Goal: Task Accomplishment & Management: Use online tool/utility

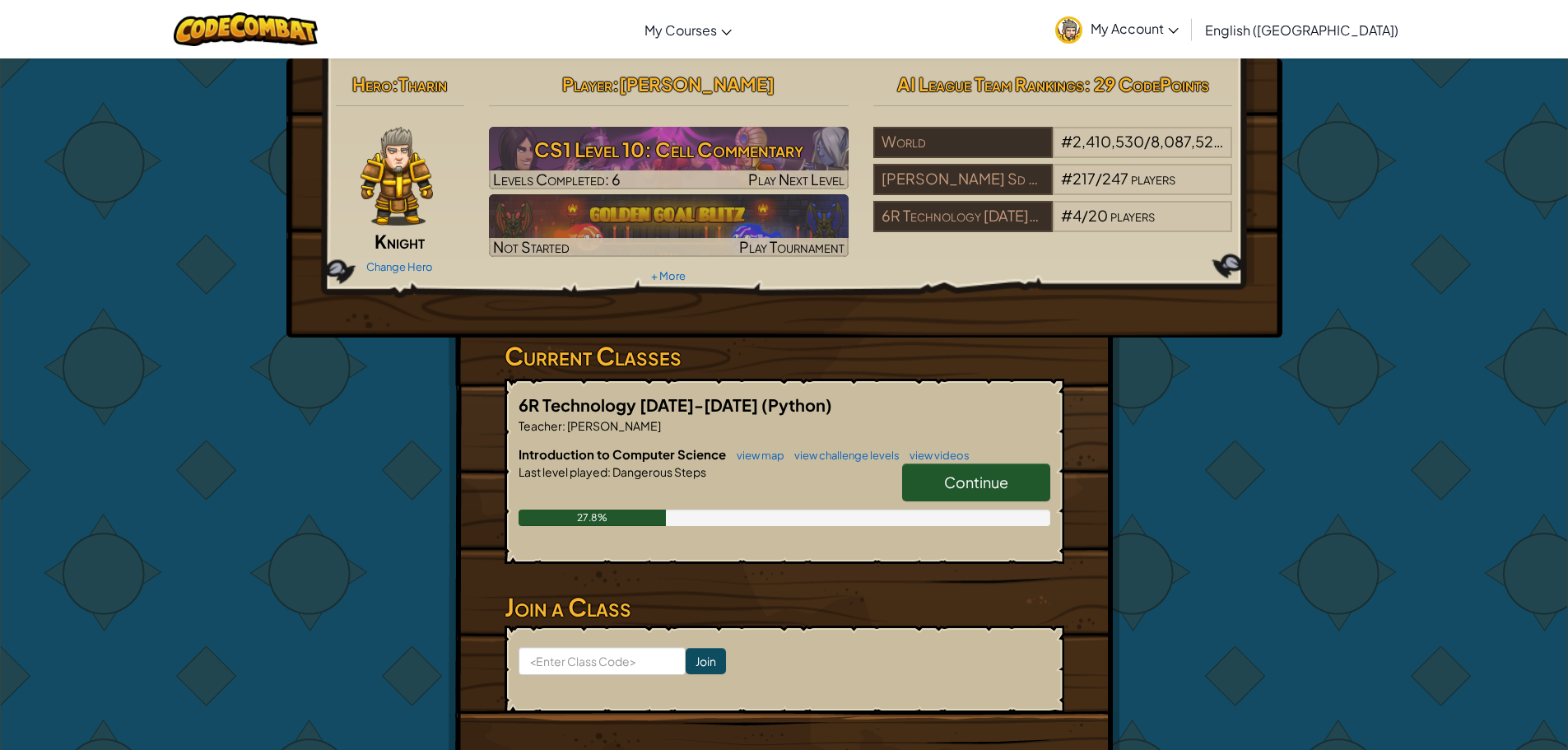
click at [984, 500] on link "Continue" at bounding box center [976, 482] width 148 height 38
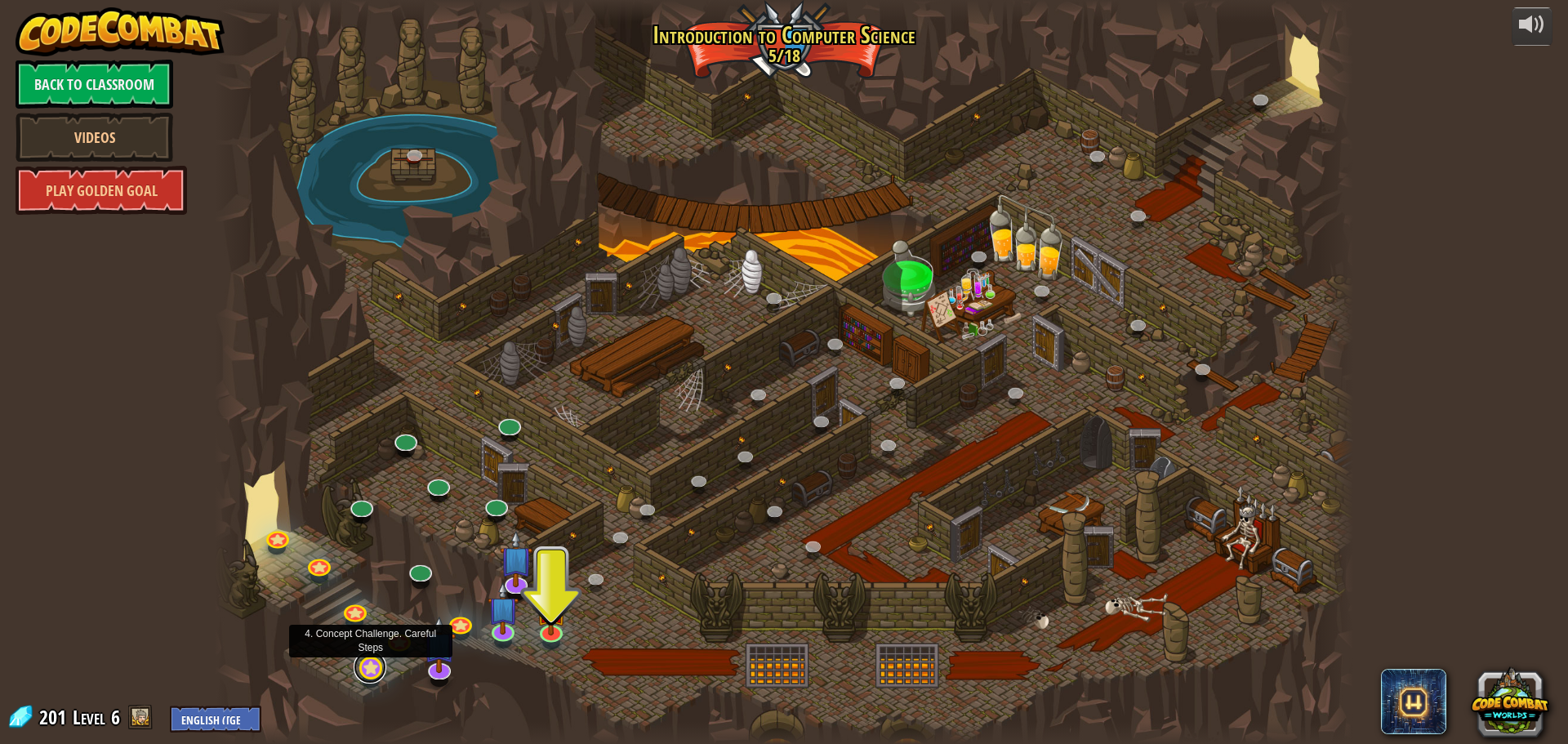
click at [384, 667] on link at bounding box center [370, 667] width 33 height 33
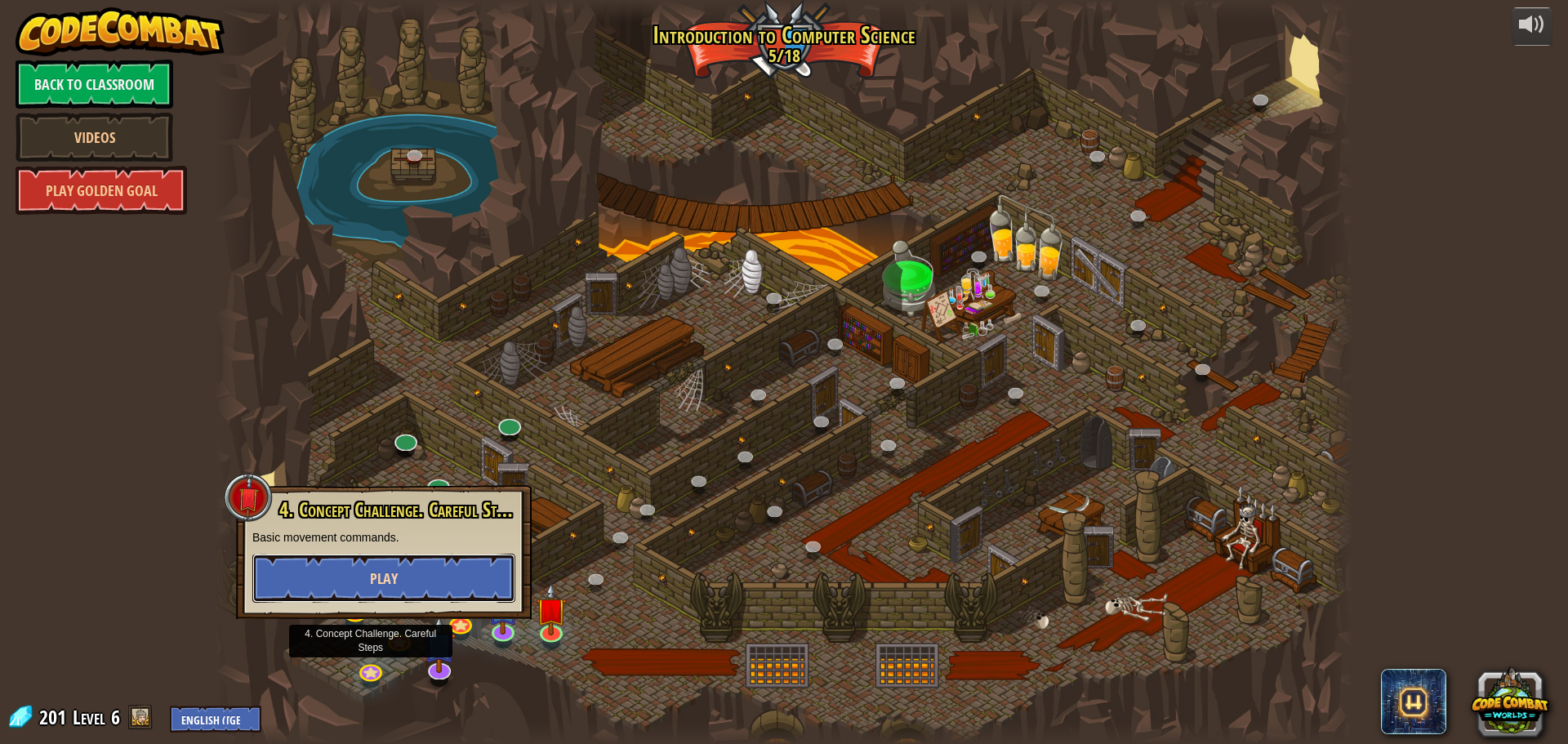
click at [392, 587] on span "Play" at bounding box center [384, 578] width 28 height 20
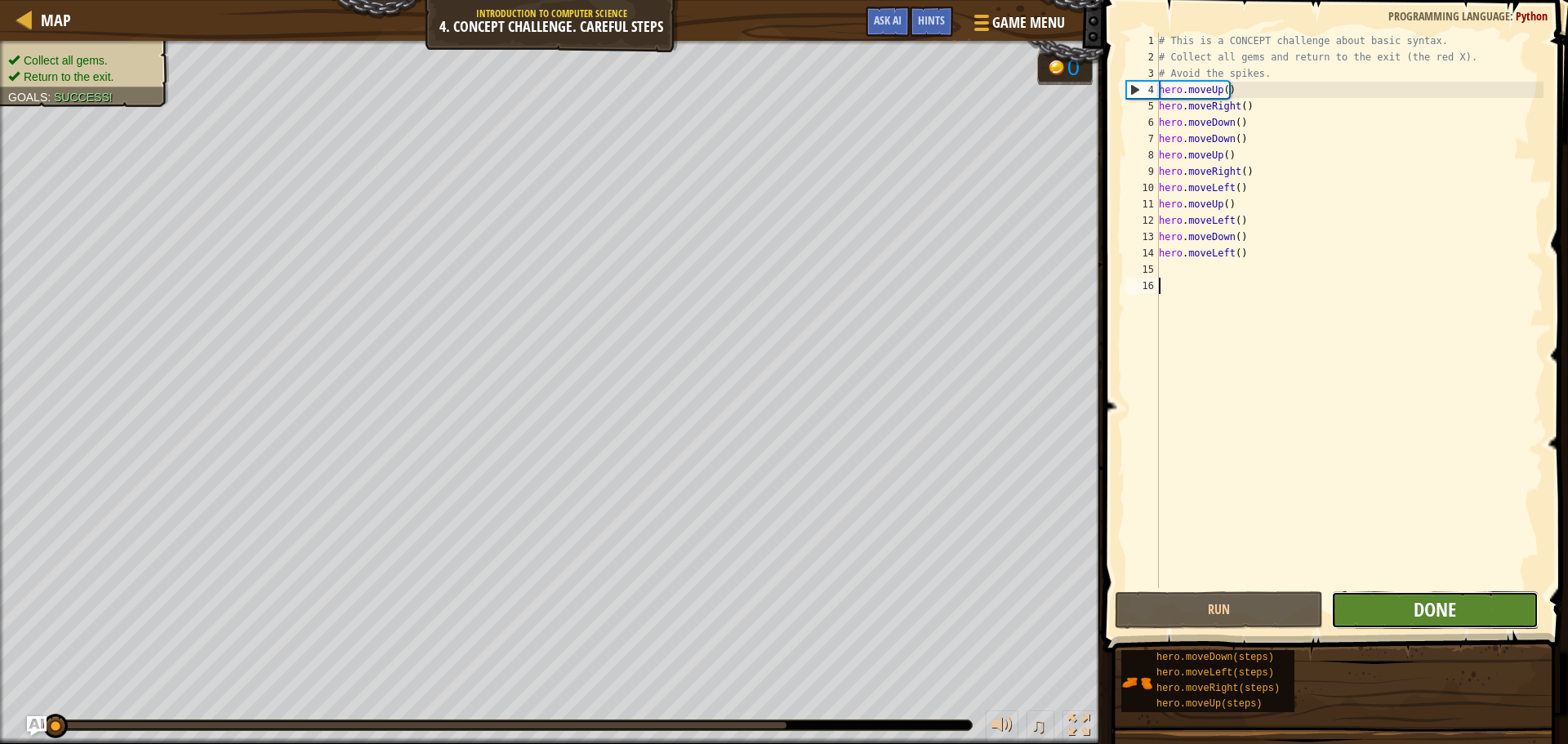
click at [1425, 614] on span "Done" at bounding box center [1435, 609] width 42 height 26
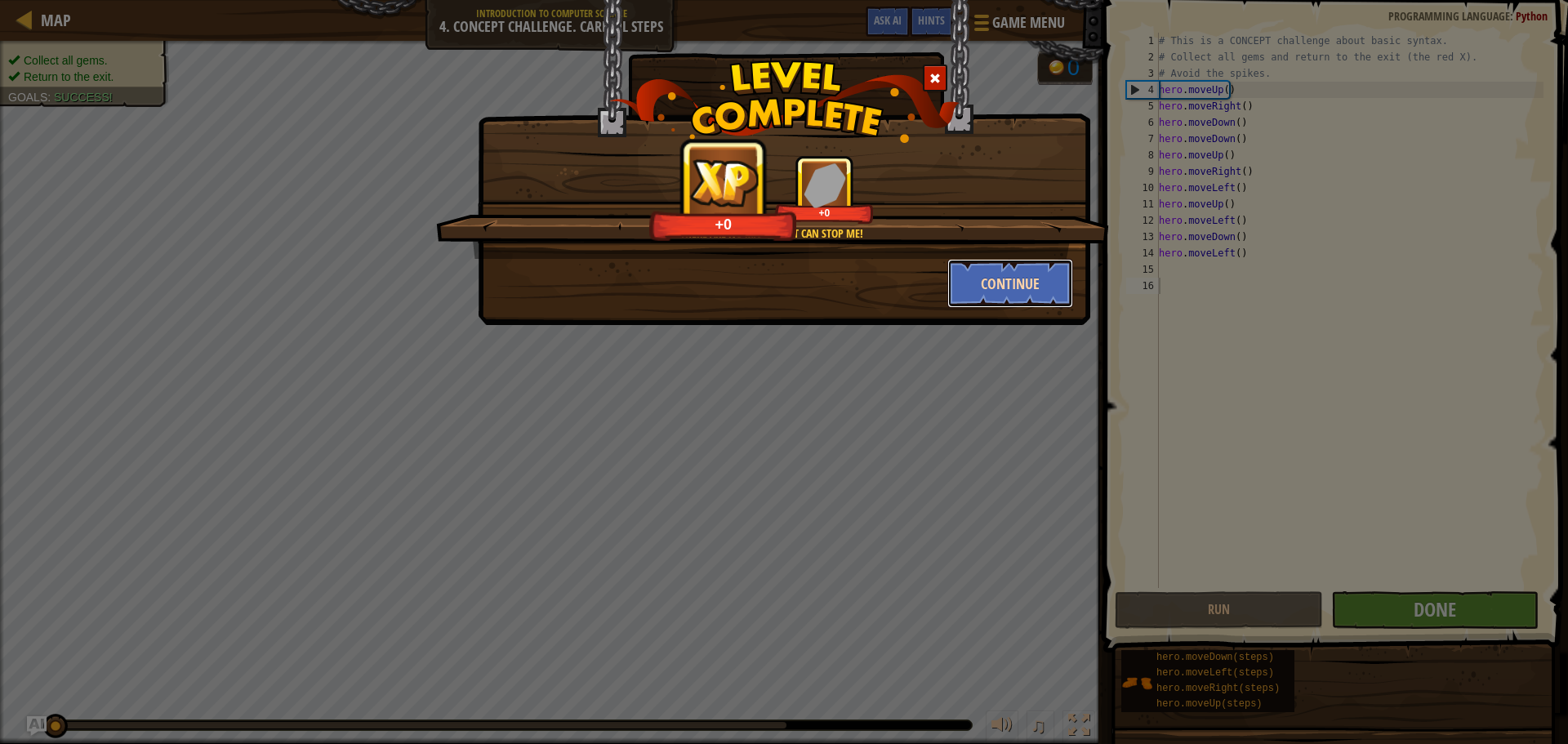
click at [979, 288] on button "Continue" at bounding box center [1011, 283] width 127 height 49
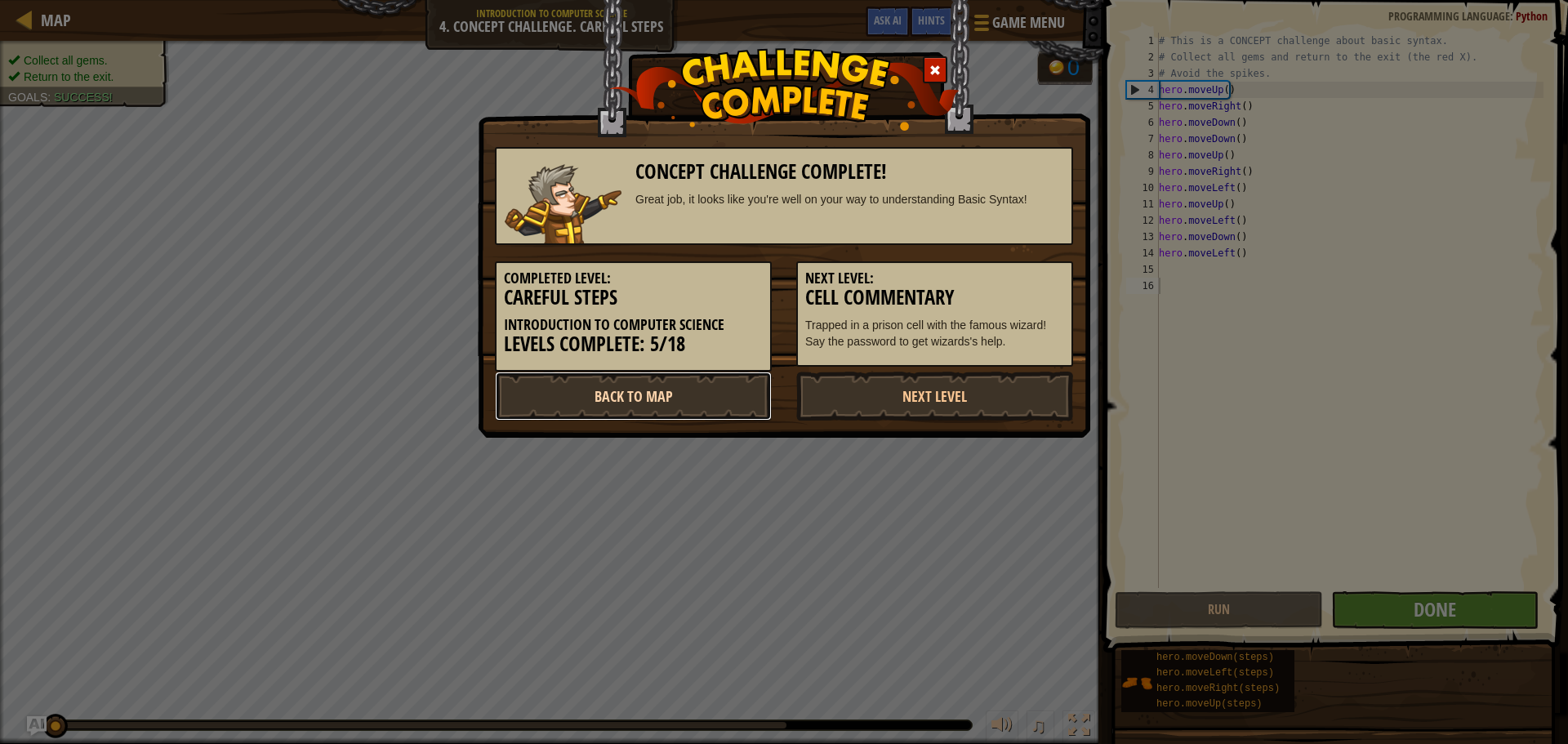
click at [699, 408] on link "Back to Map" at bounding box center [634, 396] width 277 height 49
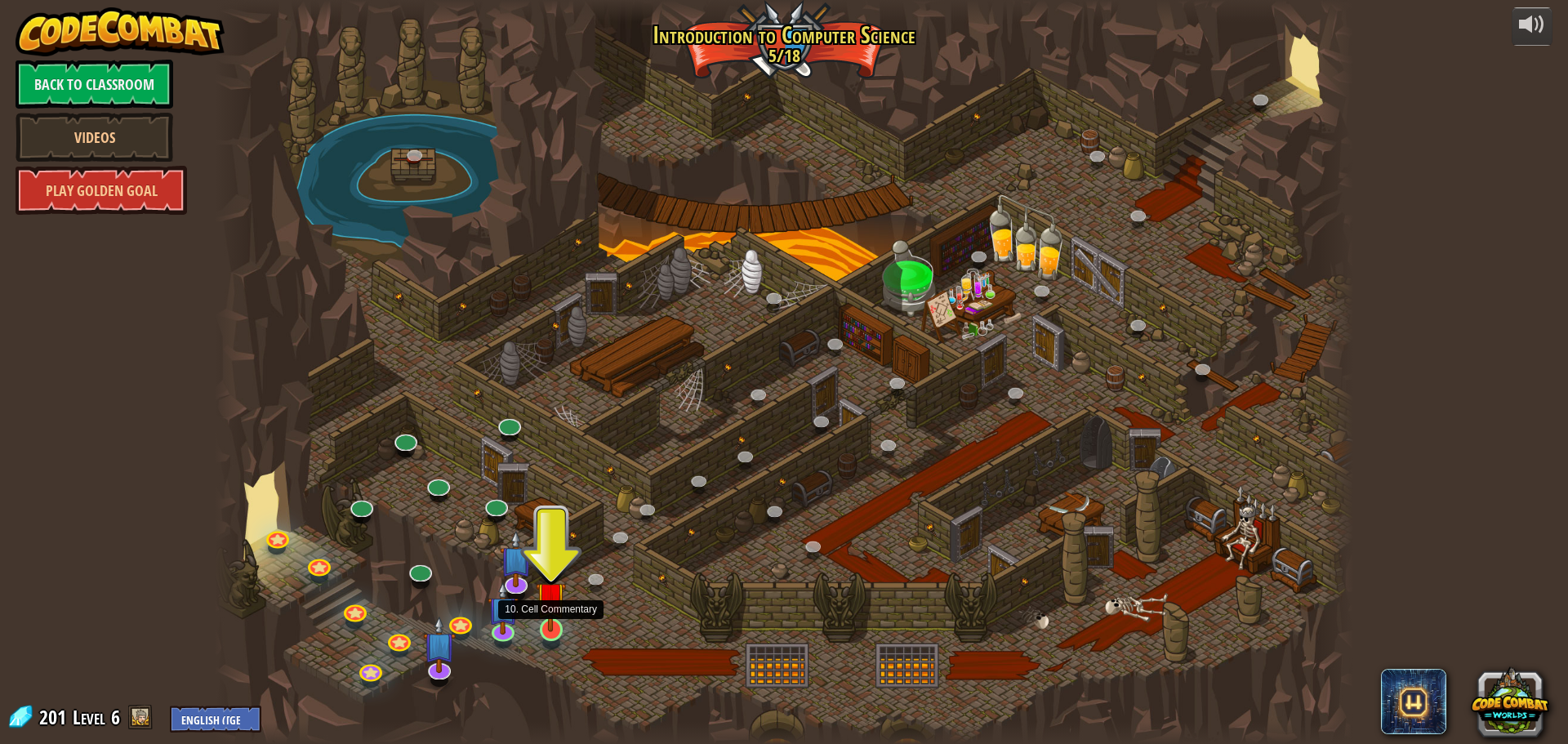
click at [560, 621] on img at bounding box center [551, 596] width 30 height 69
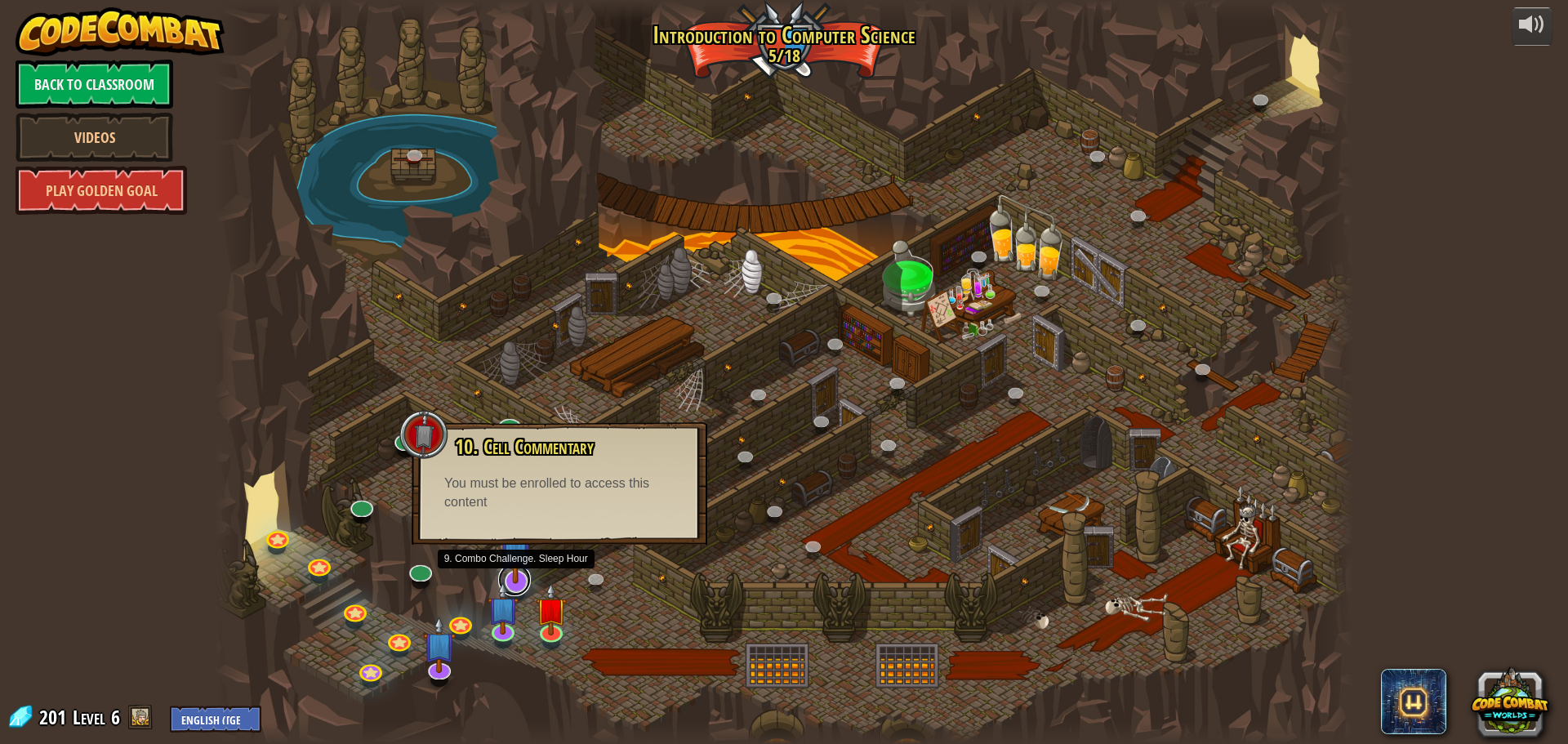
click at [521, 594] on div "25. Kithgard Gates (Locked) Escape the Kithgard dungeons, and don't let the gua…" at bounding box center [784, 372] width 1139 height 744
click at [522, 568] on img at bounding box center [516, 545] width 33 height 76
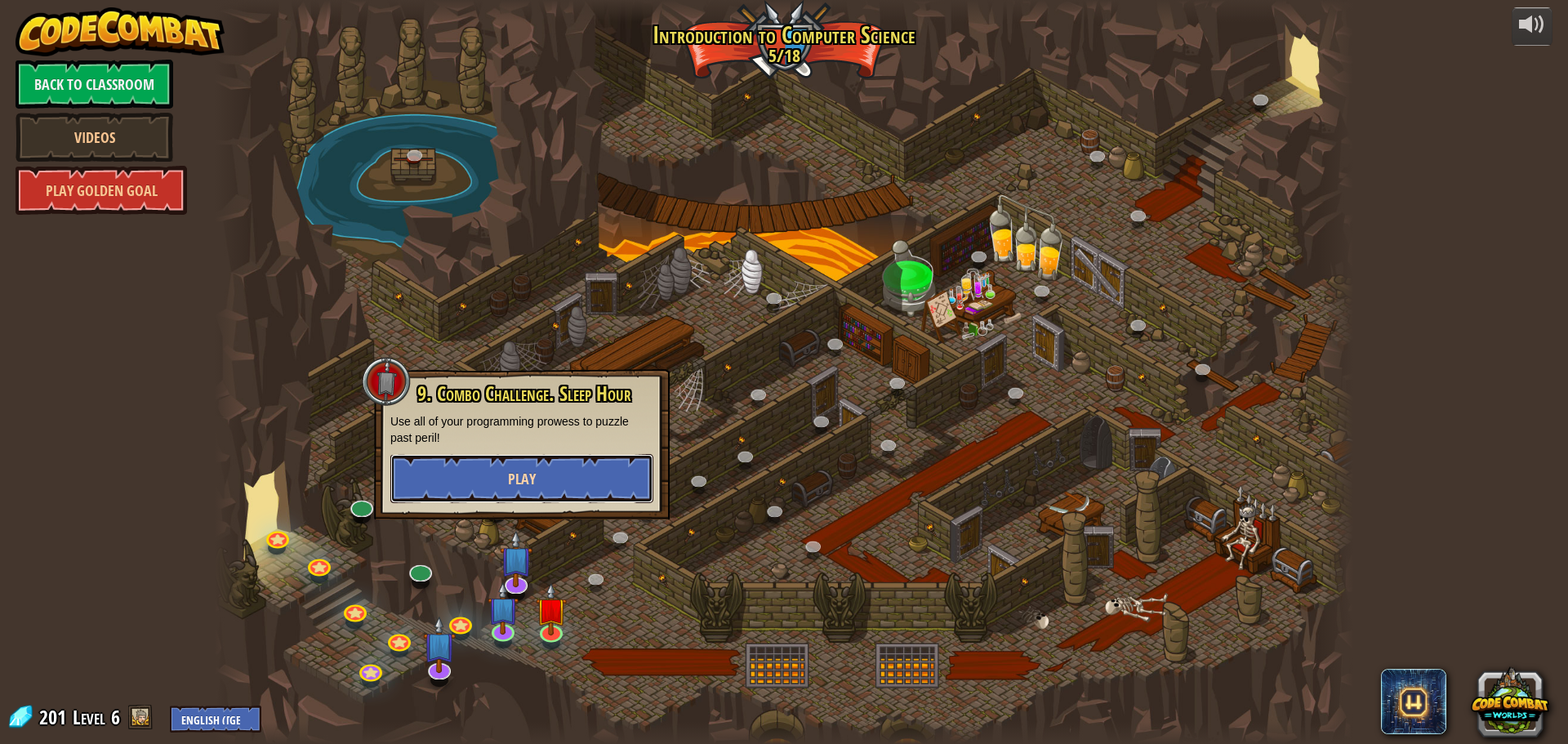
click at [526, 494] on button "Play" at bounding box center [522, 478] width 263 height 49
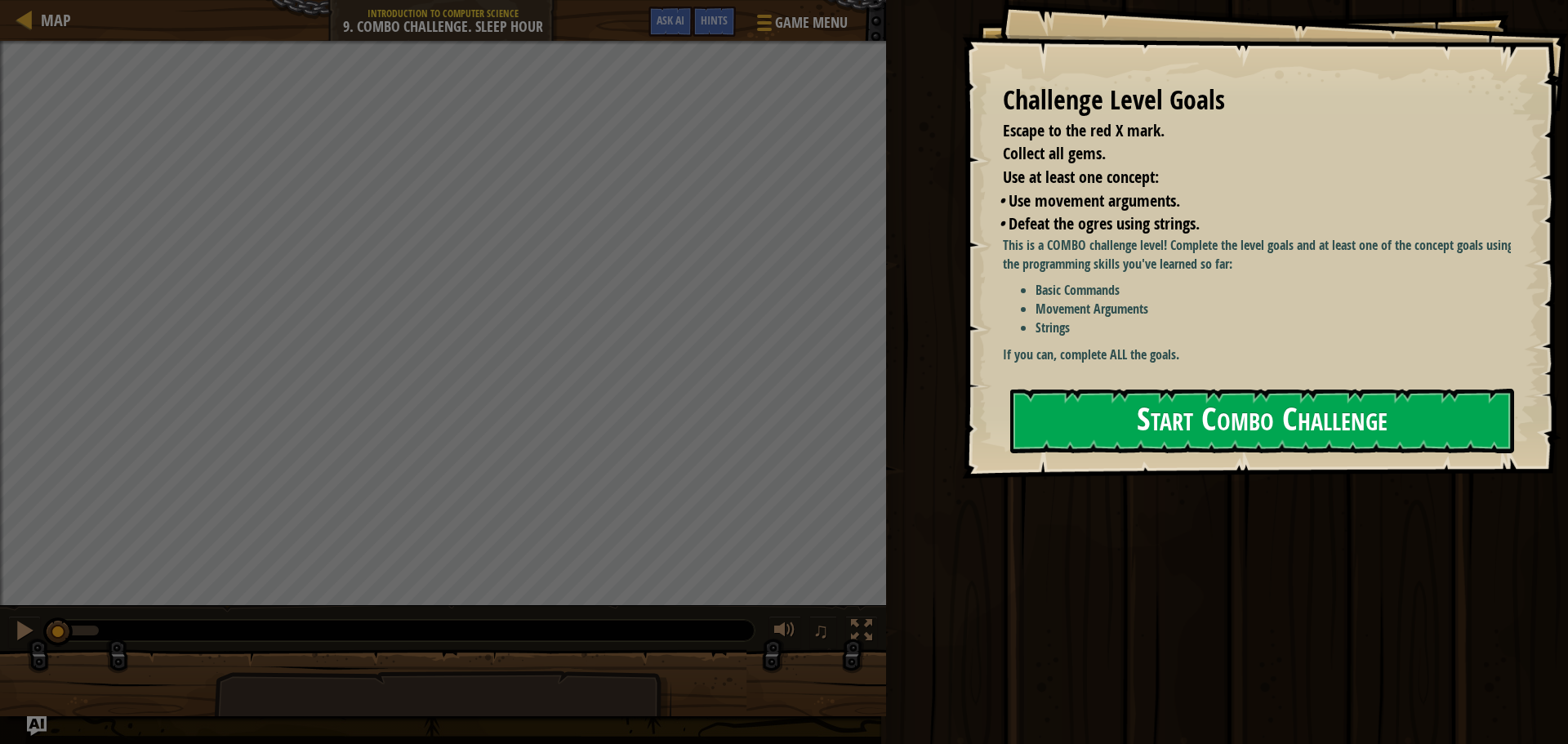
click at [1140, 427] on button "Start Combo Challenge" at bounding box center [1262, 420] width 504 height 64
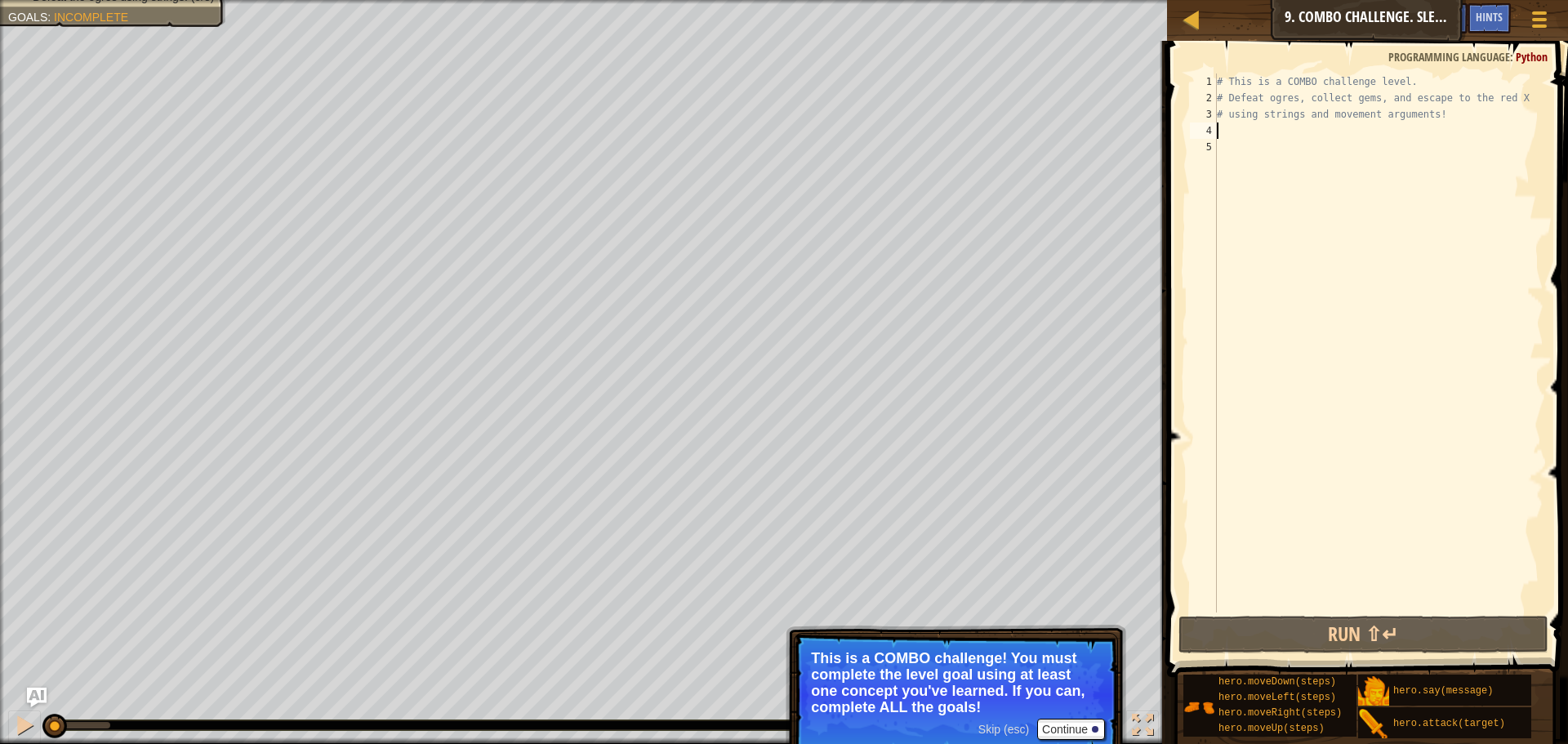
click at [1237, 125] on div "# This is a COMBO challenge level. # Defeat [PERSON_NAME], collect gems, and es…" at bounding box center [1378, 360] width 330 height 572
type textarea "h"
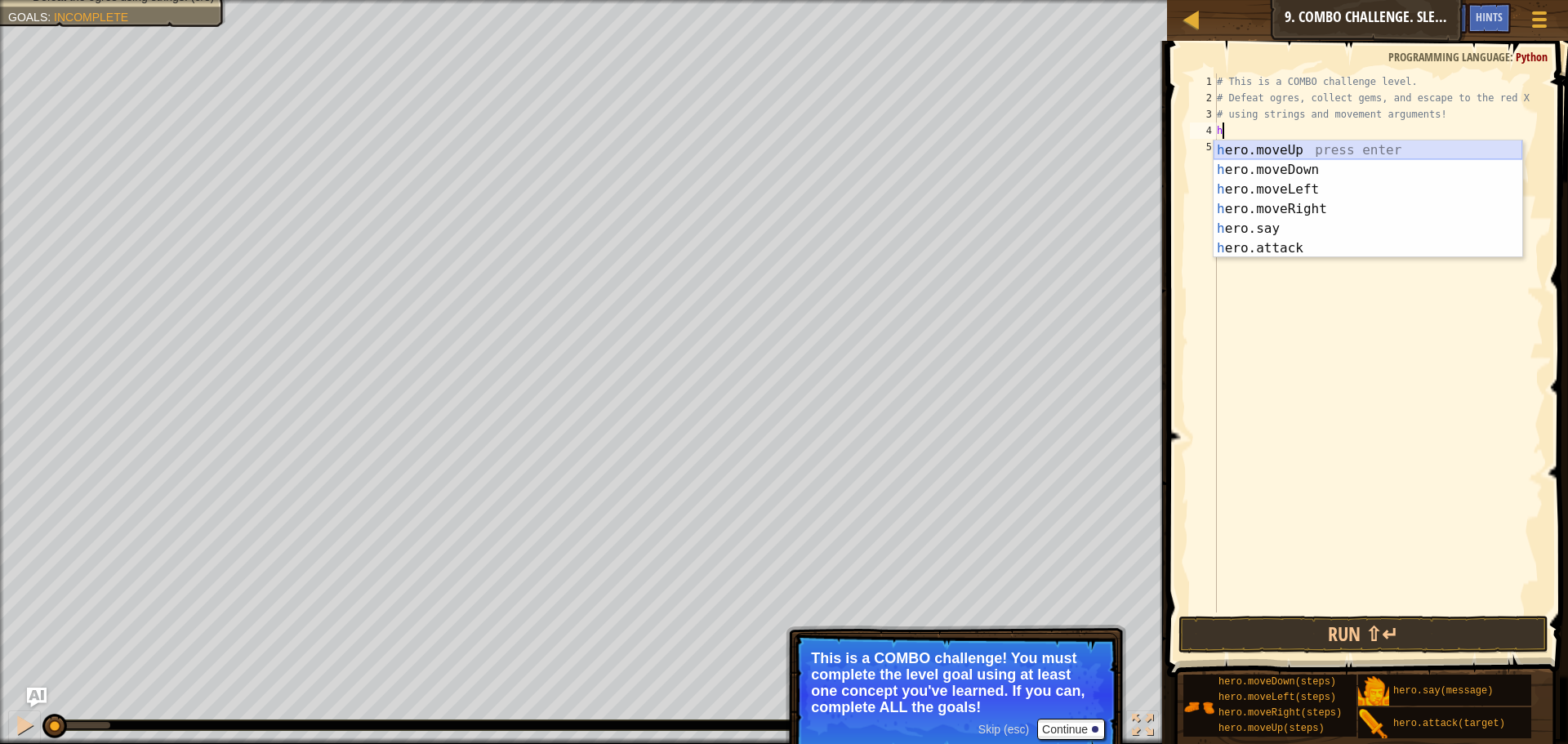
click at [1298, 145] on div "h ero.moveUp press enter h ero.moveDown press enter h ero.moveLeft press enter …" at bounding box center [1367, 219] width 309 height 157
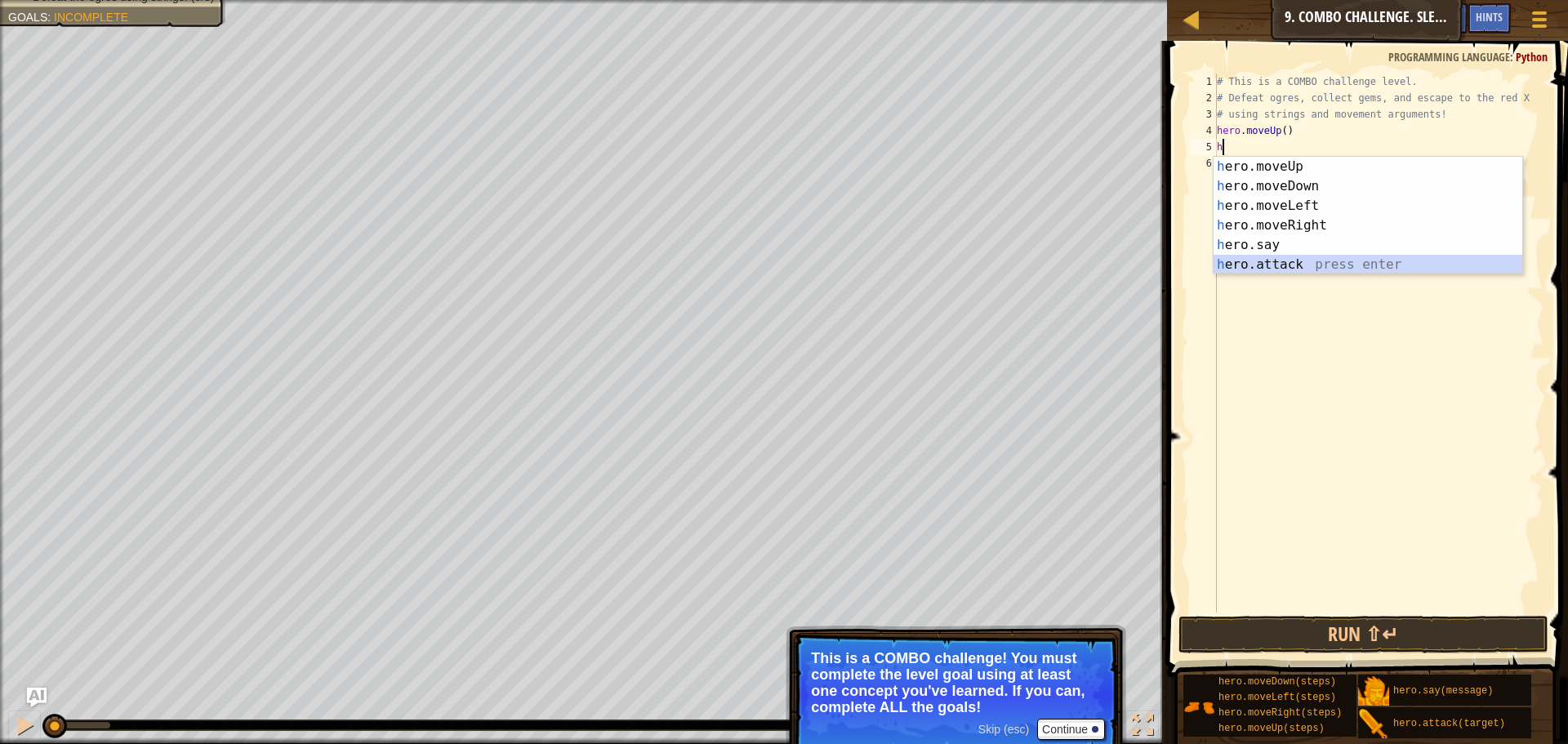
click at [1276, 259] on div "h ero.moveUp press enter h ero.moveDown press enter h ero.moveLeft press enter …" at bounding box center [1367, 235] width 309 height 157
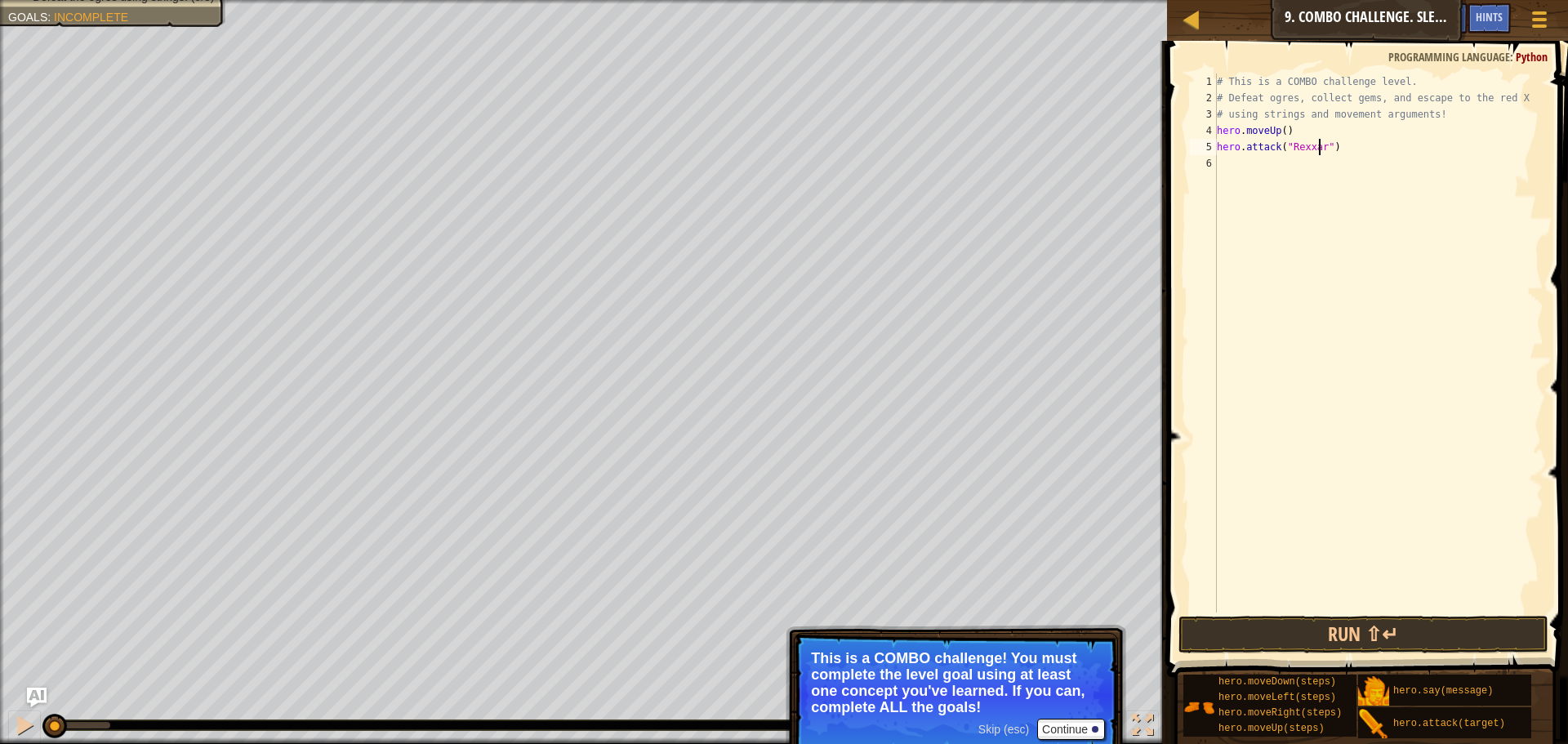
scroll to position [7, 9]
type textarea "hero.attack("Rexxar")"
click at [1257, 636] on button "Run ⇧↵" at bounding box center [1363, 634] width 370 height 38
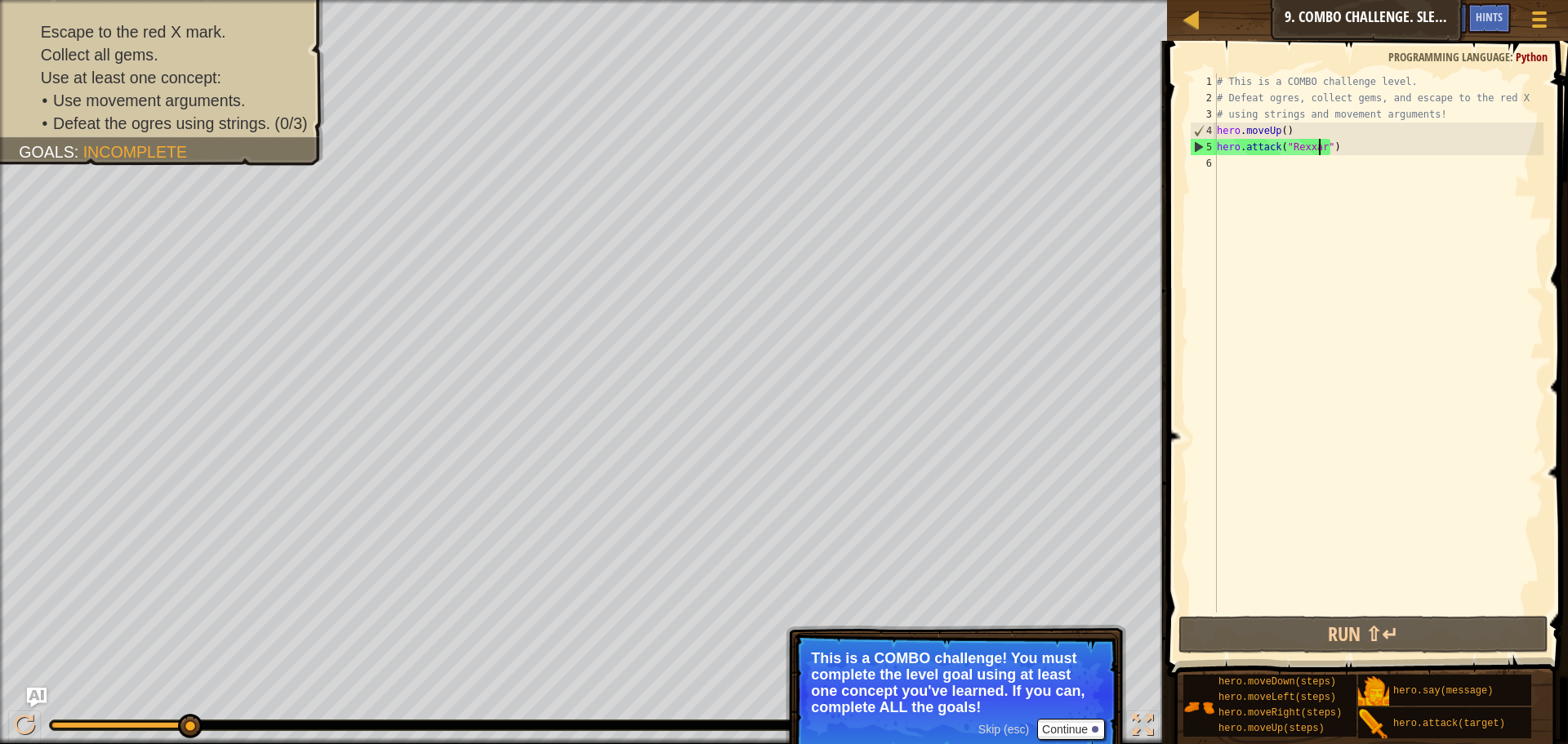
click at [1236, 177] on div "# This is a COMBO challenge level. # Defeat [PERSON_NAME], collect gems, and es…" at bounding box center [1378, 360] width 330 height 572
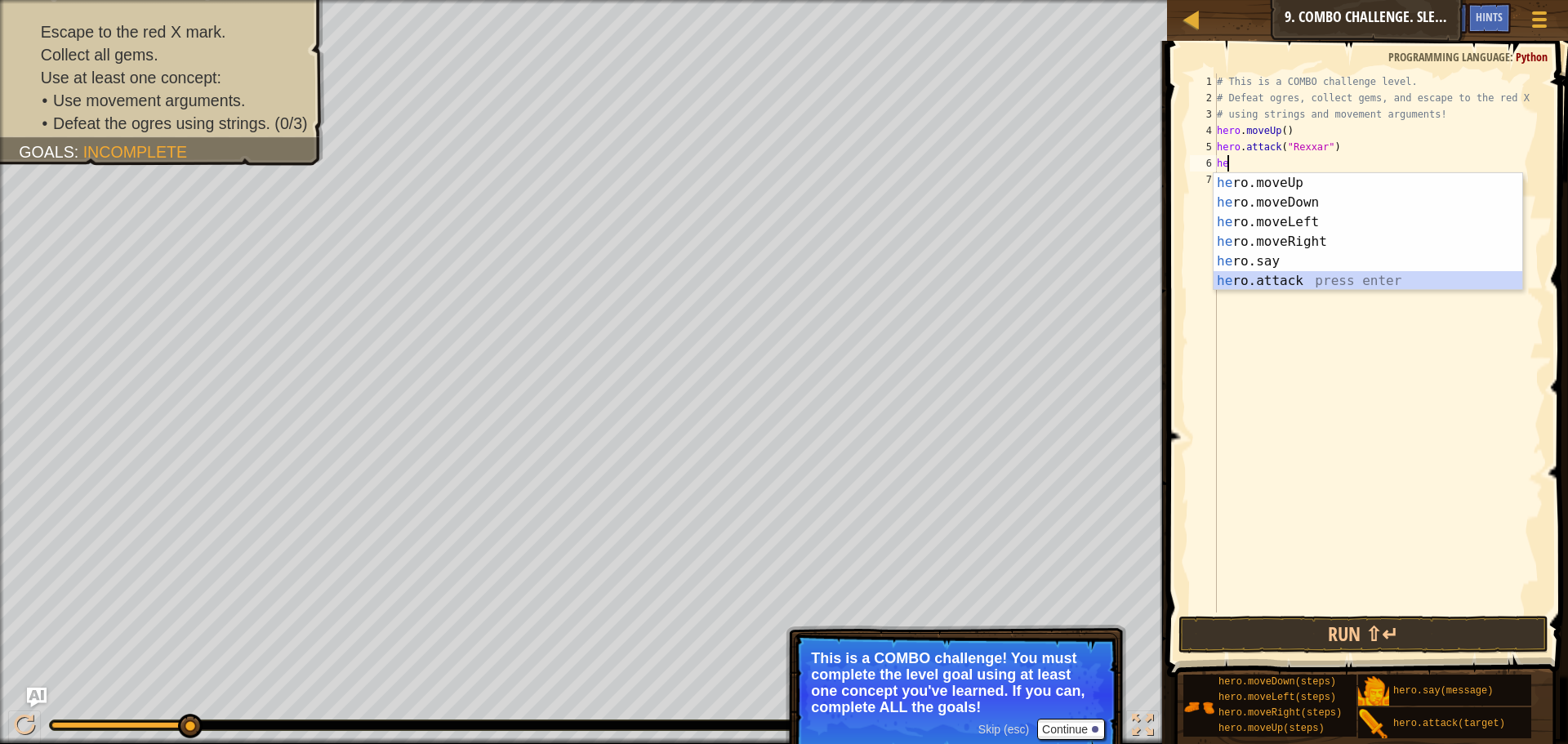
click at [1274, 284] on div "he ro.moveUp press enter he ro.moveDown press enter he ro.moveLeft press enter …" at bounding box center [1367, 252] width 309 height 157
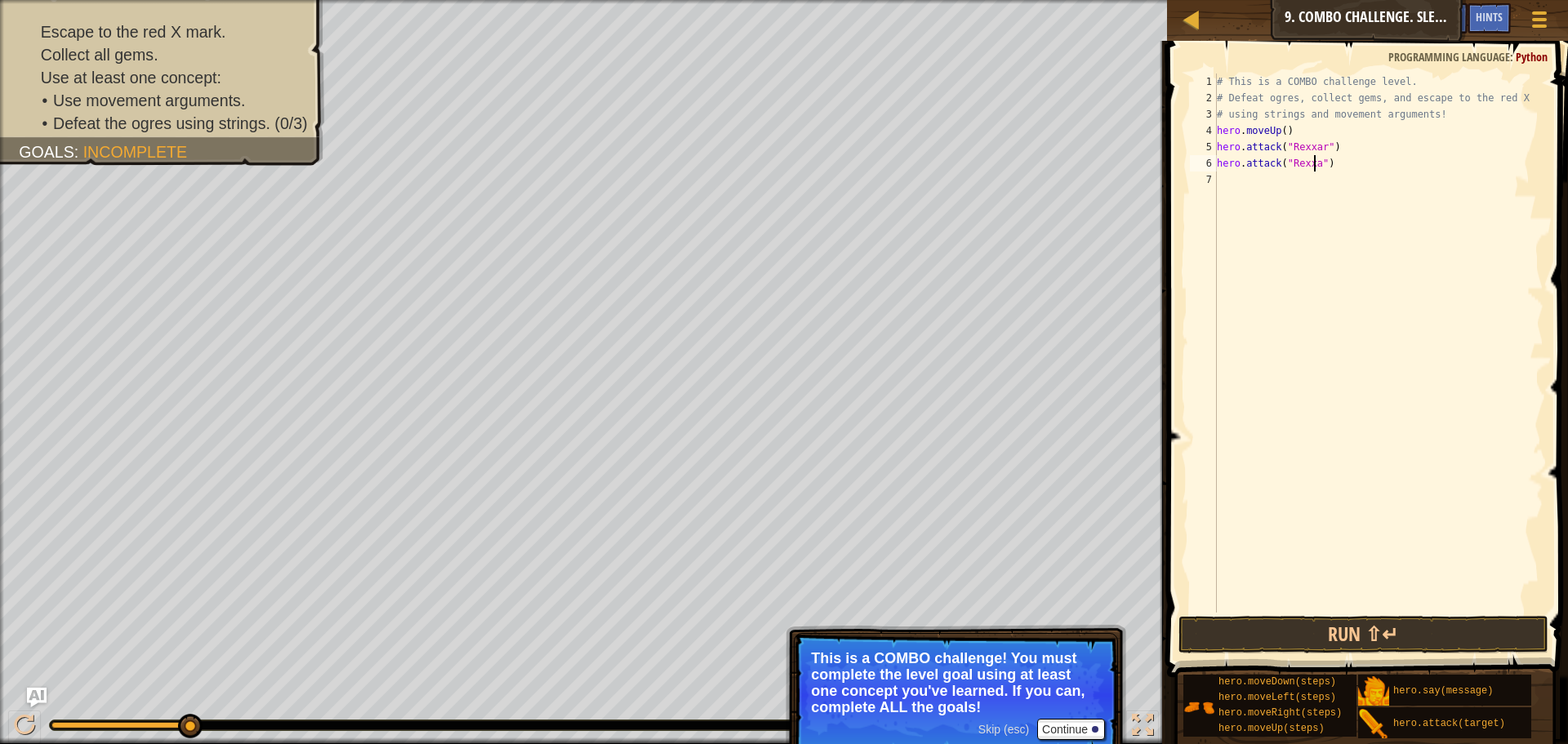
scroll to position [7, 9]
type textarea "hero.attack("Rexxar")"
click at [1373, 622] on button "Run ⇧↵" at bounding box center [1363, 634] width 370 height 38
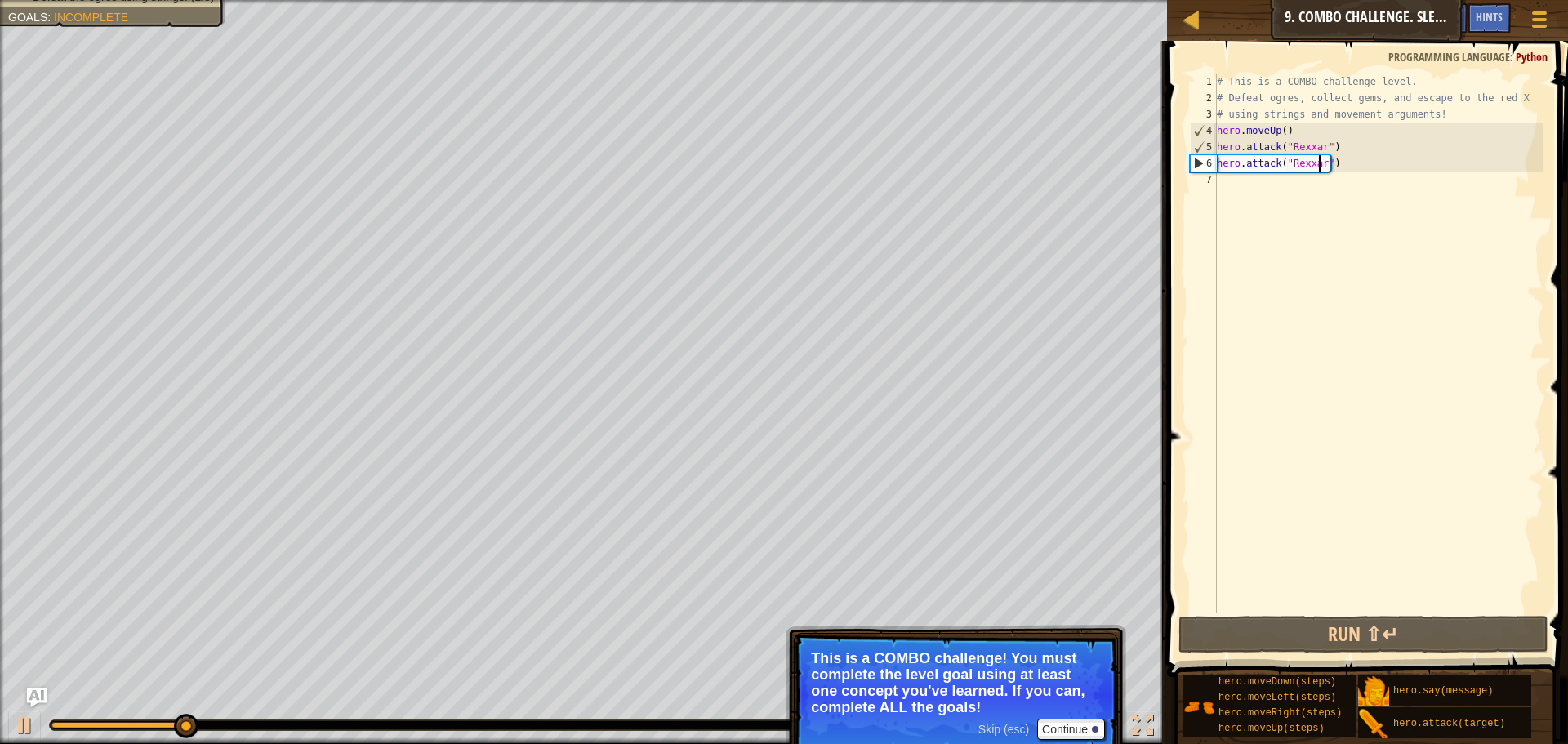
click at [1227, 180] on div "# This is a COMBO challenge level. # Defeat [PERSON_NAME], collect gems, and es…" at bounding box center [1378, 360] width 330 height 572
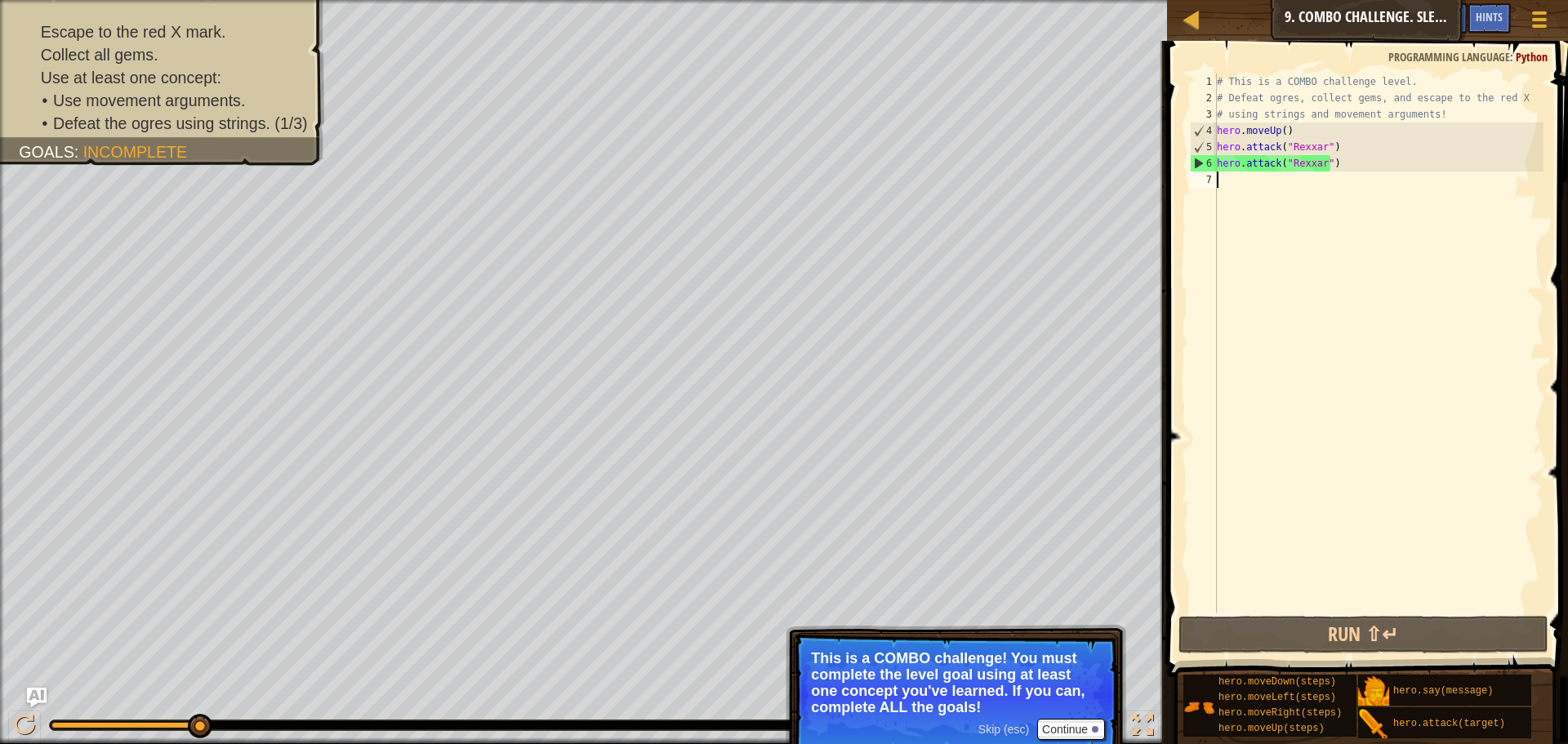
type textarea "h"
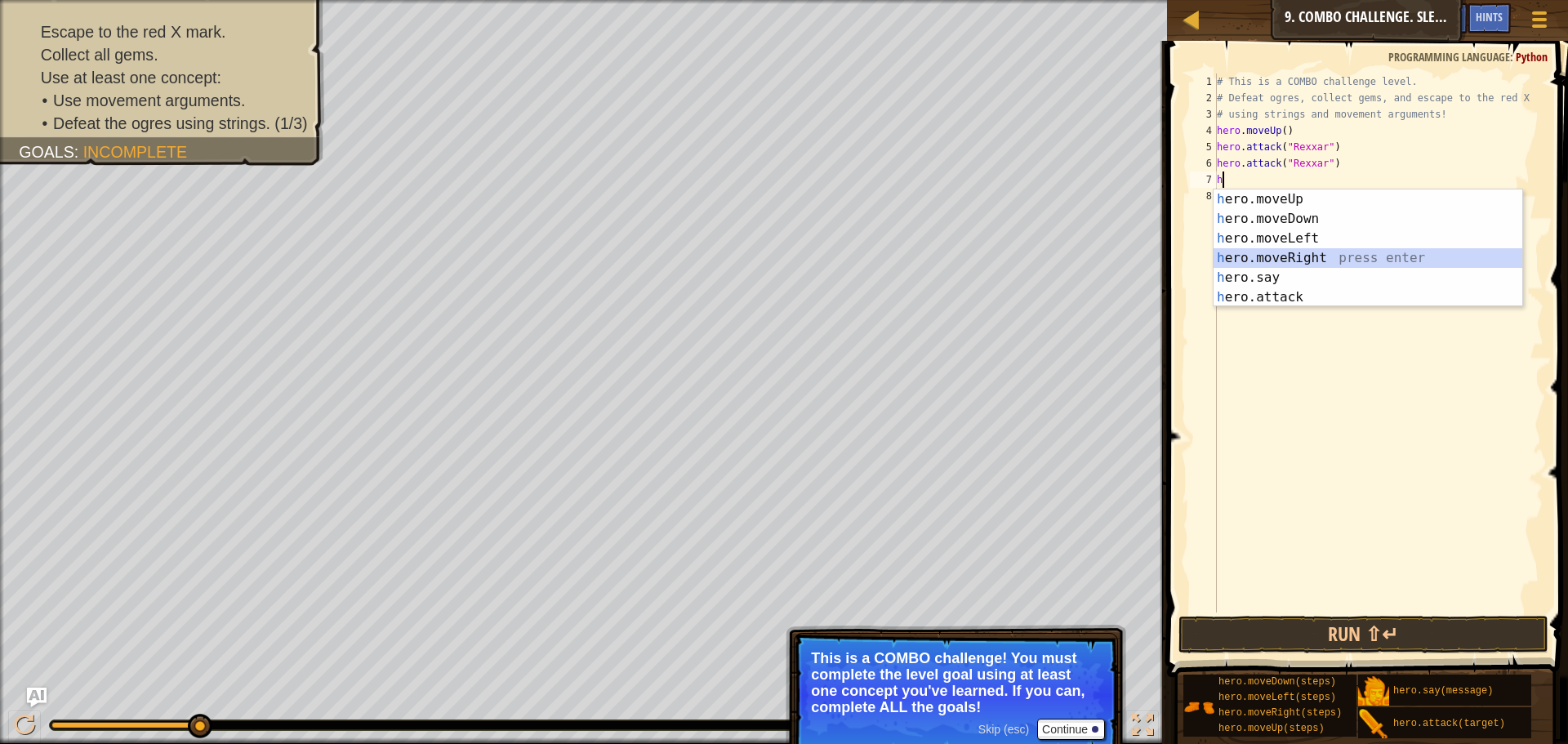
click at [1294, 249] on div "h ero.moveUp press enter h ero.moveDown press enter h ero.moveLeft press enter …" at bounding box center [1367, 267] width 309 height 157
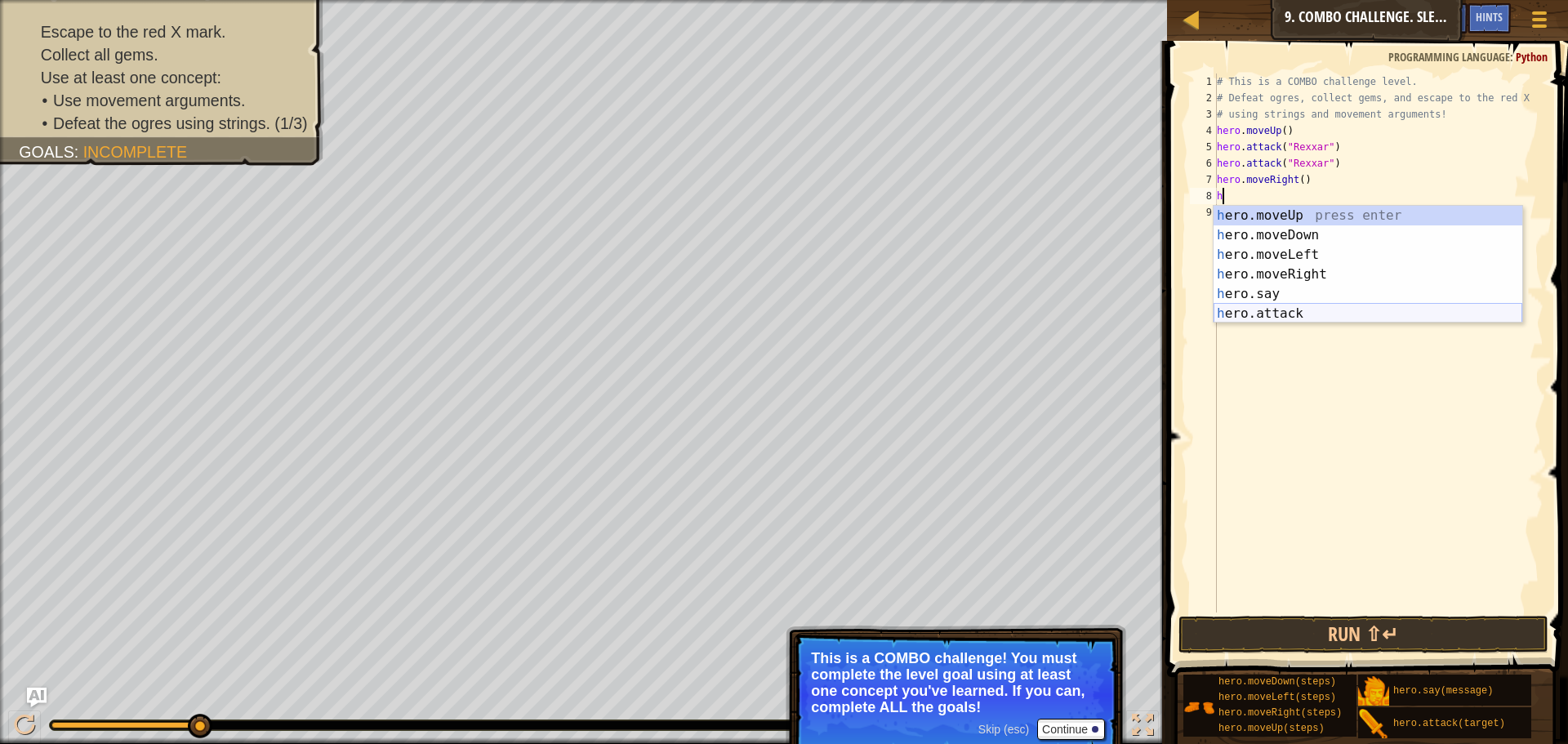
click at [1294, 305] on div "h ero.moveUp press enter h ero.moveDown press enter h ero.moveLeft press enter …" at bounding box center [1367, 284] width 309 height 157
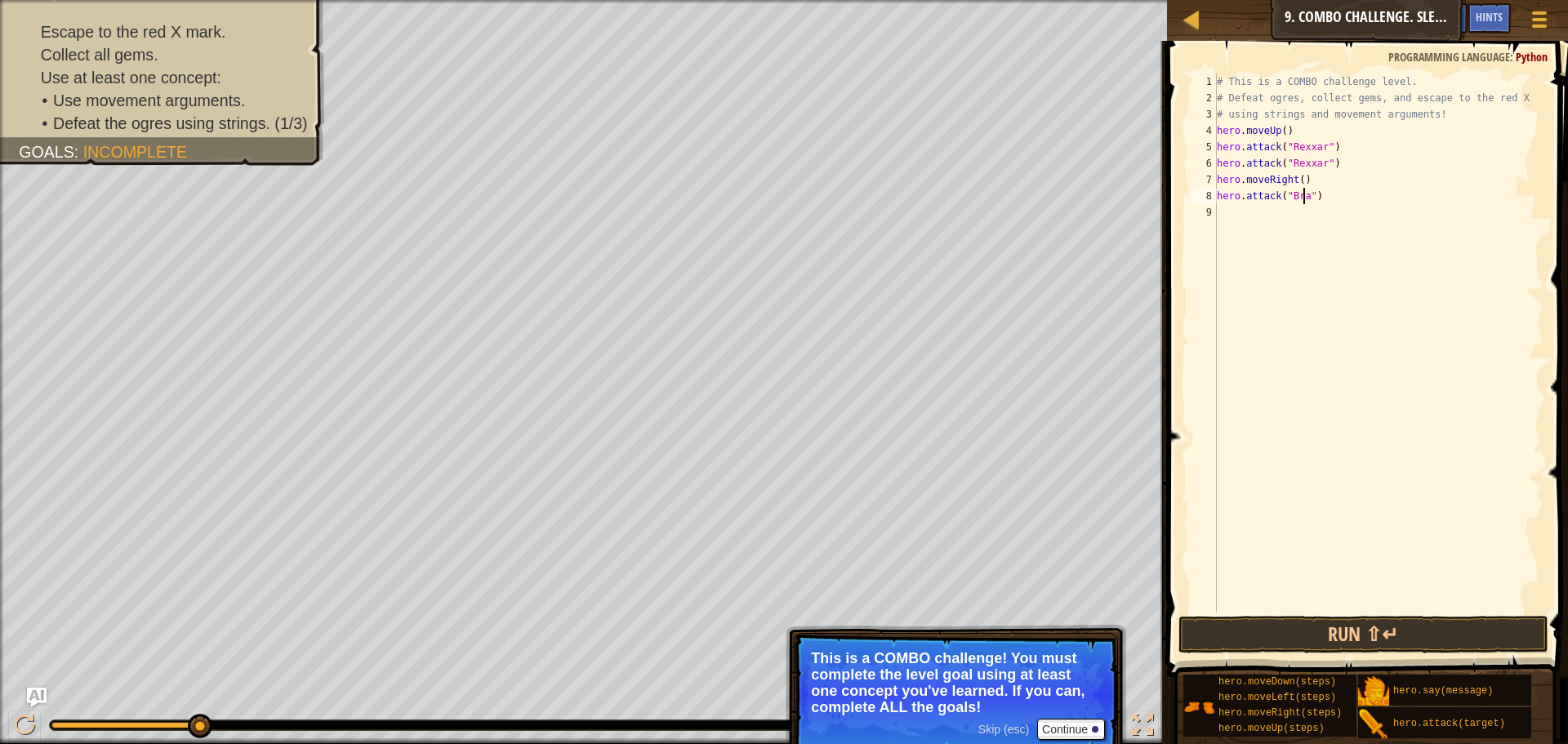
scroll to position [7, 7]
type textarea "hero.attack("Brack")"
click at [1257, 223] on div "# This is a COMBO challenge level. # Defeat [PERSON_NAME], collect gems, and es…" at bounding box center [1378, 360] width 330 height 572
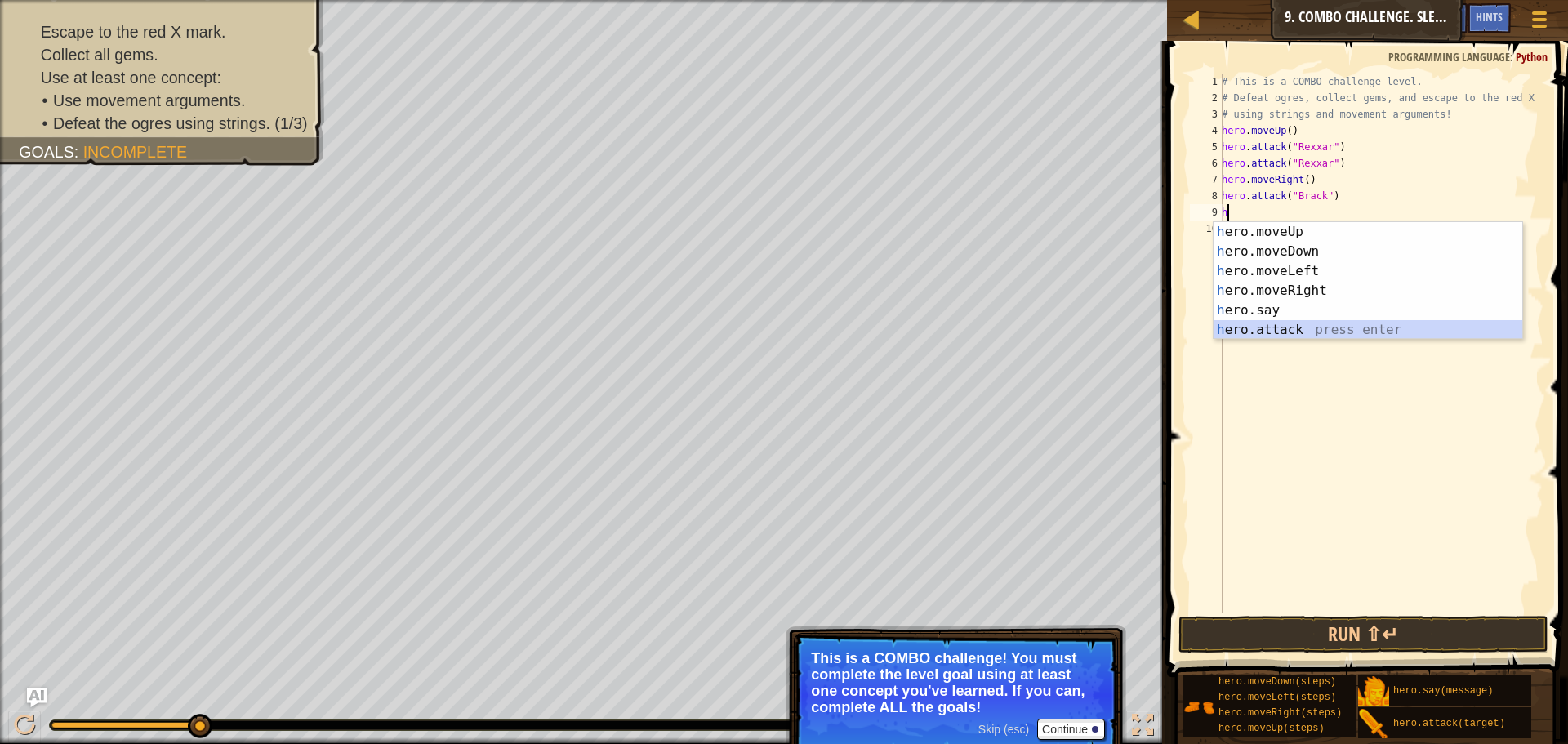
click at [1278, 330] on div "h ero.moveUp press enter h ero.moveDown press enter h ero.moveLeft press enter …" at bounding box center [1367, 300] width 309 height 157
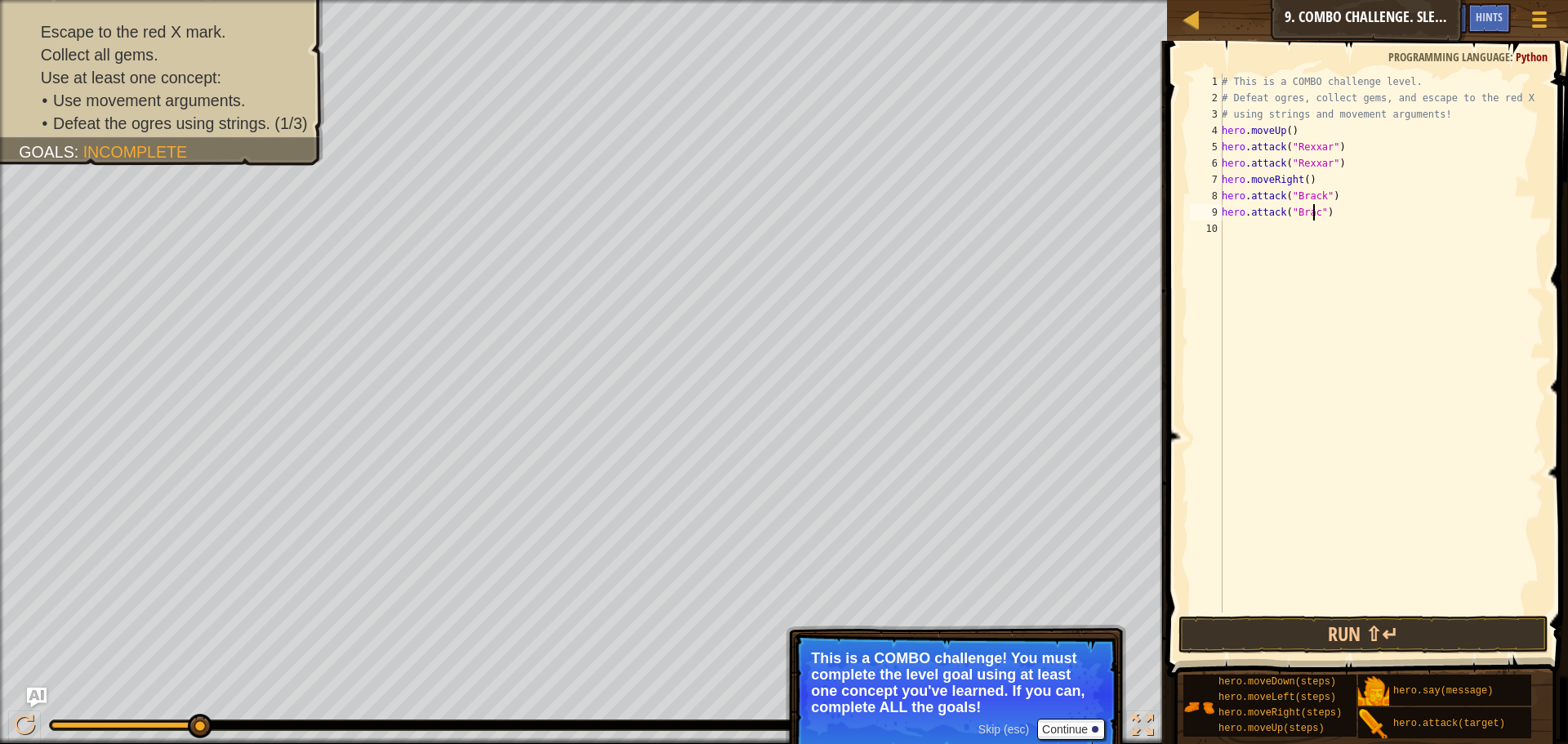
scroll to position [7, 8]
type textarea "hero.attack("Brack")"
click at [1349, 645] on button "Run ⇧↵" at bounding box center [1363, 634] width 370 height 38
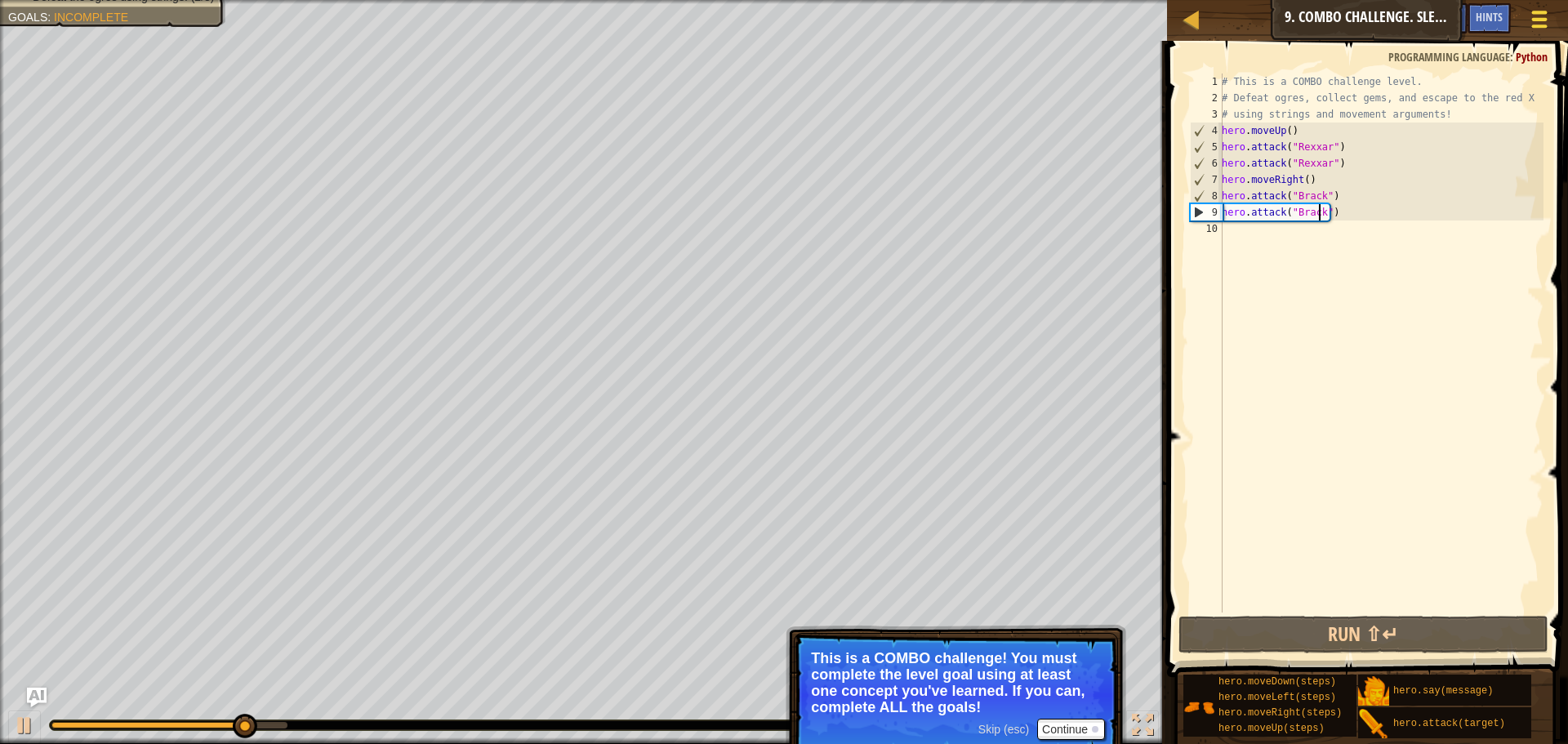
click at [1520, 18] on button "Game Menu" at bounding box center [1540, 22] width 43 height 40
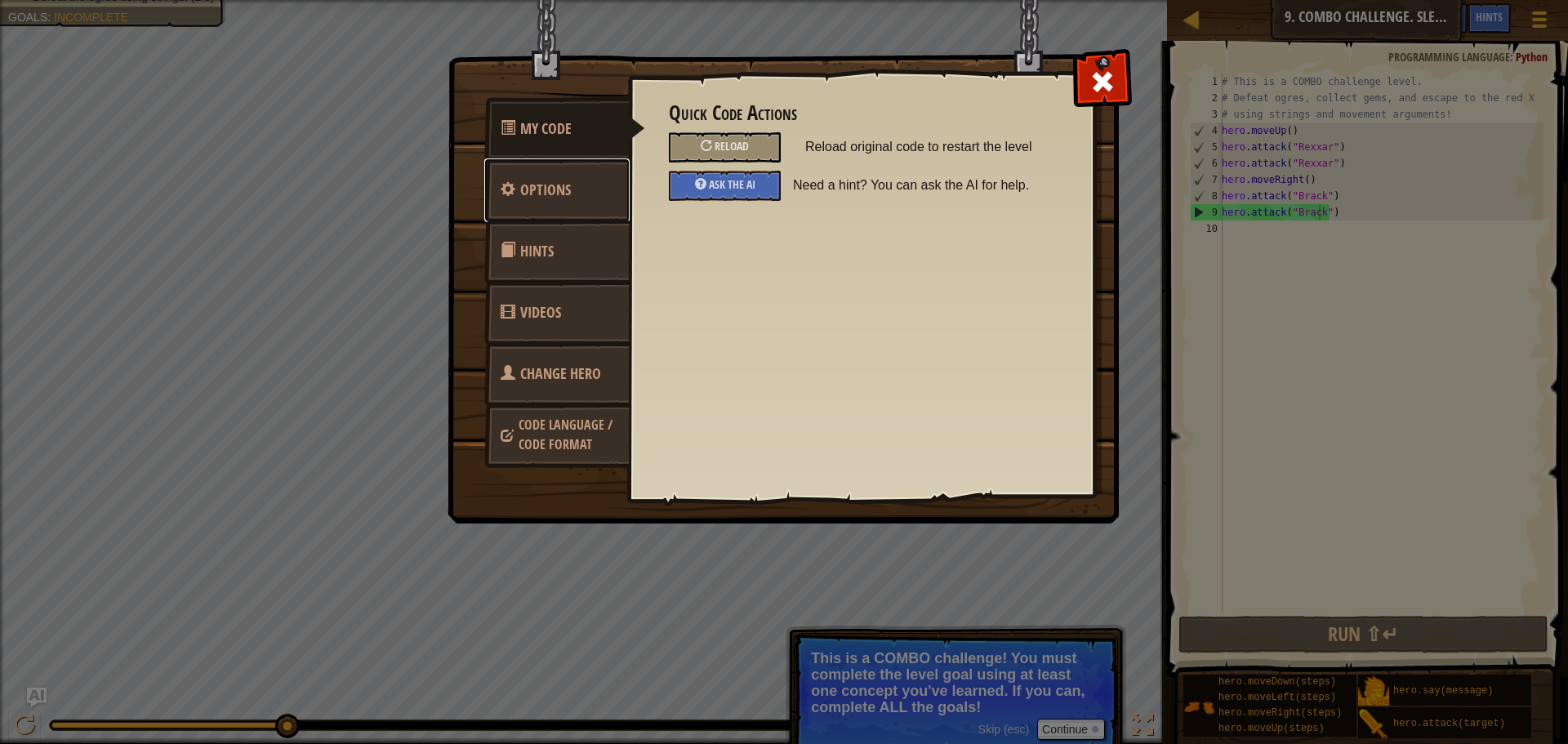
click at [581, 185] on link "Options" at bounding box center [556, 190] width 145 height 63
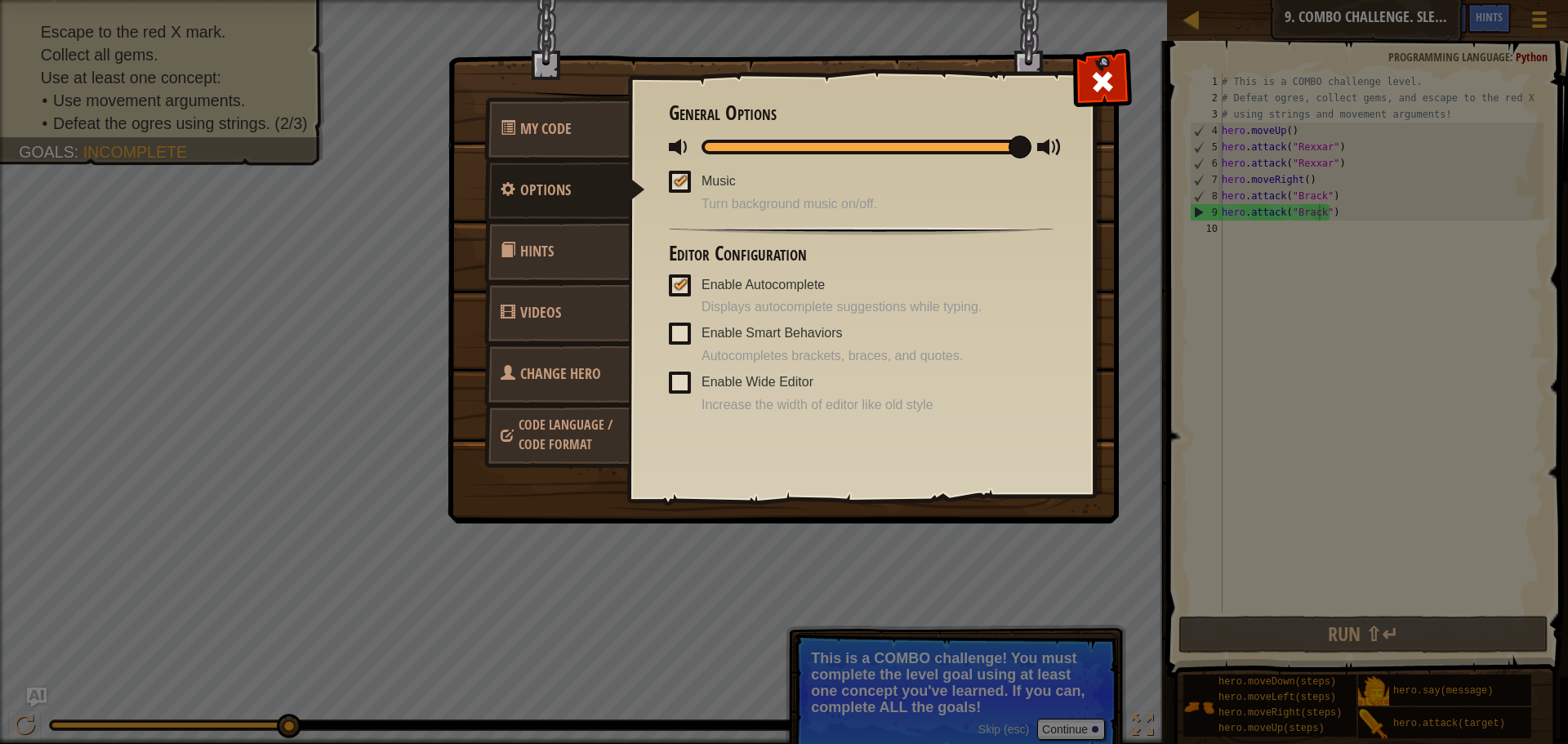
click at [578, 246] on link "Hints" at bounding box center [556, 252] width 145 height 63
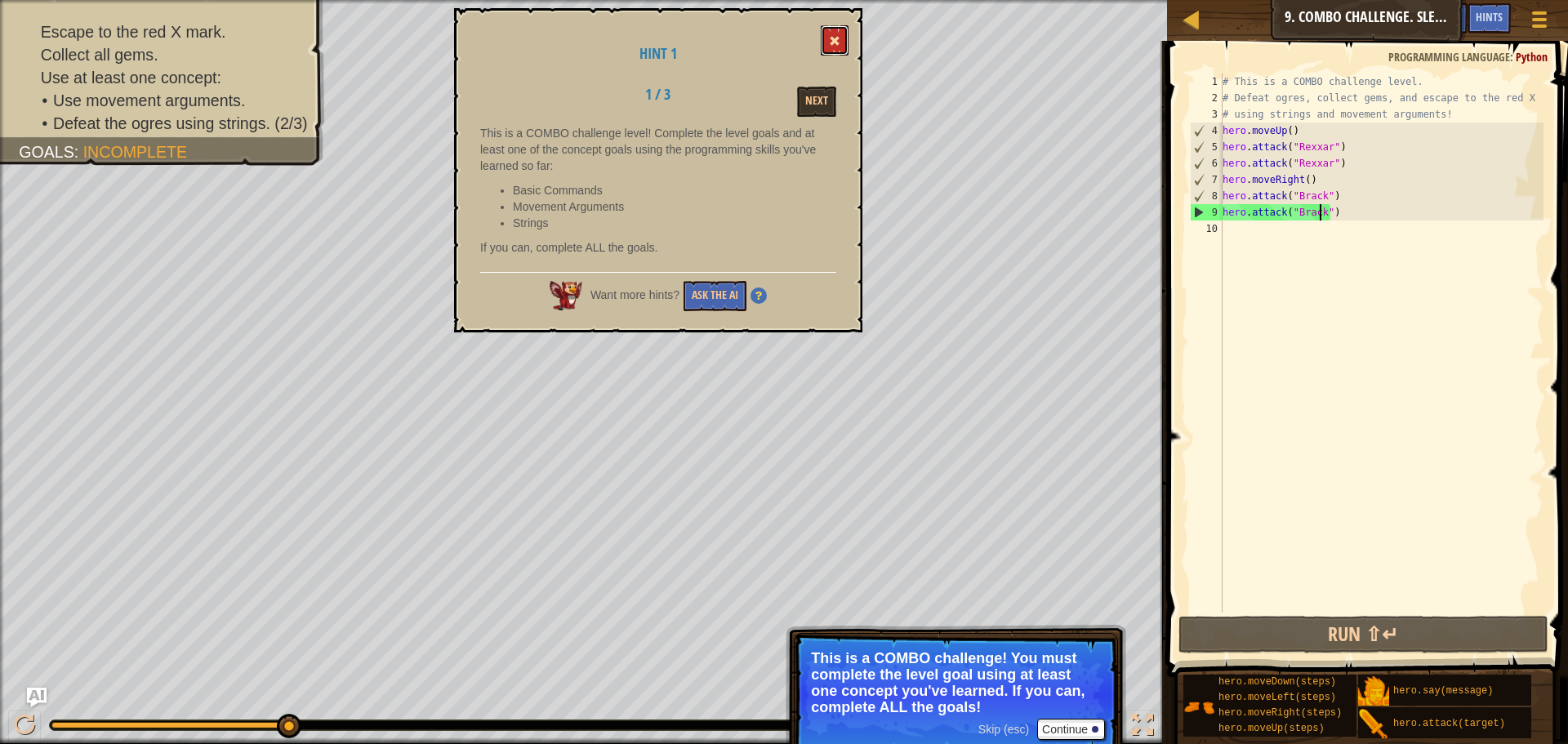
click at [833, 31] on button at bounding box center [835, 40] width 28 height 30
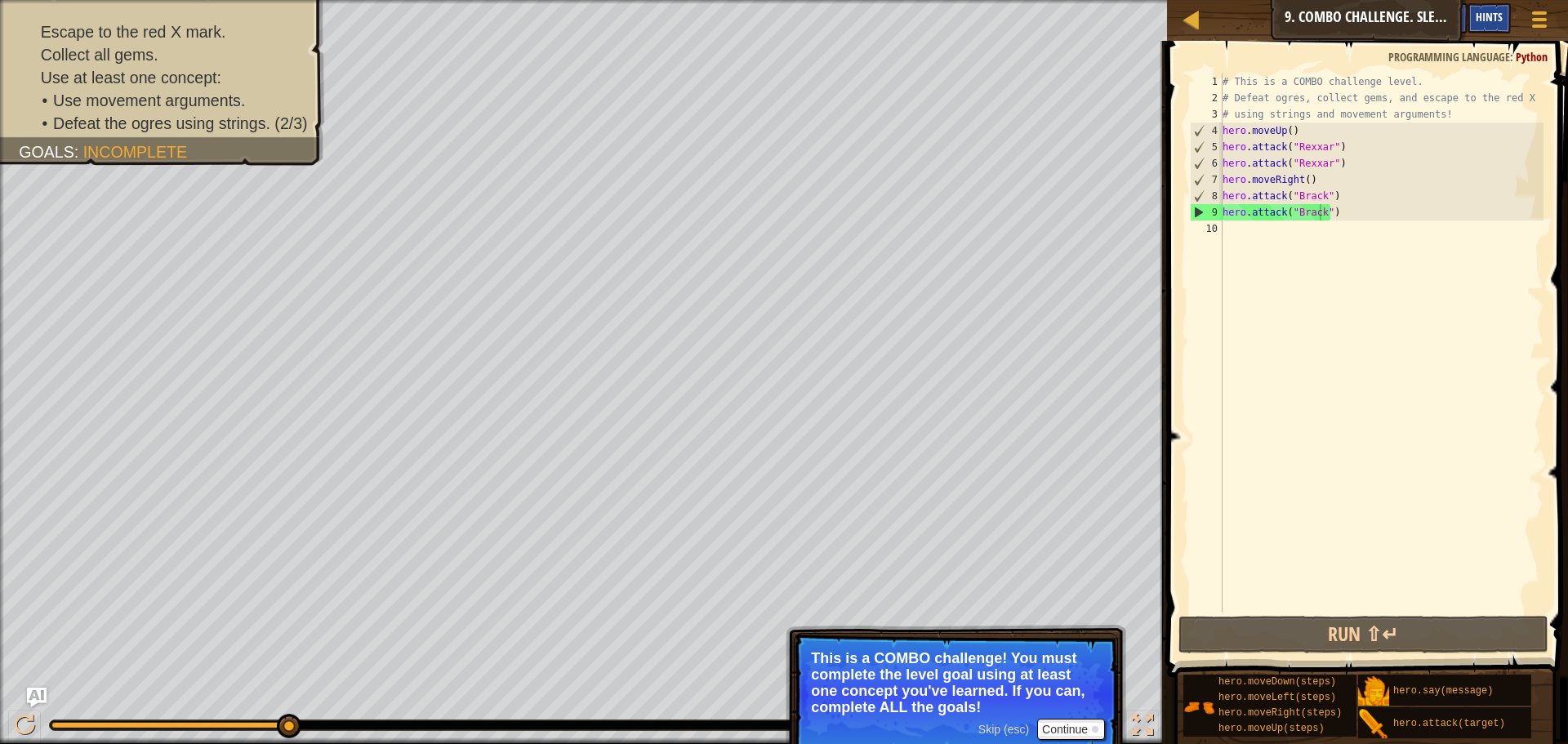
click at [1502, 24] on span "Hints" at bounding box center [1489, 17] width 27 height 16
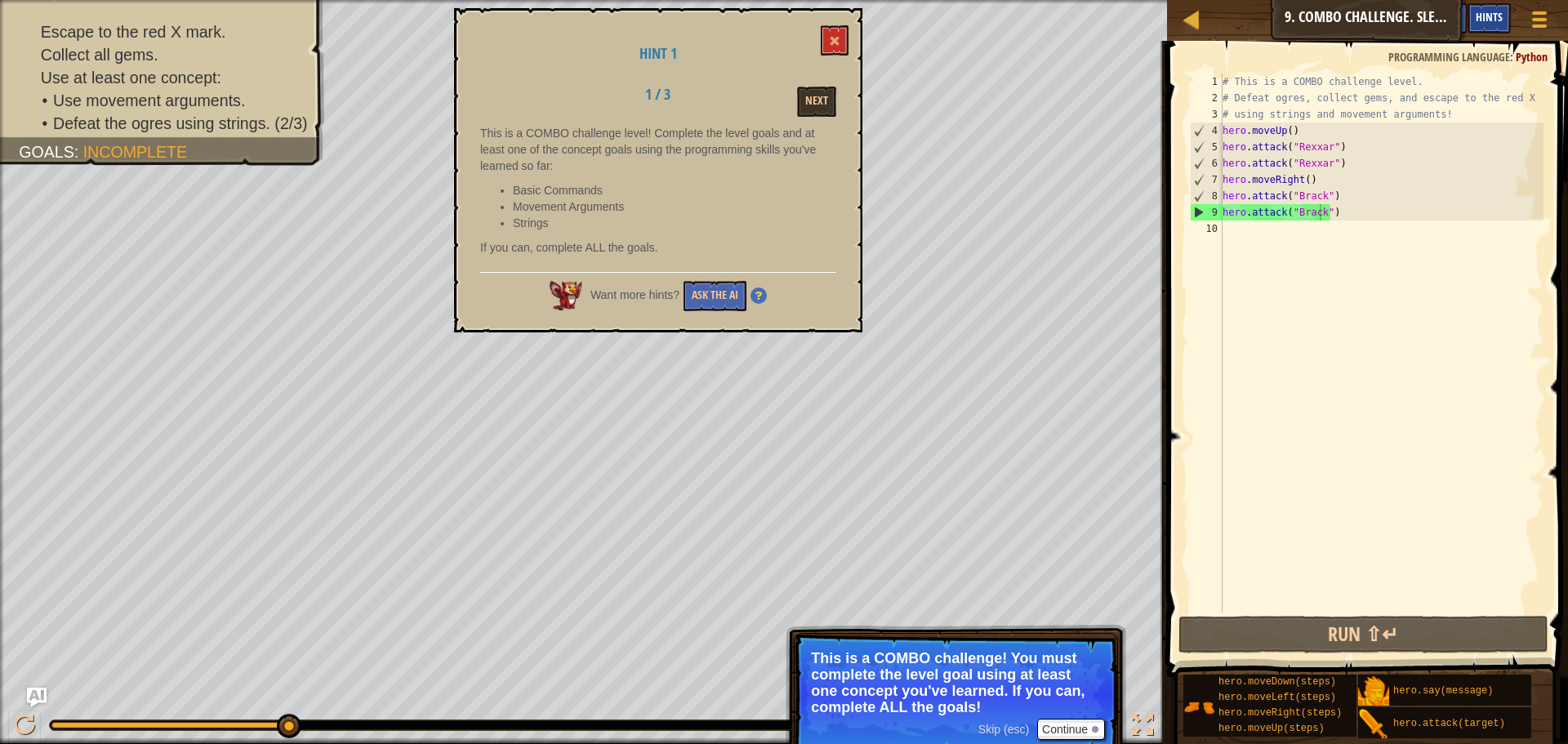
click at [1491, 26] on div "Hints" at bounding box center [1489, 18] width 43 height 30
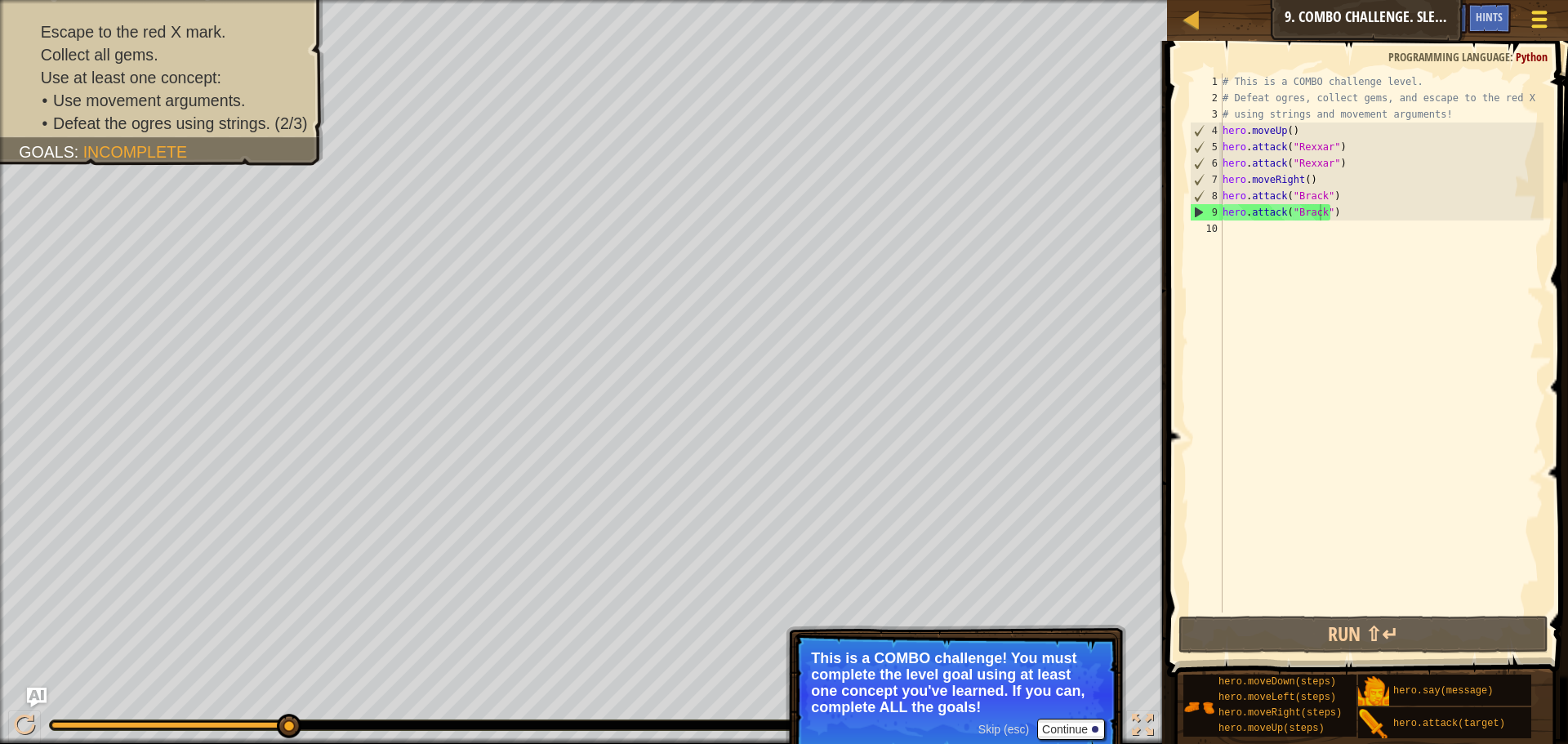
click at [1544, 22] on div at bounding box center [1539, 18] width 22 height 24
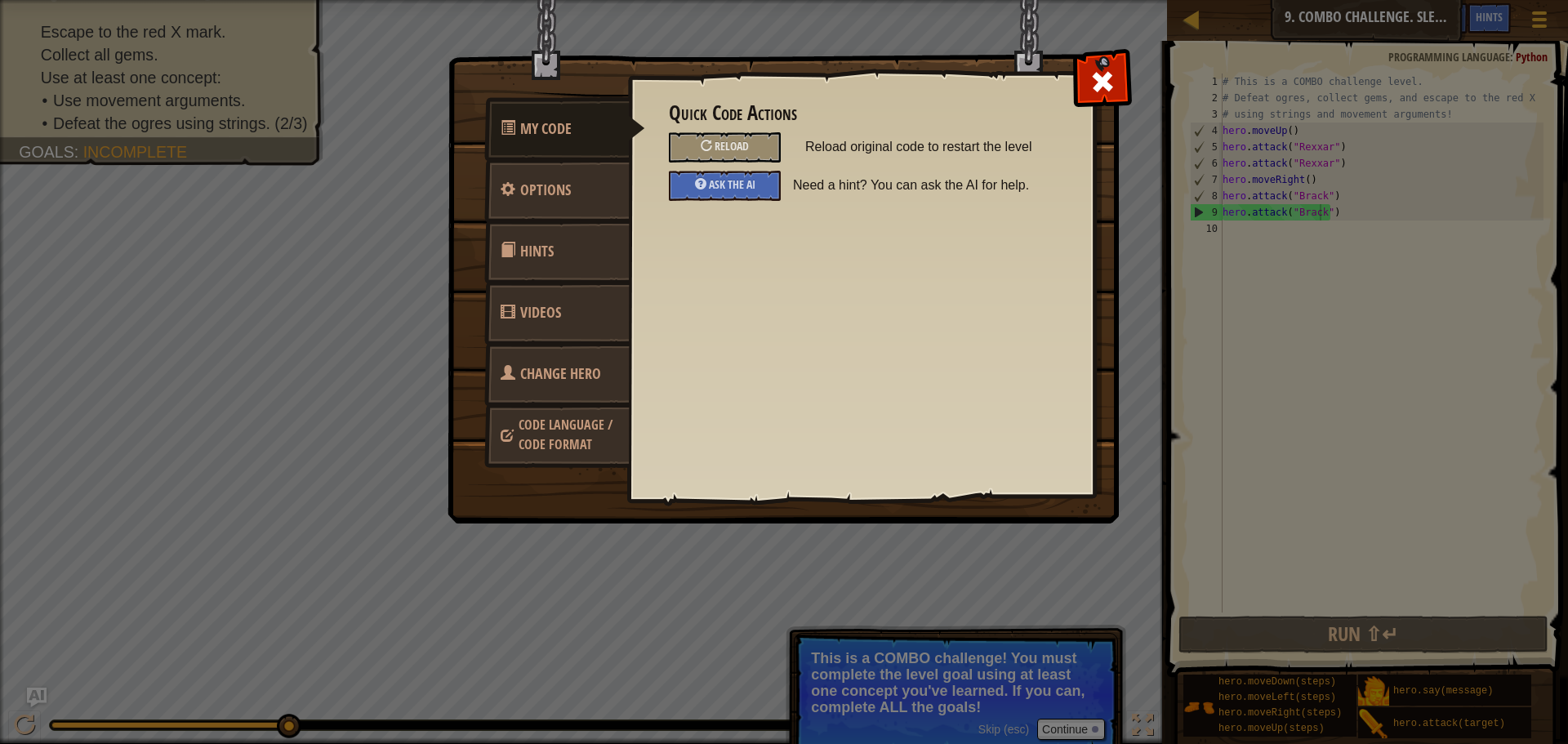
click at [552, 437] on span "Code Language / Code Format" at bounding box center [565, 434] width 94 height 38
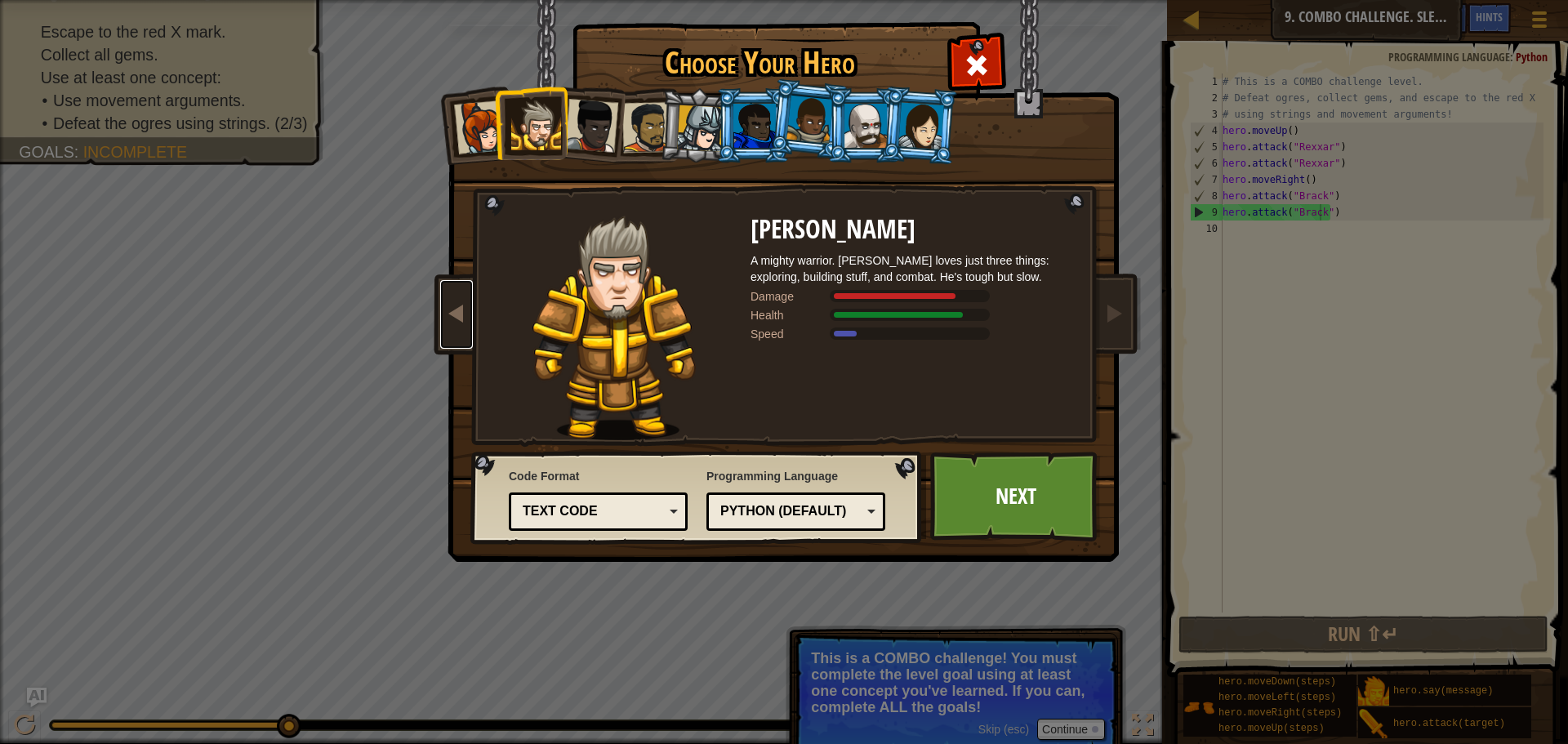
click at [443, 315] on link at bounding box center [456, 314] width 33 height 69
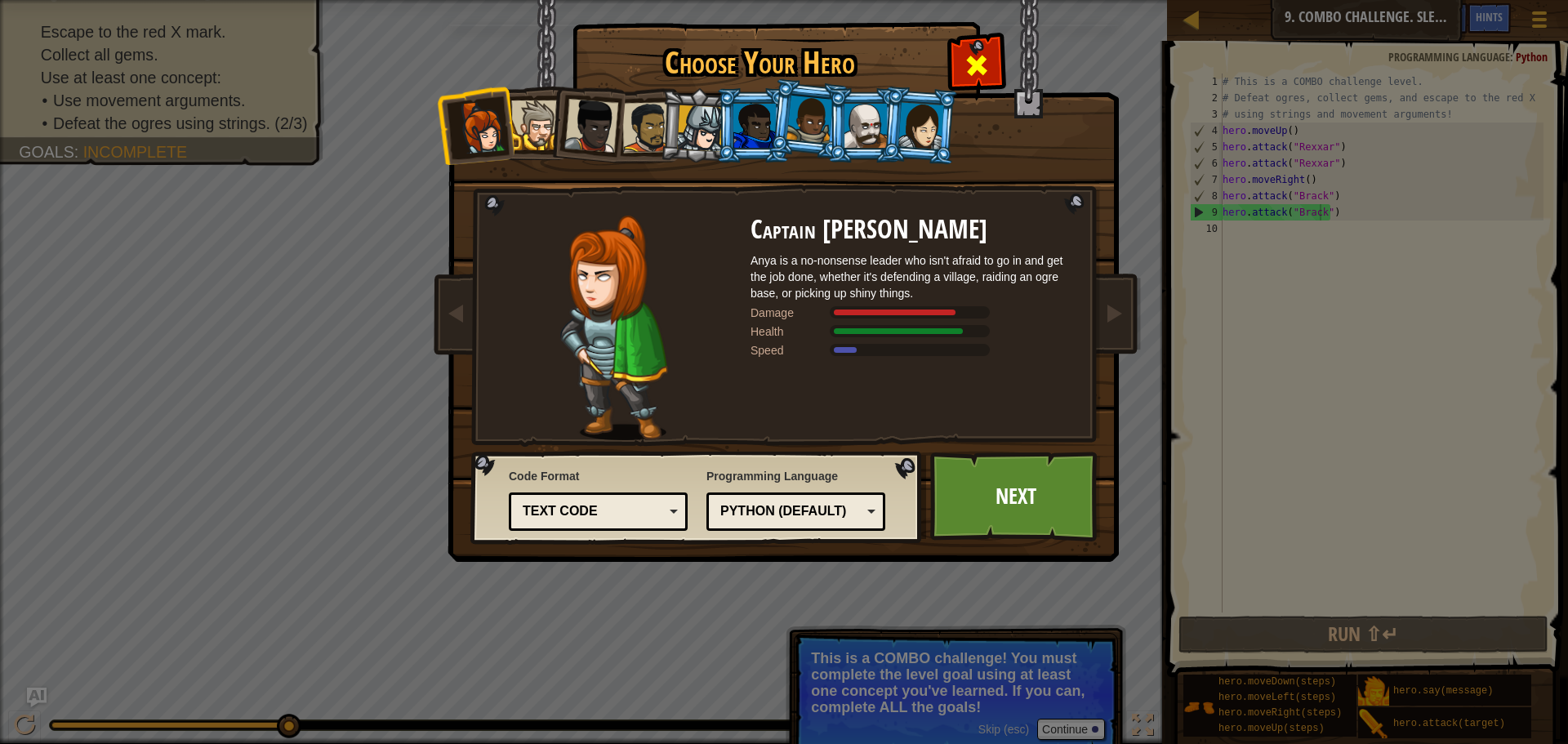
click at [987, 59] on span at bounding box center [977, 65] width 26 height 26
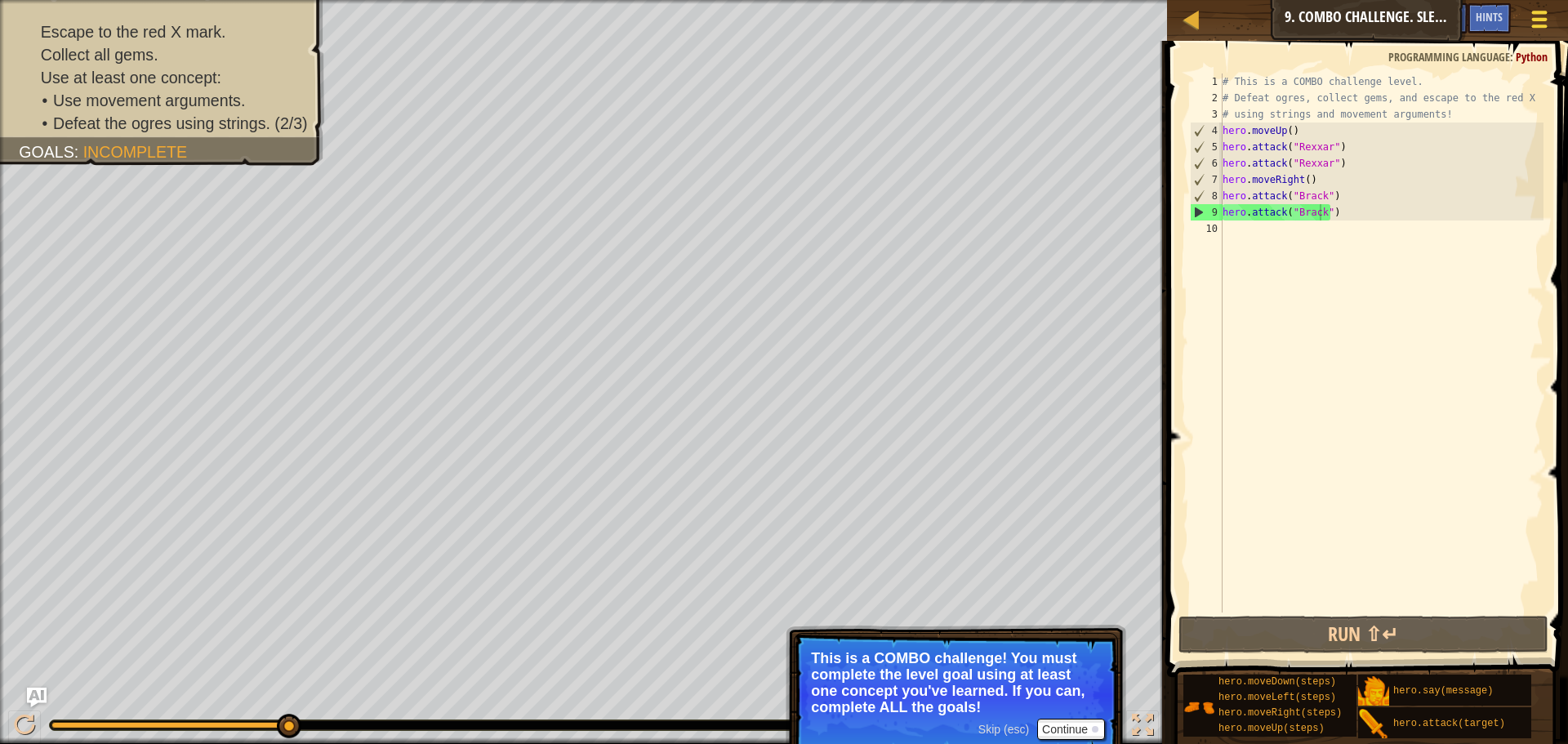
click at [1527, 10] on button "Game Menu" at bounding box center [1540, 22] width 43 height 40
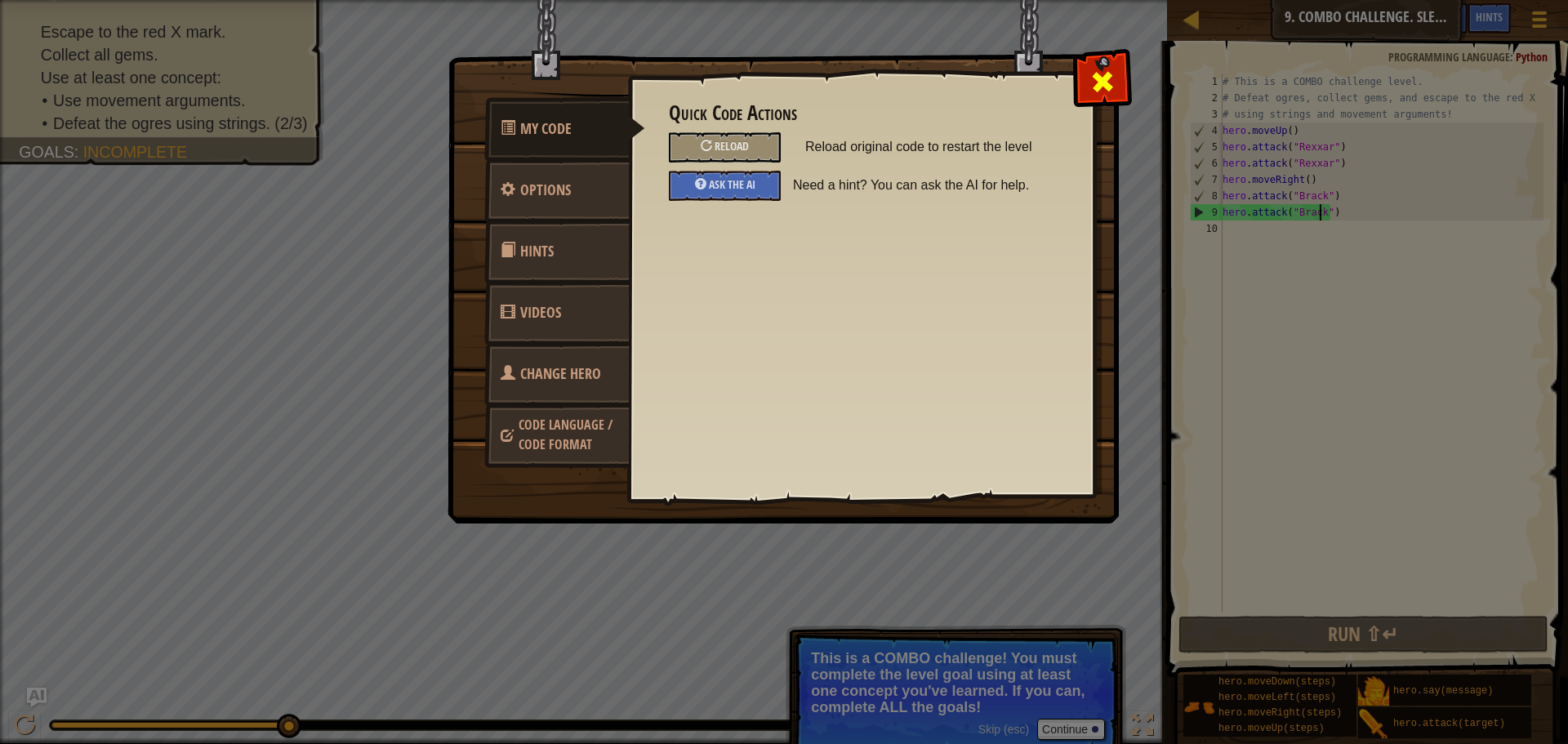
click at [1111, 70] on span at bounding box center [1103, 82] width 26 height 26
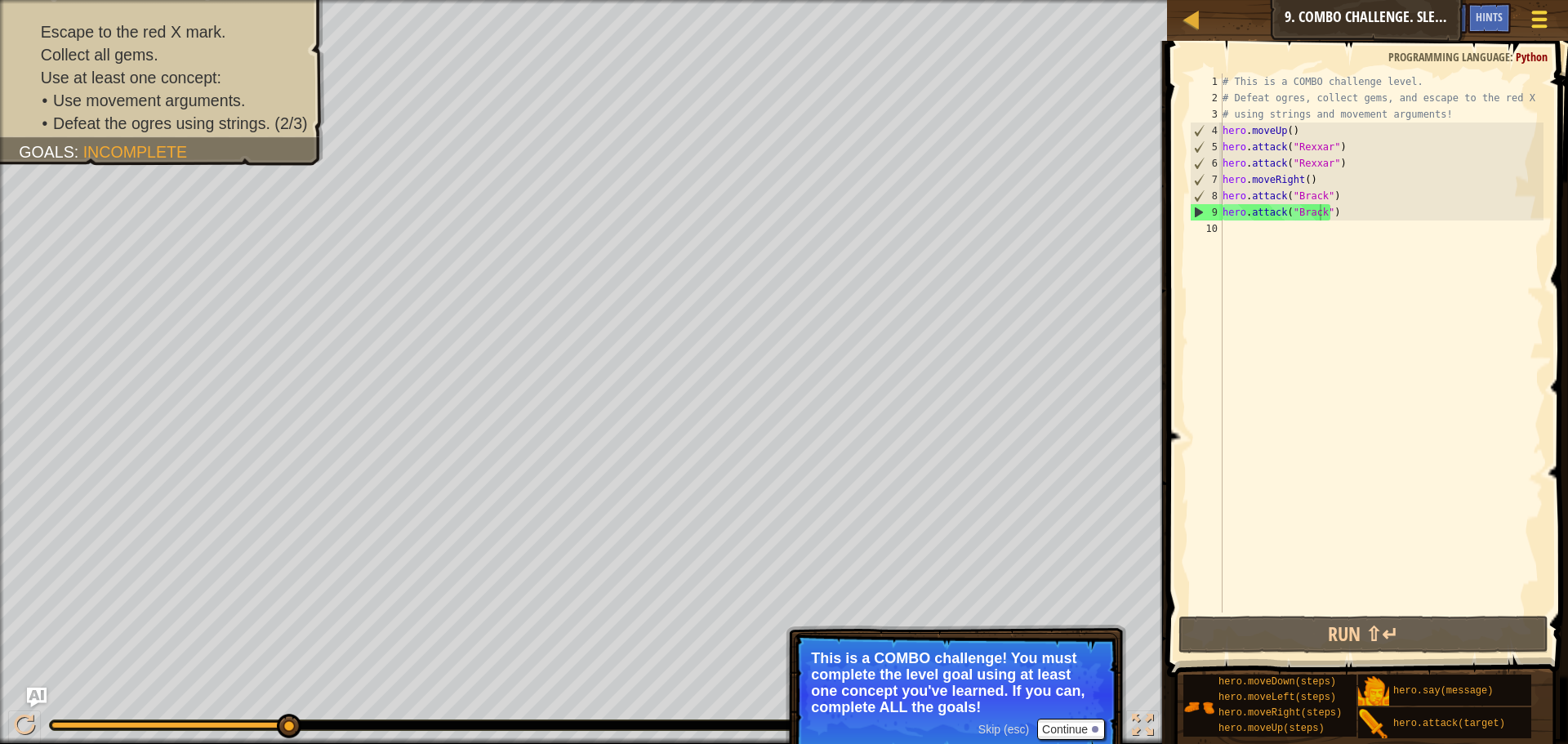
click at [1540, 24] on div at bounding box center [1539, 18] width 22 height 24
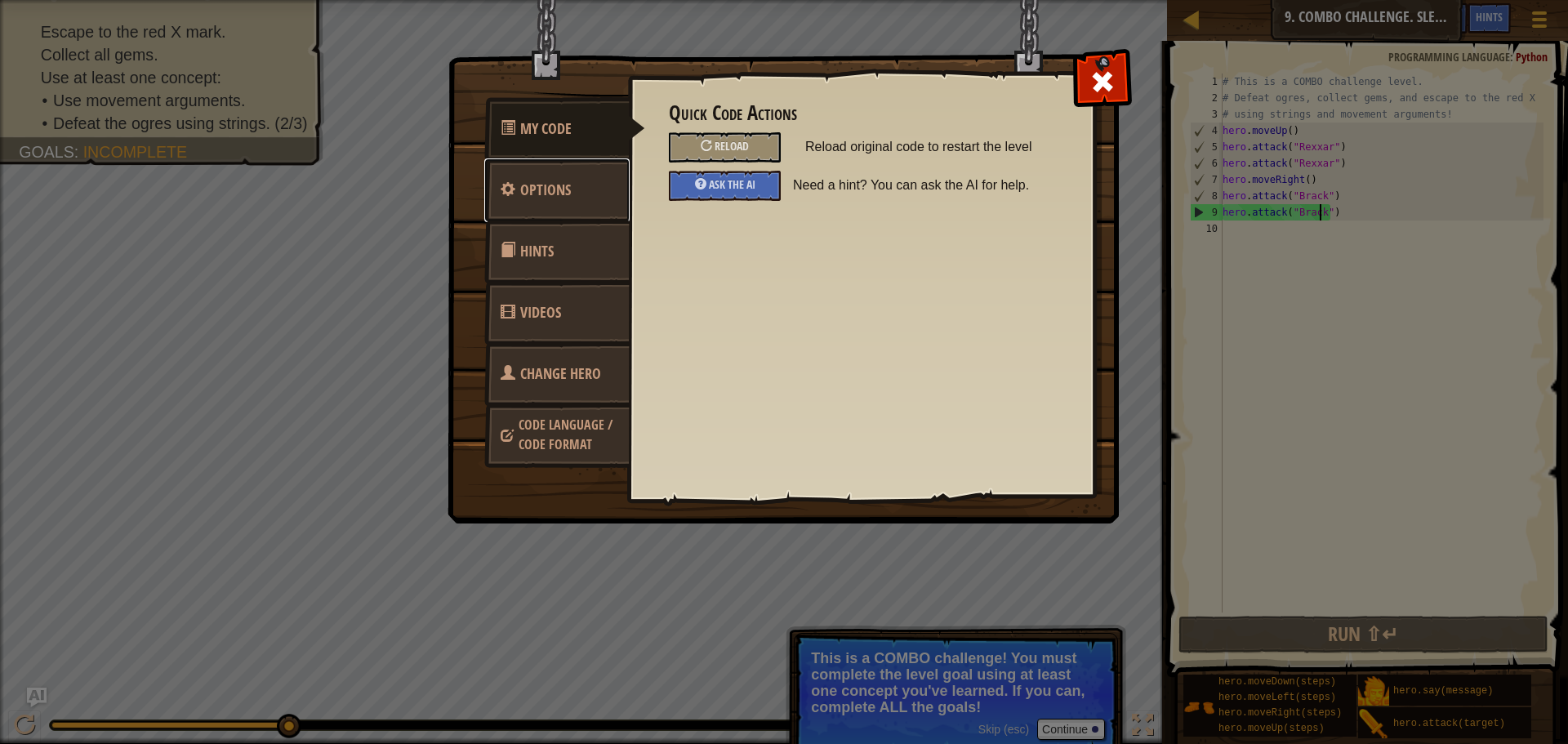
click at [536, 215] on link "Options" at bounding box center [556, 190] width 145 height 63
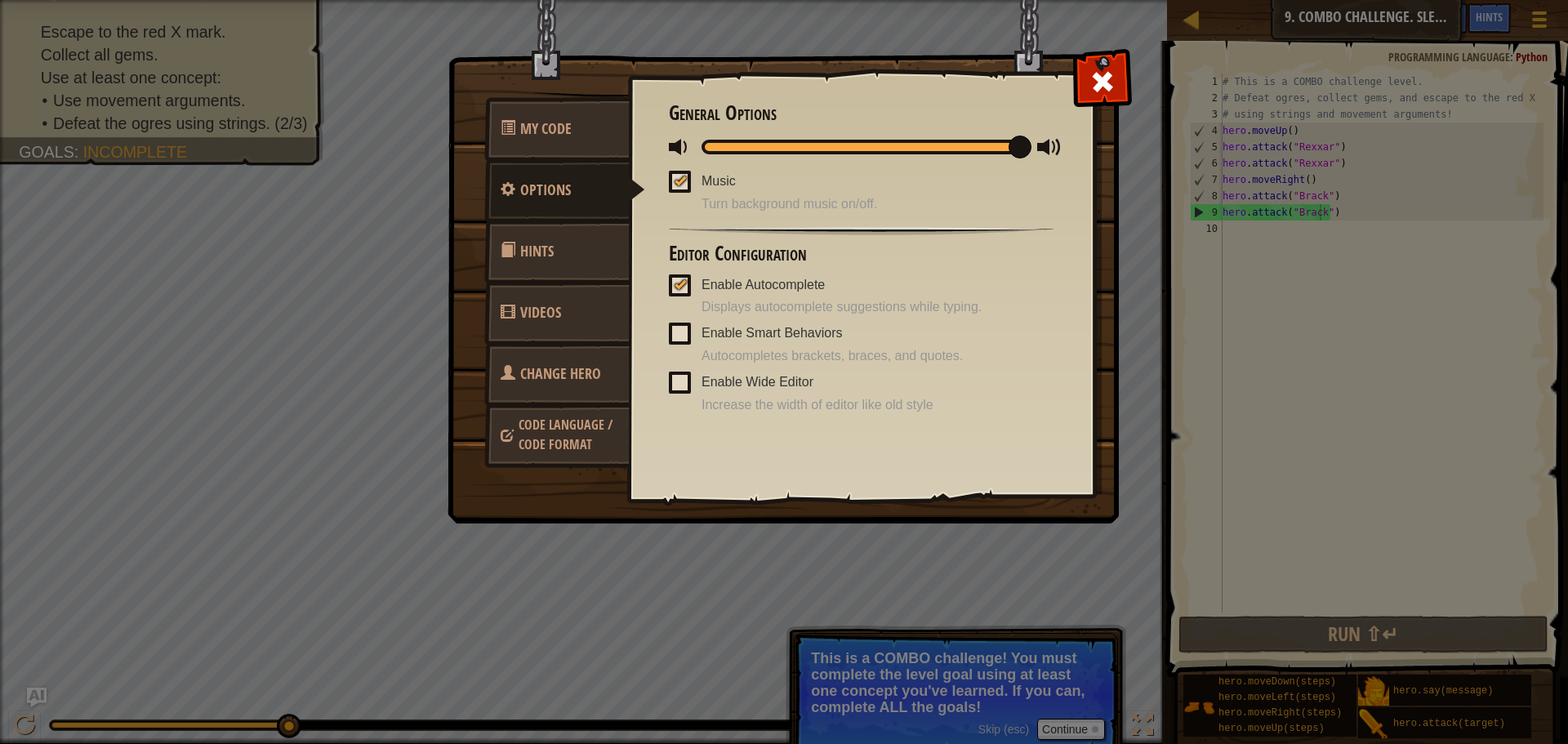
click at [675, 185] on div at bounding box center [680, 180] width 11 height 13
click at [0, 0] on input "Music" at bounding box center [0, 0] width 0 height 0
drag, startPoint x: 1017, startPoint y: 147, endPoint x: 529, endPoint y: 104, distance: 489.9
click at [529, 104] on div "My Code Options Hints Videos Change Hero Code Language / Code Format Quick Code…" at bounding box center [784, 289] width 670 height 465
click at [1083, 84] on div at bounding box center [1102, 77] width 51 height 51
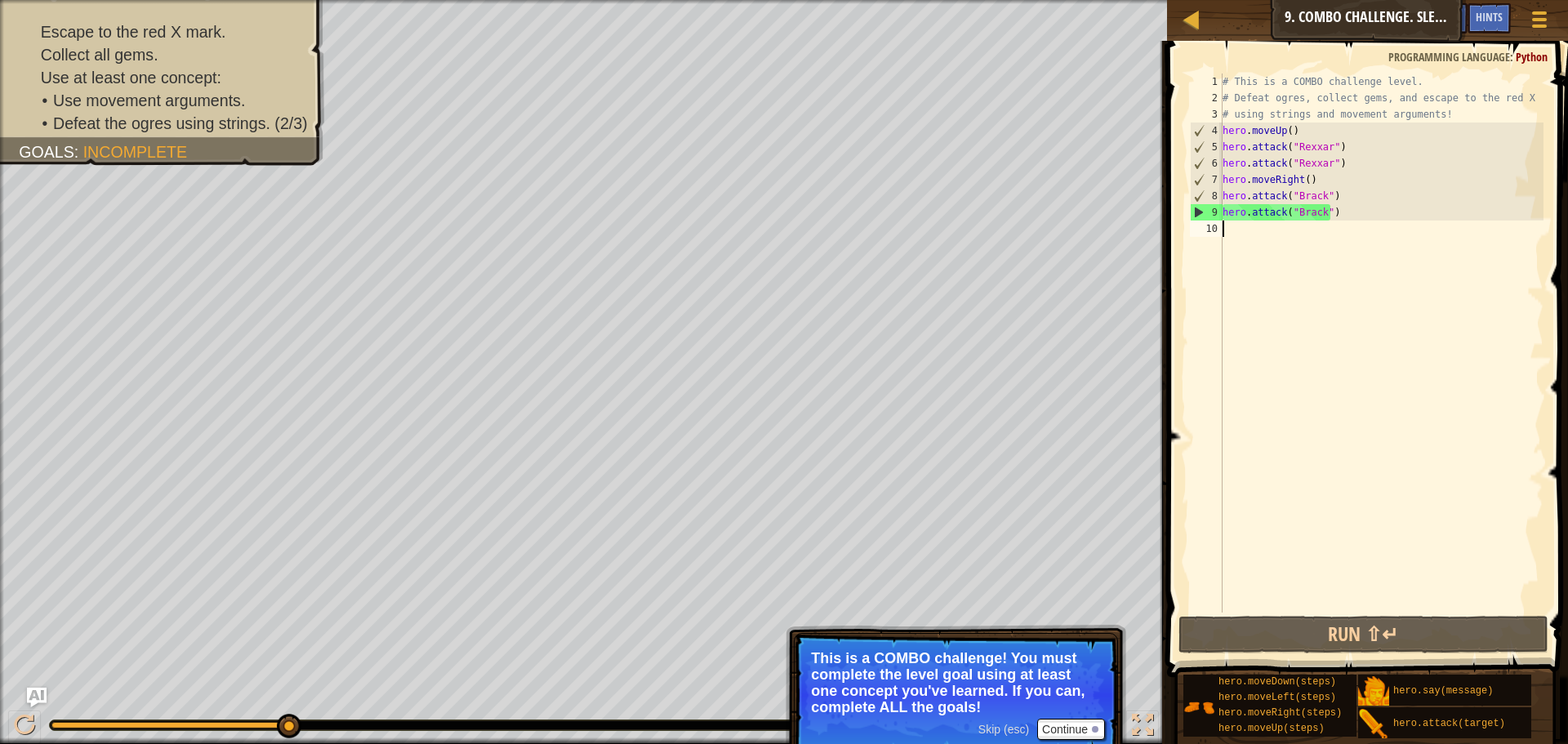
click at [1279, 246] on div "# This is a COMBO challenge level. # Defeat [PERSON_NAME], collect gems, and es…" at bounding box center [1381, 360] width 325 height 572
type textarea "h"
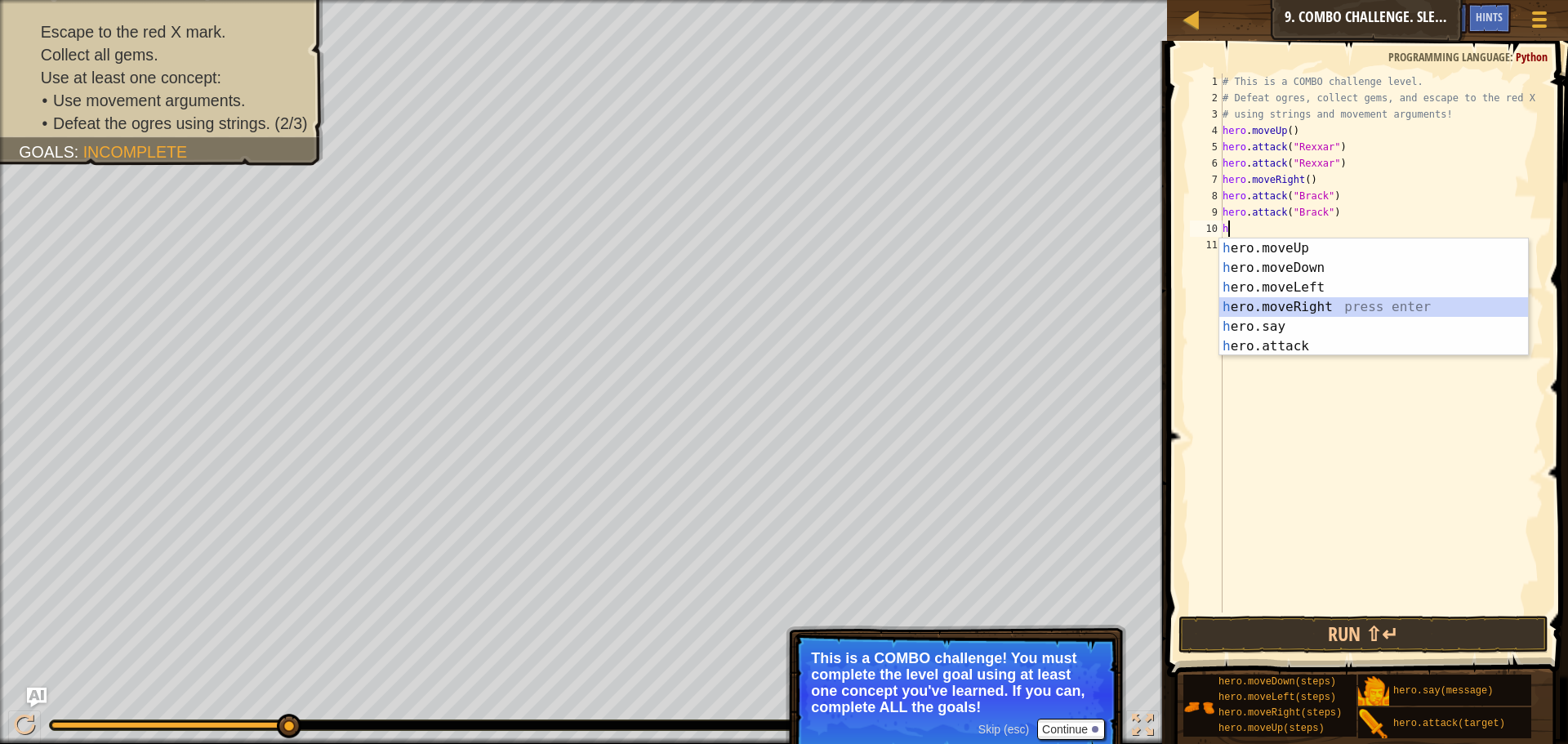
click at [1301, 316] on div "h ero.moveUp press enter h ero.moveDown press enter h ero.moveLeft press enter …" at bounding box center [1374, 317] width 309 height 157
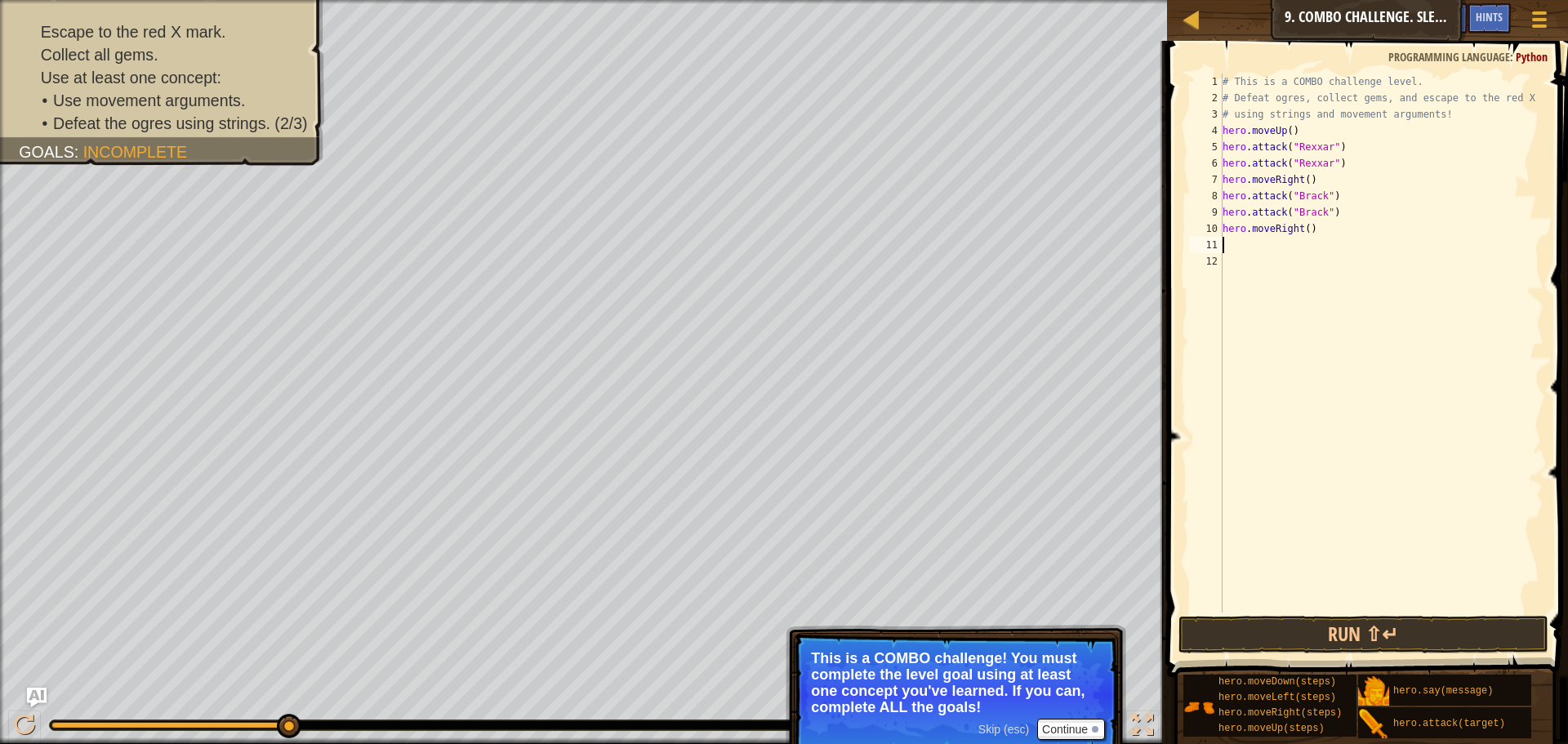
type textarea "h"
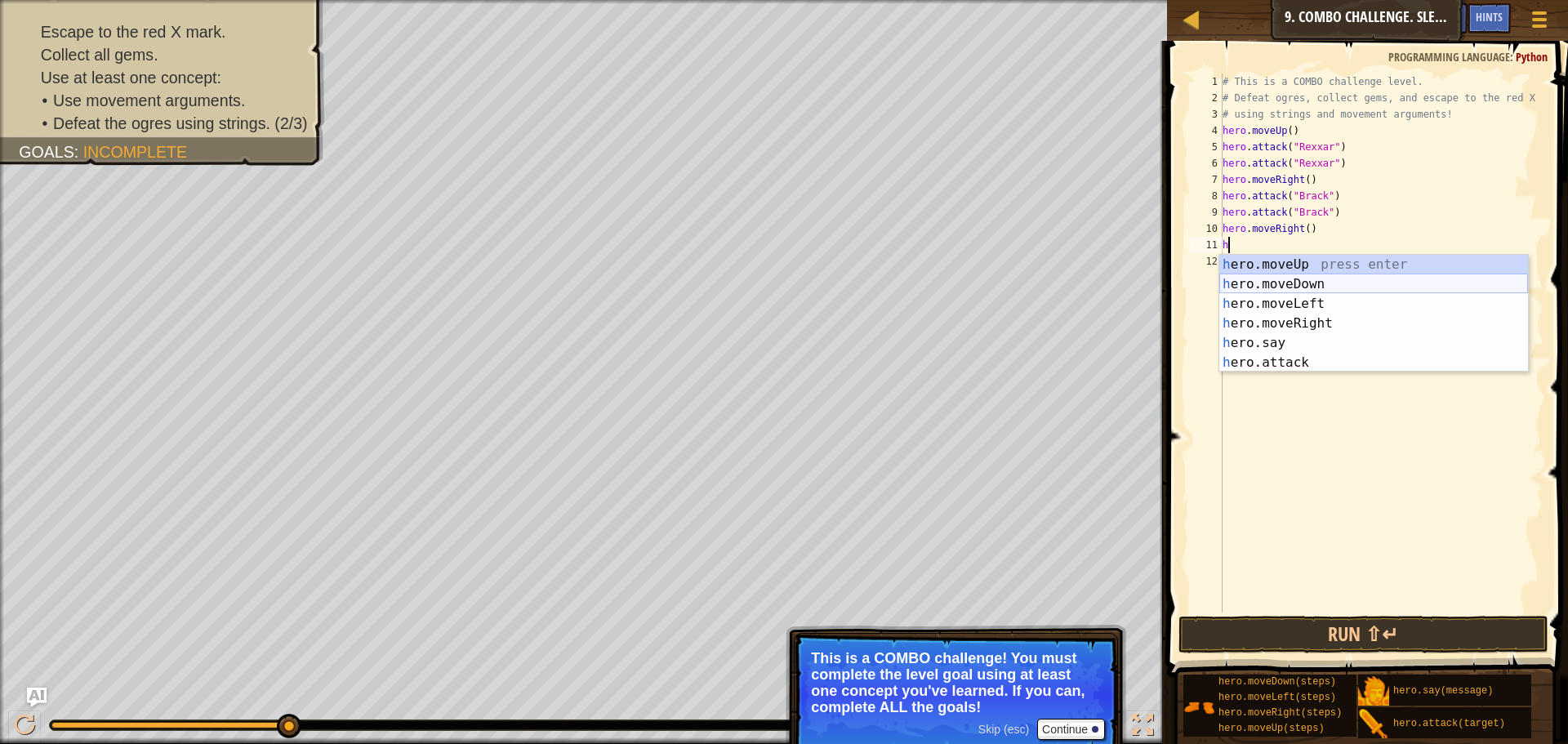
click at [1275, 279] on div "h ero.moveUp press enter h ero.moveDown press enter h ero.moveLeft press enter …" at bounding box center [1374, 333] width 309 height 157
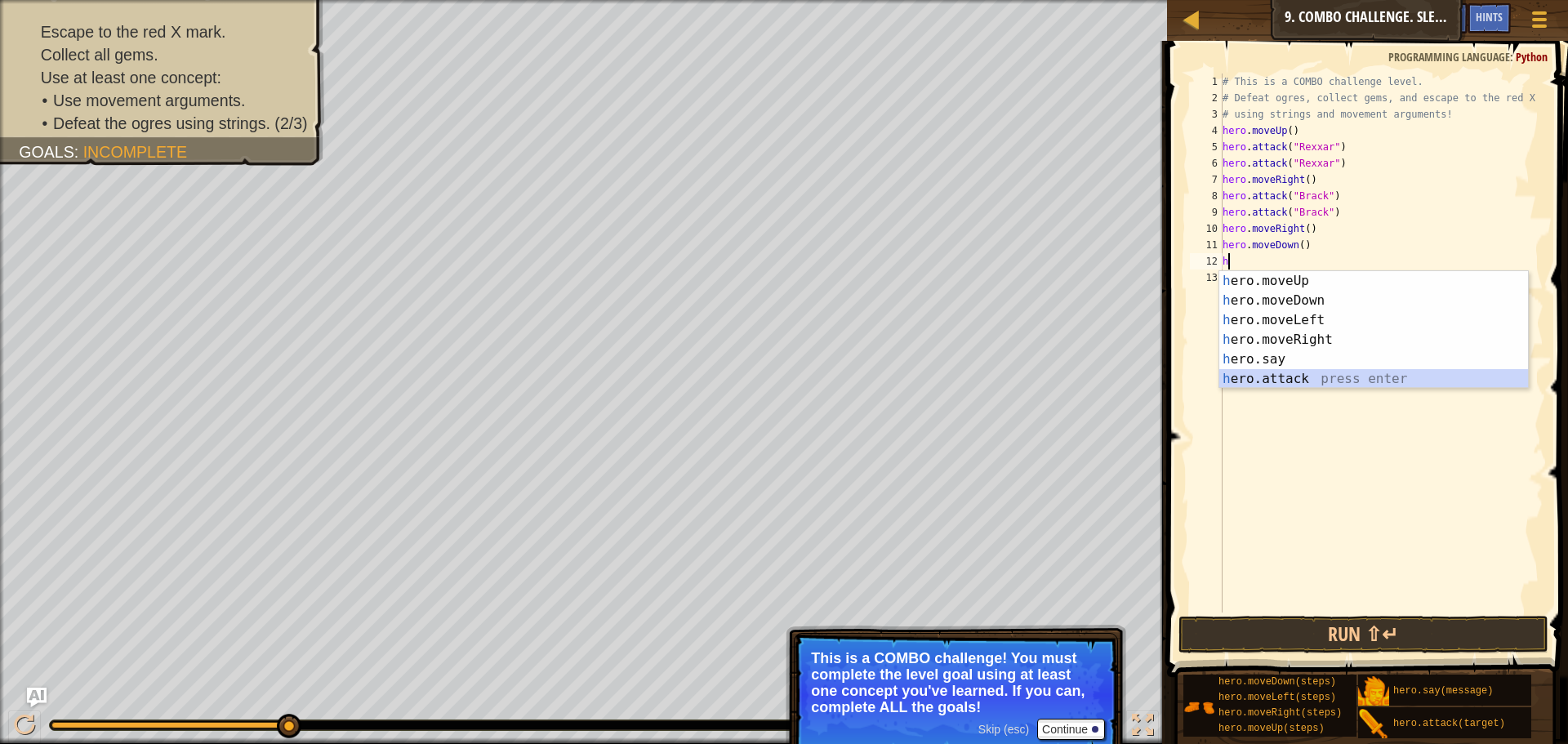
click at [1265, 380] on div "h ero.moveUp press enter h ero.moveDown press enter h ero.moveLeft press enter …" at bounding box center [1374, 349] width 309 height 157
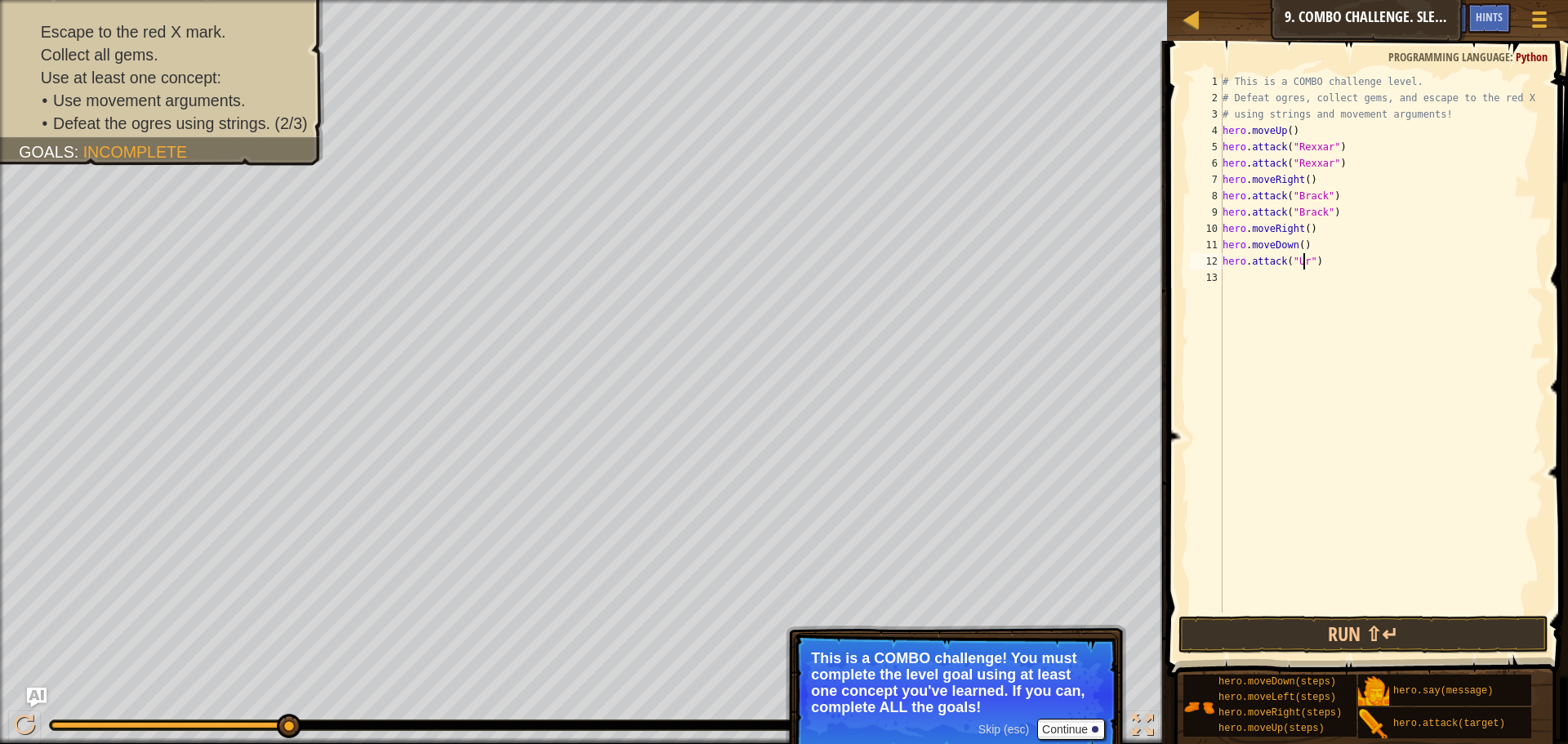
scroll to position [7, 7]
type textarea "hero.attack("Ursa")"
click at [1238, 270] on div "# This is a COMBO challenge level. # Defeat [PERSON_NAME], collect gems, and es…" at bounding box center [1381, 360] width 325 height 572
type textarea "h"
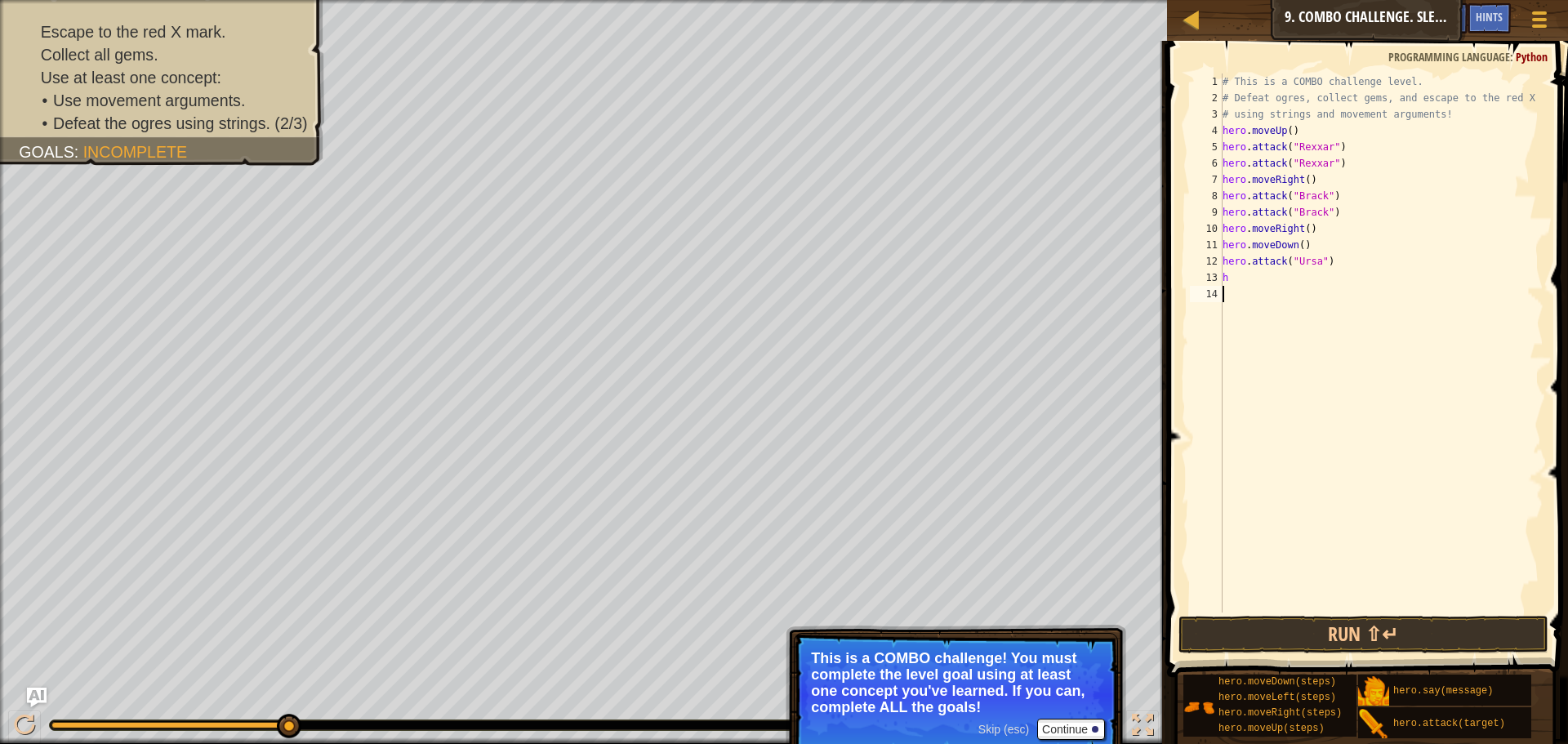
click at [1271, 406] on div "# This is a COMBO challenge level. # Defeat [PERSON_NAME], collect gems, and es…" at bounding box center [1381, 360] width 325 height 572
click at [1241, 274] on div "# This is a COMBO challenge level. # Defeat [PERSON_NAME], collect gems, and es…" at bounding box center [1381, 360] width 325 height 572
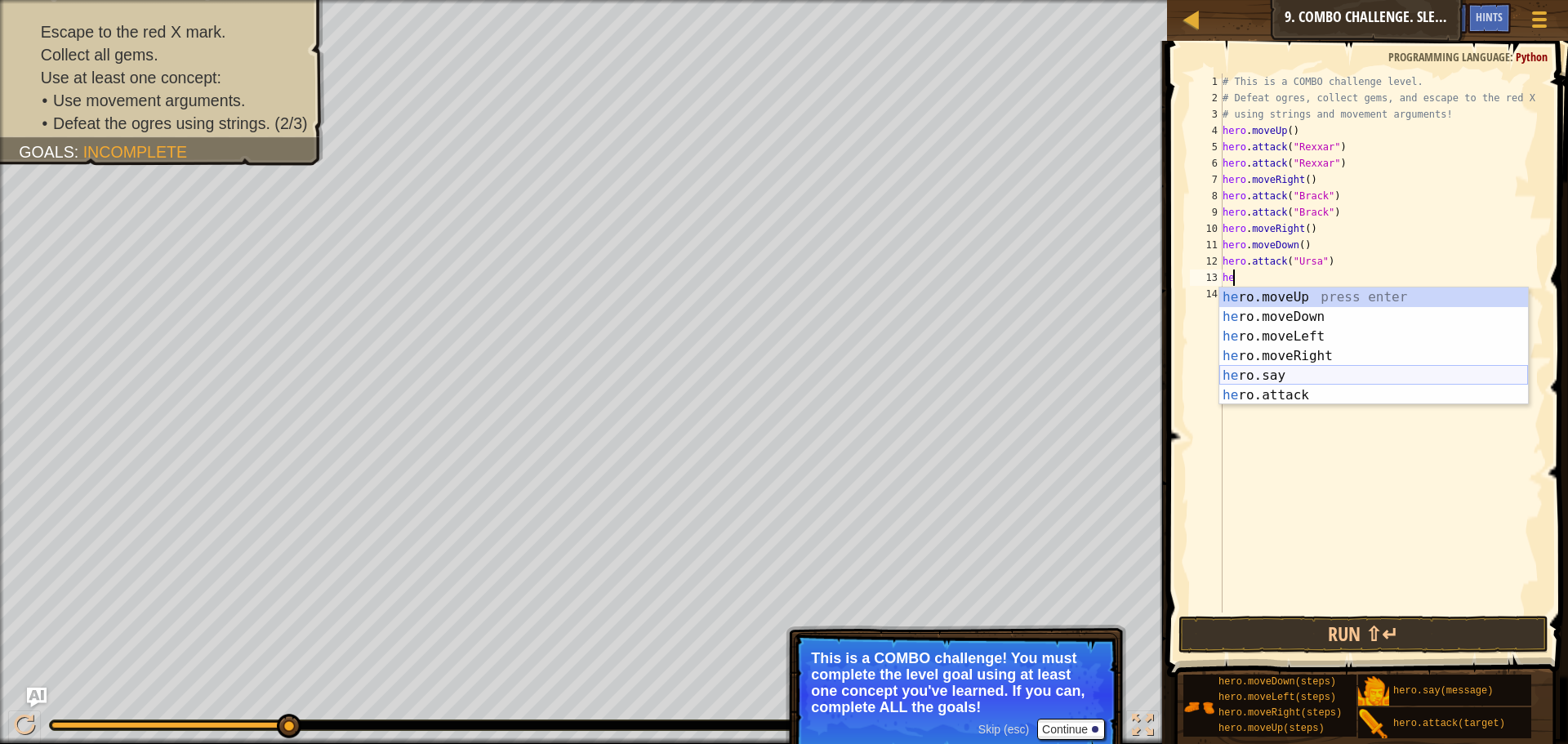
click at [1328, 384] on div "he ro.moveUp press enter he ro.moveDown press enter he ro.moveLeft press enter …" at bounding box center [1374, 366] width 309 height 157
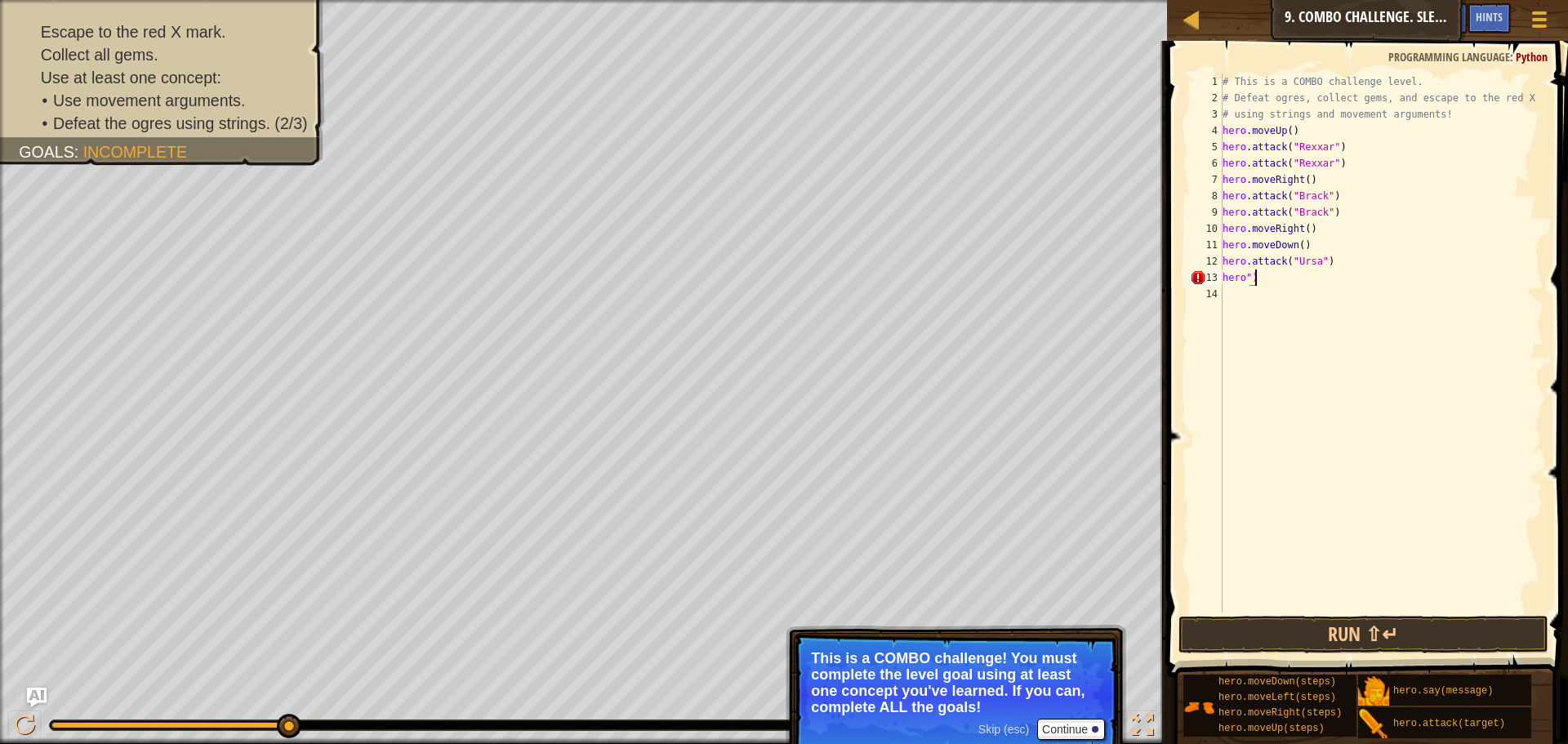
click at [1271, 270] on div "# This is a COMBO challenge level. # Defeat [PERSON_NAME], collect gems, and es…" at bounding box center [1381, 360] width 325 height 572
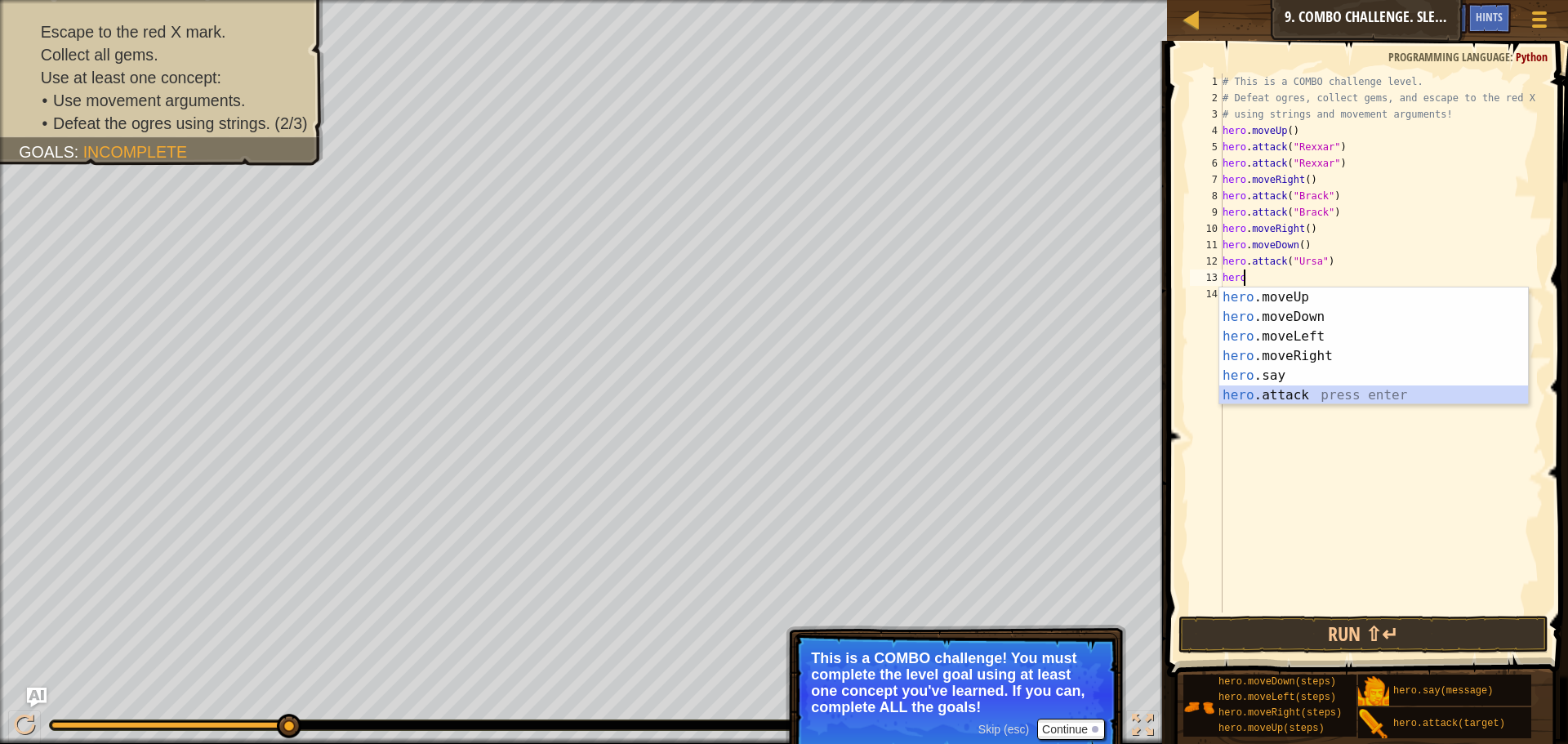
click at [1287, 388] on div "hero .moveUp press enter hero .moveDown press enter hero .moveLeft press enter …" at bounding box center [1374, 366] width 309 height 157
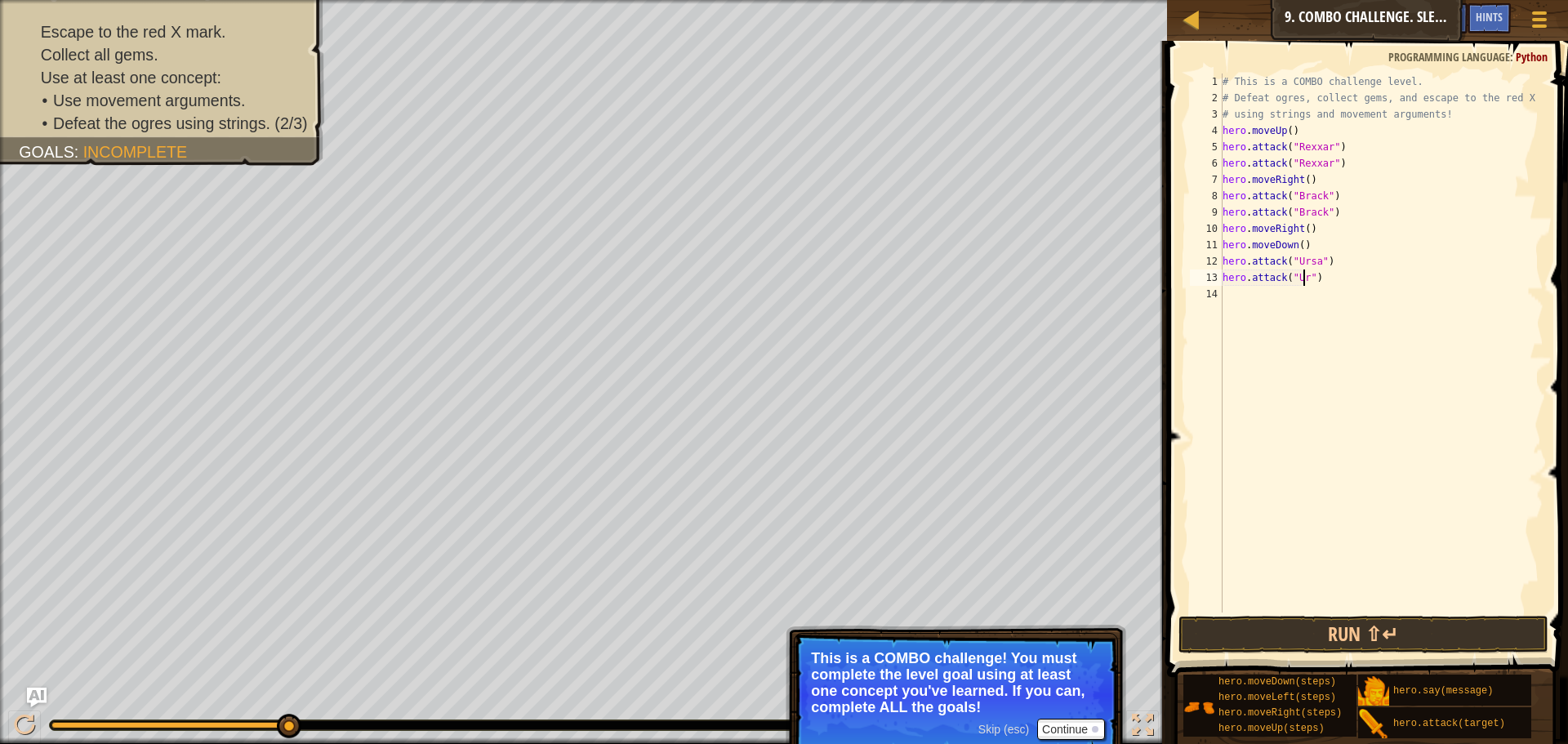
scroll to position [7, 7]
click at [1294, 634] on button "Run ⇧↵" at bounding box center [1363, 634] width 370 height 38
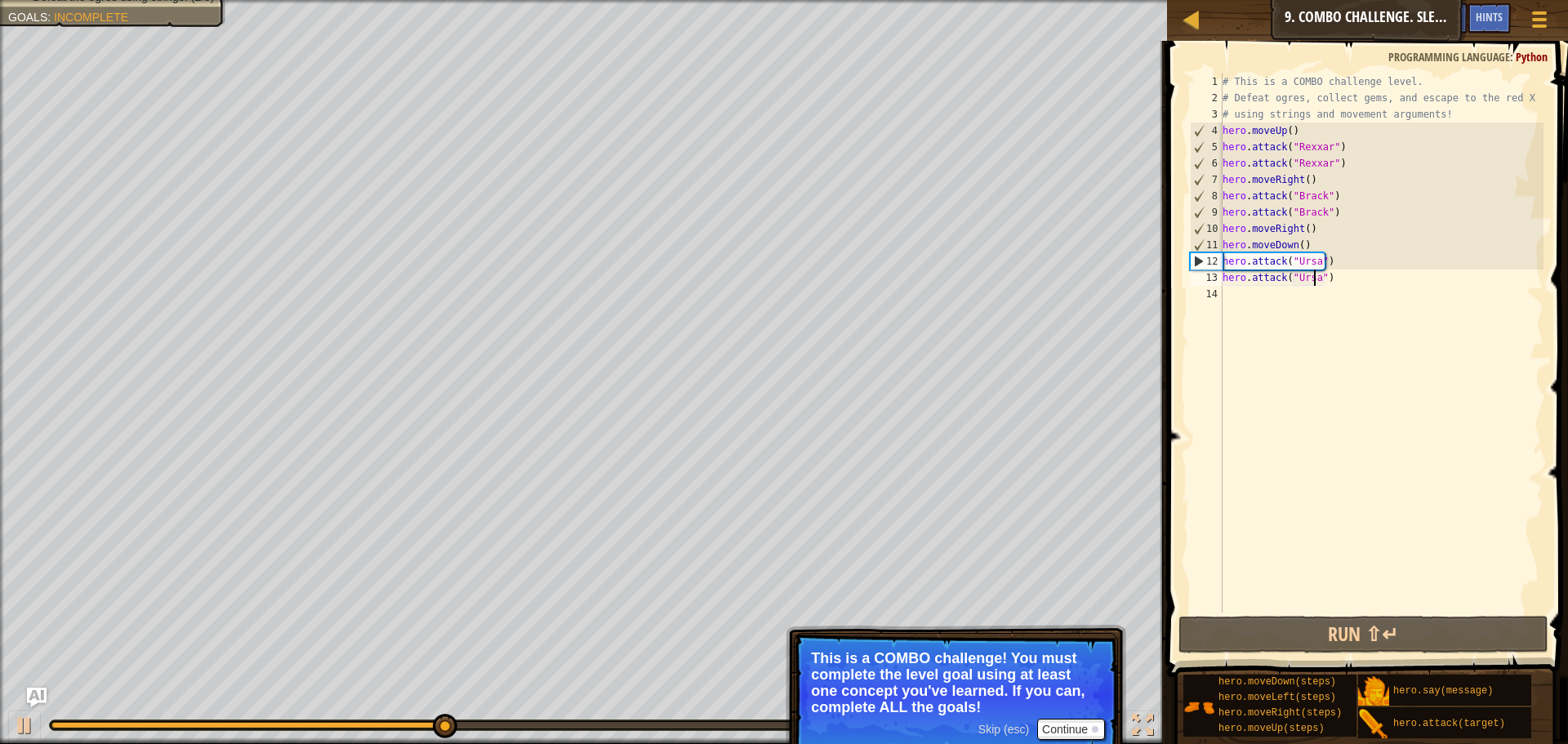
click at [1338, 262] on div "# This is a COMBO challenge level. # Defeat [PERSON_NAME], collect gems, and es…" at bounding box center [1381, 360] width 325 height 572
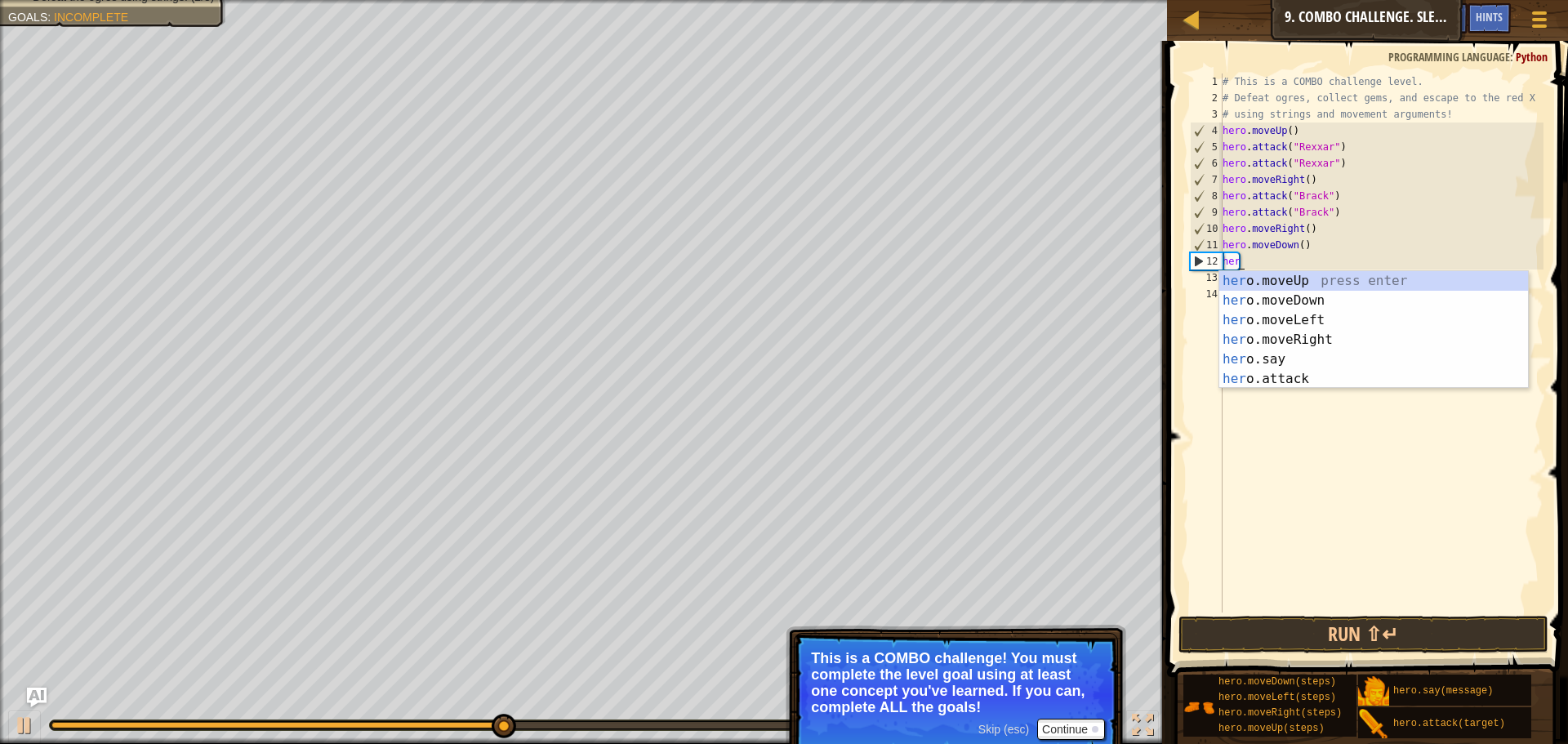
scroll to position [7, 0]
type textarea "h"
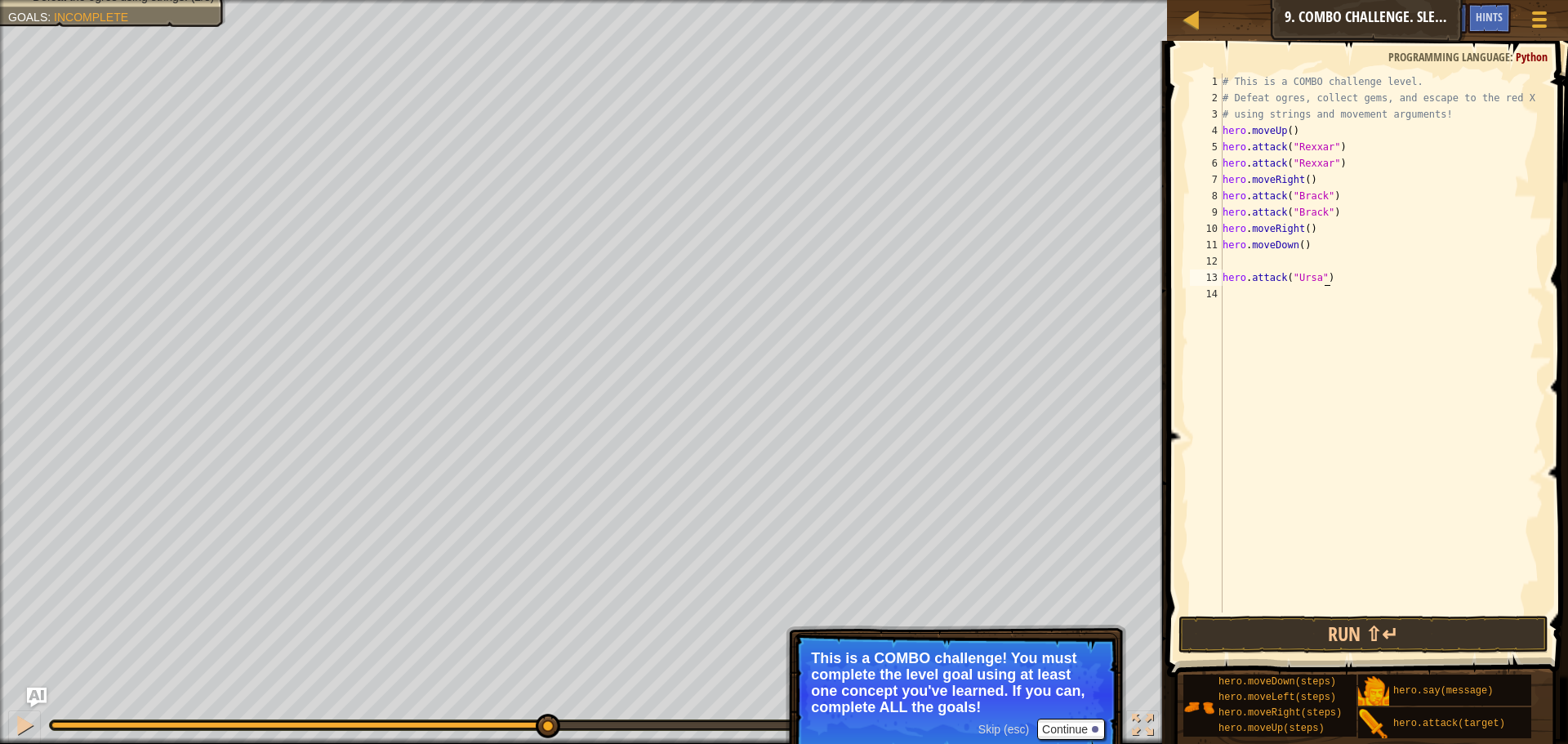
click at [1337, 279] on div "# This is a COMBO challenge level. # Defeat [PERSON_NAME], collect gems, and es…" at bounding box center [1381, 360] width 325 height 572
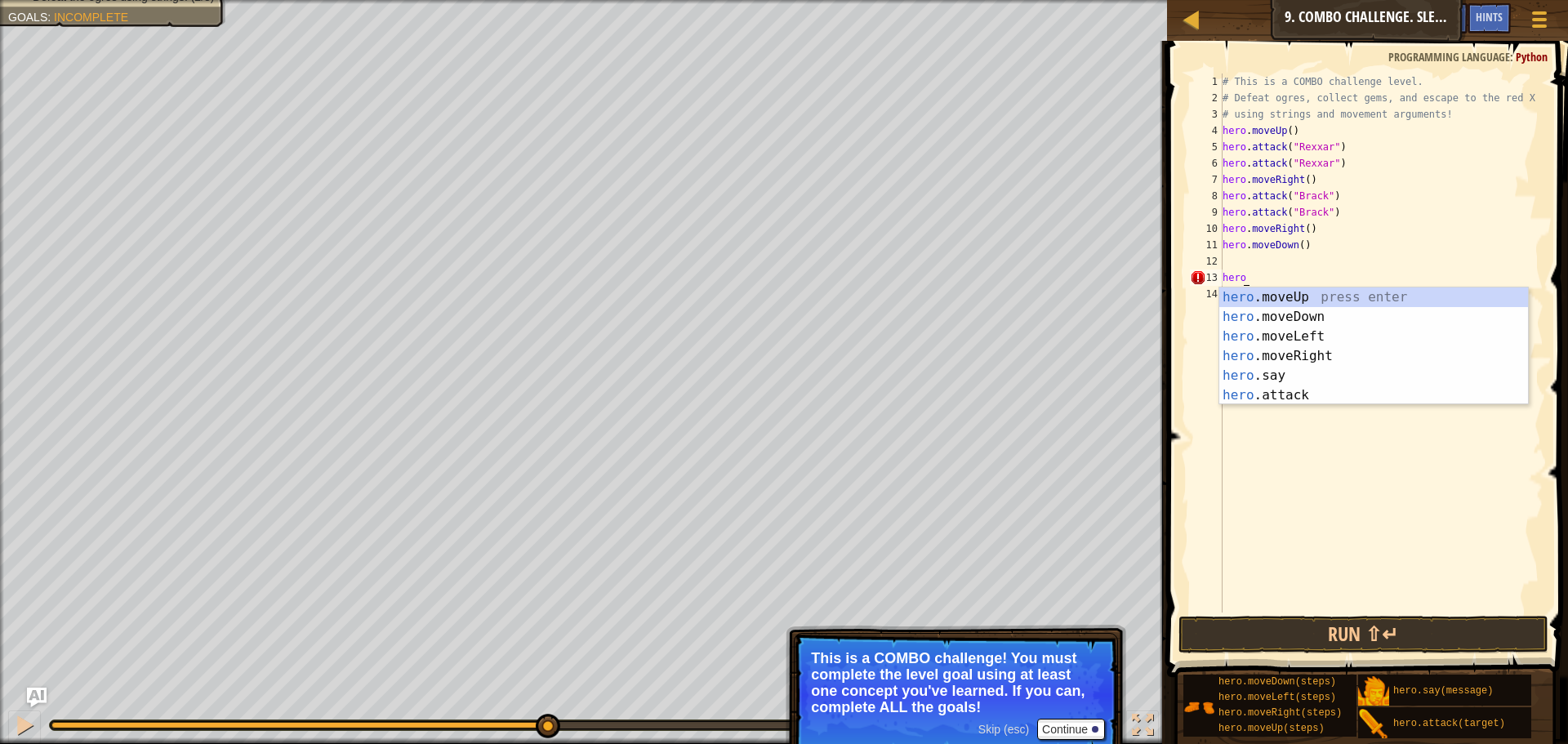
type textarea "h"
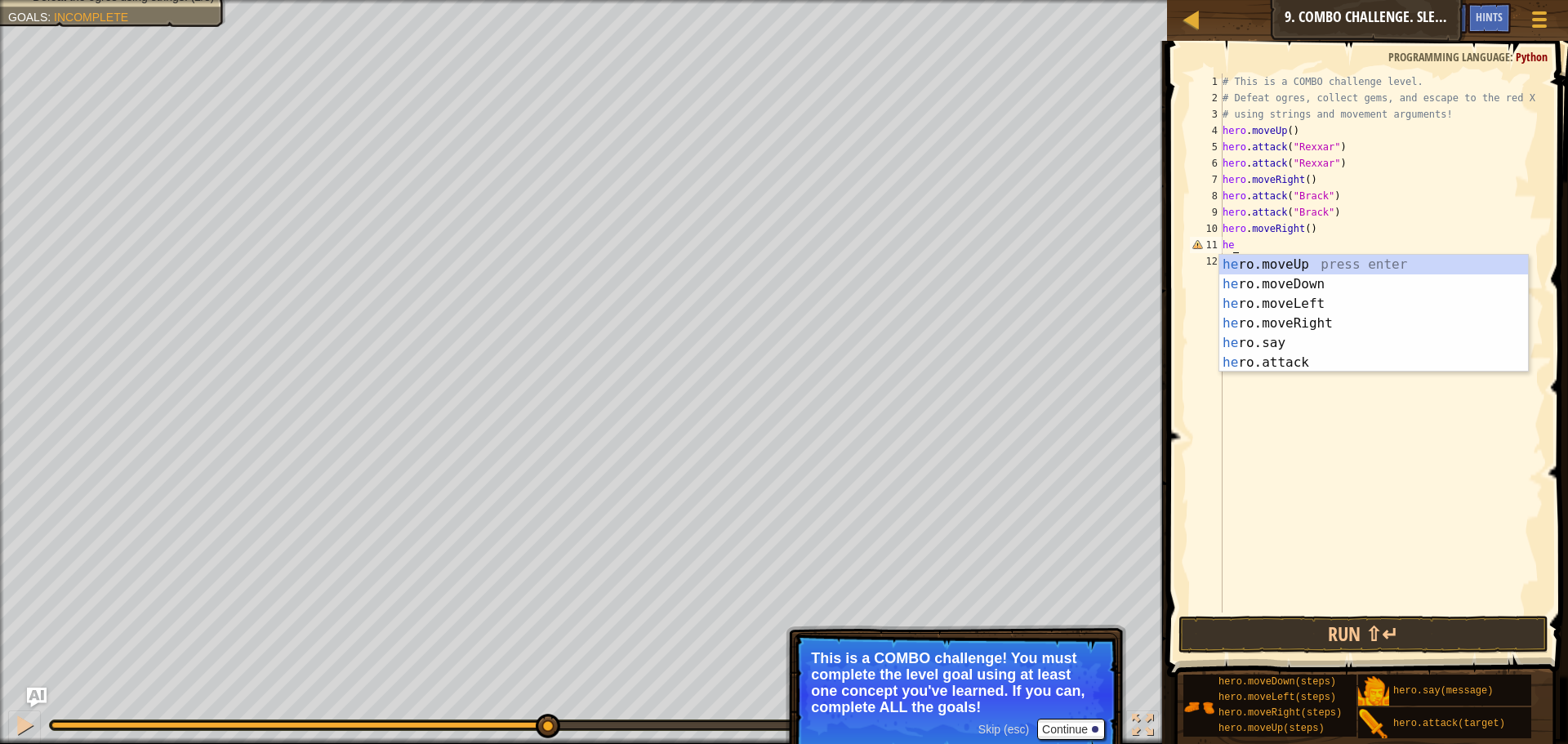
type textarea "h"
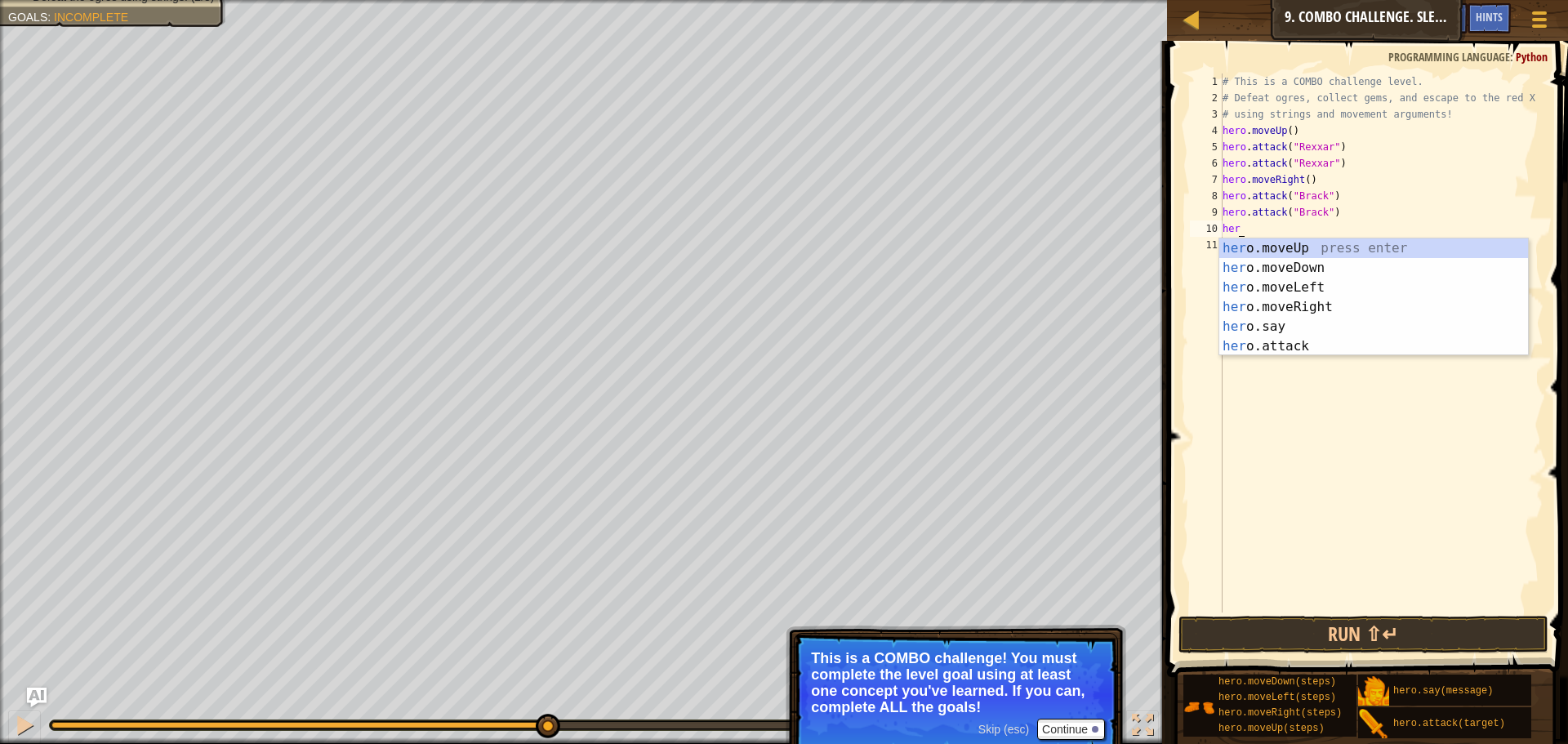
type textarea "h"
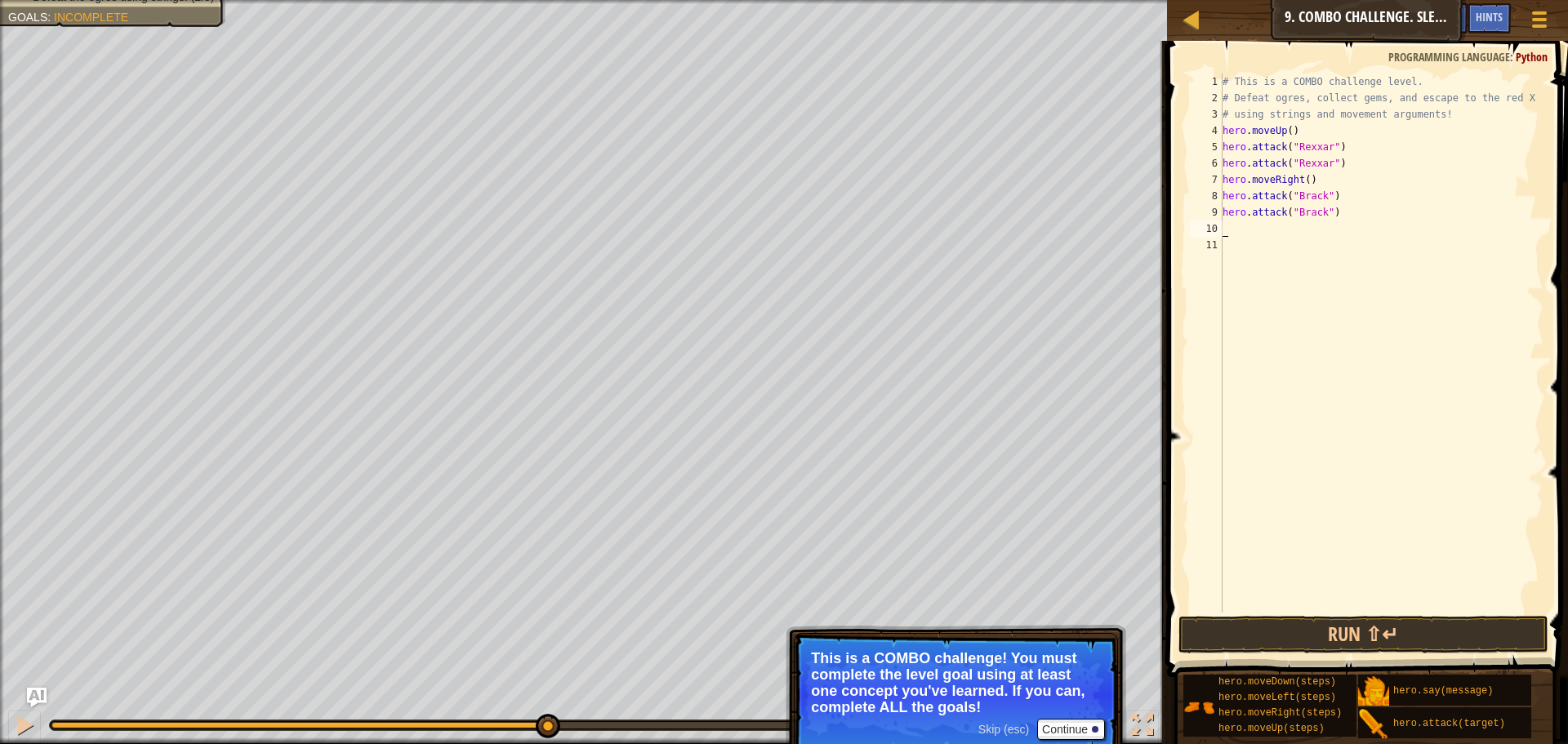
type textarea "h"
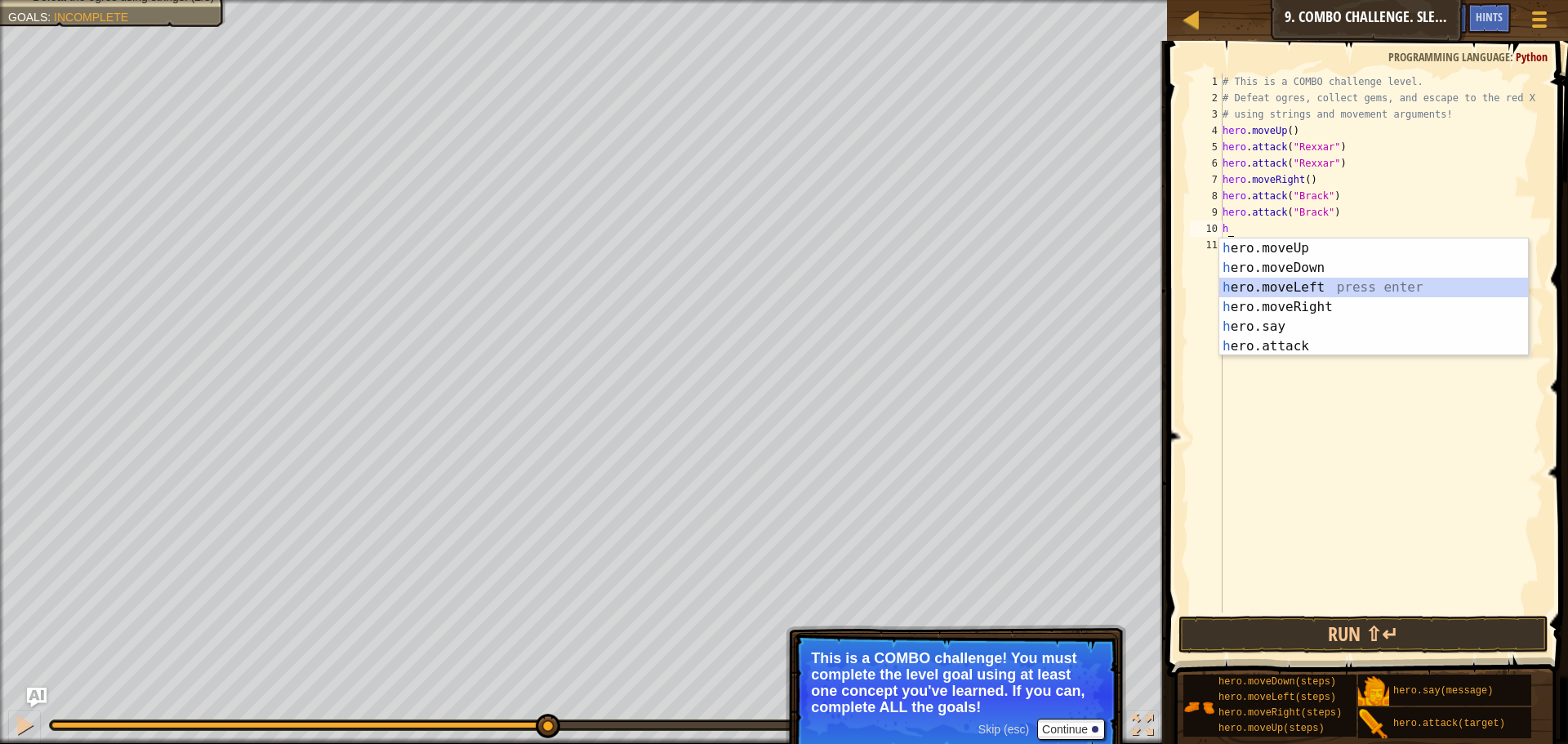
click at [1337, 279] on div "h ero.moveUp press enter h ero.moveDown press enter h ero.moveLeft press enter …" at bounding box center [1374, 317] width 309 height 157
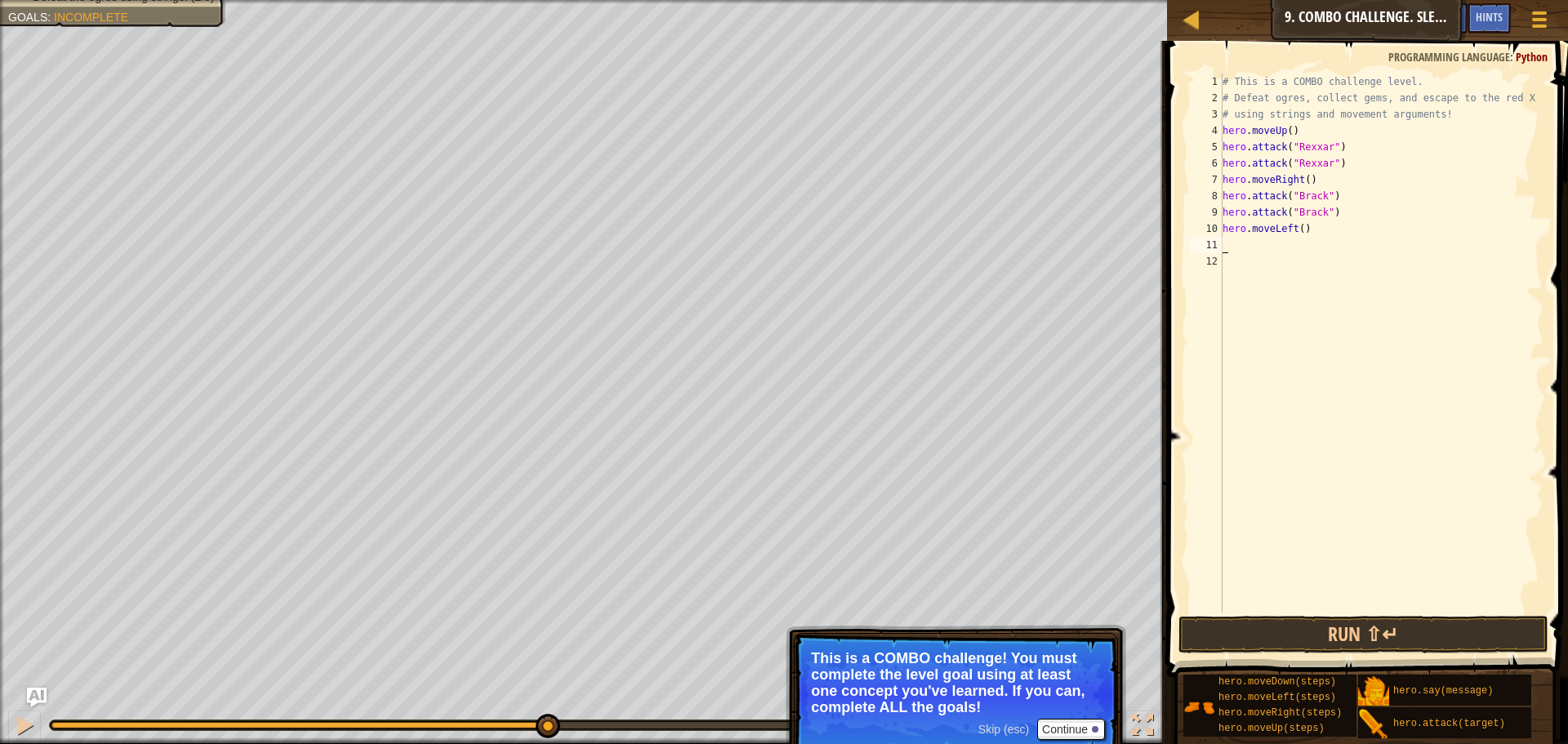
click at [1258, 244] on div "# This is a COMBO challenge level. # Defeat [PERSON_NAME], collect gems, and es…" at bounding box center [1381, 360] width 325 height 572
type textarea "h"
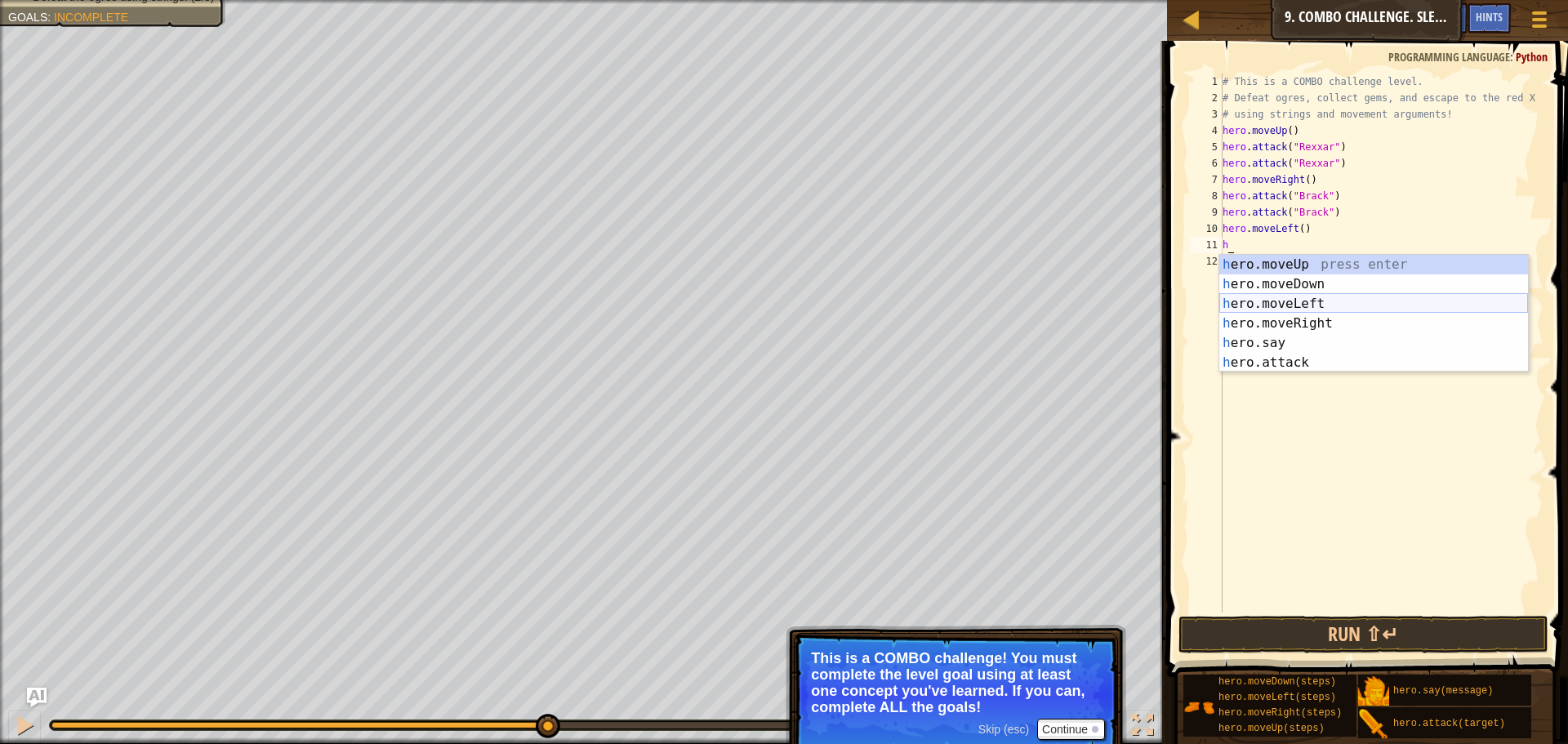
click at [1297, 297] on div "h ero.moveUp press enter h ero.moveDown press enter h ero.moveLeft press enter …" at bounding box center [1374, 333] width 309 height 157
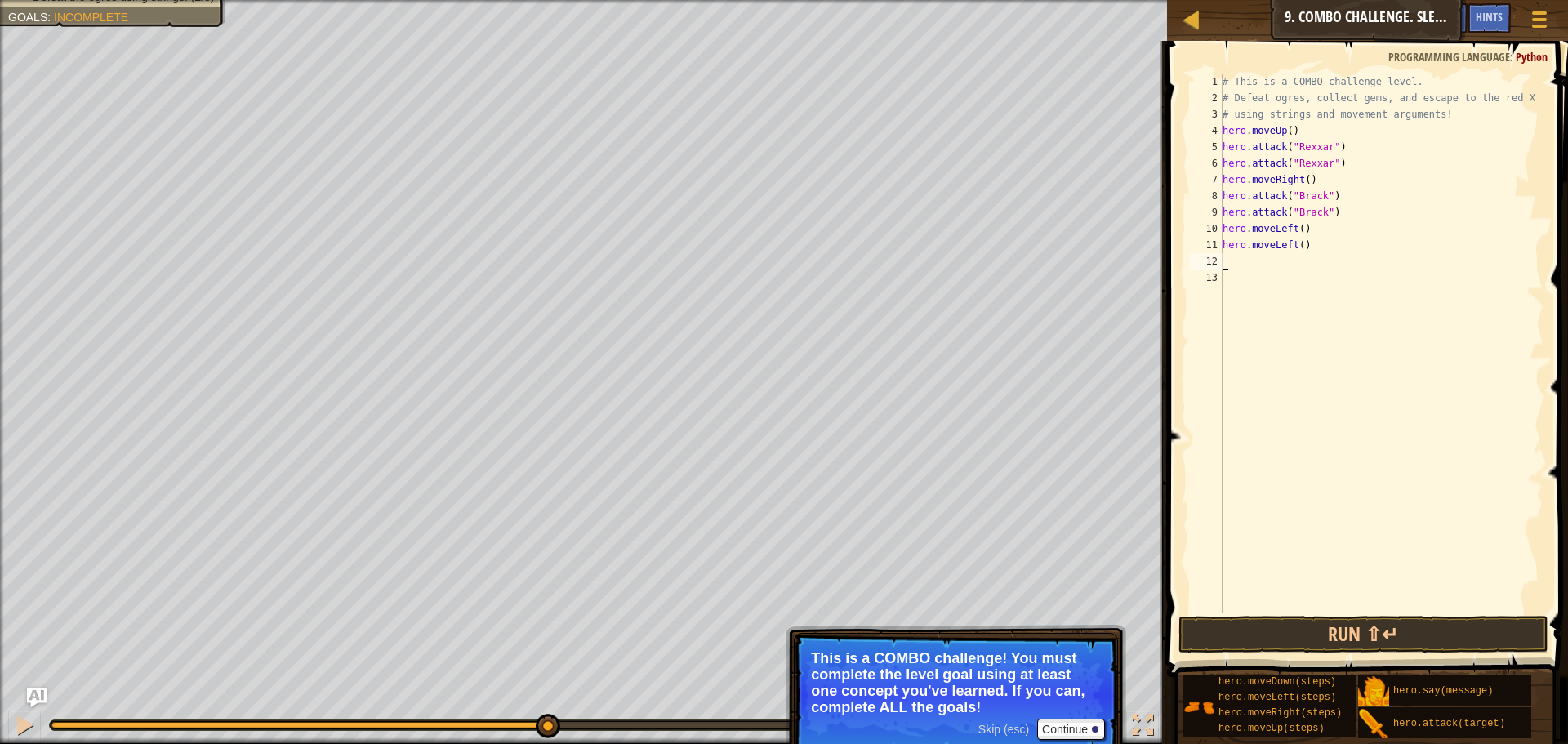
type textarea "h"
click at [1303, 267] on div "# This is a COMBO challenge level. # Defeat [PERSON_NAME], collect gems, and es…" at bounding box center [1381, 360] width 325 height 572
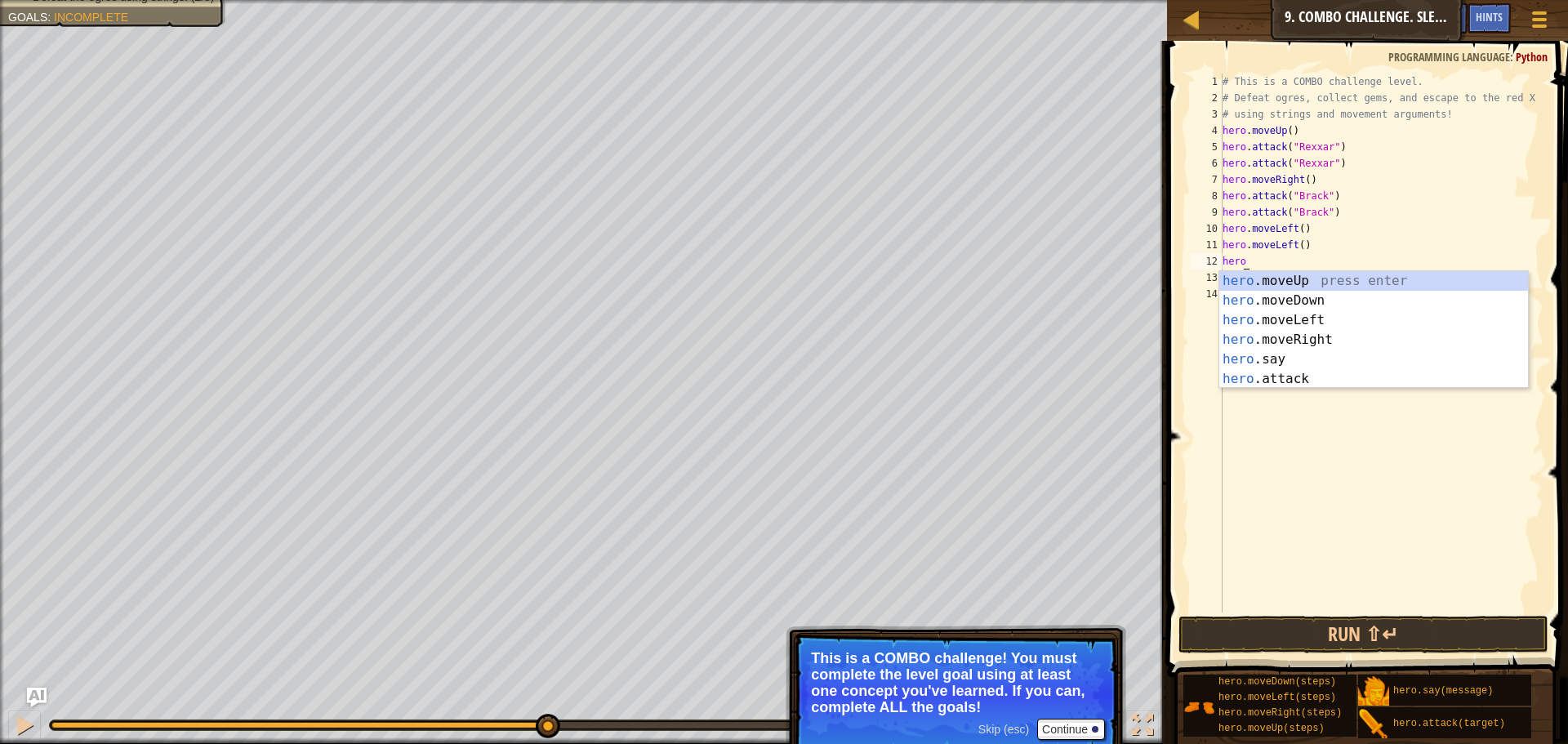
type textarea "h"
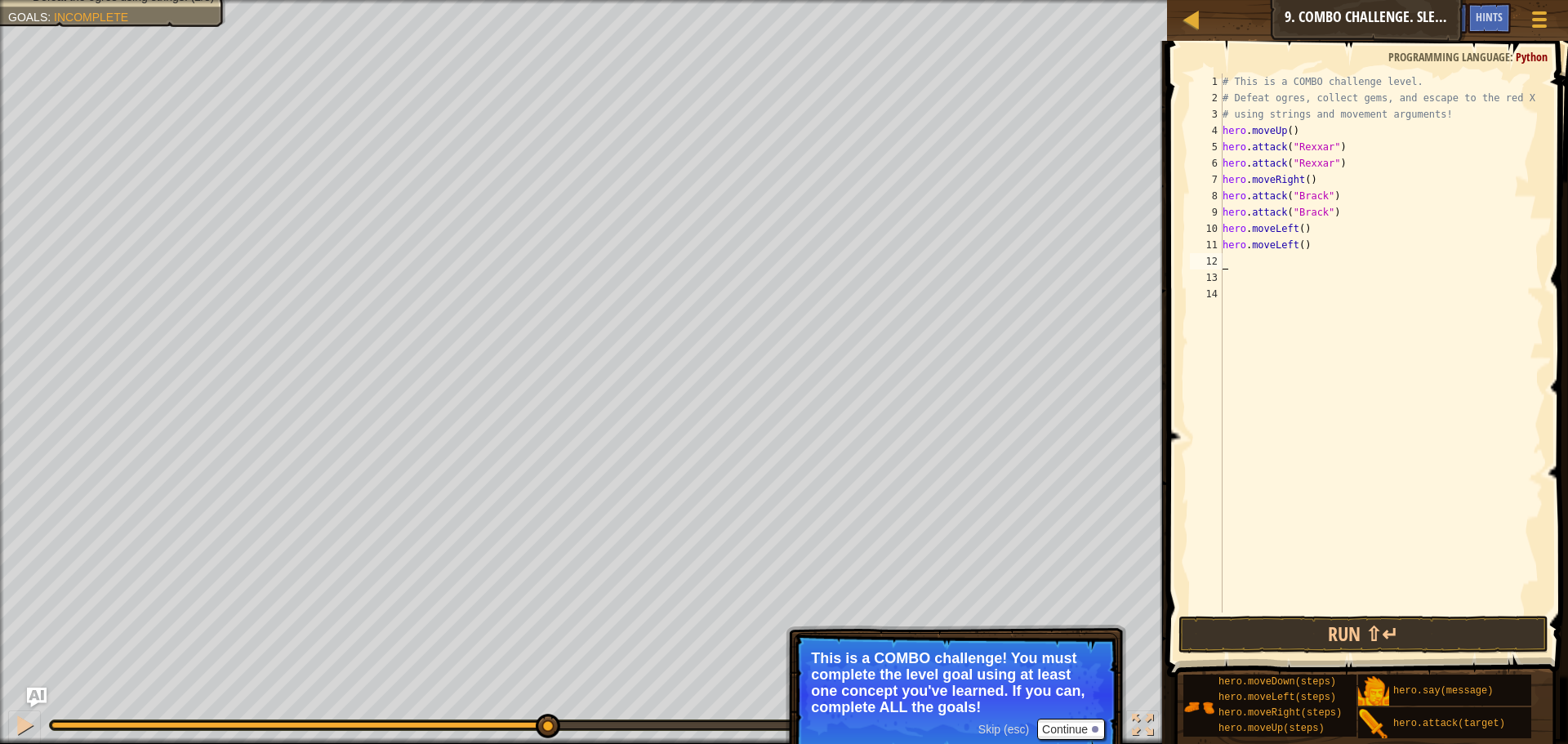
type textarea "h"
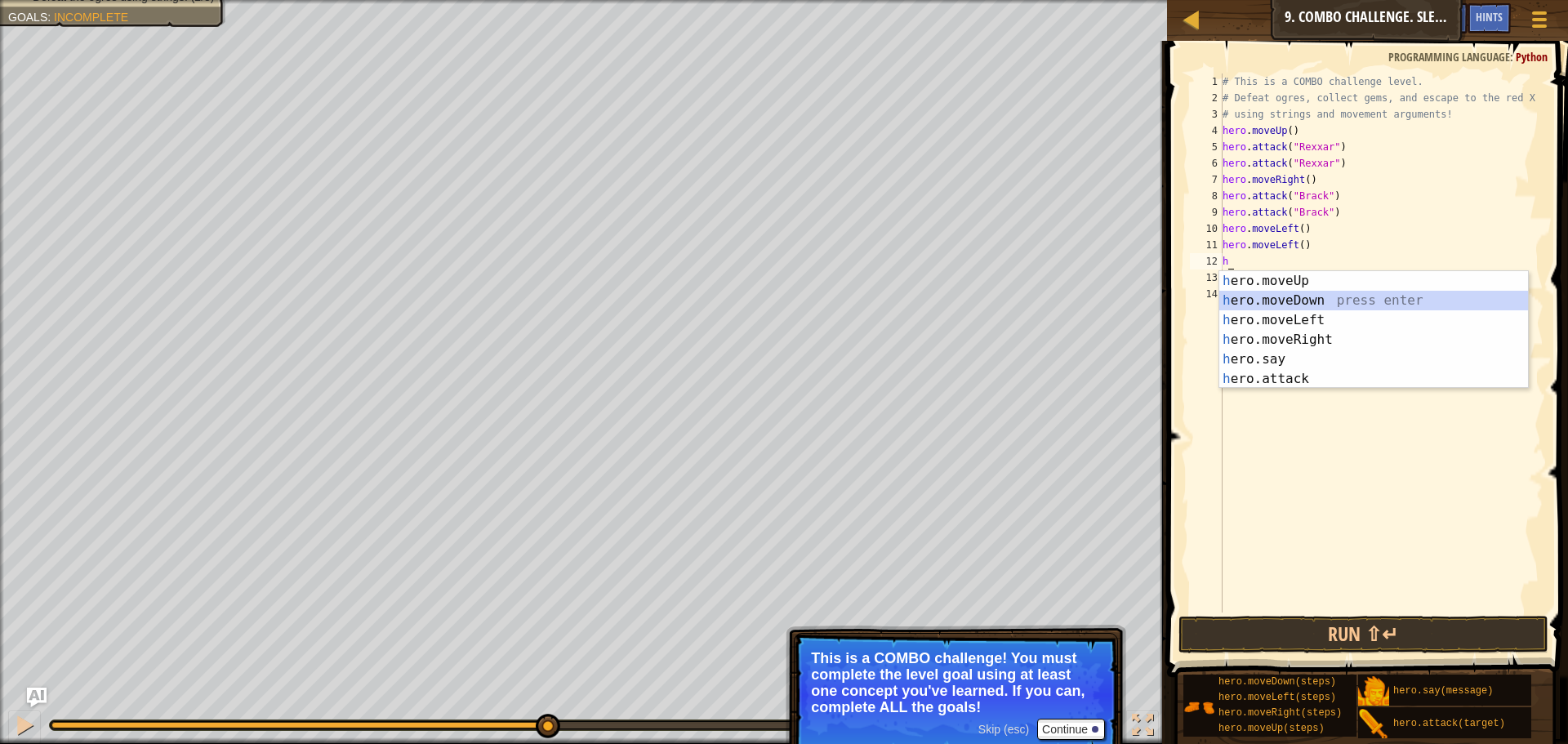
click at [1299, 309] on div "h ero.moveUp press enter h ero.moveDown press enter h ero.moveLeft press enter …" at bounding box center [1374, 349] width 309 height 157
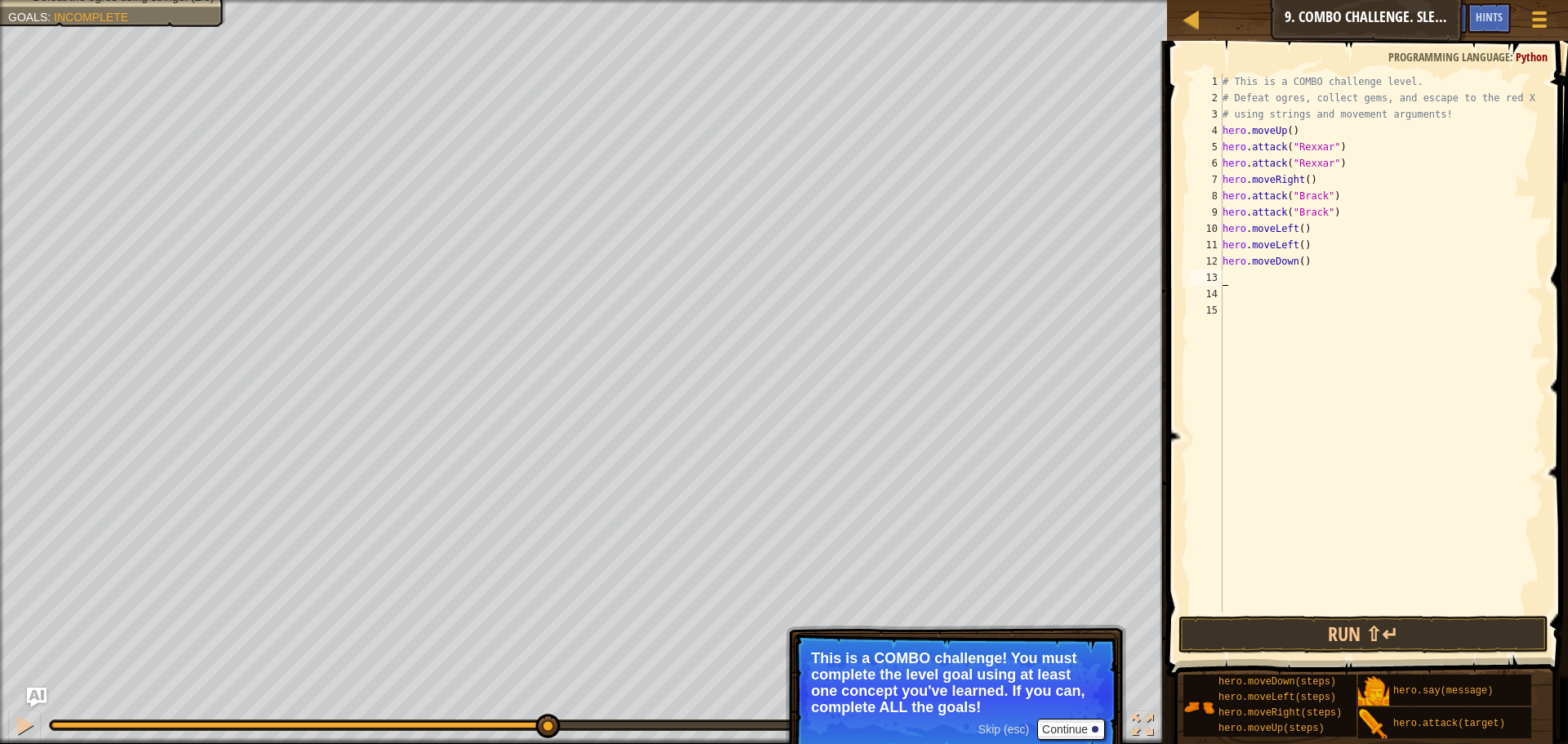
type textarea "h"
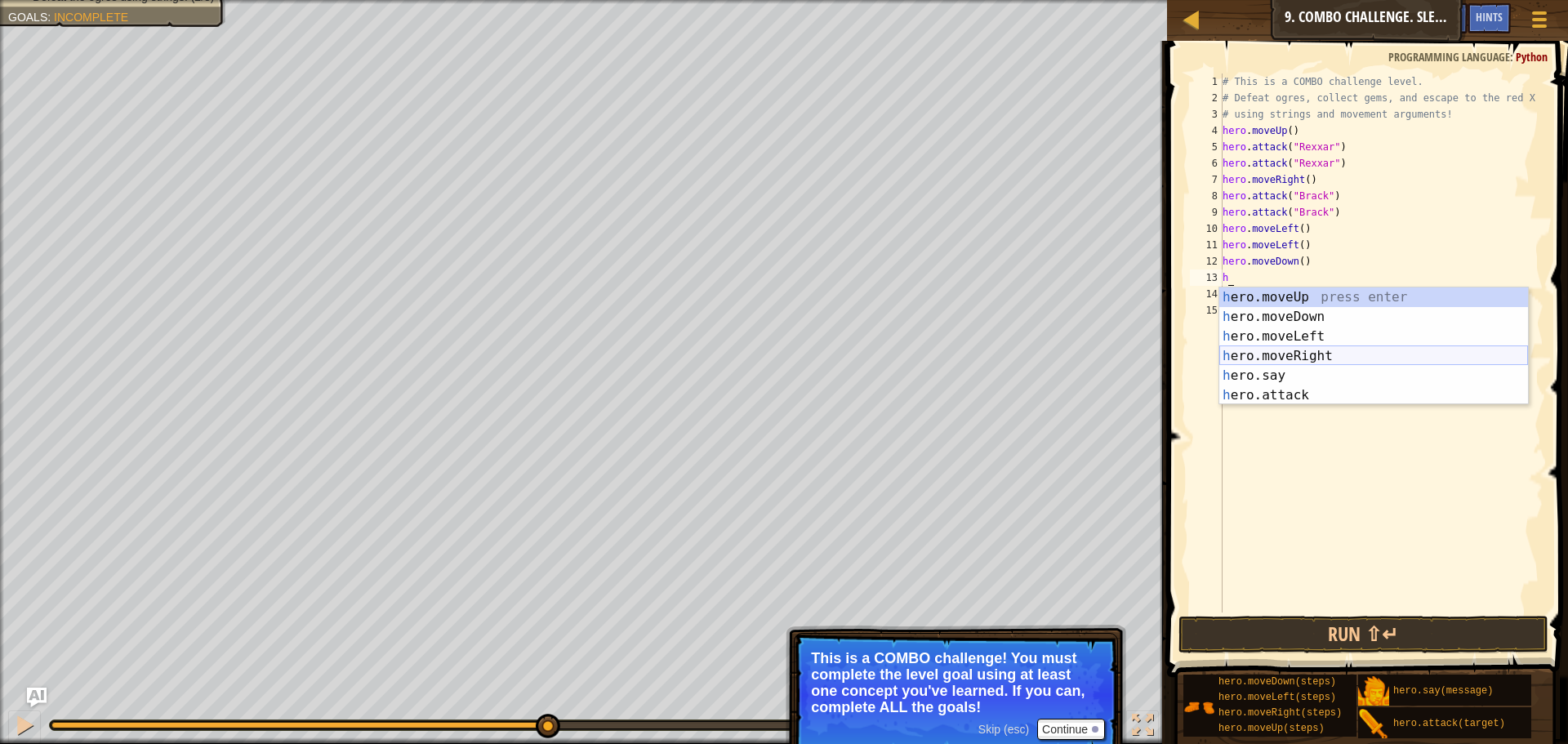
click at [1323, 357] on div "h ero.moveUp press enter h ero.moveDown press enter h ero.moveLeft press enter …" at bounding box center [1374, 366] width 309 height 157
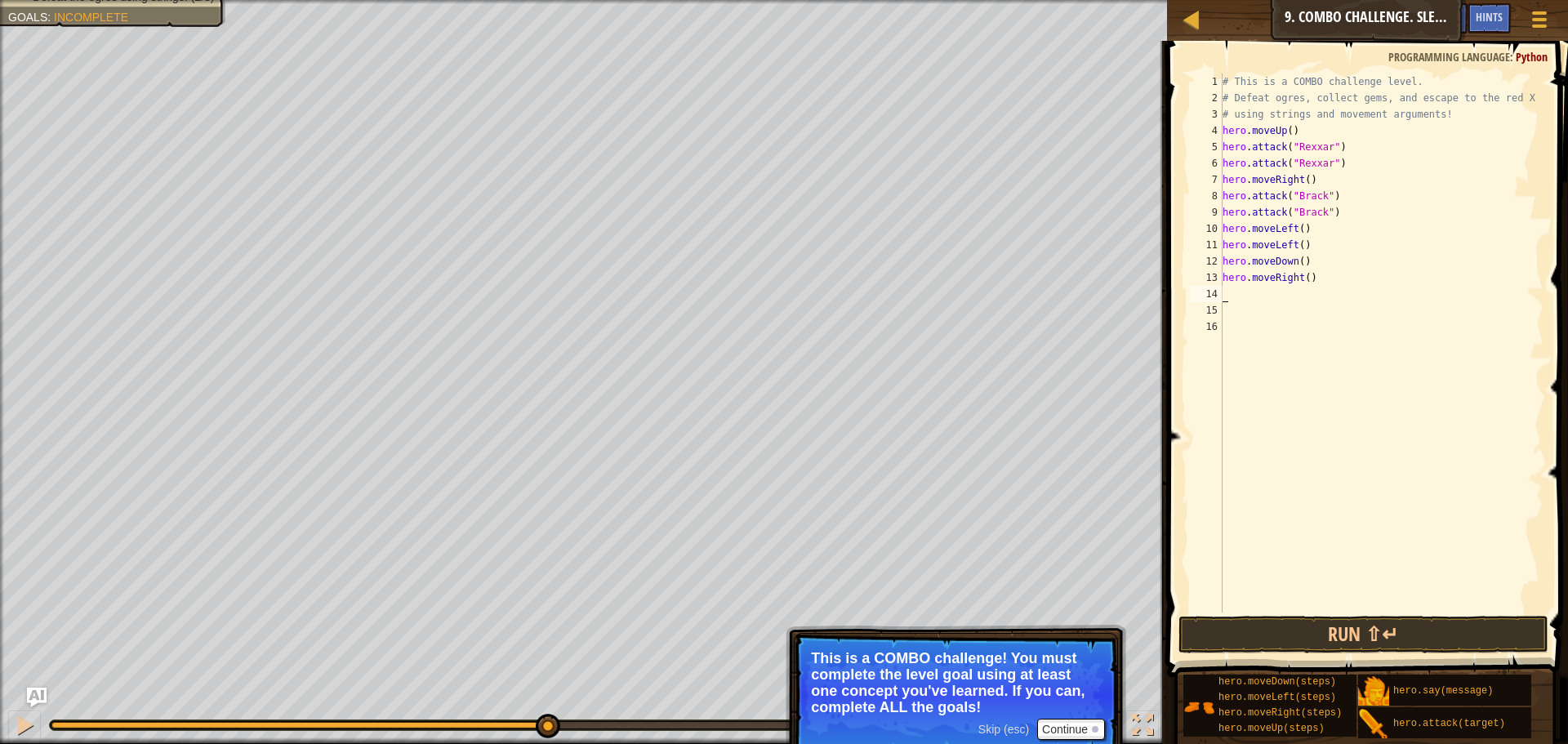
type textarea "h"
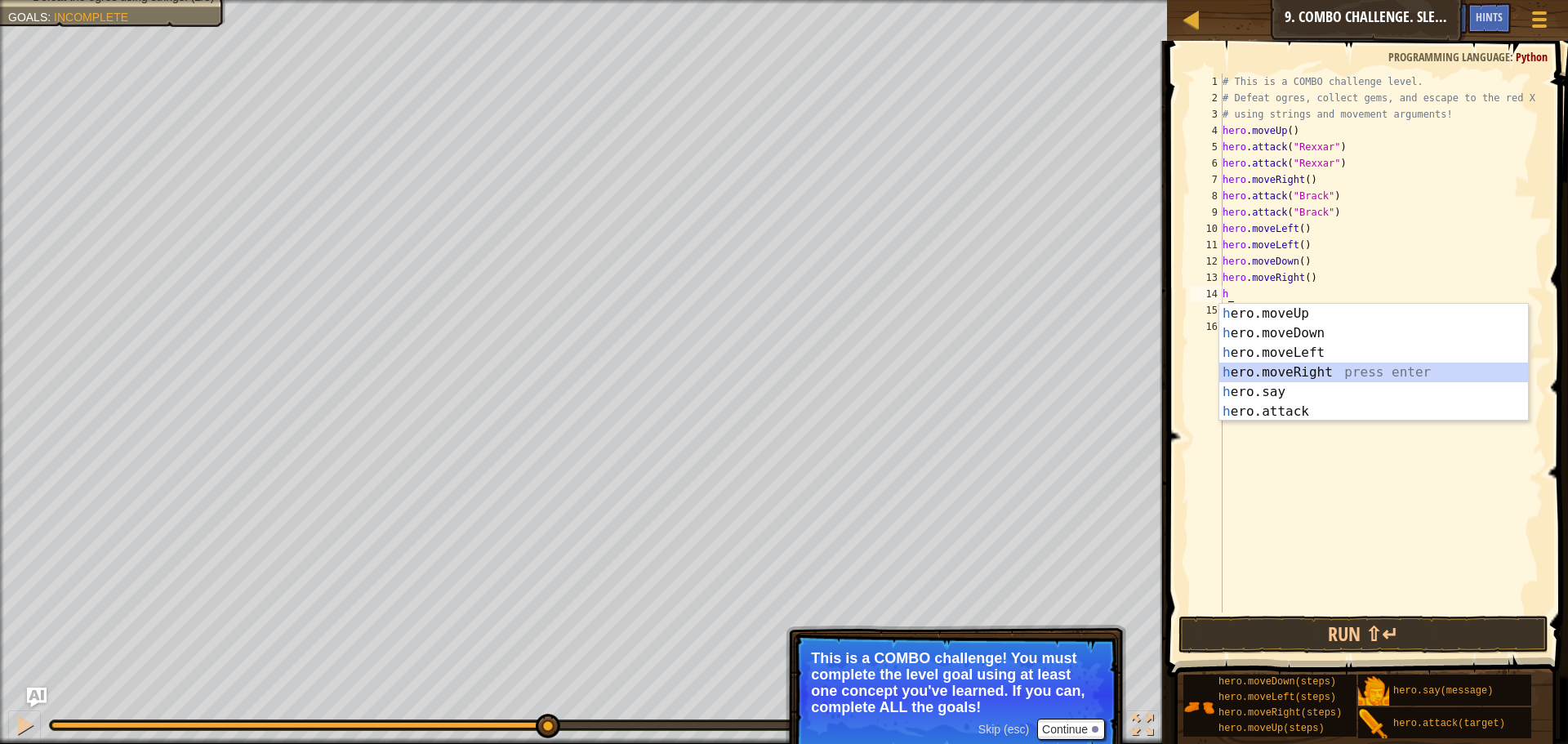
click at [1313, 367] on div "h ero.moveUp press enter h ero.moveDown press enter h ero.moveLeft press enter …" at bounding box center [1374, 382] width 309 height 157
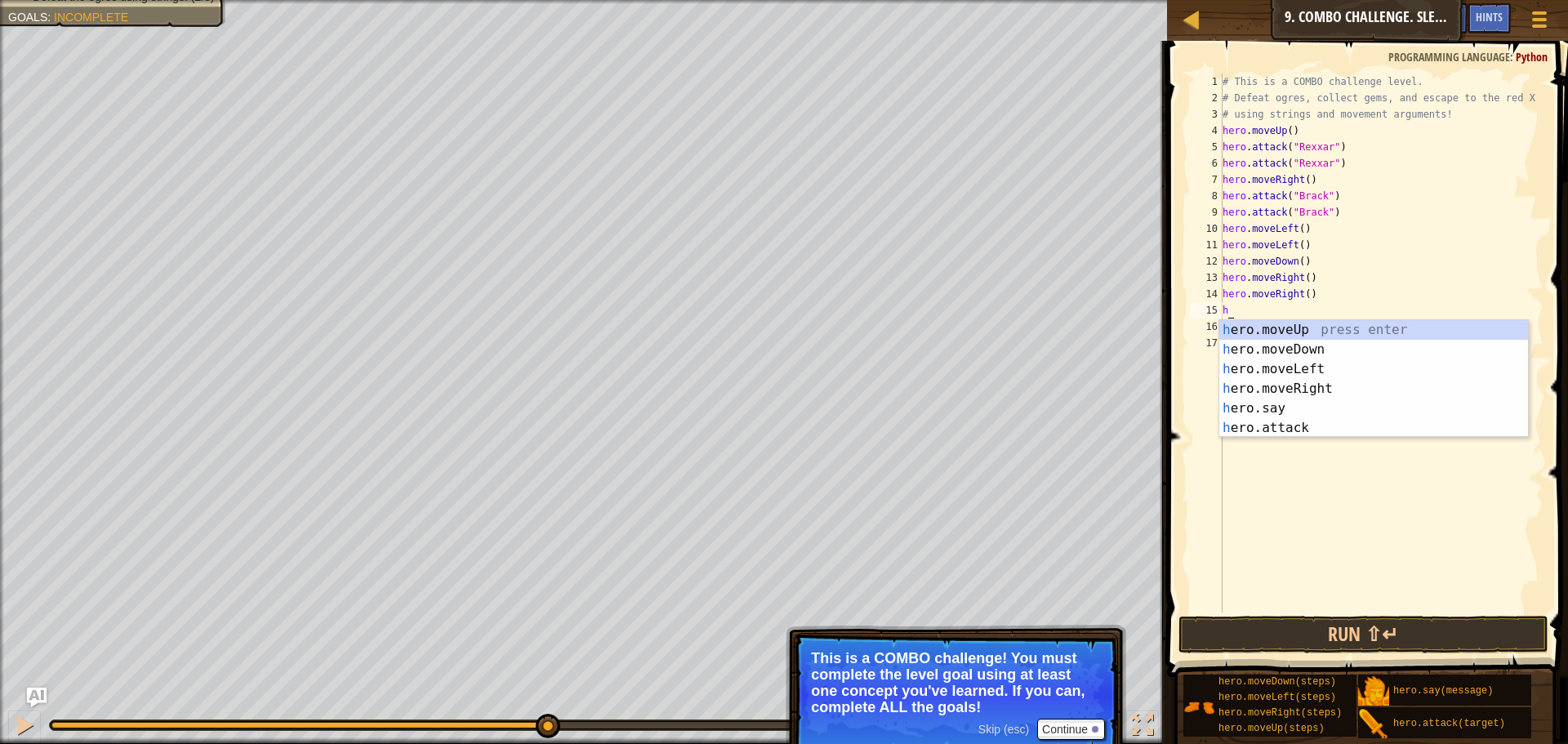
click at [1276, 0] on body "Map Introduction to Computer Science 9. Combo Challenge. Sleep Hour Game Menu D…" at bounding box center [784, 0] width 1568 height 0
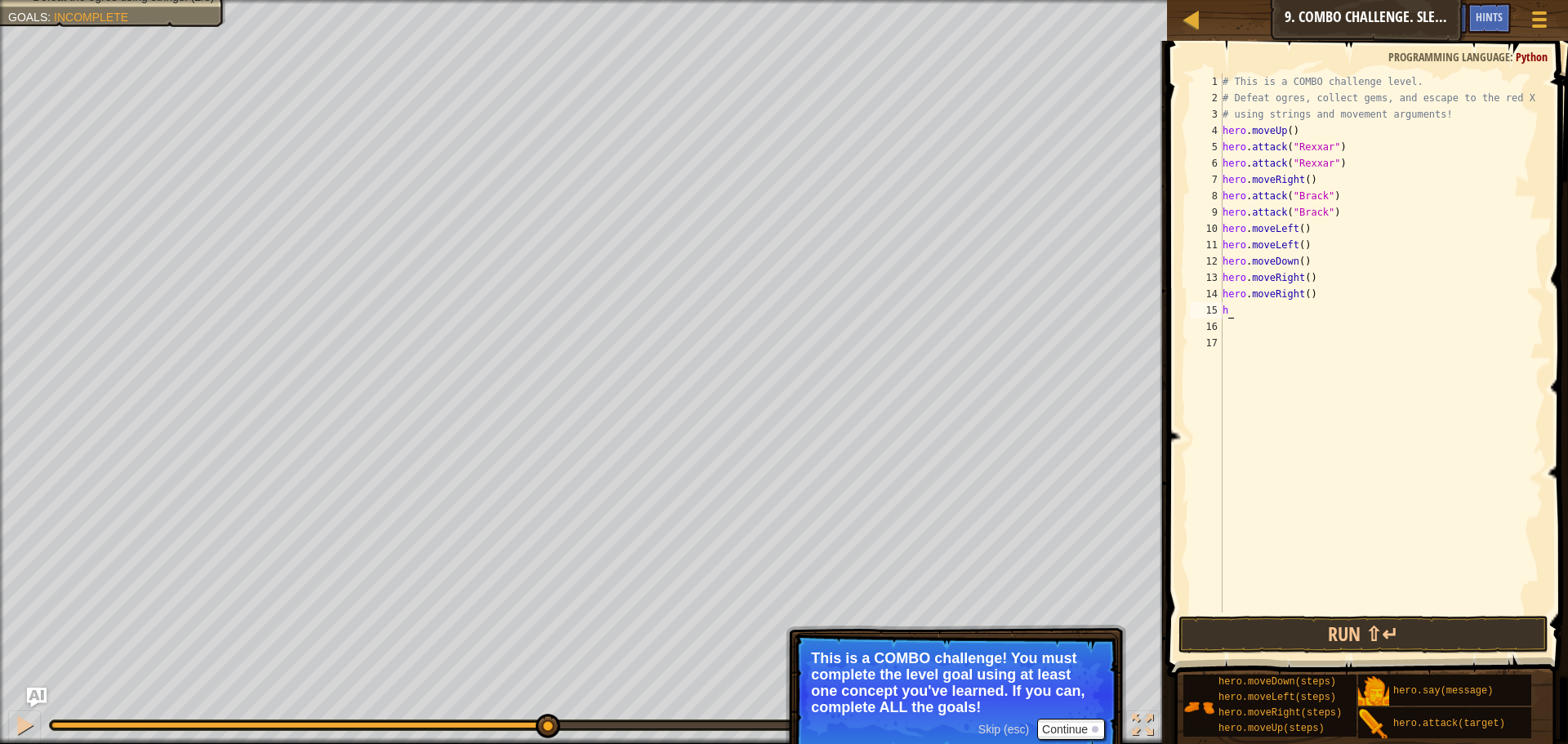
click at [1242, 313] on div "# This is a COMBO challenge level. # Defeat [PERSON_NAME], collect gems, and es…" at bounding box center [1381, 360] width 325 height 572
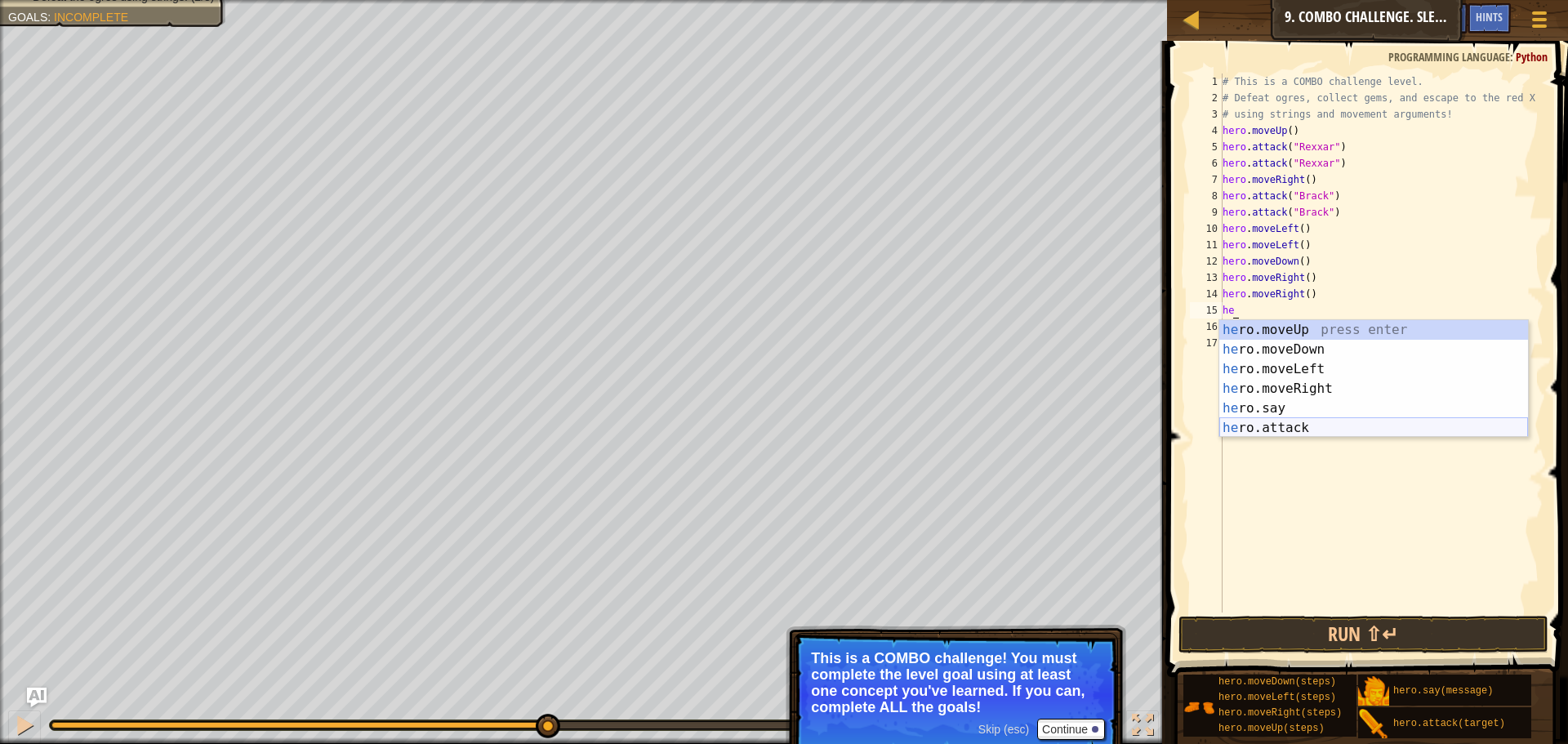
click at [1277, 423] on div "he ro.moveUp press enter he ro.moveDown press enter he ro.moveLeft press enter …" at bounding box center [1374, 398] width 309 height 157
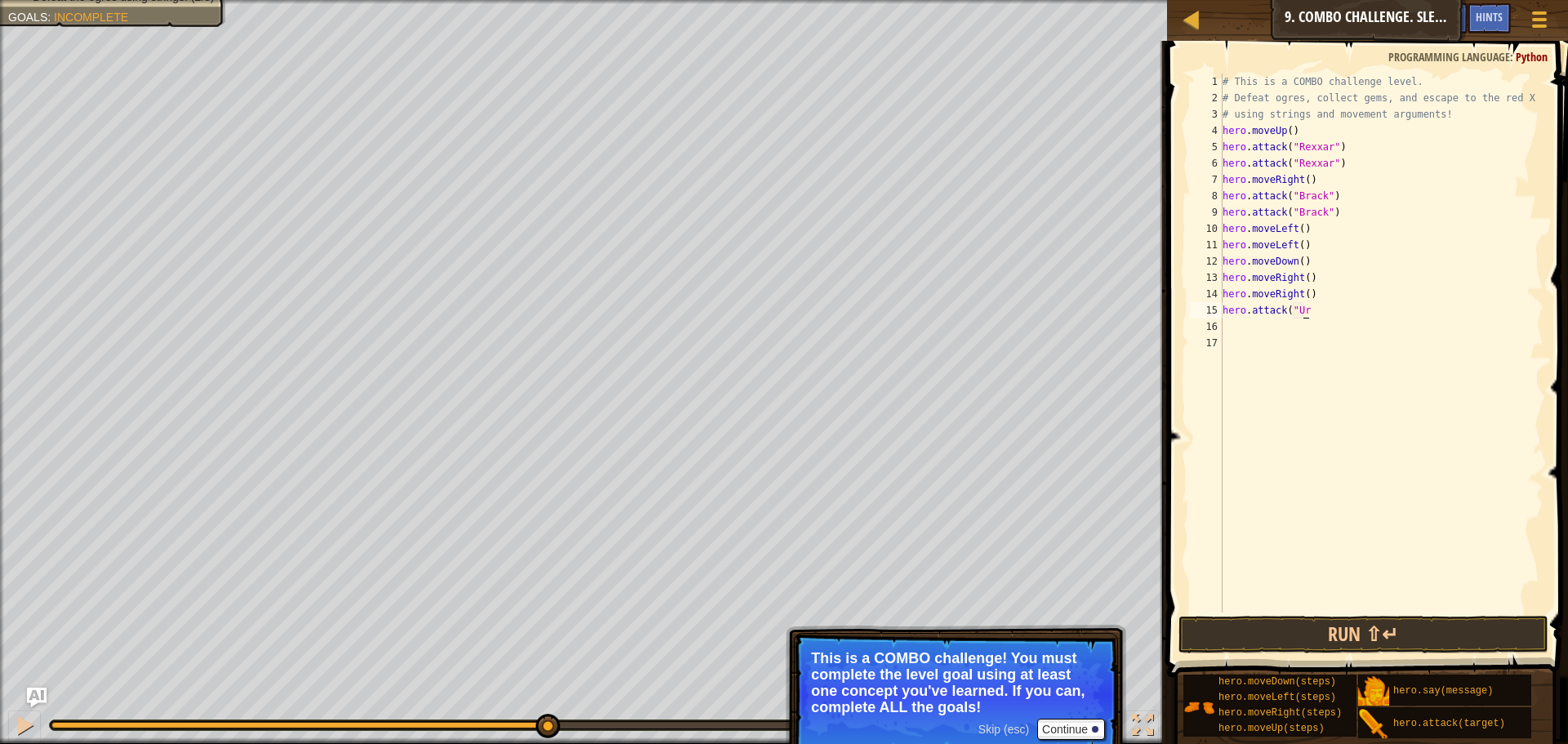
scroll to position [7, 7]
type textarea "hero.attack("Ursa"")"
click at [1241, 324] on div "# This is a COMBO challenge level. # Defeat [PERSON_NAME], collect gems, and es…" at bounding box center [1381, 360] width 325 height 572
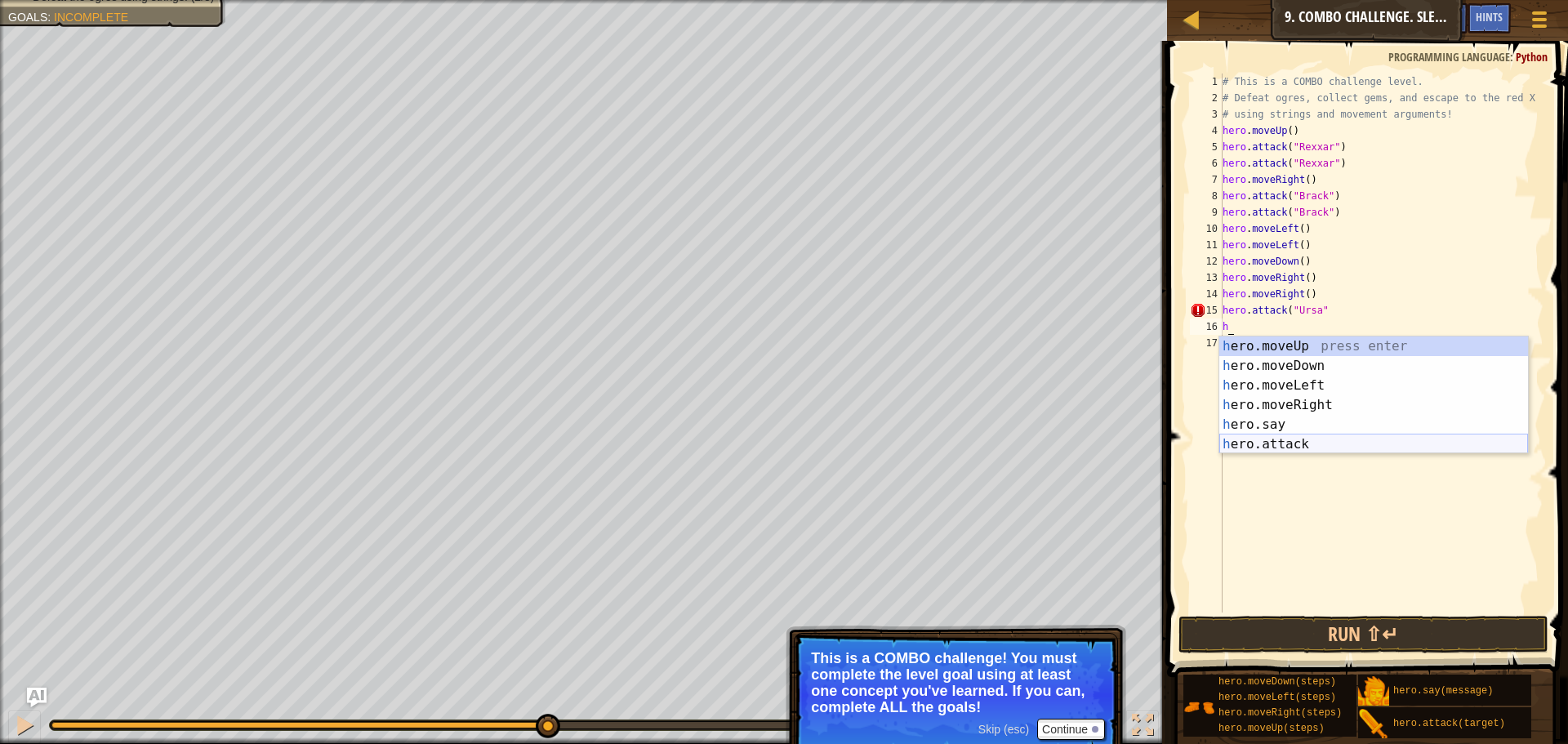
click at [1305, 447] on div "h ero.moveUp press enter h ero.moveDown press enter h ero.moveLeft press enter …" at bounding box center [1374, 414] width 309 height 157
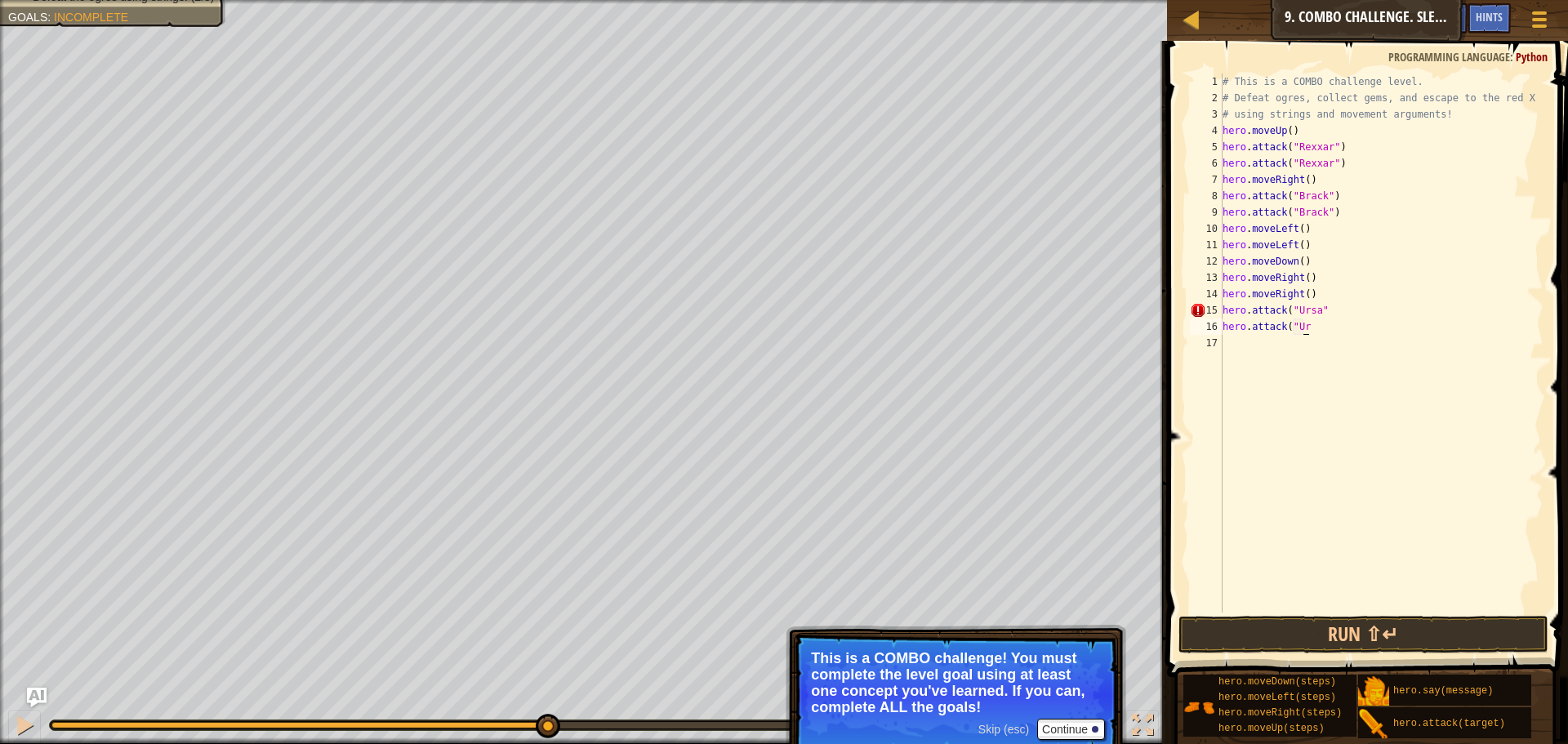
scroll to position [7, 7]
type textarea "hero.attack("Ursa"")"
click at [1241, 353] on div "# This is a COMBO challenge level. # Defeat [PERSON_NAME], collect gems, and es…" at bounding box center [1381, 360] width 325 height 572
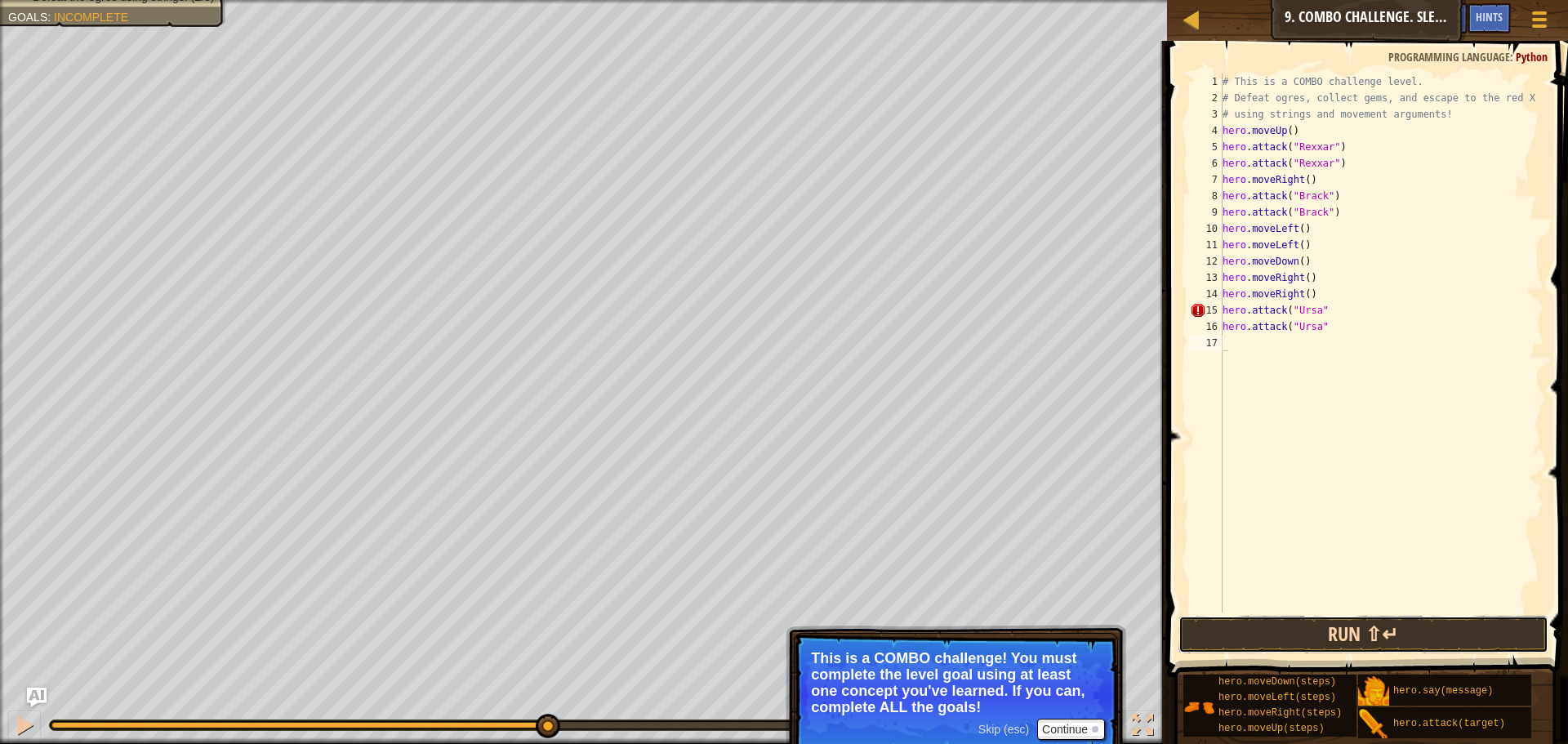
click at [1261, 635] on button "Run ⇧↵" at bounding box center [1363, 634] width 370 height 38
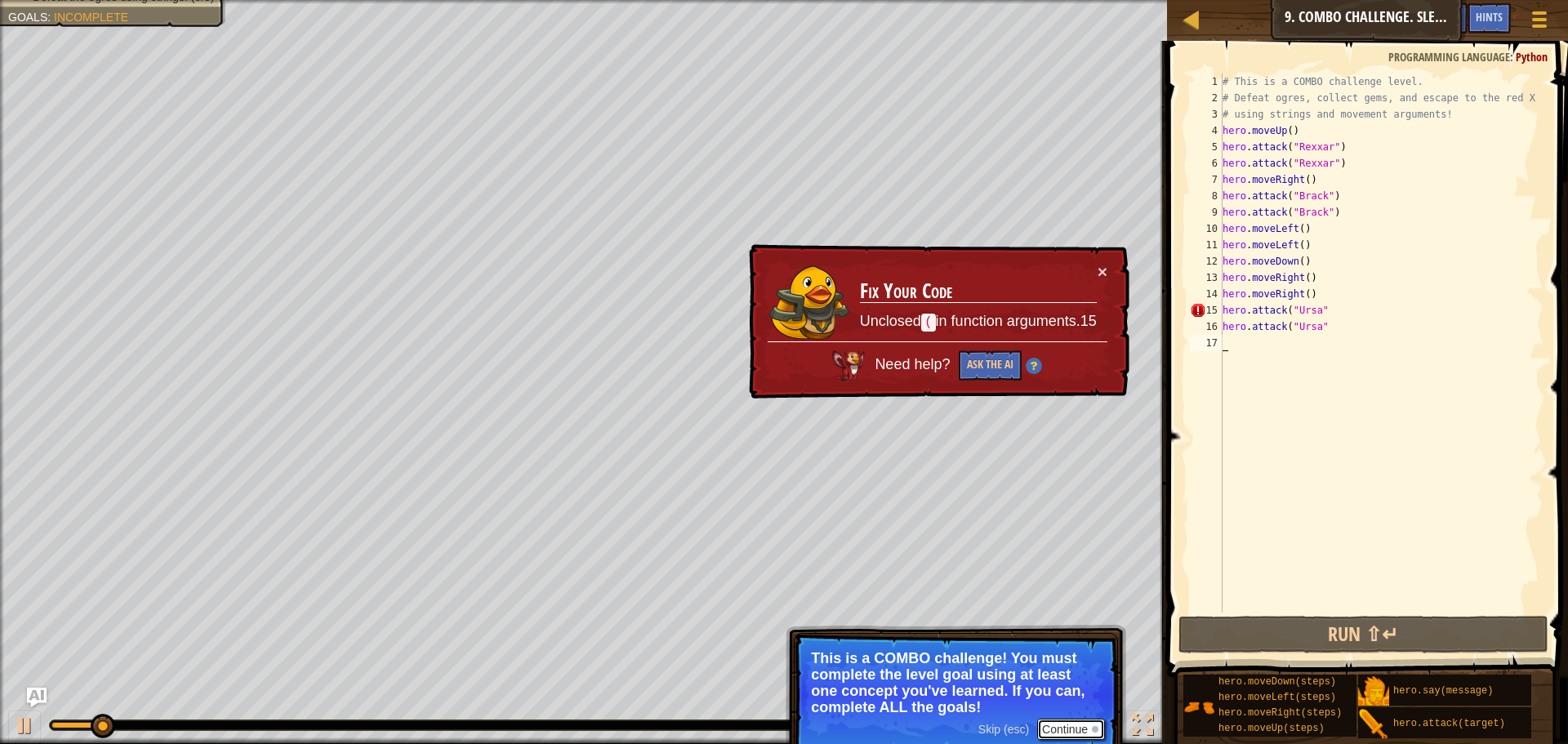
click at [1073, 720] on button "Continue" at bounding box center [1071, 729] width 68 height 21
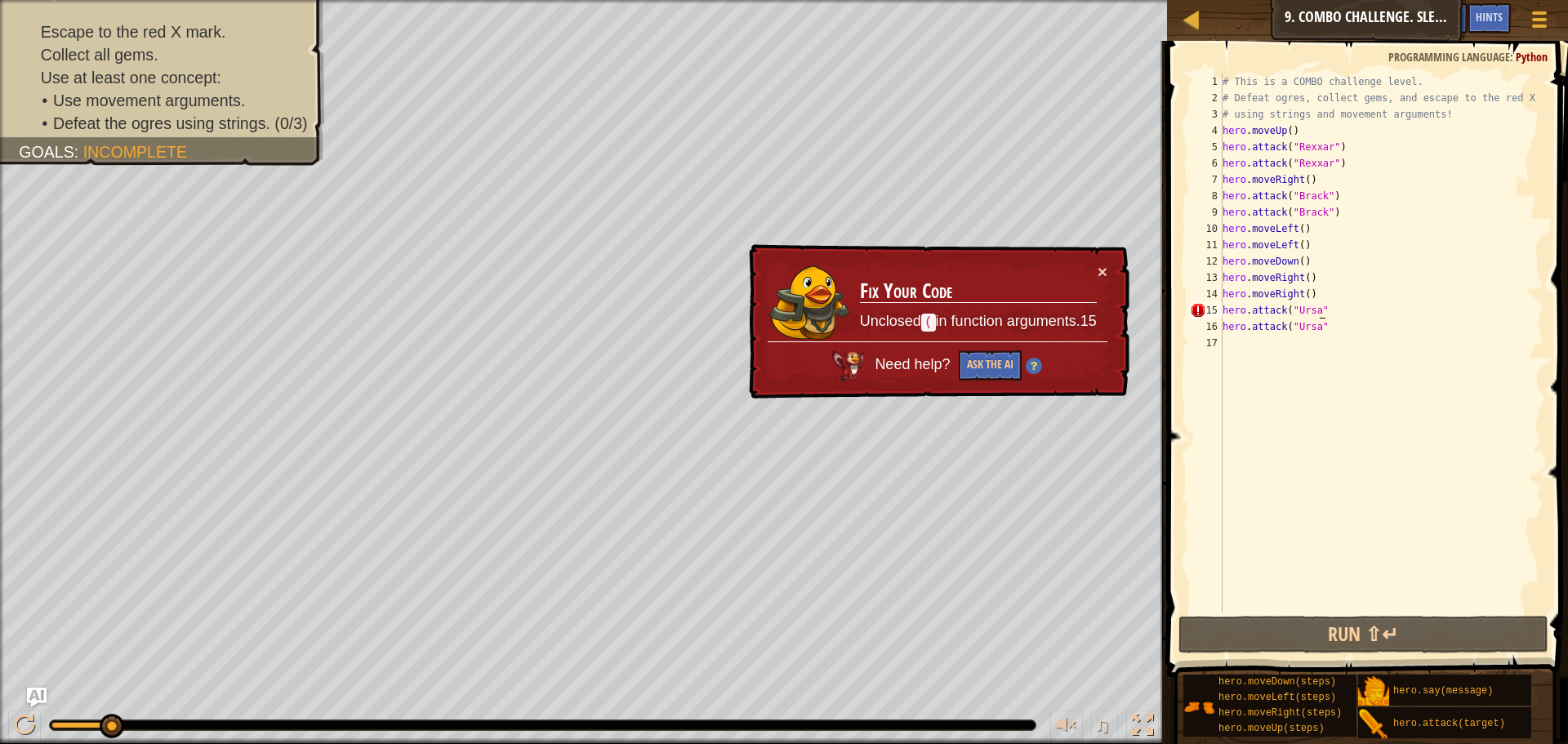
click at [1337, 310] on div "# This is a COMBO challenge level. # Defeat [PERSON_NAME], collect gems, and es…" at bounding box center [1381, 360] width 325 height 572
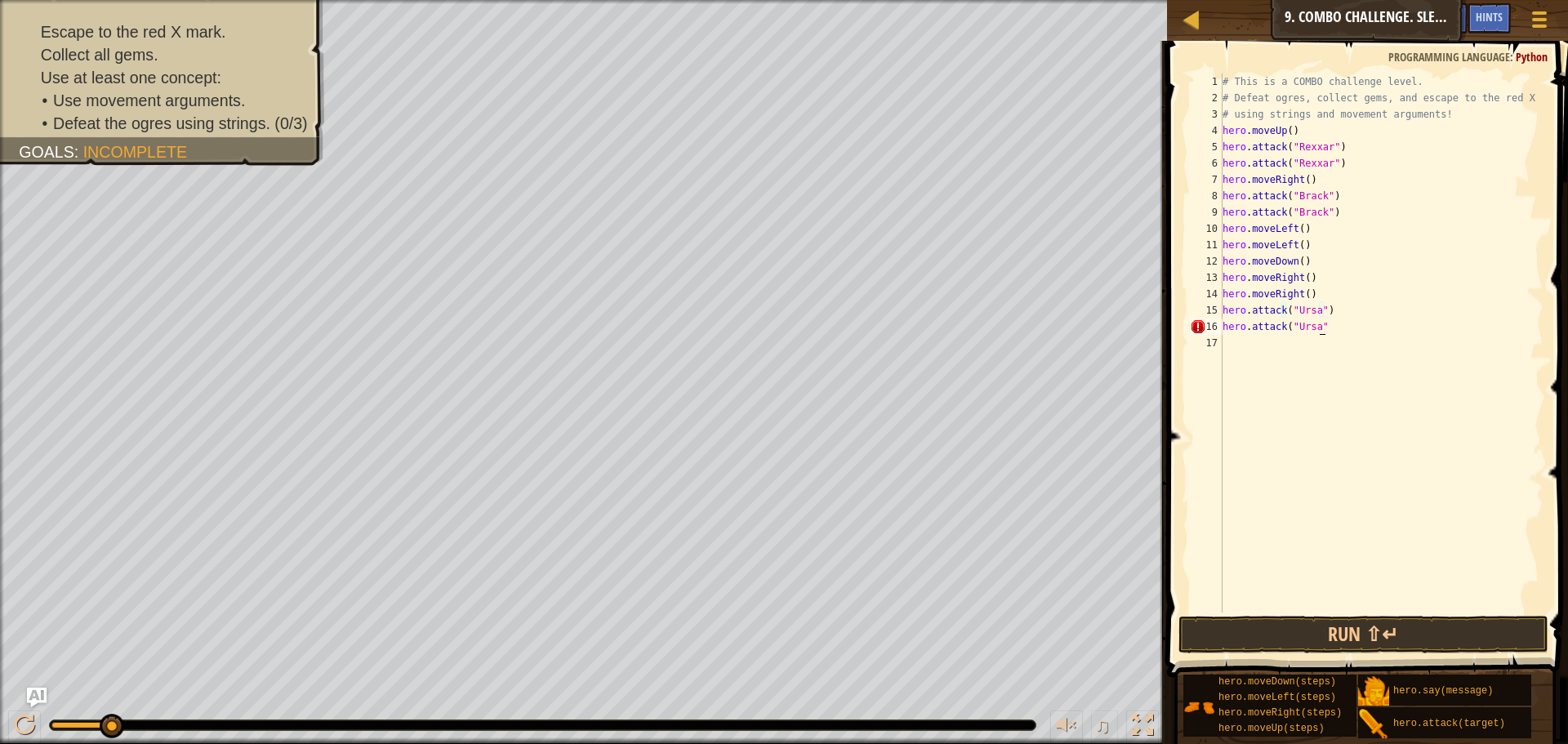
click at [1335, 332] on div "# This is a COMBO challenge level. # Defeat [PERSON_NAME], collect gems, and es…" at bounding box center [1381, 360] width 325 height 572
click at [1315, 642] on button "Run ⇧↵" at bounding box center [1363, 634] width 370 height 38
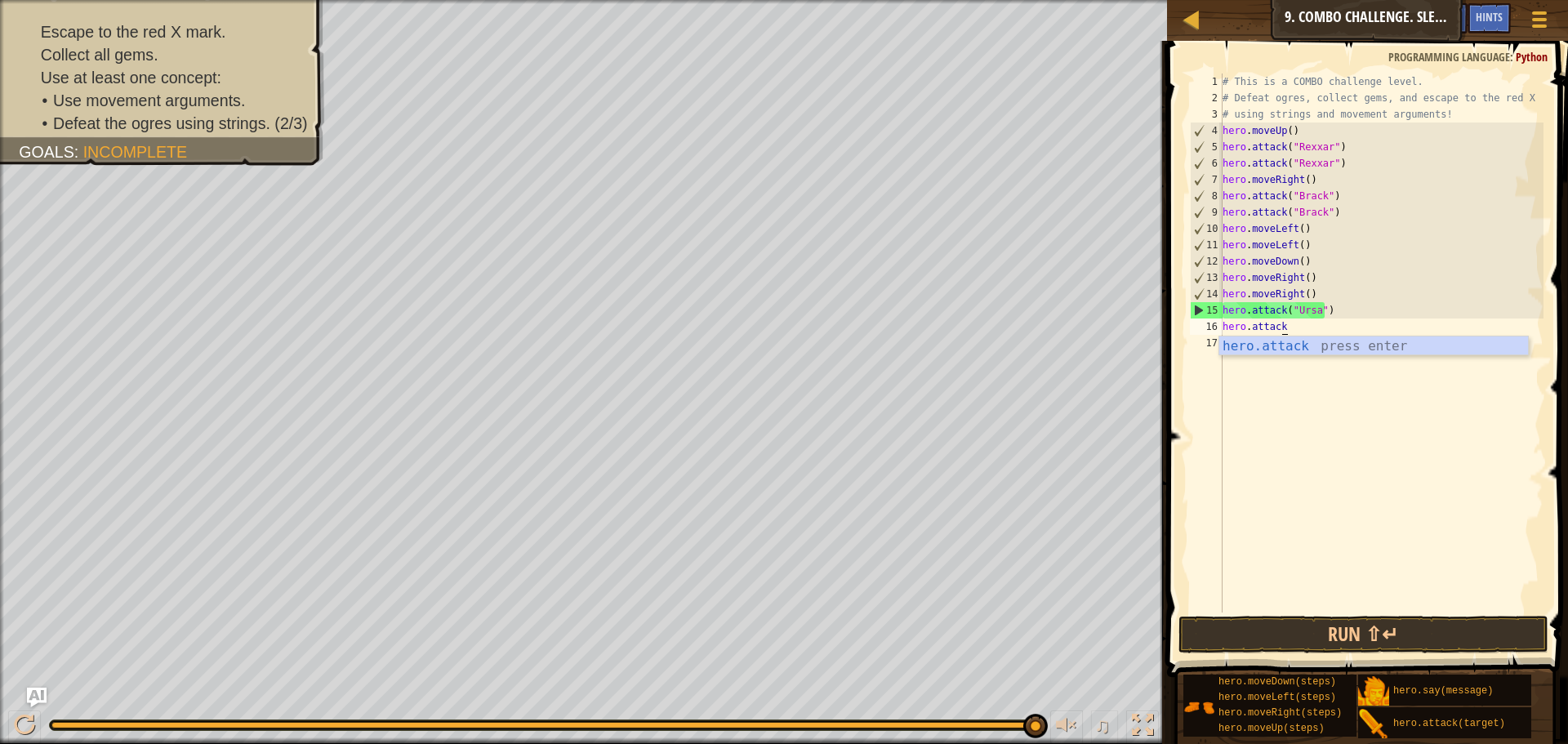
scroll to position [7, 2]
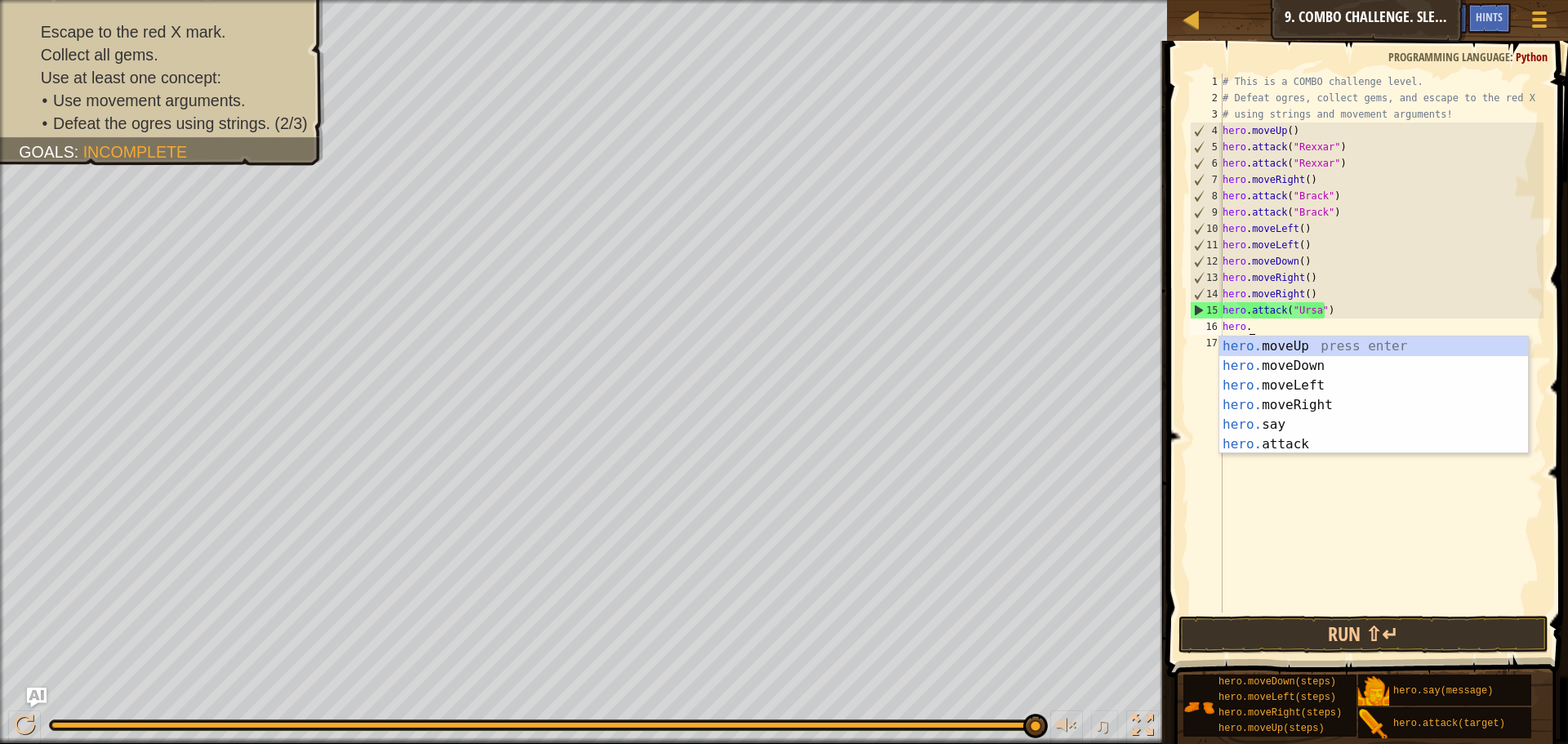
type textarea "h"
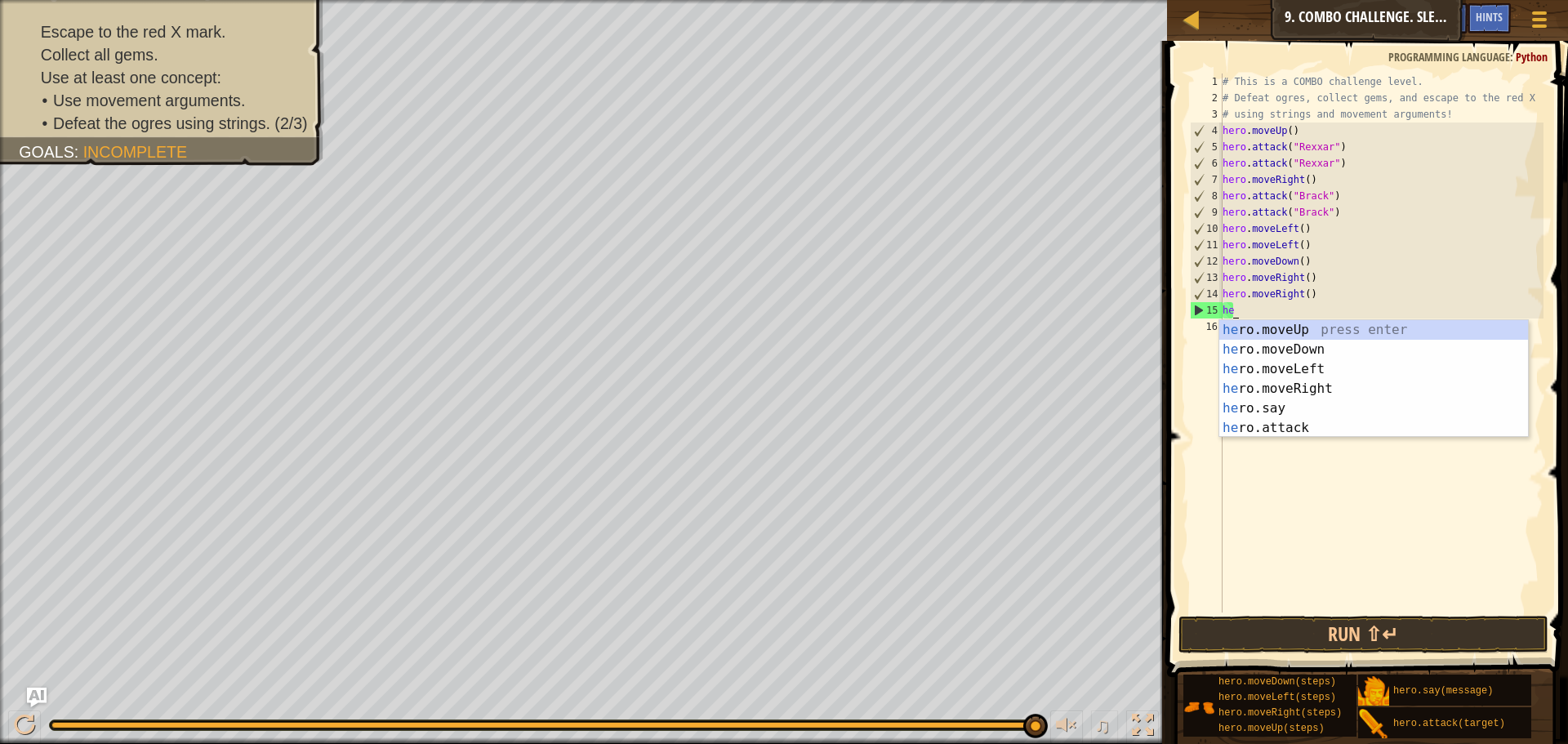
type textarea "h"
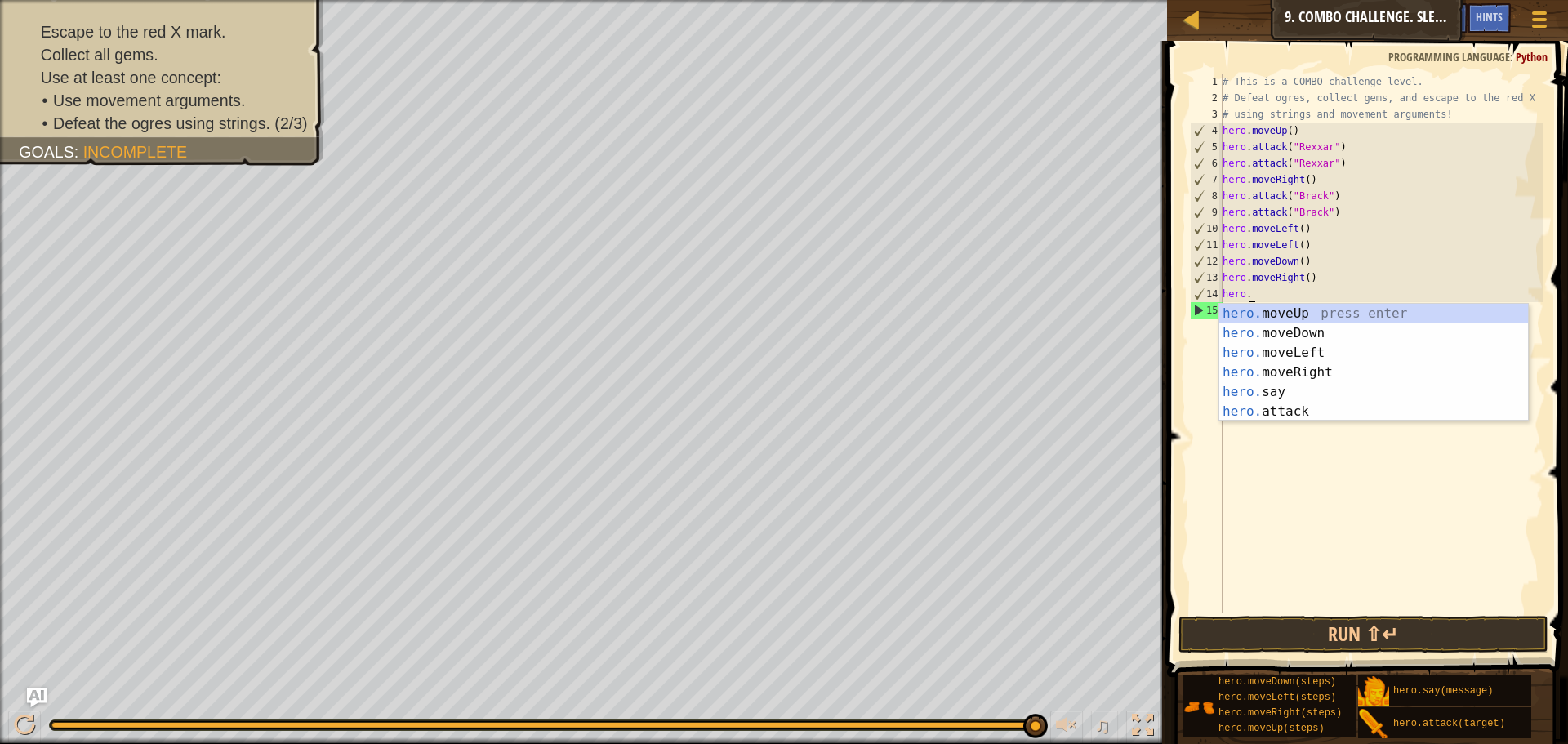
type textarea "h"
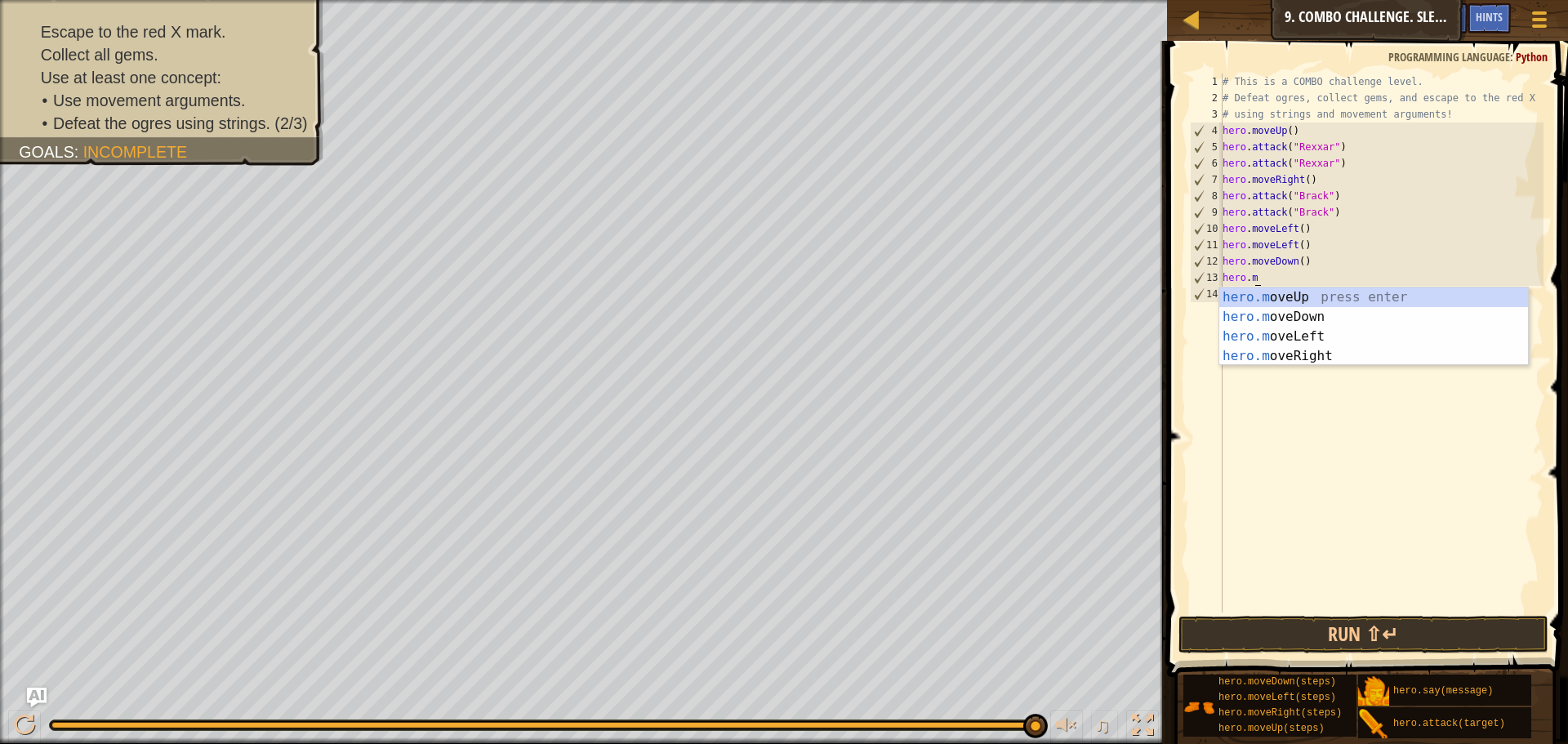
type textarea "h"
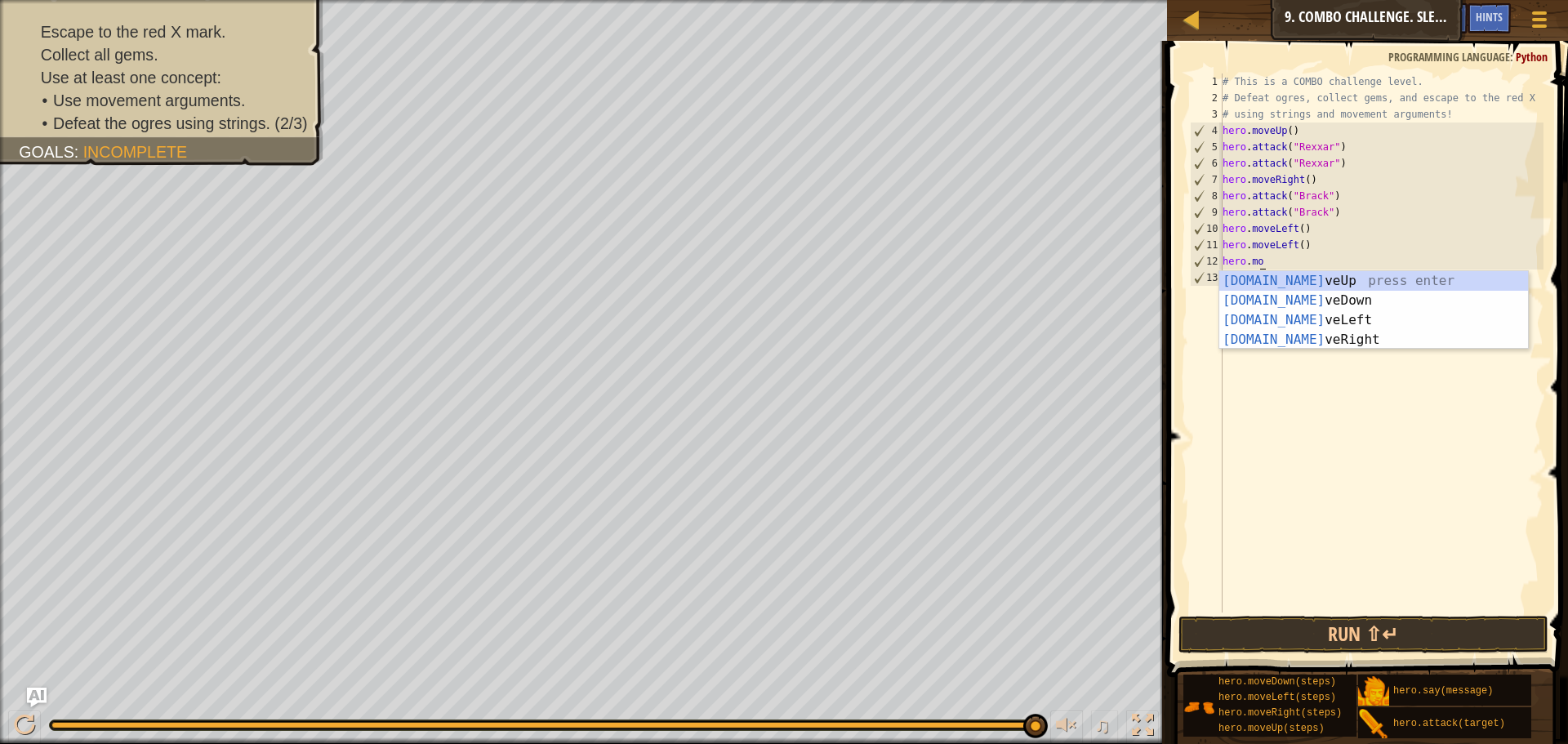
type textarea "h"
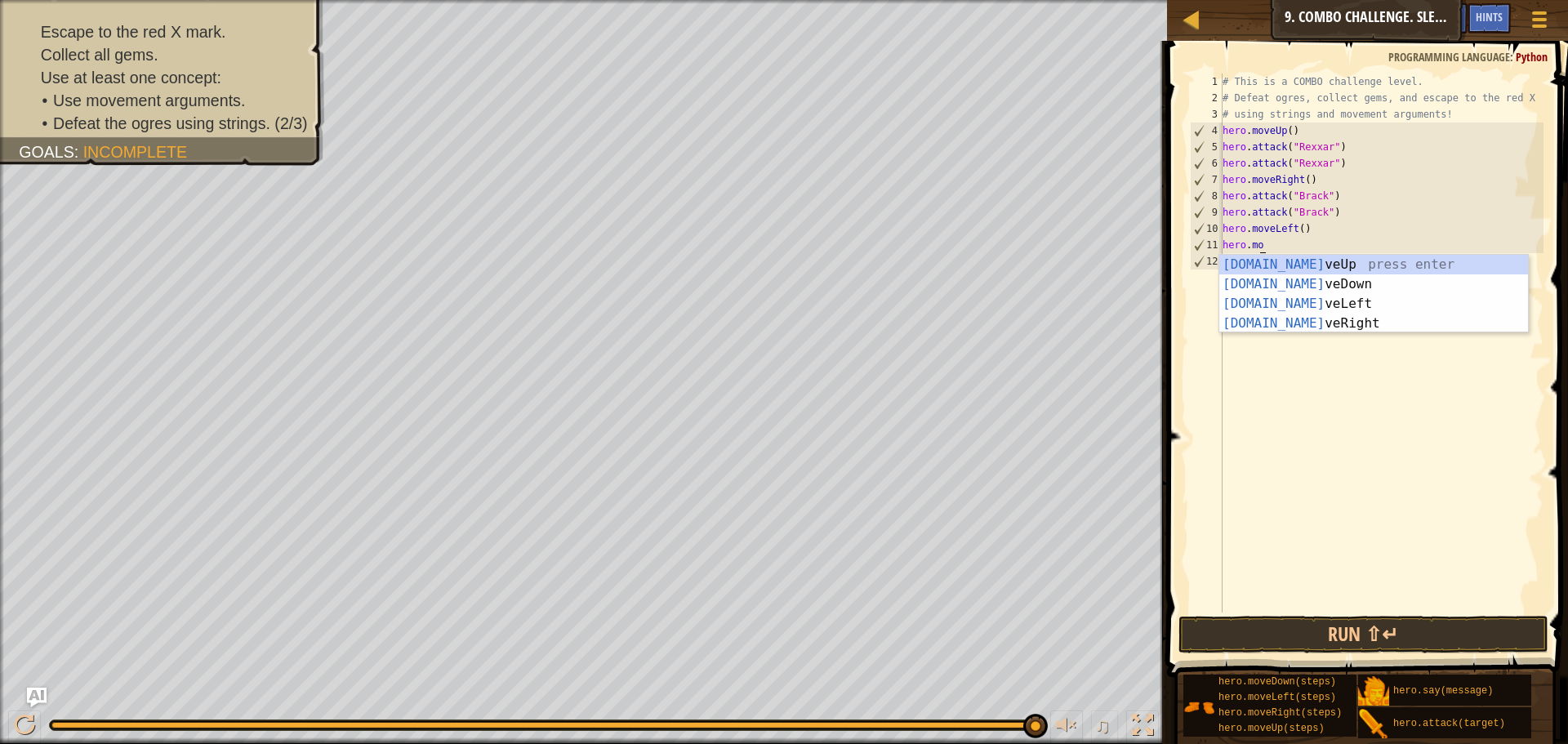
type textarea "h"
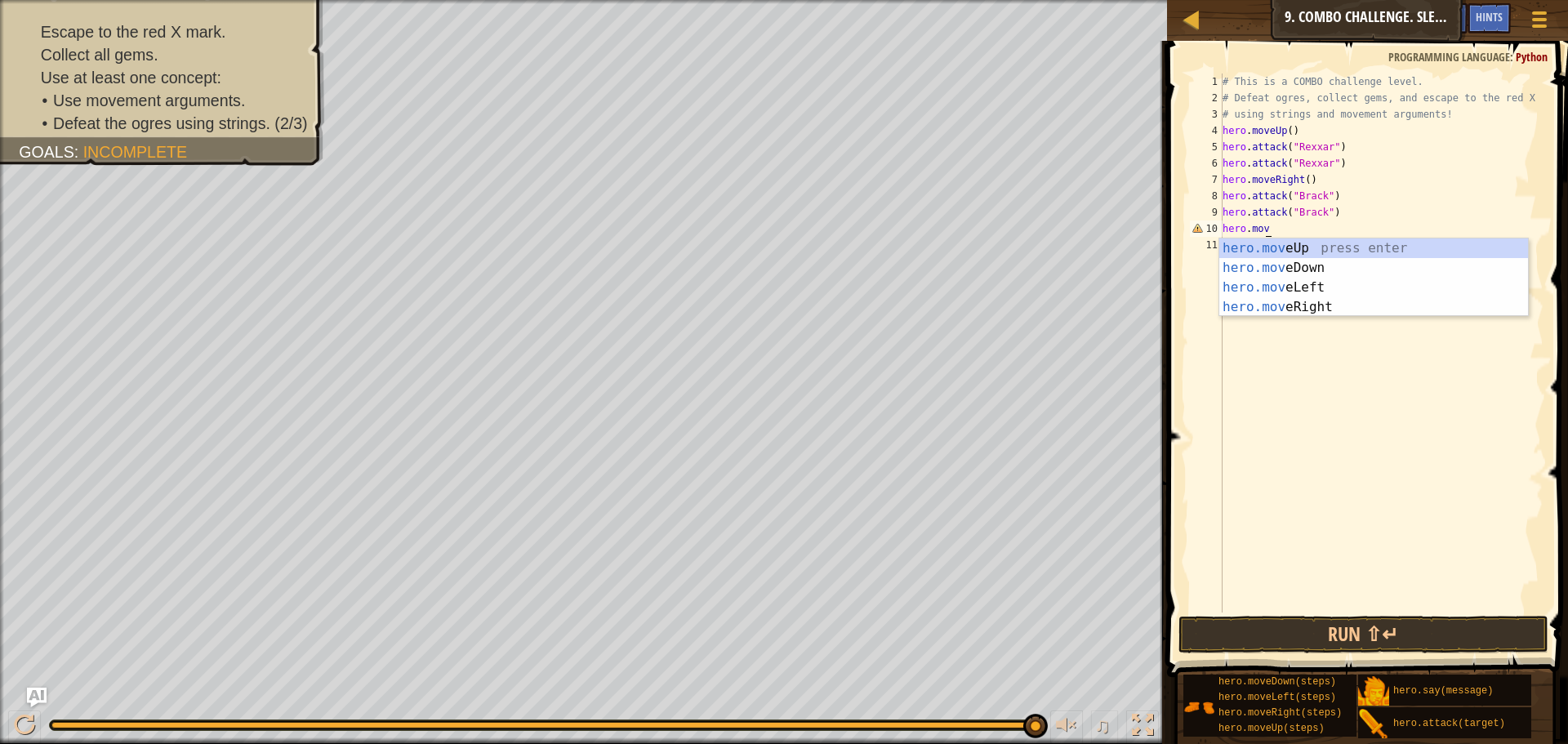
type textarea "[DOMAIN_NAME]"
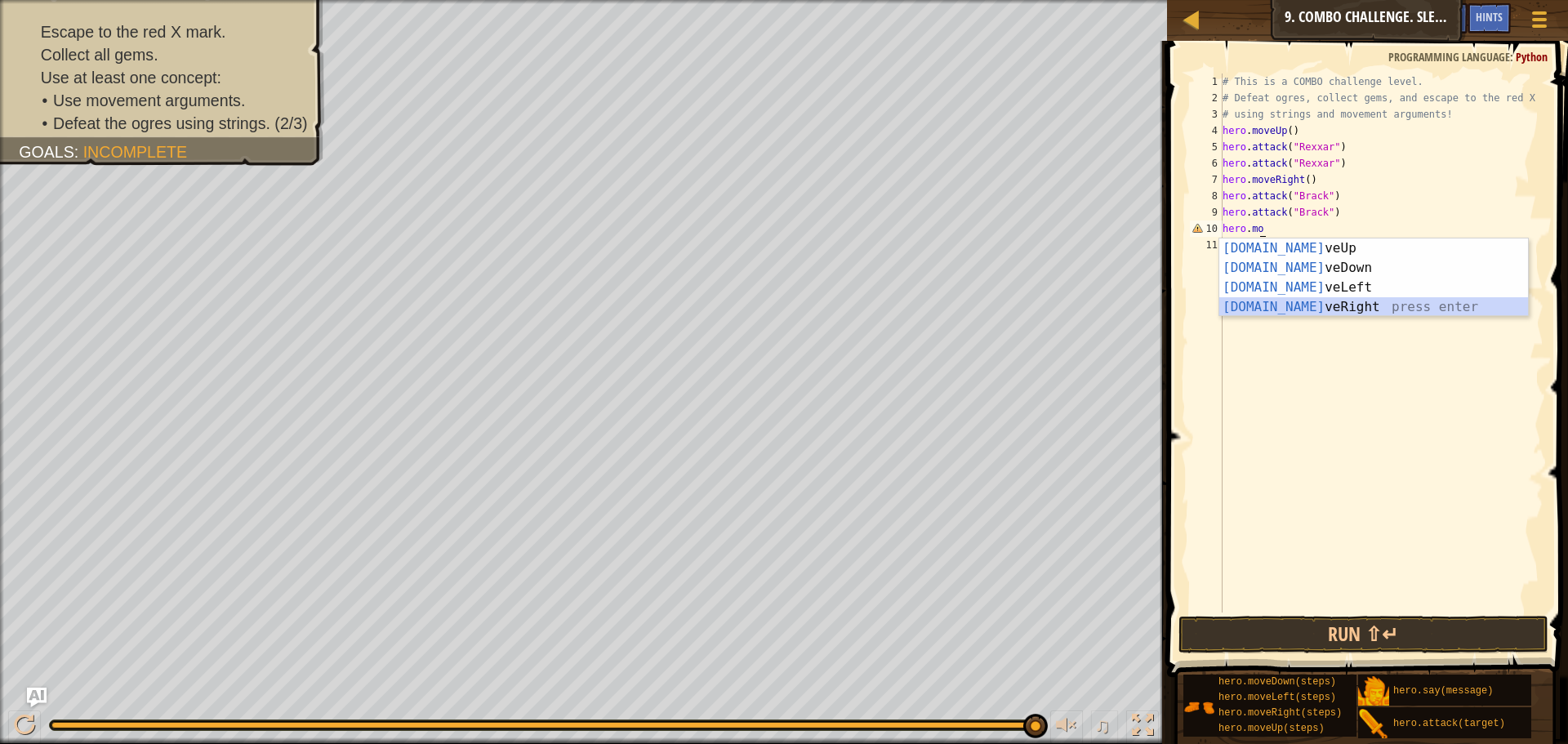
click at [1287, 303] on div "[DOMAIN_NAME] veUp press enter [DOMAIN_NAME] veDown press enter [DOMAIN_NAME] v…" at bounding box center [1374, 297] width 309 height 118
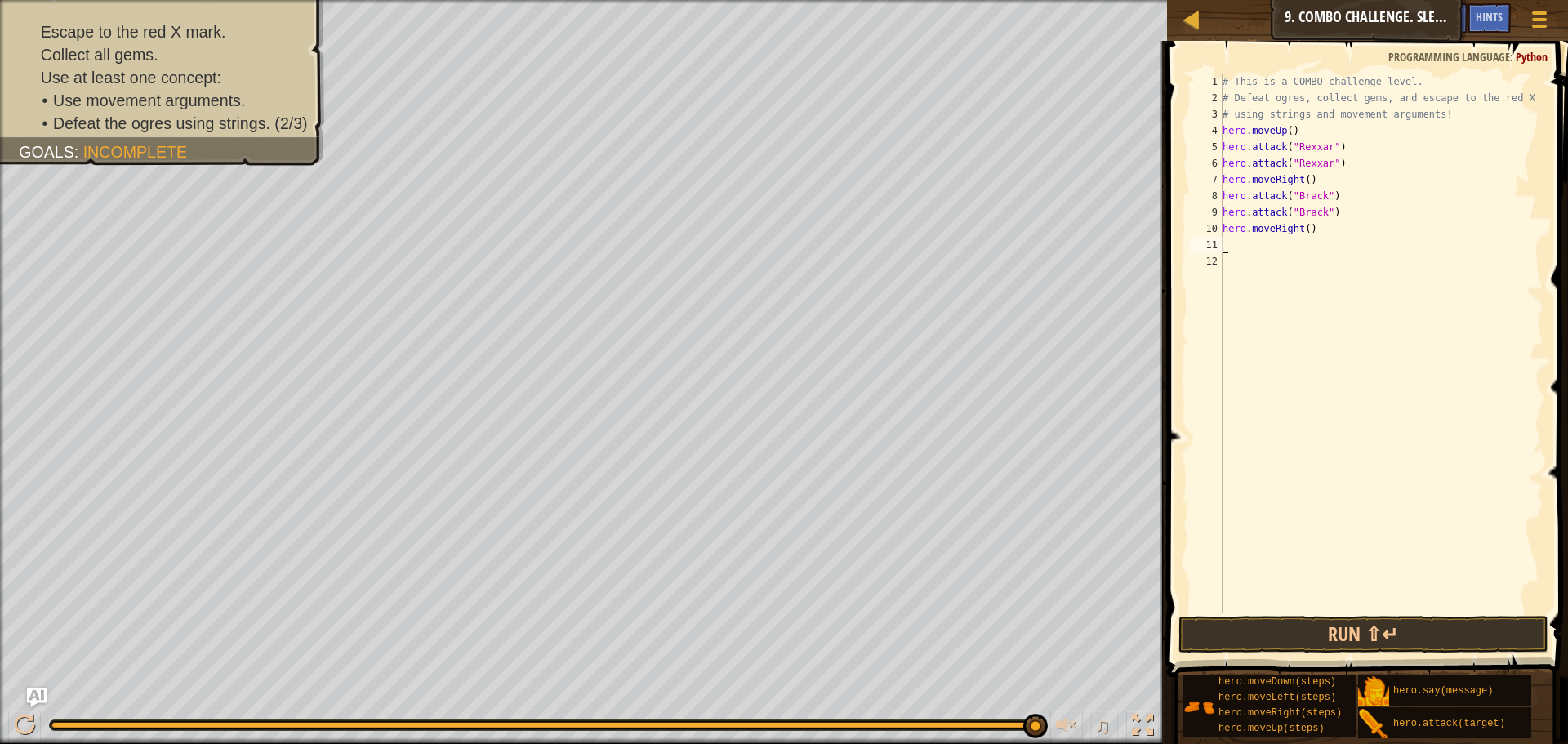
type textarea "h"
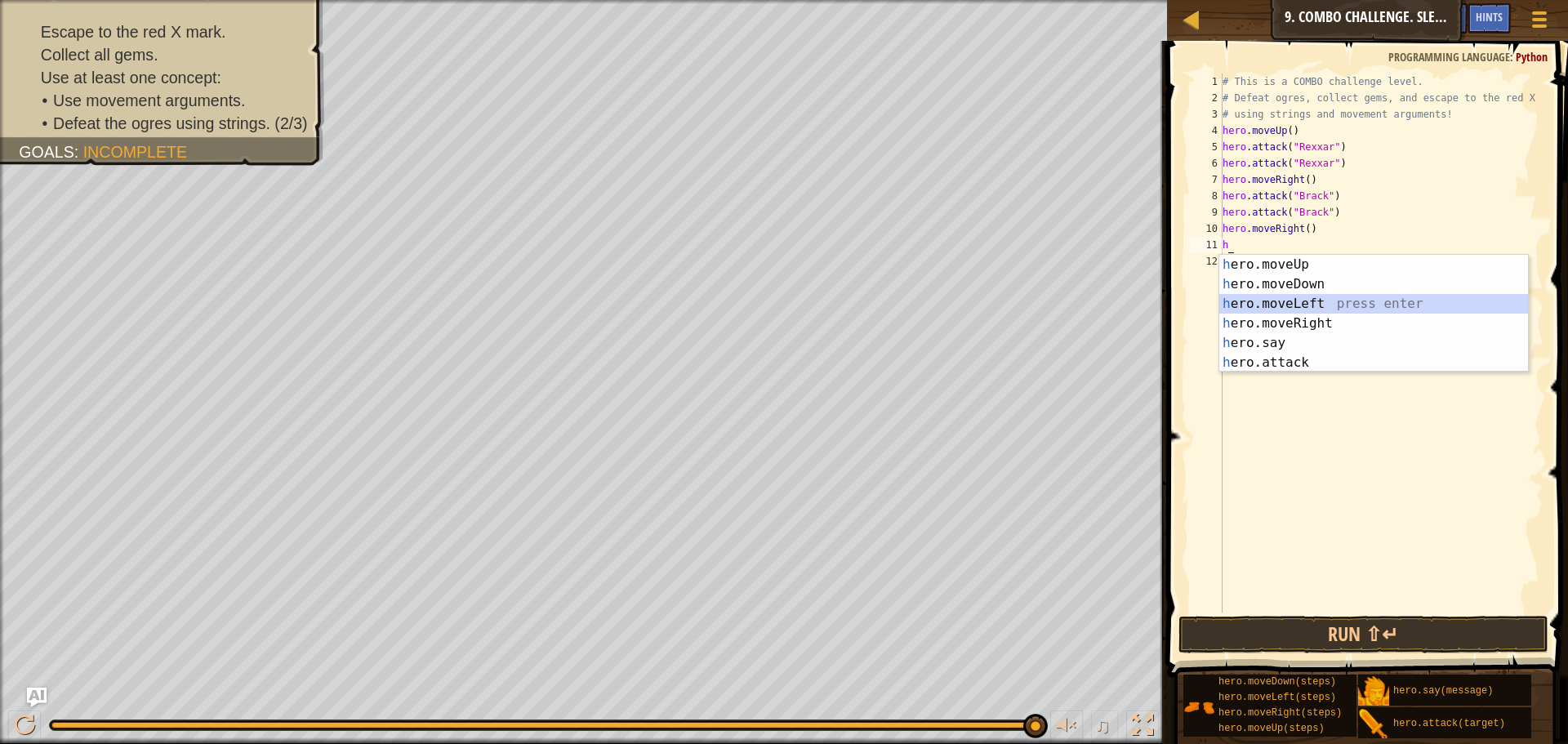
click at [1266, 303] on div "h ero.moveUp press enter h ero.moveDown press enter h ero.moveLeft press enter …" at bounding box center [1374, 333] width 309 height 157
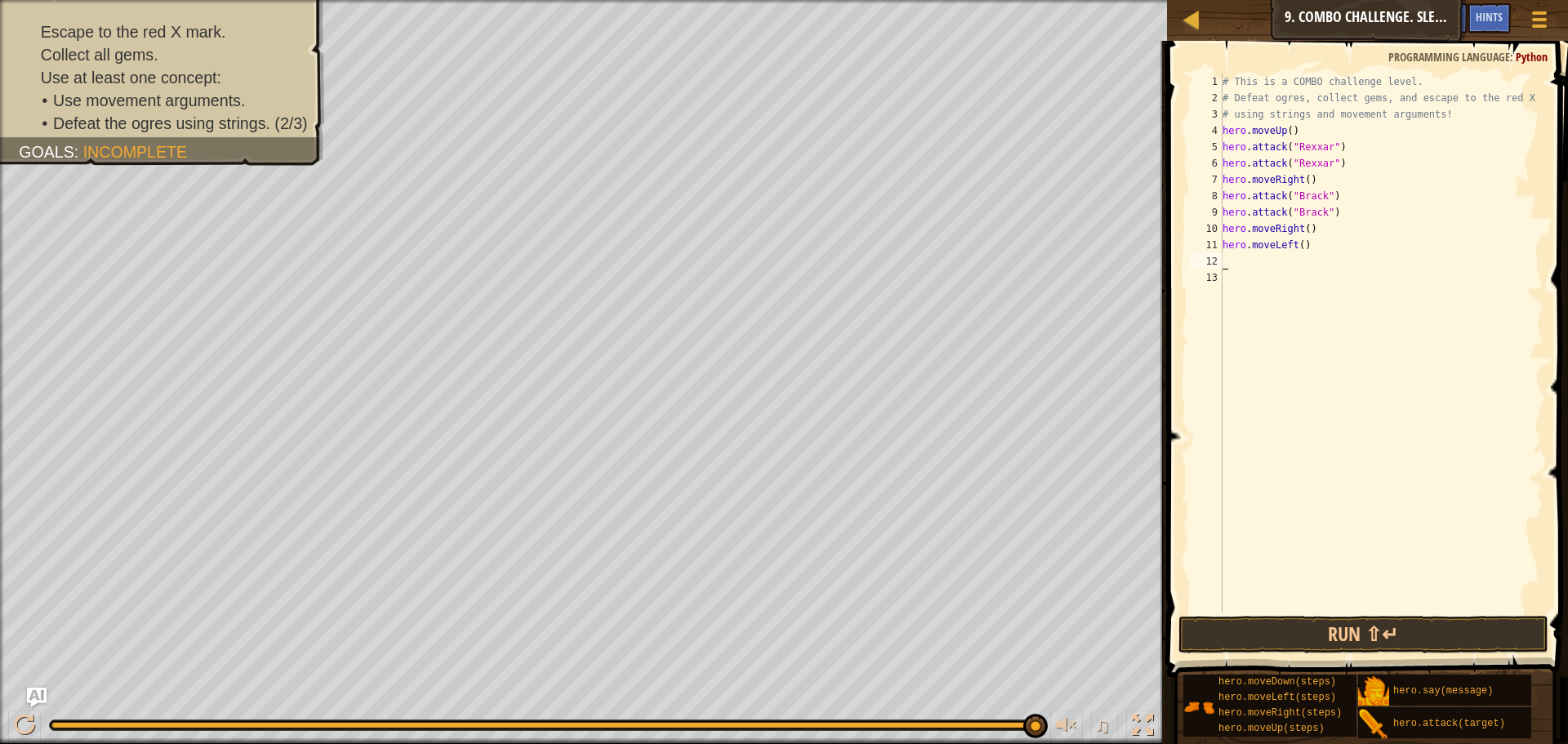
type textarea "h"
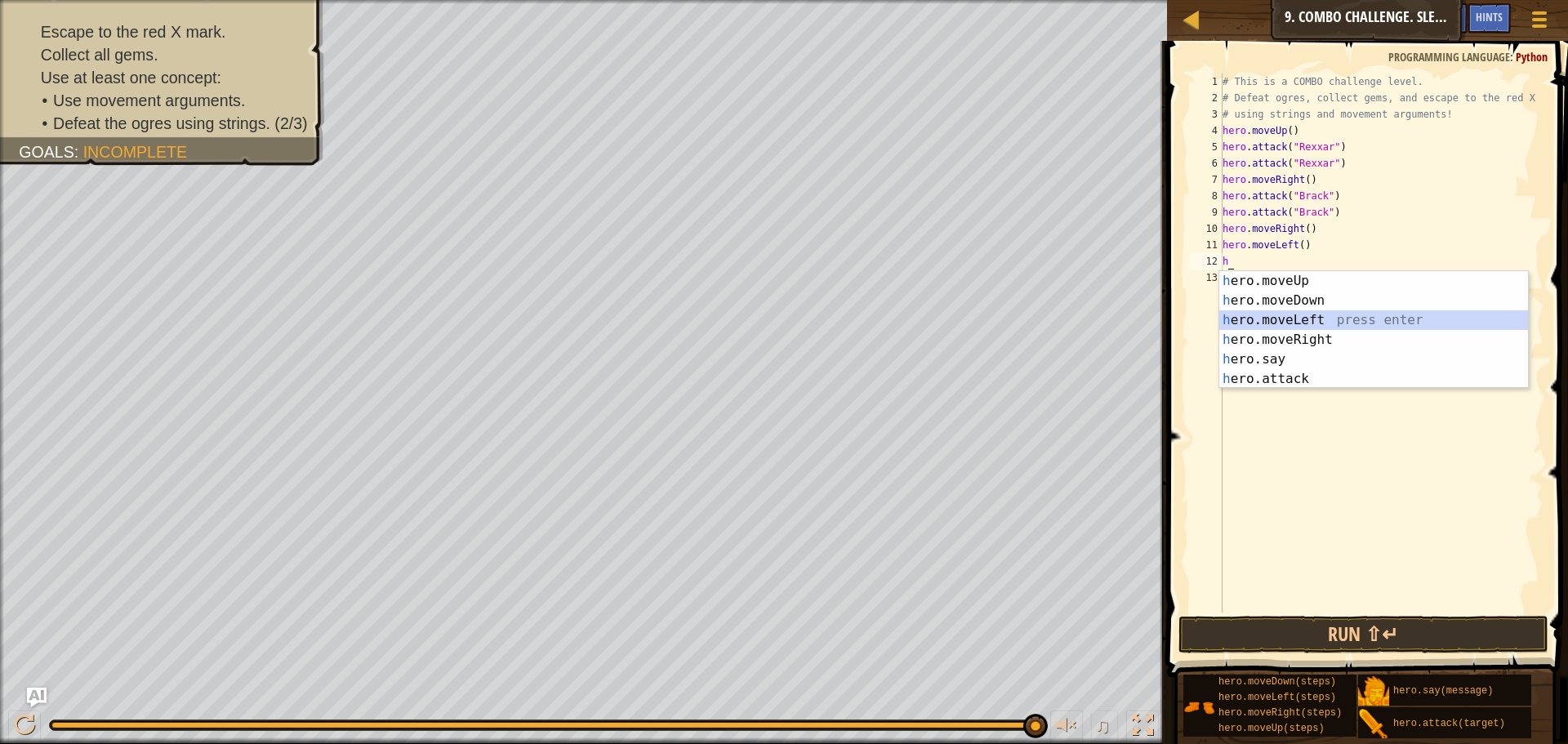
click at [1282, 320] on div "h ero.moveUp press enter h ero.moveDown press enter h ero.moveLeft press enter …" at bounding box center [1374, 349] width 309 height 157
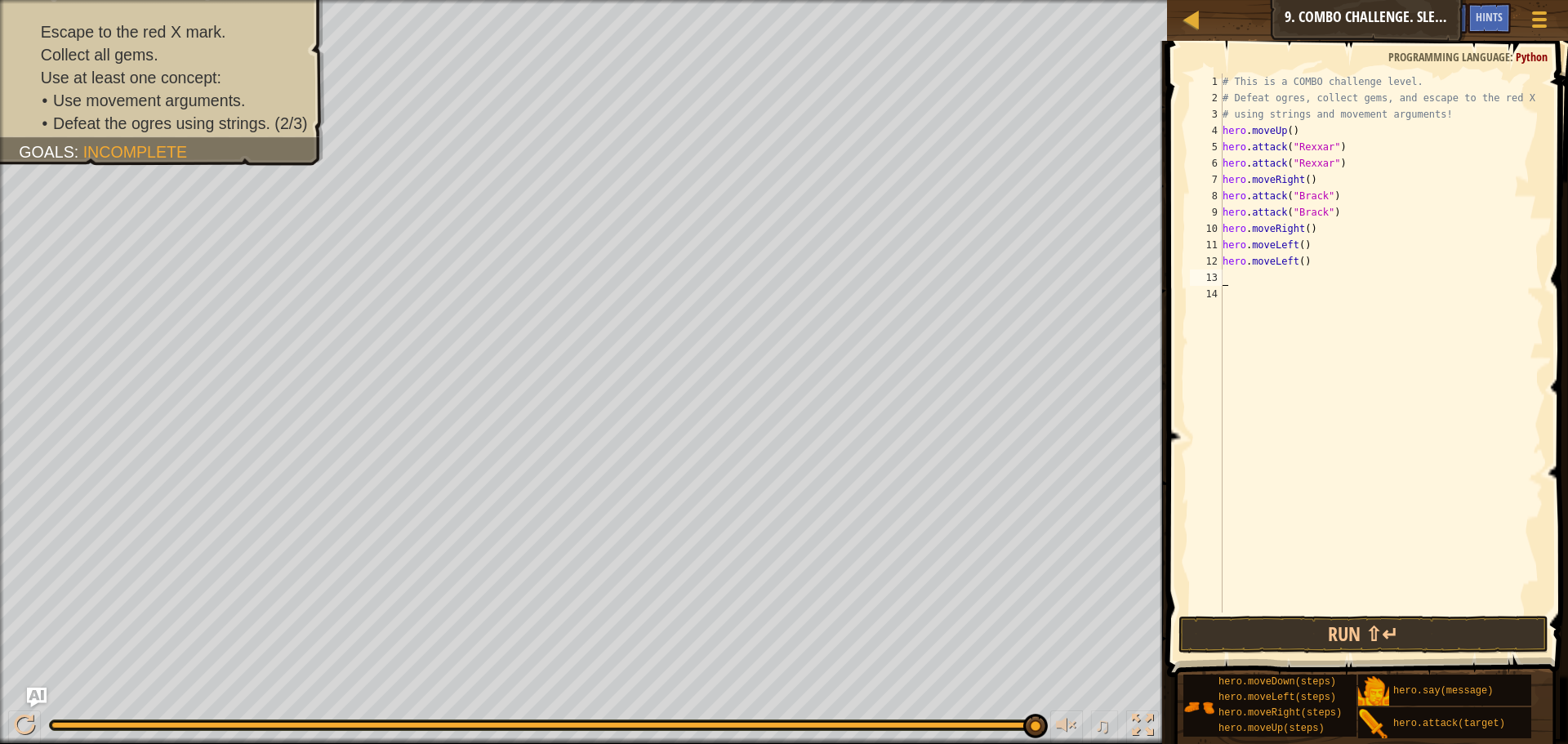
type textarea "h"
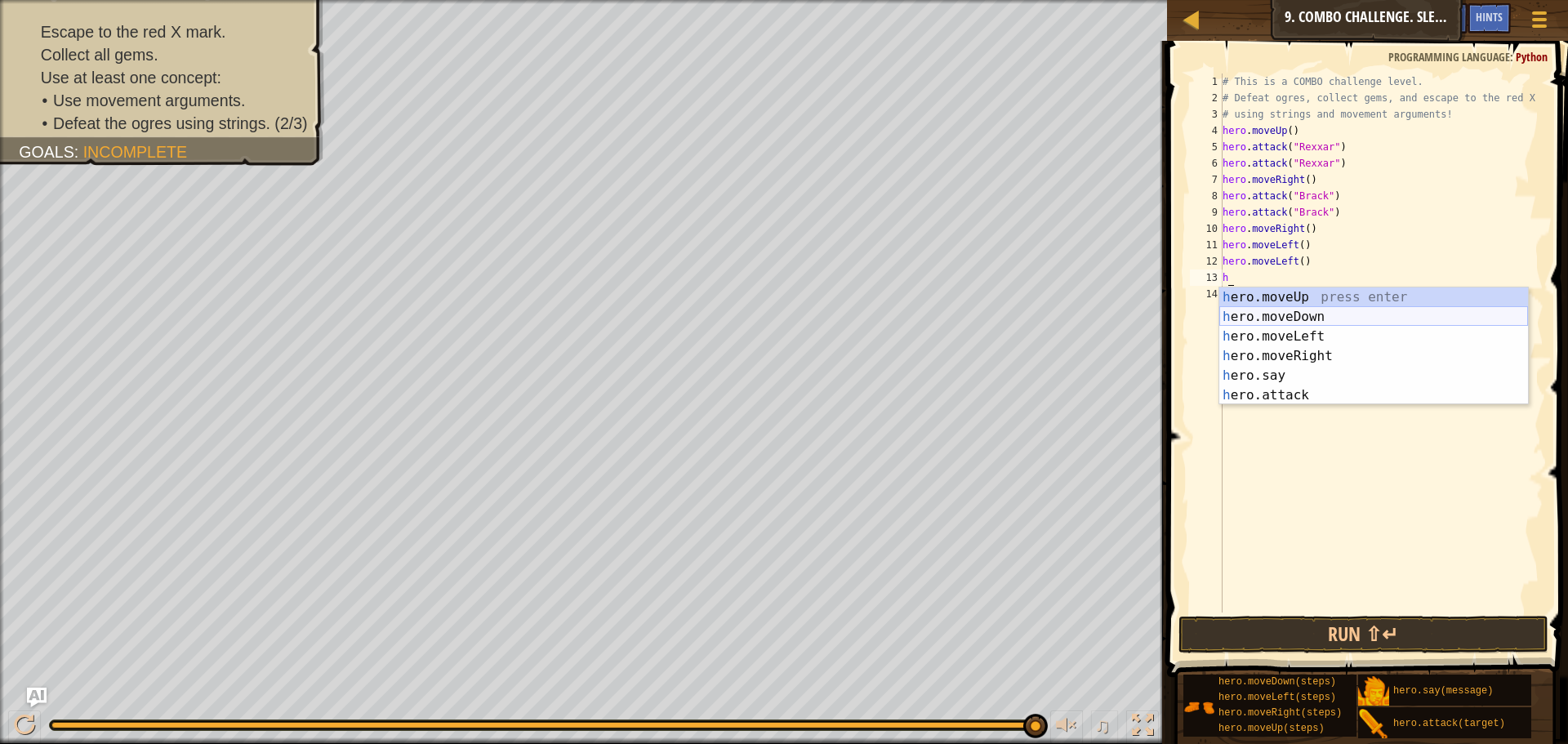
click at [1289, 310] on div "h ero.moveUp press enter h ero.moveDown press enter h ero.moveLeft press enter …" at bounding box center [1374, 366] width 309 height 157
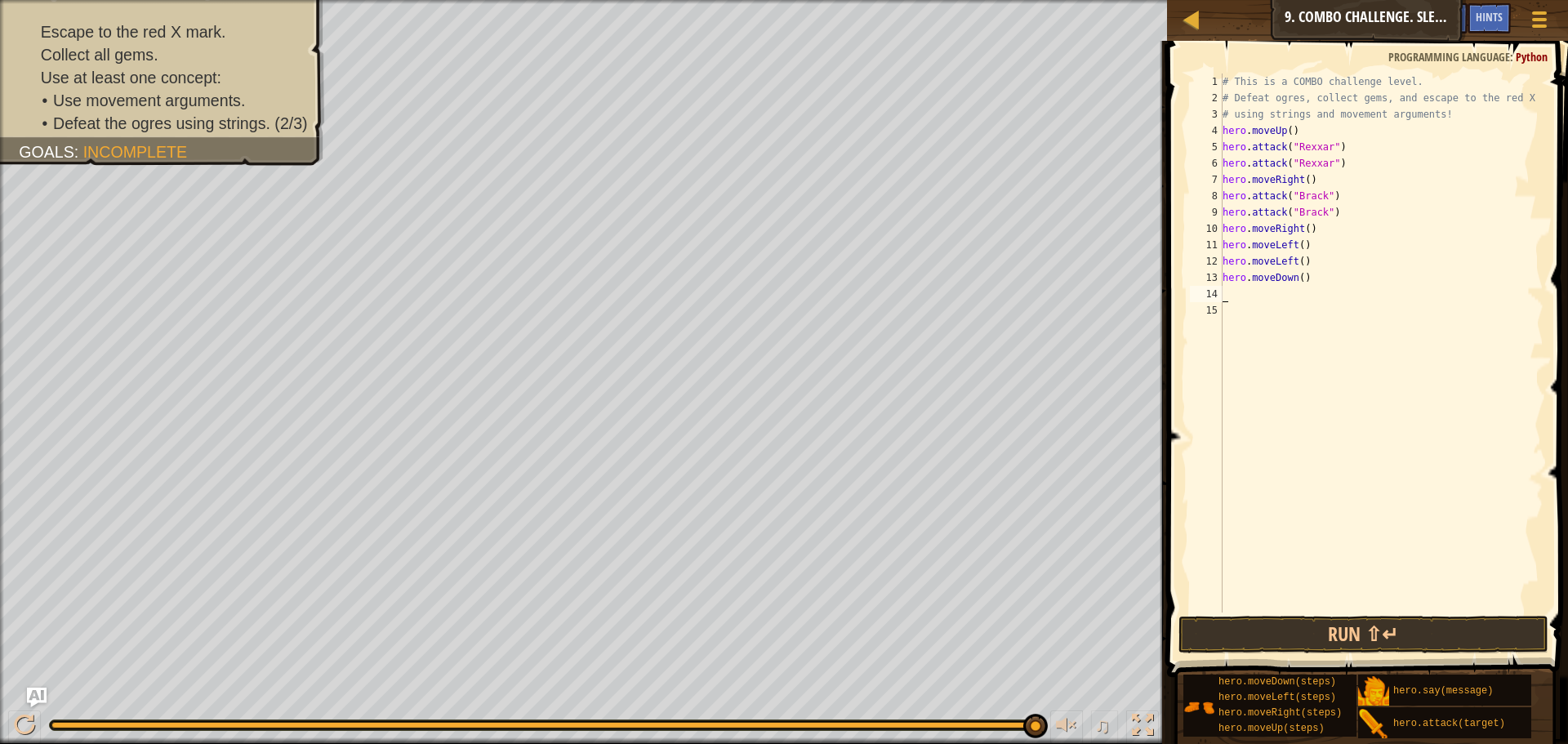
type textarea "h"
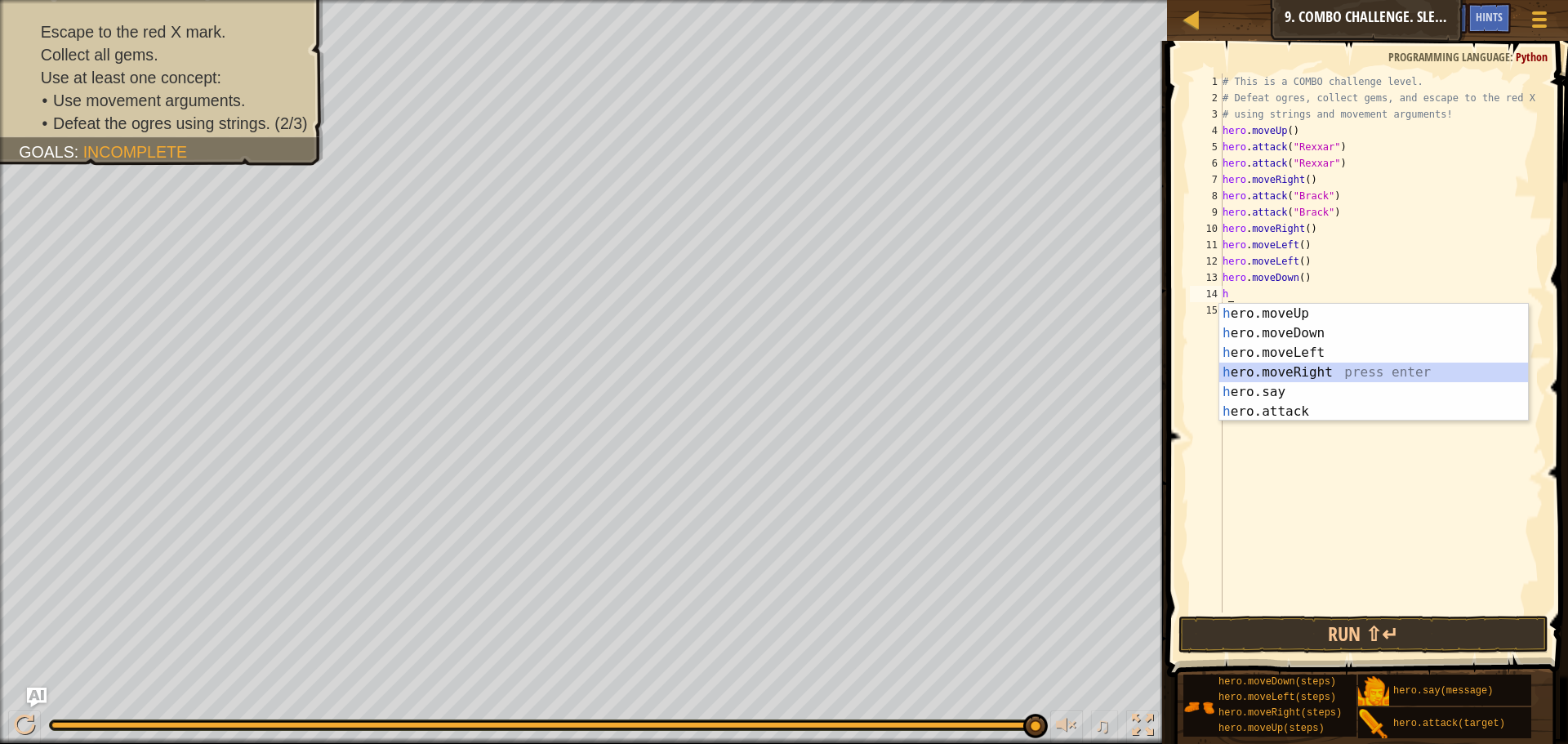
click at [1296, 369] on div "h ero.moveUp press enter h ero.moveDown press enter h ero.moveLeft press enter …" at bounding box center [1374, 382] width 309 height 157
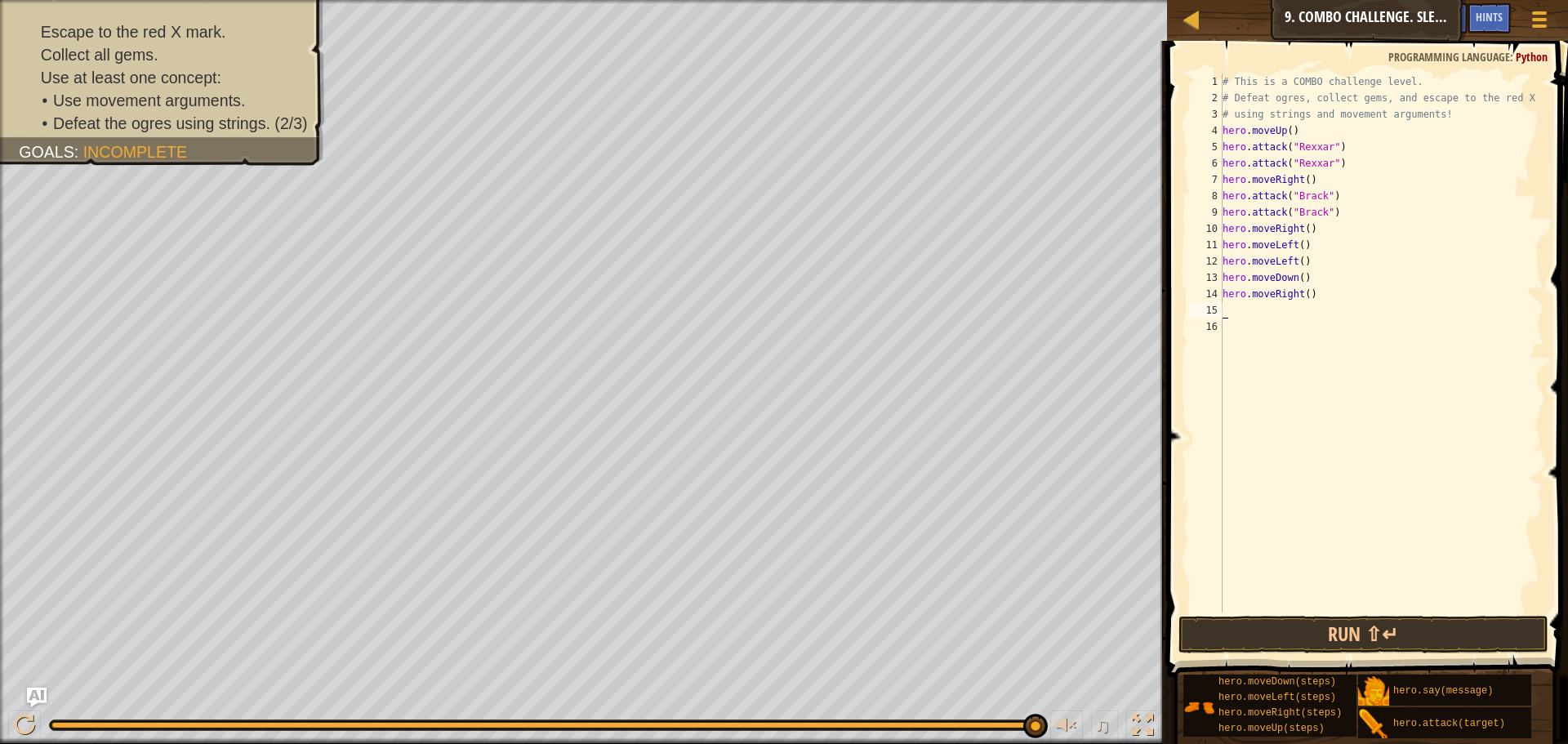
type textarea "h"
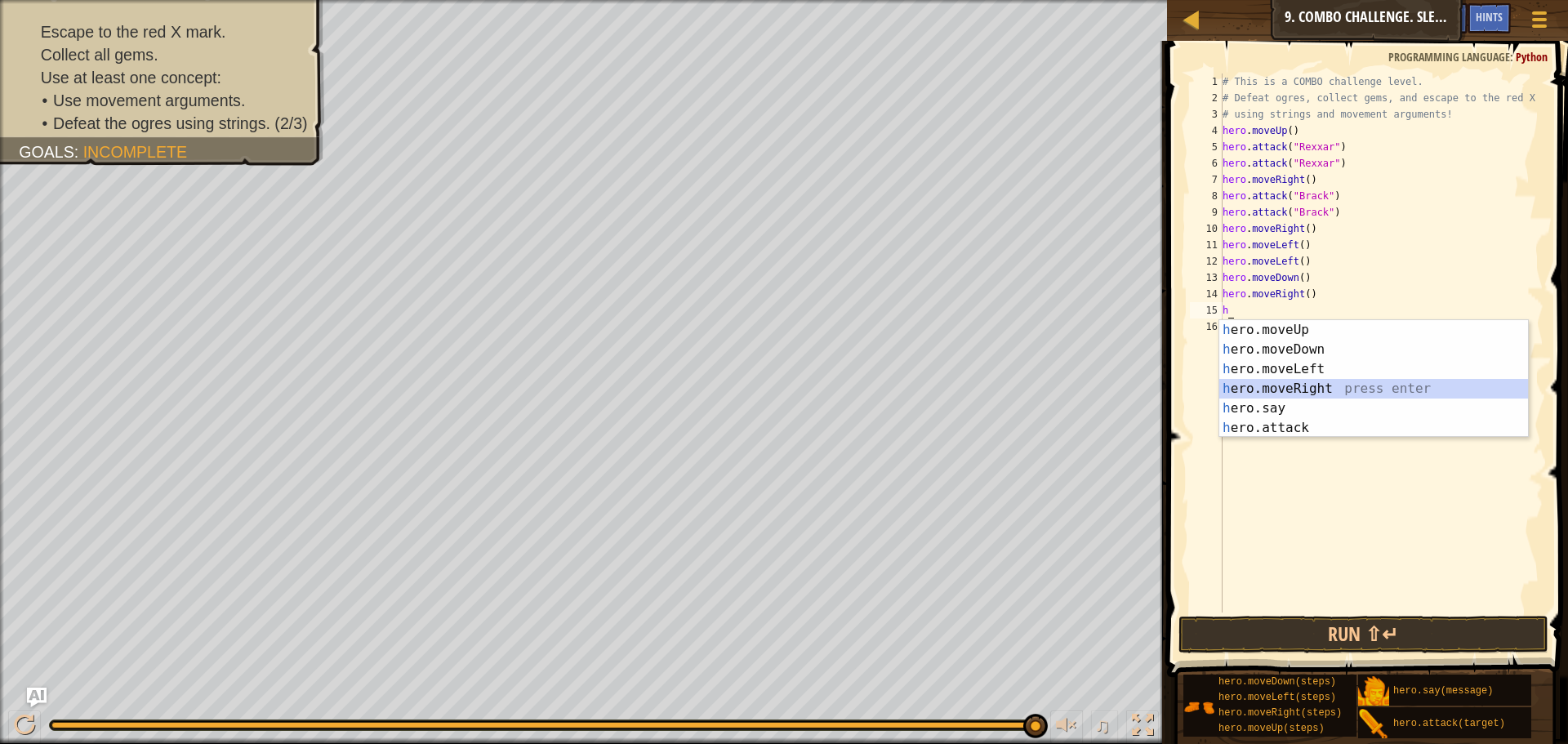
click at [1275, 387] on div "h ero.moveUp press enter h ero.moveDown press enter h ero.moveLeft press enter …" at bounding box center [1374, 398] width 309 height 157
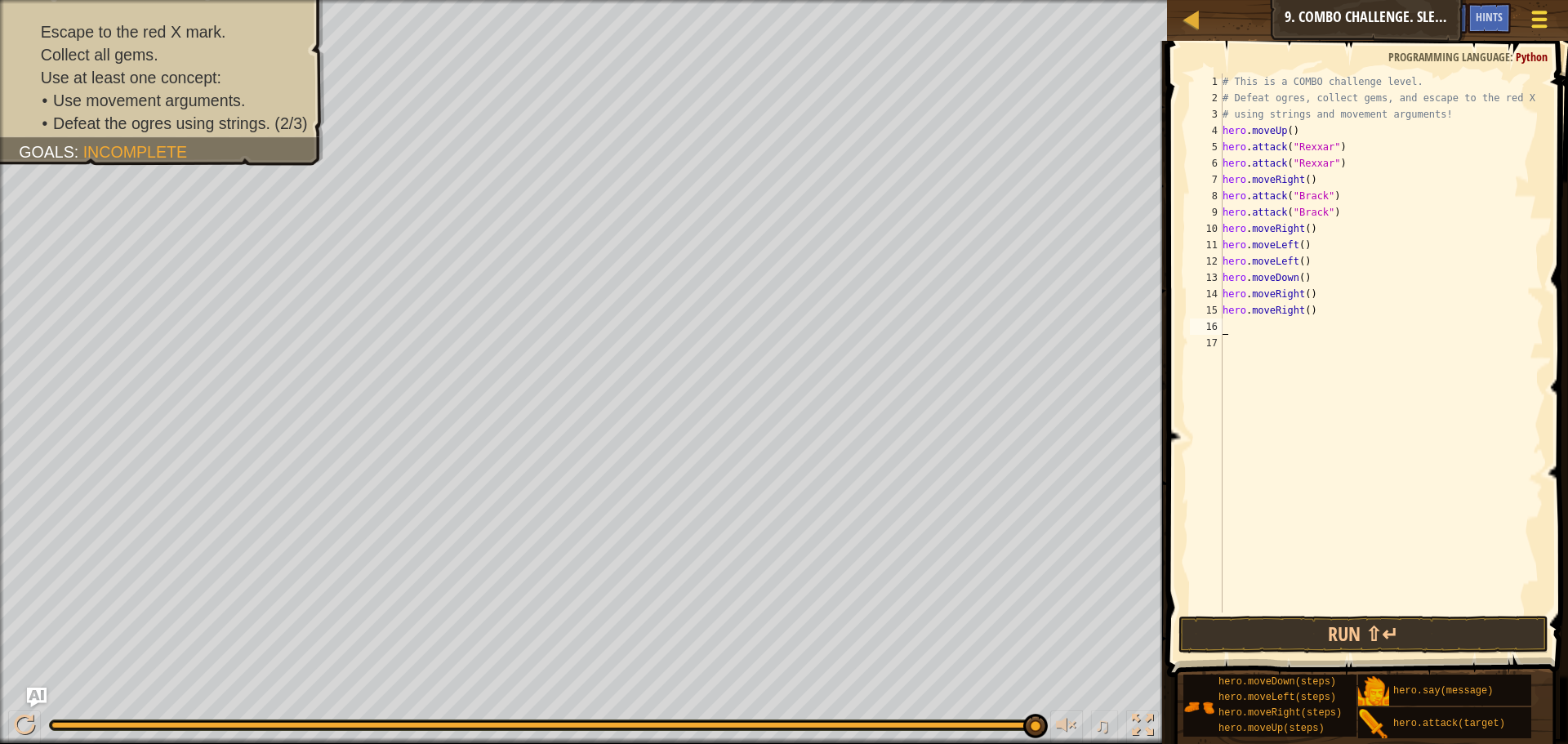
click at [1541, 14] on div at bounding box center [1539, 18] width 22 height 24
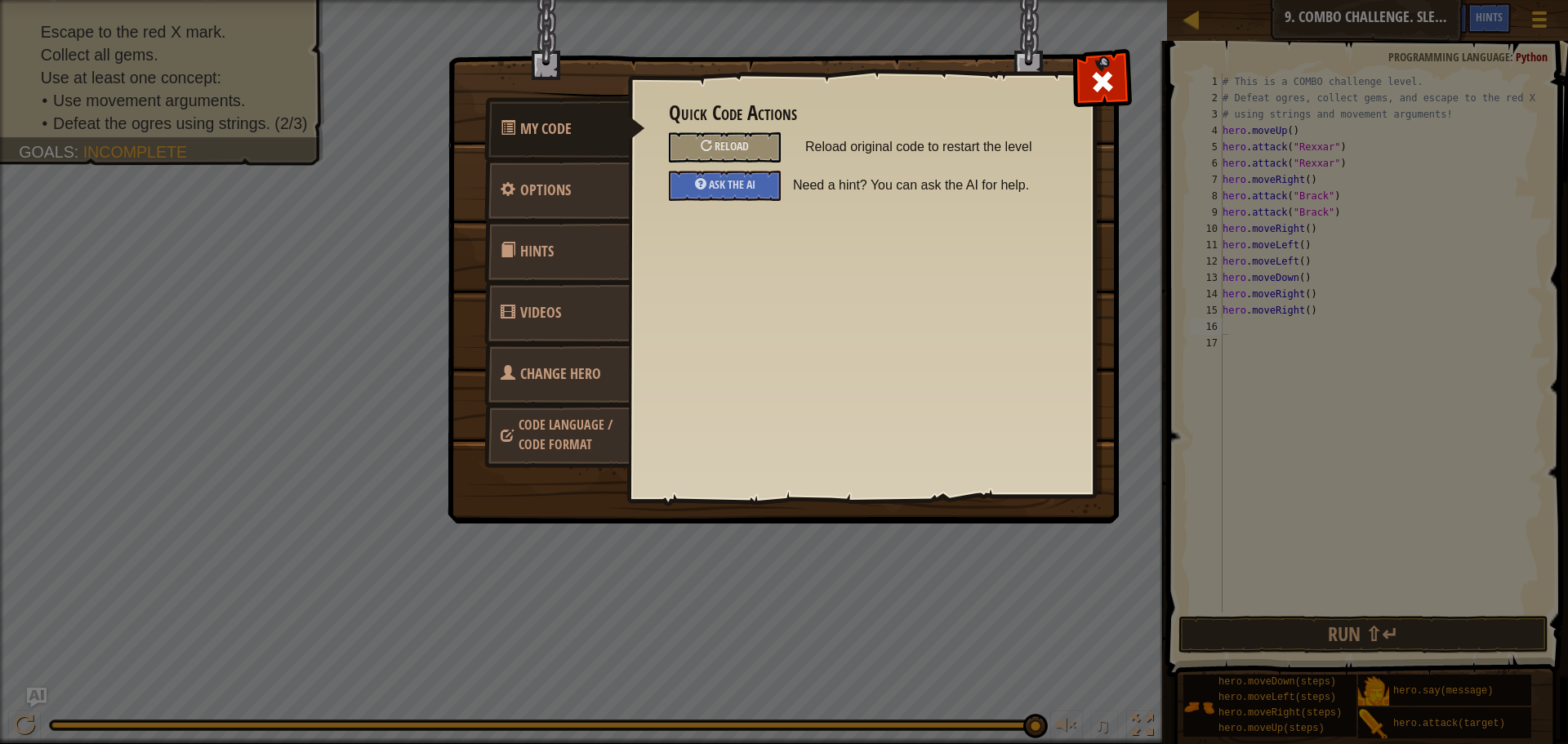
click at [563, 368] on span "Change Hero" at bounding box center [561, 373] width 81 height 20
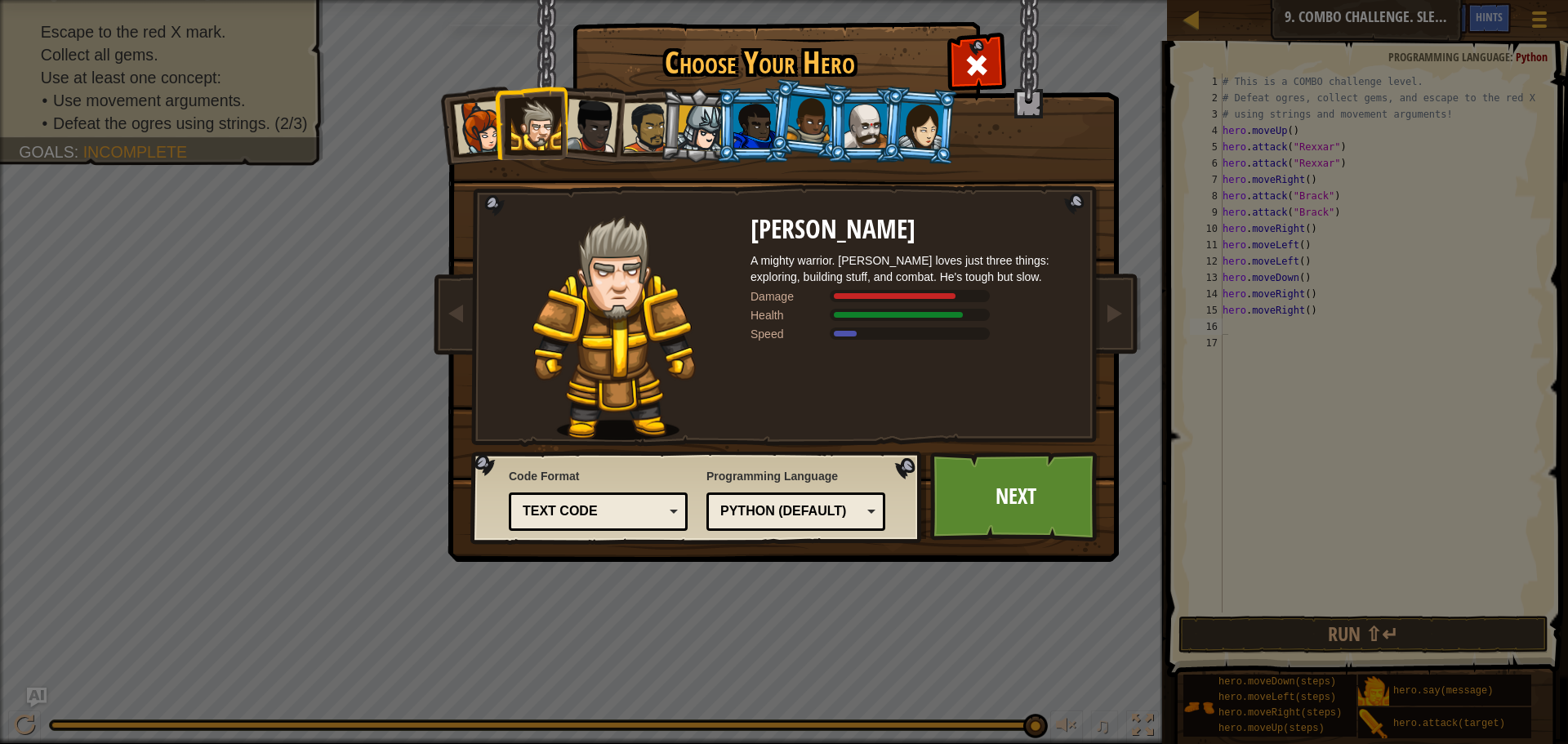
click at [478, 101] on li at bounding box center [475, 125] width 80 height 80
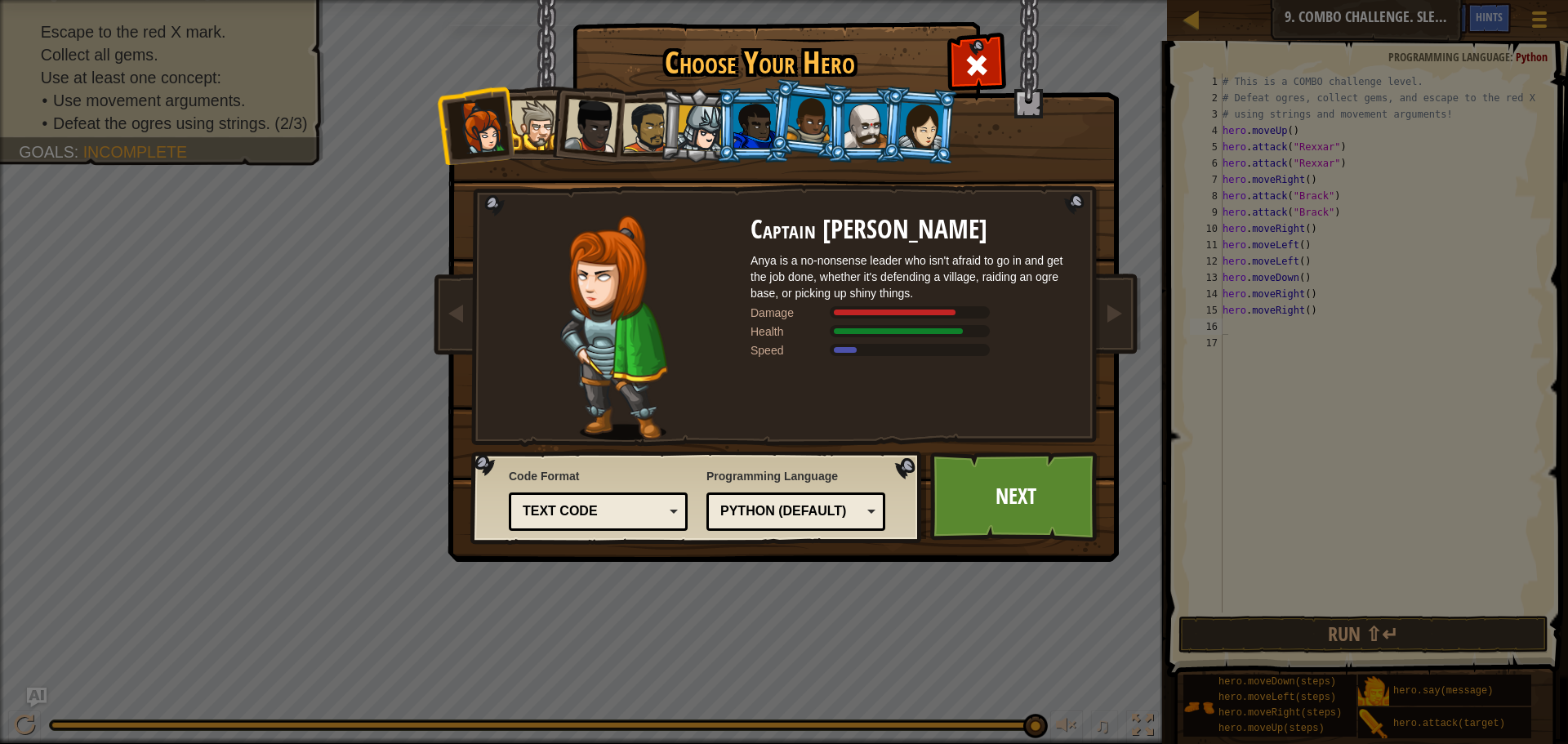
click at [578, 125] on div at bounding box center [590, 125] width 54 height 54
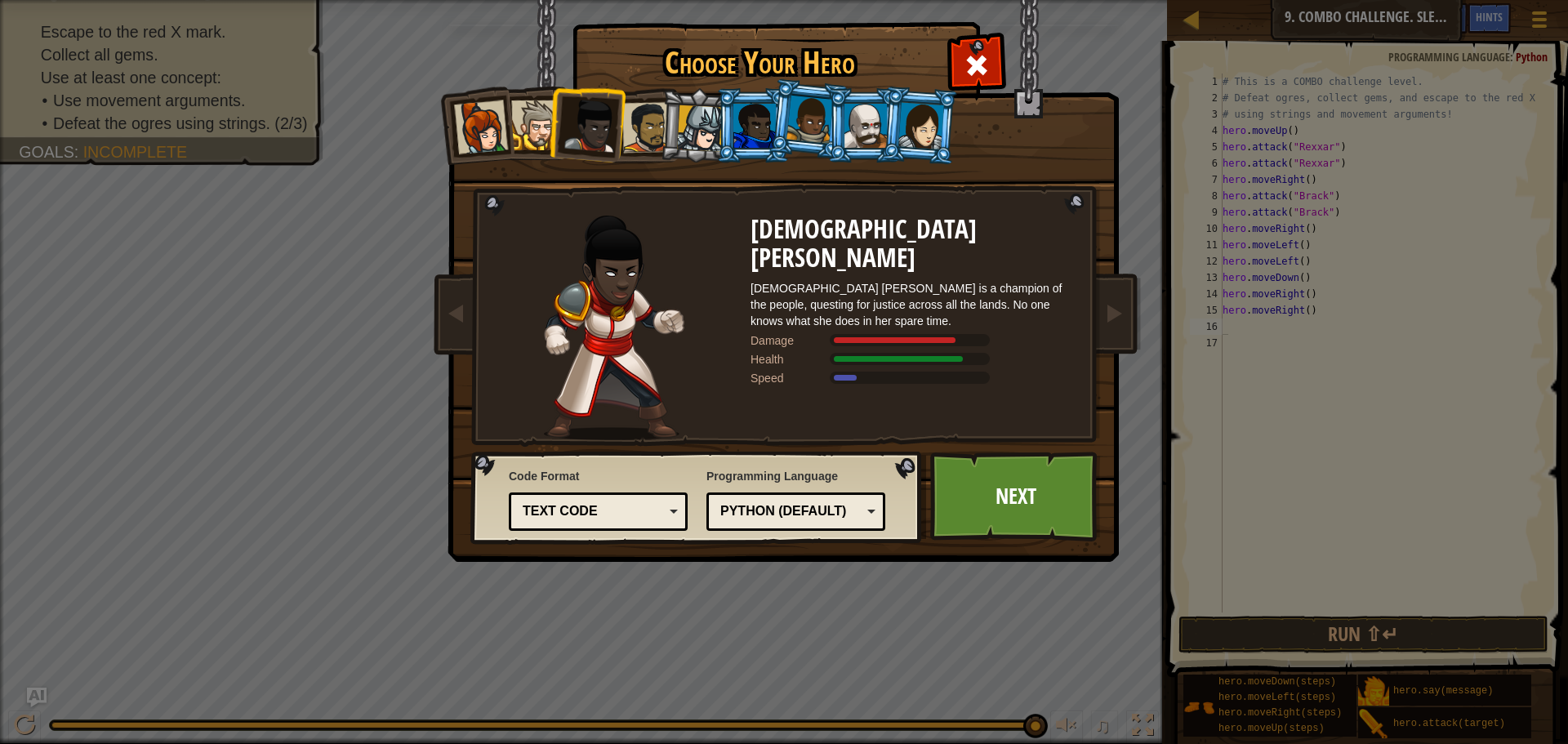
click at [647, 103] on div at bounding box center [648, 128] width 51 height 51
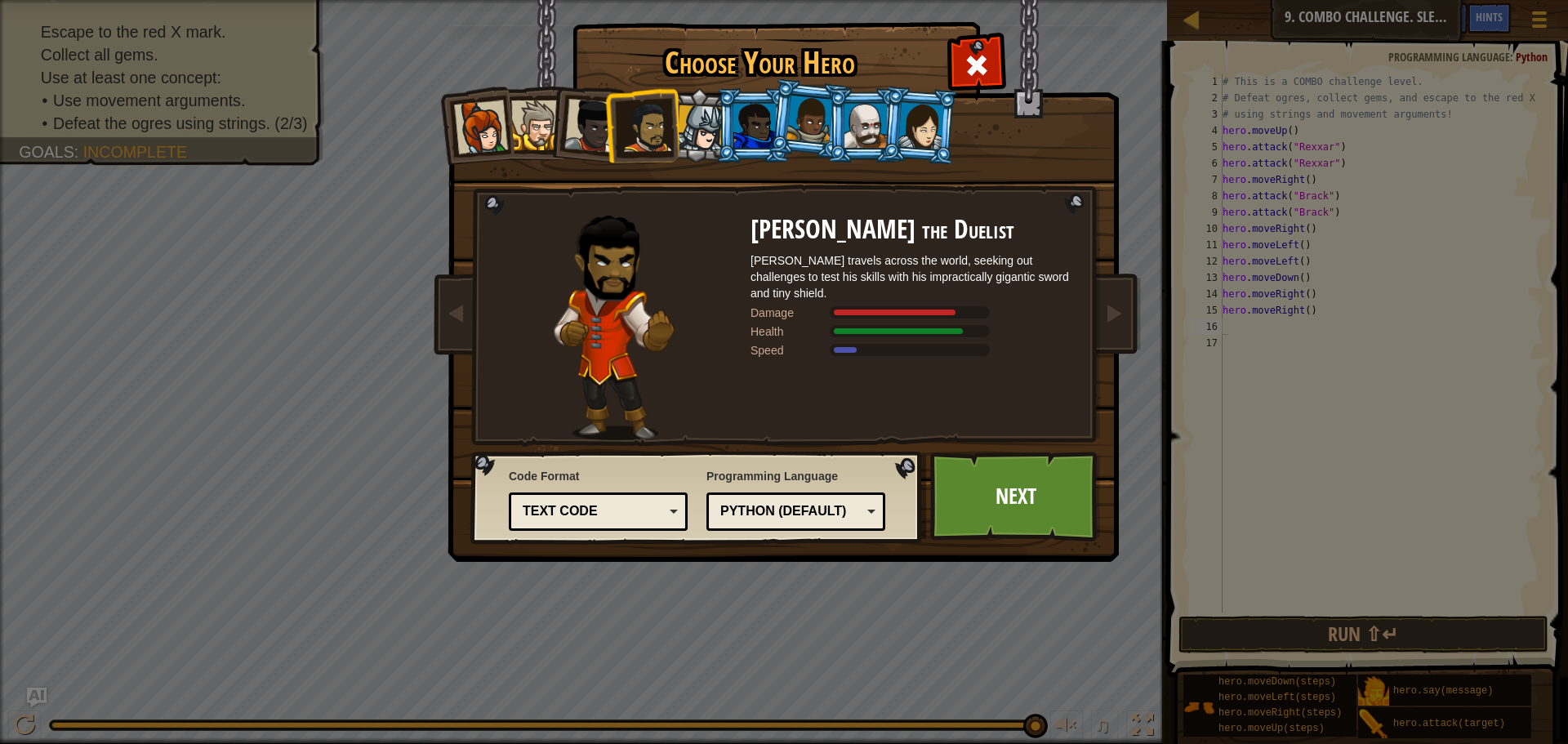
click at [689, 103] on li at bounding box center [698, 125] width 77 height 78
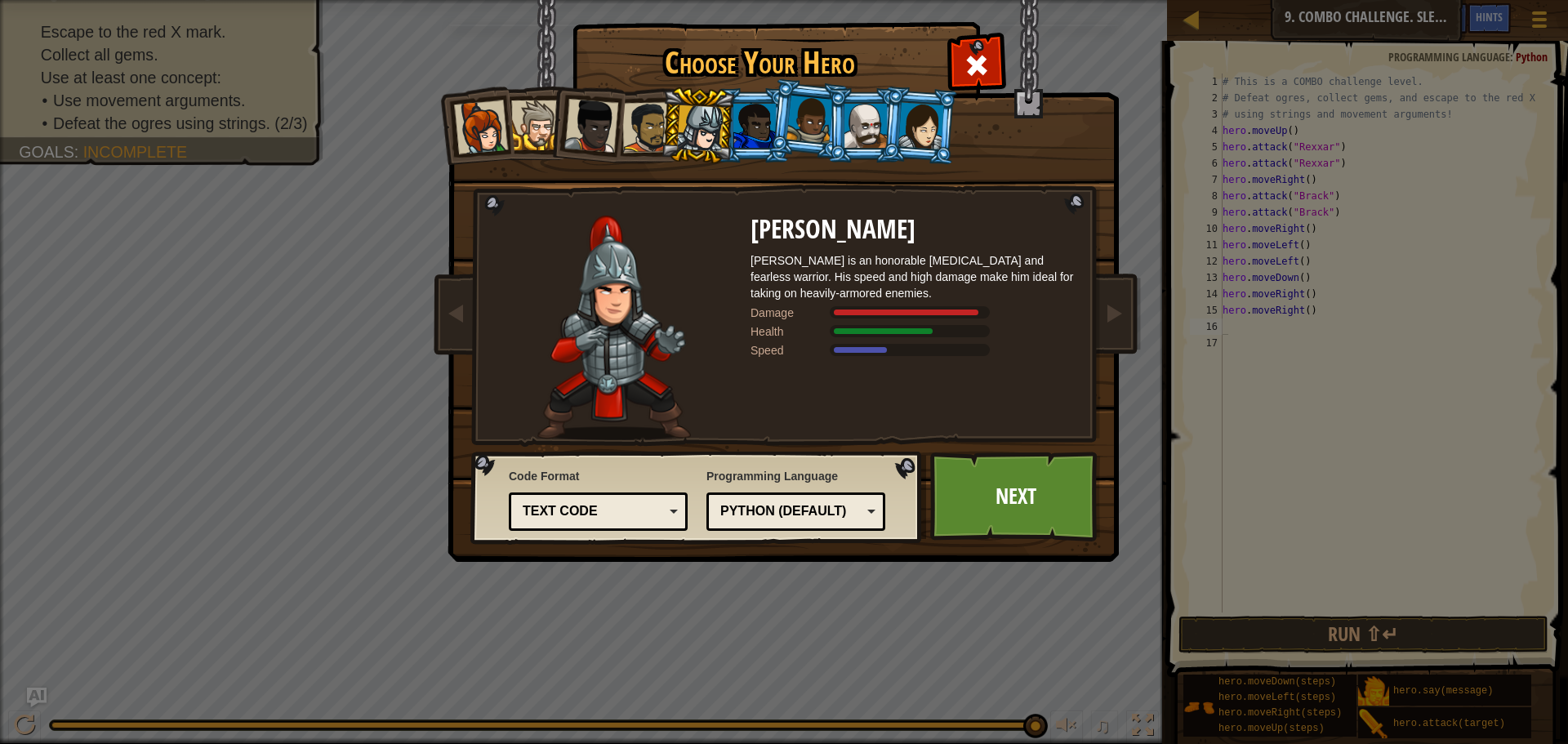
click at [744, 137] on div at bounding box center [755, 126] width 42 height 44
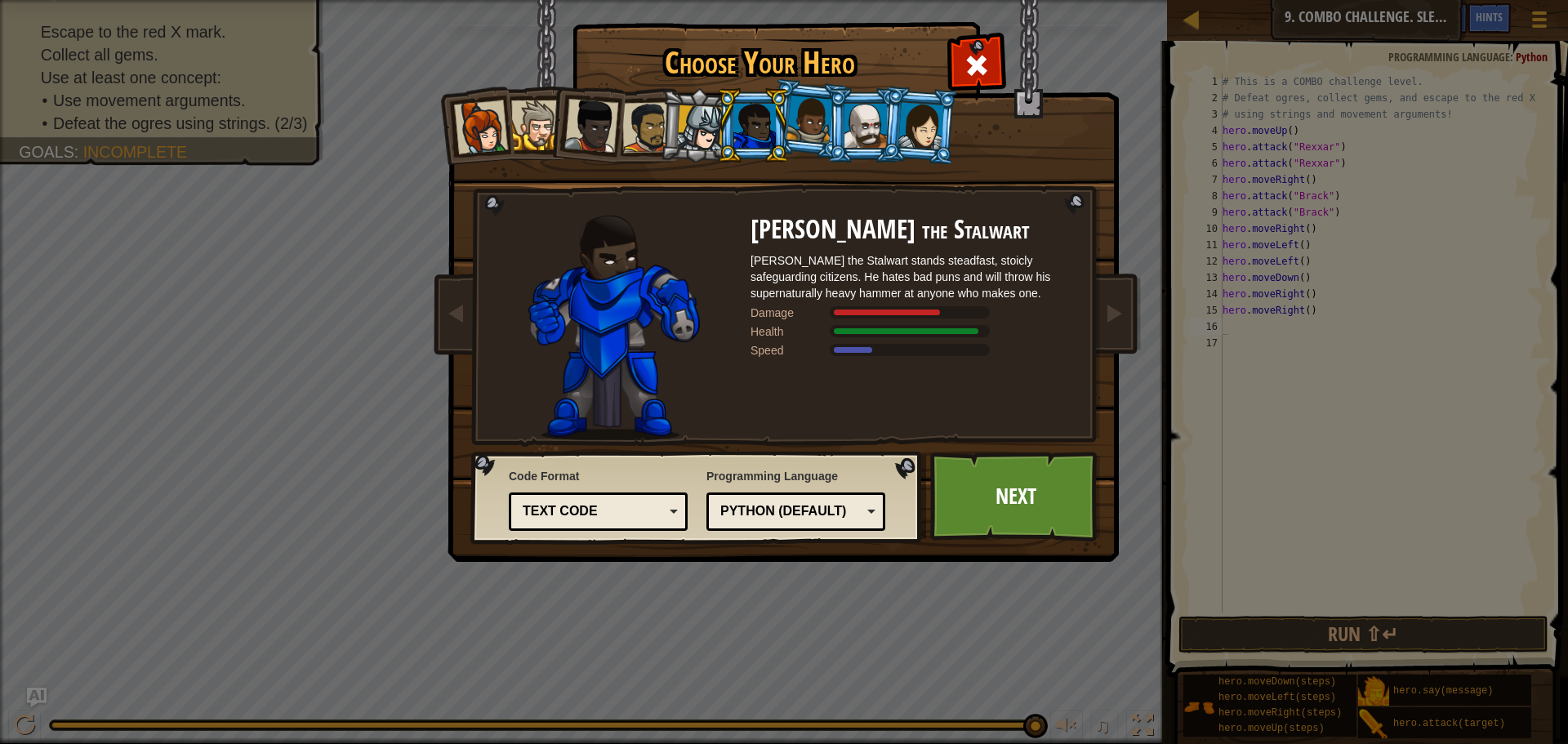
click at [806, 120] on div at bounding box center [810, 120] width 47 height 48
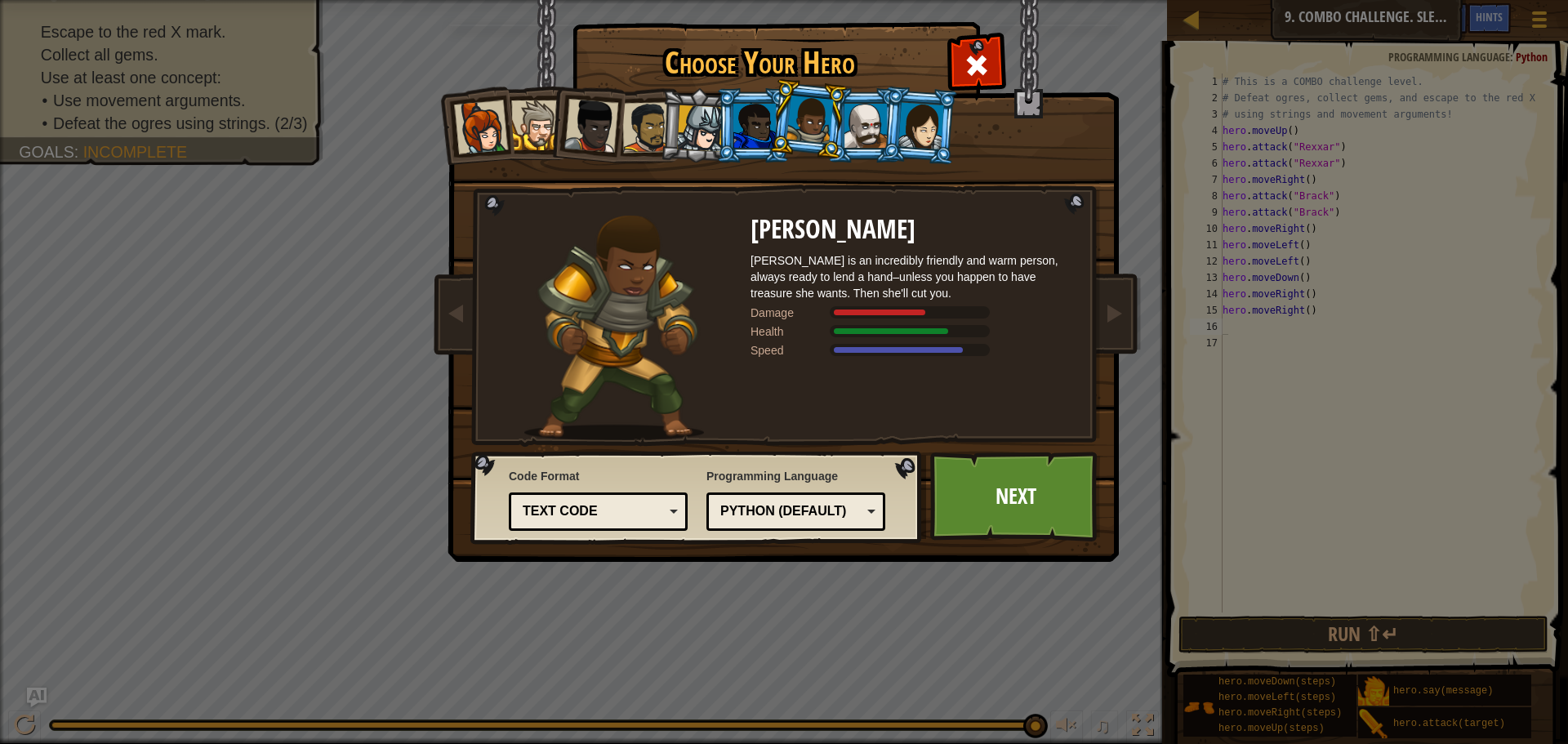
click at [882, 130] on div at bounding box center [866, 126] width 42 height 44
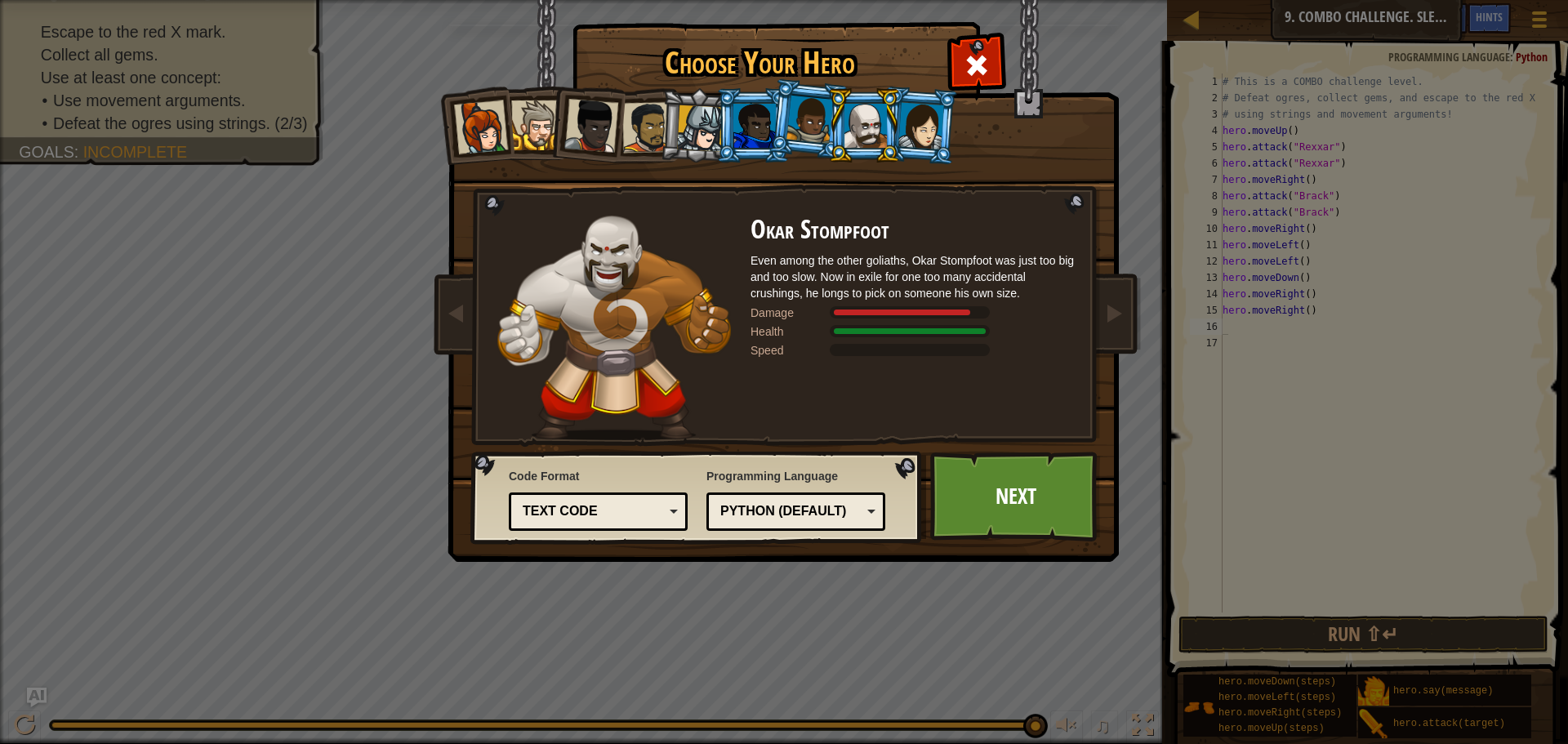
click at [914, 140] on div at bounding box center [921, 125] width 46 height 47
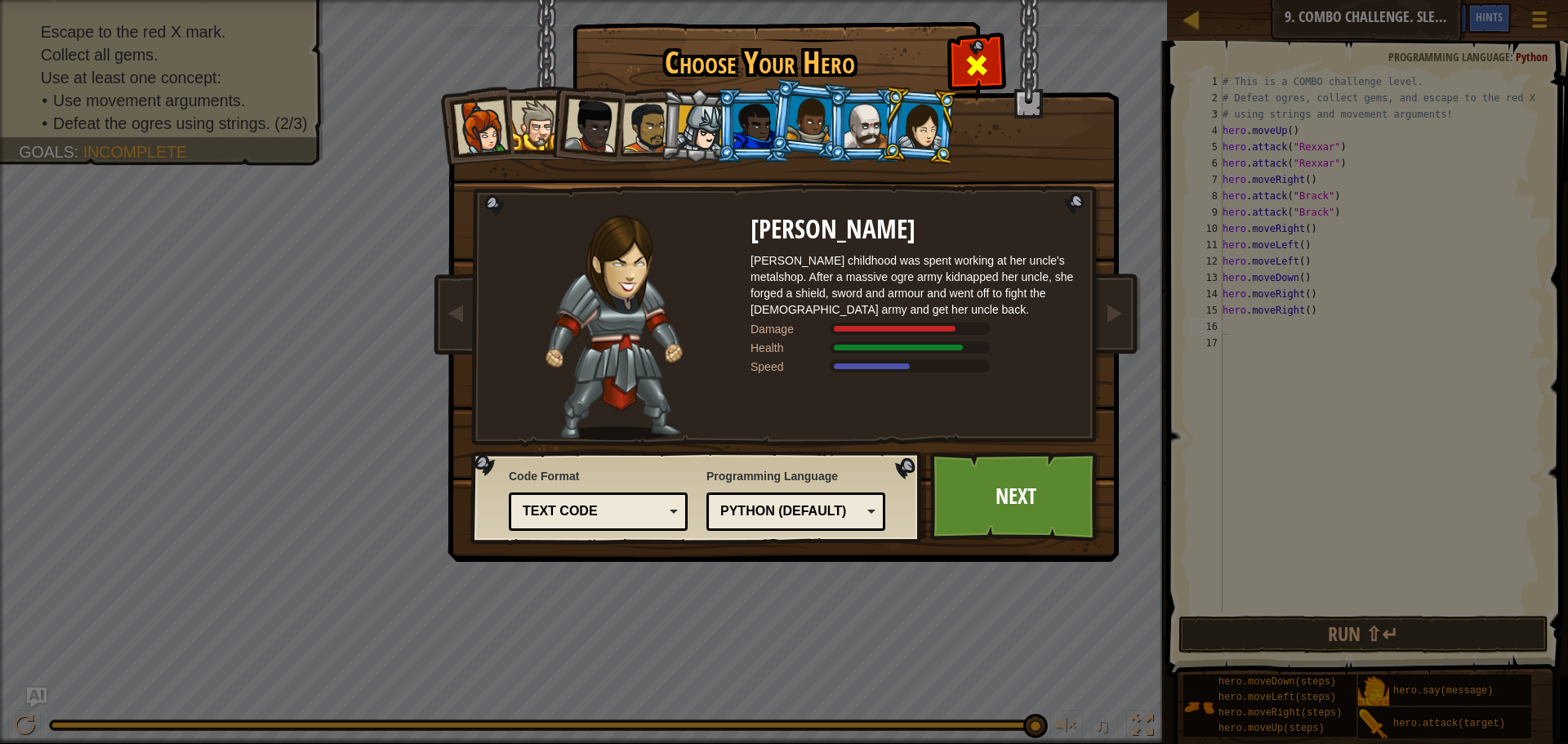
click at [985, 55] on span at bounding box center [977, 65] width 26 height 26
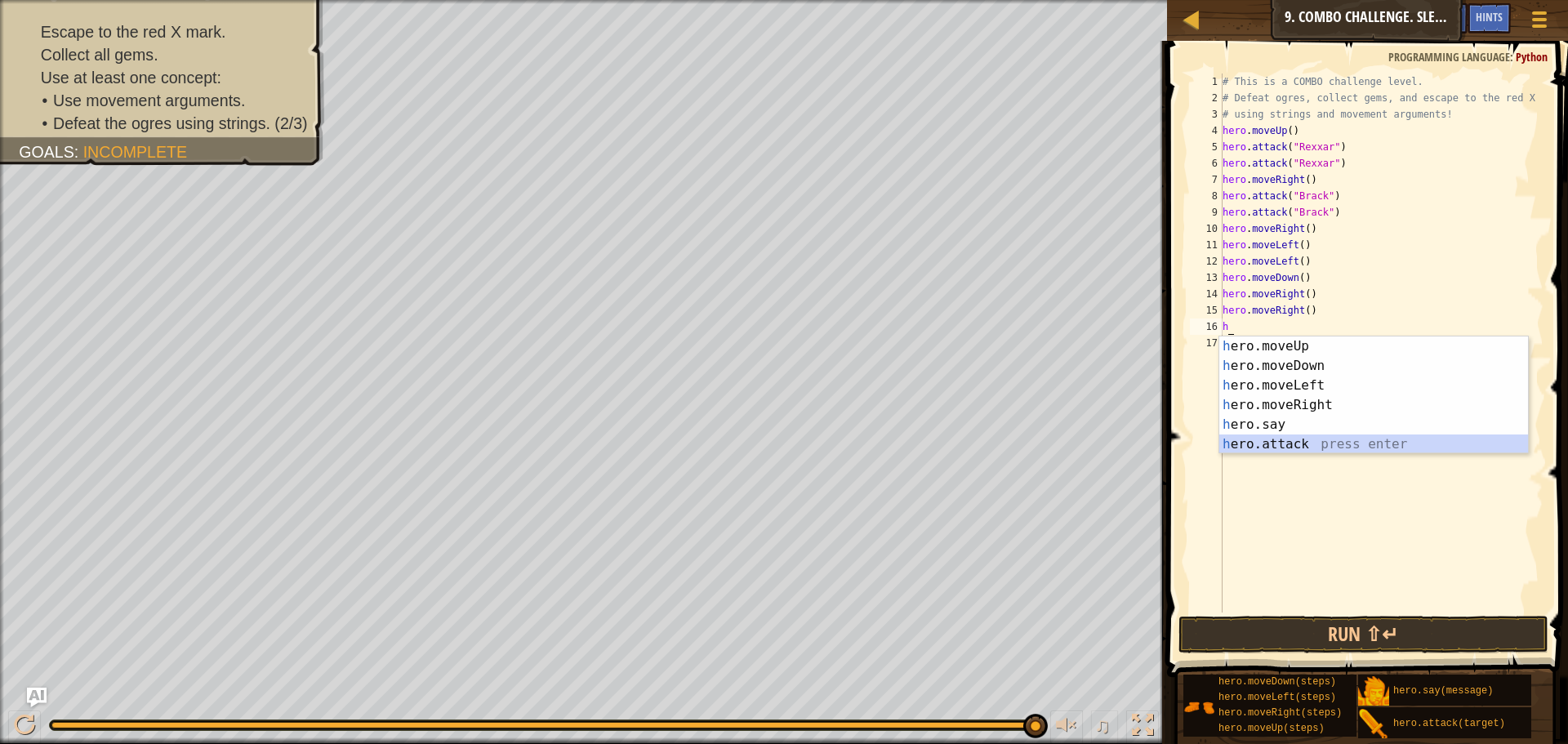
click at [1276, 441] on div "h ero.moveUp press enter h ero.moveDown press enter h ero.moveLeft press enter …" at bounding box center [1374, 414] width 309 height 157
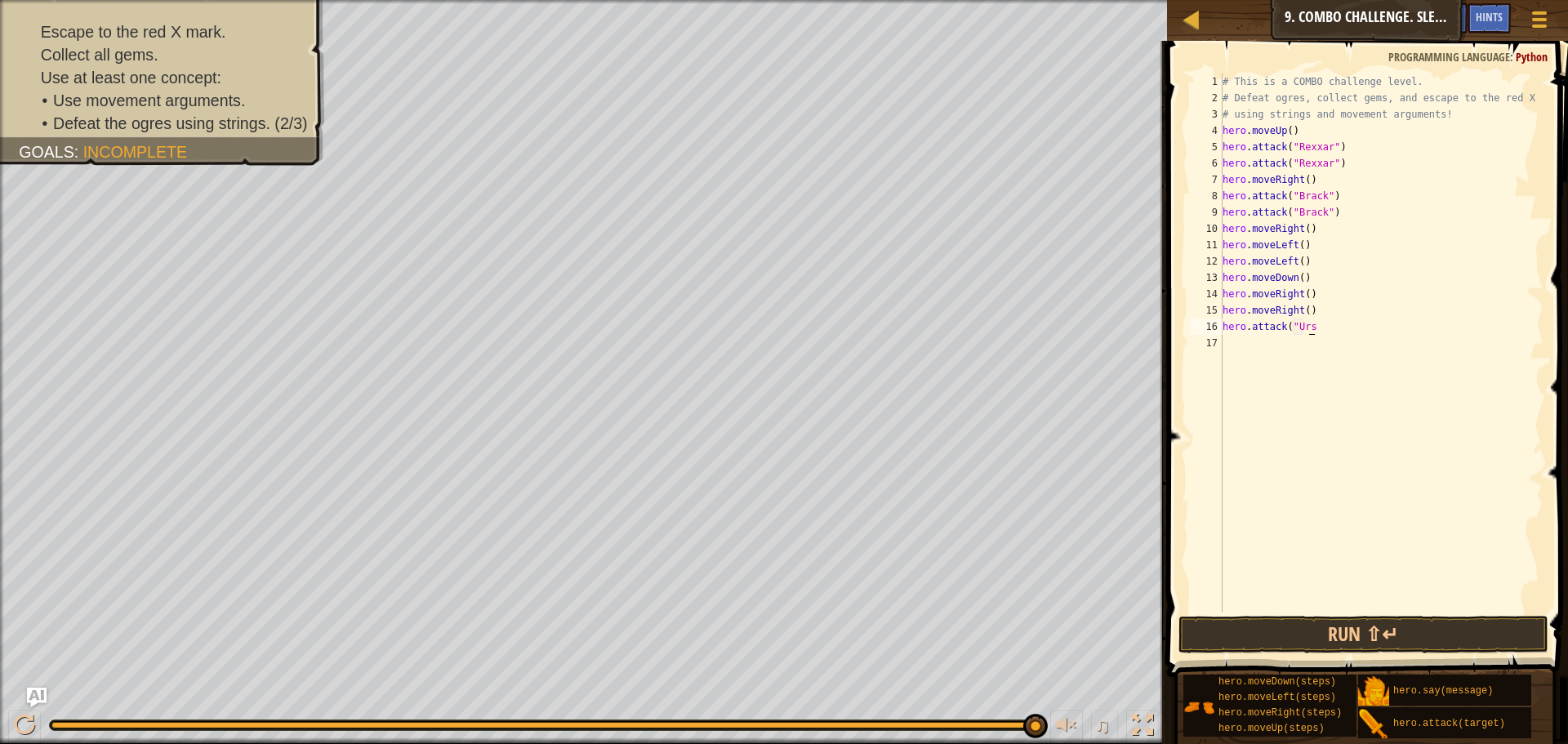
scroll to position [7, 7]
type textarea "hero.attack("Ursa")")"
click at [1254, 347] on div "# This is a COMBO challenge level. # Defeat [PERSON_NAME], collect gems, and es…" at bounding box center [1381, 360] width 325 height 572
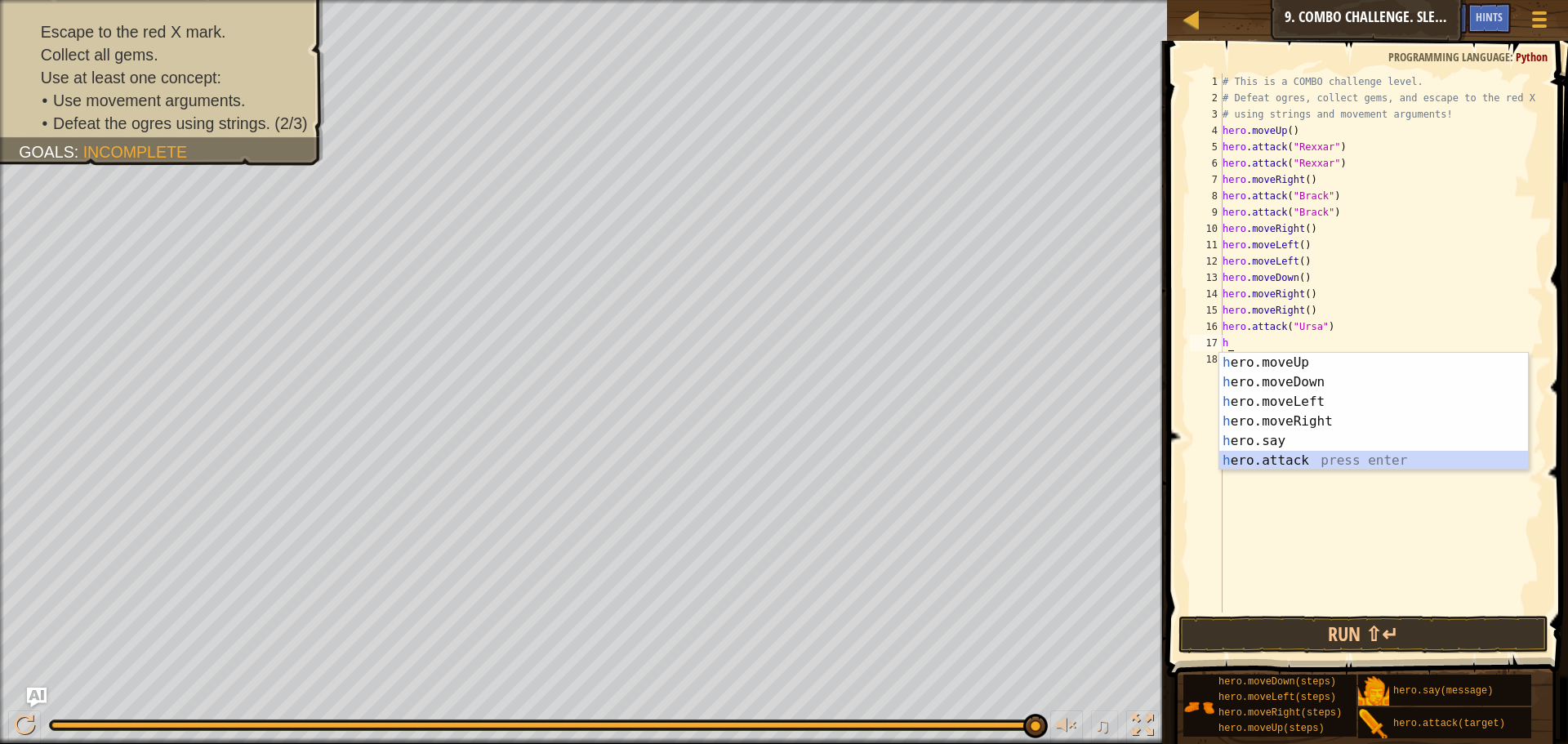
click at [1253, 451] on div "h ero.moveUp press enter h ero.moveDown press enter h ero.moveLeft press enter …" at bounding box center [1374, 431] width 309 height 157
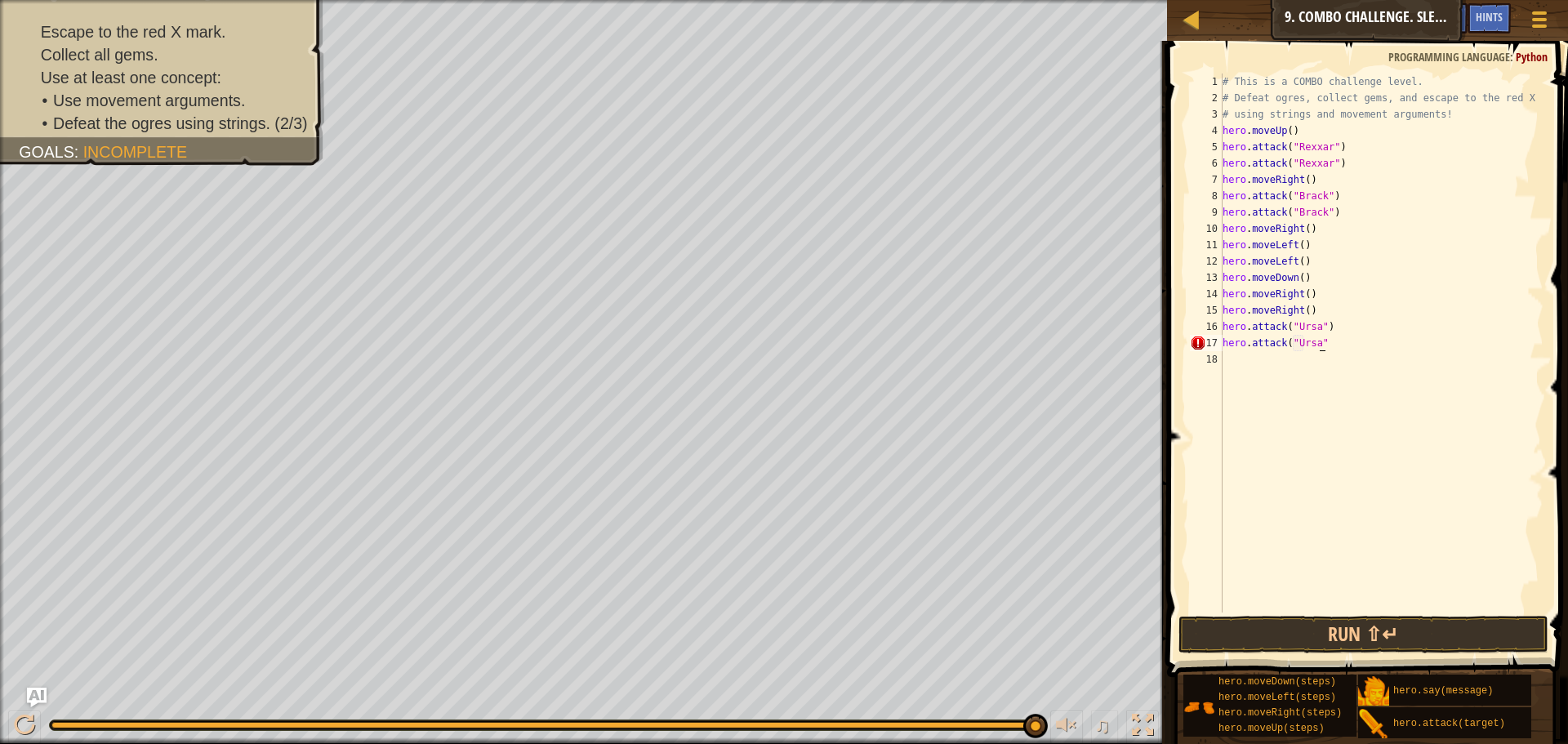
scroll to position [7, 9]
click at [1271, 623] on button "Run ⇧↵" at bounding box center [1363, 634] width 370 height 38
type textarea "hero.attack("Ursa")"
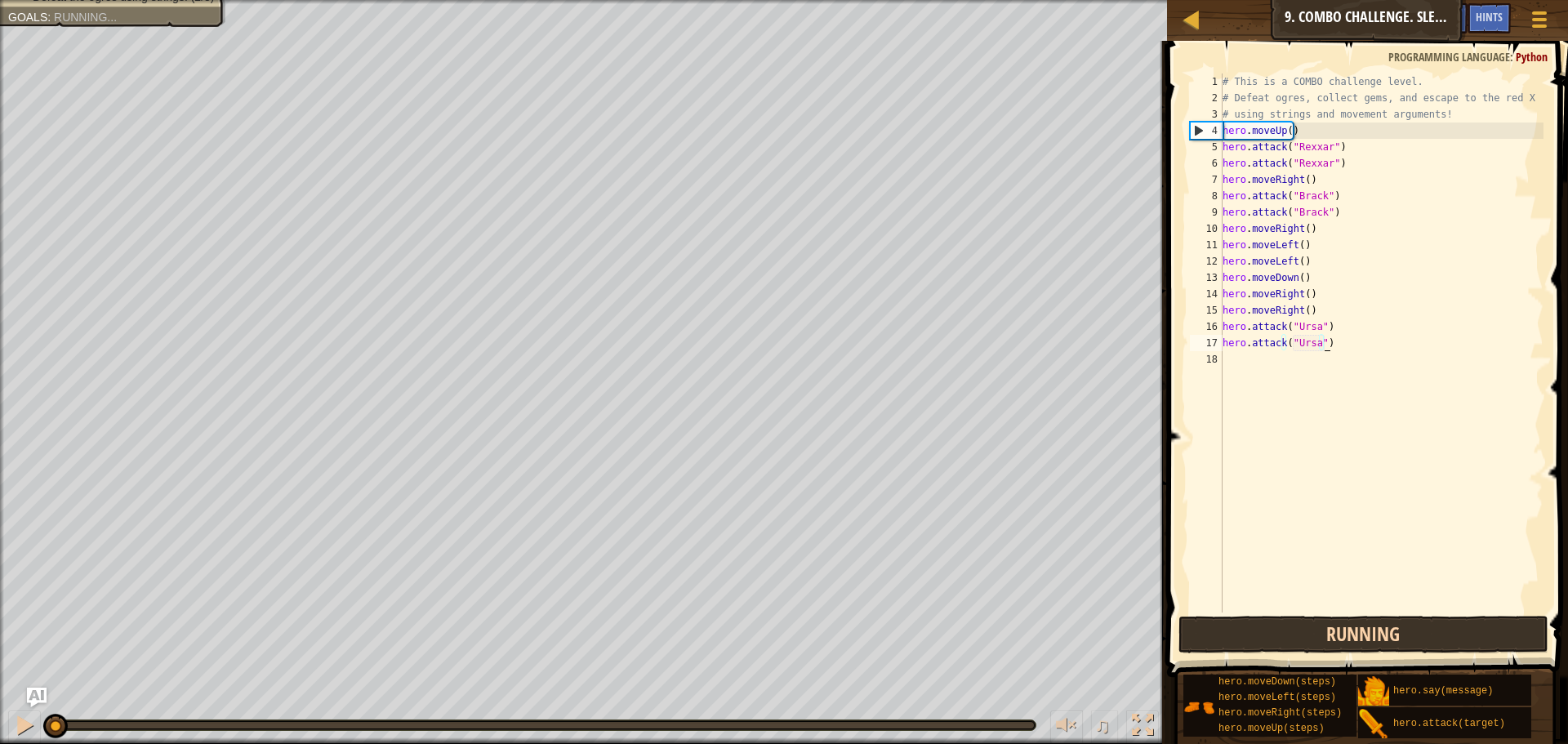
scroll to position [7, 7]
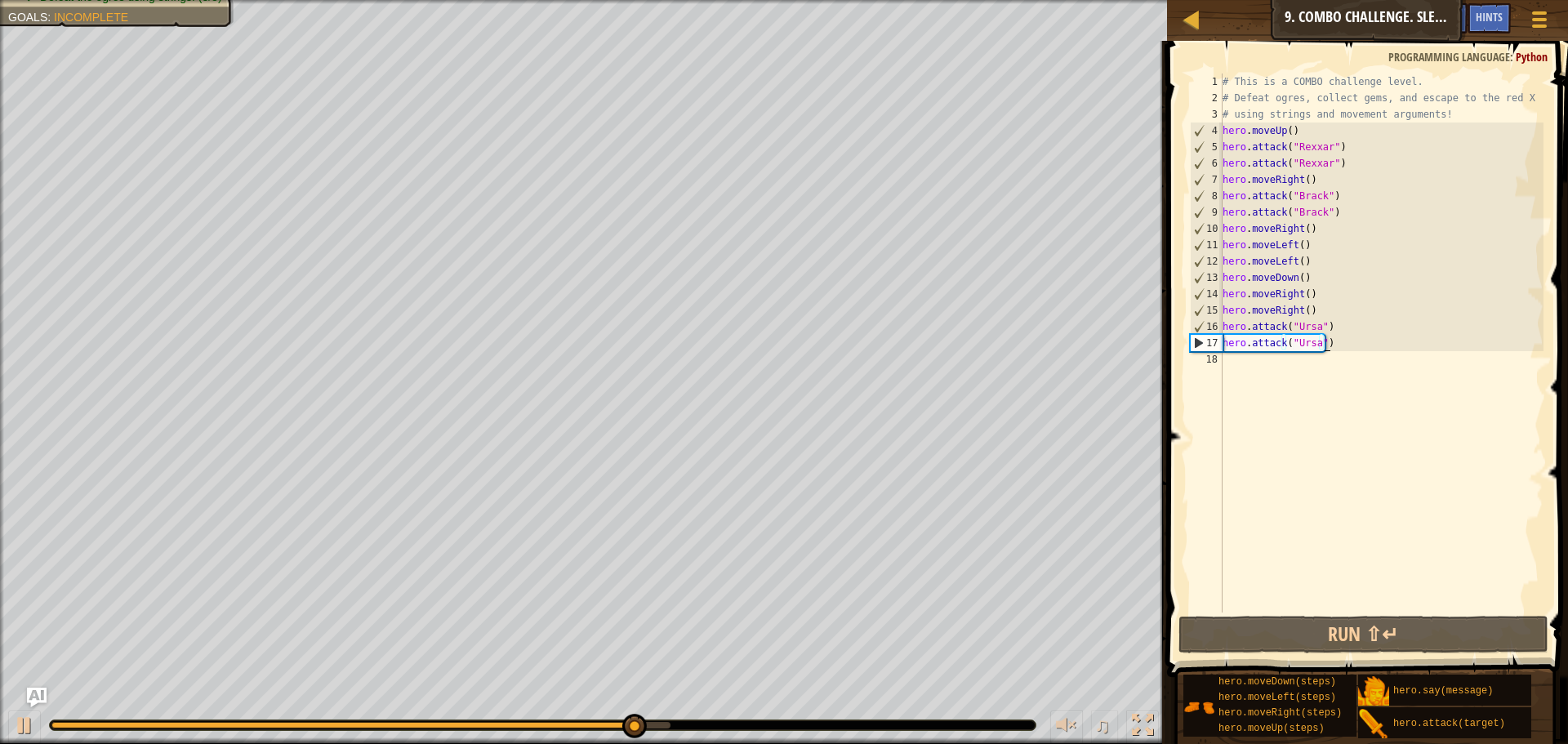
click at [1240, 361] on div "# This is a COMBO challenge level. # Defeat [PERSON_NAME], collect gems, and es…" at bounding box center [1381, 360] width 325 height 572
type textarea "h"
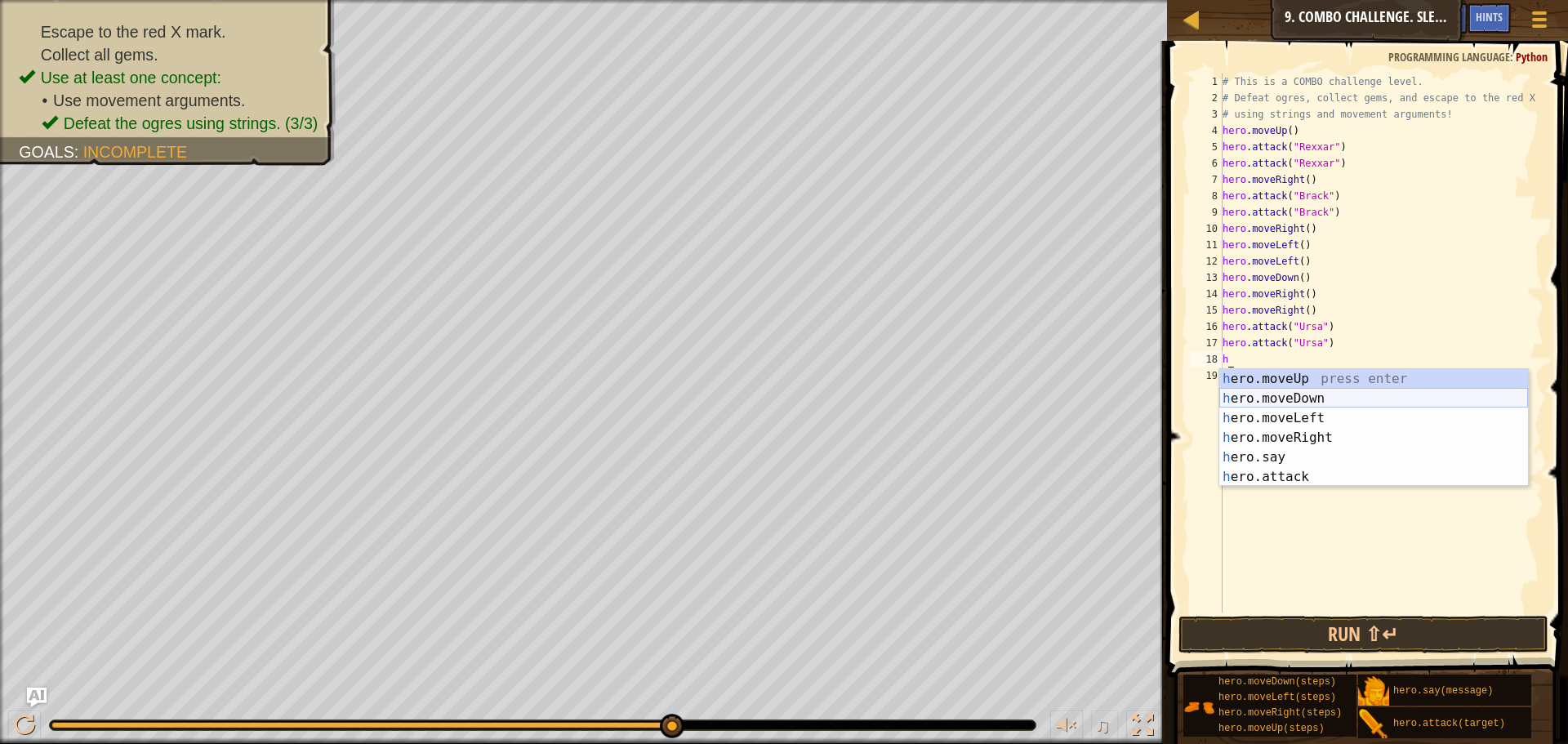
click at [1299, 395] on div "h ero.moveUp press enter h ero.moveDown press enter h ero.moveLeft press enter …" at bounding box center [1374, 448] width 309 height 157
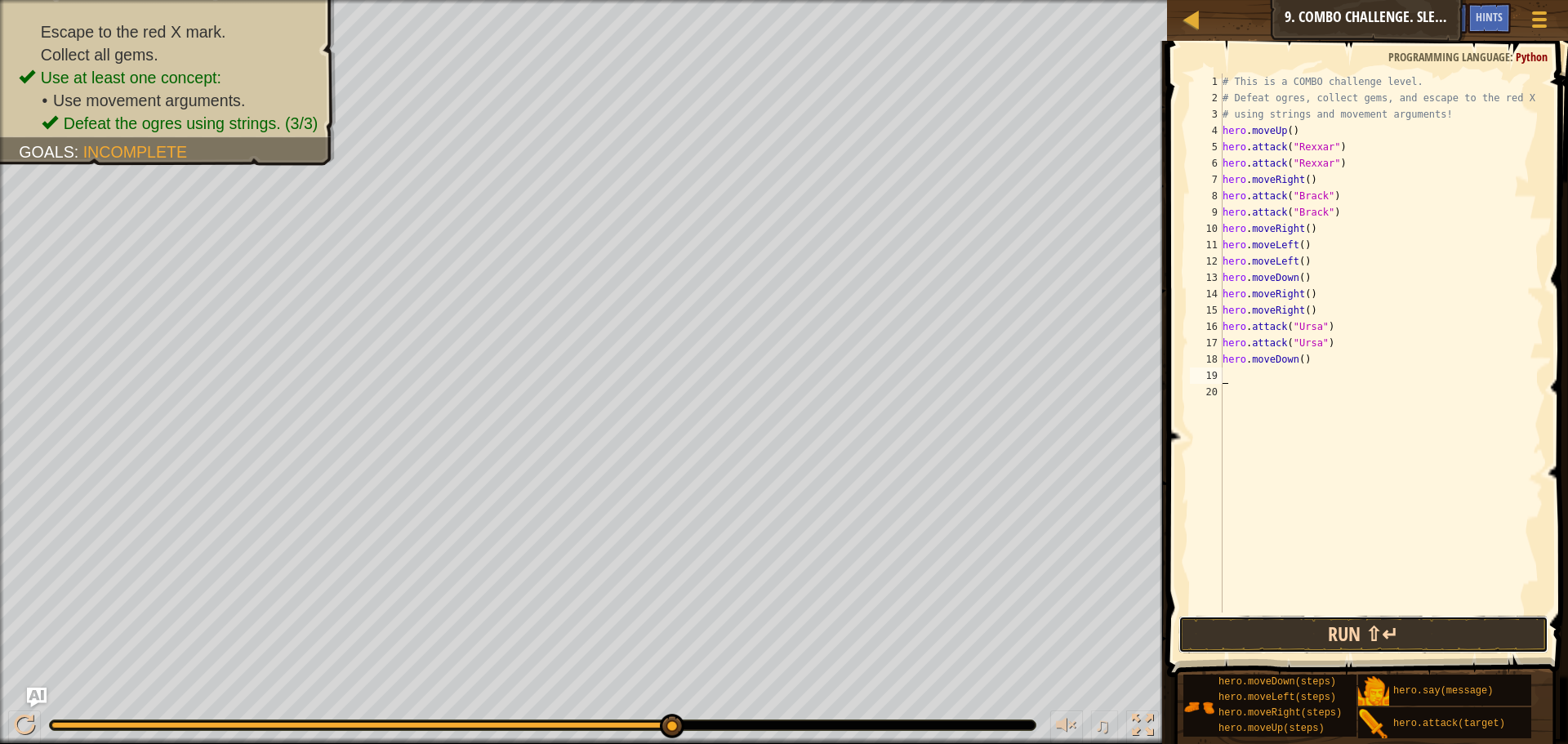
click at [1307, 643] on button "Run ⇧↵" at bounding box center [1363, 634] width 370 height 38
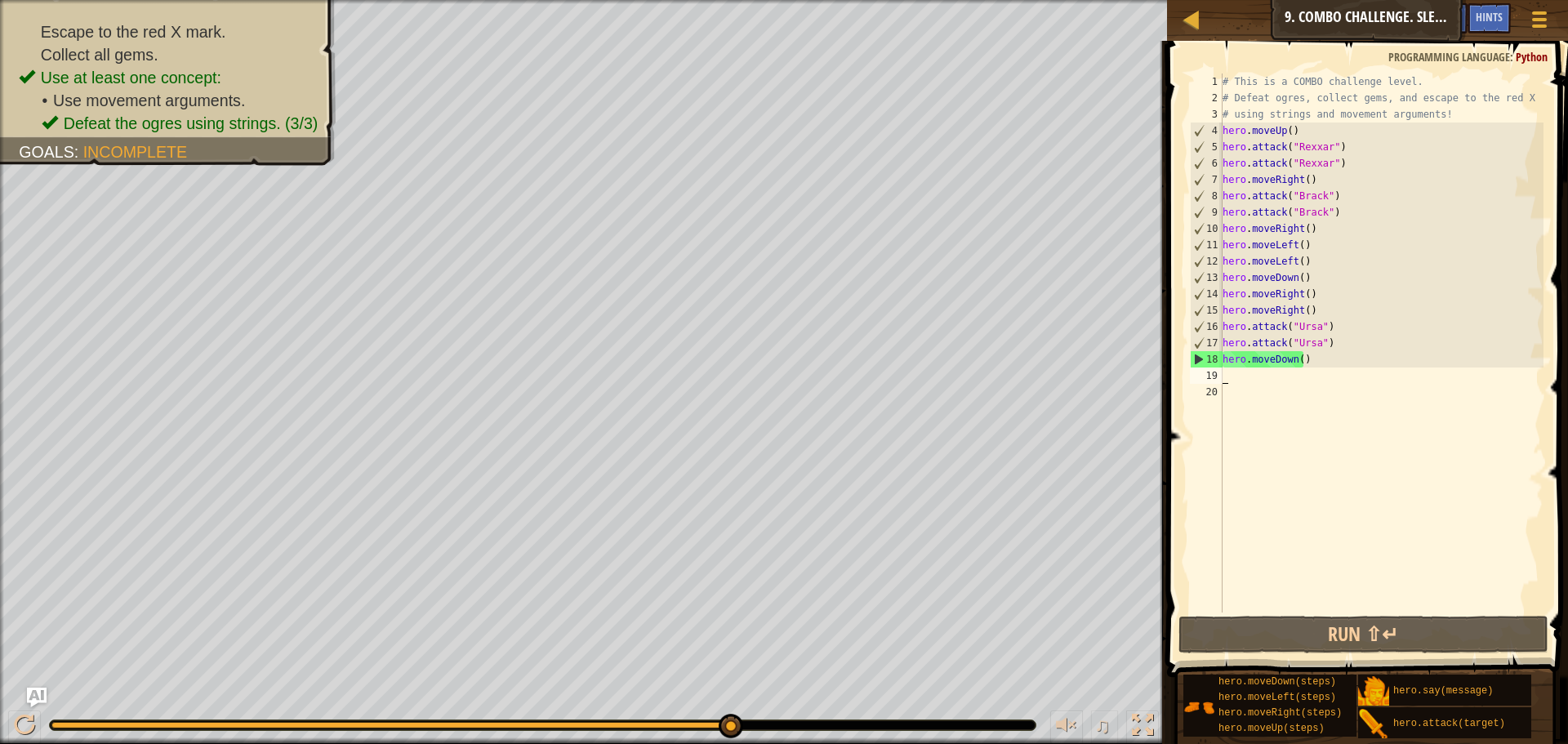
type textarea "h"
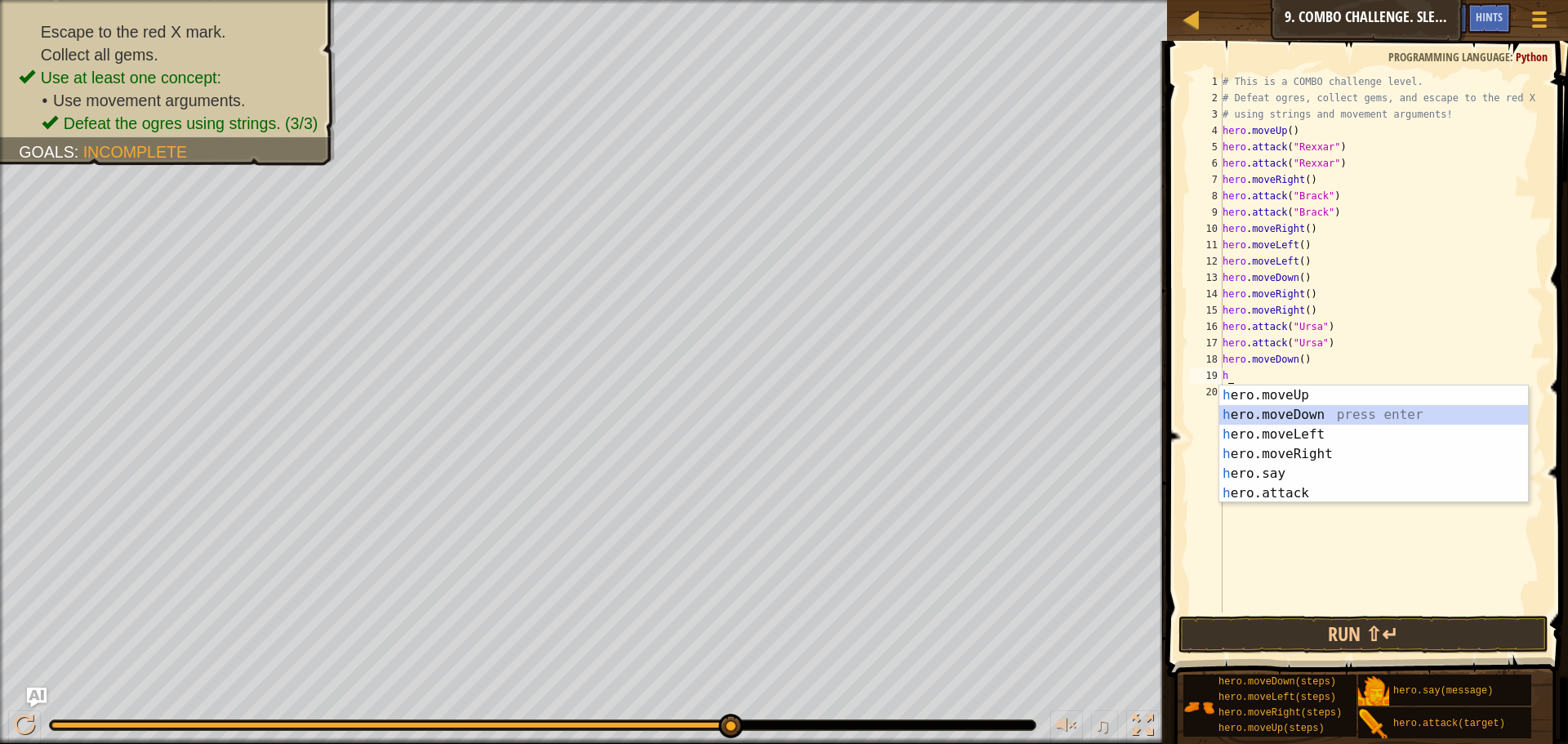
click at [1297, 419] on div "h ero.moveUp press enter h ero.moveDown press enter h ero.moveLeft press enter …" at bounding box center [1374, 463] width 309 height 157
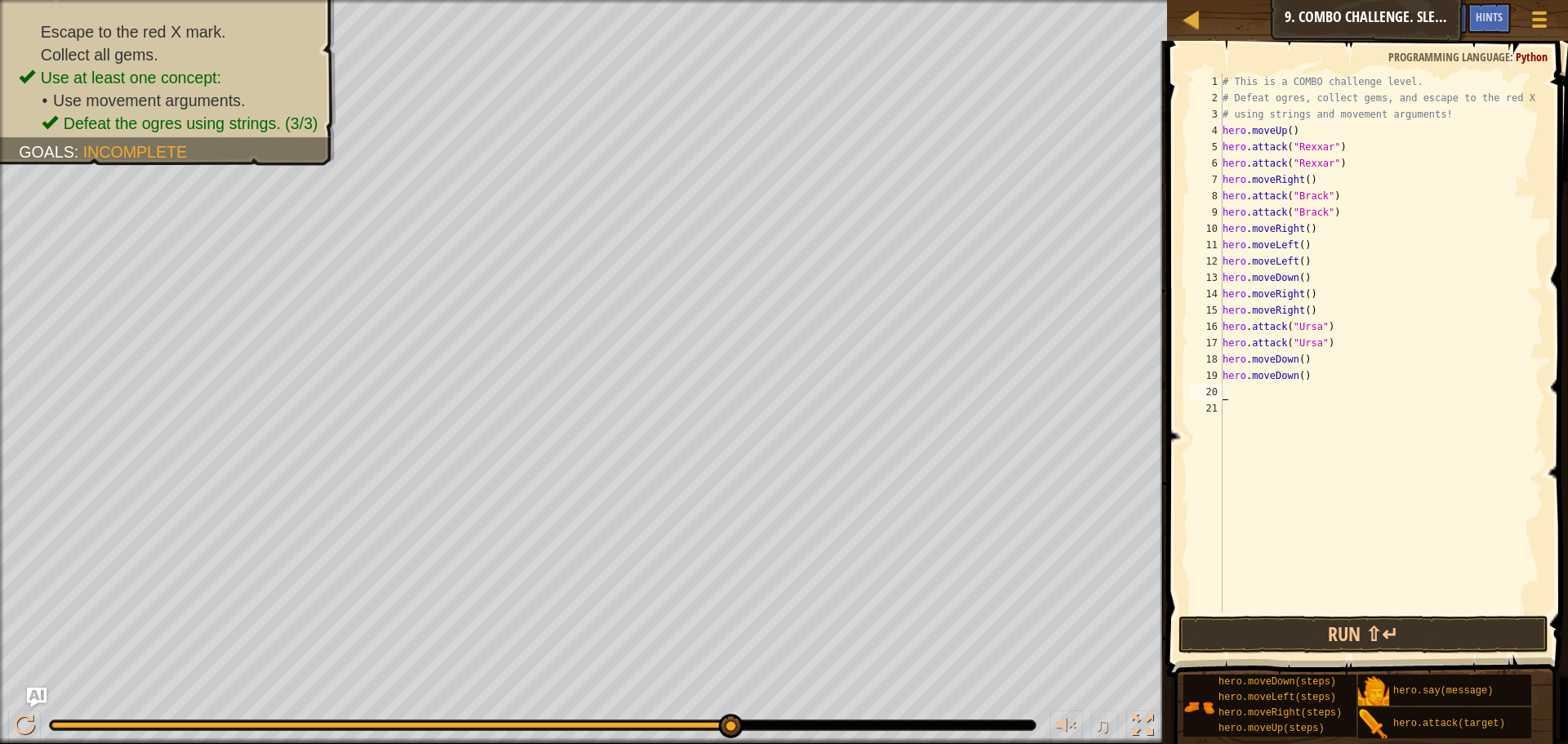
type textarea "h"
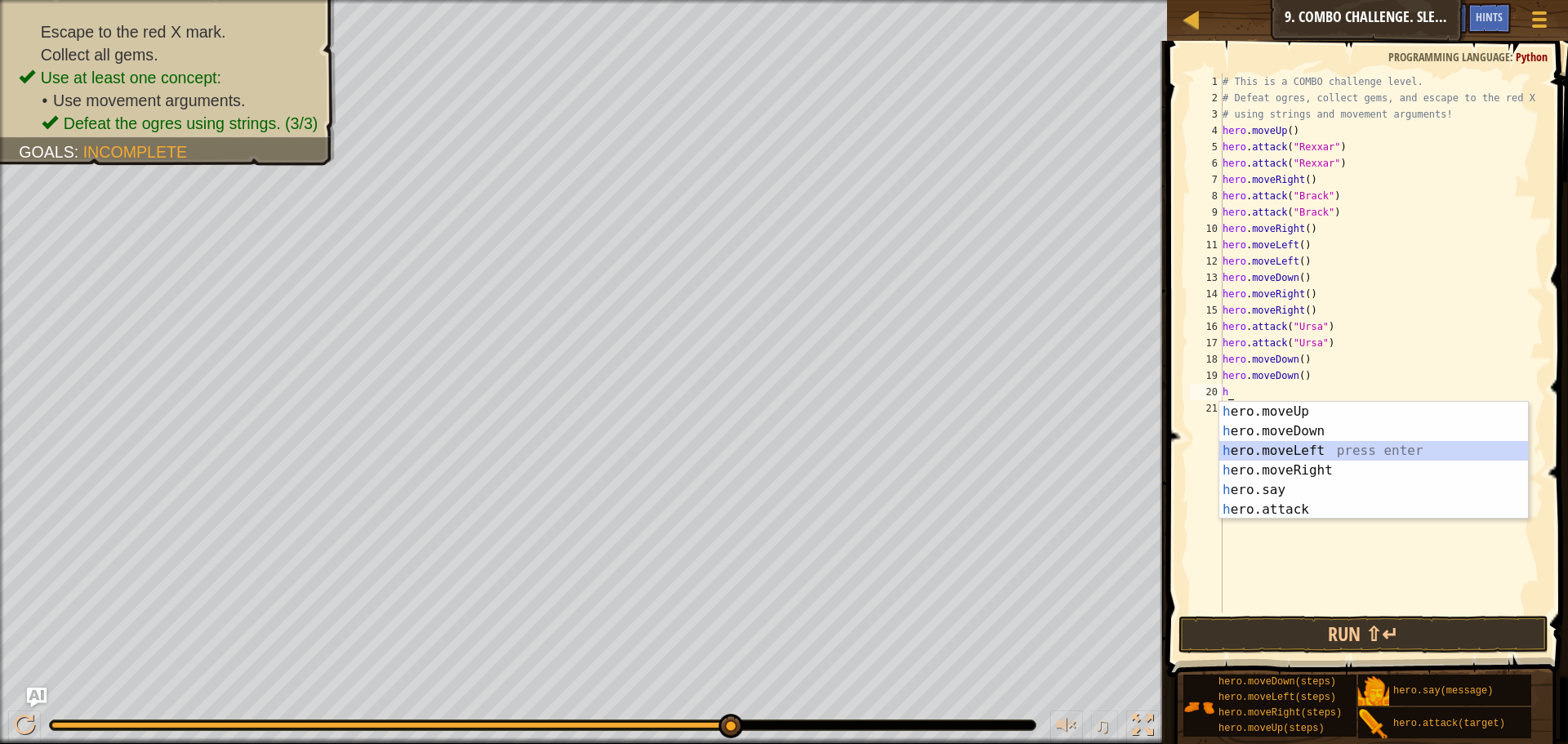
click at [1257, 445] on div "h ero.moveUp press enter h ero.moveDown press enter h ero.moveLeft press enter …" at bounding box center [1374, 480] width 309 height 157
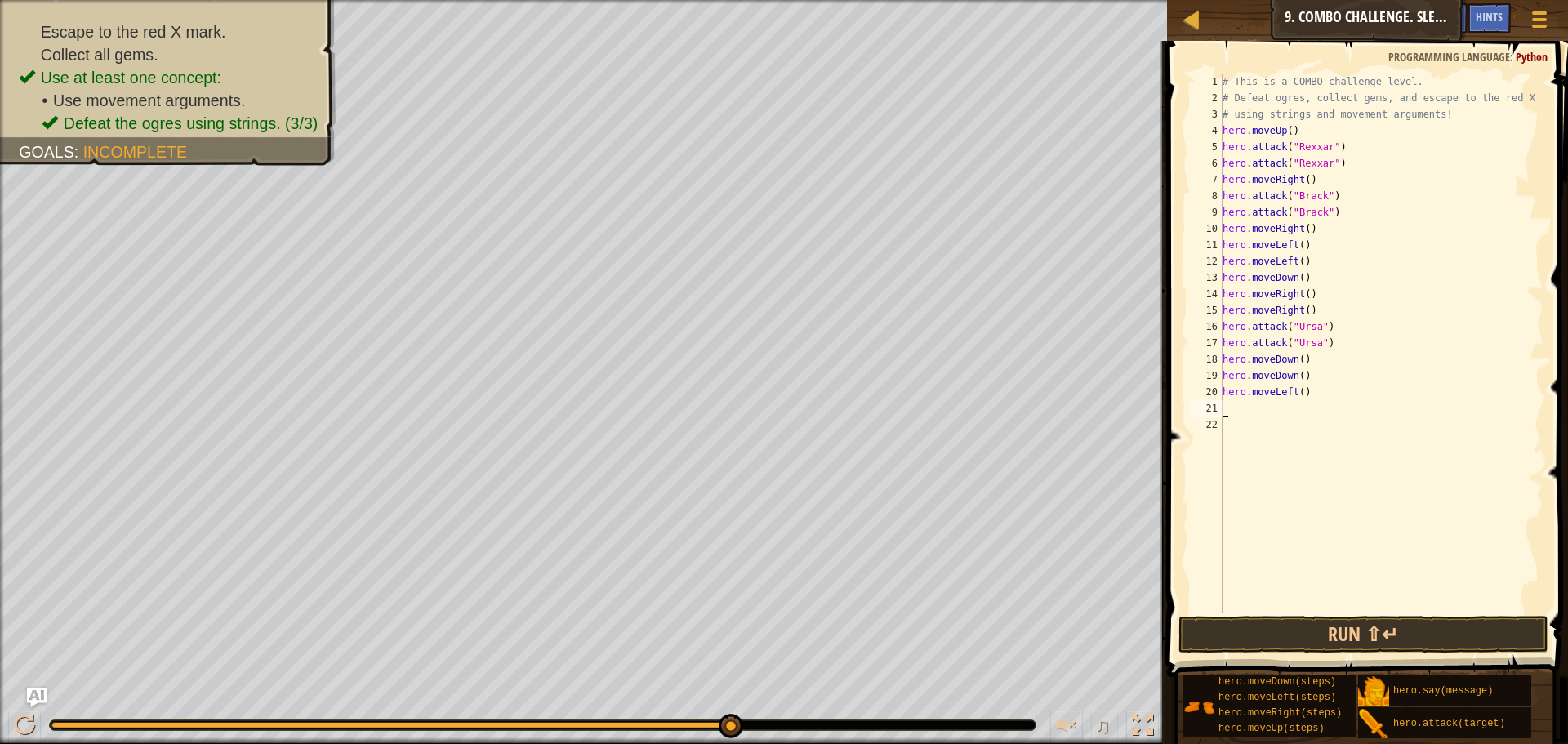
type textarea "h"
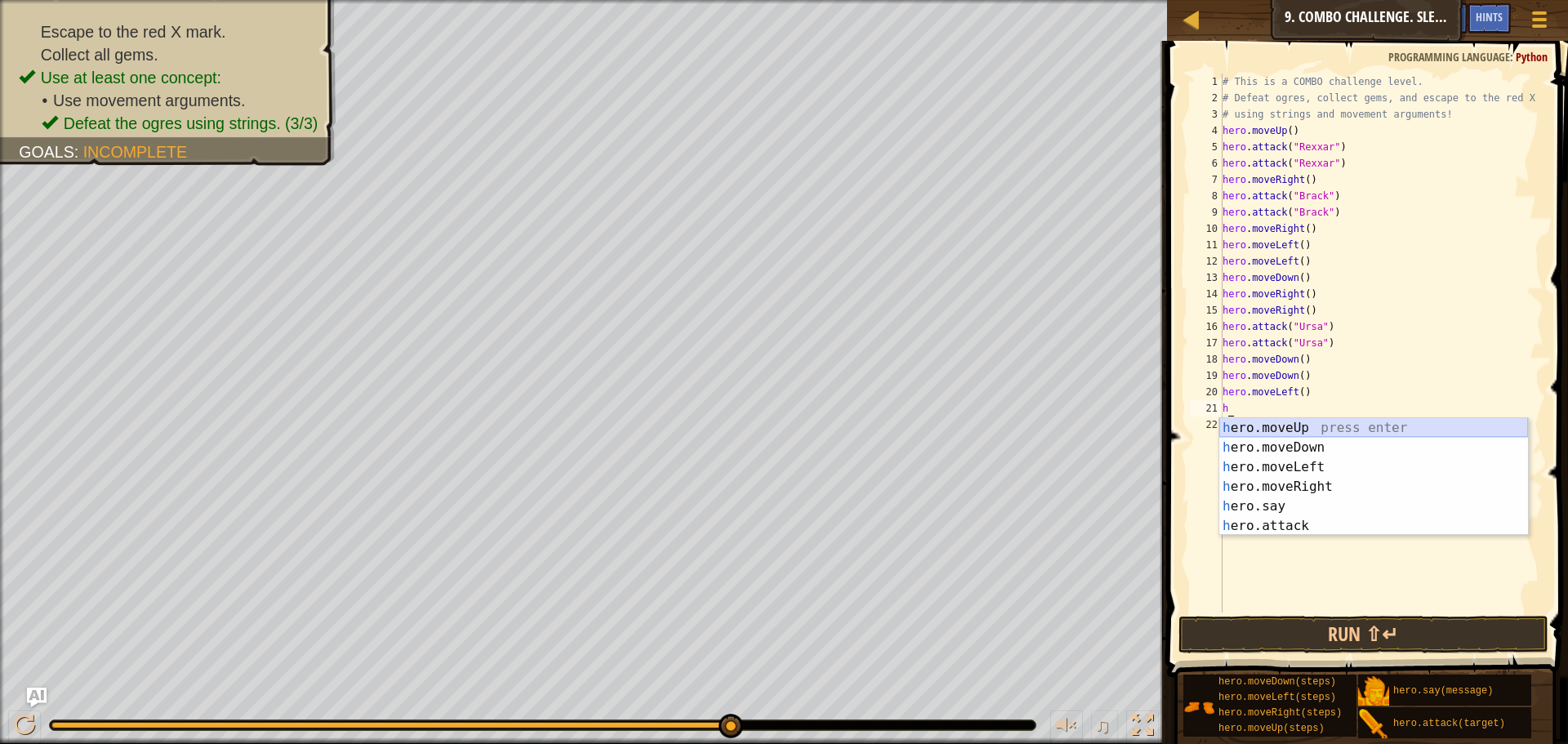
click at [1292, 427] on div "h ero.moveUp press enter h ero.moveDown press enter h ero.moveLeft press enter …" at bounding box center [1374, 496] width 309 height 157
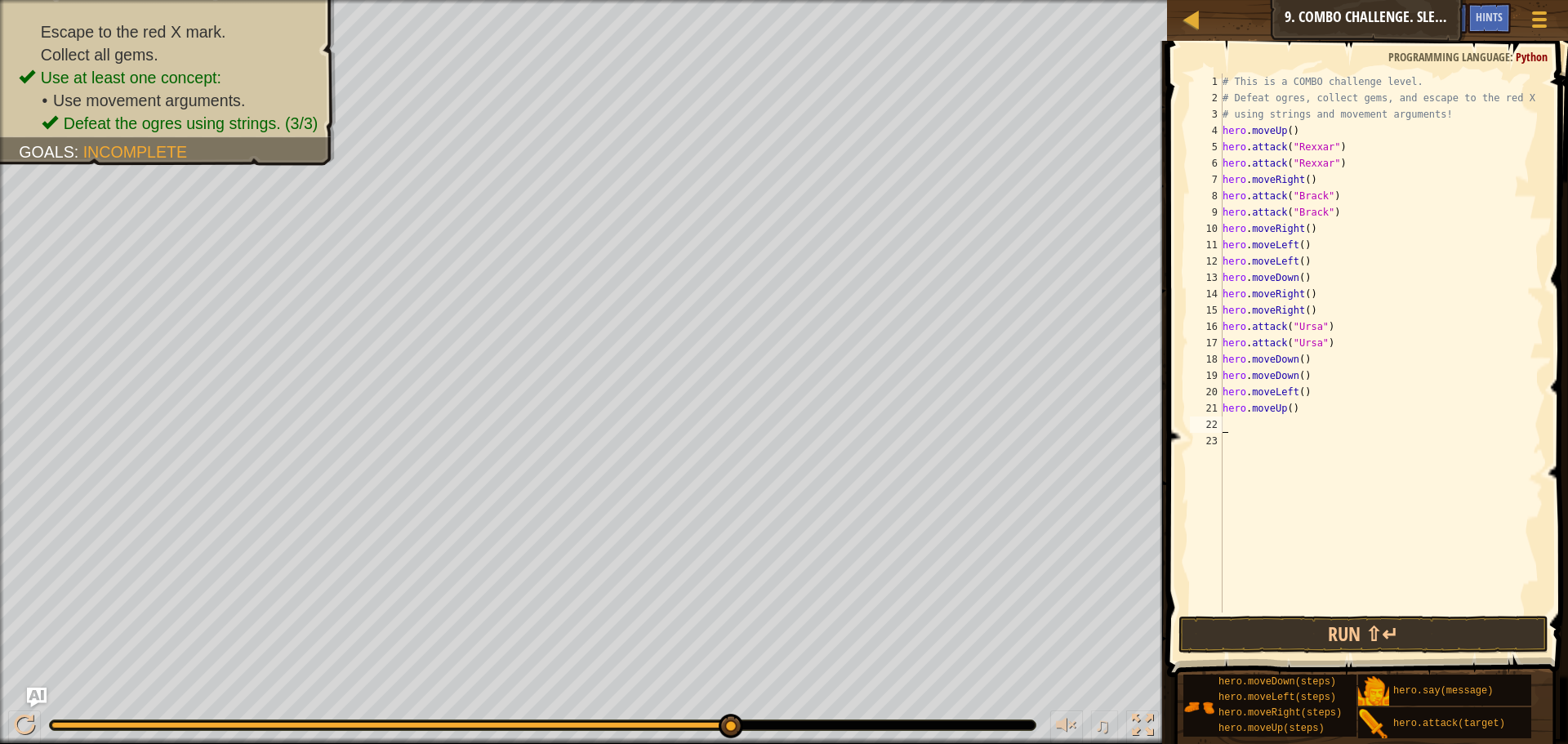
type textarea "h"
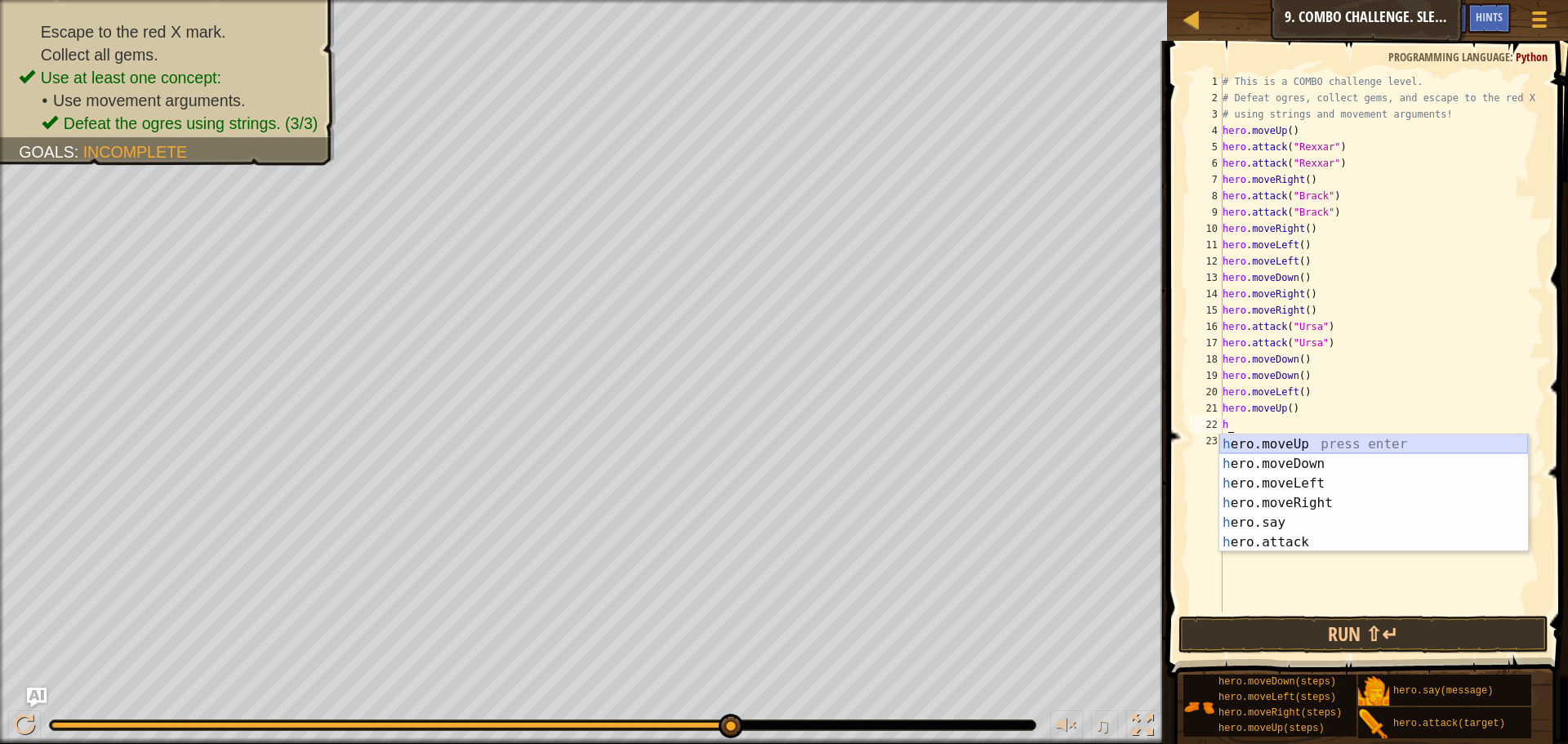
click at [1263, 446] on div "h ero.moveUp press enter h ero.moveDown press enter h ero.moveLeft press enter …" at bounding box center [1374, 513] width 309 height 157
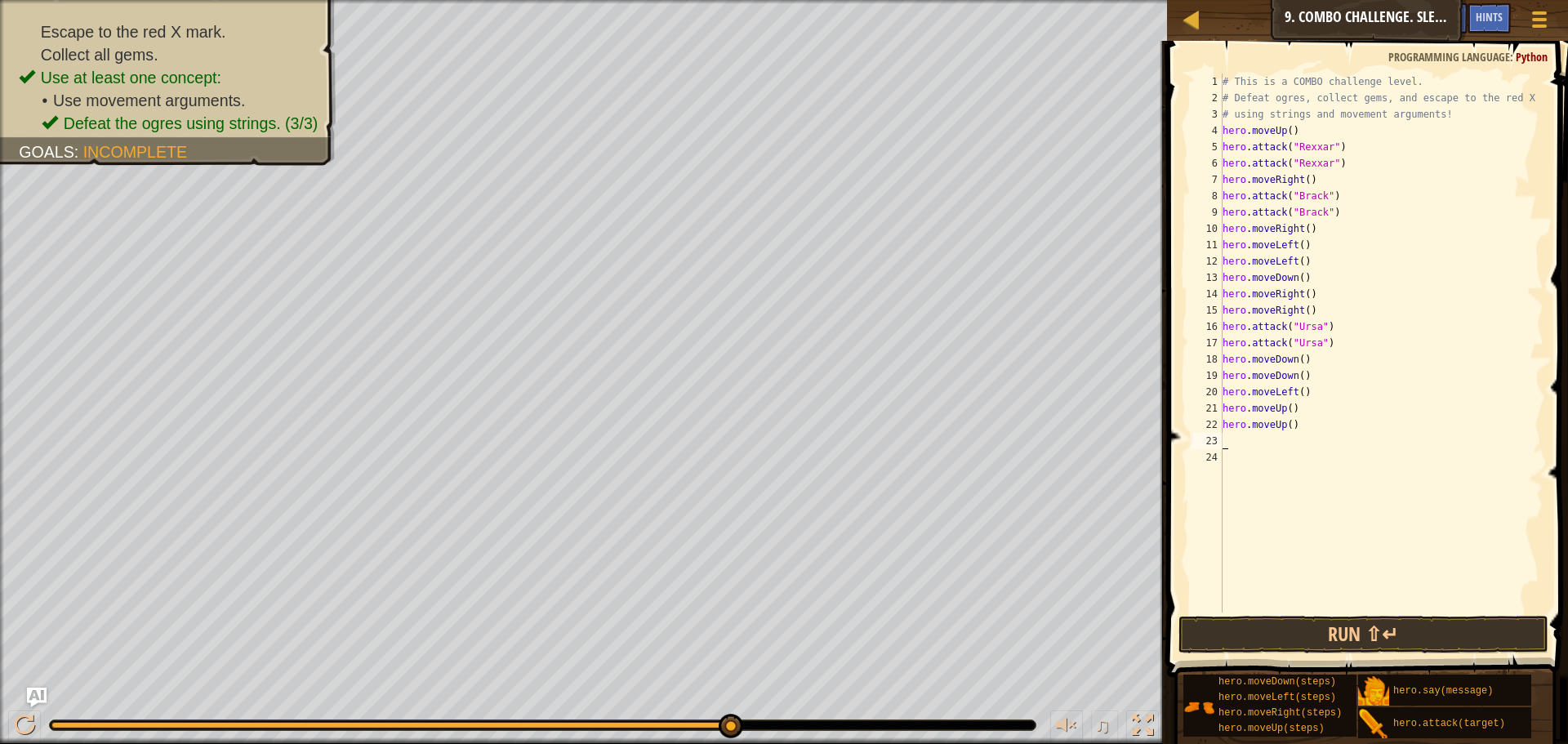
type textarea "h"
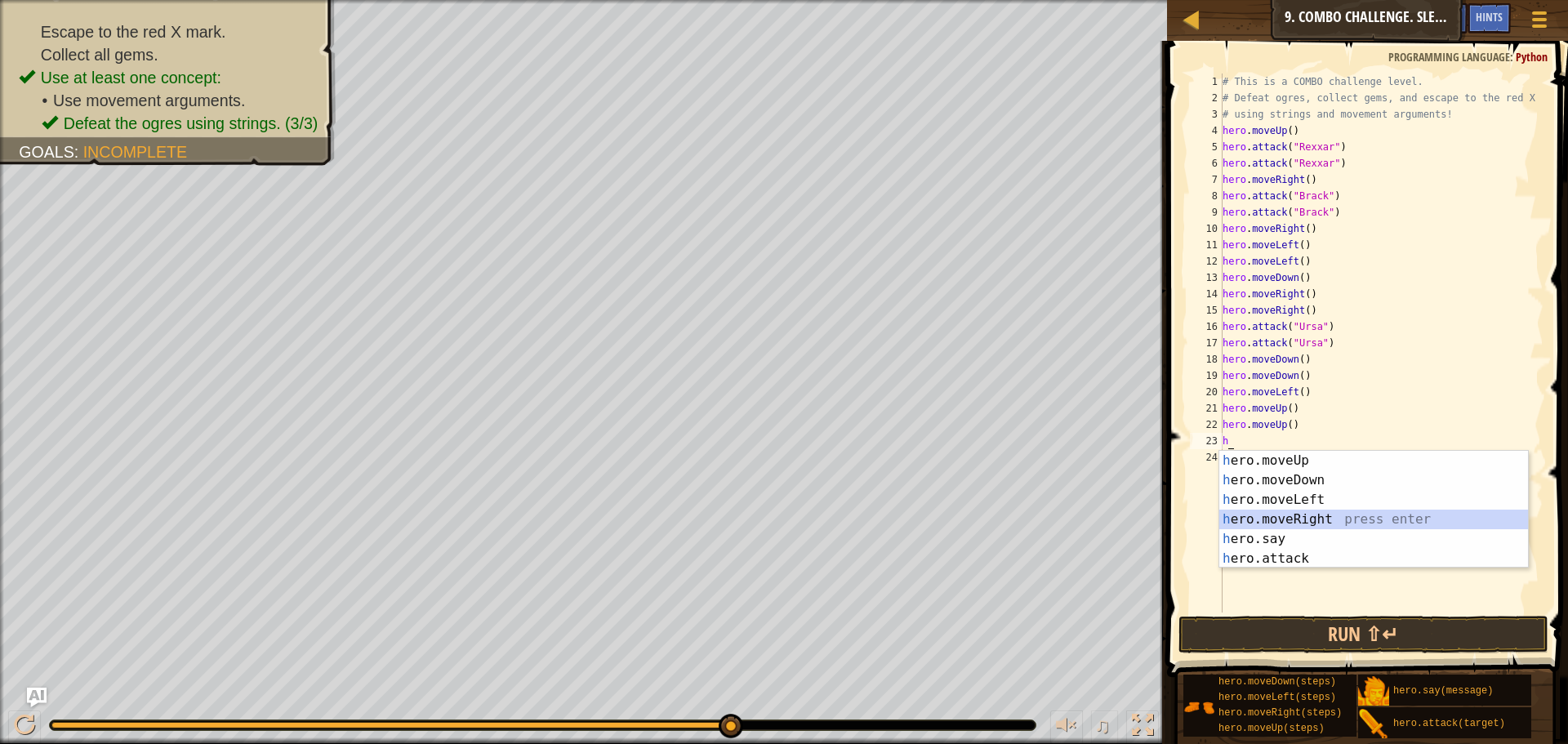
click at [1300, 518] on div "h ero.moveUp press enter h ero.moveDown press enter h ero.moveLeft press enter …" at bounding box center [1374, 529] width 309 height 157
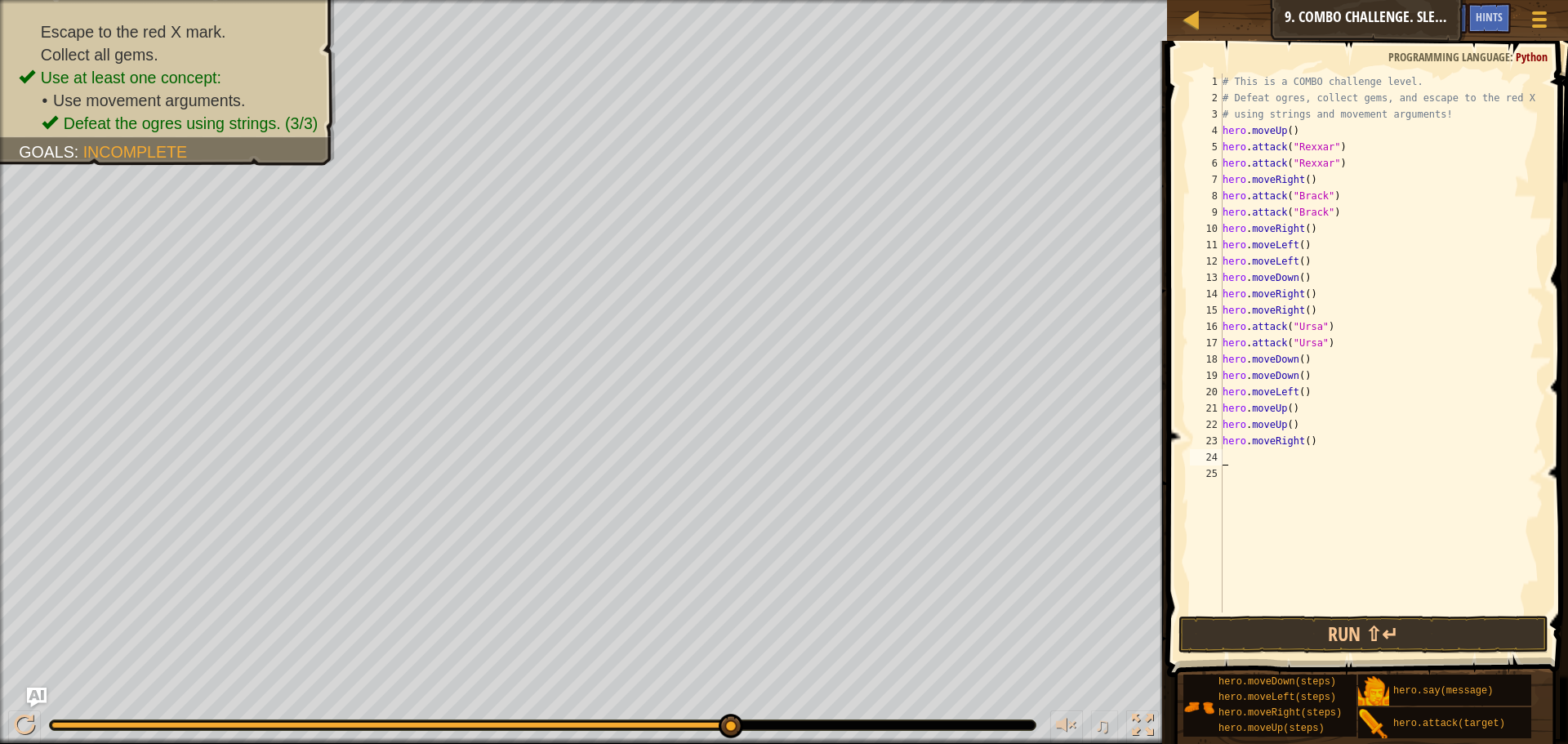
type textarea "h"
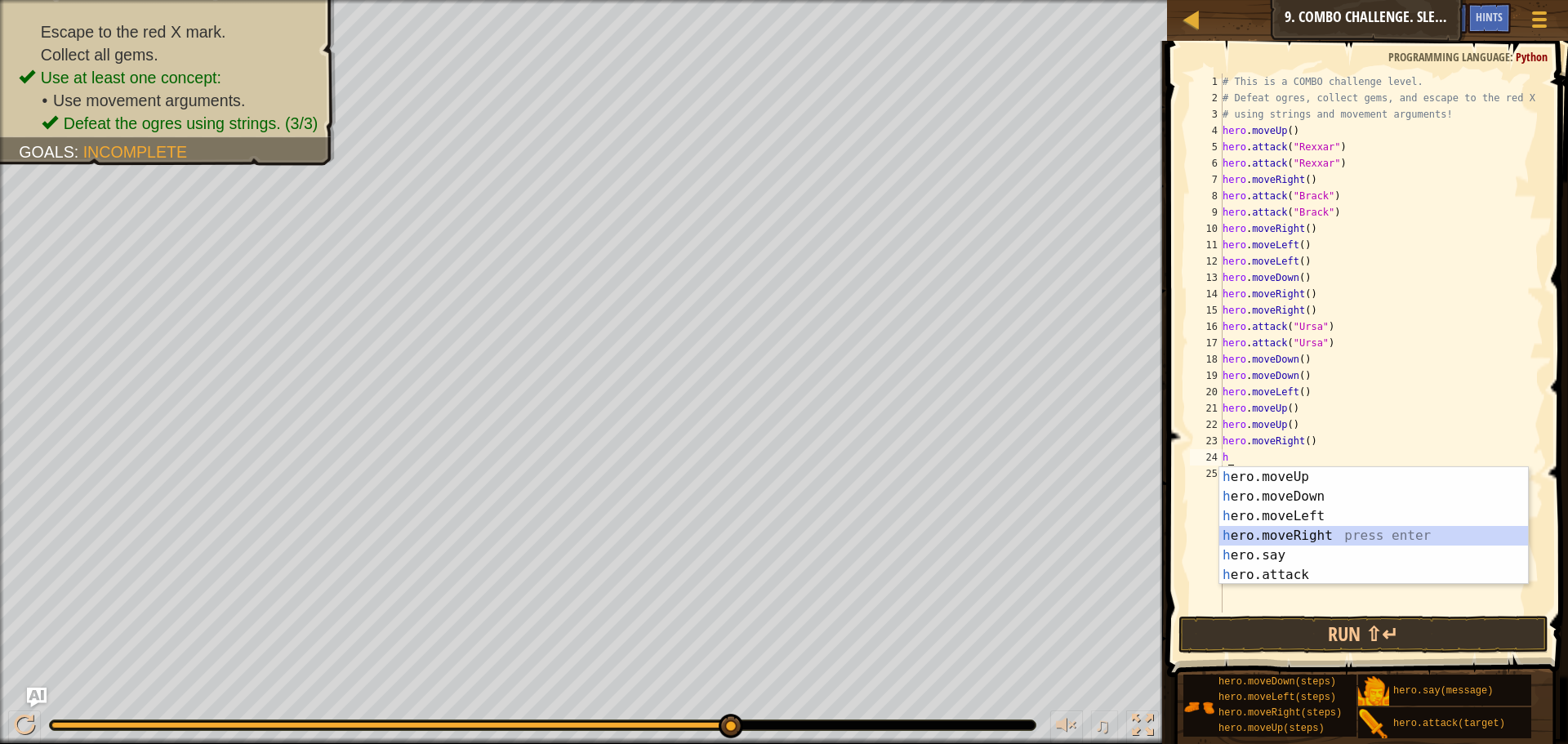
click at [1303, 533] on div "h ero.moveUp press enter h ero.moveDown press enter h ero.moveLeft press enter …" at bounding box center [1374, 545] width 309 height 157
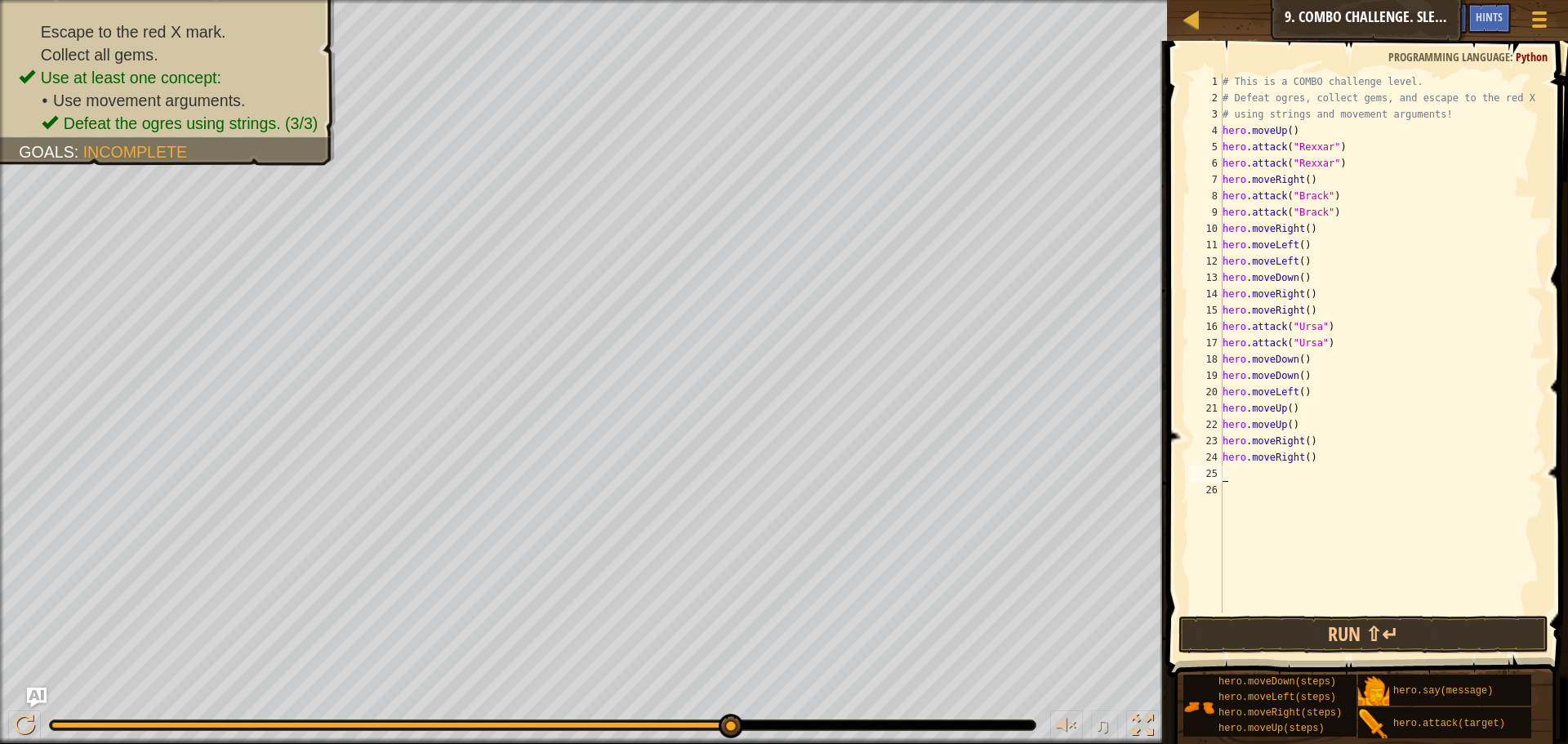
type textarea "h"
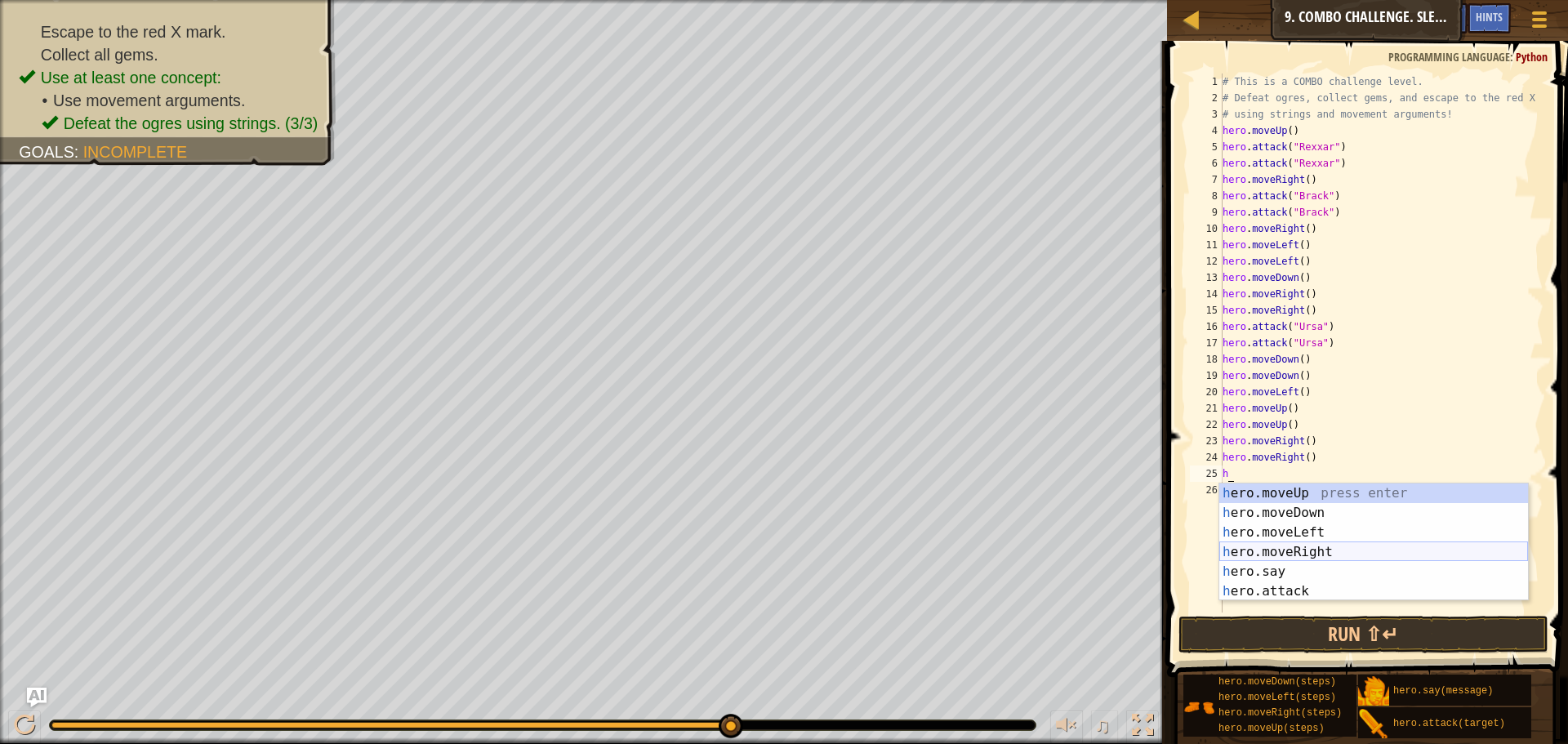
click at [1306, 554] on div "h ero.moveUp press enter h ero.moveDown press enter h ero.moveLeft press enter …" at bounding box center [1374, 562] width 309 height 157
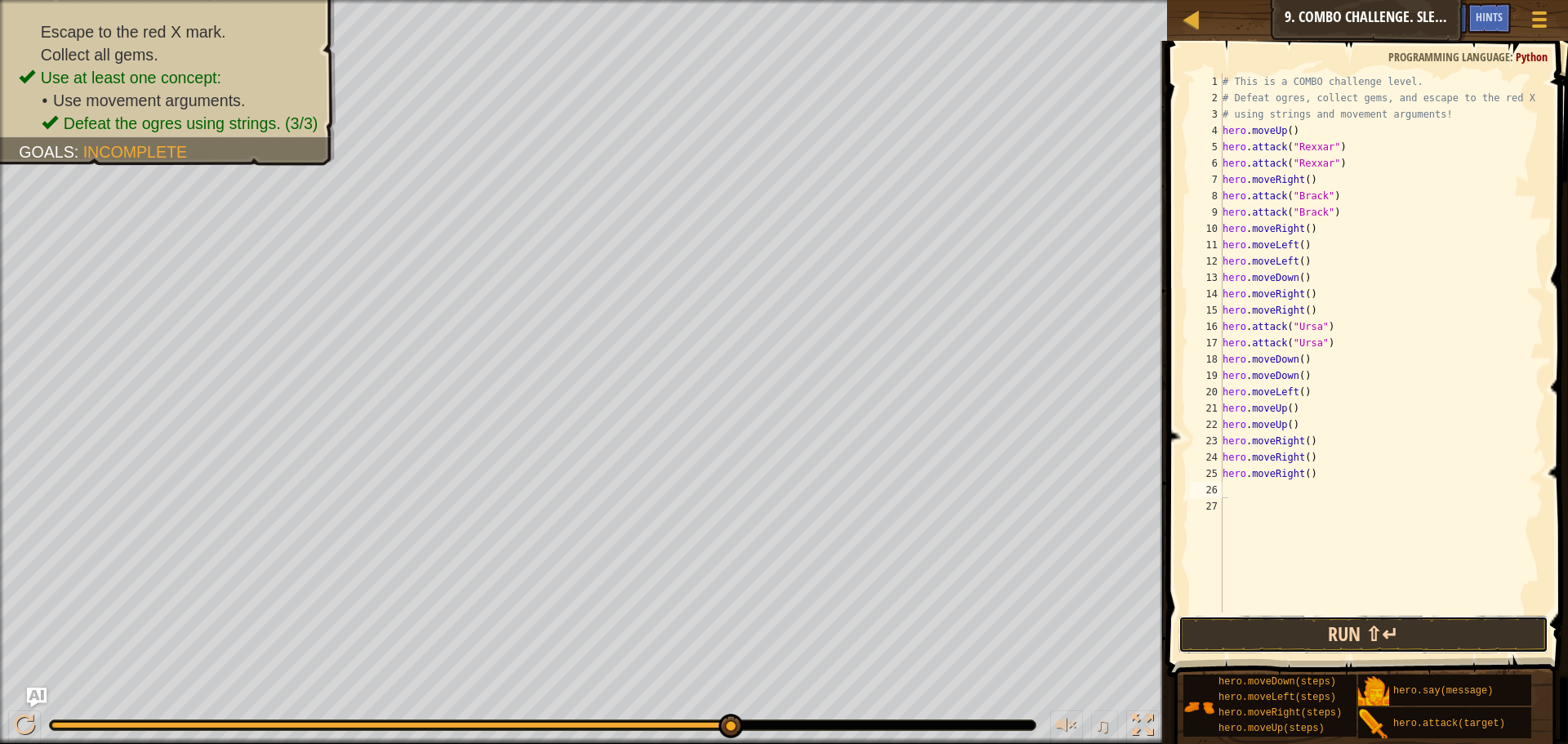
click at [1297, 623] on button "Run ⇧↵" at bounding box center [1363, 634] width 370 height 38
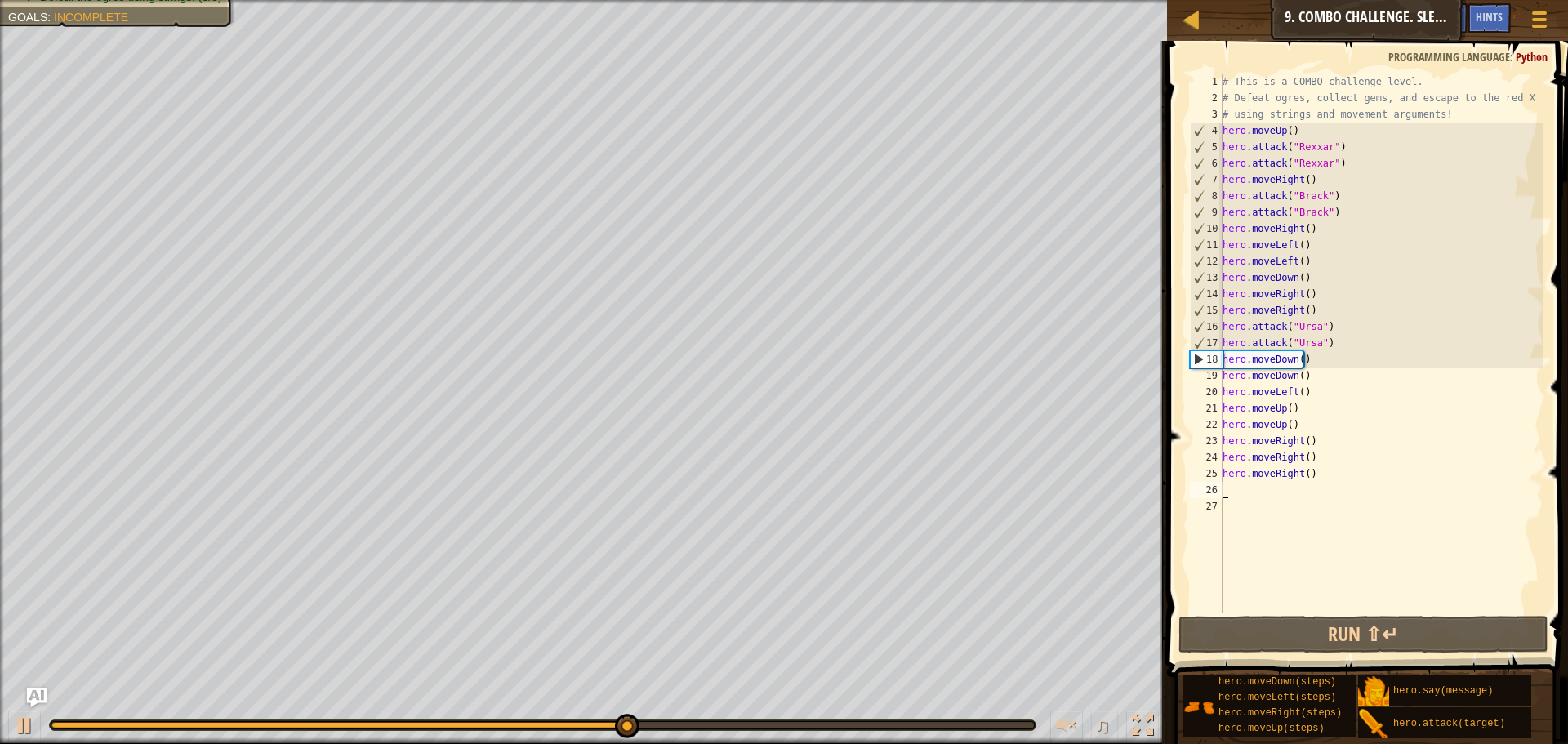
click at [1324, 472] on div "# This is a COMBO challenge level. # Defeat [PERSON_NAME], collect gems, and es…" at bounding box center [1381, 360] width 325 height 572
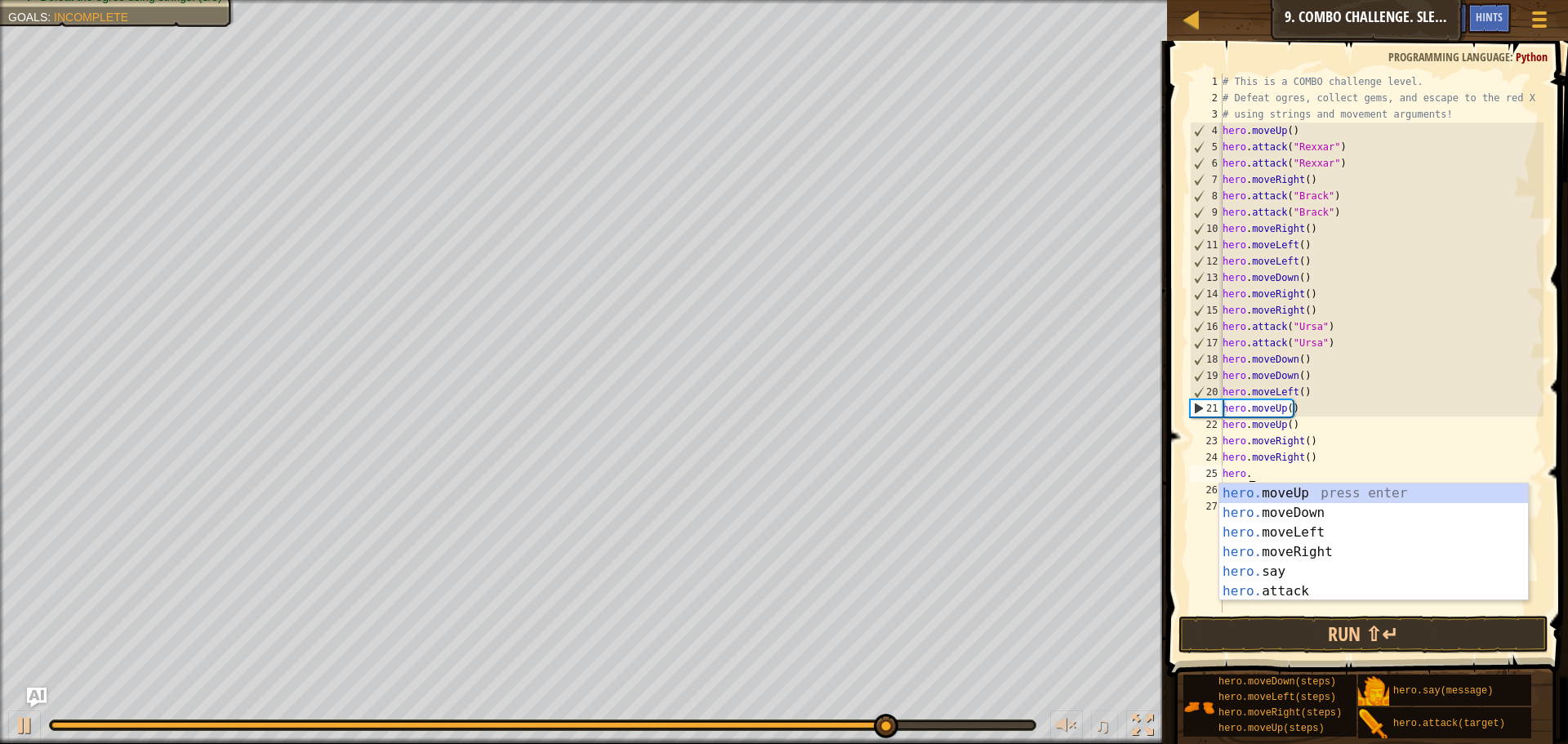
type textarea "h"
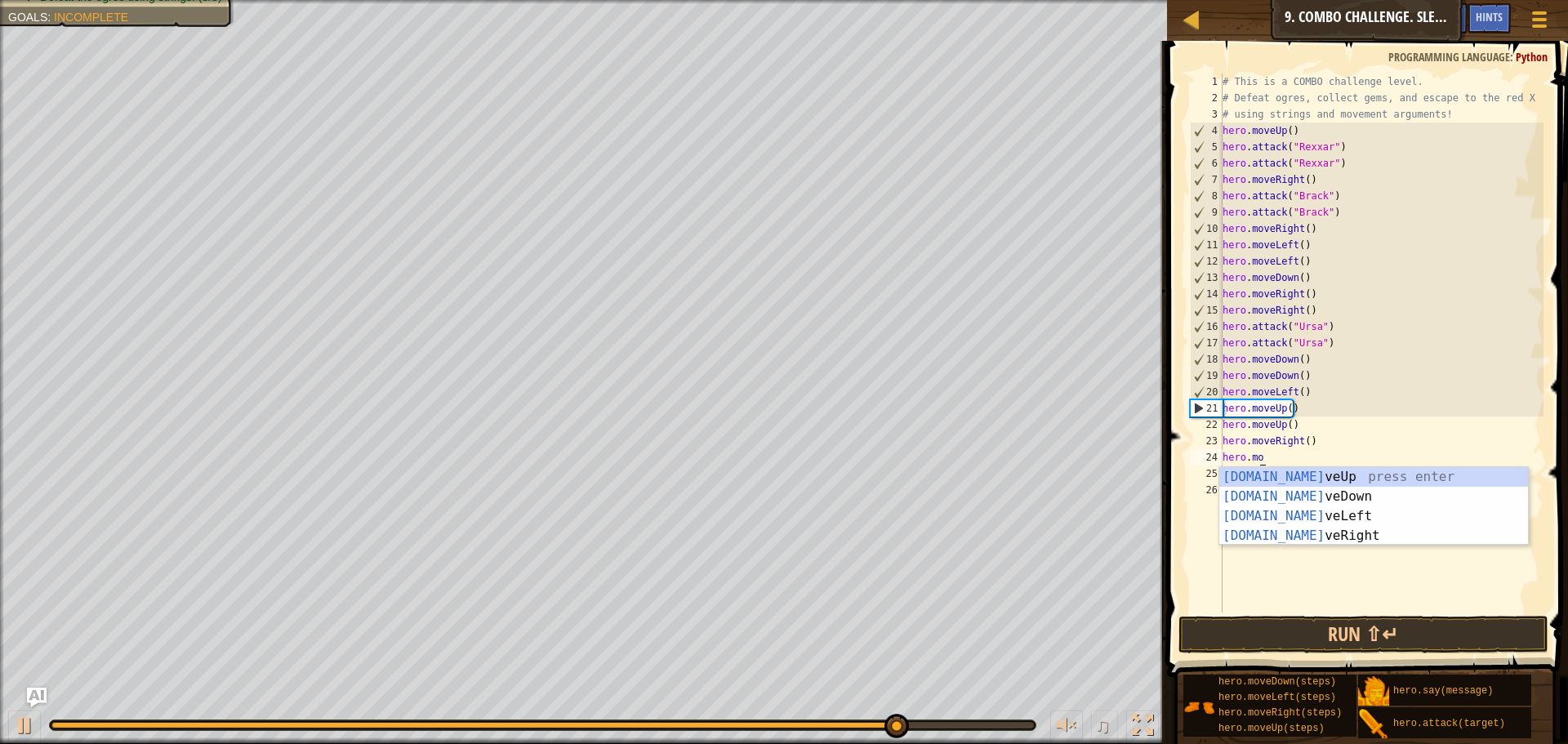
type textarea "h"
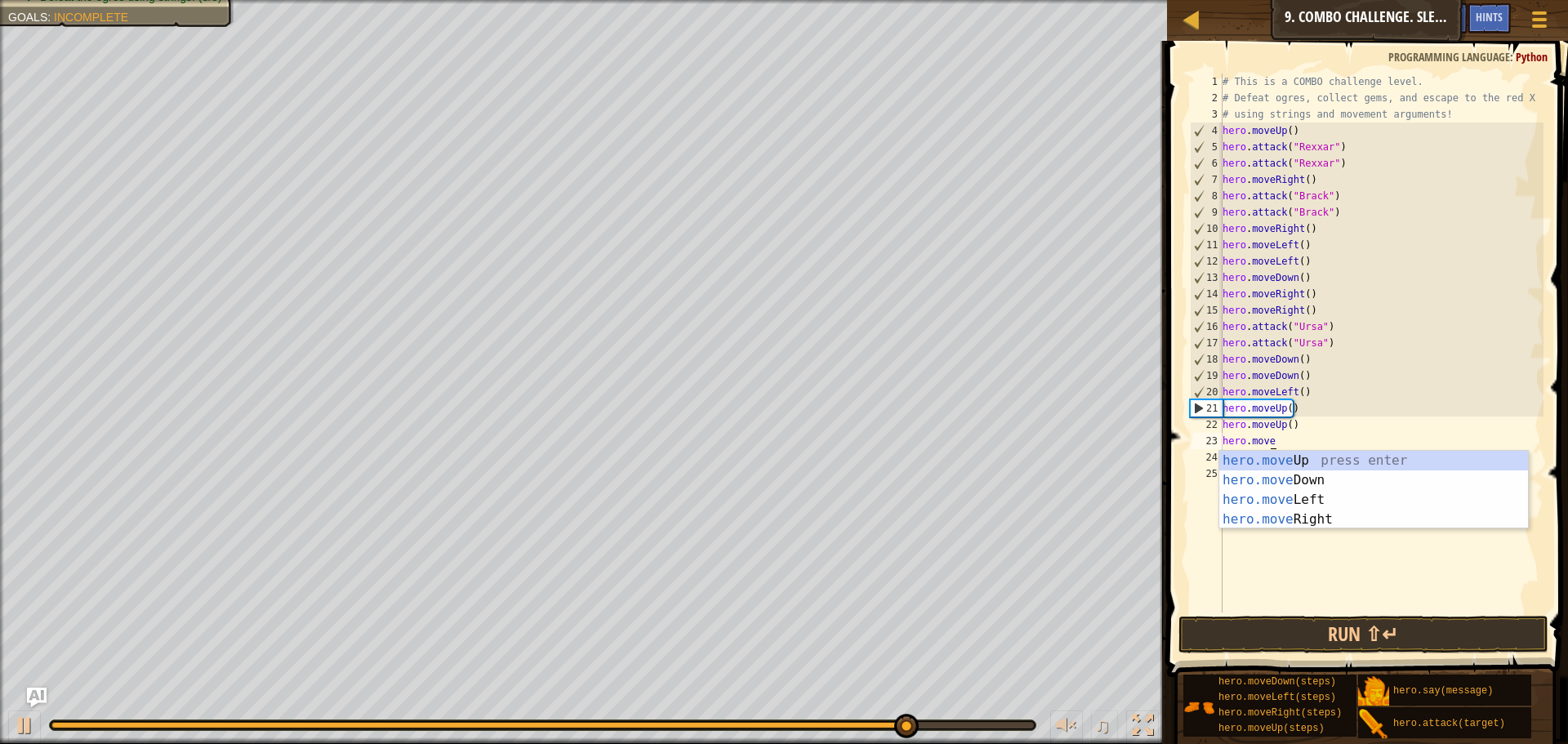
type textarea "h"
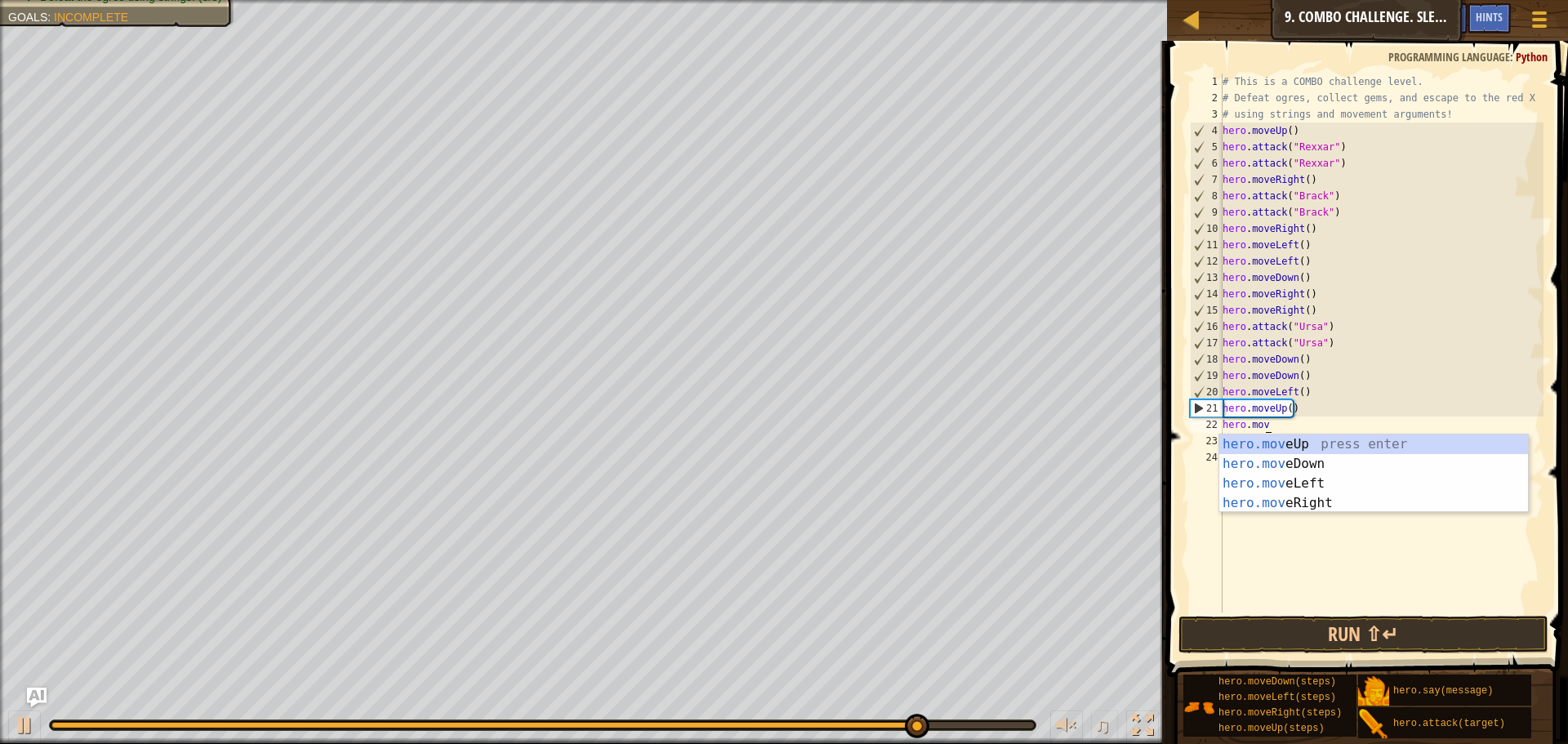
type textarea "h"
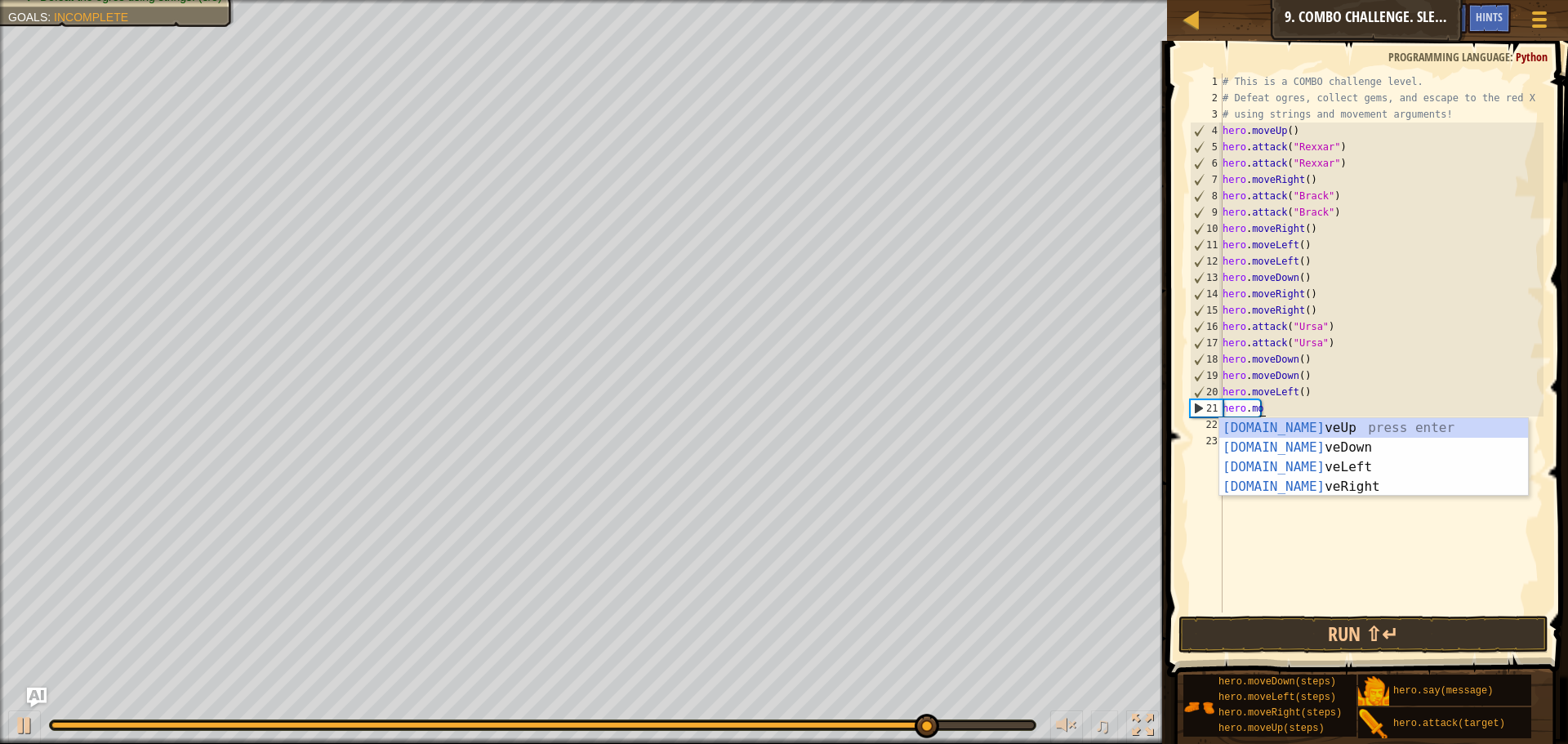
type textarea "h"
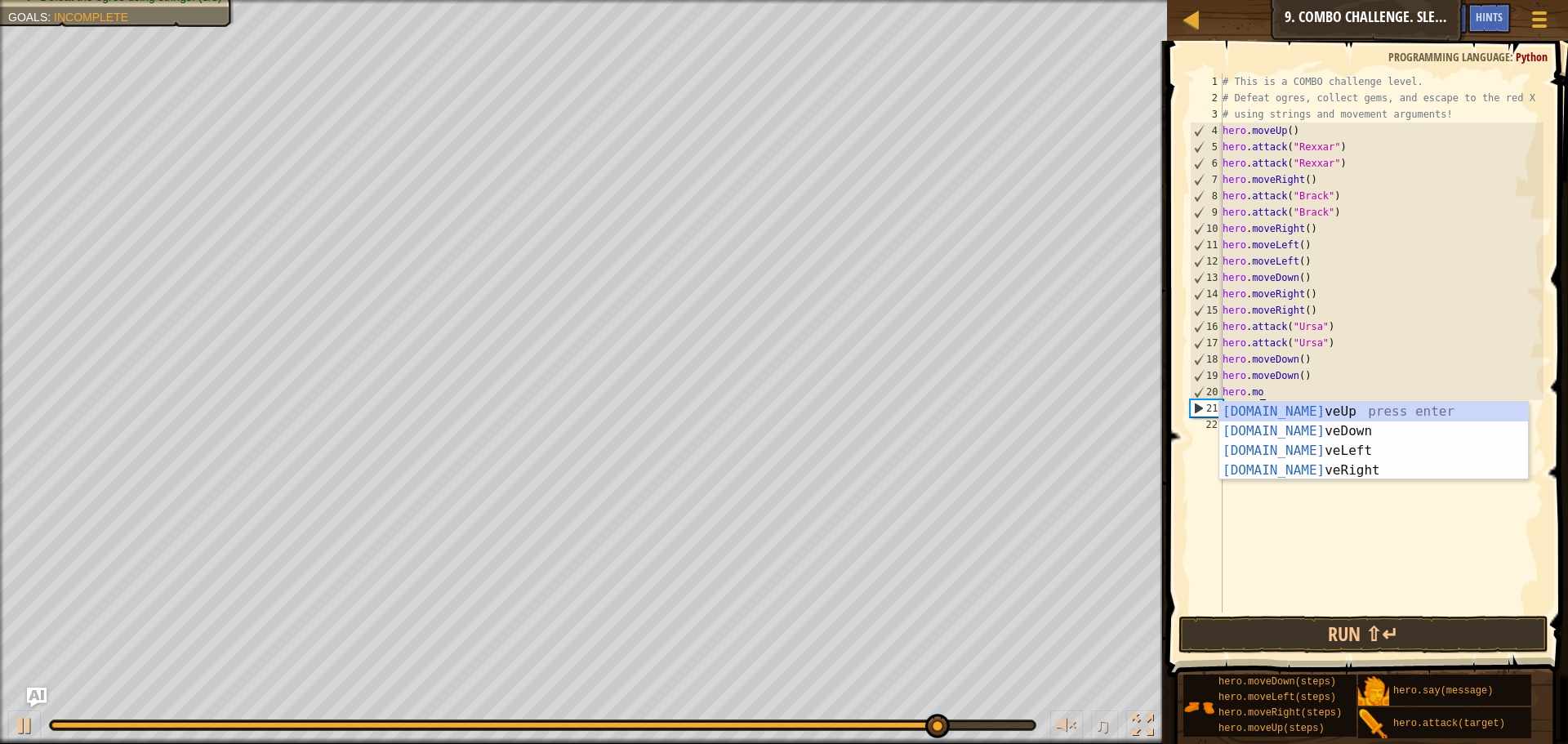
type textarea "h"
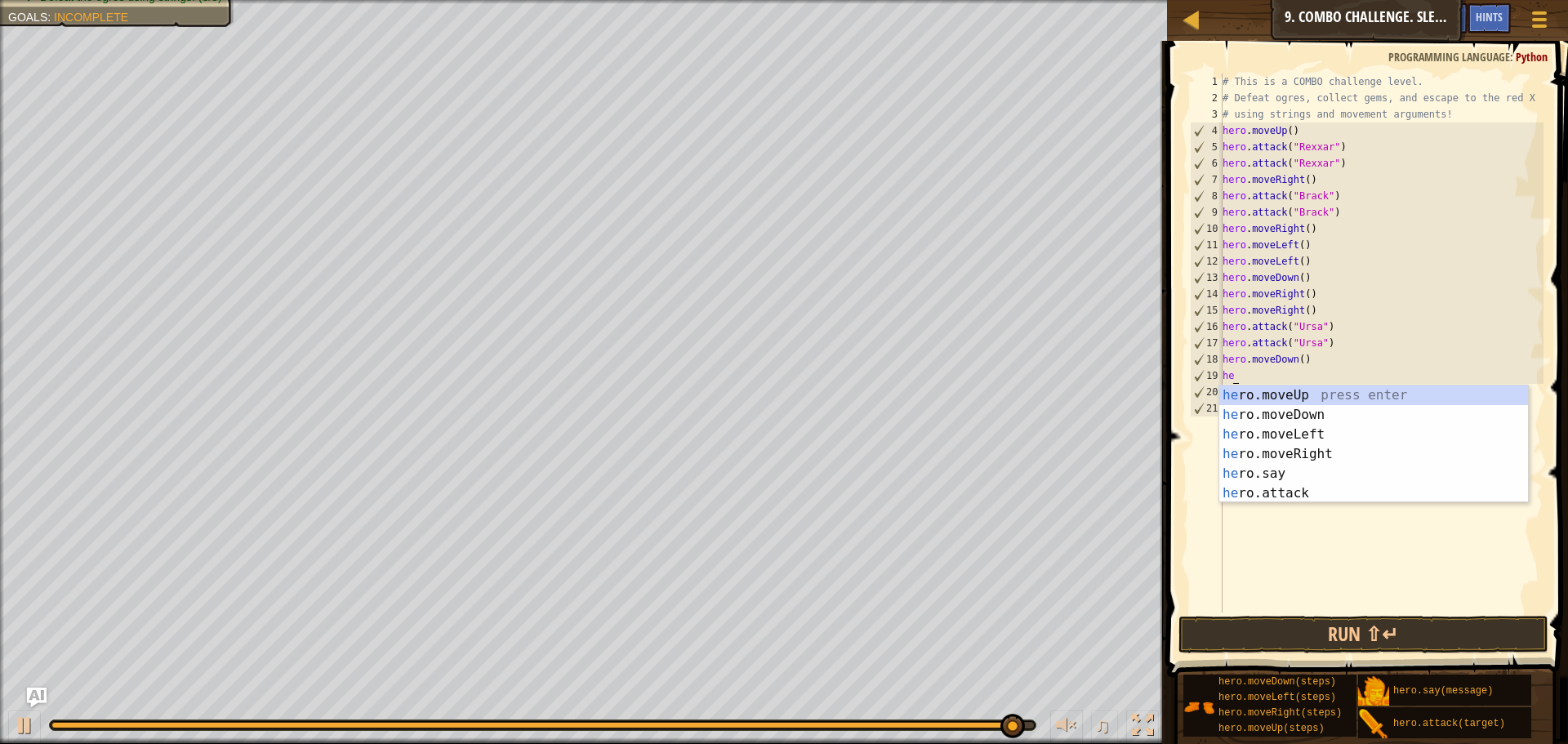
type textarea "h"
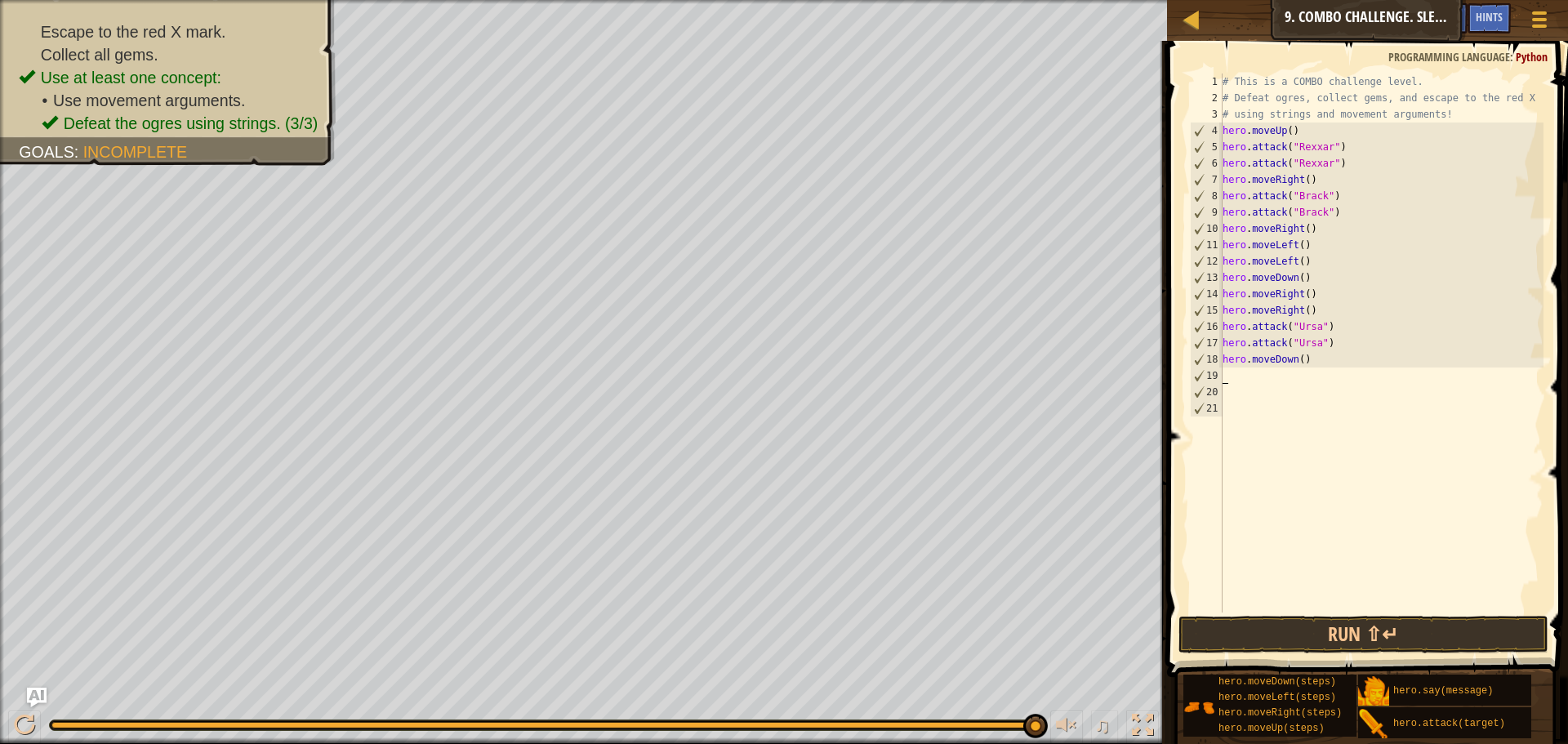
type textarea "h"
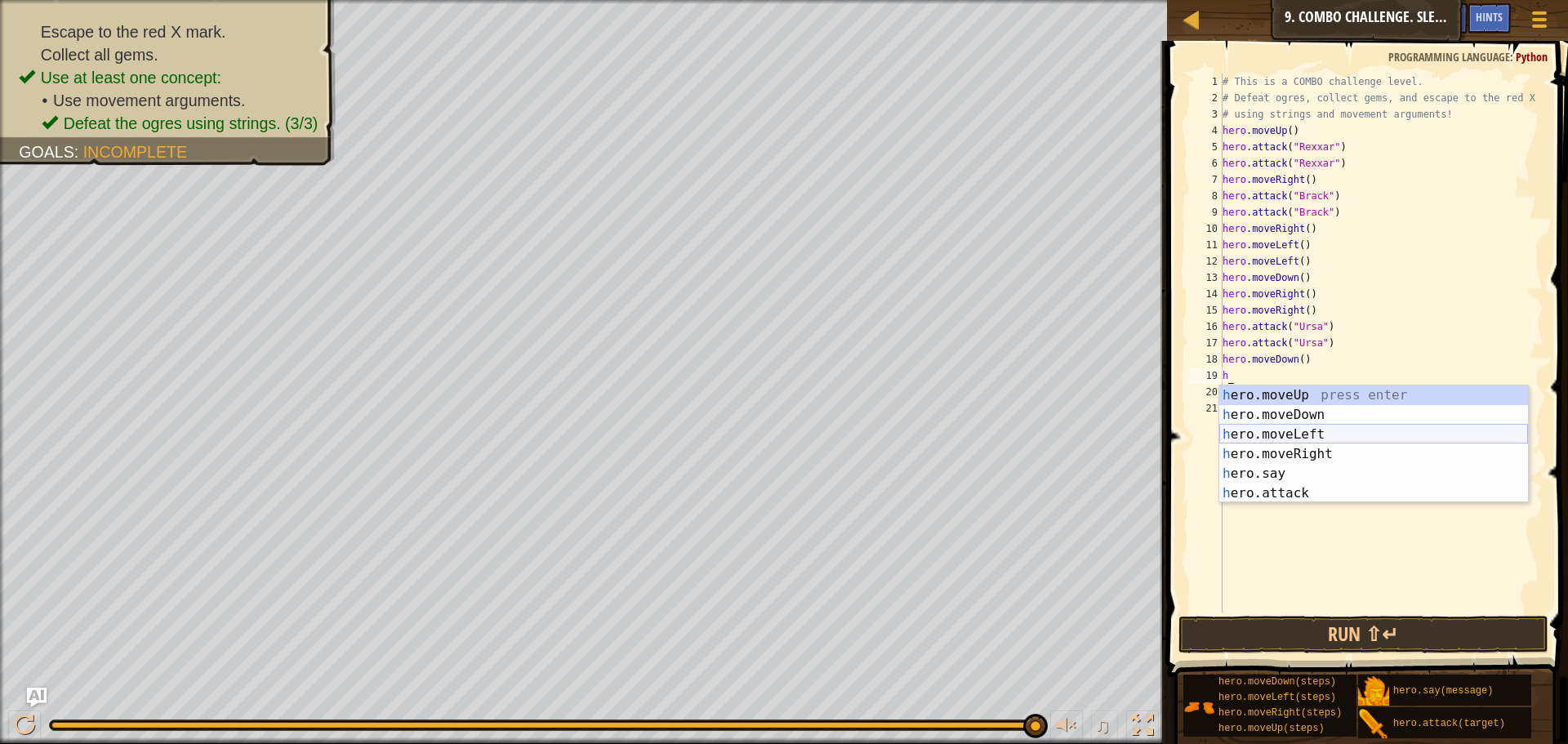
click at [1249, 427] on div "h ero.moveUp press enter h ero.moveDown press enter h ero.moveLeft press enter …" at bounding box center [1374, 463] width 309 height 157
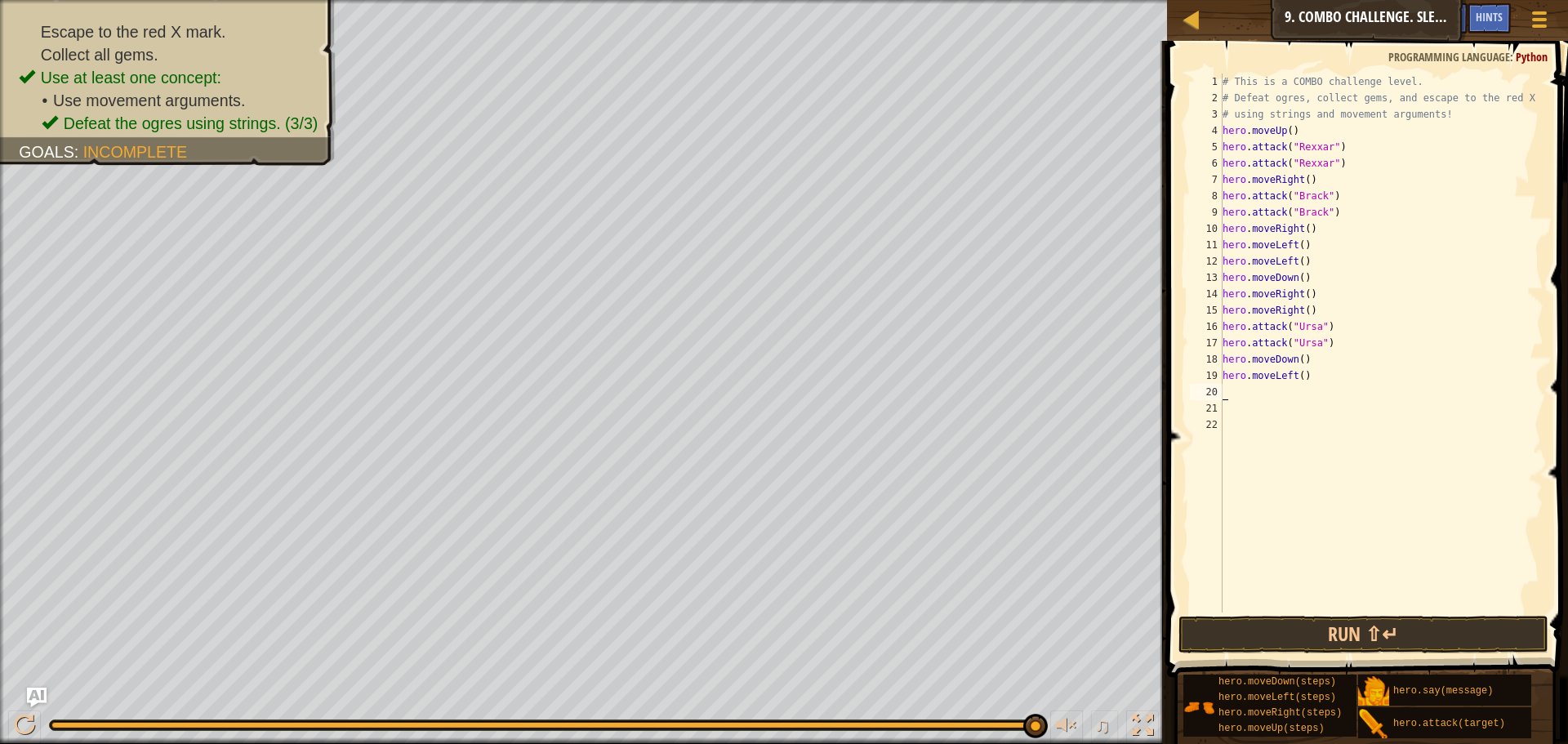
type textarea "h"
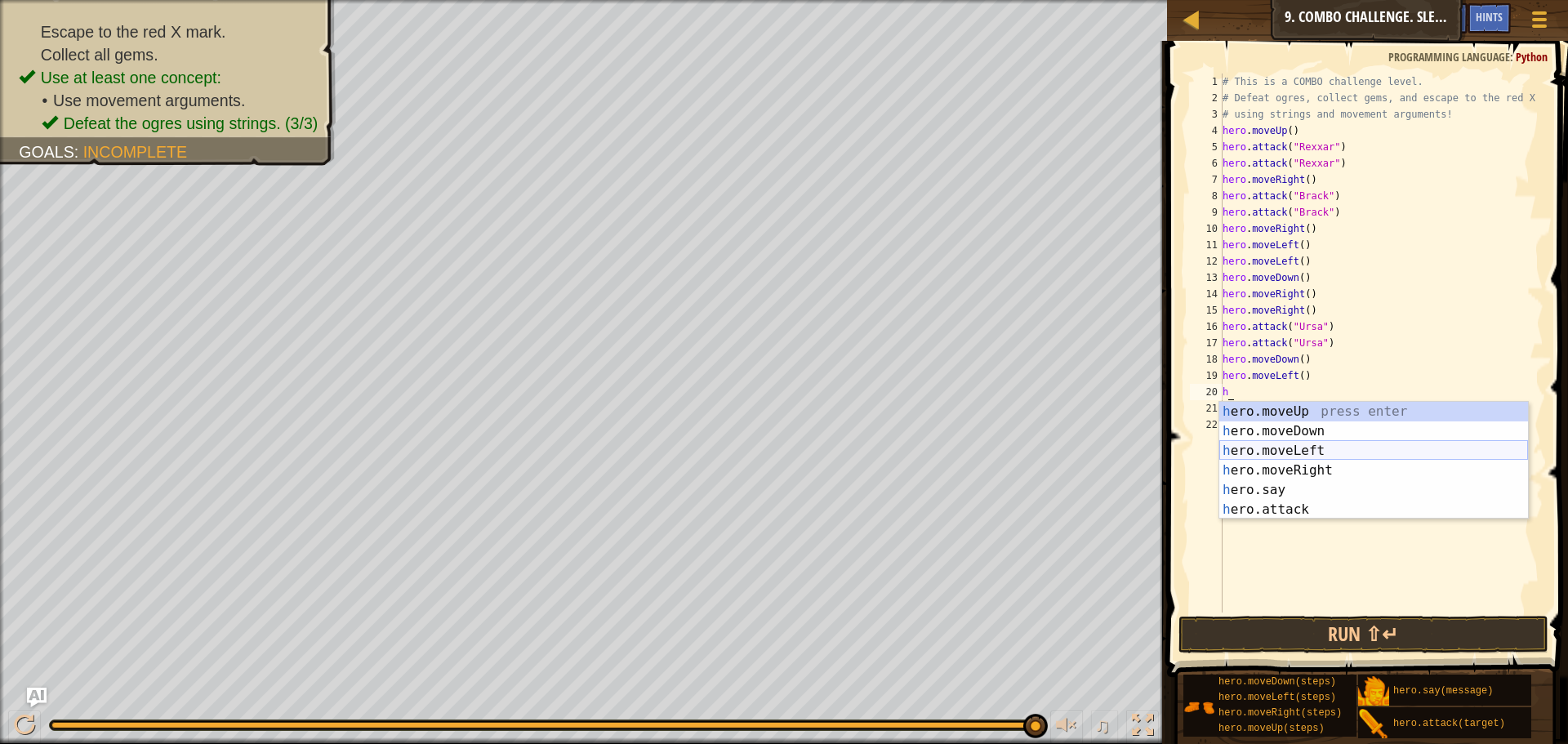
click at [1249, 446] on div "h ero.moveUp press enter h ero.moveDown press enter h ero.moveLeft press enter …" at bounding box center [1374, 480] width 309 height 157
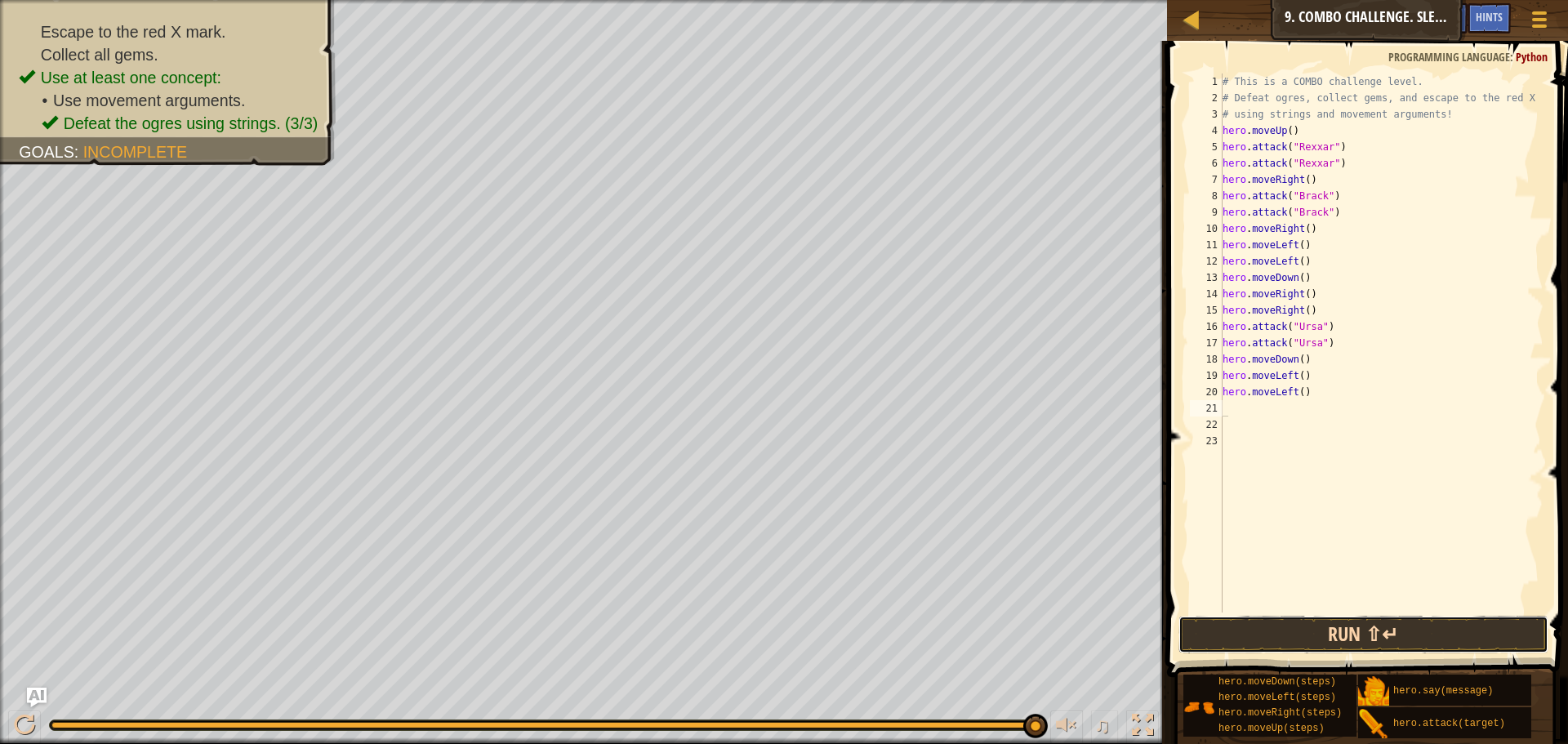
click at [1344, 645] on button "Run ⇧↵" at bounding box center [1363, 634] width 370 height 38
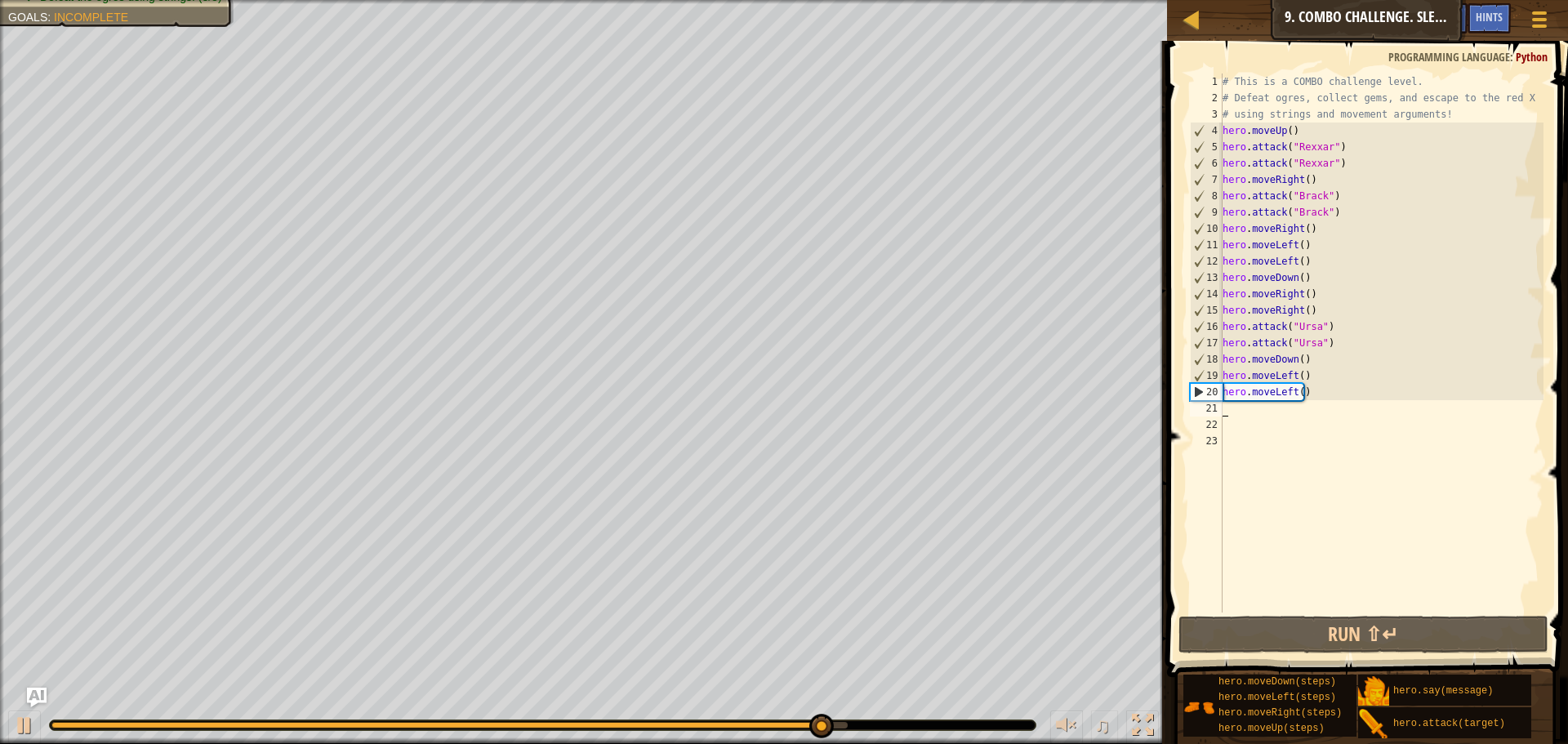
type textarea "h"
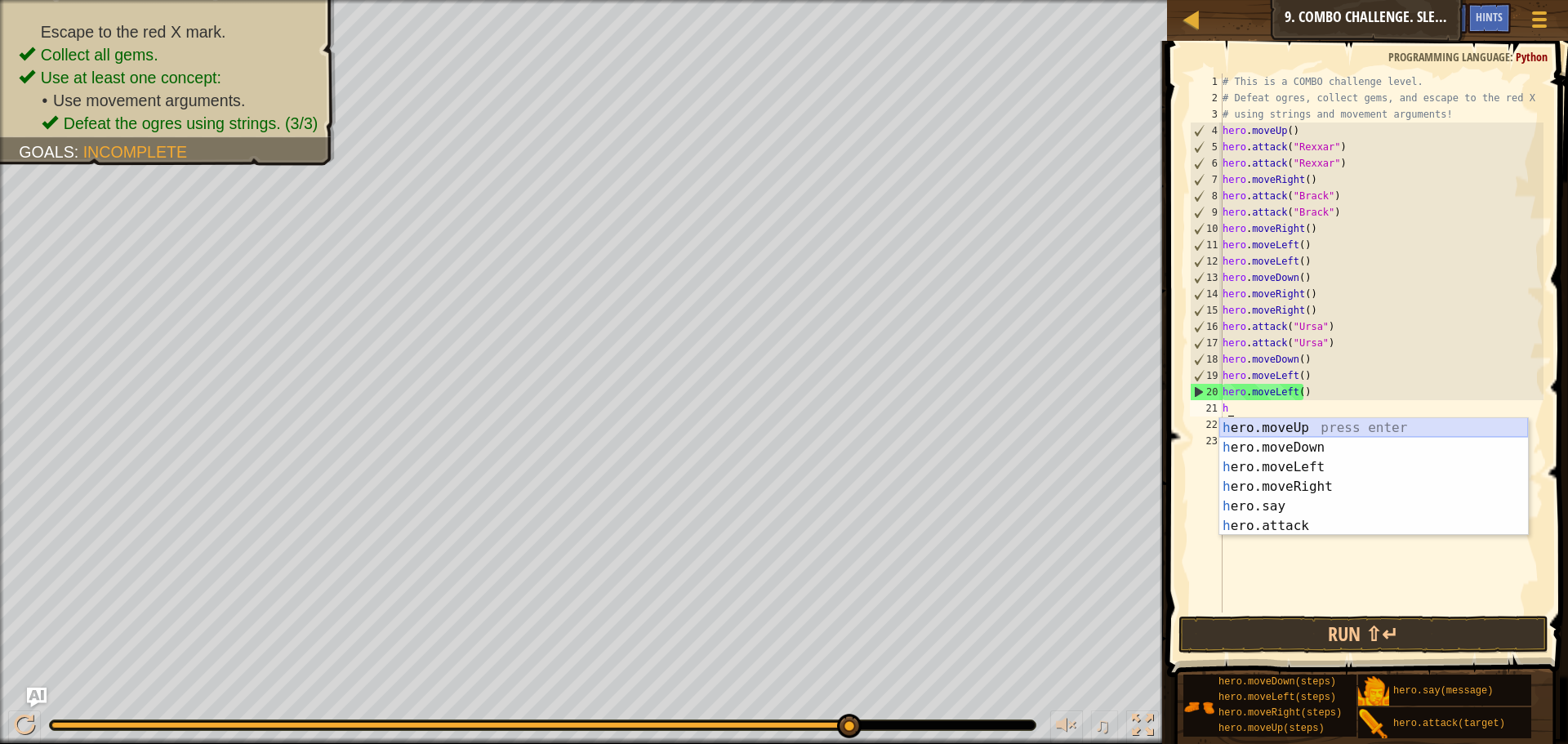
click at [1246, 427] on div "h ero.moveUp press enter h ero.moveDown press enter h ero.moveLeft press enter …" at bounding box center [1374, 496] width 309 height 157
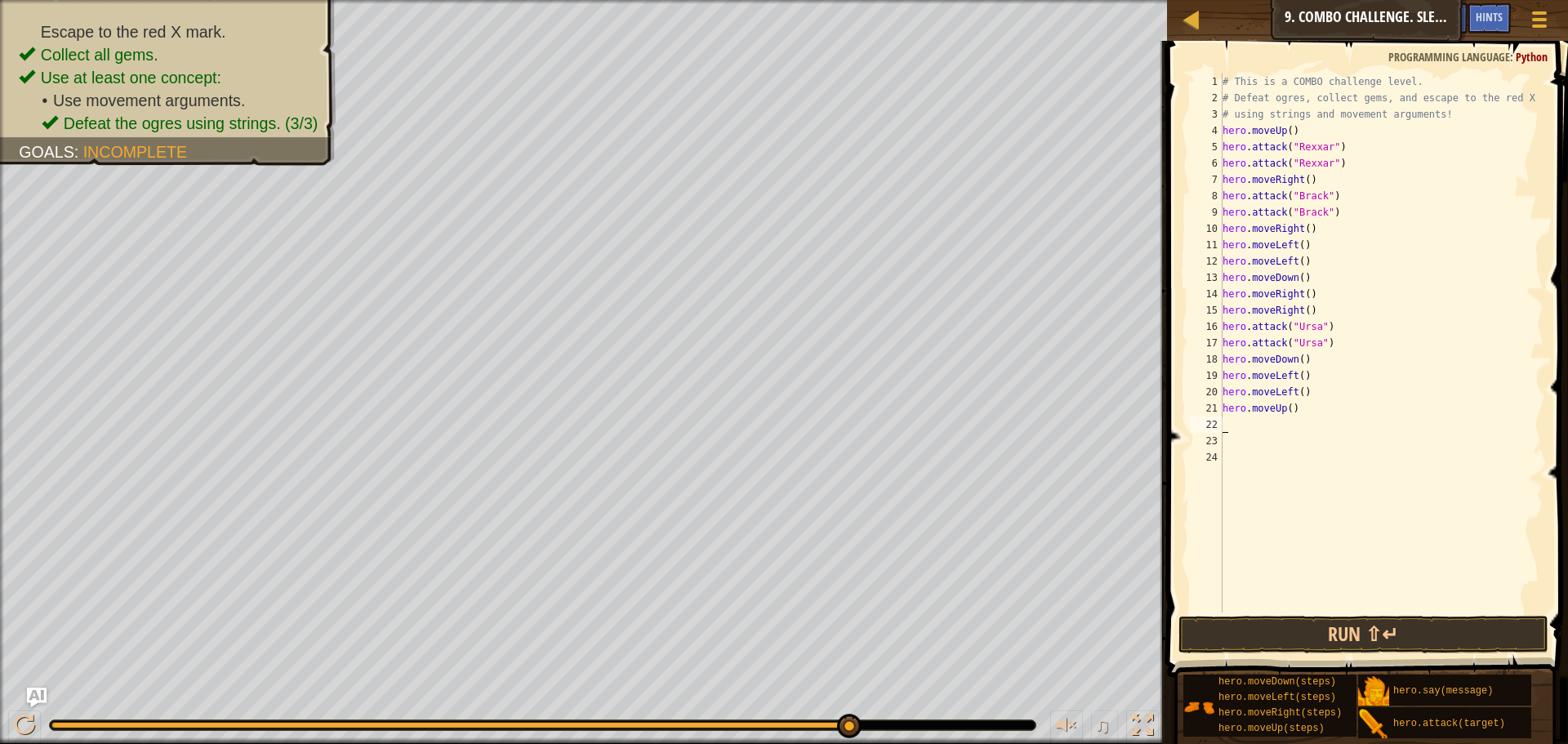
type textarea "h"
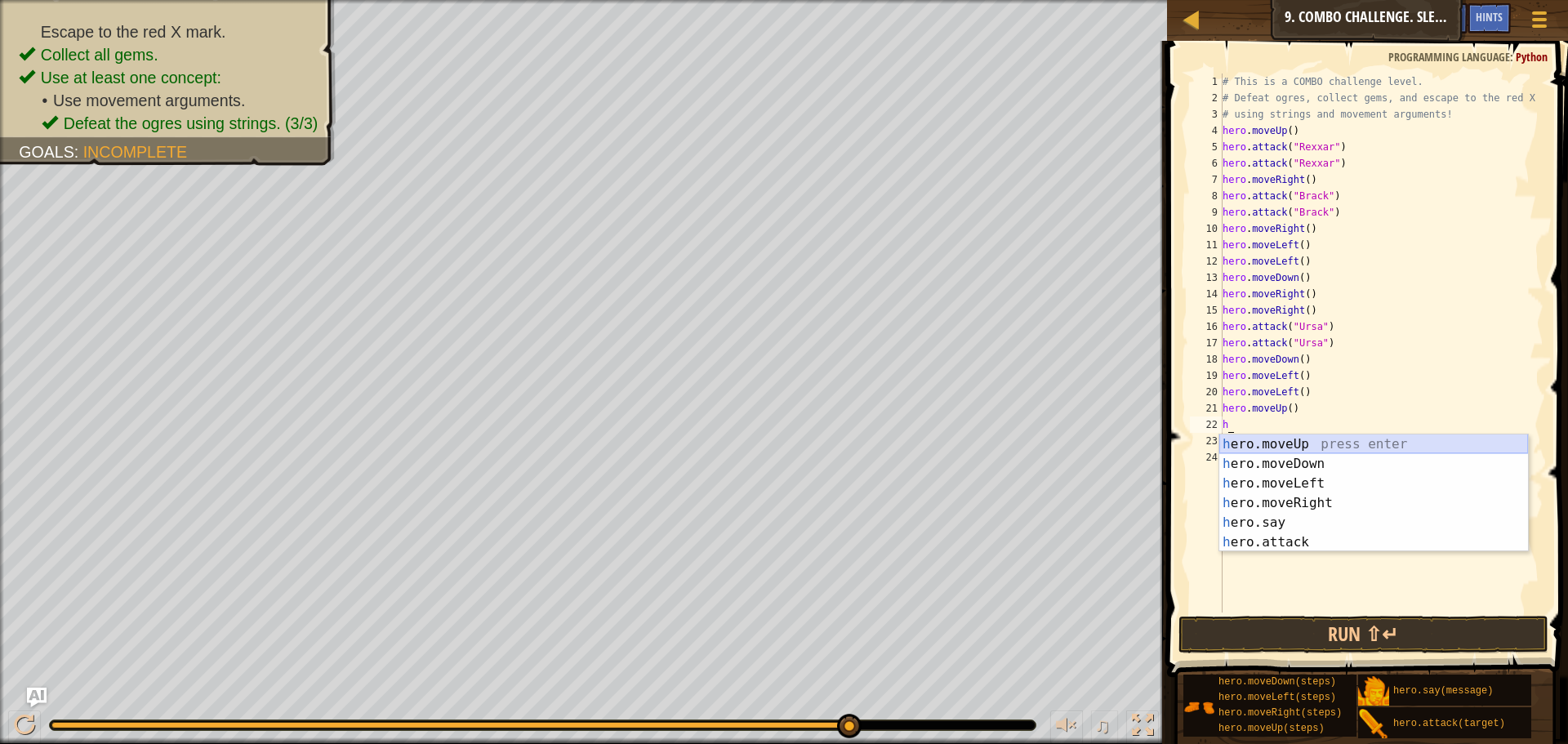
click at [1252, 438] on div "h ero.moveUp press enter h ero.moveDown press enter h ero.moveLeft press enter …" at bounding box center [1374, 513] width 309 height 157
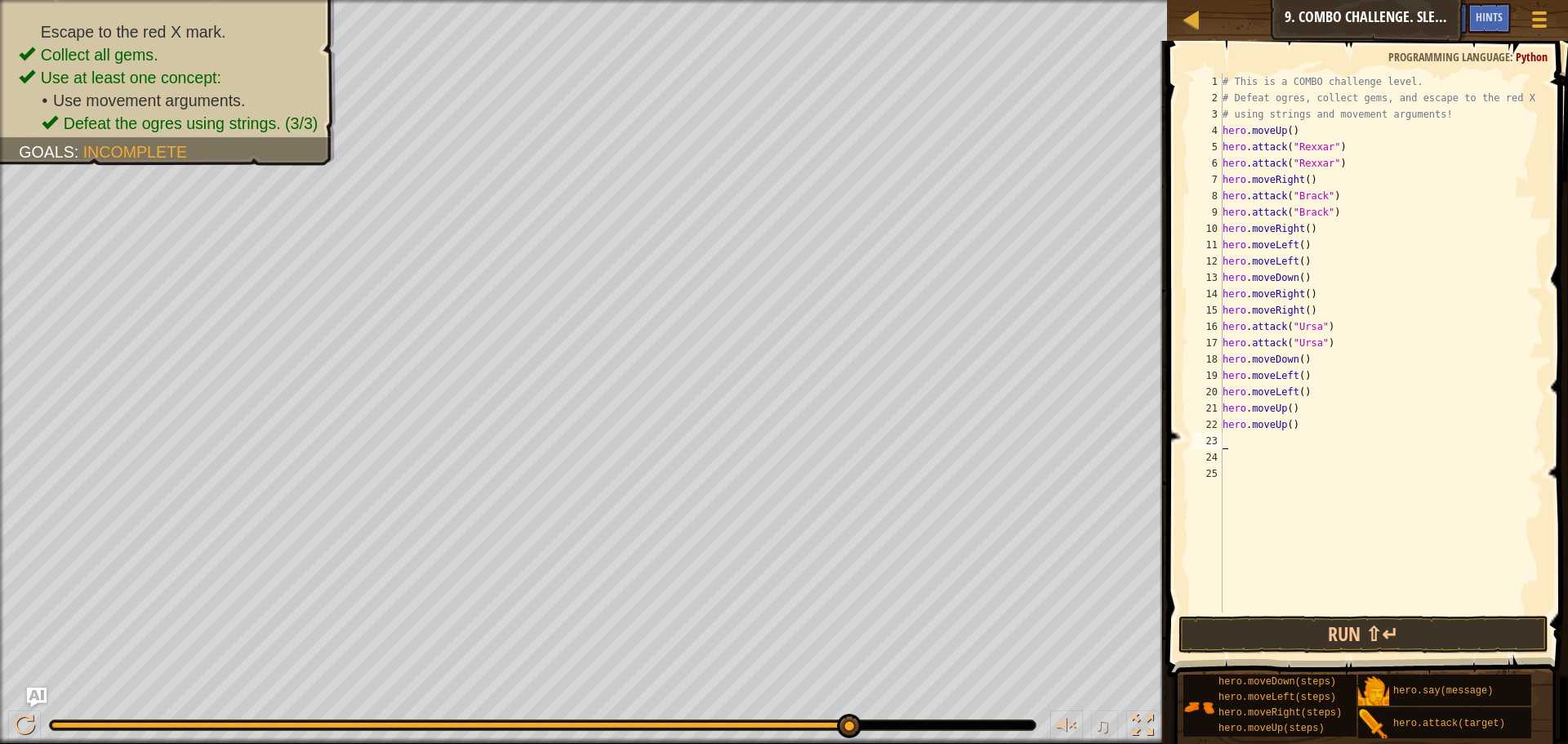
type textarea "h"
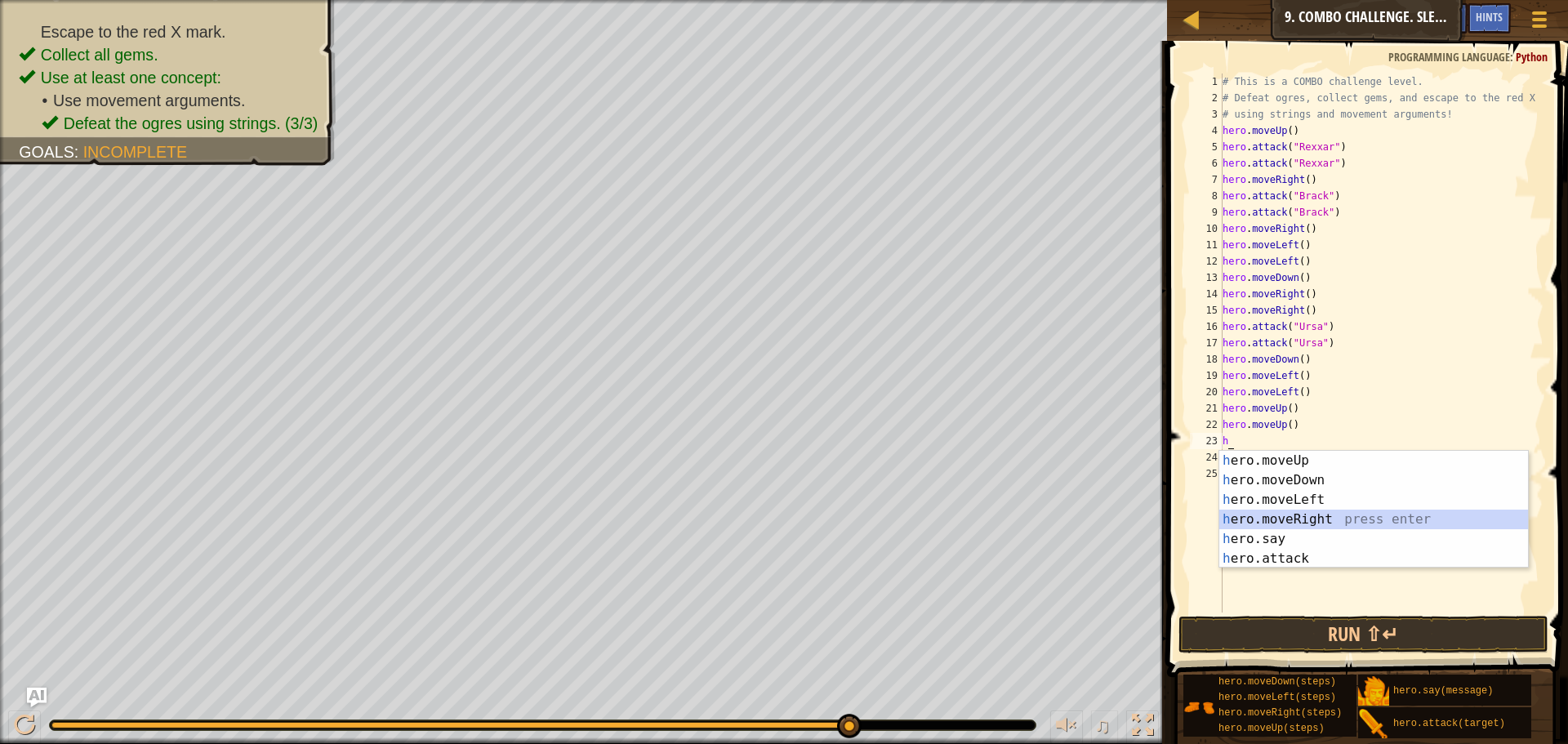
click at [1269, 518] on div "h ero.moveUp press enter h ero.moveDown press enter h ero.moveLeft press enter …" at bounding box center [1374, 529] width 309 height 157
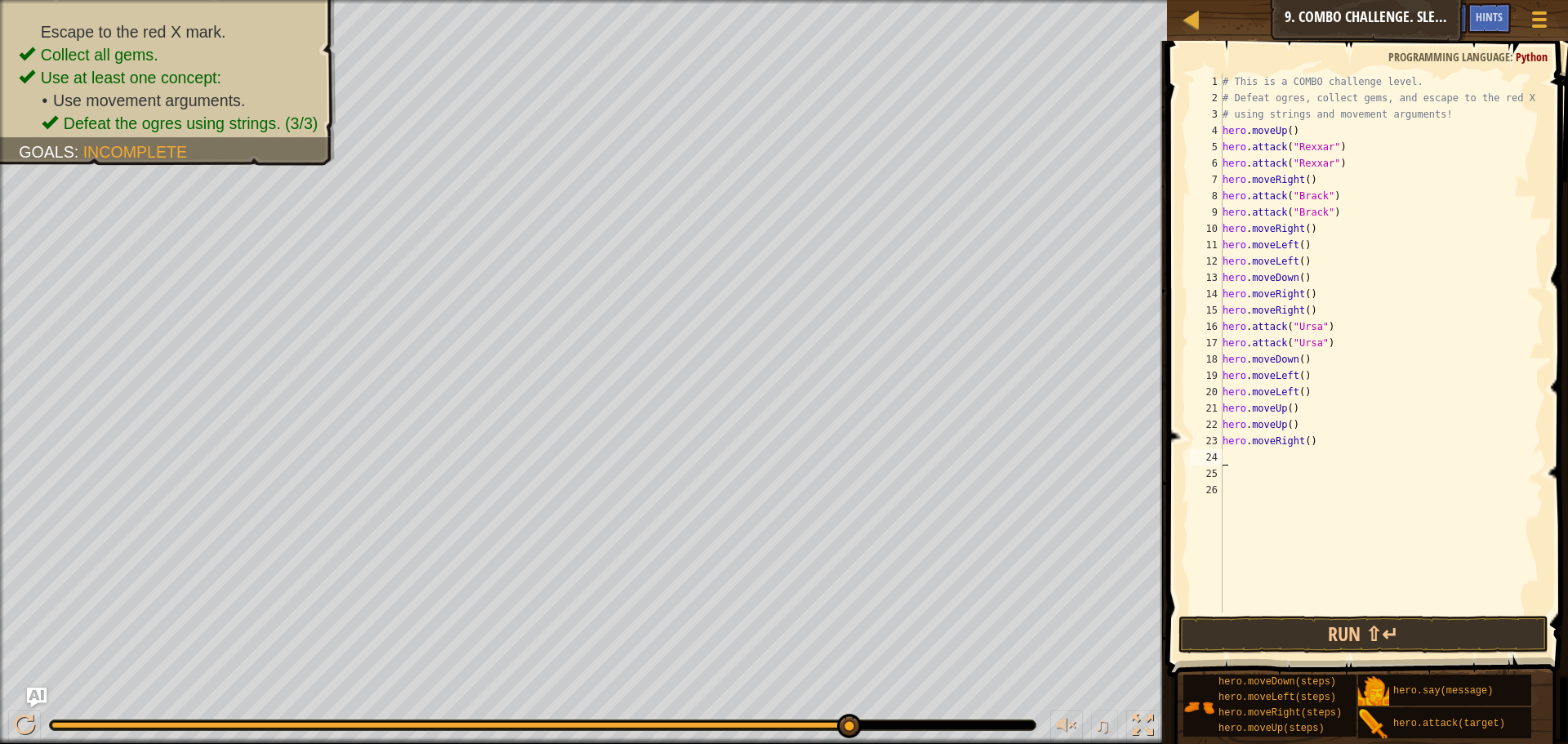
type textarea "h"
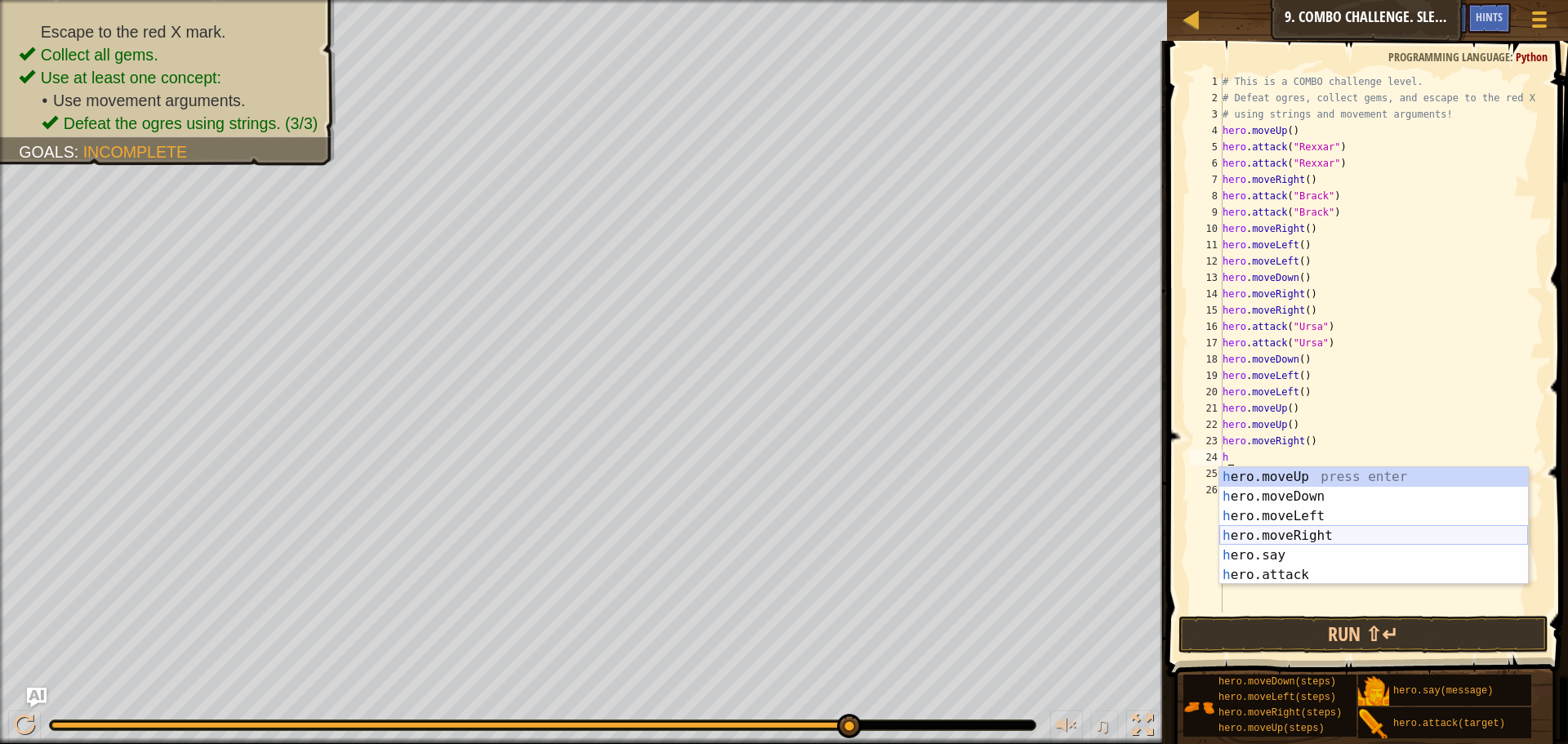
click at [1283, 536] on div "h ero.moveUp press enter h ero.moveDown press enter h ero.moveLeft press enter …" at bounding box center [1374, 545] width 309 height 157
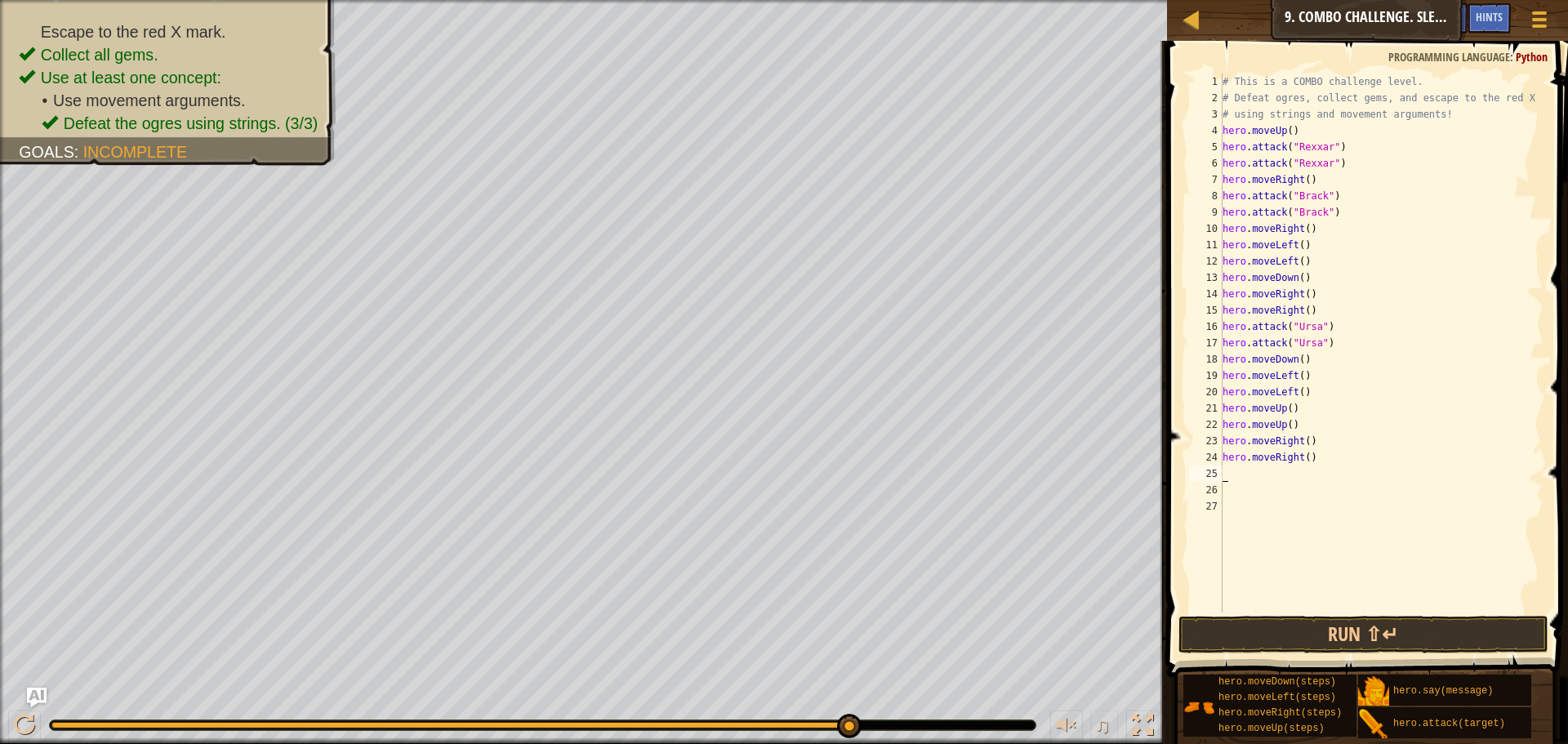
type textarea "h"
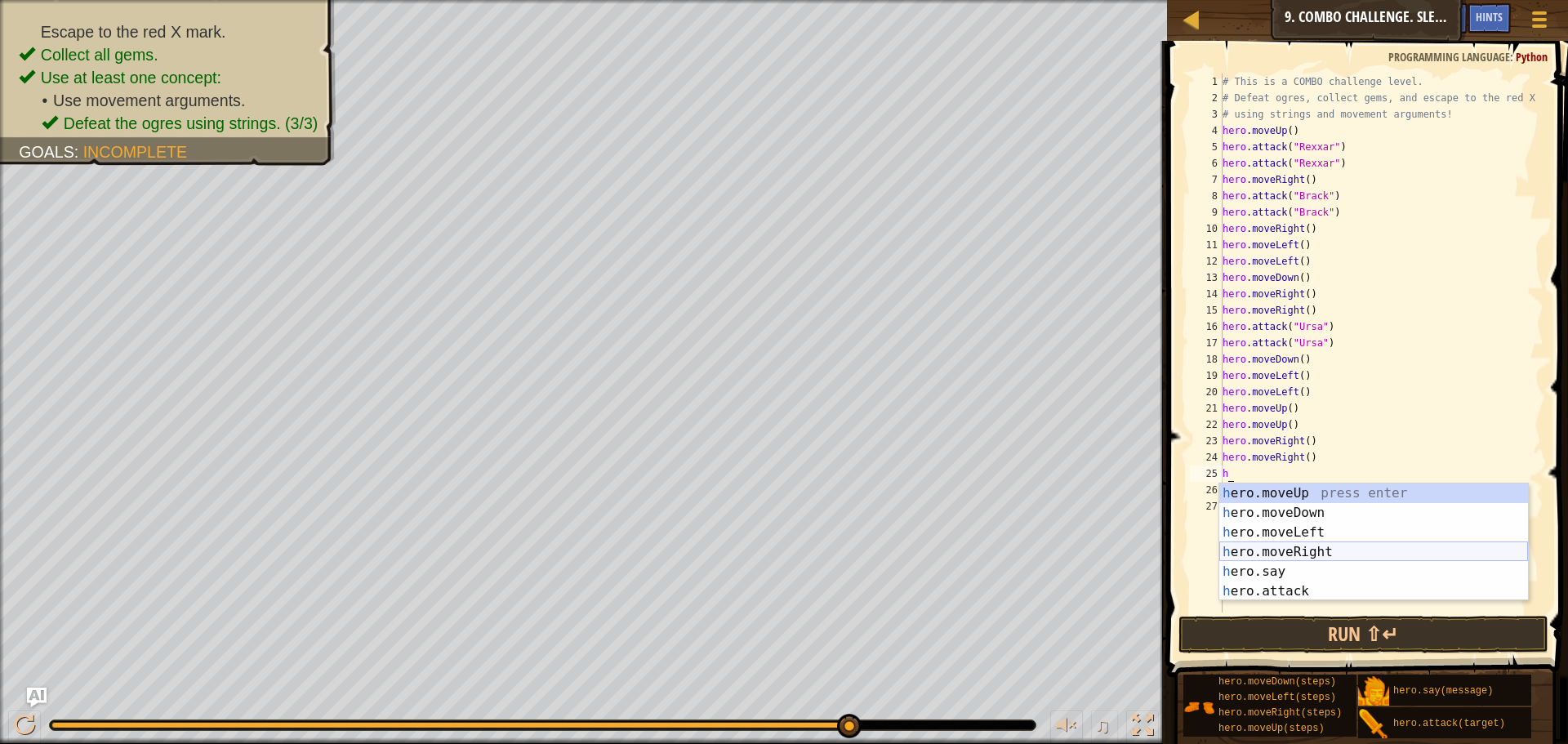
click at [1290, 550] on div "h ero.moveUp press enter h ero.moveDown press enter h ero.moveLeft press enter …" at bounding box center [1374, 562] width 309 height 157
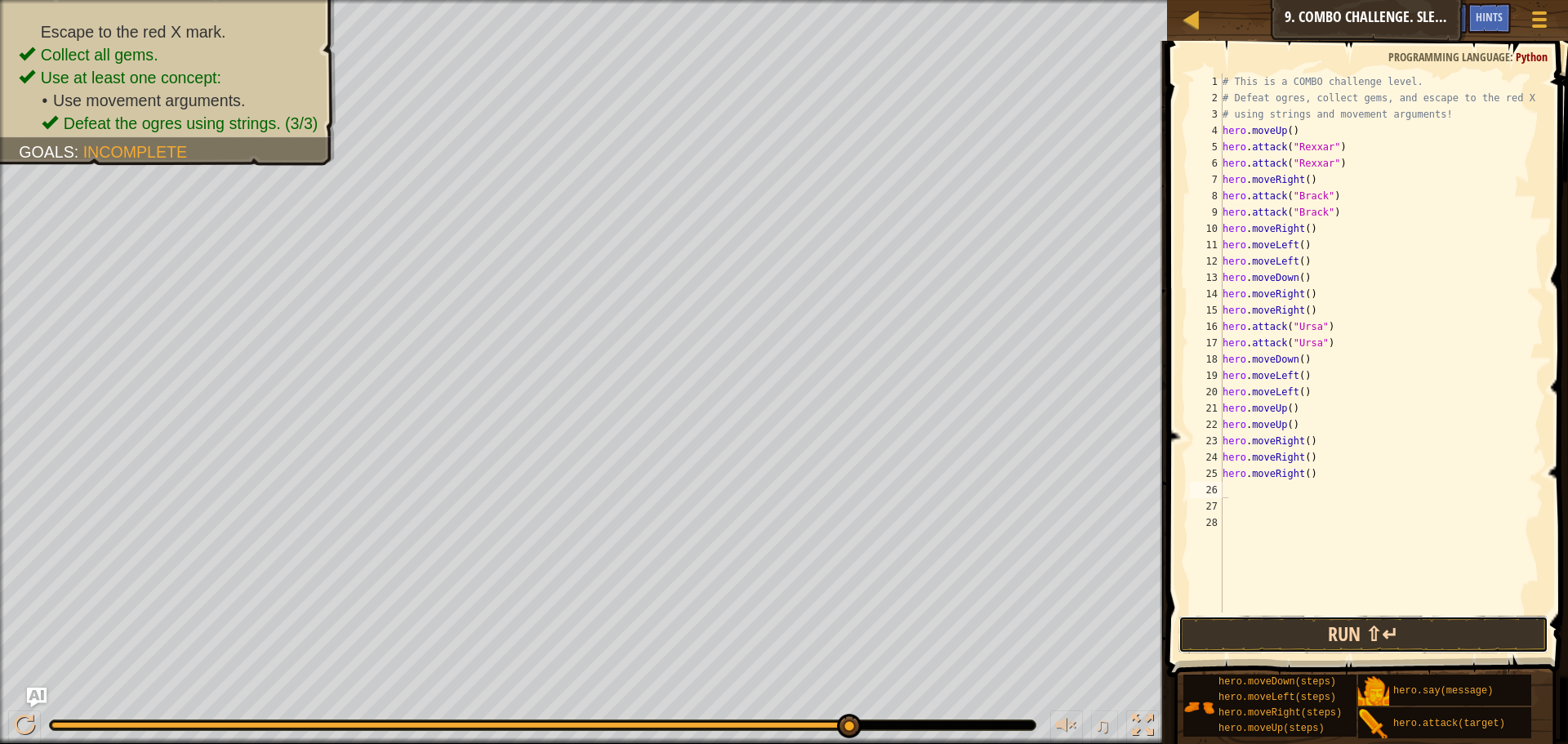
click at [1336, 637] on button "Run ⇧↵" at bounding box center [1363, 634] width 370 height 38
click at [1360, 633] on button "Run ⇧↵" at bounding box center [1363, 634] width 370 height 38
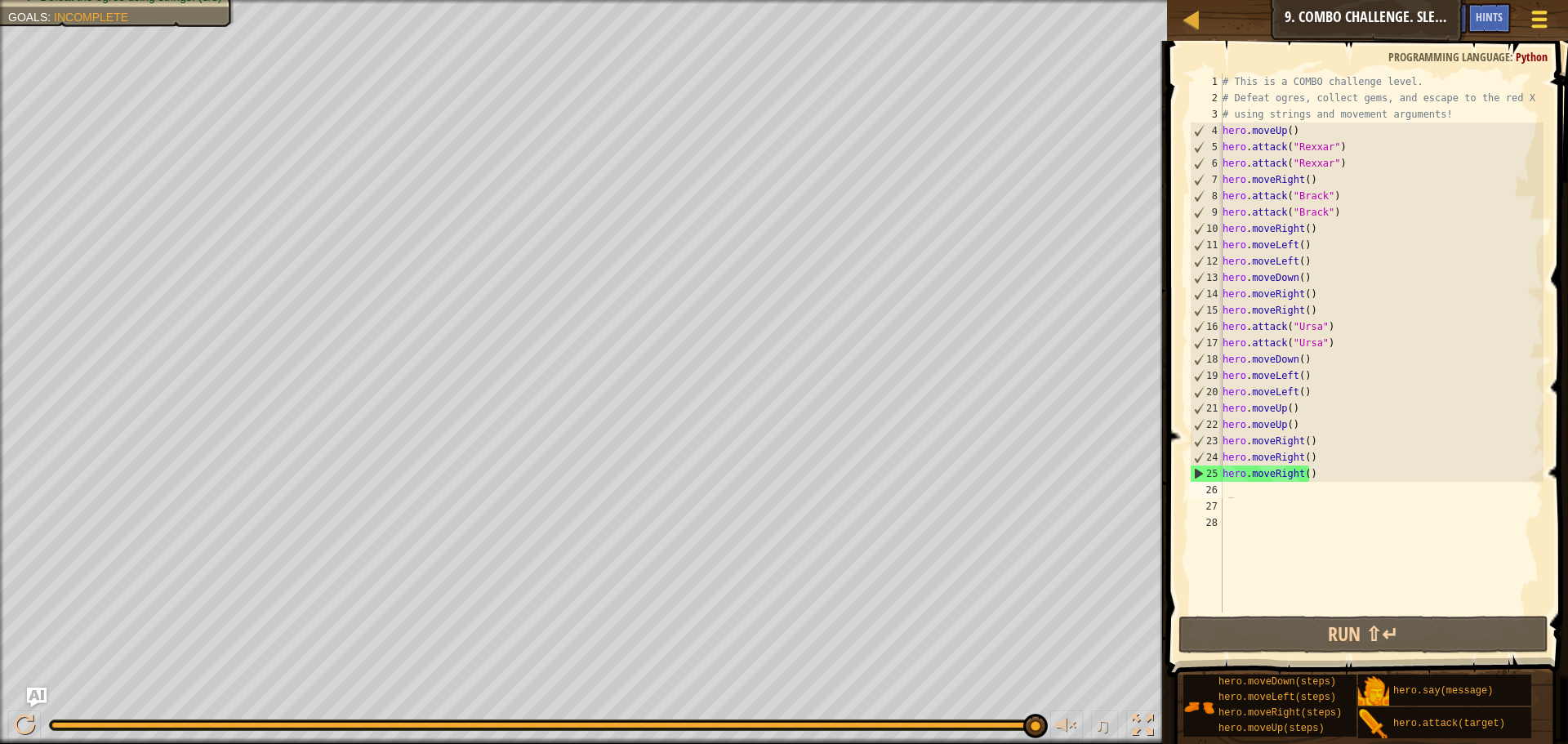
click at [1520, 18] on button "Game Menu" at bounding box center [1540, 22] width 43 height 40
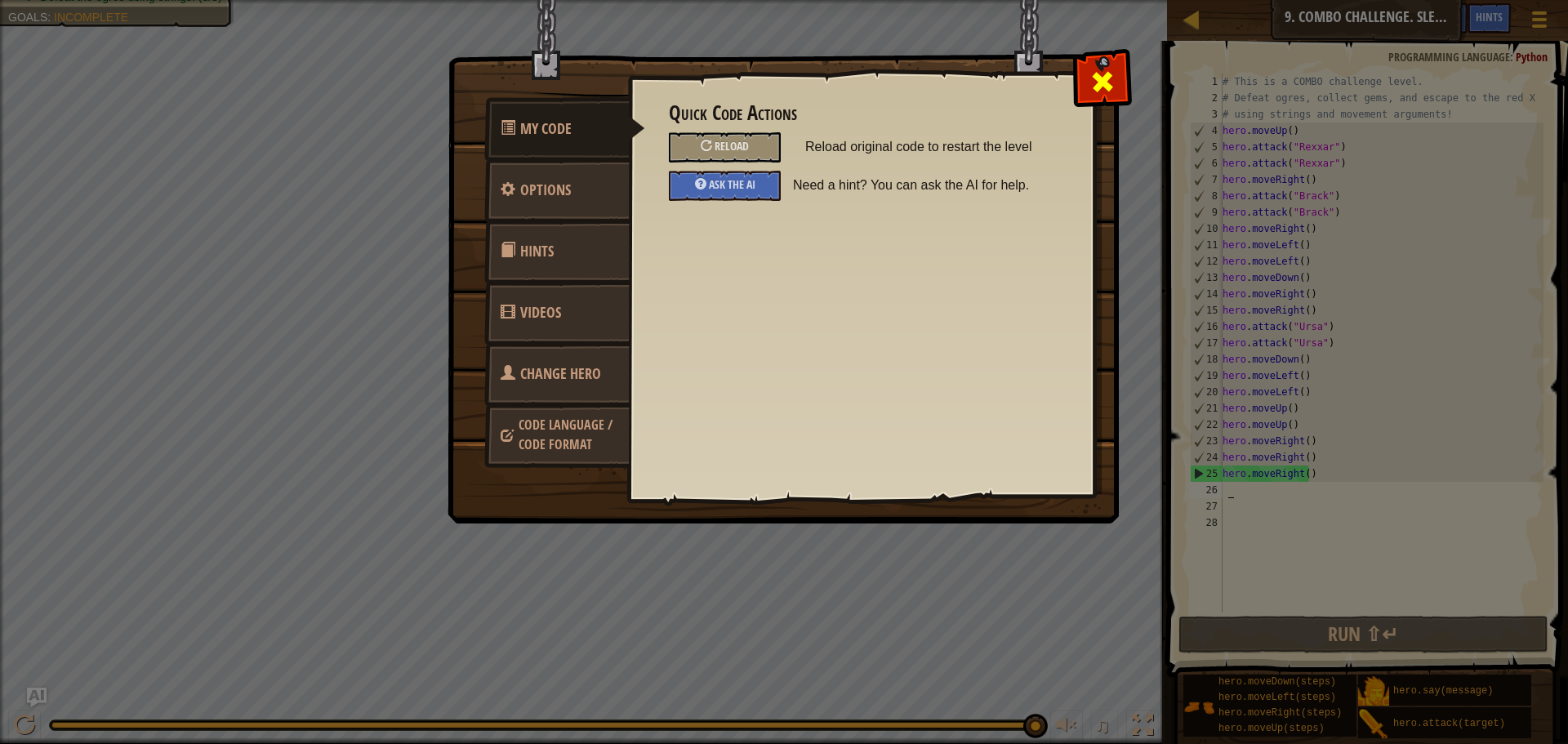
click at [1094, 91] on span at bounding box center [1103, 82] width 26 height 26
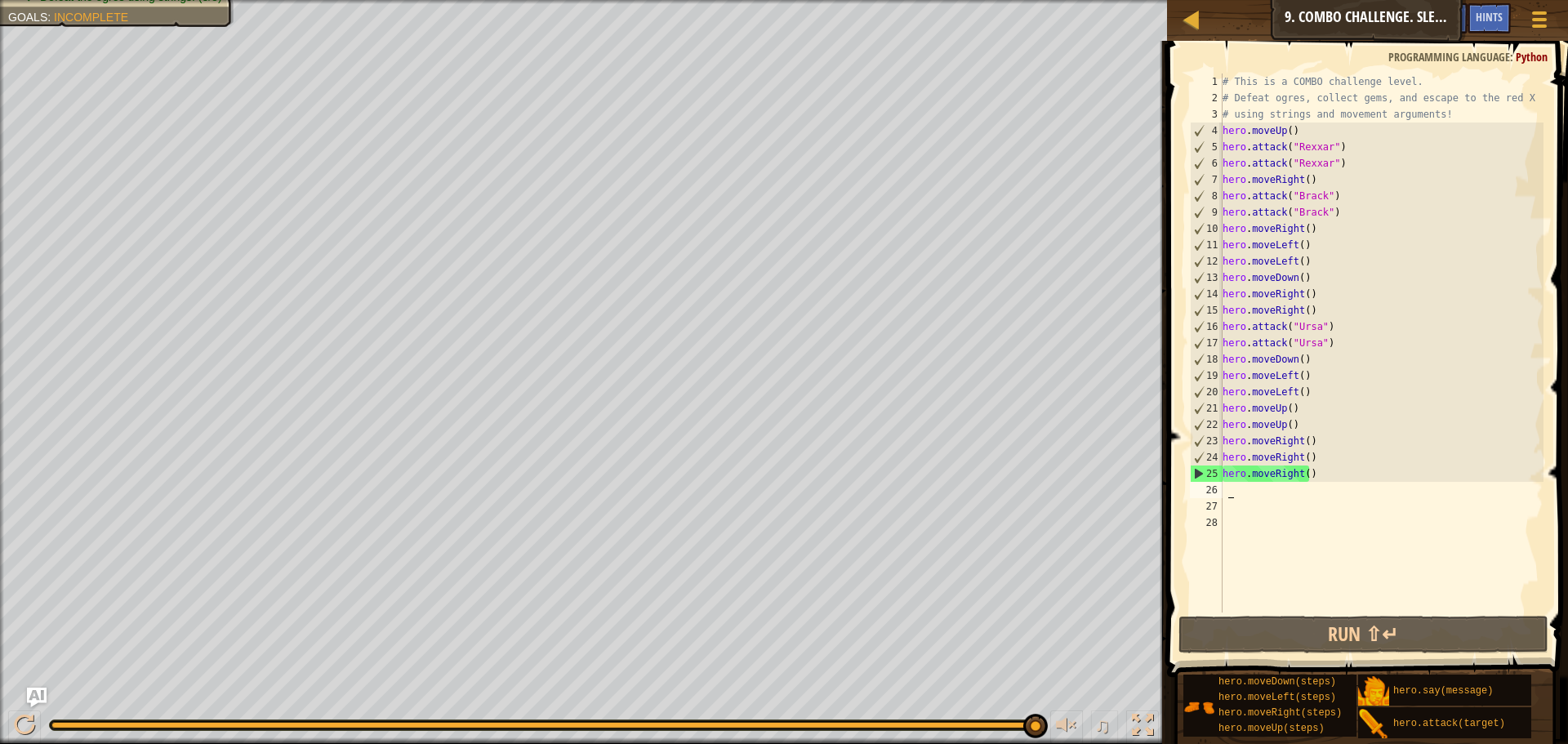
click at [1536, 3] on div "Map Introduction to Computer Science 9. Combo Challenge. Sleep Hour Game Menu D…" at bounding box center [1367, 20] width 401 height 40
click at [1542, 24] on div at bounding box center [1539, 18] width 22 height 24
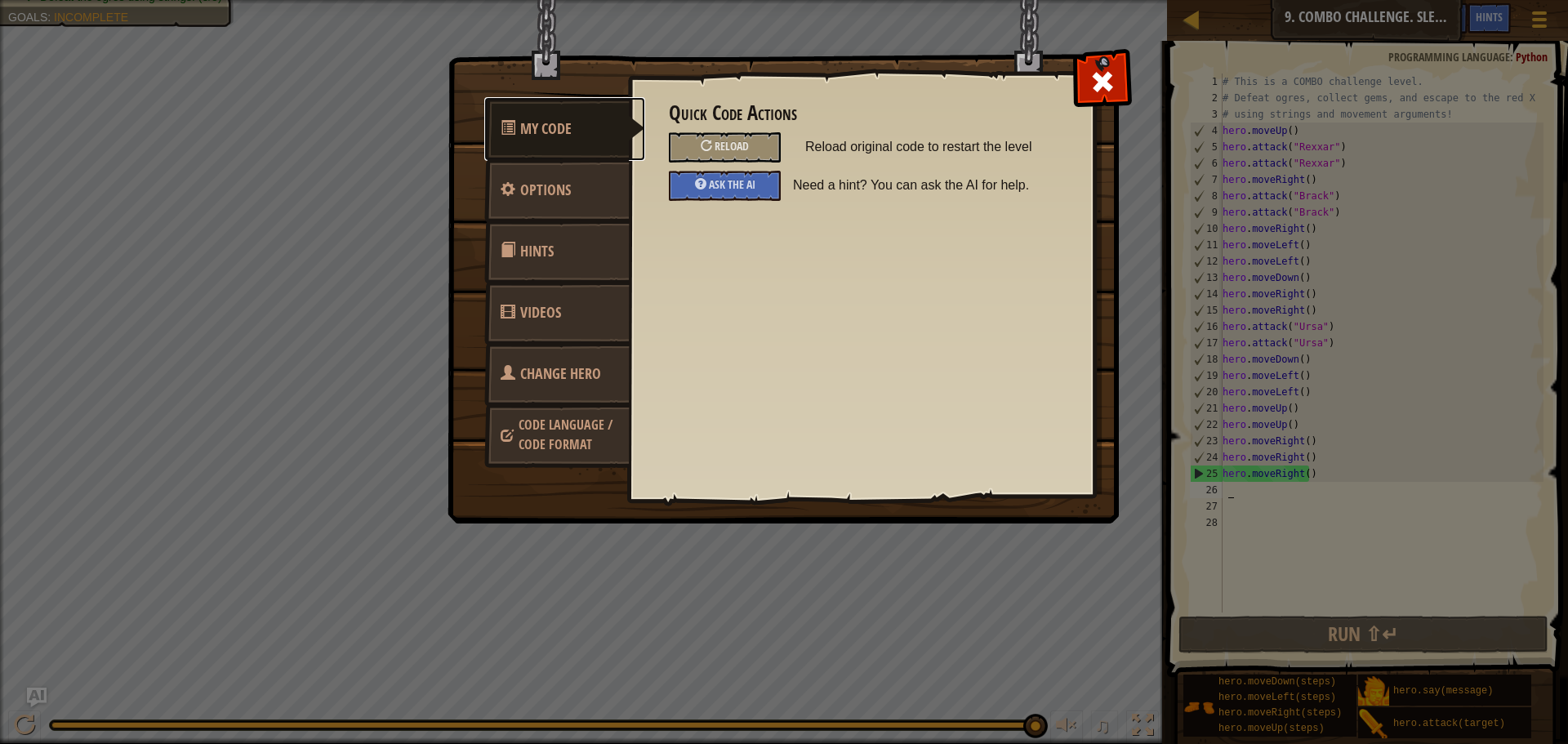
click at [575, 113] on link "My Code" at bounding box center [564, 128] width 161 height 63
click at [571, 180] on link "Options" at bounding box center [556, 190] width 145 height 63
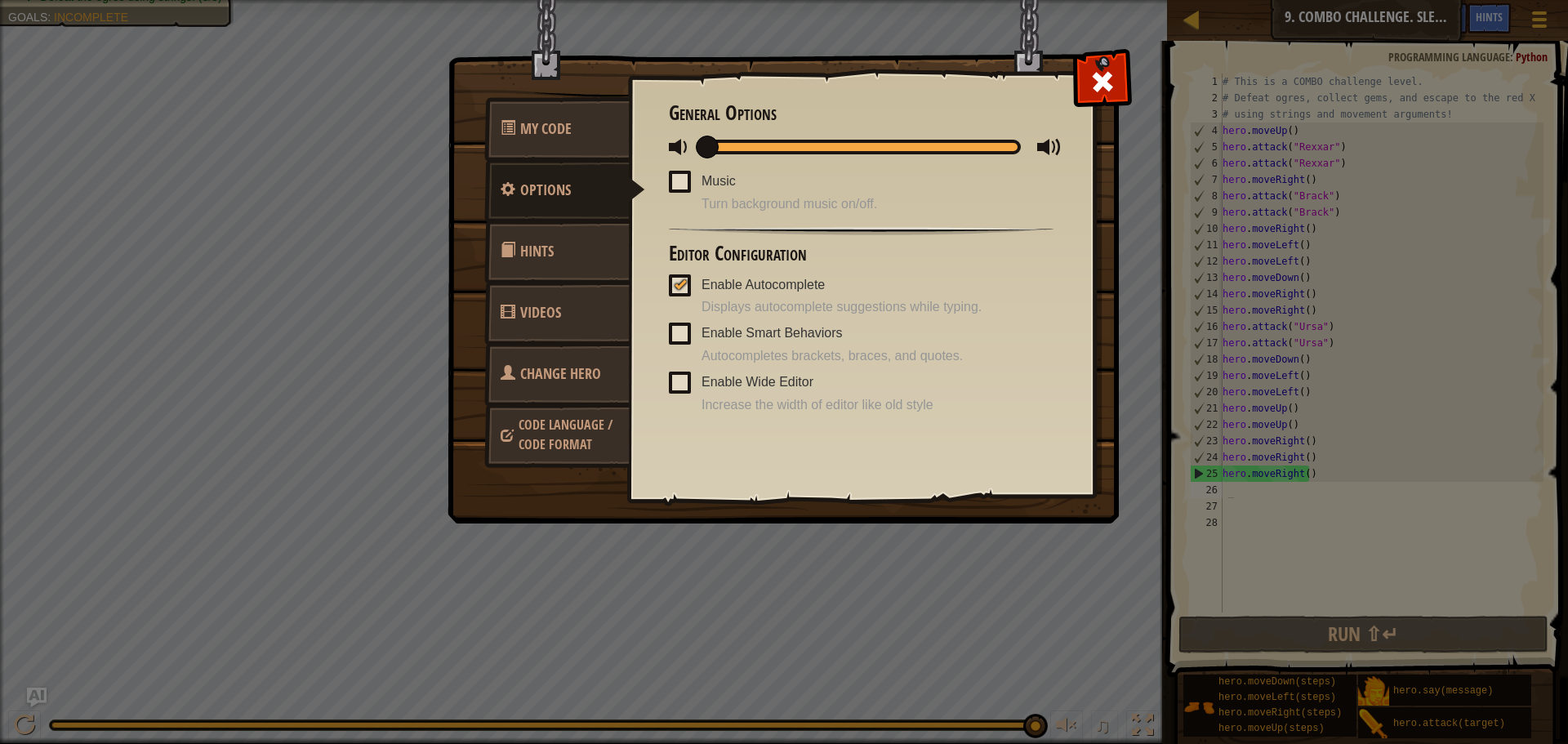
click at [571, 239] on link "Hints" at bounding box center [556, 252] width 145 height 63
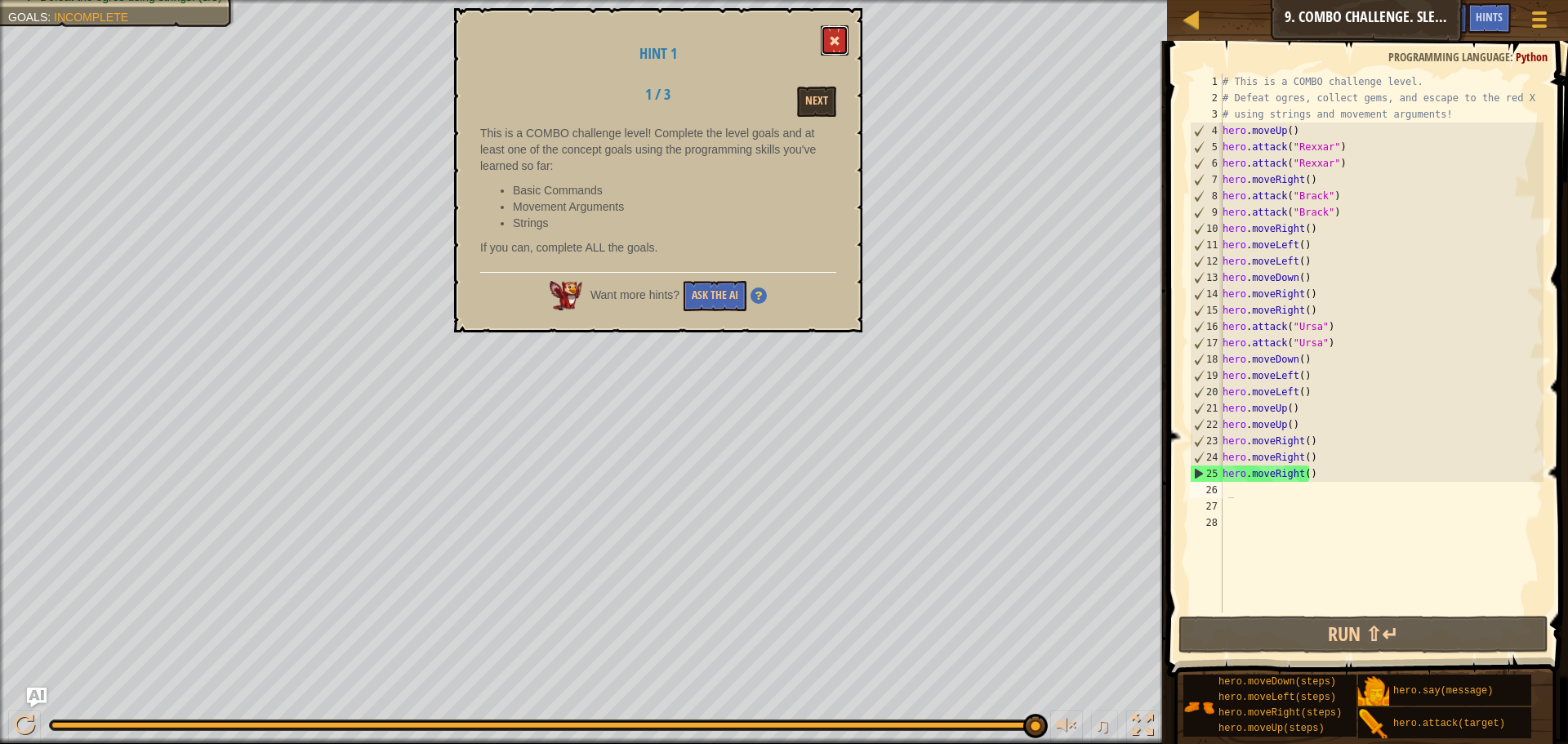
click at [828, 51] on button at bounding box center [835, 40] width 28 height 30
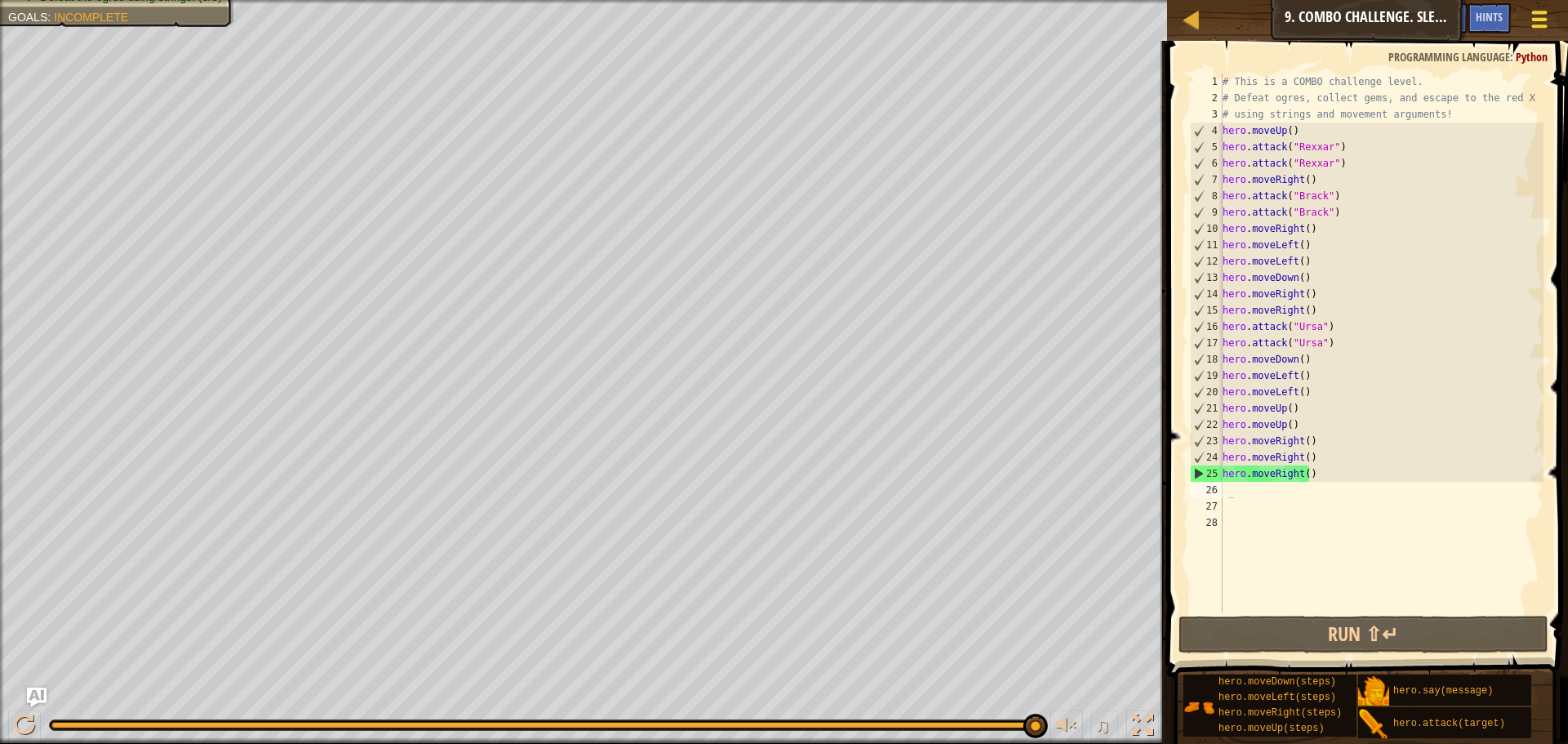
click at [1533, 32] on button "Game Menu" at bounding box center [1540, 22] width 43 height 40
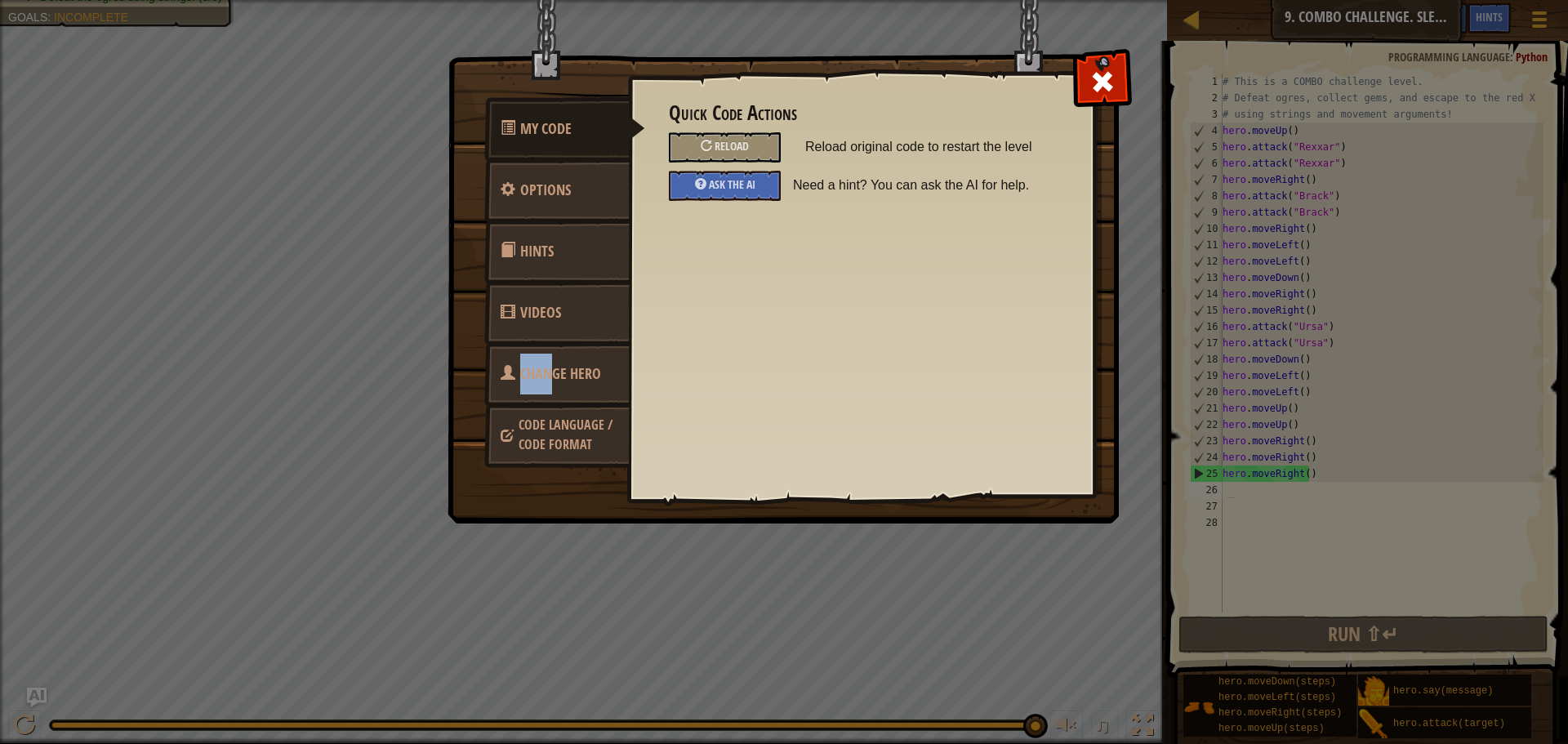
drag, startPoint x: 571, startPoint y: 317, endPoint x: 554, endPoint y: 398, distance: 82.8
click at [554, 398] on ul "My Code Options Hints Videos Change Hero Code Language / Code Format" at bounding box center [556, 282] width 145 height 363
click at [551, 419] on span "Code Language / Code Format" at bounding box center [565, 434] width 94 height 38
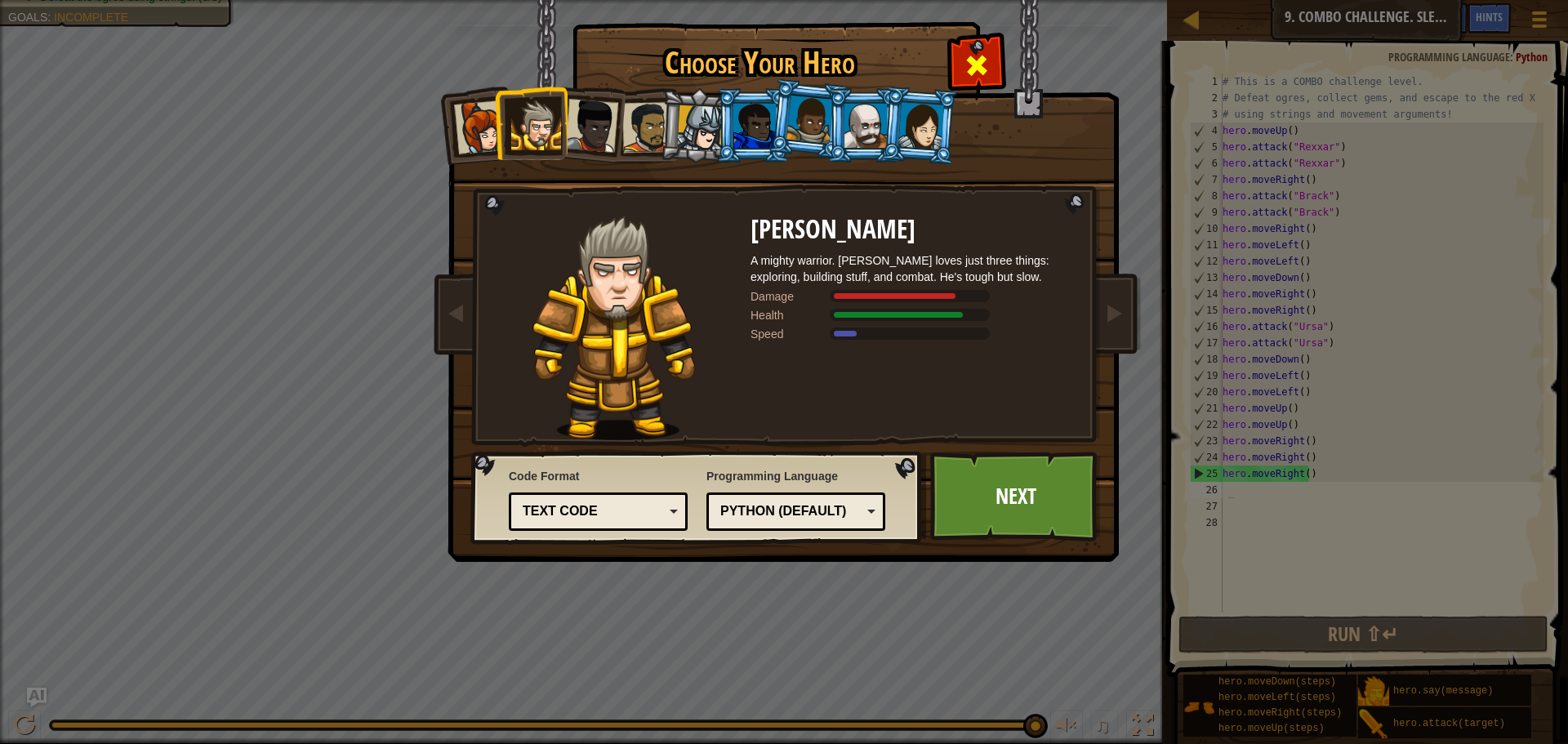
click at [975, 69] on span at bounding box center [977, 65] width 26 height 26
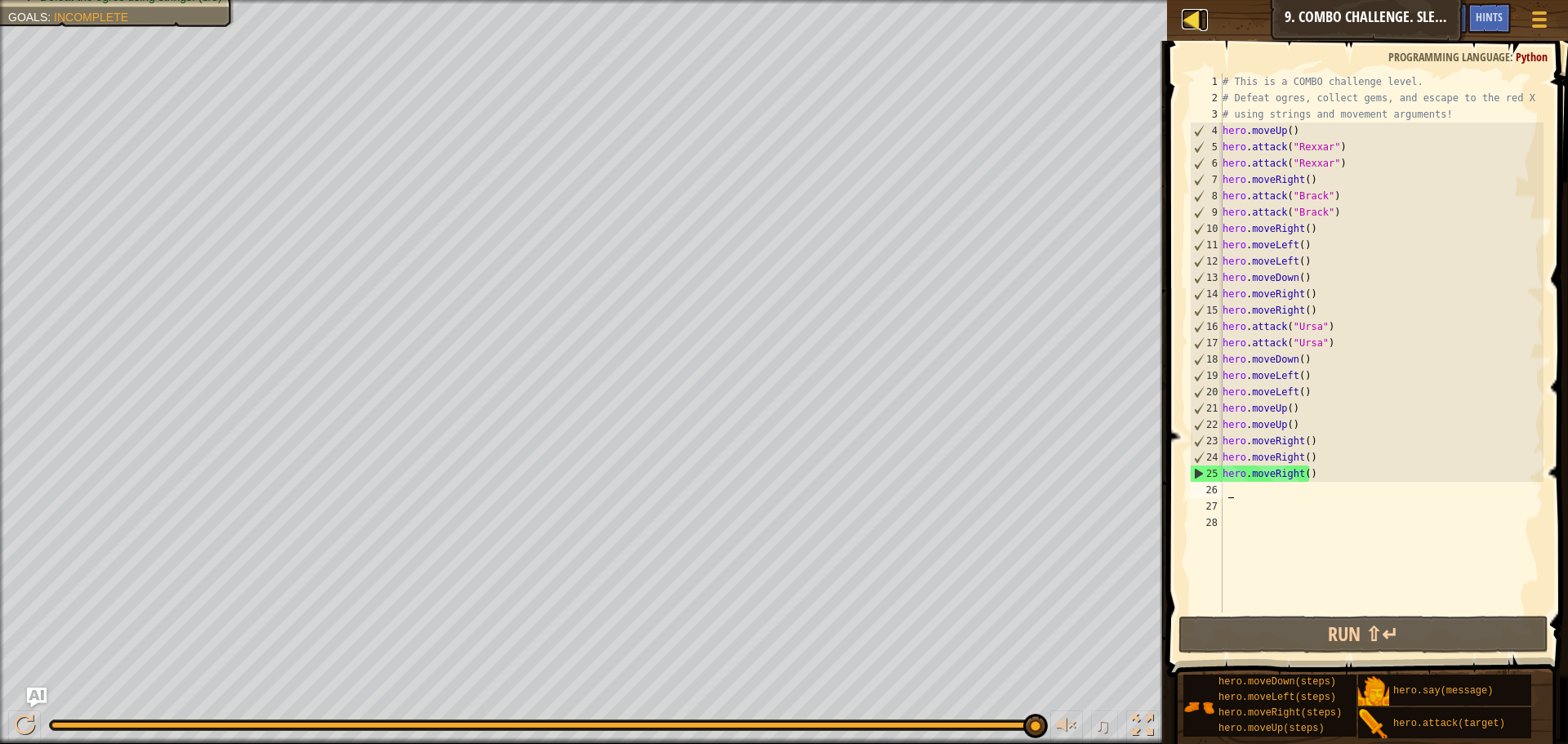
click at [1201, 18] on div at bounding box center [1191, 18] width 20 height 20
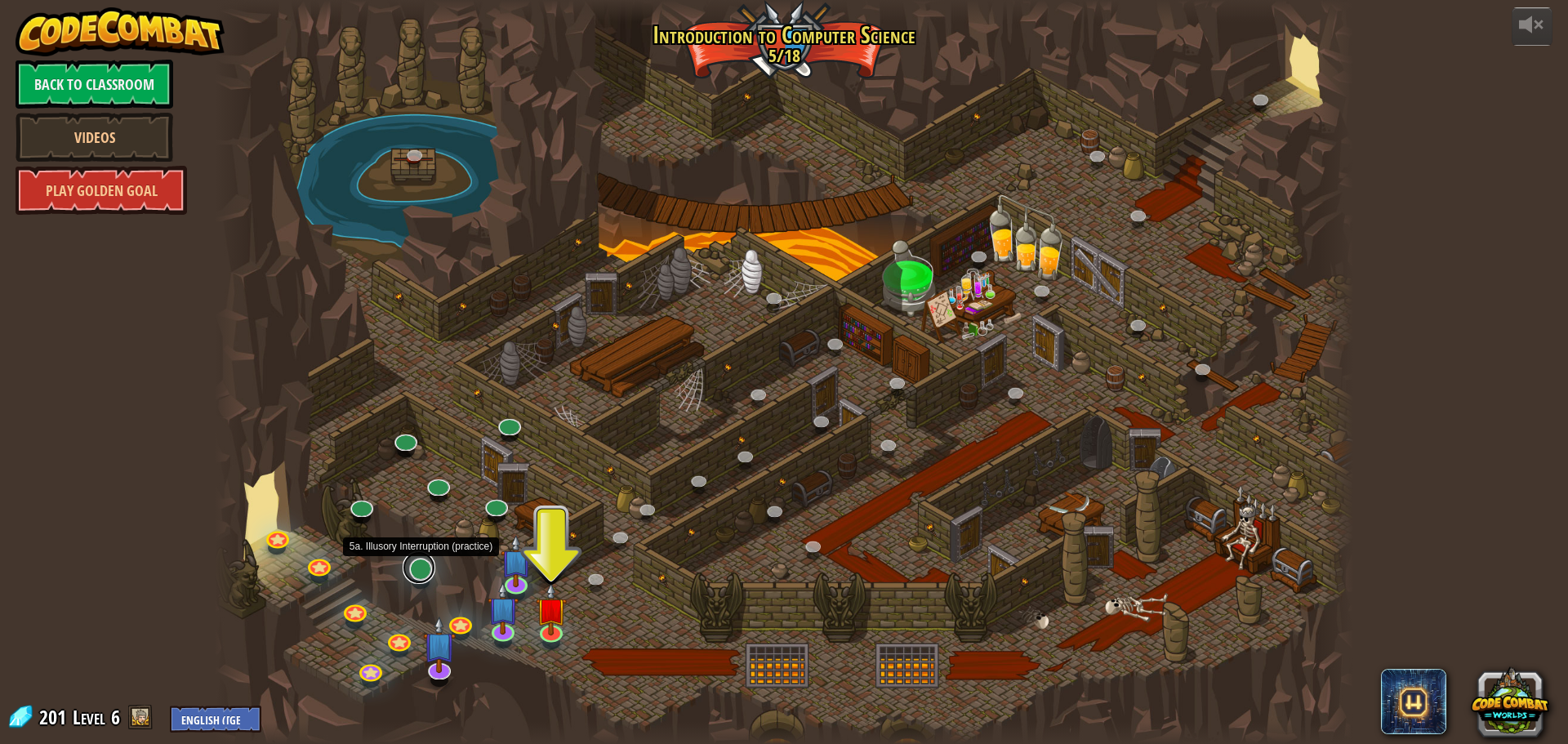
click at [423, 582] on div "25. Kithgard Gates (Locked) Escape the Kithgard dungeons, and don't let the gua…" at bounding box center [784, 372] width 1139 height 744
click at [422, 574] on link at bounding box center [419, 567] width 33 height 33
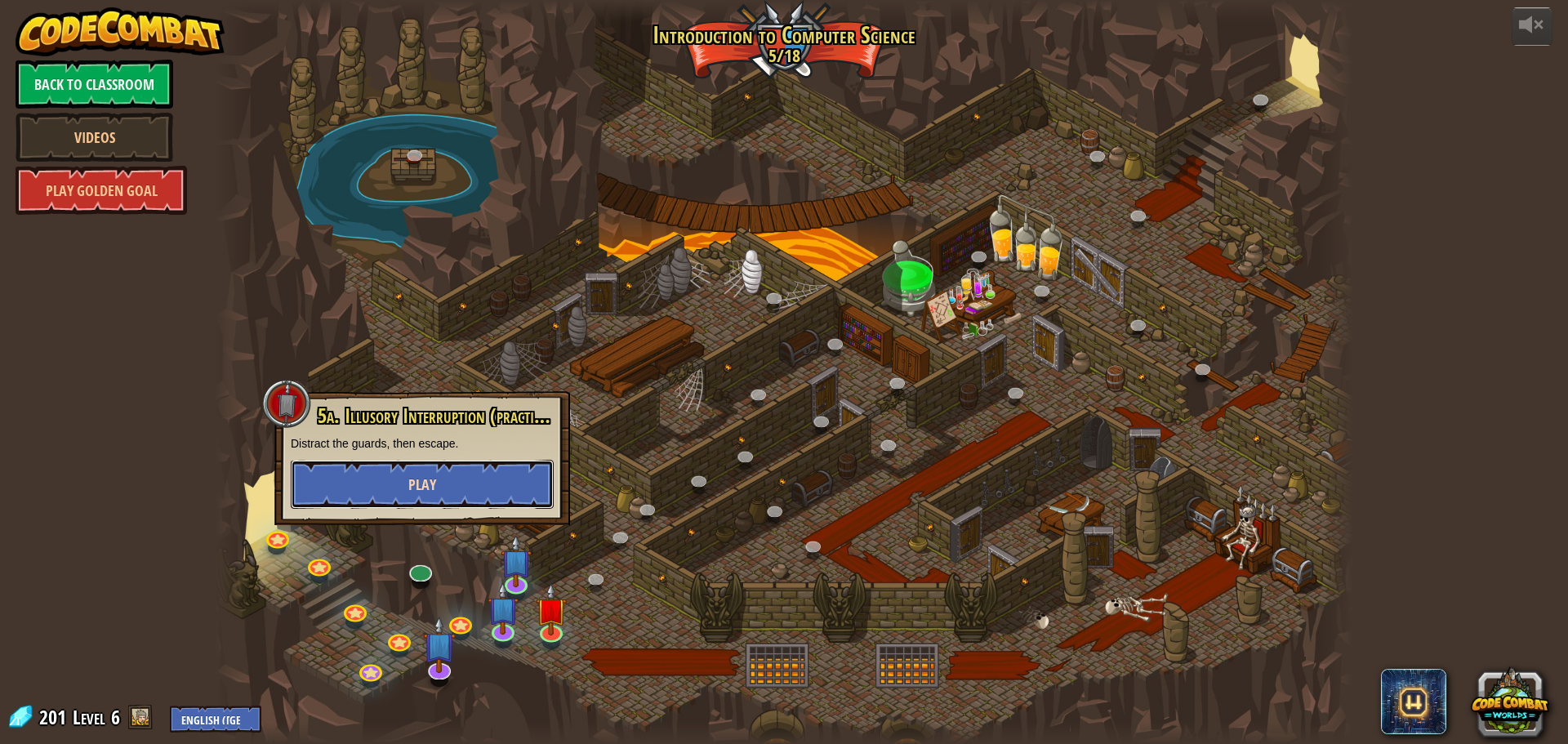
click at [469, 467] on button "Play" at bounding box center [421, 485] width 263 height 49
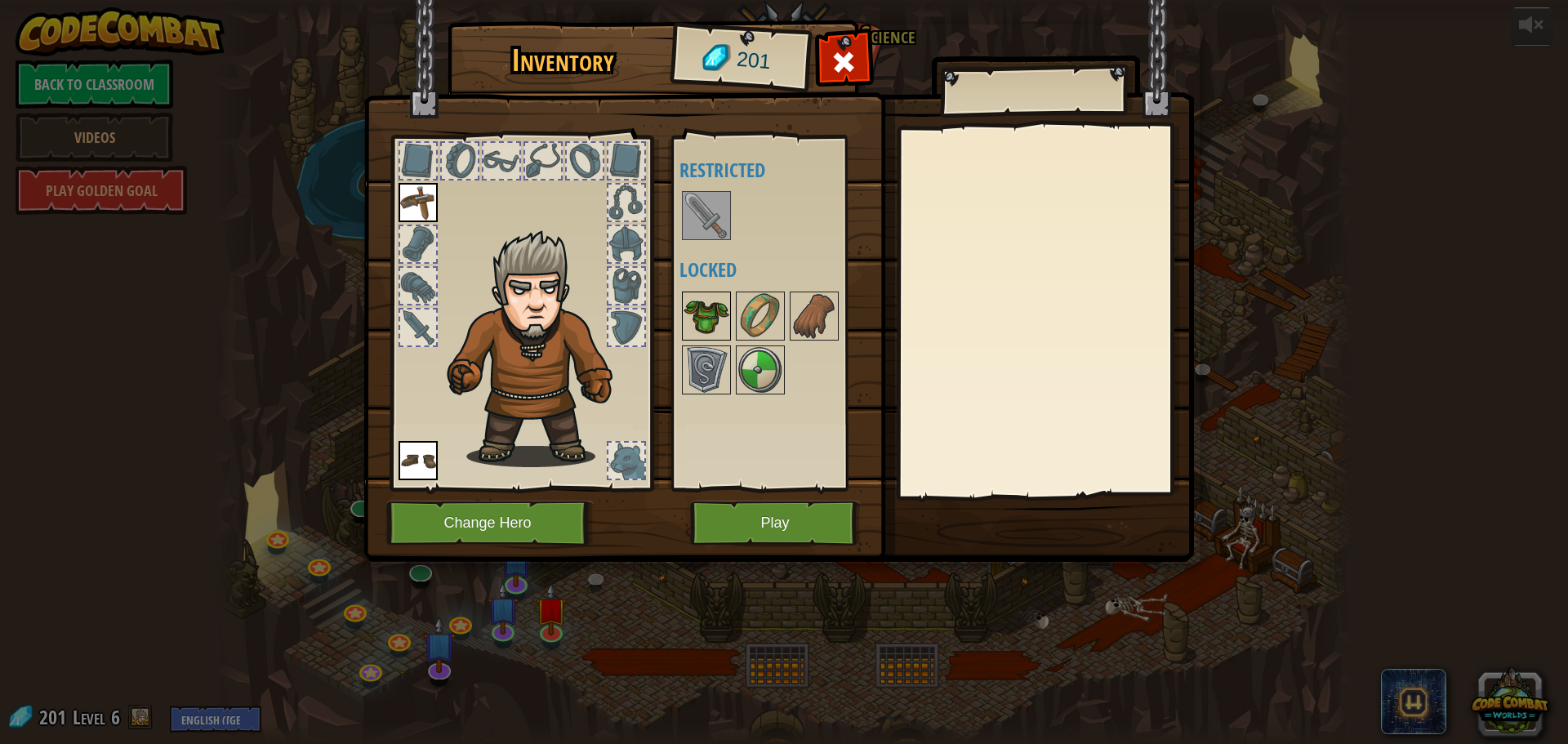
click at [698, 293] on img at bounding box center [707, 316] width 46 height 46
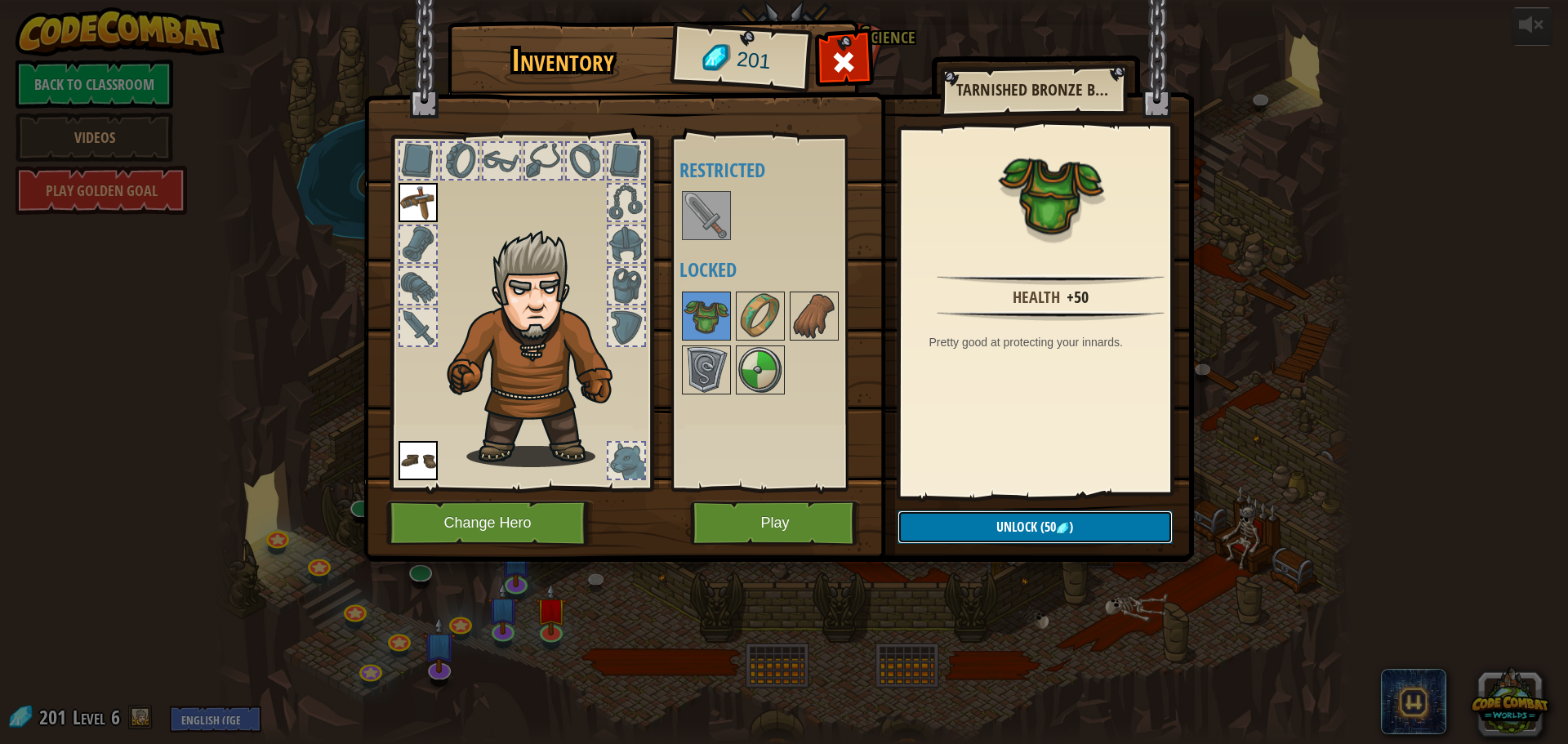
click at [1029, 525] on span "Unlock" at bounding box center [1016, 526] width 40 height 18
click at [1015, 536] on button "Confirm" at bounding box center [1035, 527] width 275 height 33
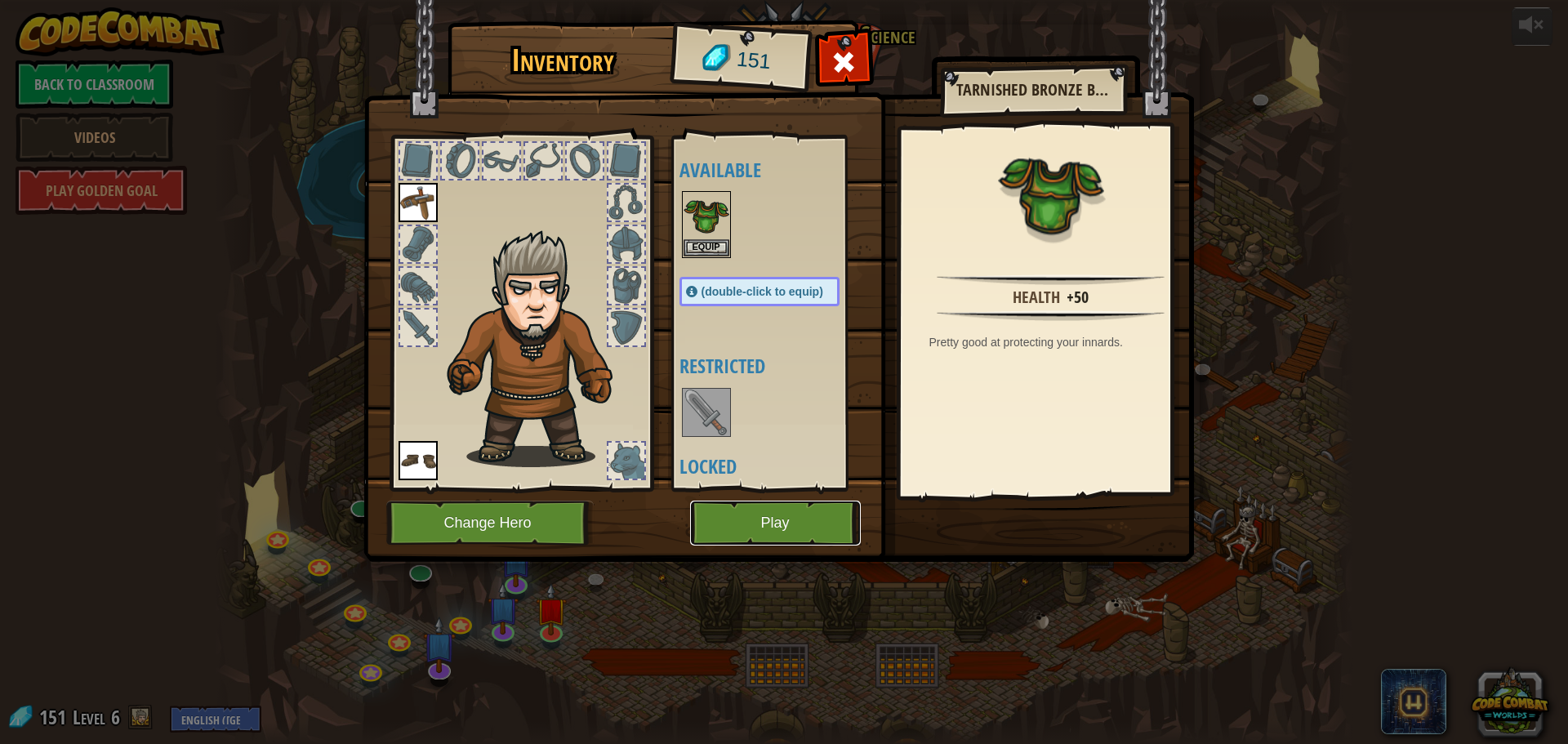
click at [745, 529] on button "Play" at bounding box center [775, 522] width 171 height 45
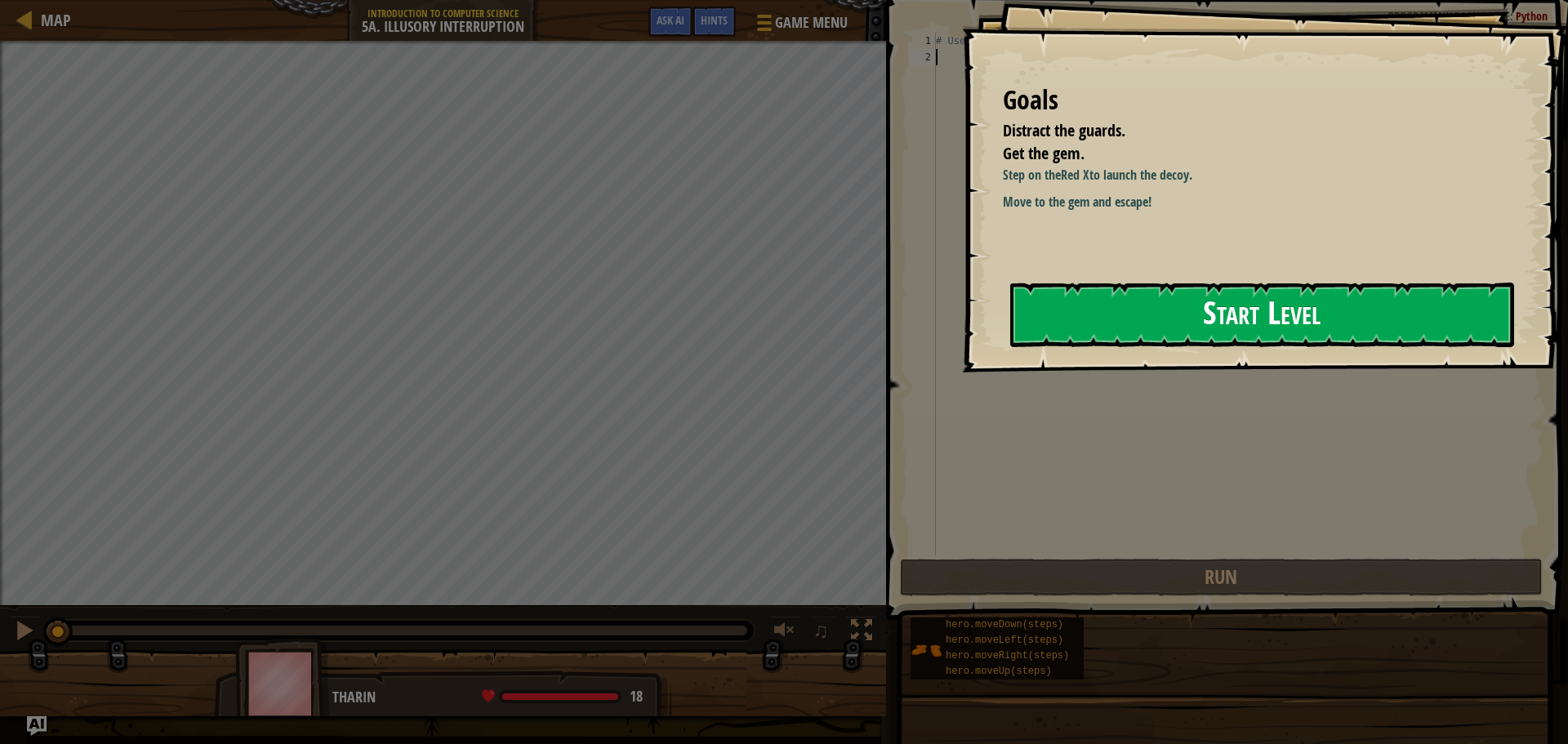
click at [1200, 298] on button "Start Level" at bounding box center [1262, 314] width 504 height 64
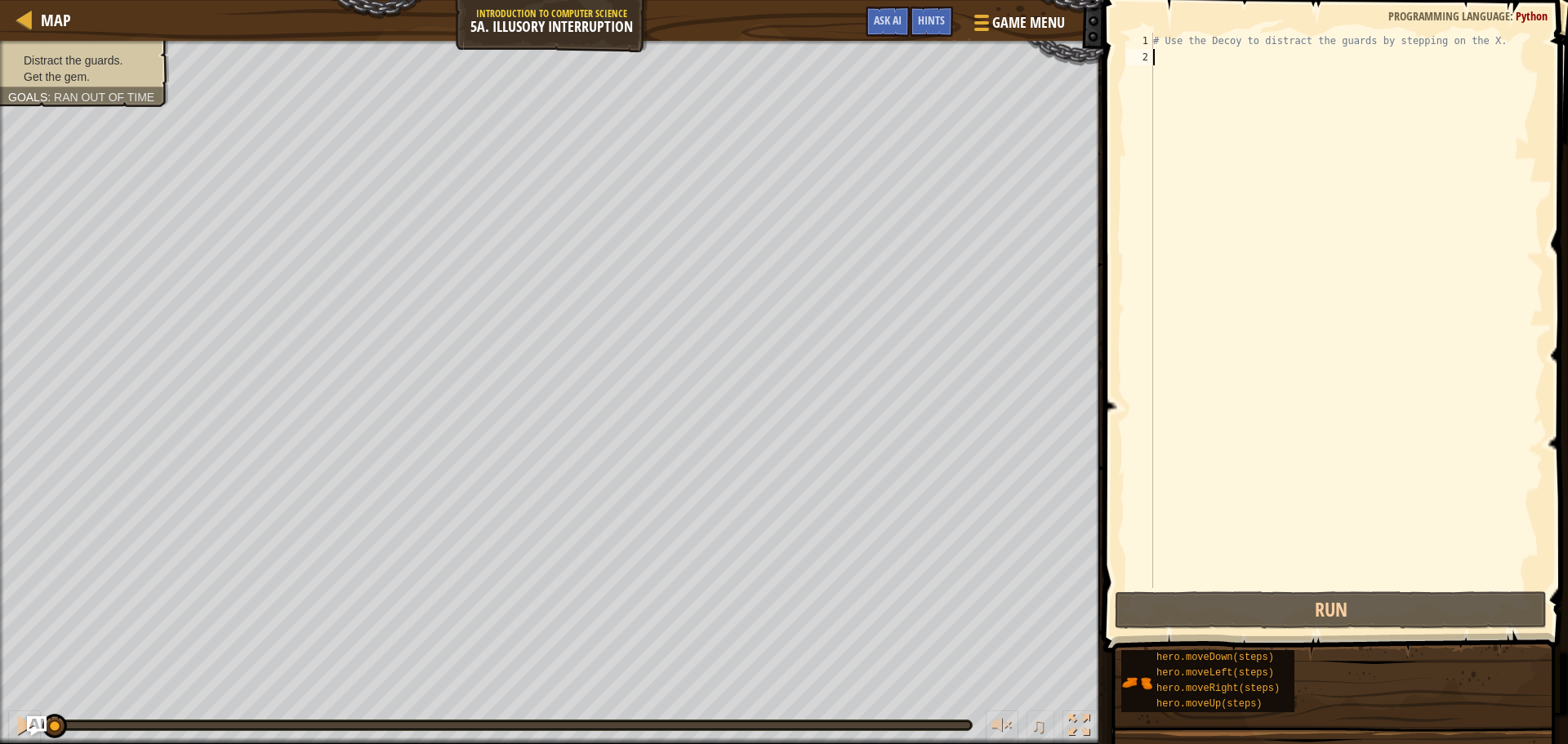
type textarea "h"
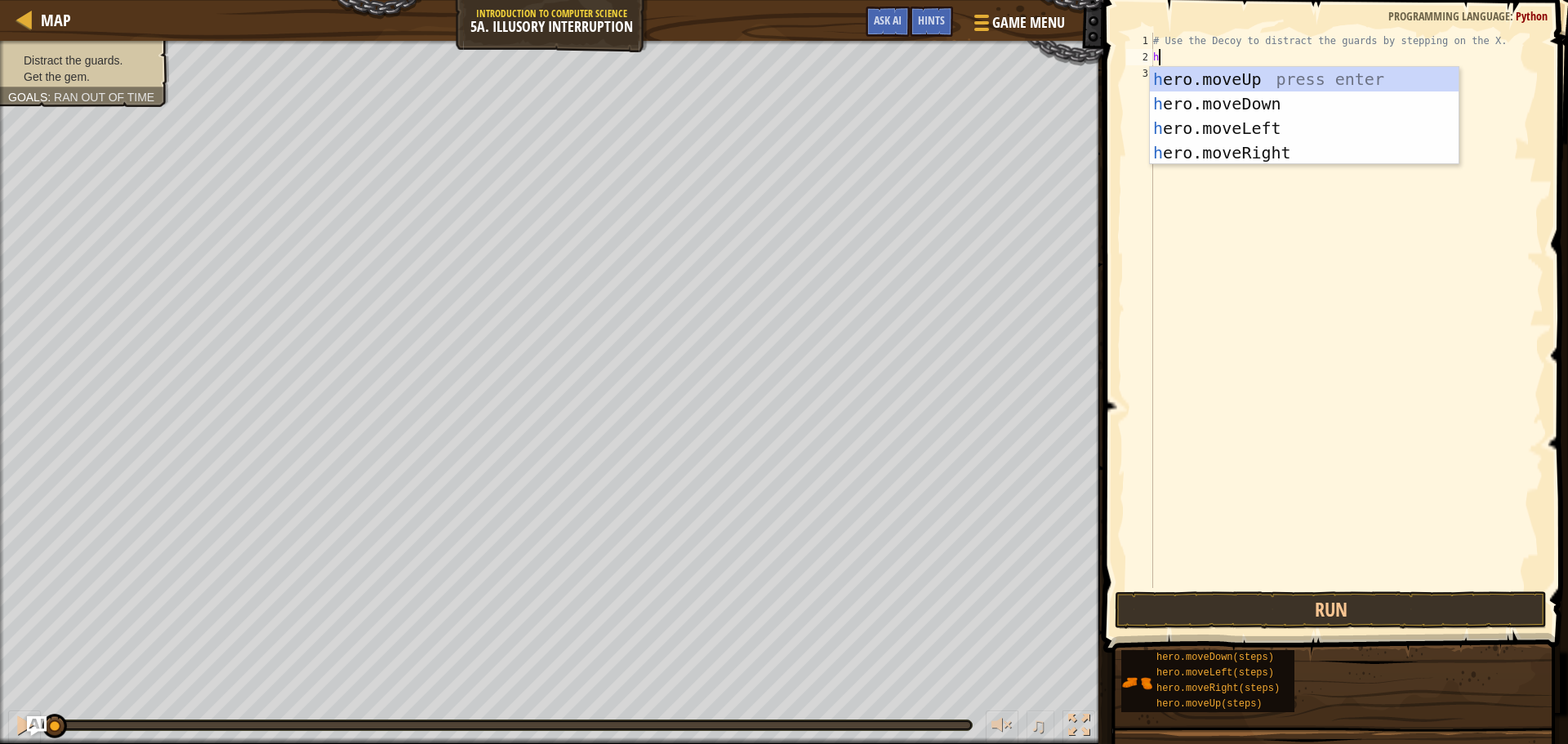
scroll to position [7, 0]
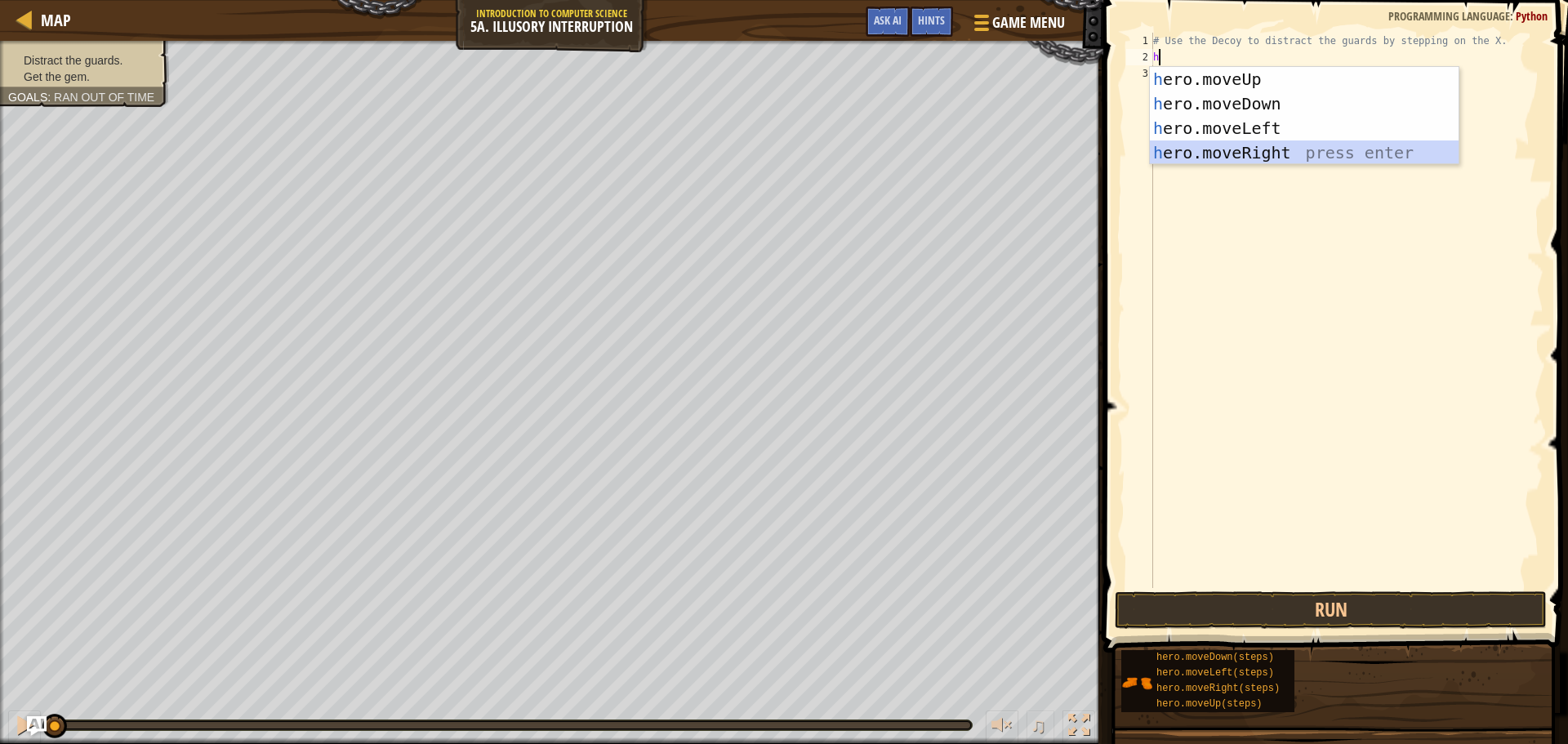
click at [1247, 158] on div "h ero.moveUp press enter h ero.moveDown press enter h ero.moveLeft press enter …" at bounding box center [1304, 140] width 309 height 147
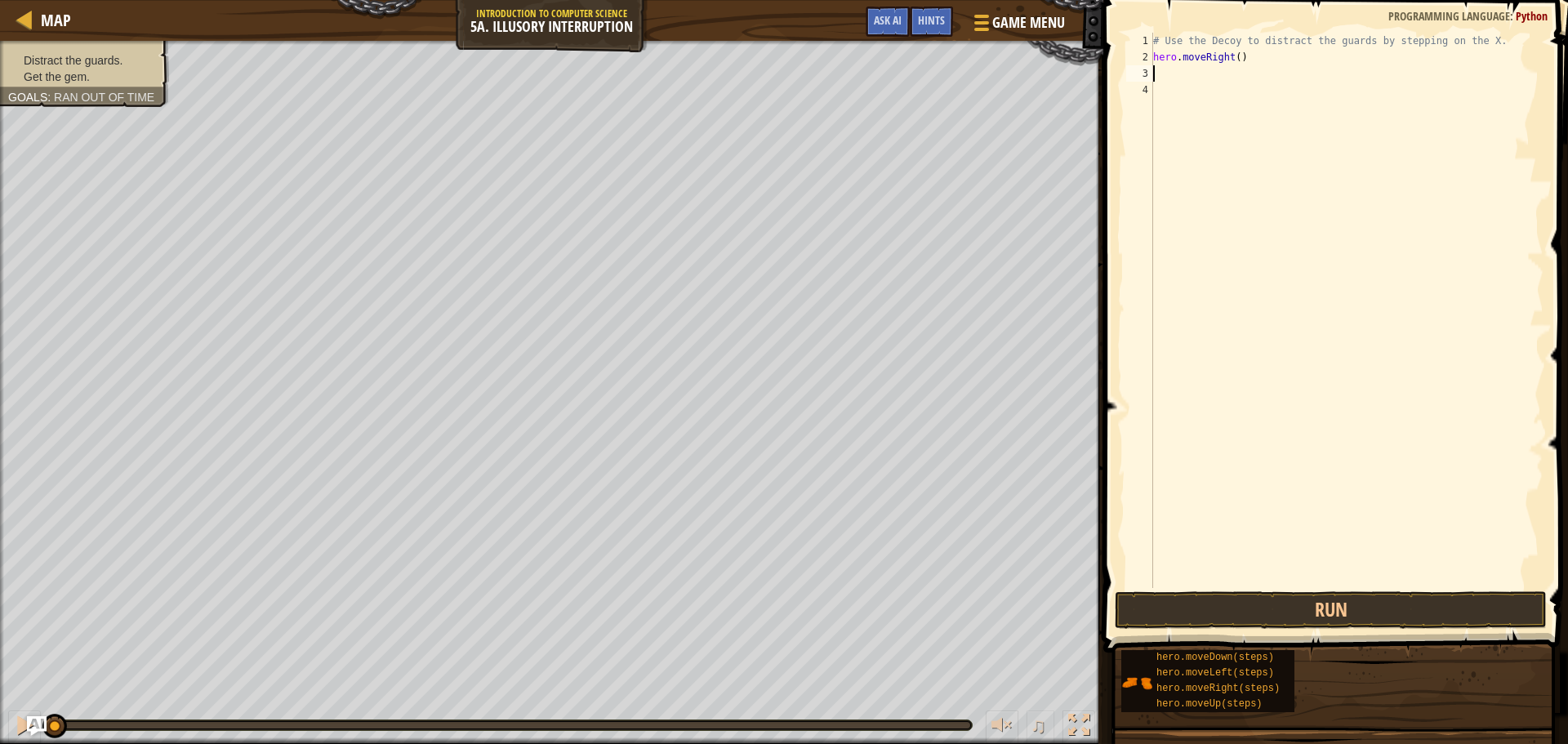
type textarea "h"
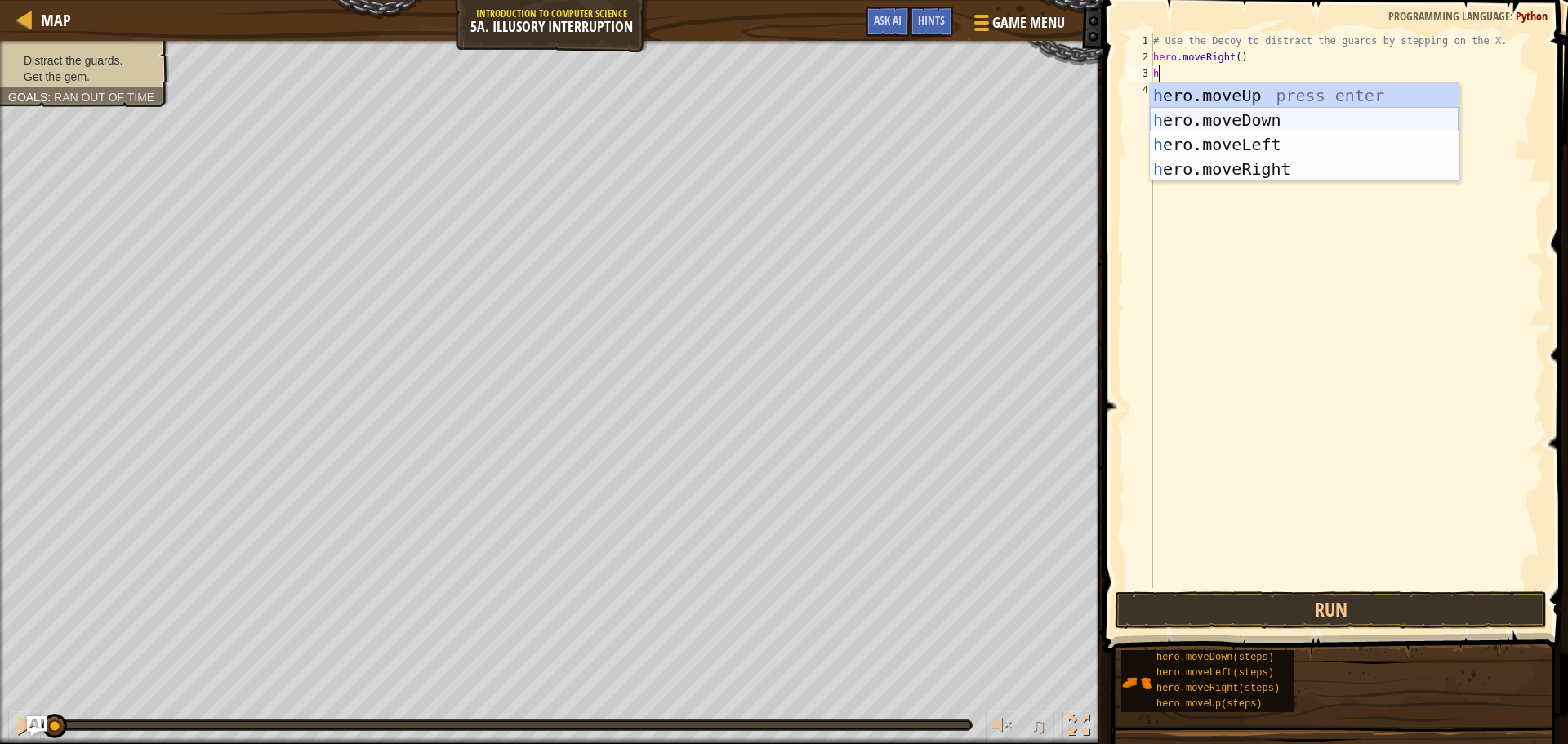
click at [1294, 113] on div "h ero.moveUp press enter h ero.moveDown press enter h ero.moveLeft press enter …" at bounding box center [1304, 157] width 309 height 147
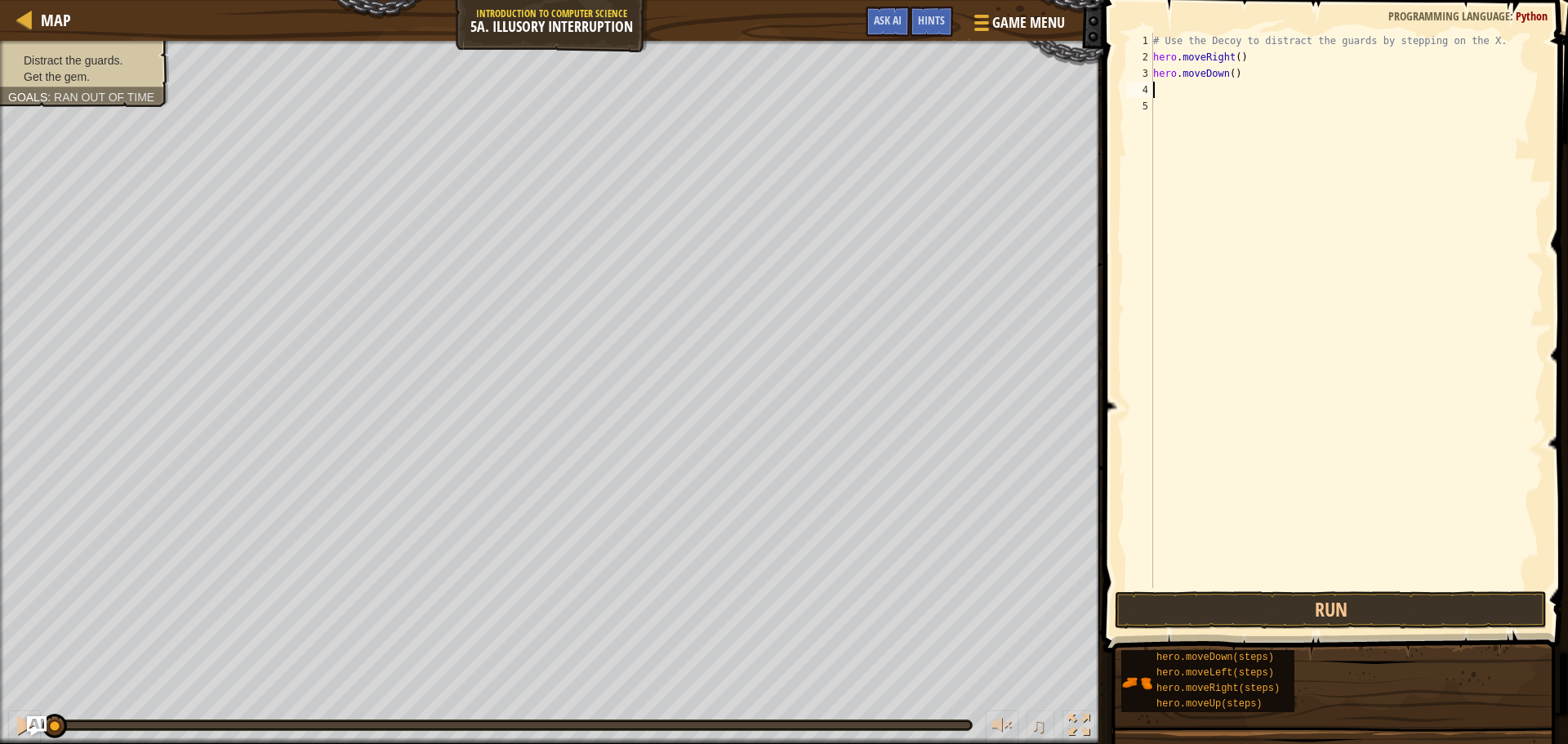
type textarea "h"
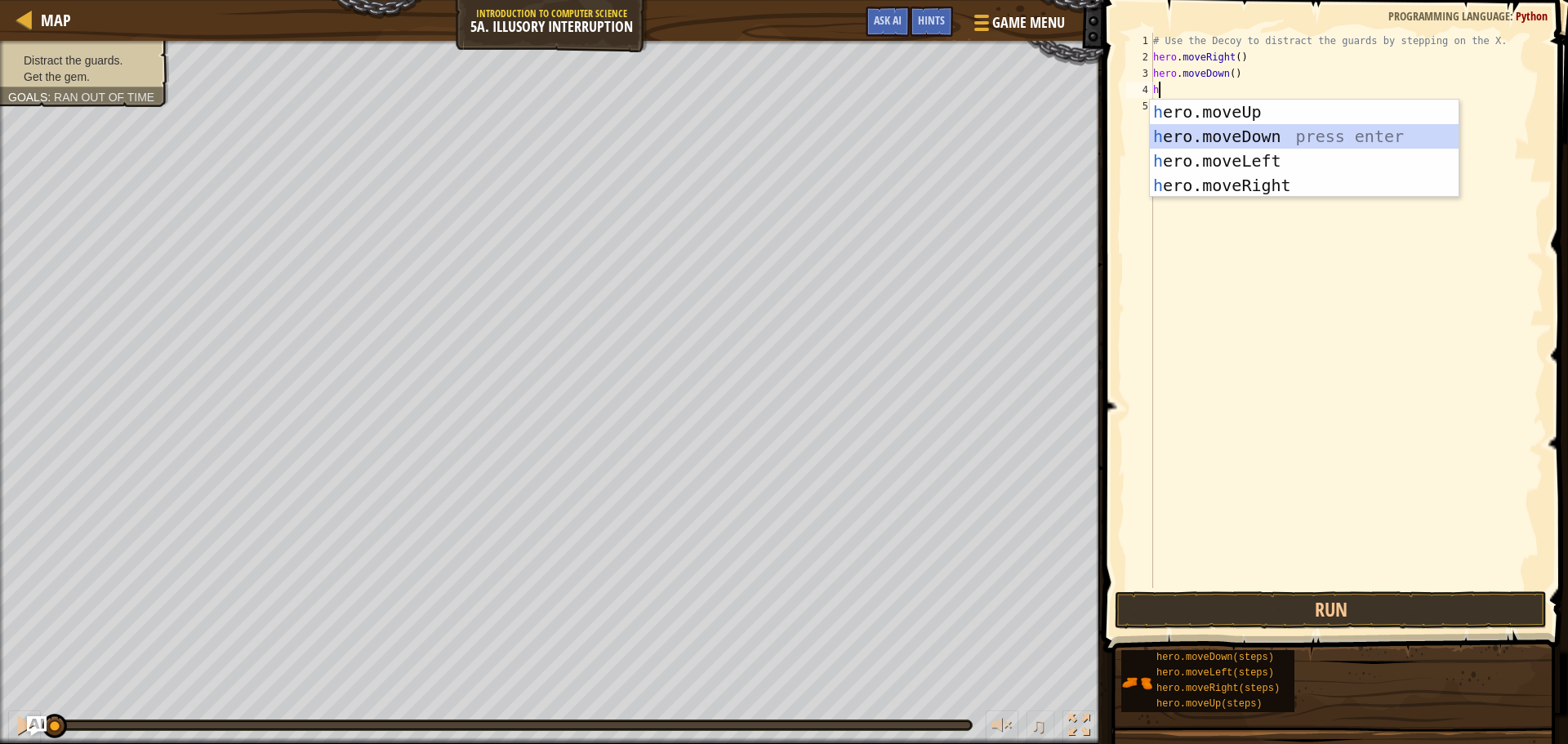
click at [1273, 133] on div "h ero.moveUp press enter h ero.moveDown press enter h ero.moveLeft press enter …" at bounding box center [1304, 172] width 309 height 147
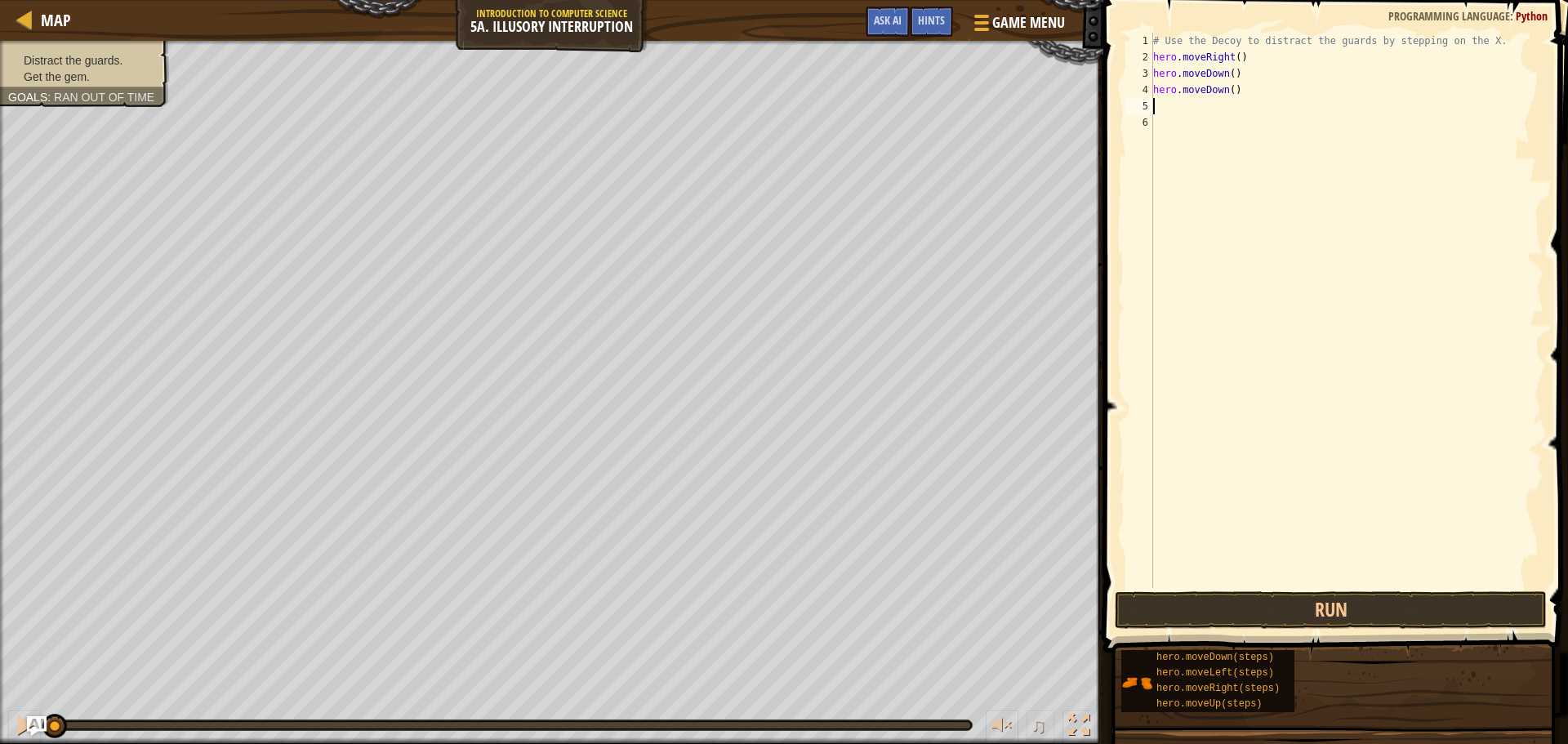
type textarea "h"
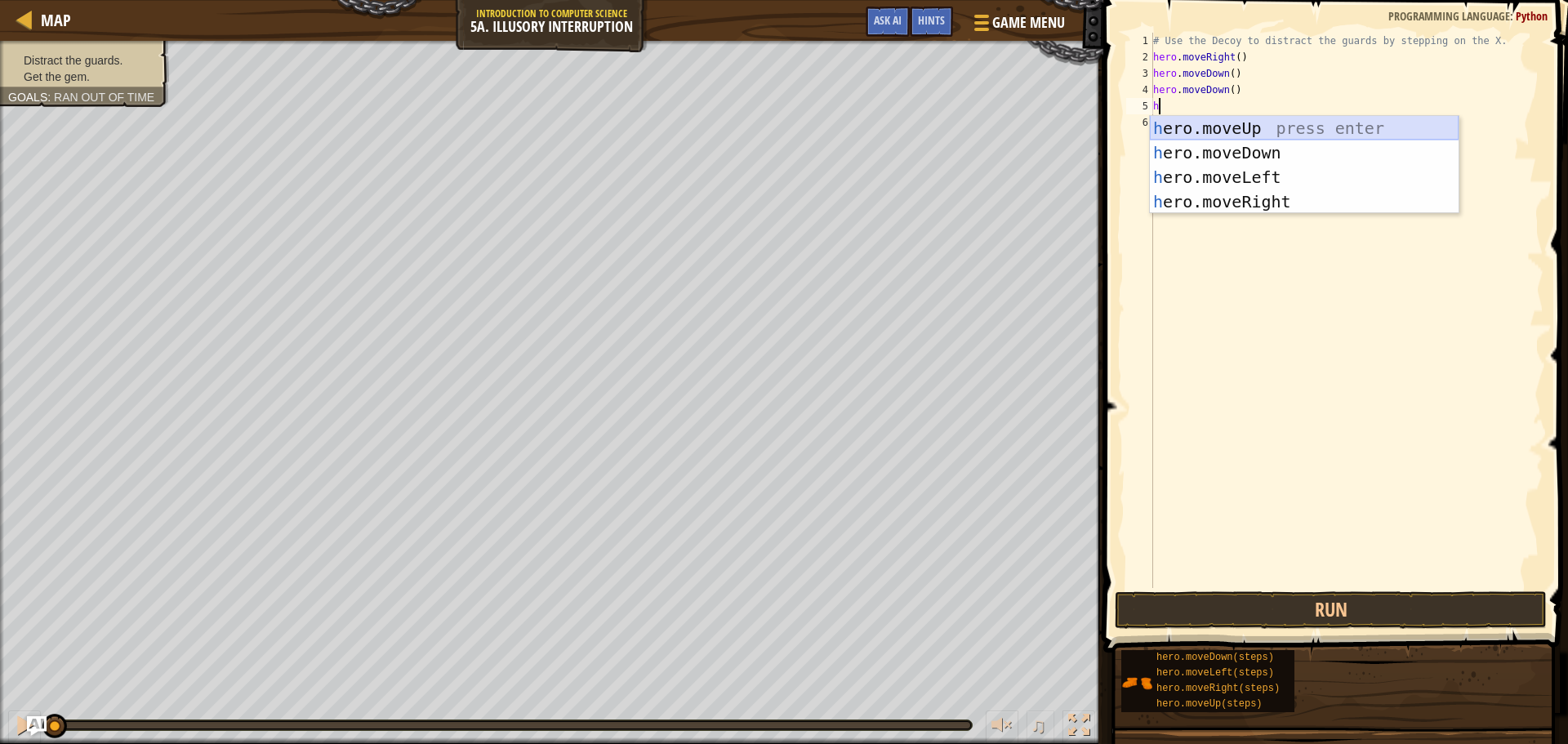
click at [1259, 124] on div "h ero.moveUp press enter h ero.moveDown press enter h ero.moveLeft press enter …" at bounding box center [1304, 189] width 309 height 147
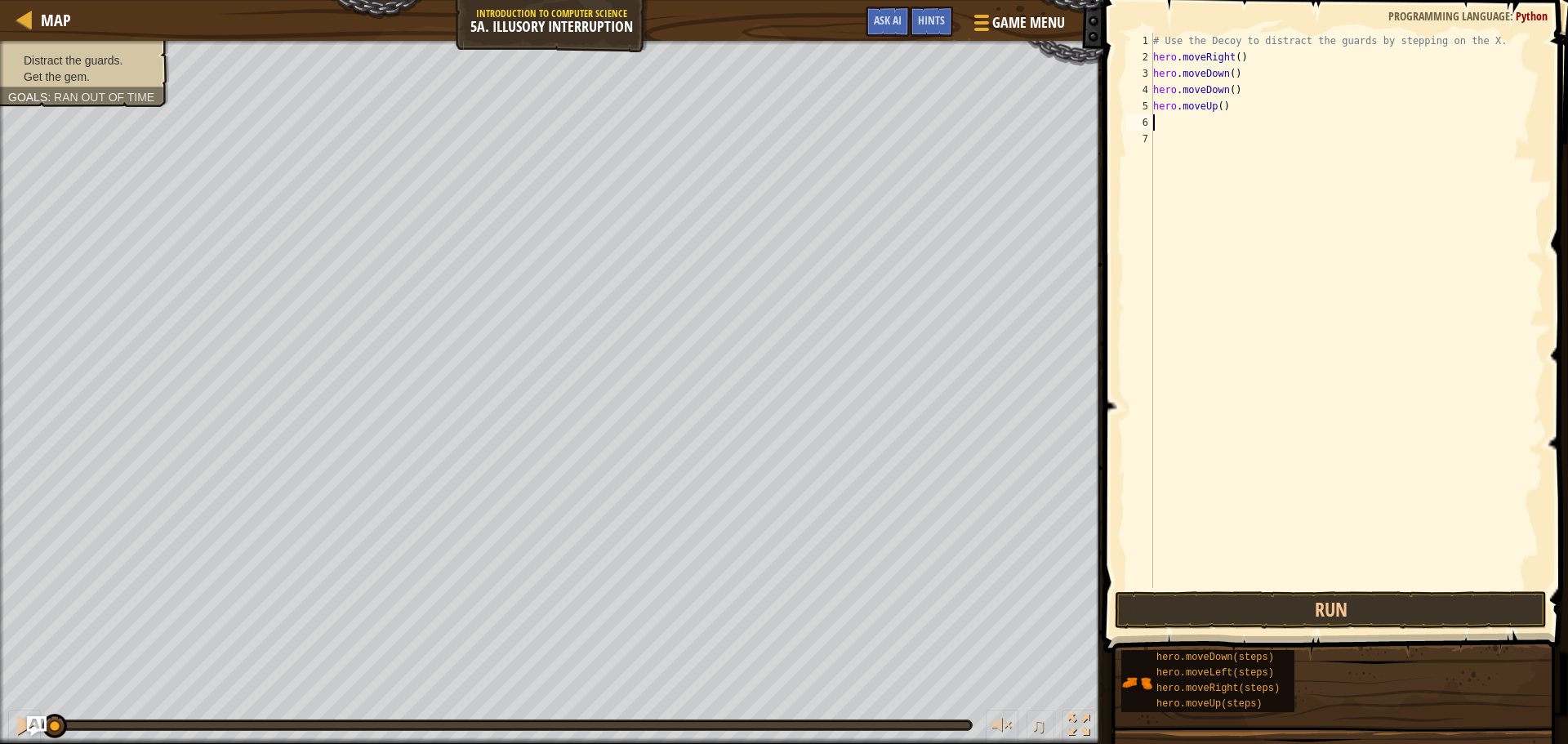
type textarea "h"
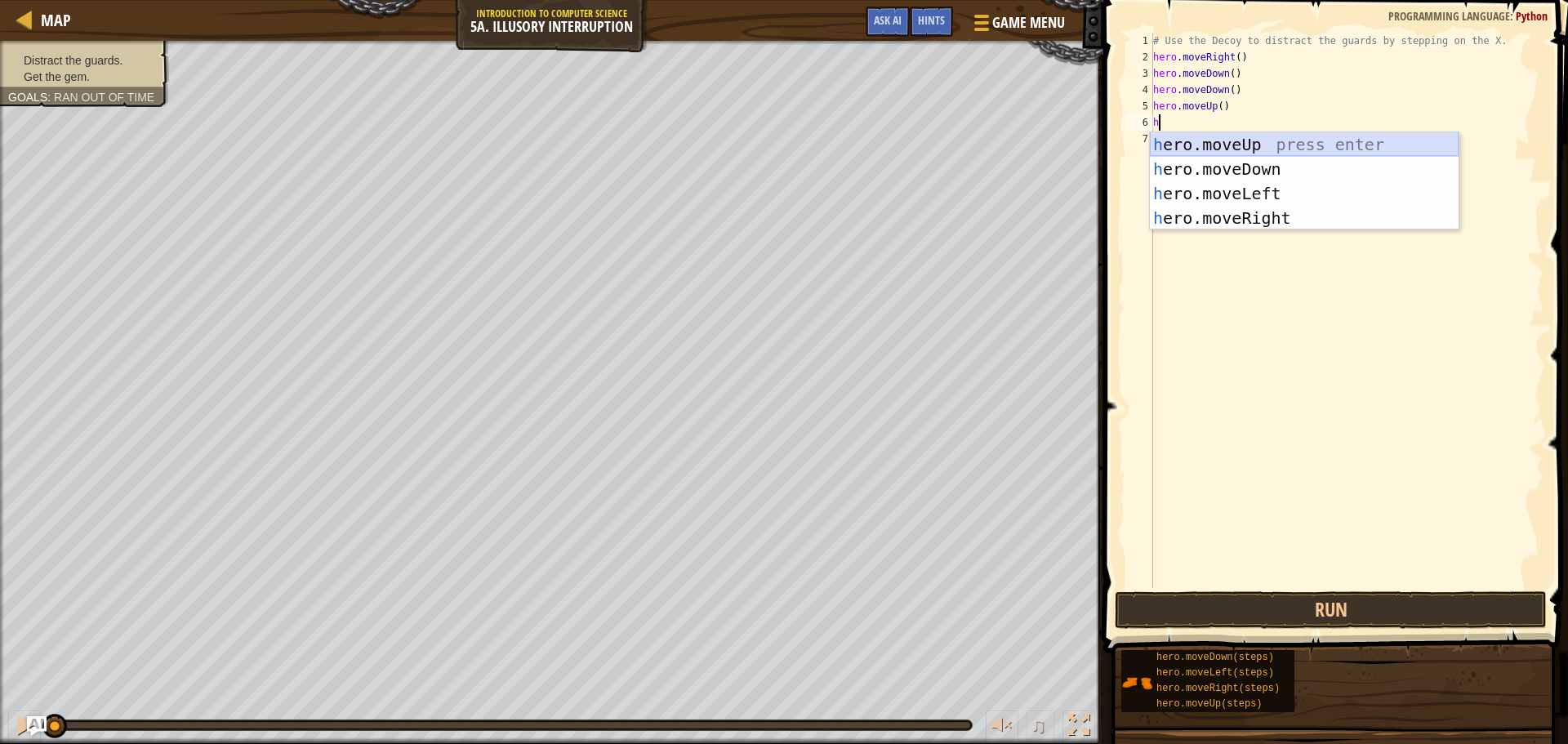
click at [1223, 142] on div "h ero.moveUp press enter h ero.moveDown press enter h ero.moveLeft press enter …" at bounding box center [1304, 205] width 309 height 147
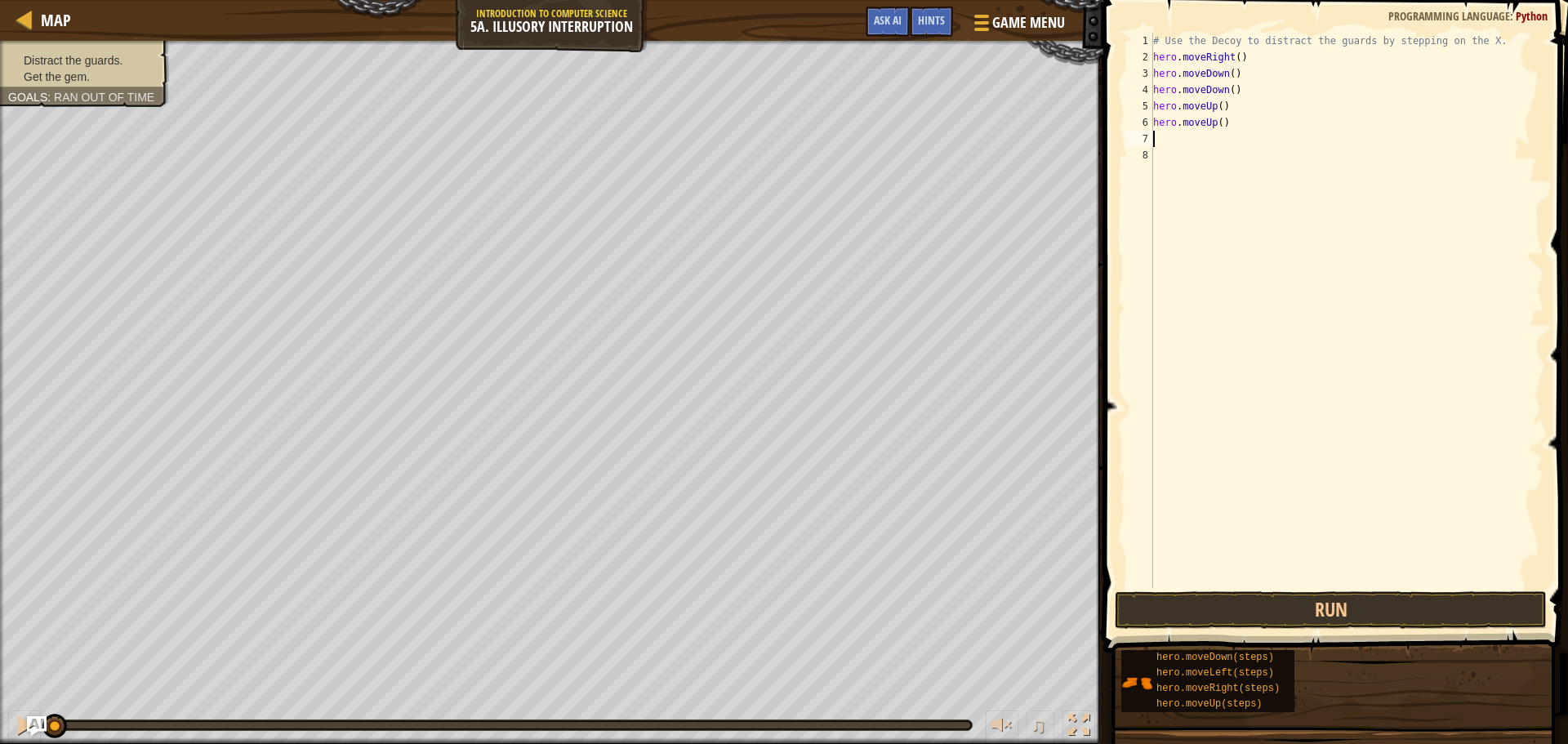
type textarea "h"
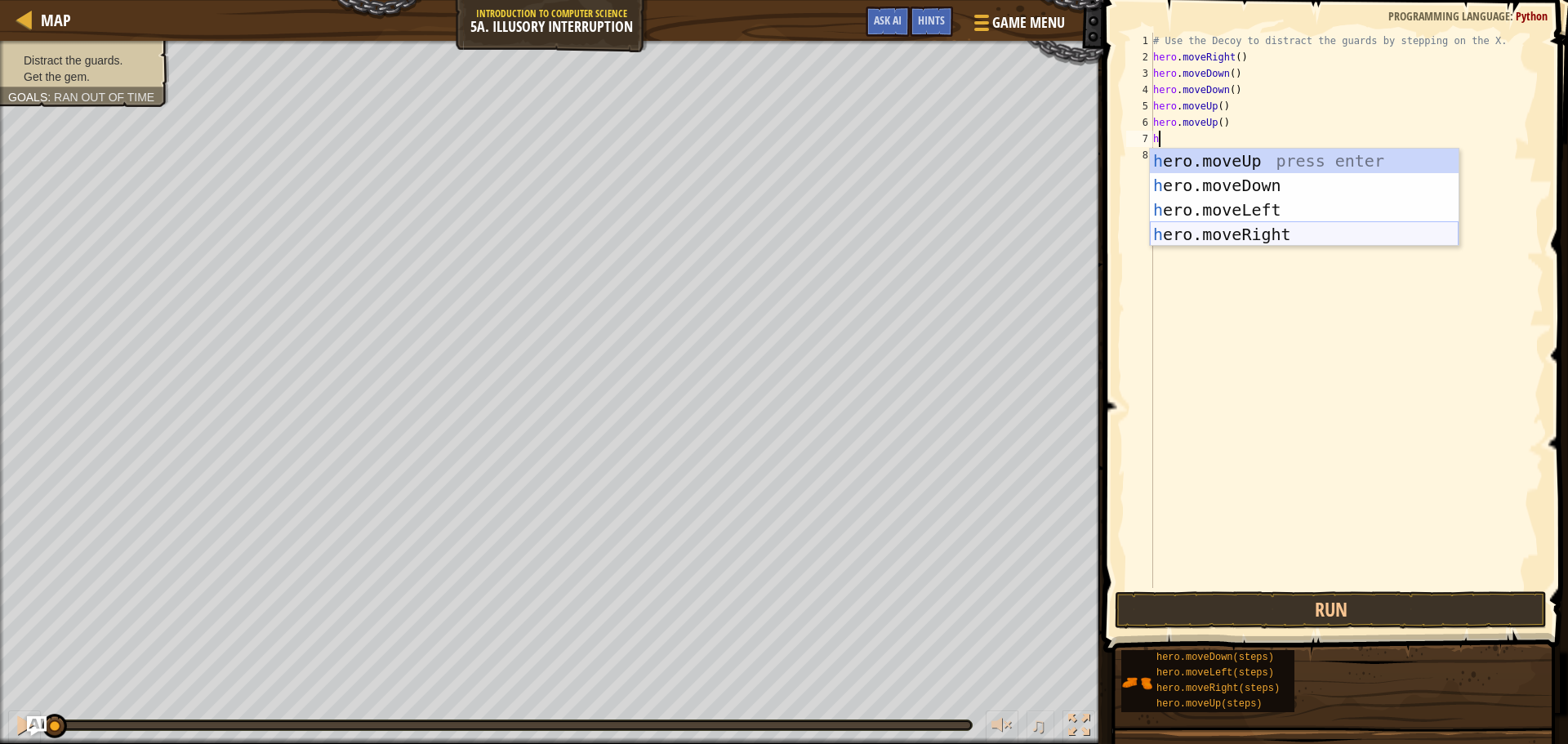
click at [1242, 233] on div "h ero.moveUp press enter h ero.moveDown press enter h ero.moveLeft press enter …" at bounding box center [1304, 222] width 309 height 147
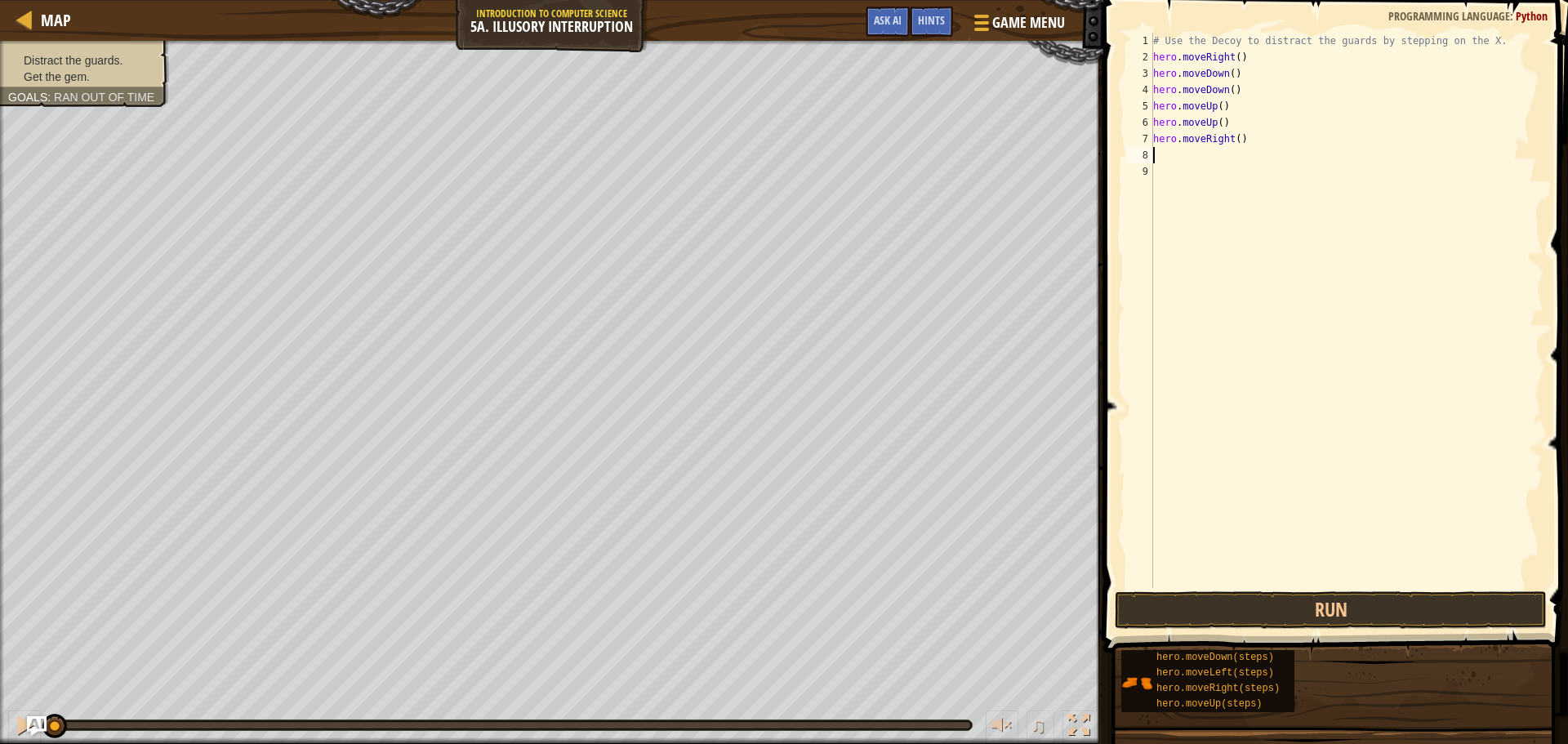
type textarea "h"
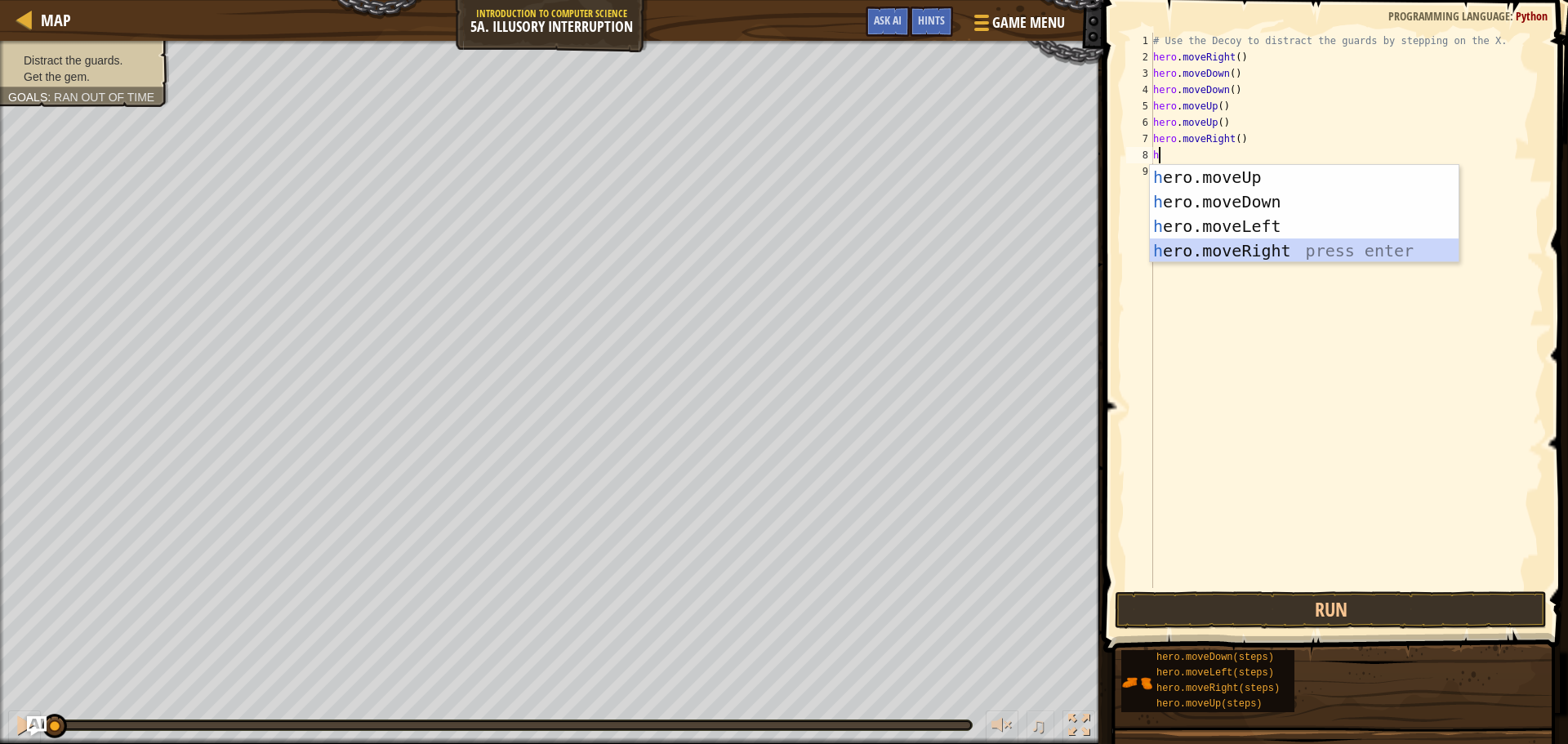
click at [1239, 246] on div "h ero.moveUp press enter h ero.moveDown press enter h ero.moveLeft press enter …" at bounding box center [1304, 238] width 309 height 147
type textarea "h"
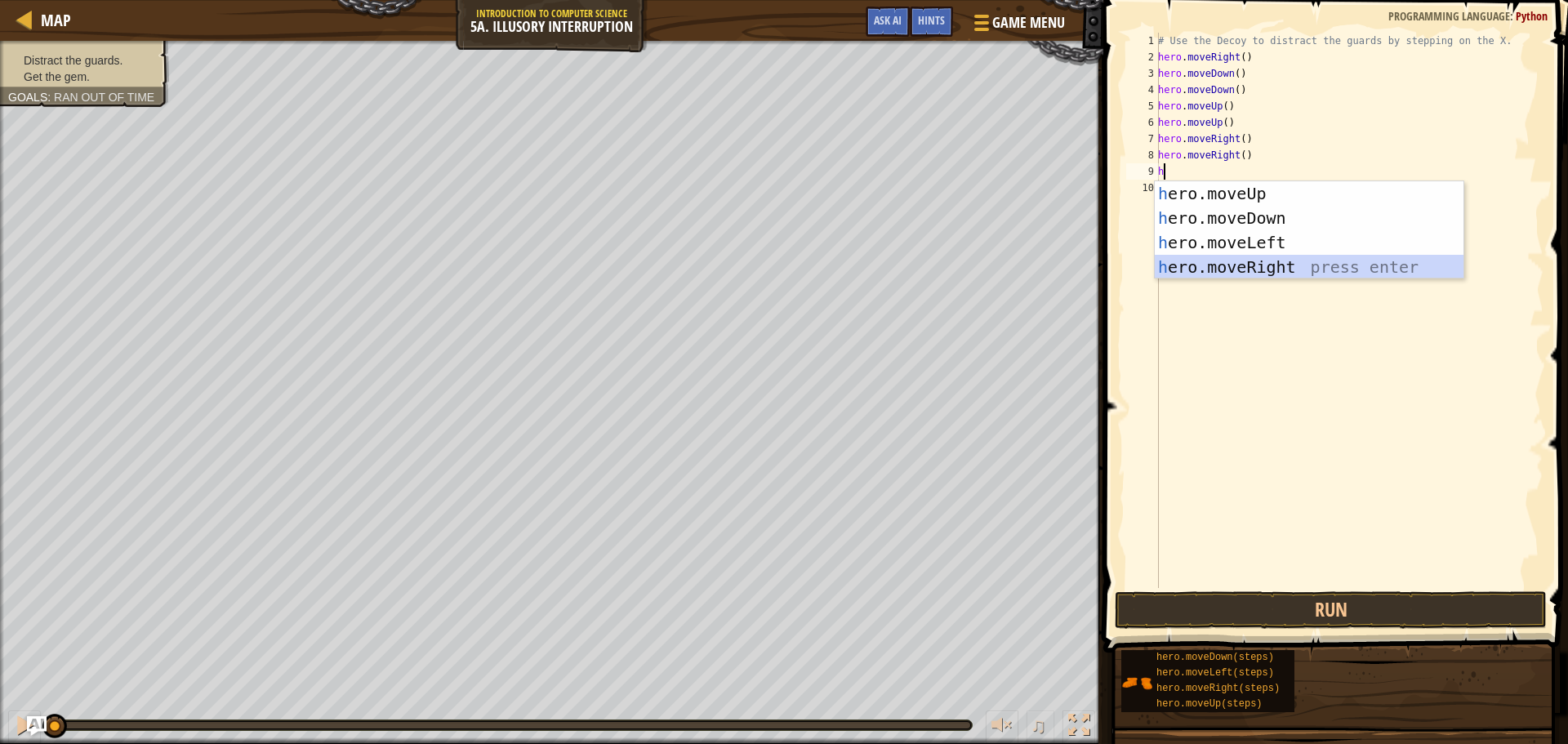
click at [1241, 262] on div "h ero.moveUp press enter h ero.moveDown press enter h ero.moveLeft press enter …" at bounding box center [1309, 254] width 309 height 147
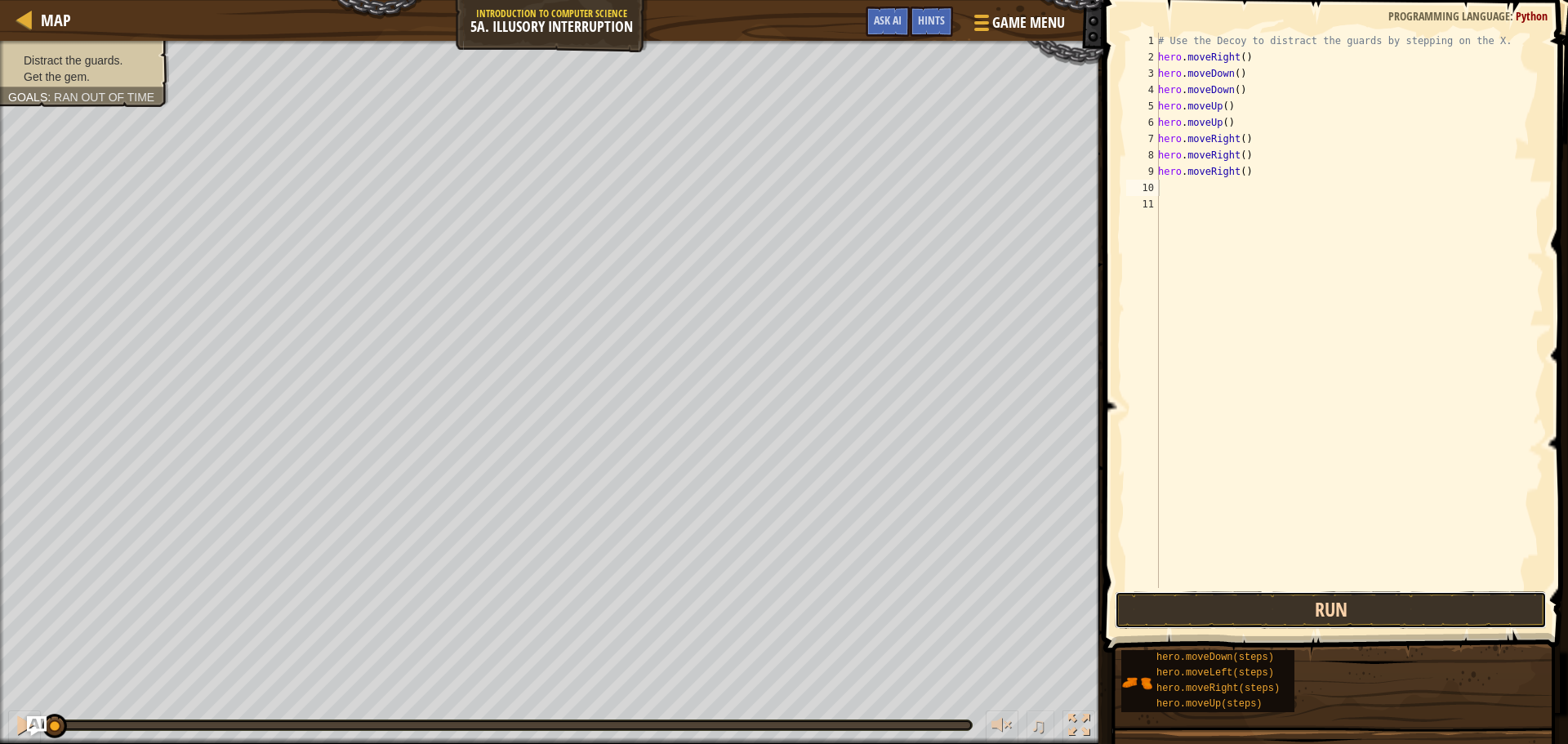
click at [1342, 595] on button "Run" at bounding box center [1330, 609] width 432 height 38
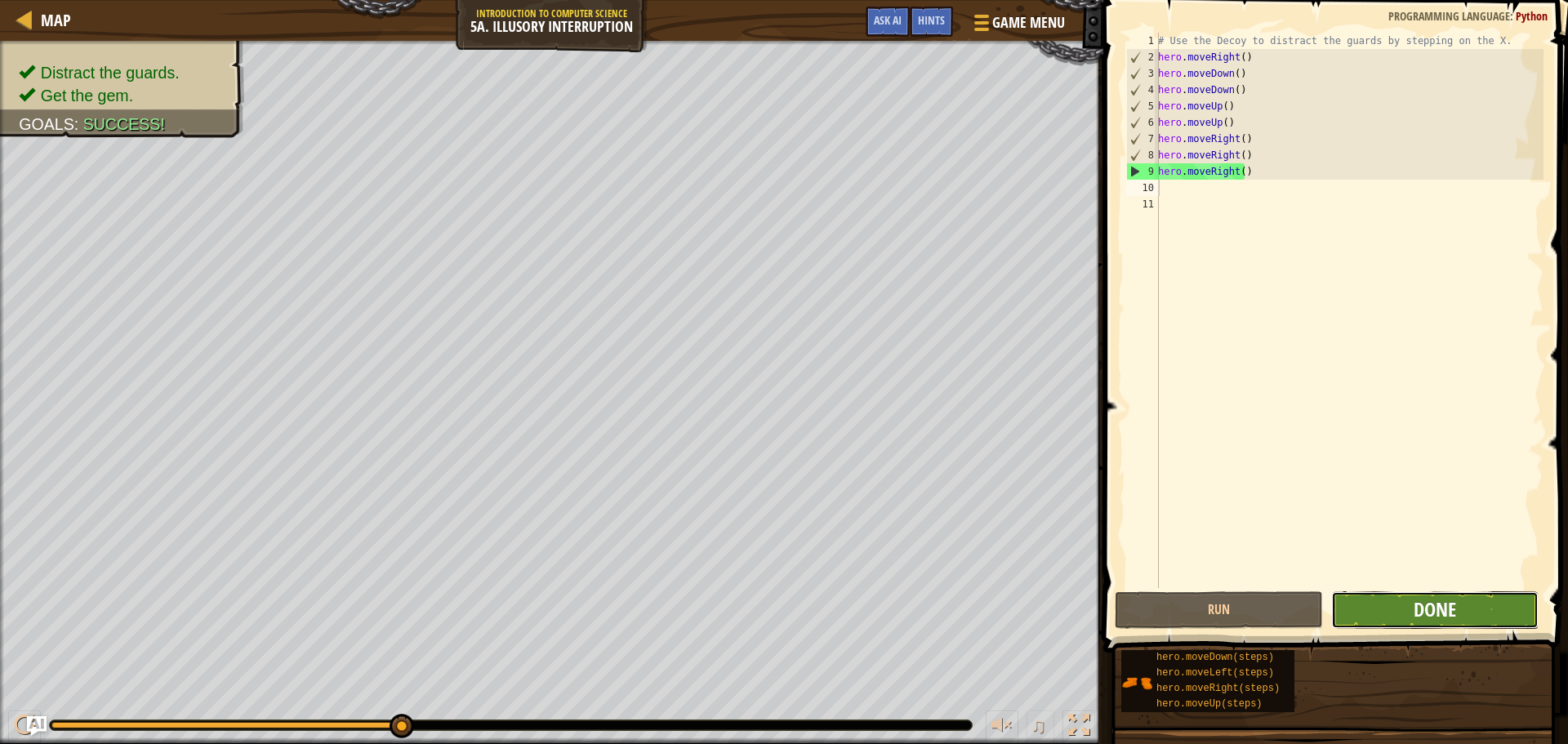
click at [1432, 613] on span "Done" at bounding box center [1435, 609] width 42 height 26
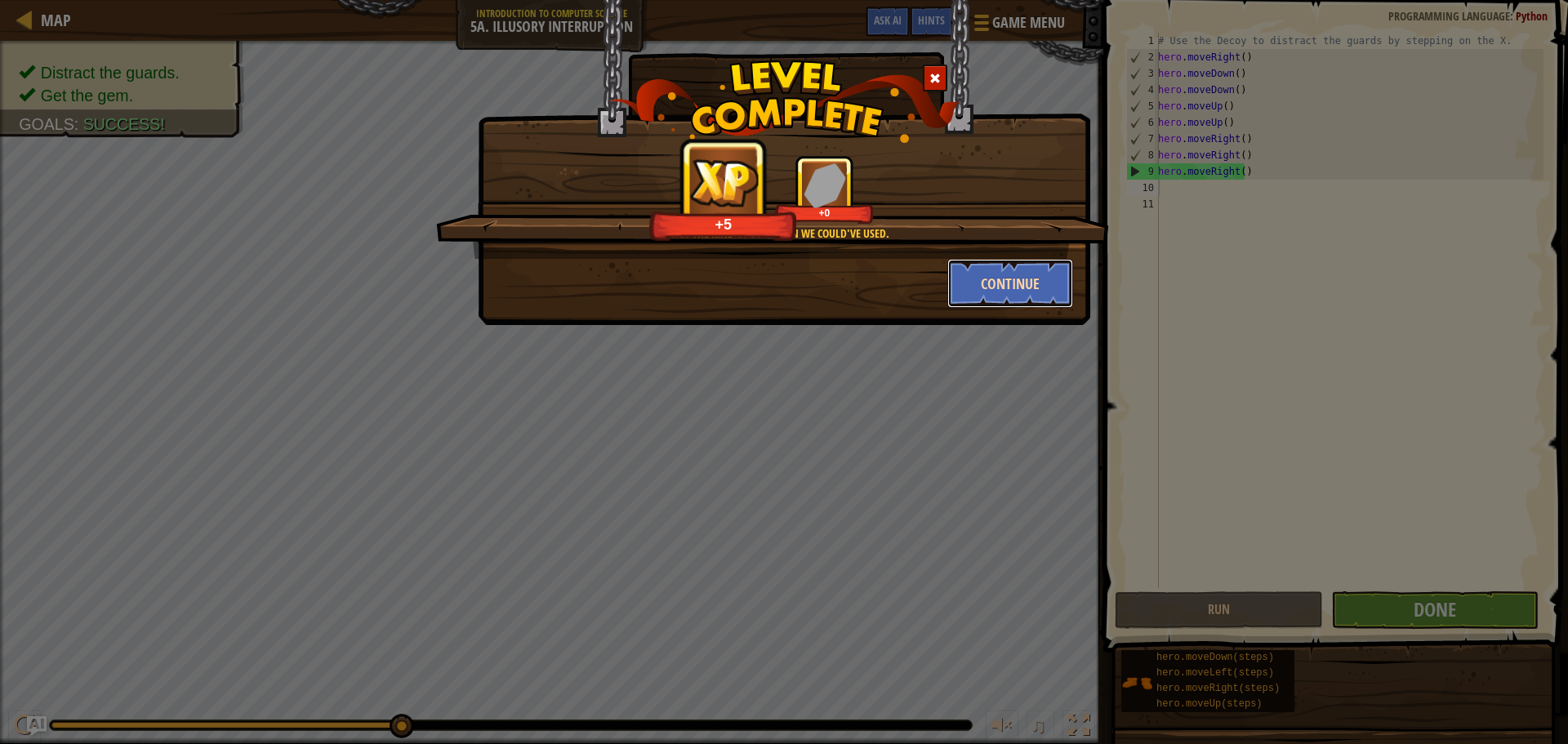
click at [1007, 261] on button "Continue" at bounding box center [1011, 283] width 127 height 49
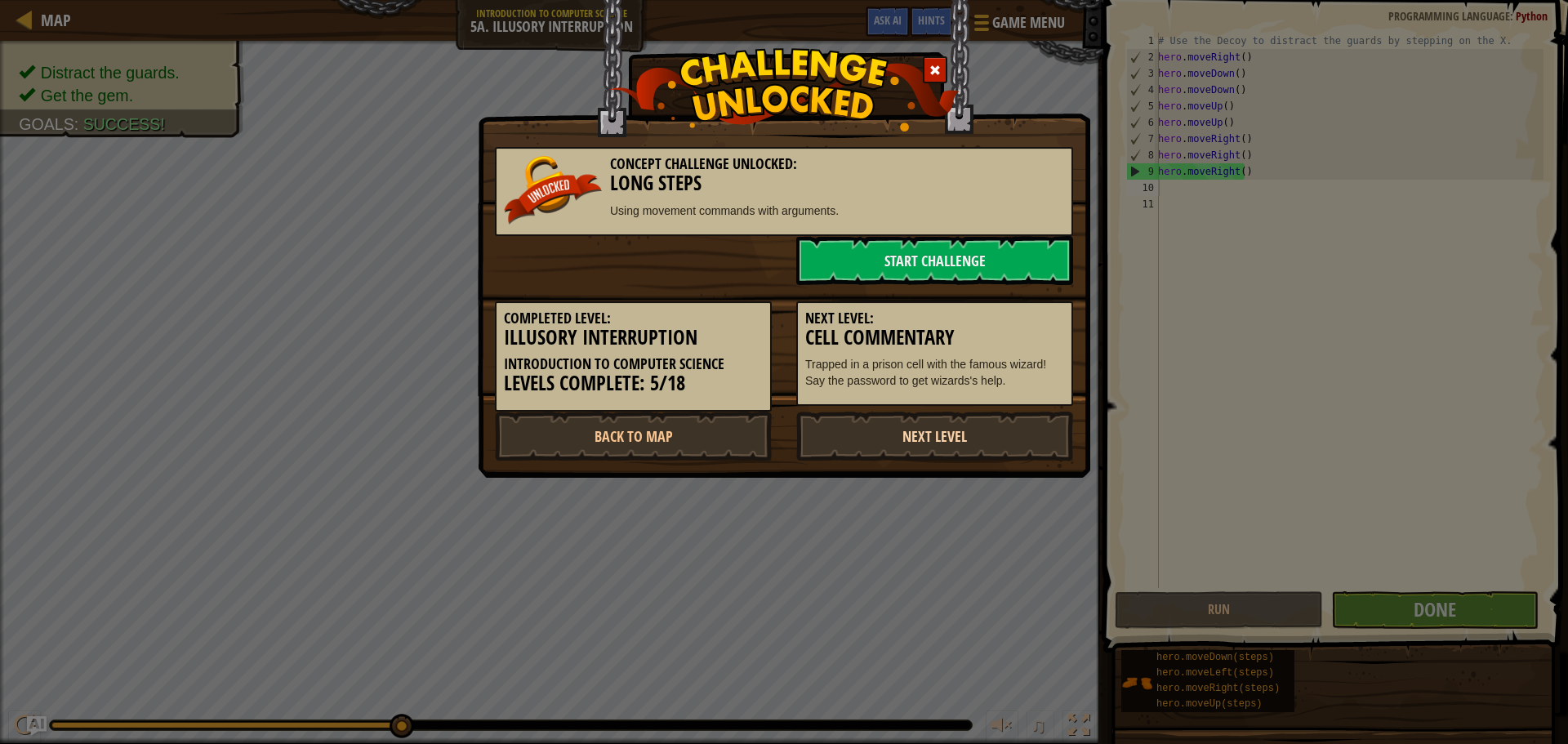
click at [1025, 437] on link "Next Level" at bounding box center [934, 436] width 277 height 49
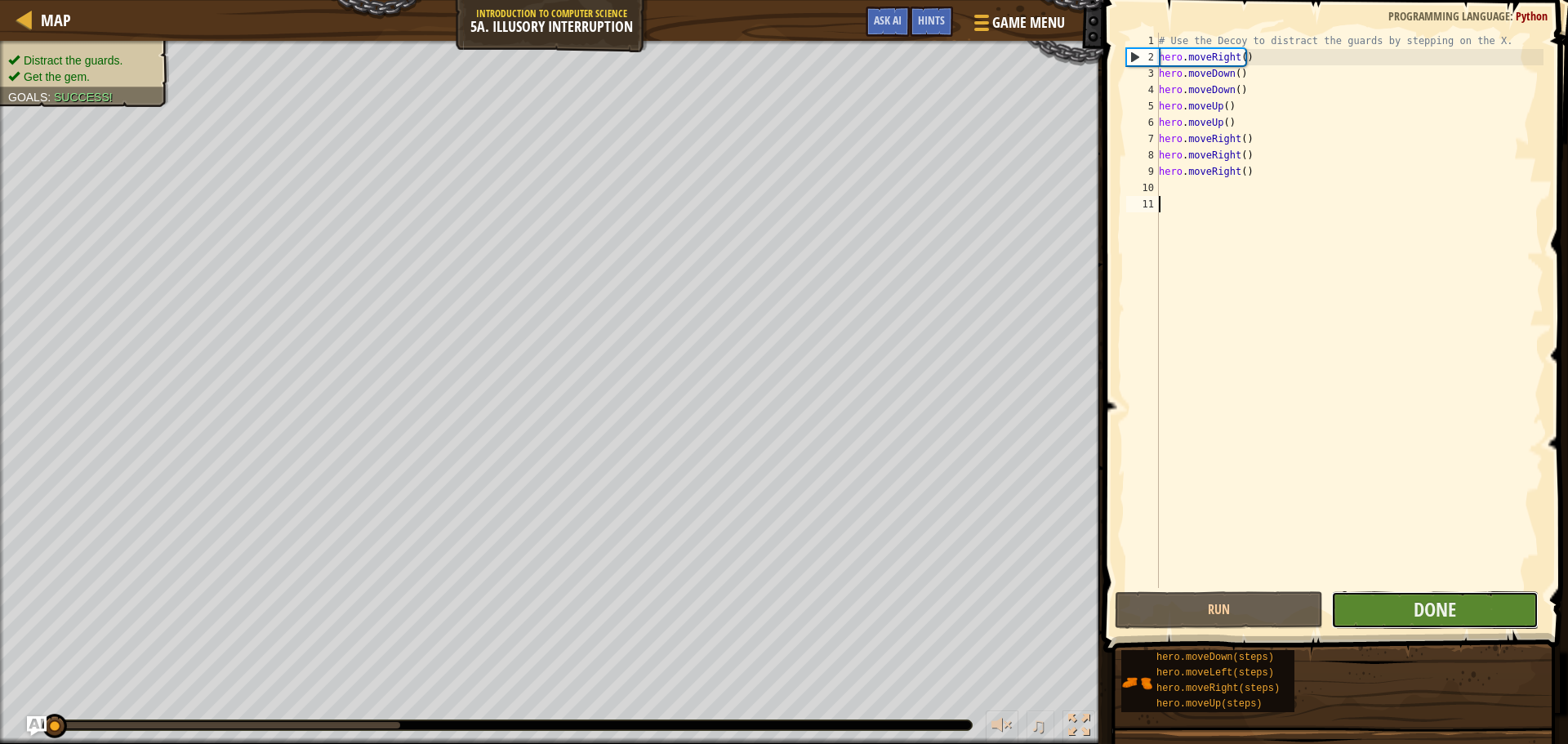
click at [1372, 611] on button "Done" at bounding box center [1435, 609] width 208 height 38
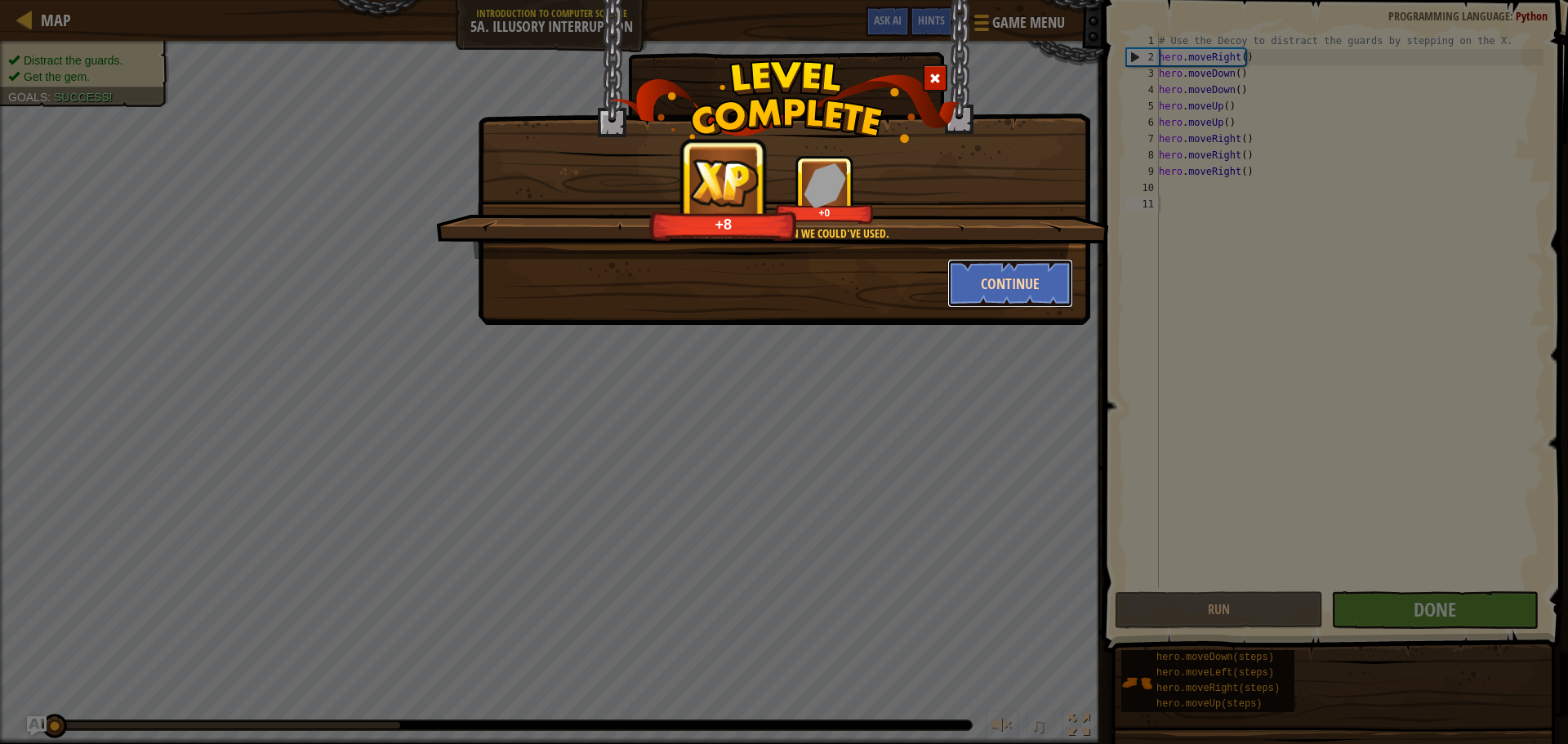
click at [972, 277] on button "Continue" at bounding box center [1011, 283] width 127 height 49
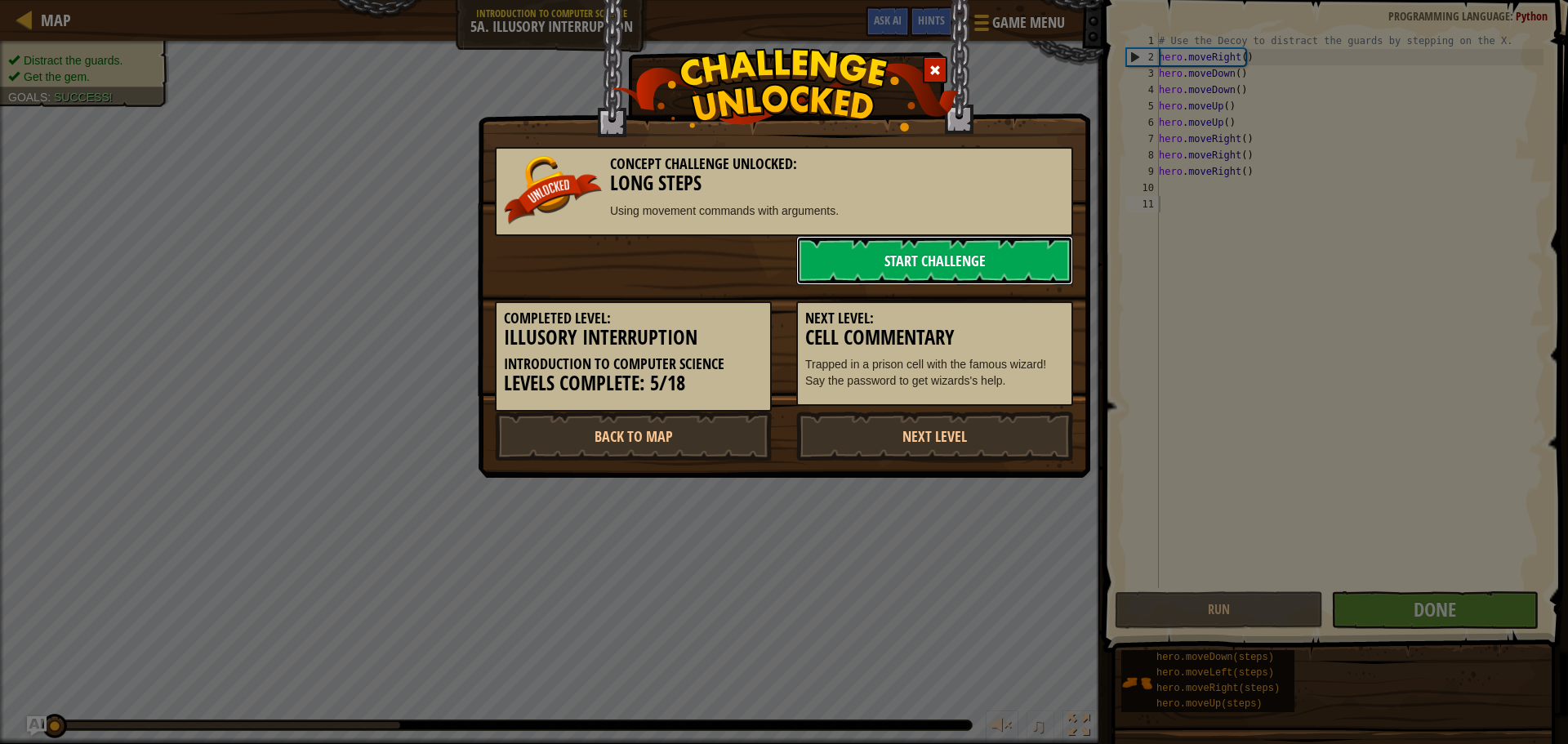
click at [957, 278] on link "Start Challenge" at bounding box center [934, 260] width 277 height 49
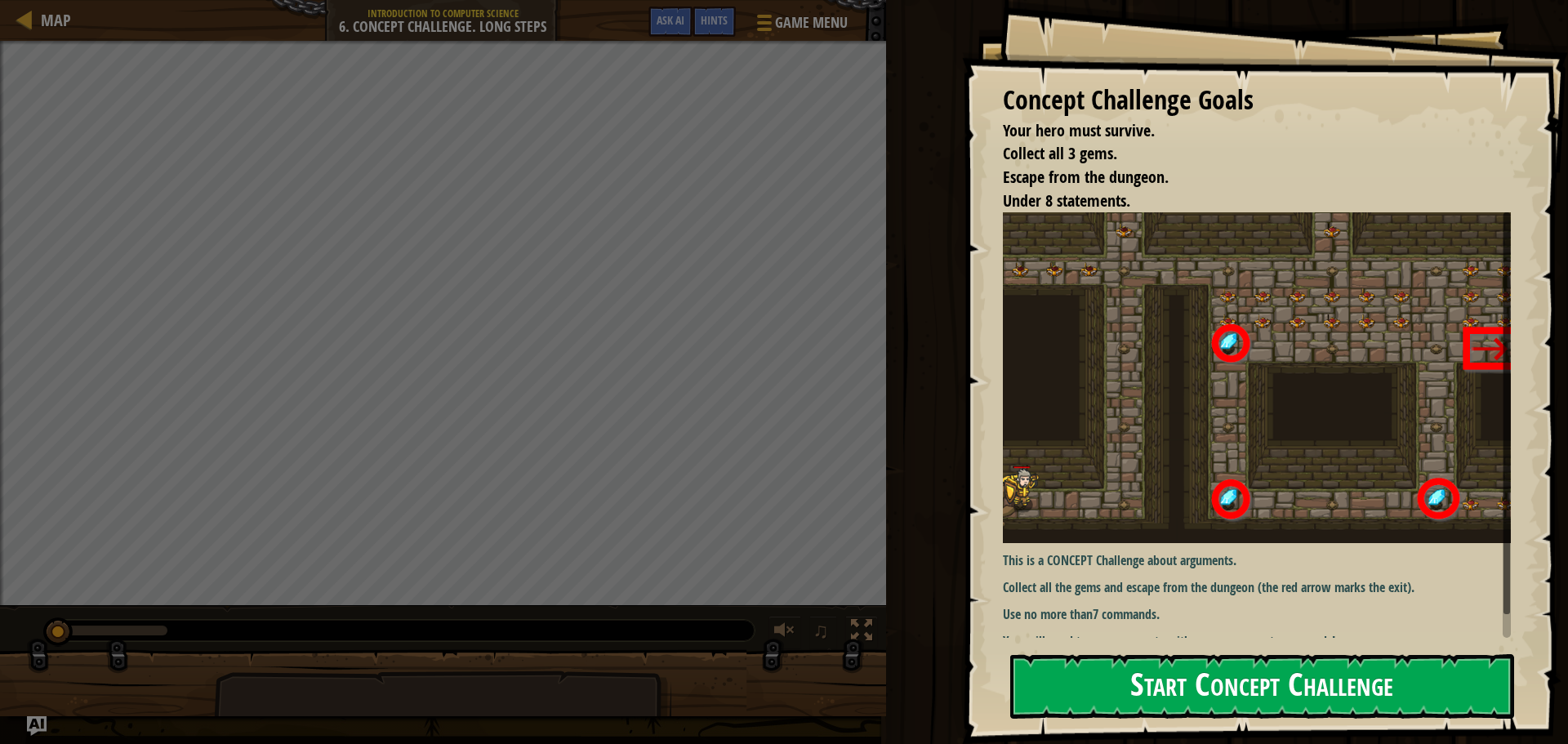
click at [1219, 703] on button "Start Concept Challenge" at bounding box center [1262, 686] width 504 height 64
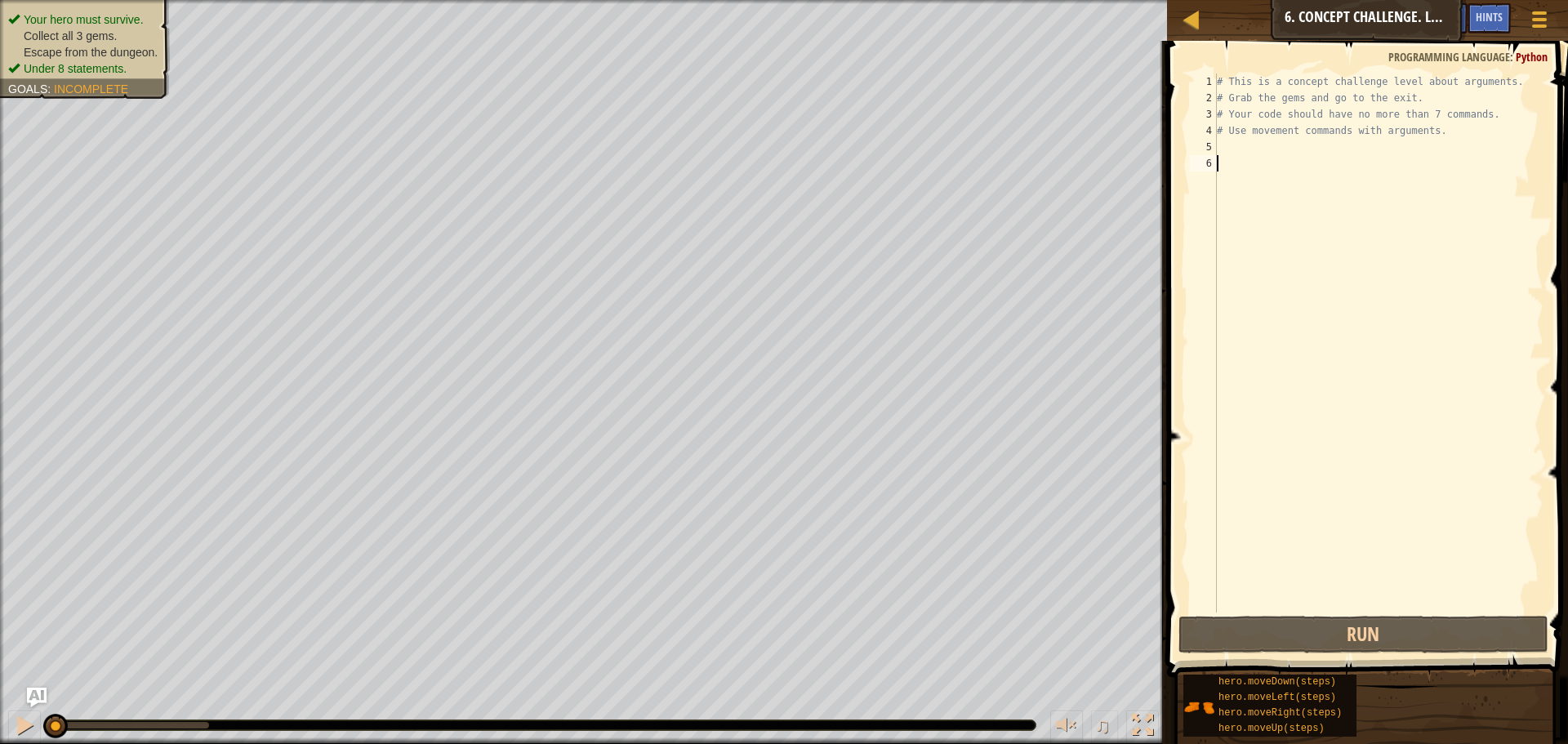
click at [1235, 155] on div "# This is a concept challenge level about arguments. # Grab the gems and go to …" at bounding box center [1378, 360] width 330 height 572
click at [1242, 140] on div "# This is a concept challenge level about arguments. # Grab the gems and go to …" at bounding box center [1378, 360] width 330 height 572
type textarea "h"
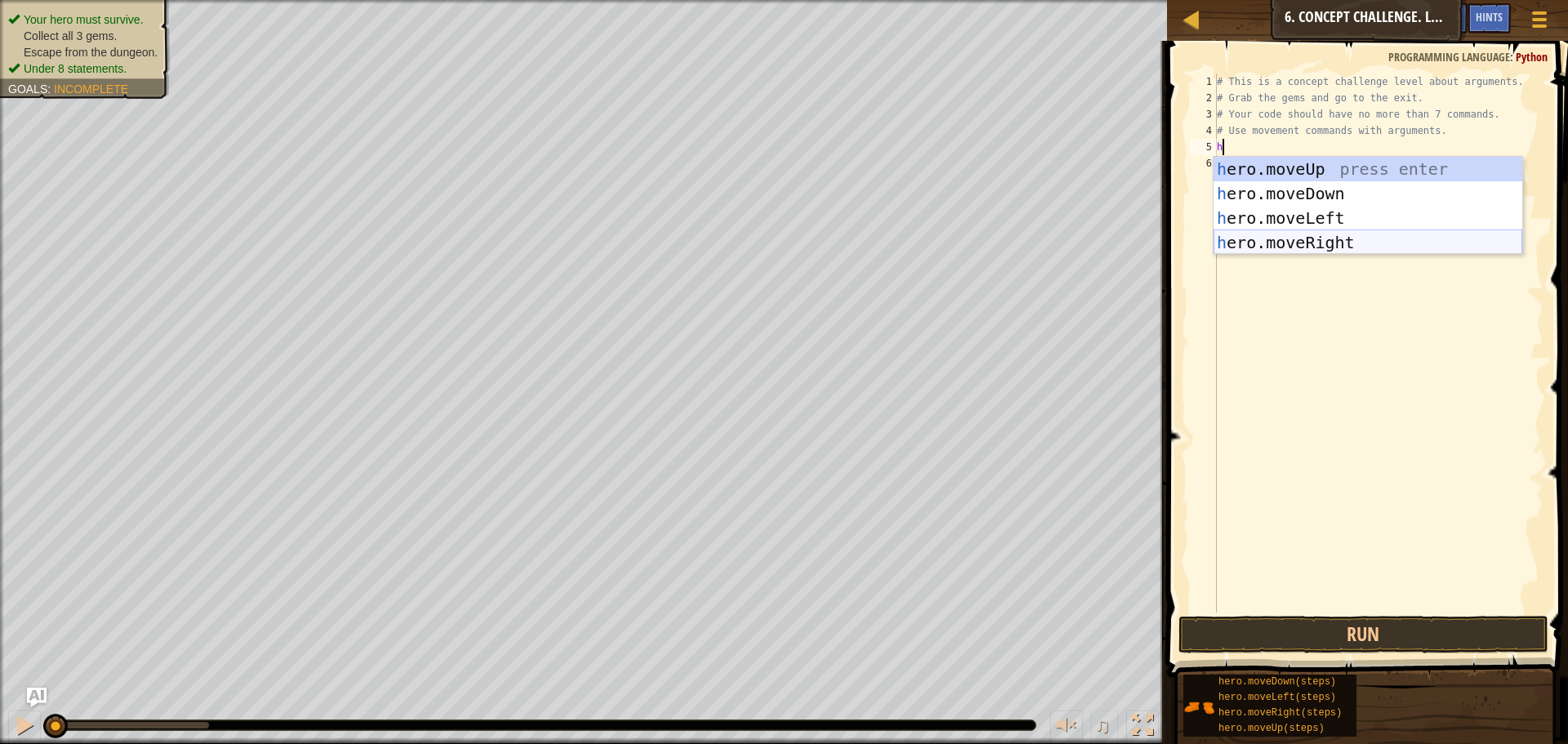
click at [1284, 242] on div "h ero.moveUp press enter h ero.moveDown press enter h ero.moveLeft press enter …" at bounding box center [1367, 230] width 309 height 147
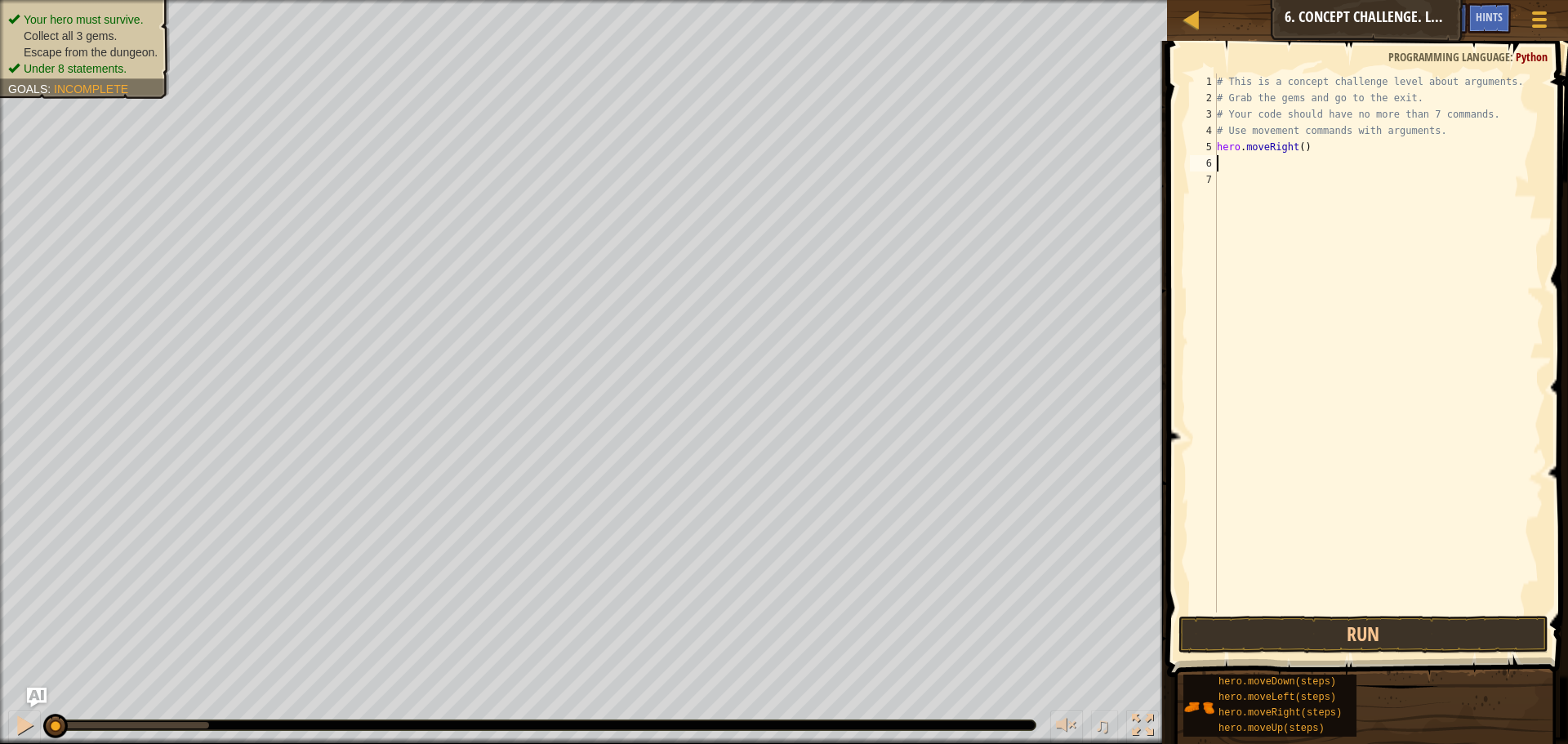
type textarea "h"
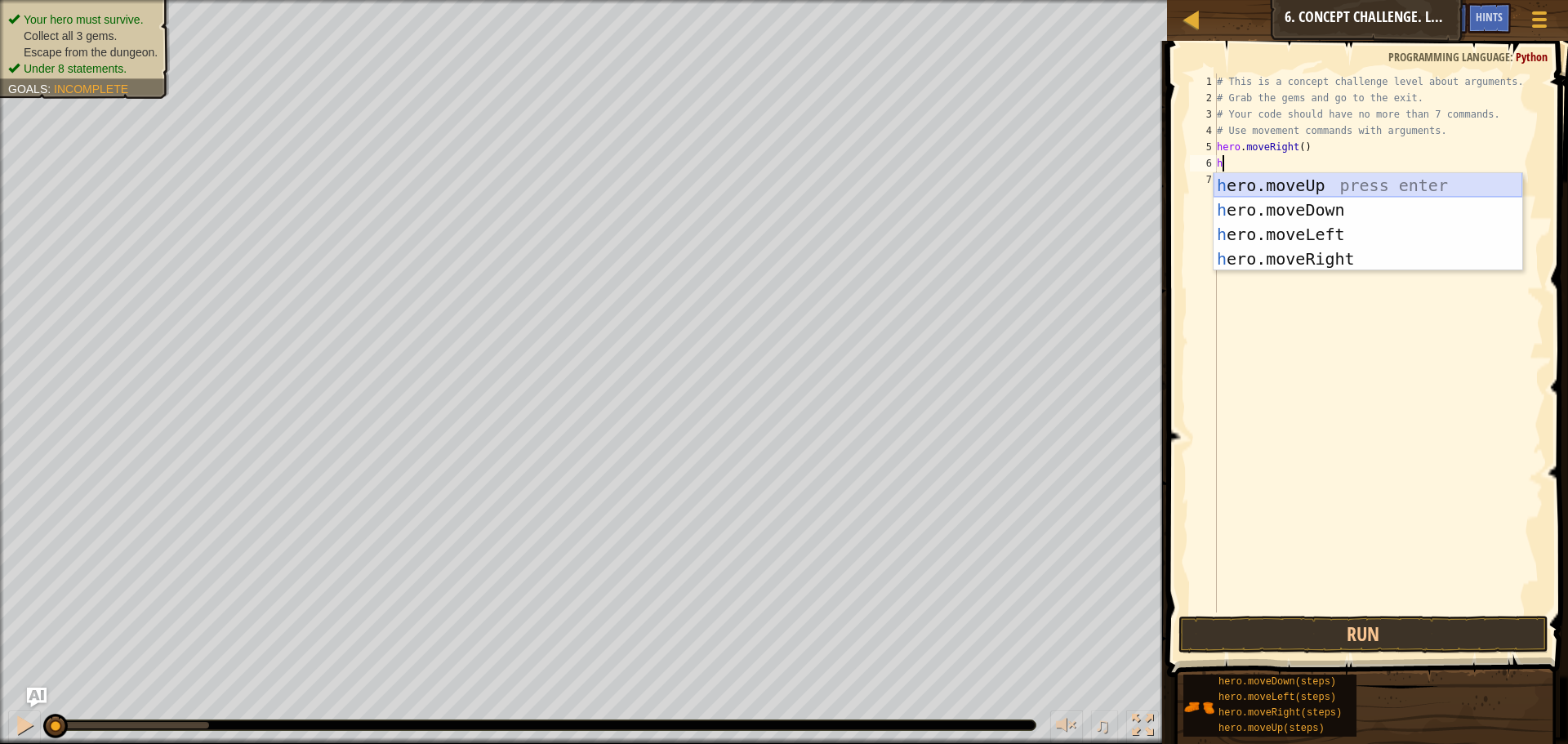
click at [1292, 188] on div "h ero.moveUp press enter h ero.moveDown press enter h ero.moveLeft press enter …" at bounding box center [1367, 246] width 309 height 147
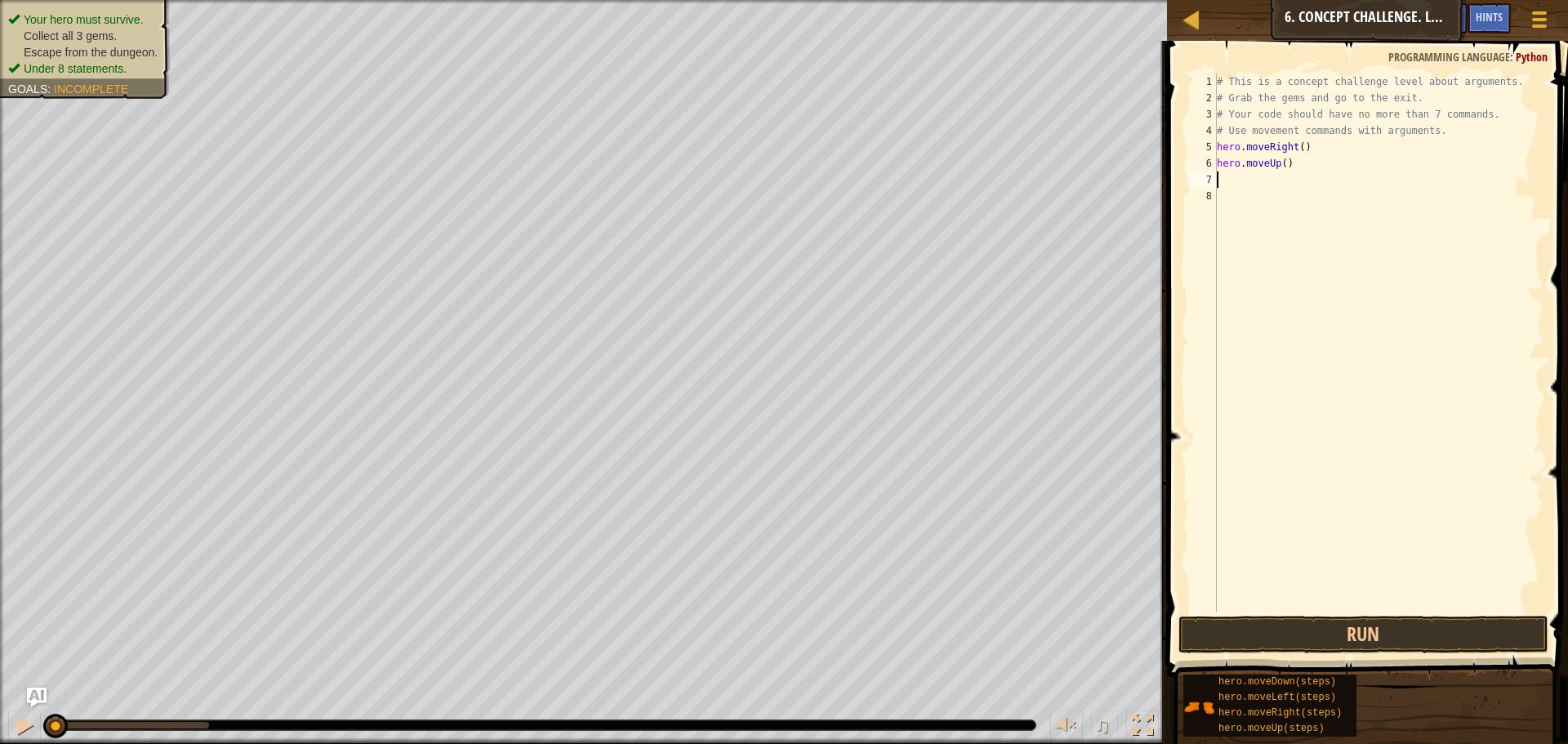
click at [1280, 162] on div "# This is a concept challenge level about arguments. # Grab the gems and go to …" at bounding box center [1378, 360] width 330 height 572
type textarea "hero.moveUp(3)"
click at [1240, 187] on div "# This is a concept challenge level about arguments. # Grab the gems and go to …" at bounding box center [1378, 360] width 330 height 572
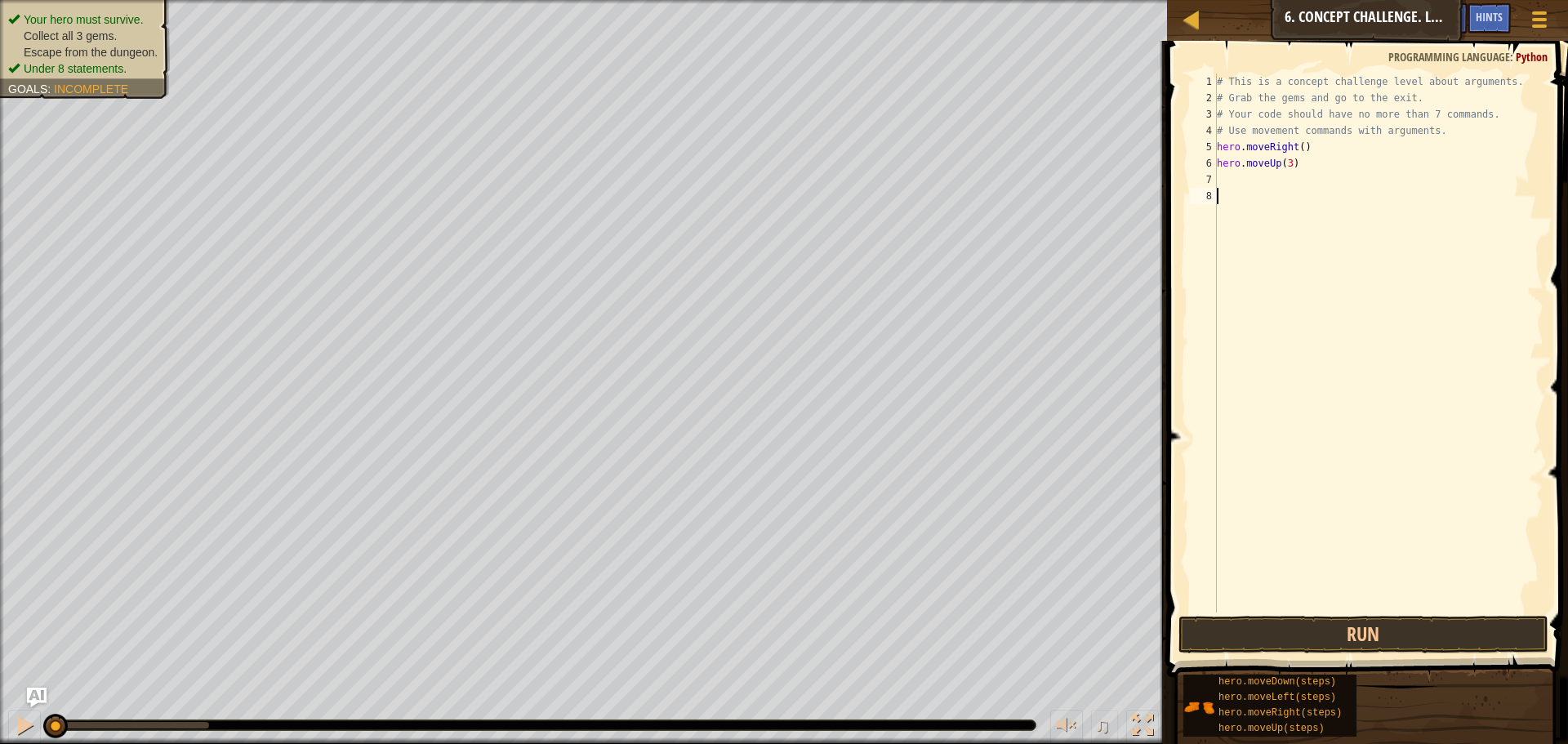
type textarea "h"
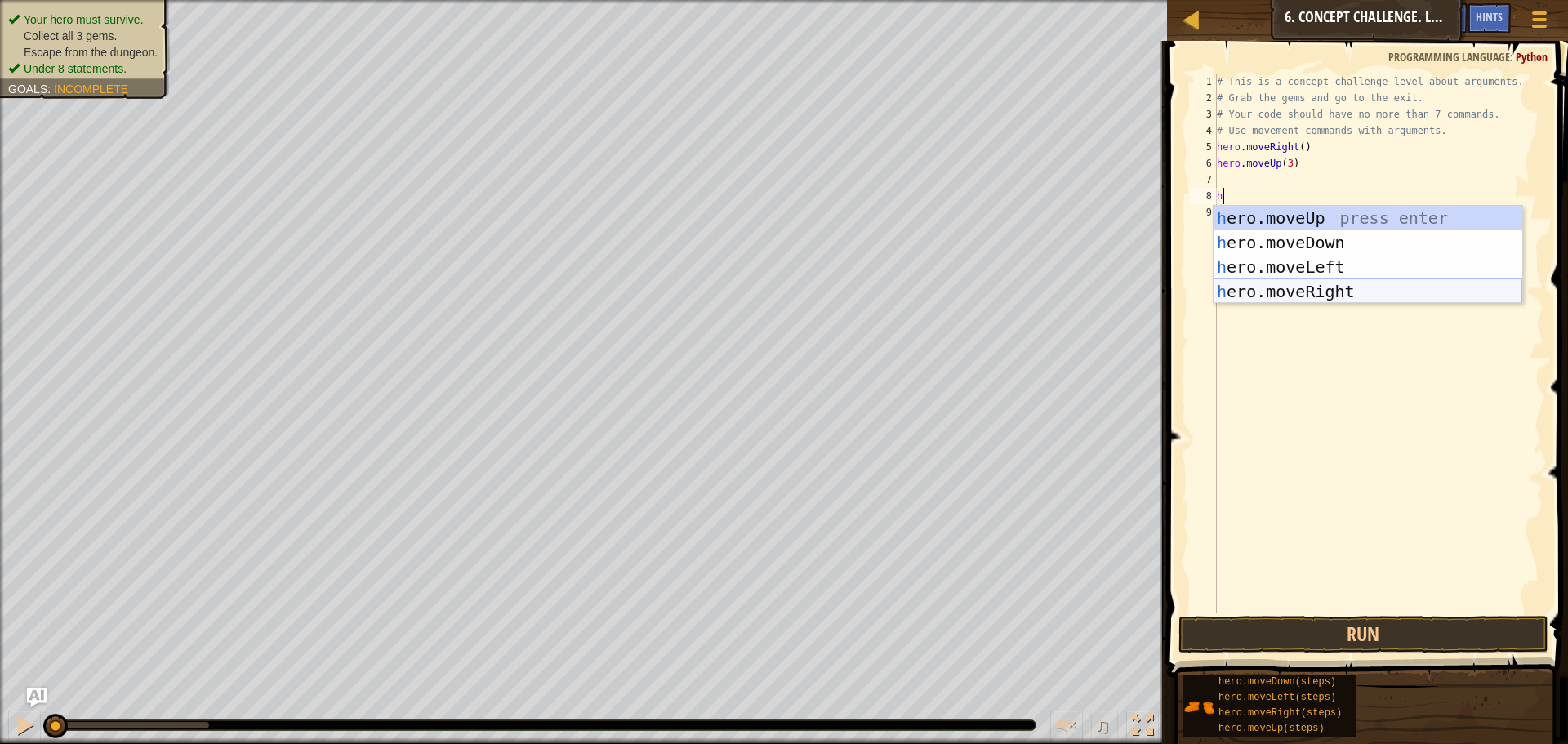
click at [1286, 289] on div "h ero.moveUp press enter h ero.moveDown press enter h ero.moveLeft press enter …" at bounding box center [1367, 279] width 309 height 147
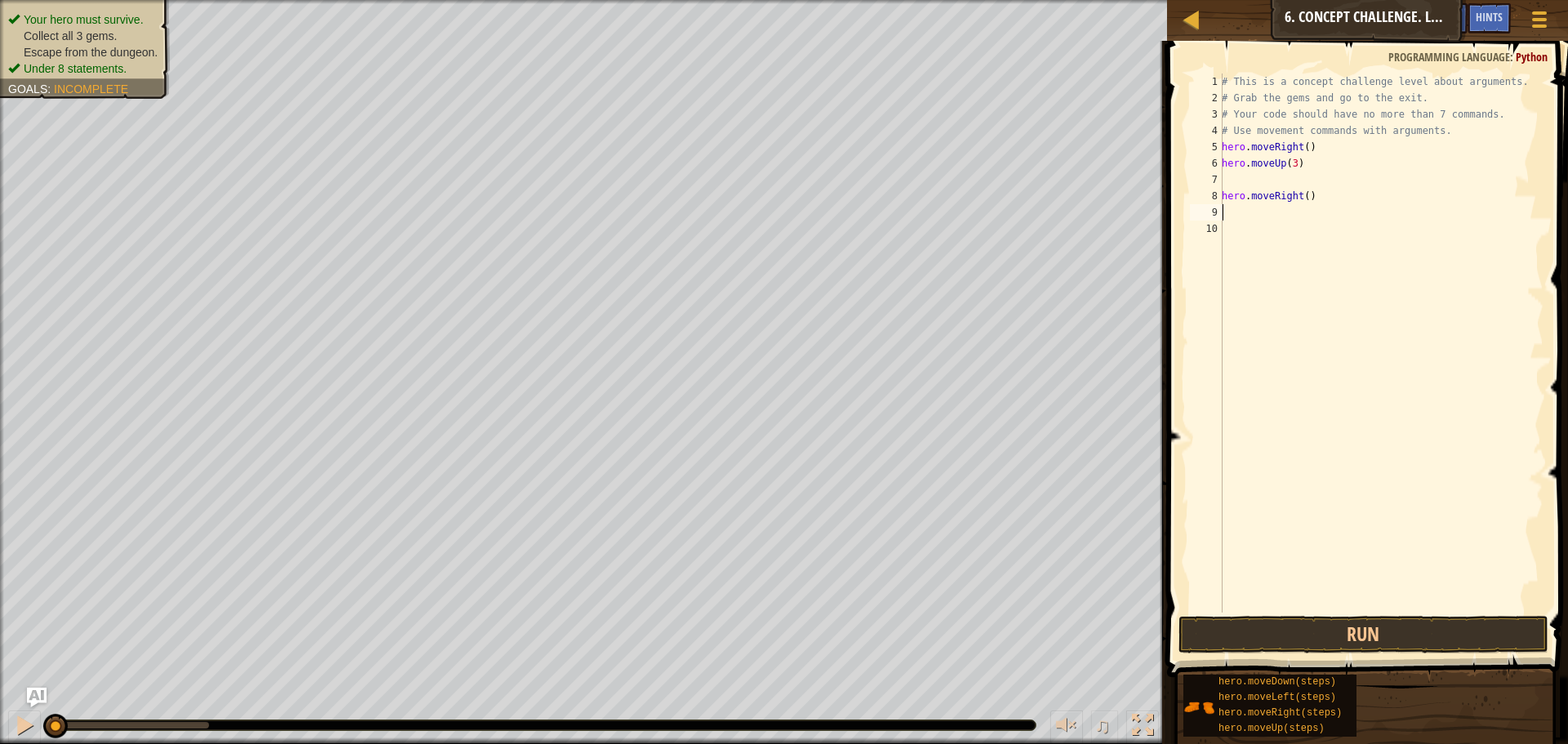
type textarea "2"
click at [1303, 199] on div "# This is a concept challenge level about arguments. # Grab the gems and go to …" at bounding box center [1381, 360] width 325 height 572
type textarea "hero.moveRight(2)"
click at [1230, 211] on div "# This is a concept challenge level about arguments. # Grab the gems and go to …" at bounding box center [1381, 360] width 325 height 572
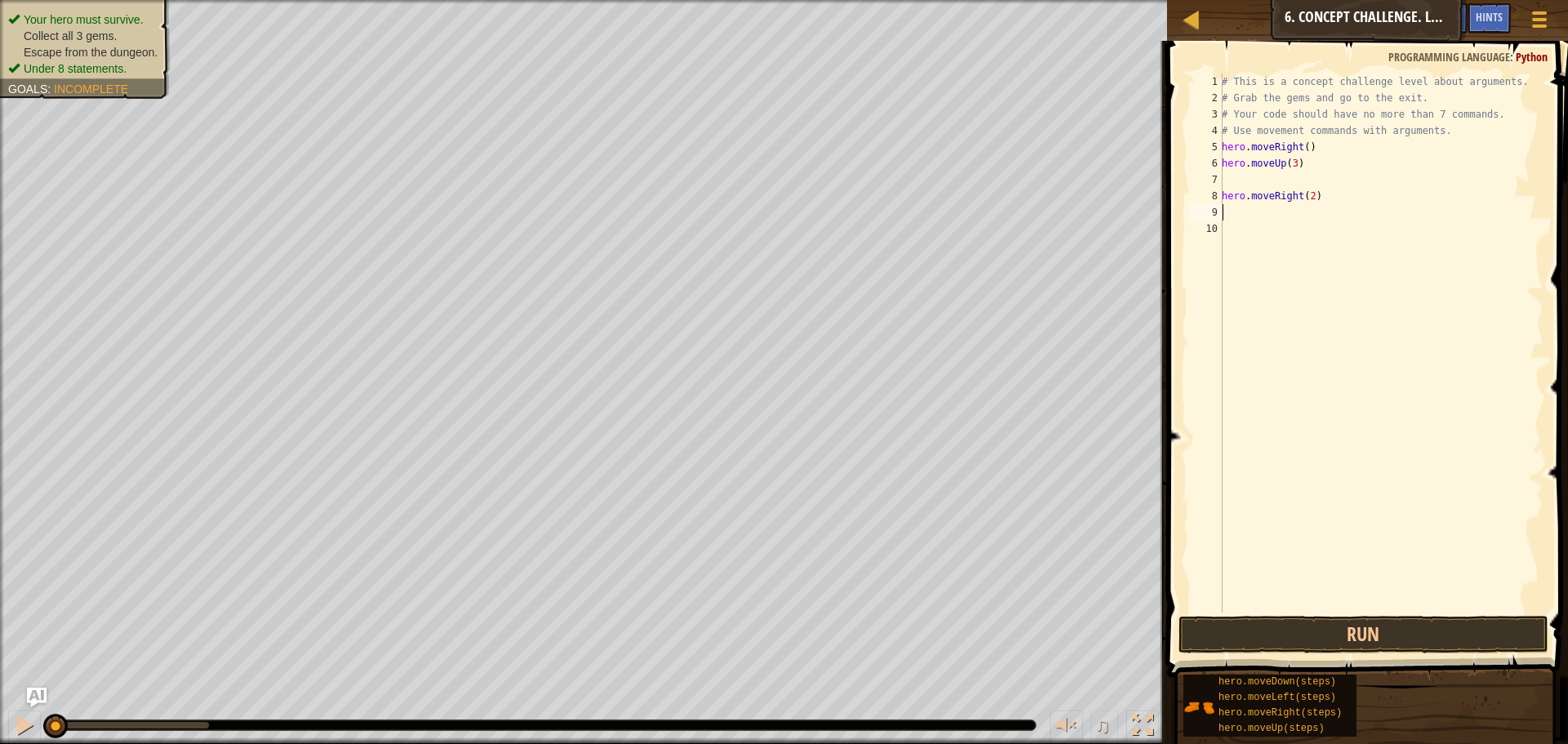
scroll to position [7, 0]
type textarea "h"
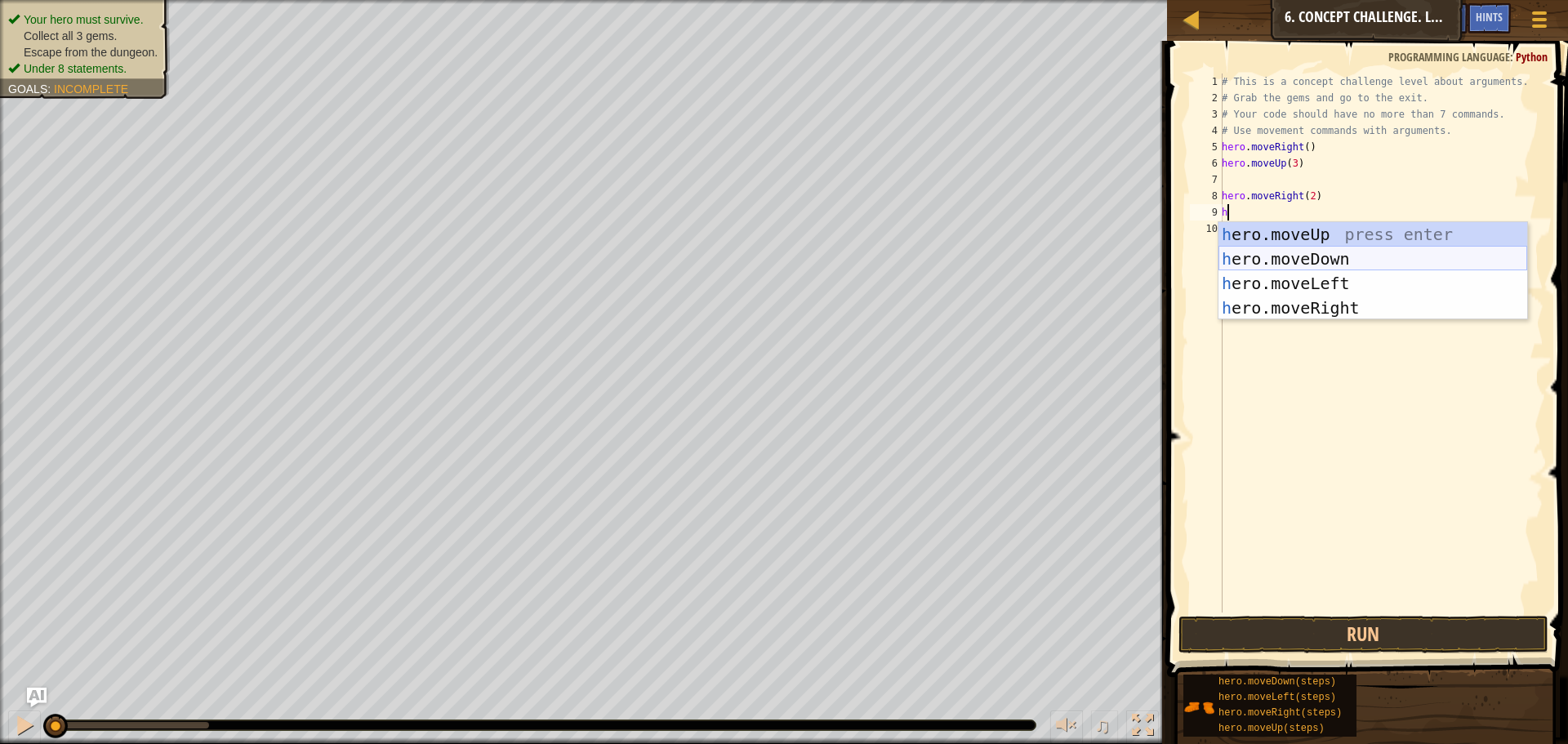
click at [1314, 256] on div "h ero.moveUp press enter h ero.moveDown press enter h ero.moveLeft press enter …" at bounding box center [1373, 295] width 309 height 147
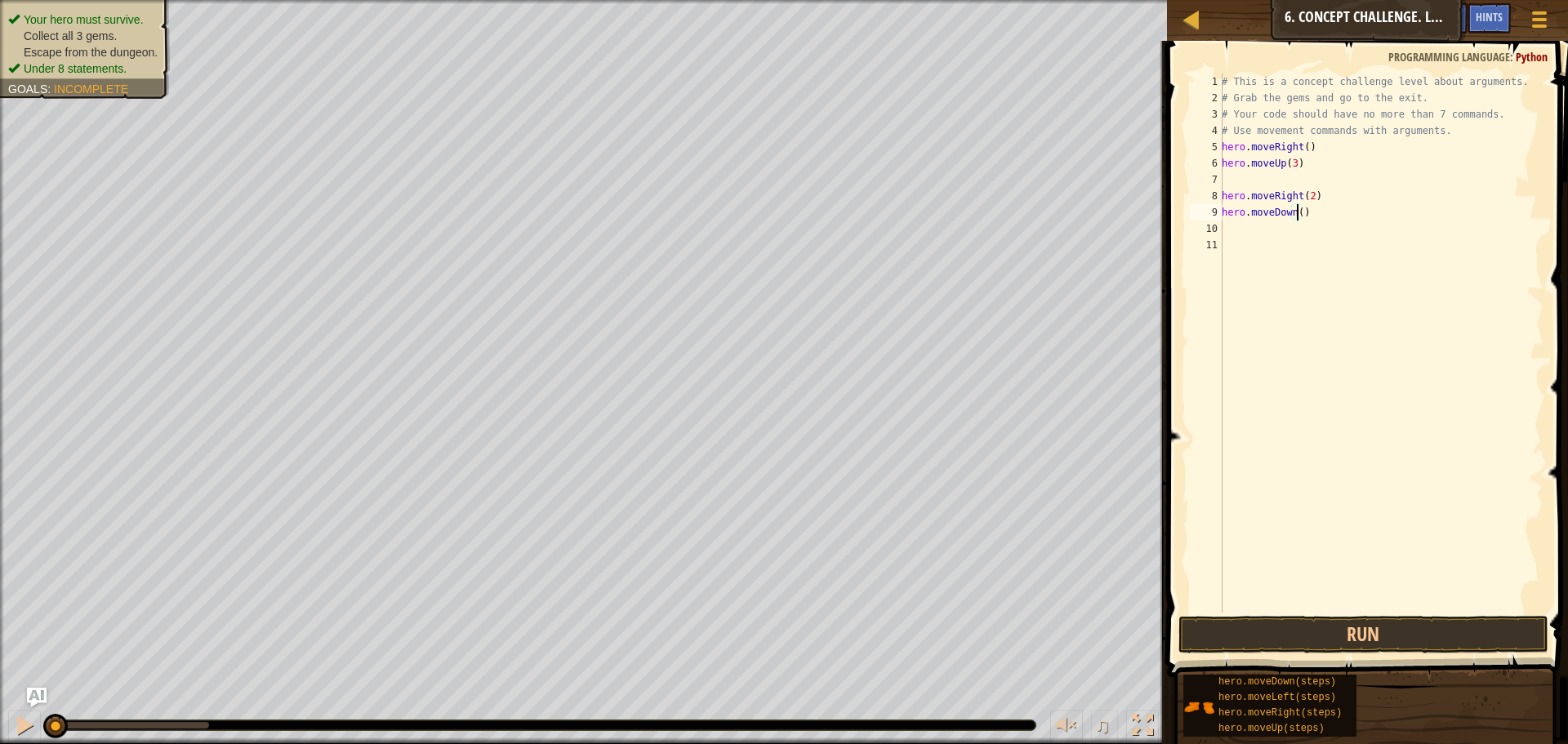
click at [1296, 212] on div "# This is a concept challenge level about arguments. # Grab the gems and go to …" at bounding box center [1381, 360] width 325 height 572
type textarea "hero.moveDown(3)"
click at [1267, 239] on div "# This is a concept challenge level about arguments. # Grab the gems and go to …" at bounding box center [1381, 360] width 325 height 572
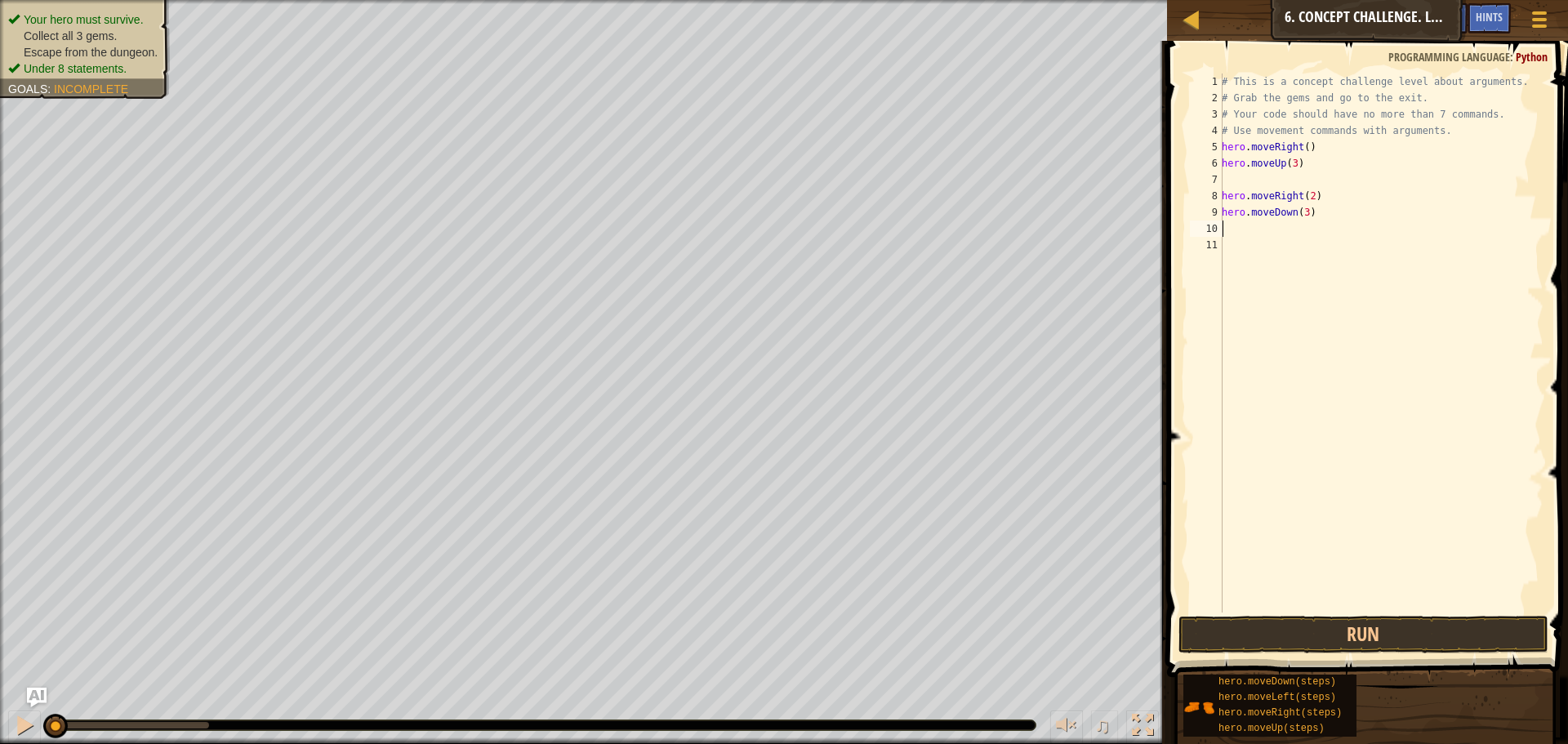
click at [1268, 225] on div "# This is a concept challenge level about arguments. # Grab the gems and go to …" at bounding box center [1381, 360] width 325 height 572
type textarea "h"
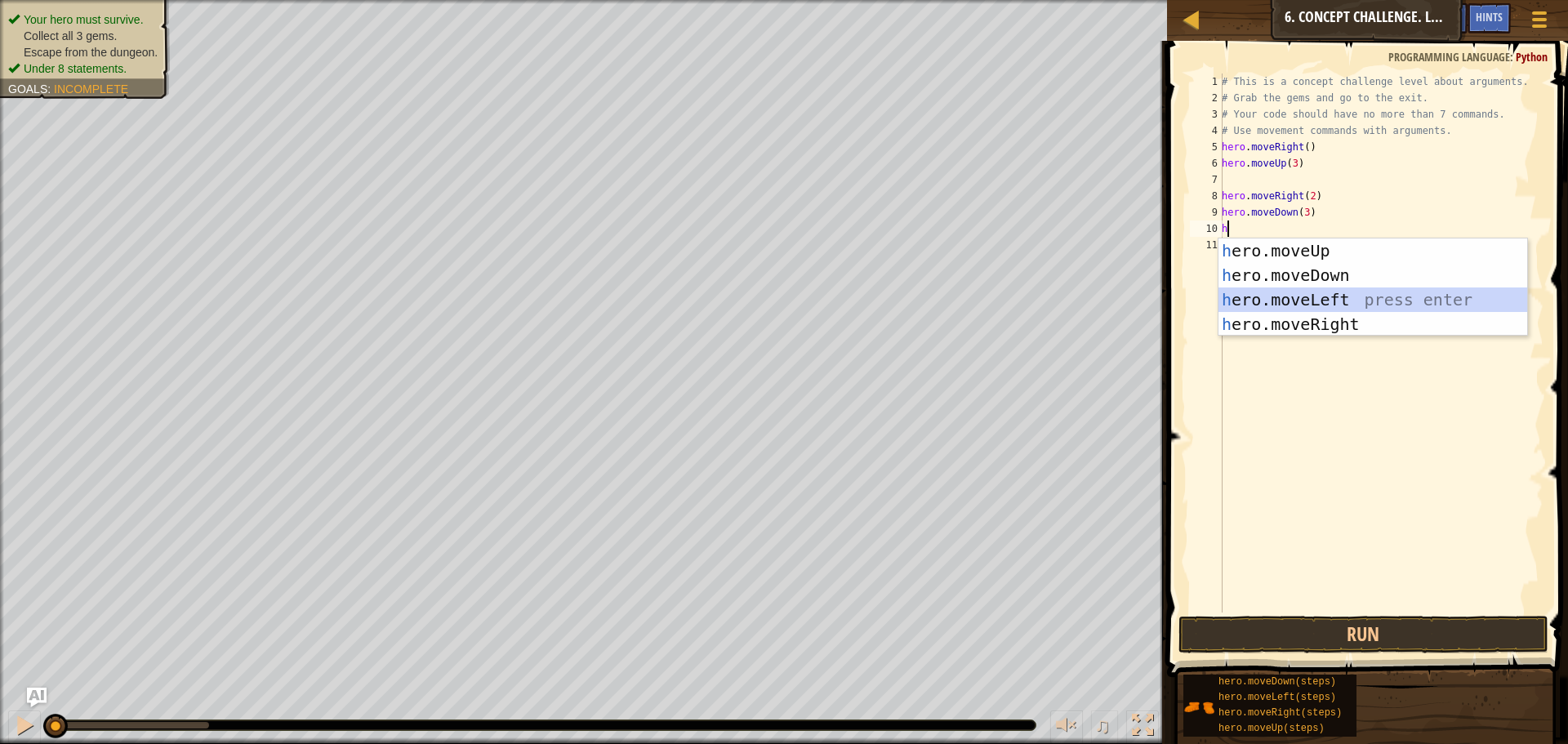
click at [1312, 294] on div "h ero.moveUp press enter h ero.moveDown press enter h ero.moveLeft press enter …" at bounding box center [1373, 311] width 309 height 147
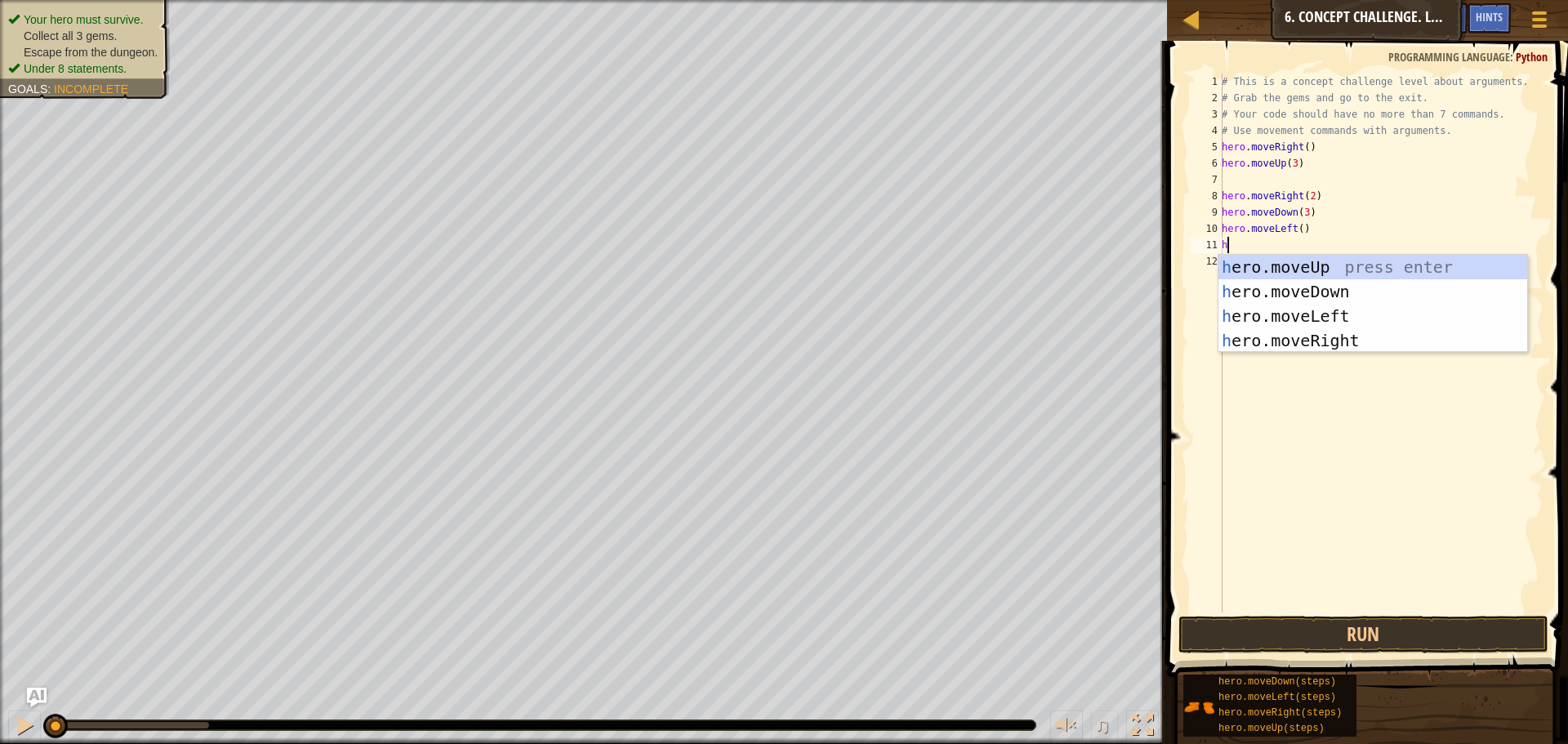
type textarea "h"
click at [1327, 263] on div "h ero.moveUp press enter h ero.moveDown press enter h ero.moveLeft press enter …" at bounding box center [1373, 328] width 309 height 147
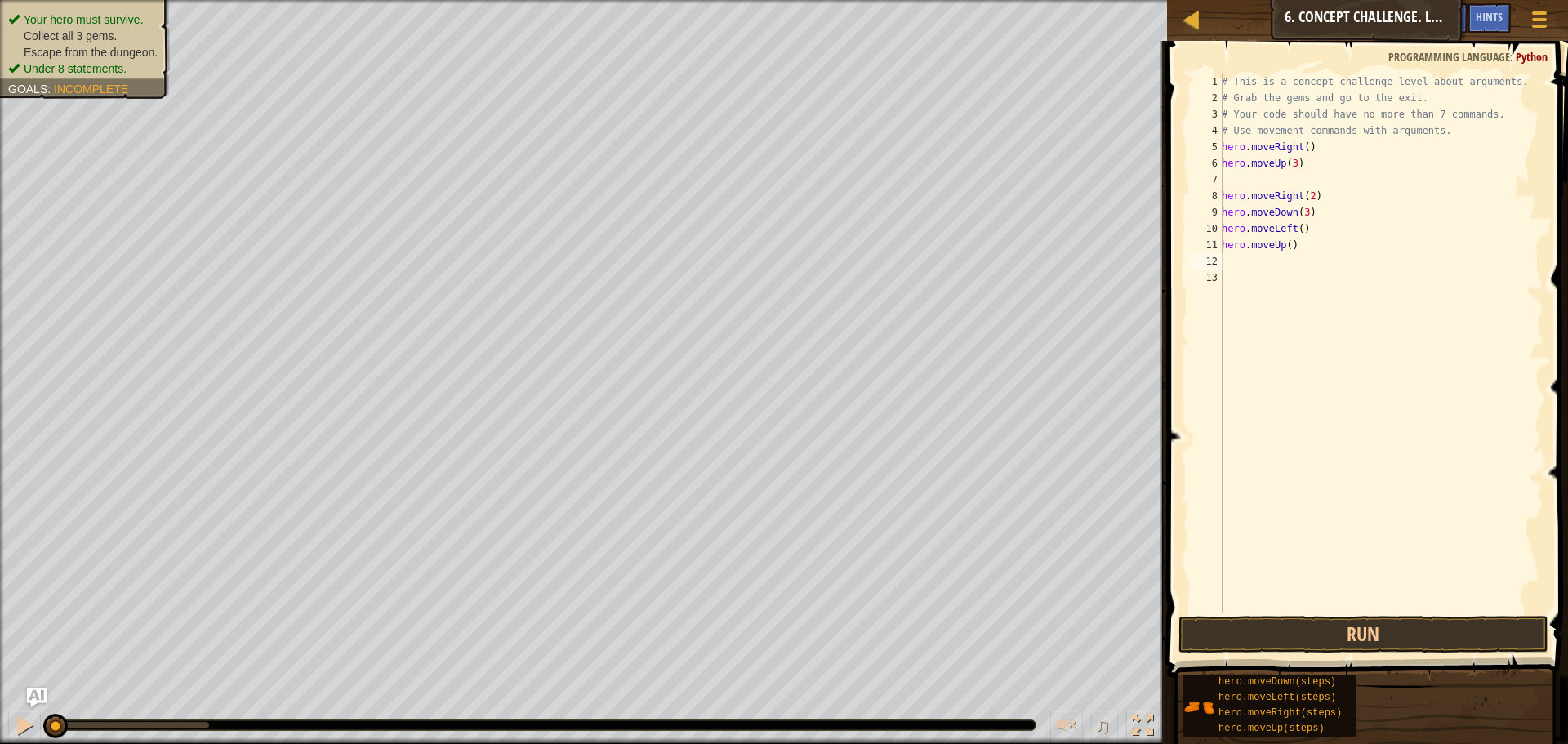
click at [1288, 244] on div "# This is a concept challenge level about arguments. # Grab the gems and go to …" at bounding box center [1381, 360] width 325 height 572
type textarea "hero.moveUp(2)"
click at [1333, 633] on button "Run" at bounding box center [1363, 634] width 370 height 38
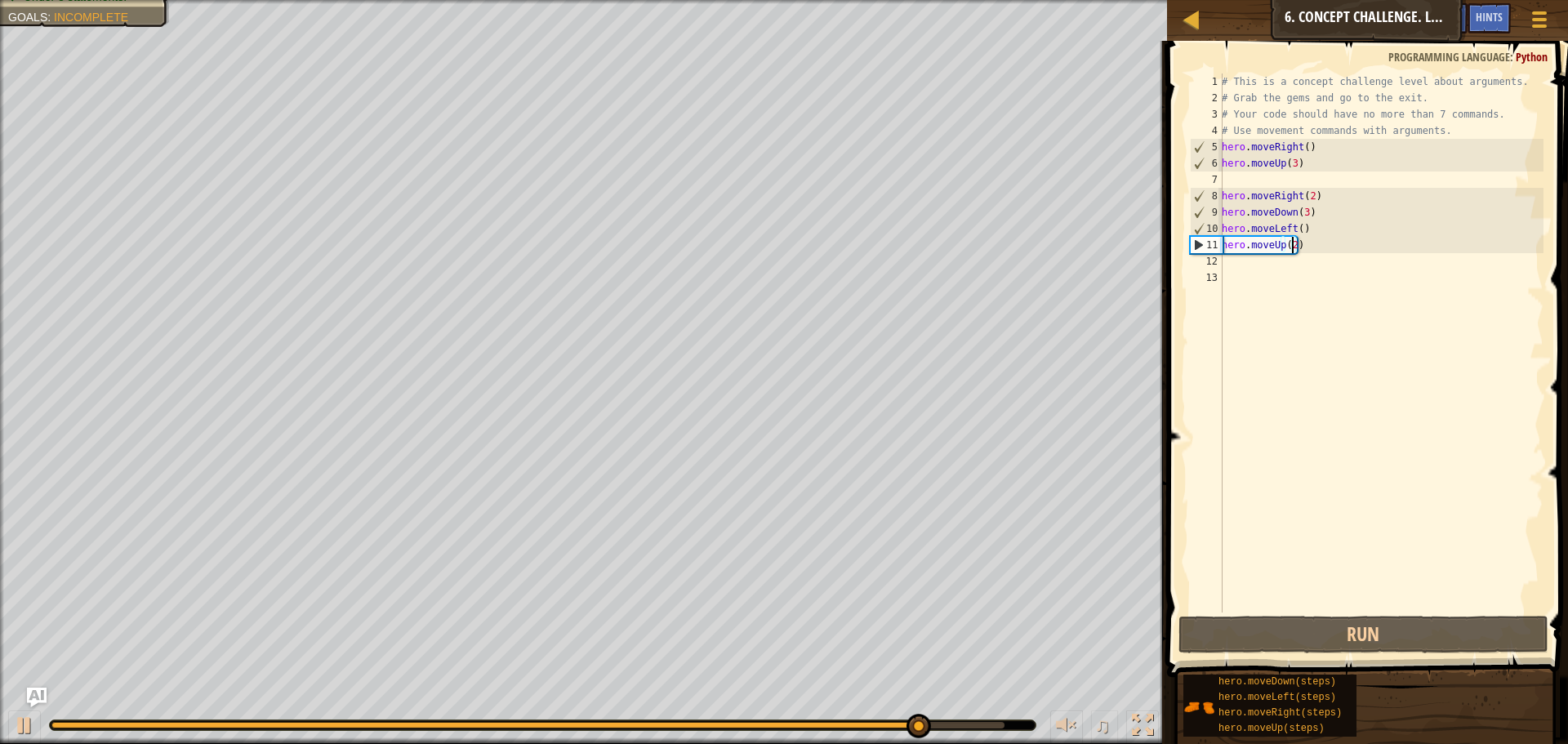
click at [1256, 259] on div "# This is a concept challenge level about arguments. # Grab the gems and go to …" at bounding box center [1381, 360] width 325 height 572
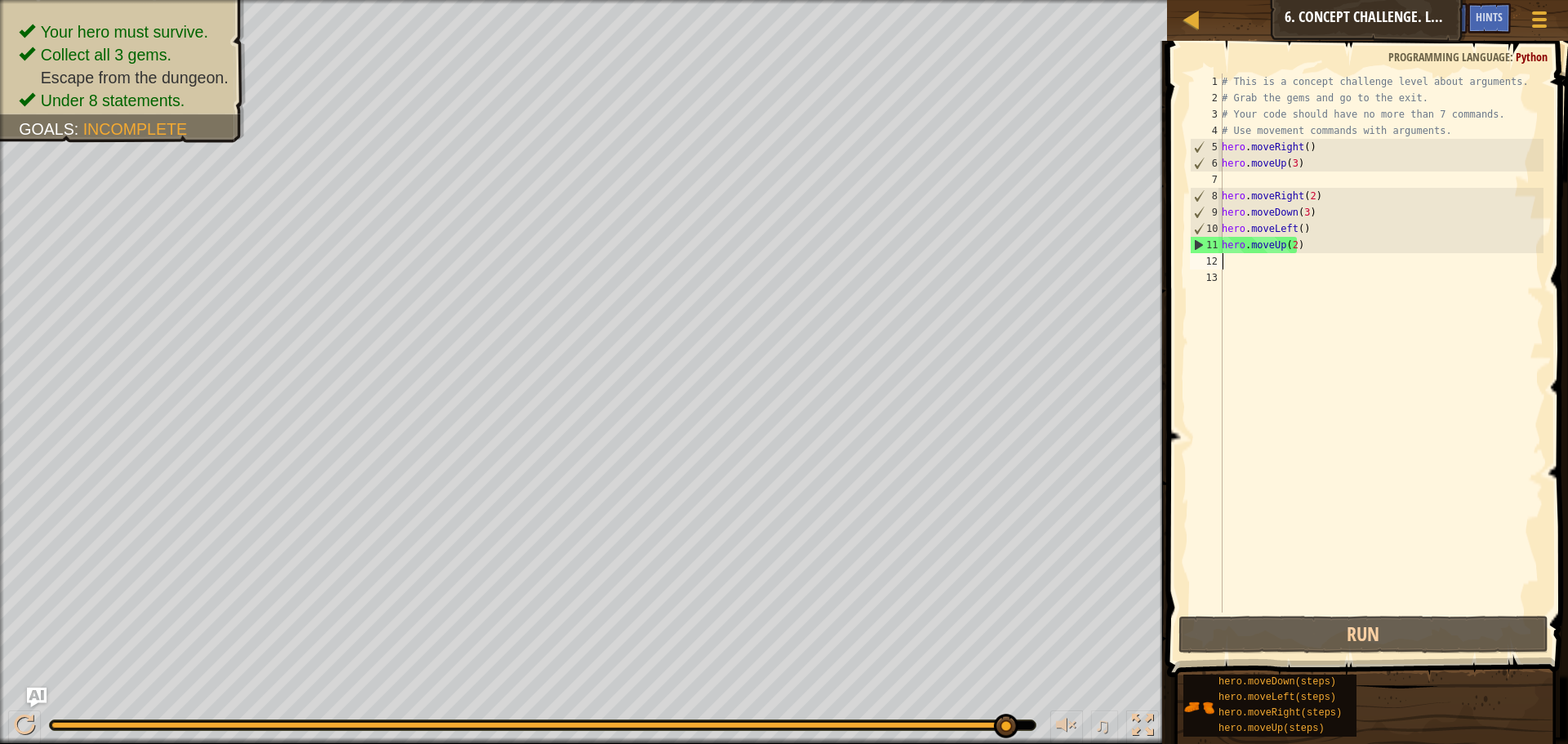
type textarea "h"
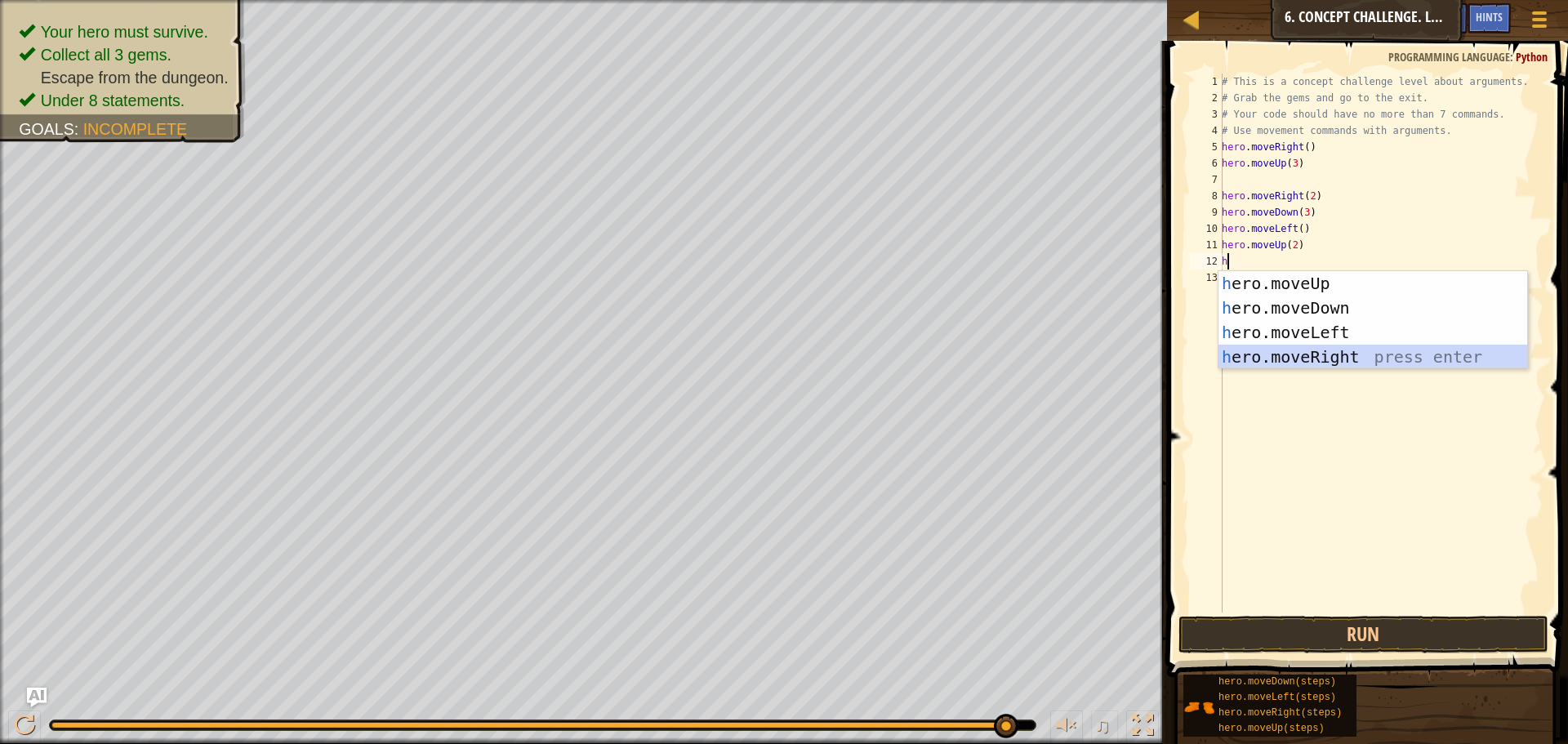
click at [1312, 364] on div "h ero.moveUp press enter h ero.moveDown press enter h ero.moveLeft press enter …" at bounding box center [1373, 344] width 309 height 147
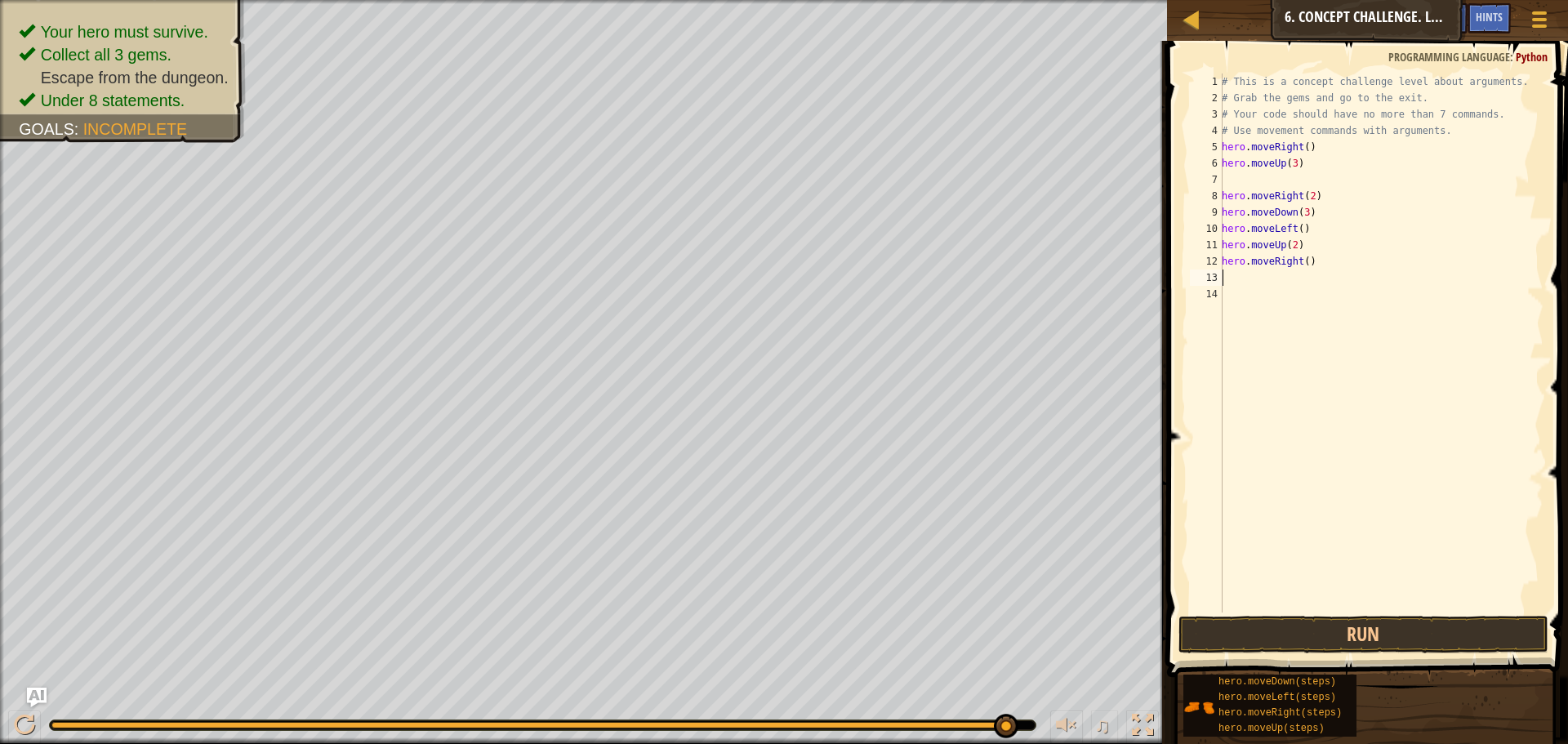
drag, startPoint x: 1305, startPoint y: 263, endPoint x: 1296, endPoint y: 261, distance: 9.2
click at [1296, 261] on div "# This is a concept challenge level about arguments. # Grab the gems and go to …" at bounding box center [1381, 360] width 325 height 572
click at [1303, 262] on div "# This is a concept challenge level about arguments. # Grab the gems and go to …" at bounding box center [1381, 343] width 325 height 539
type textarea "hero.moveRight(3)"
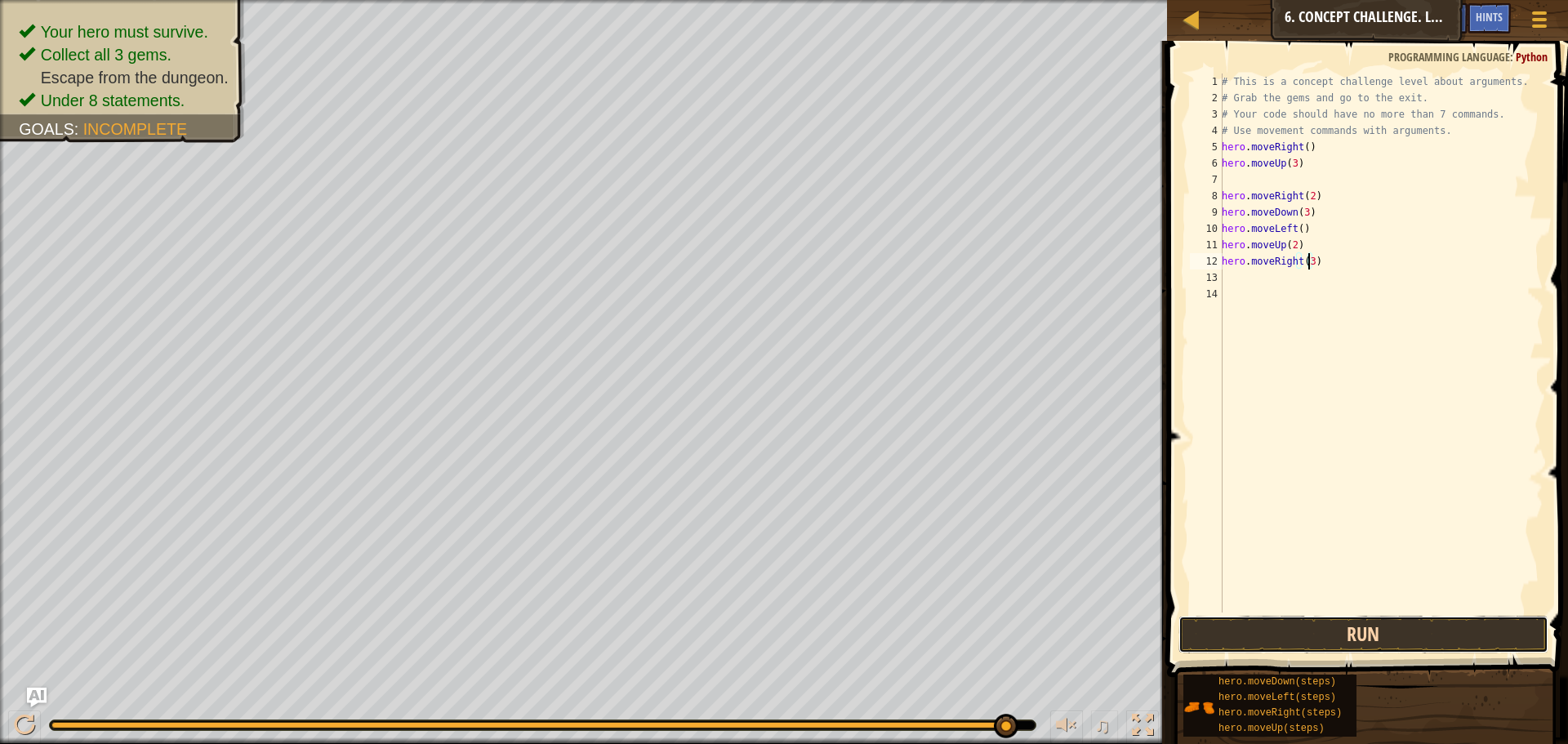
click at [1273, 643] on button "Run" at bounding box center [1363, 634] width 370 height 38
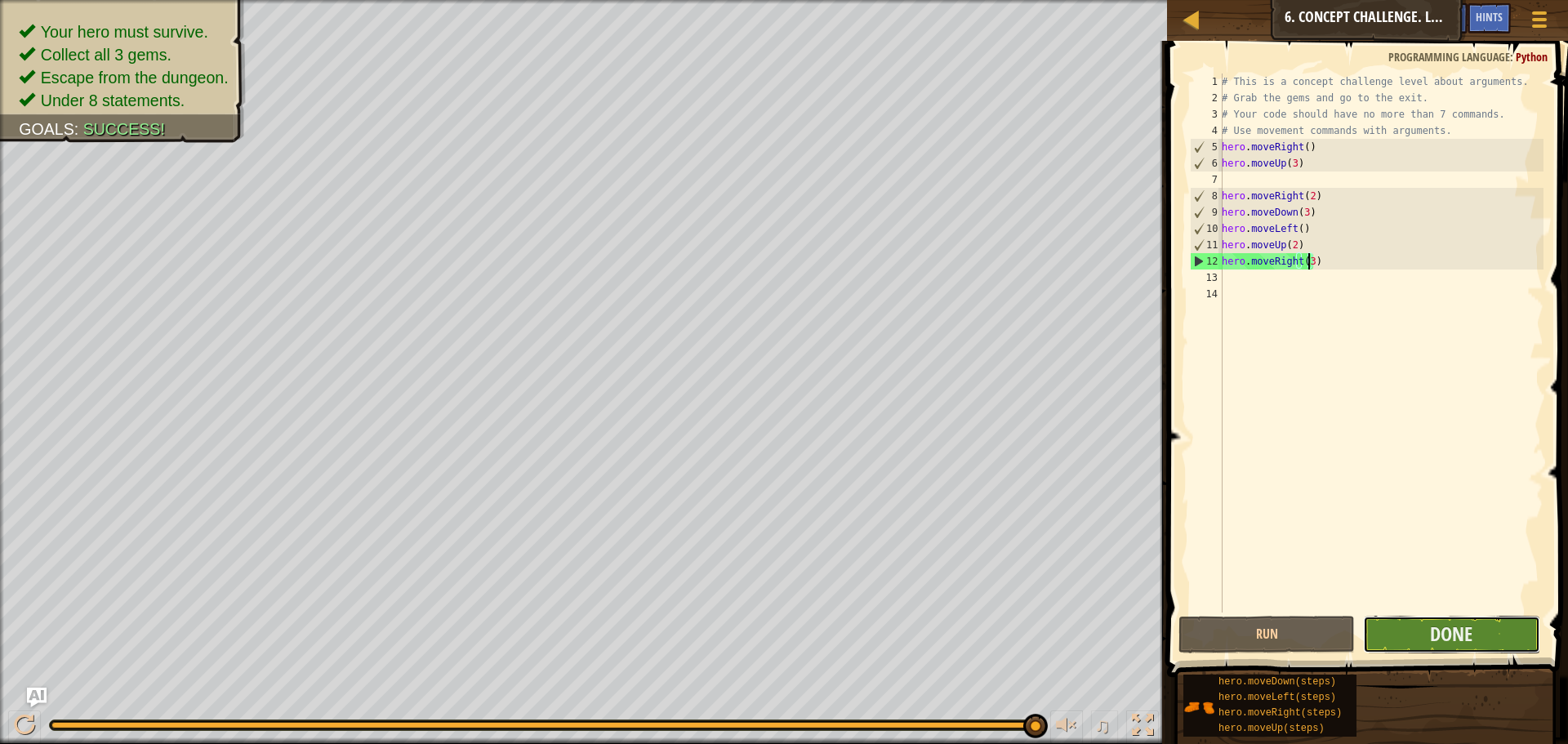
click at [1433, 651] on button "Done" at bounding box center [1451, 634] width 176 height 38
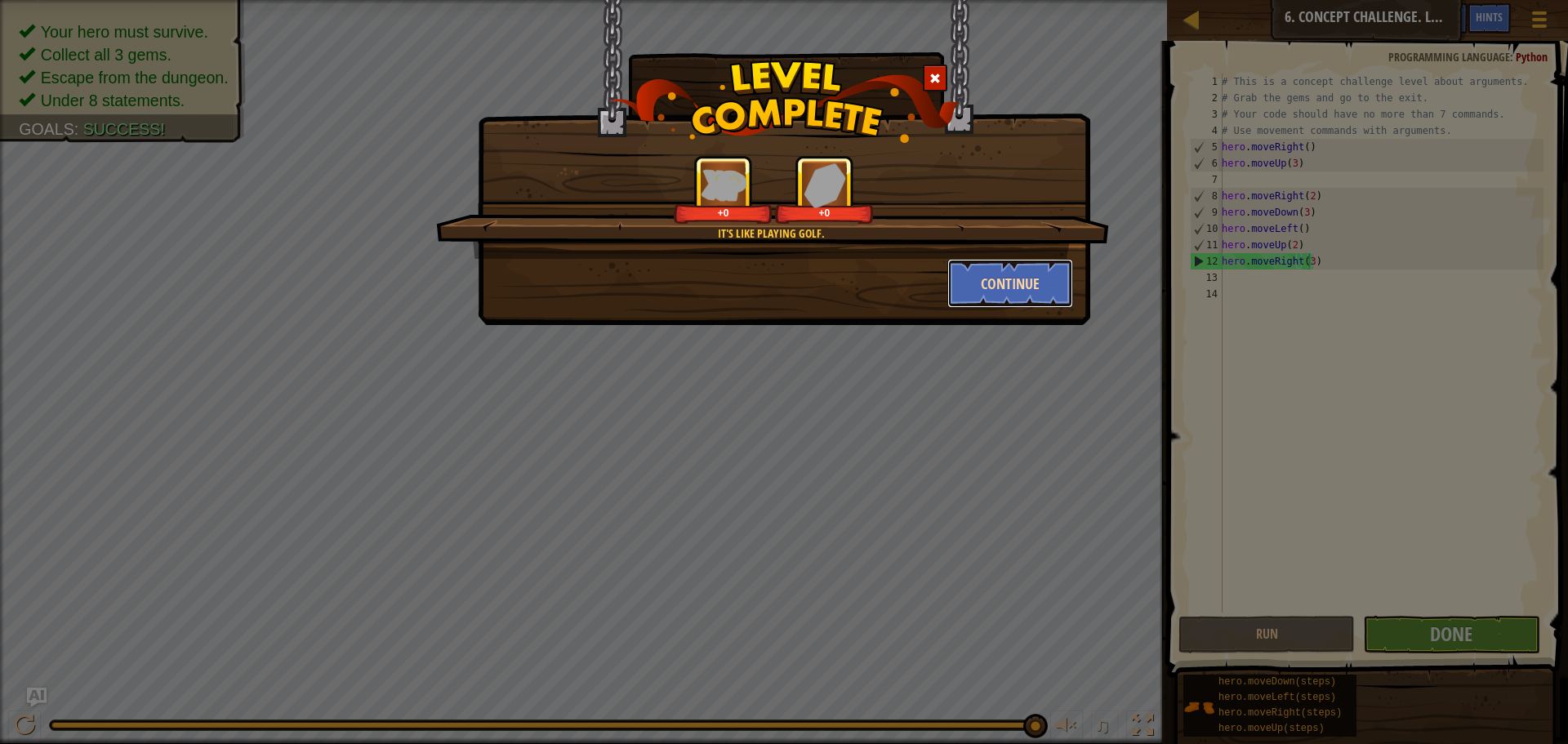
click at [1012, 295] on button "Continue" at bounding box center [1011, 283] width 127 height 49
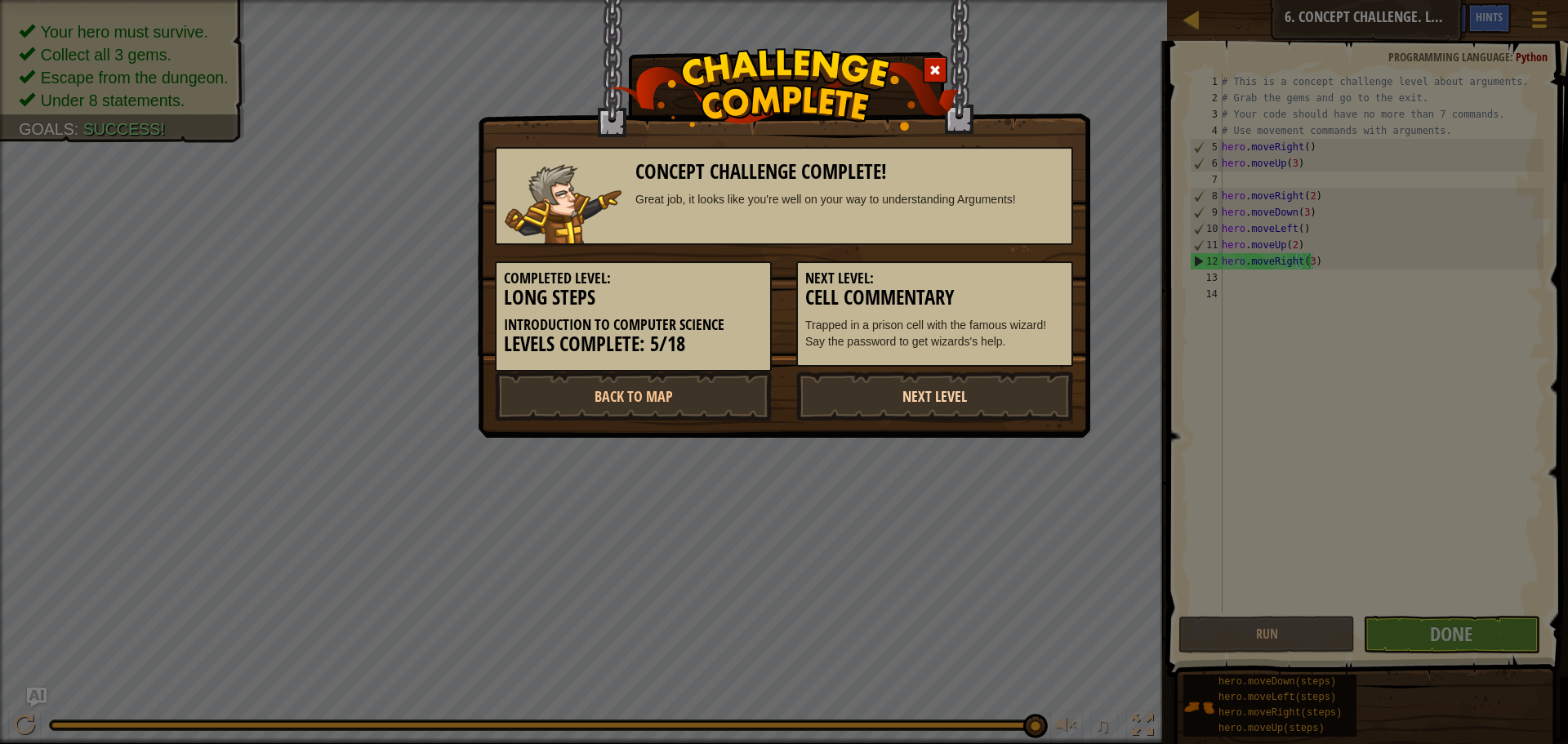
click at [922, 391] on link "Next Level" at bounding box center [934, 396] width 277 height 49
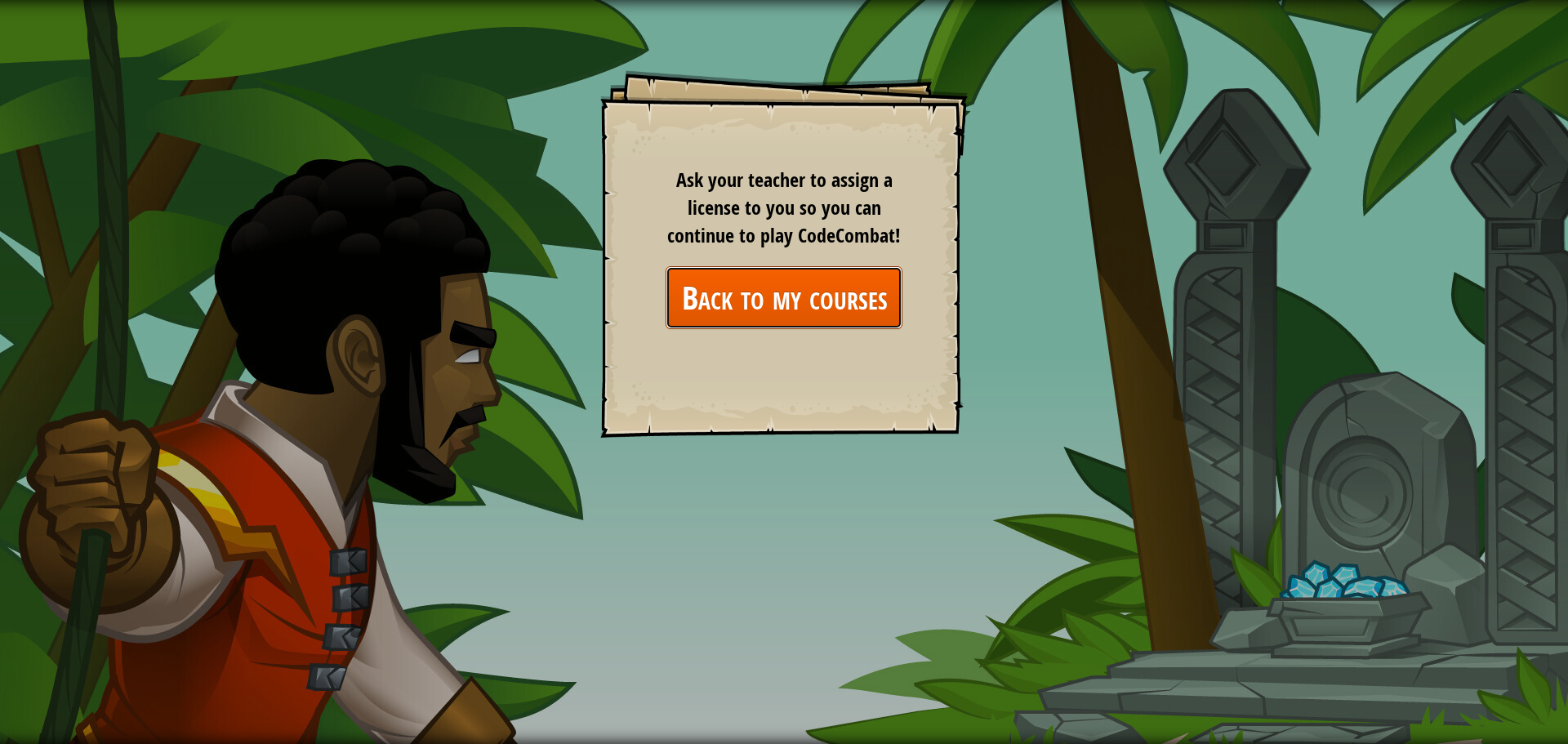
click at [742, 321] on link "Back to my courses" at bounding box center [784, 297] width 237 height 62
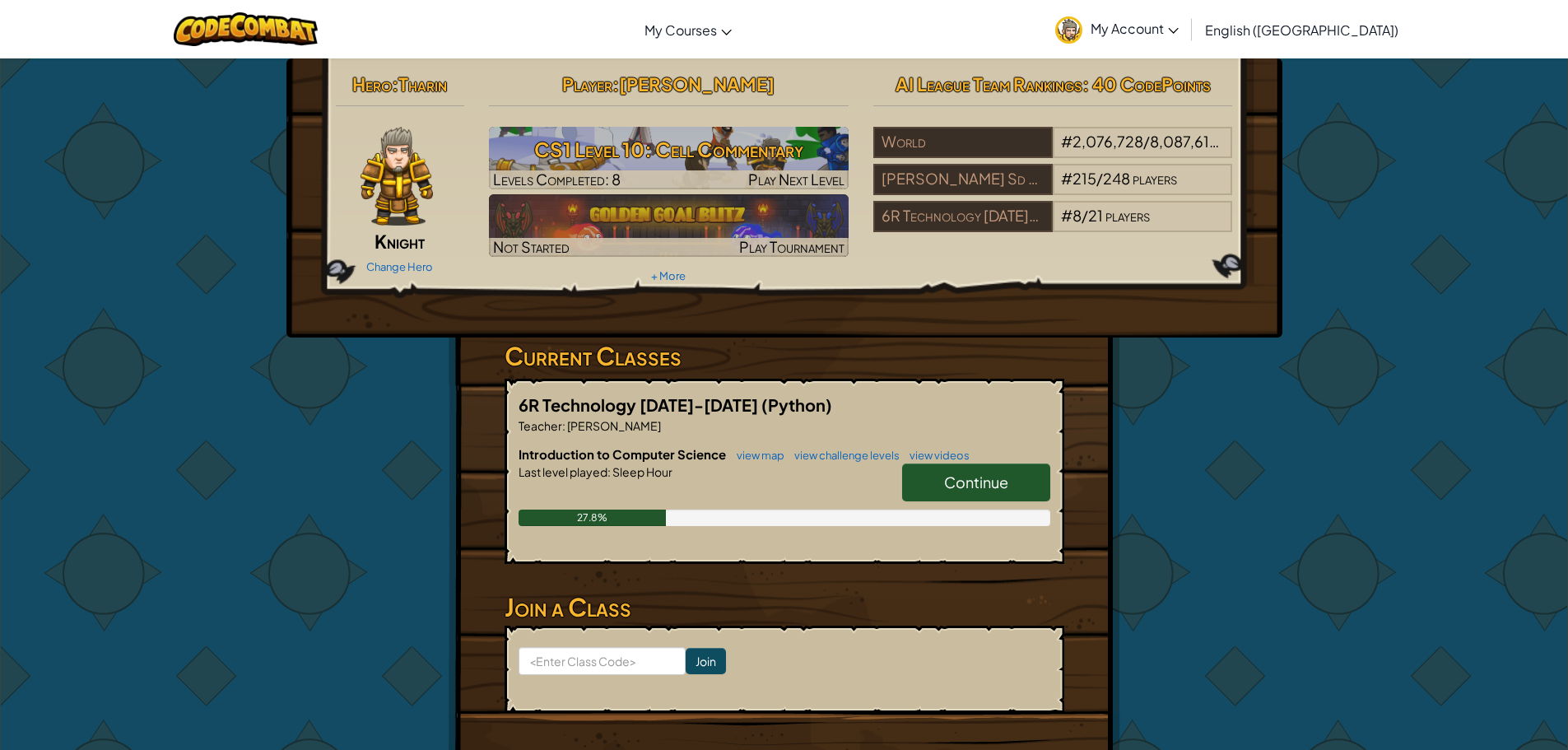
click at [396, 163] on img at bounding box center [397, 176] width 73 height 98
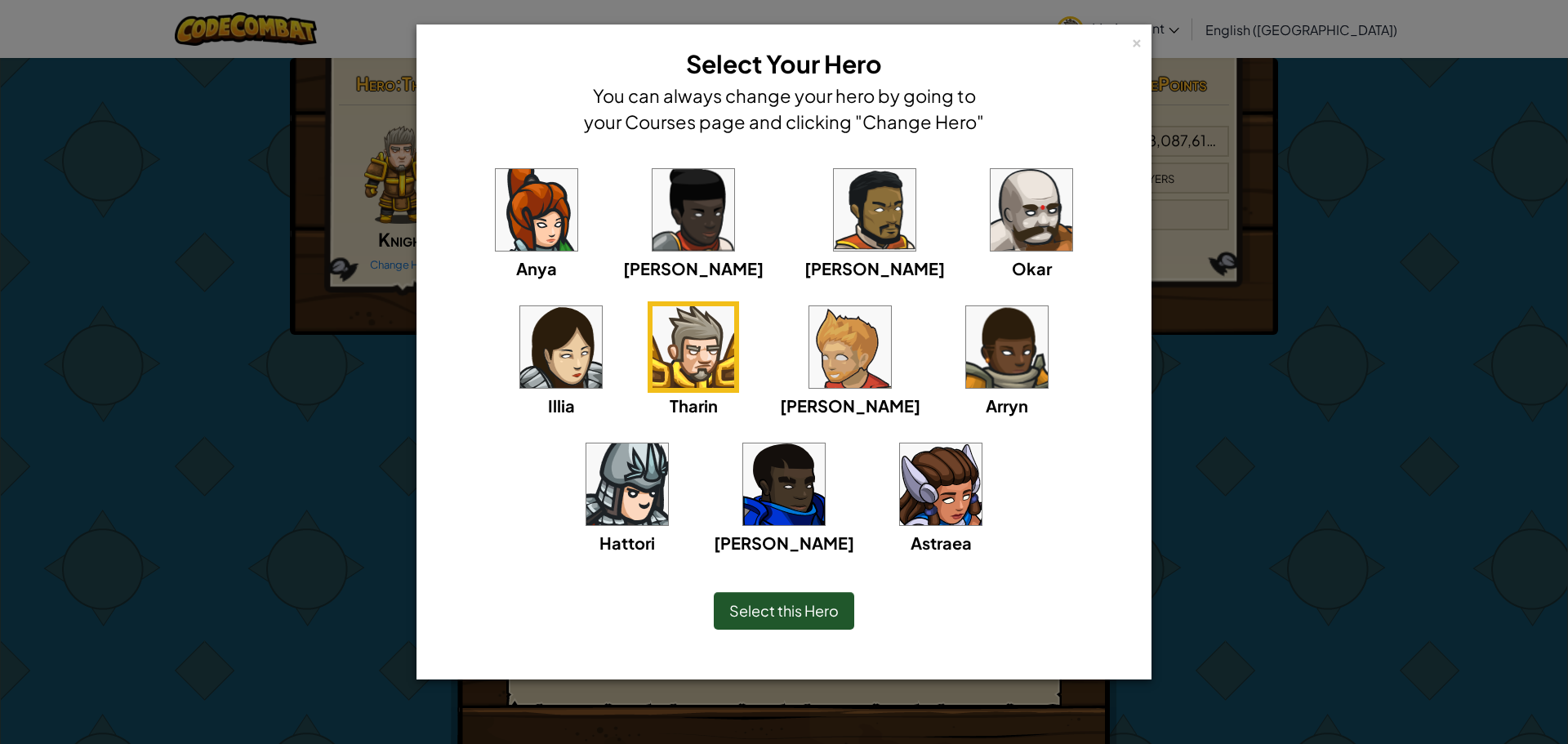
click at [810, 341] on img at bounding box center [850, 346] width 82 height 82
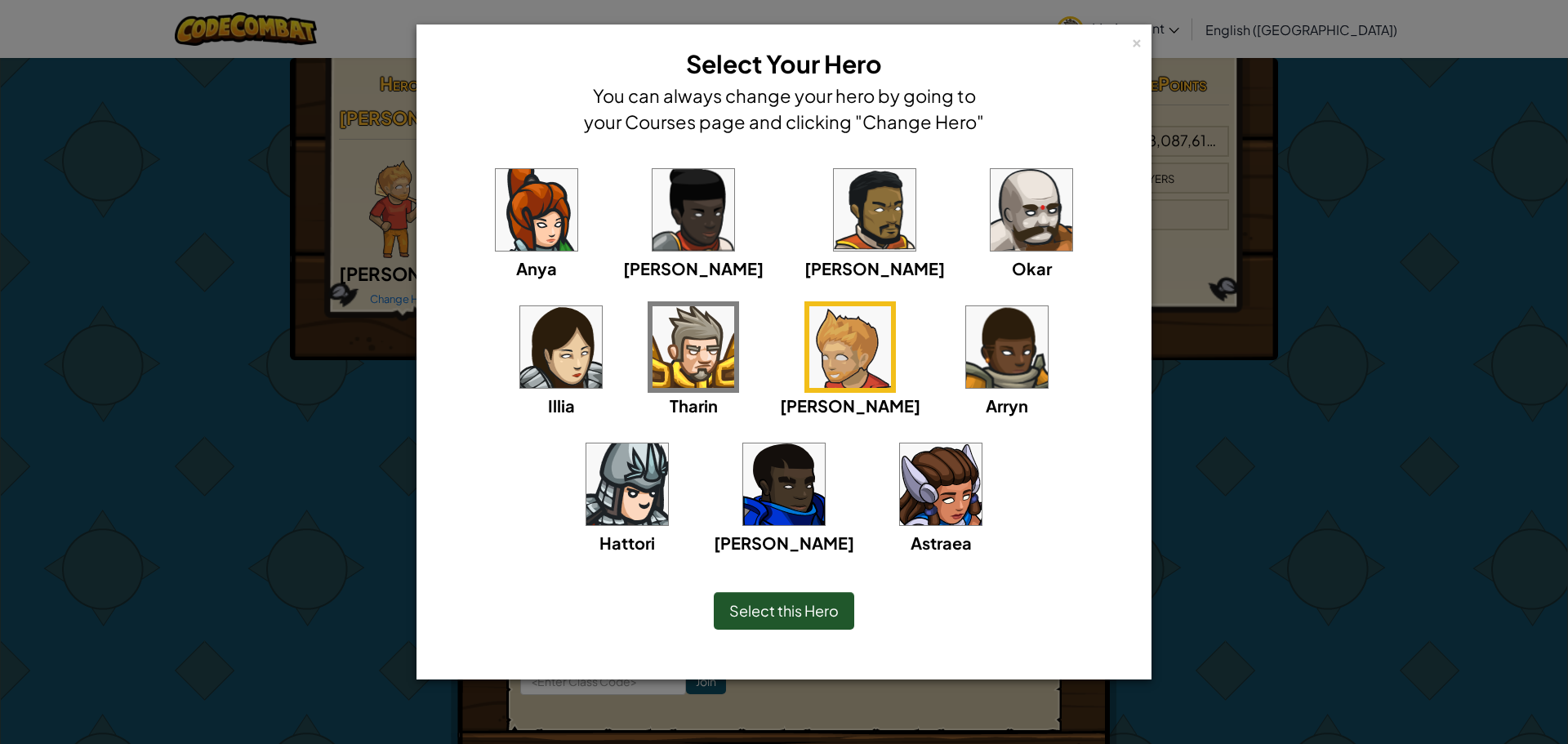
click at [900, 495] on img at bounding box center [941, 484] width 82 height 82
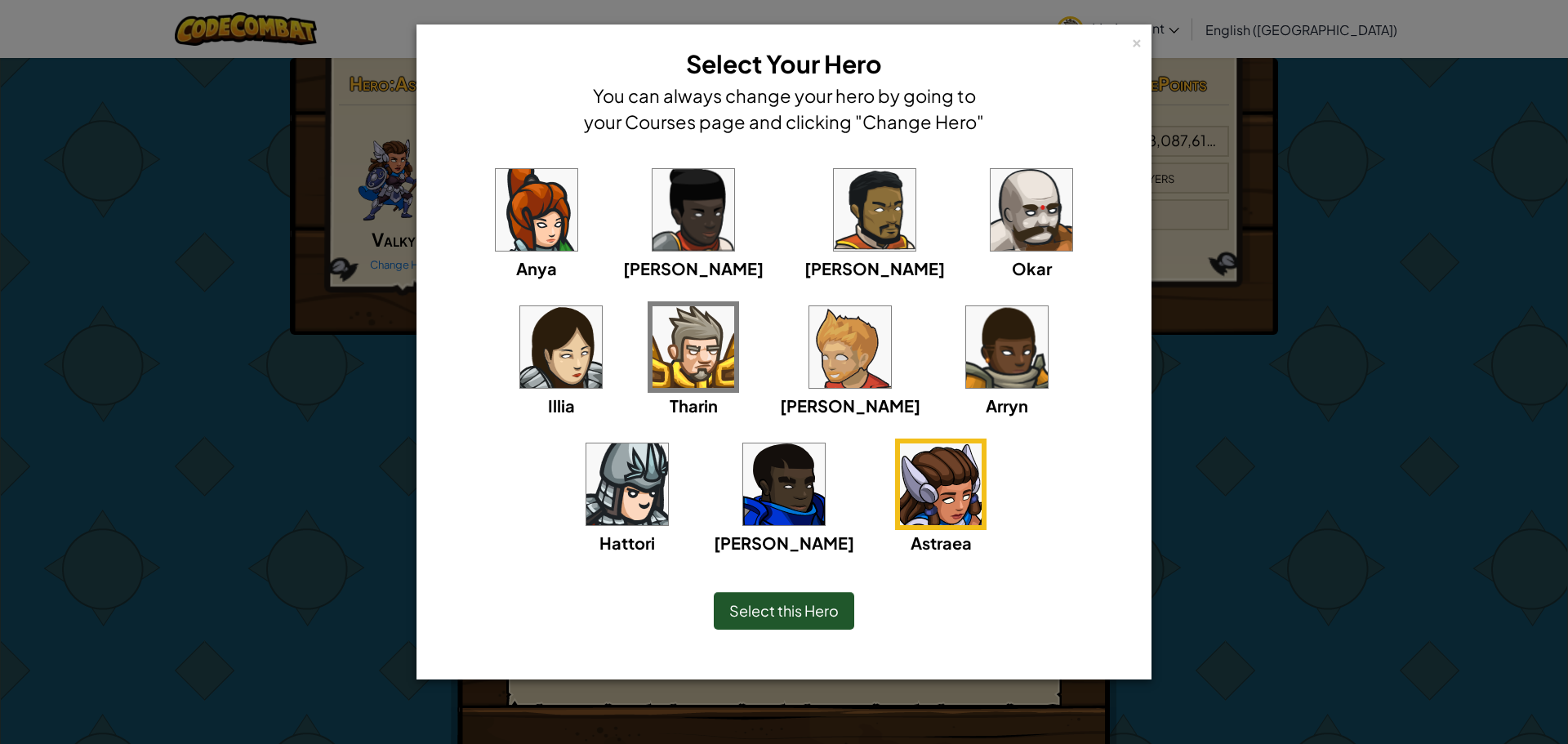
click at [499, 174] on img at bounding box center [536, 209] width 82 height 82
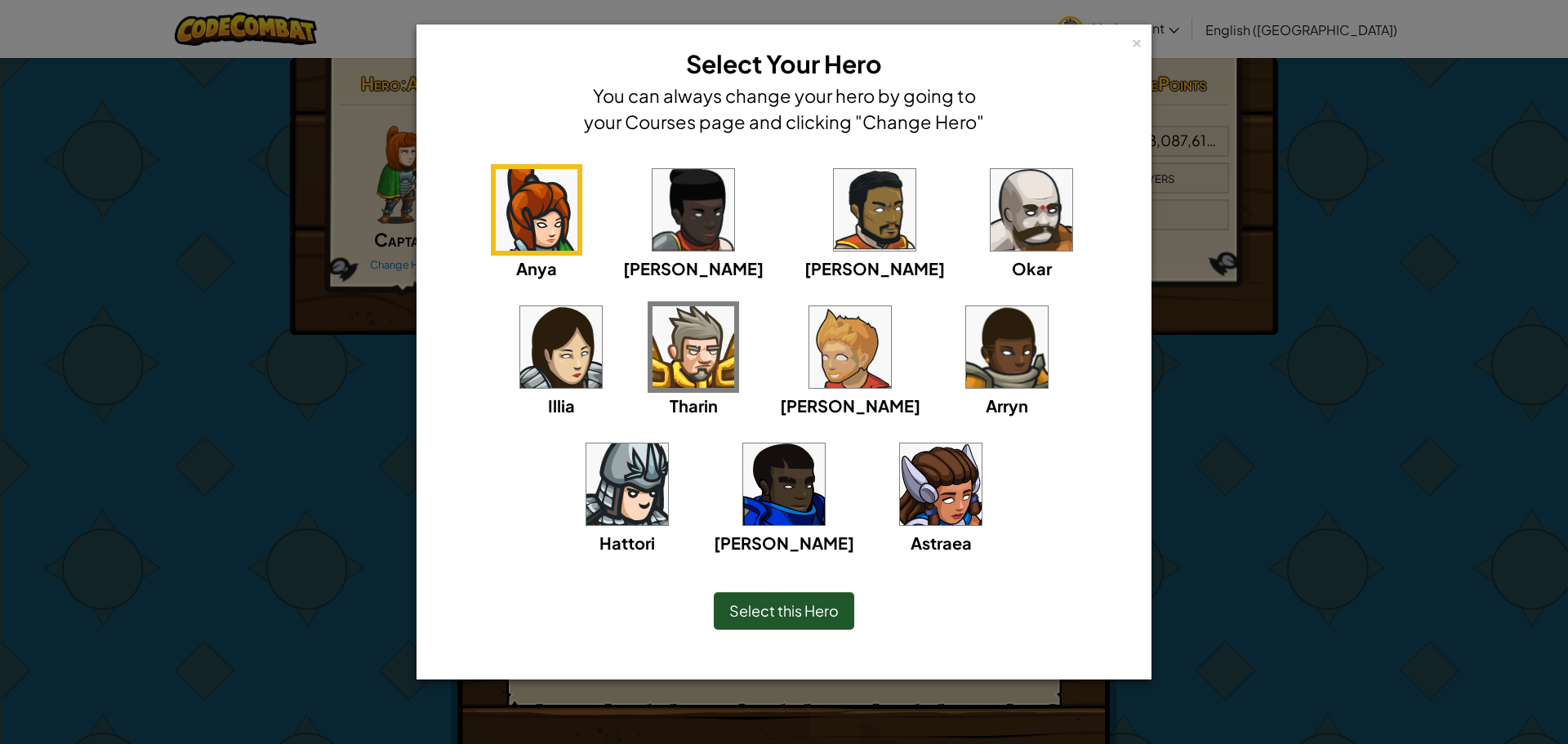
click at [653, 204] on img at bounding box center [693, 209] width 82 height 82
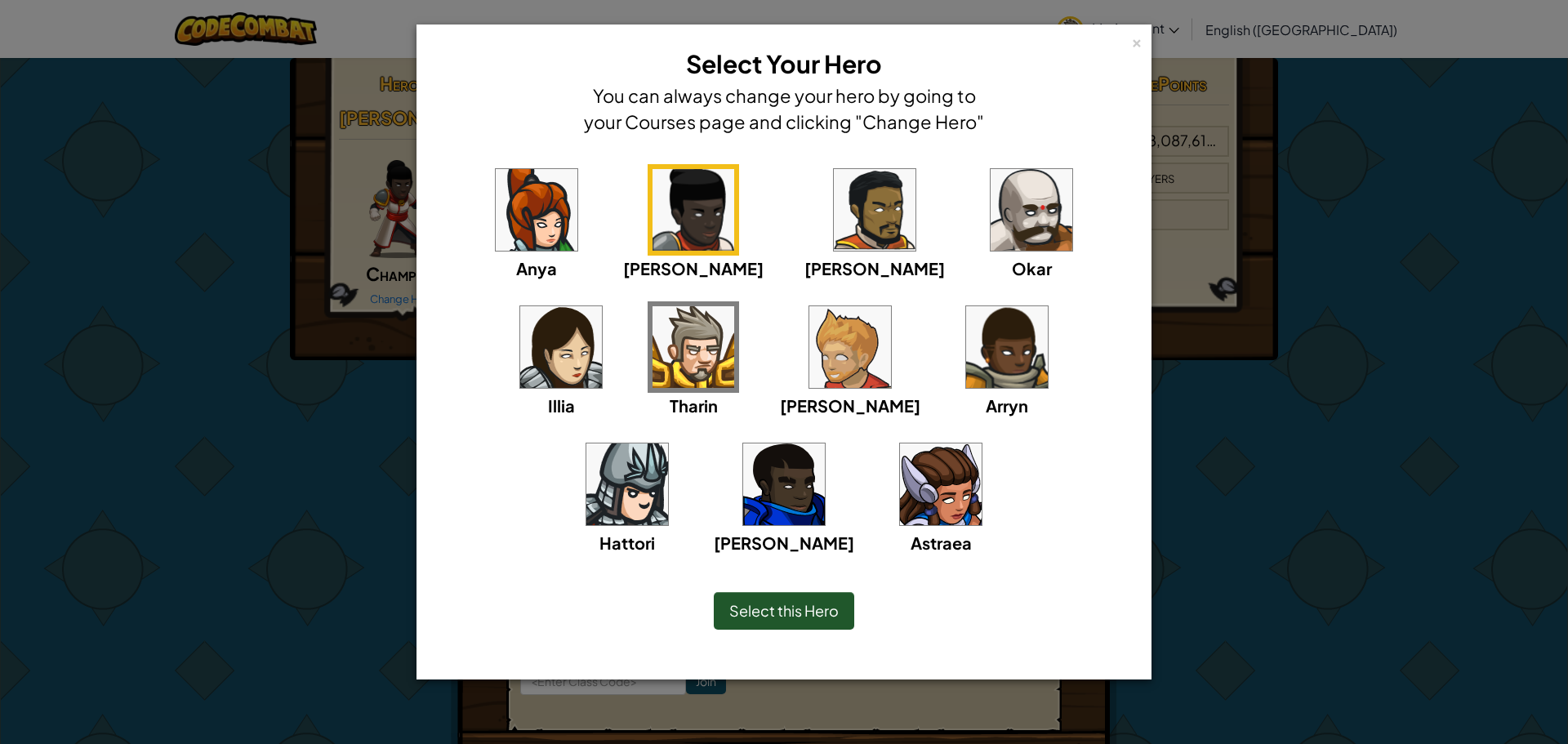
drag, startPoint x: 725, startPoint y: 208, endPoint x: 735, endPoint y: 210, distance: 10.2
click at [734, 210] on div "Anya [PERSON_NAME] [PERSON_NAME] [PERSON_NAME] Arryn [PERSON_NAME]" at bounding box center [784, 370] width 685 height 412
click at [834, 215] on img at bounding box center [875, 209] width 82 height 82
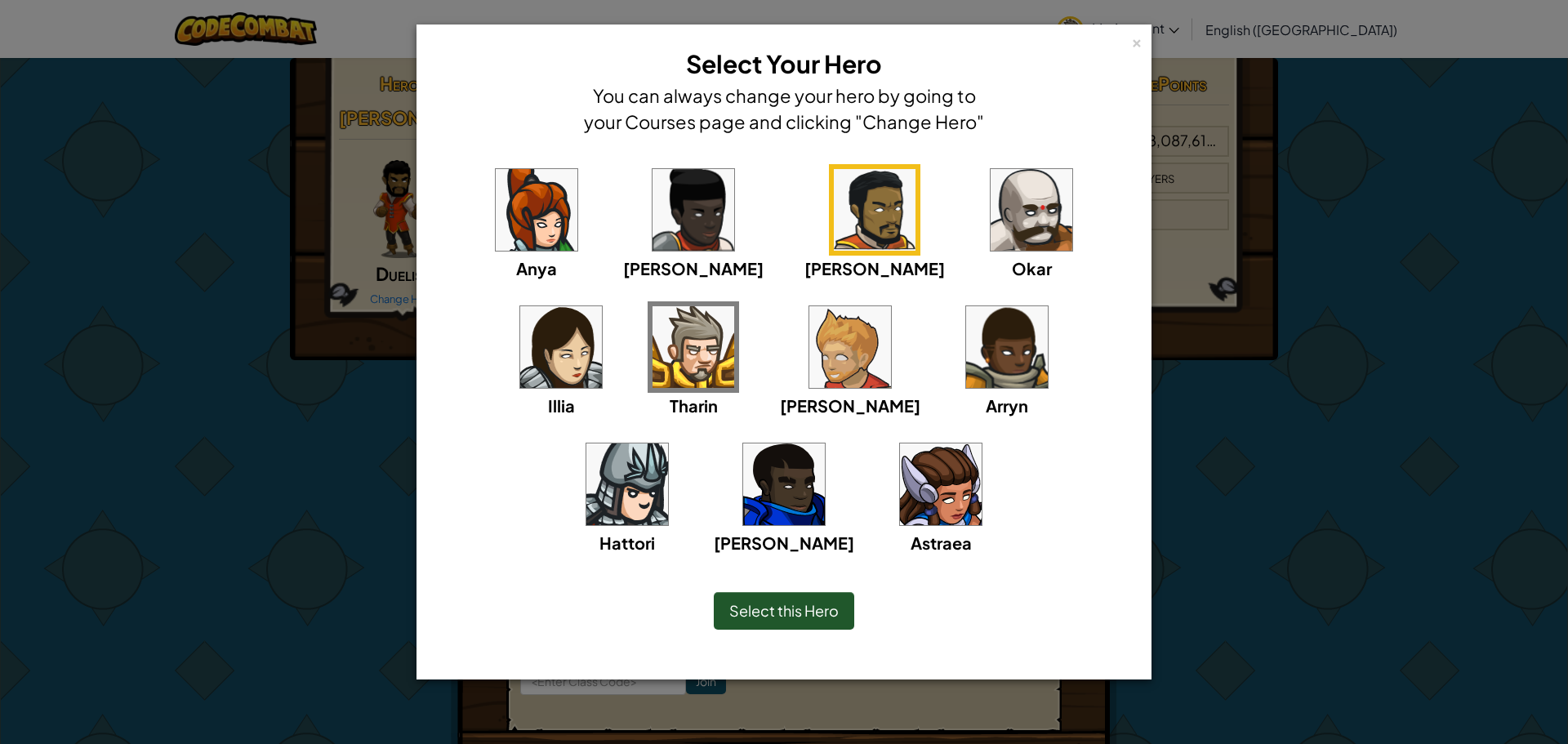
click at [780, 390] on div "[PERSON_NAME]" at bounding box center [850, 360] width 141 height 117
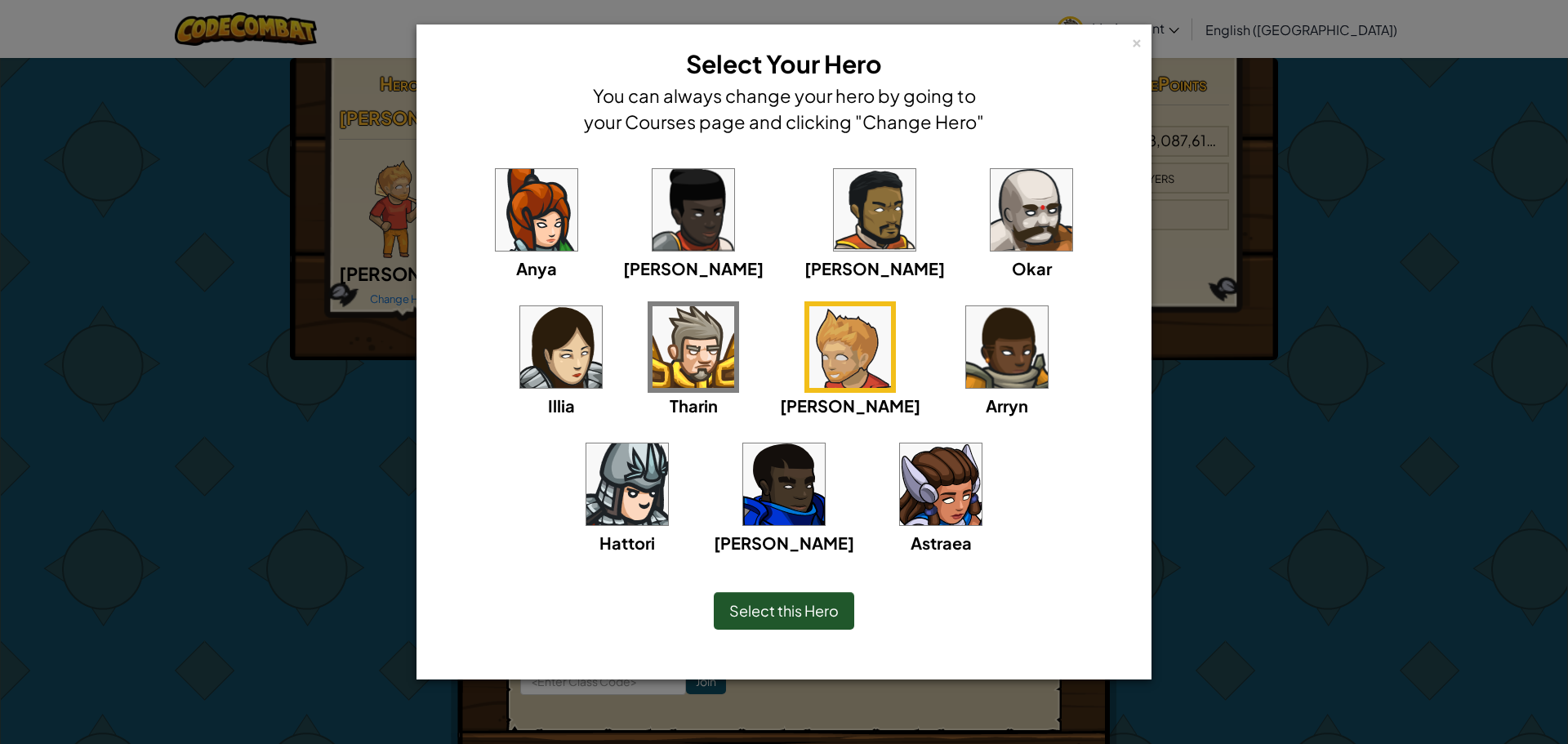
click at [815, 597] on div "Select this Hero" at bounding box center [784, 610] width 141 height 38
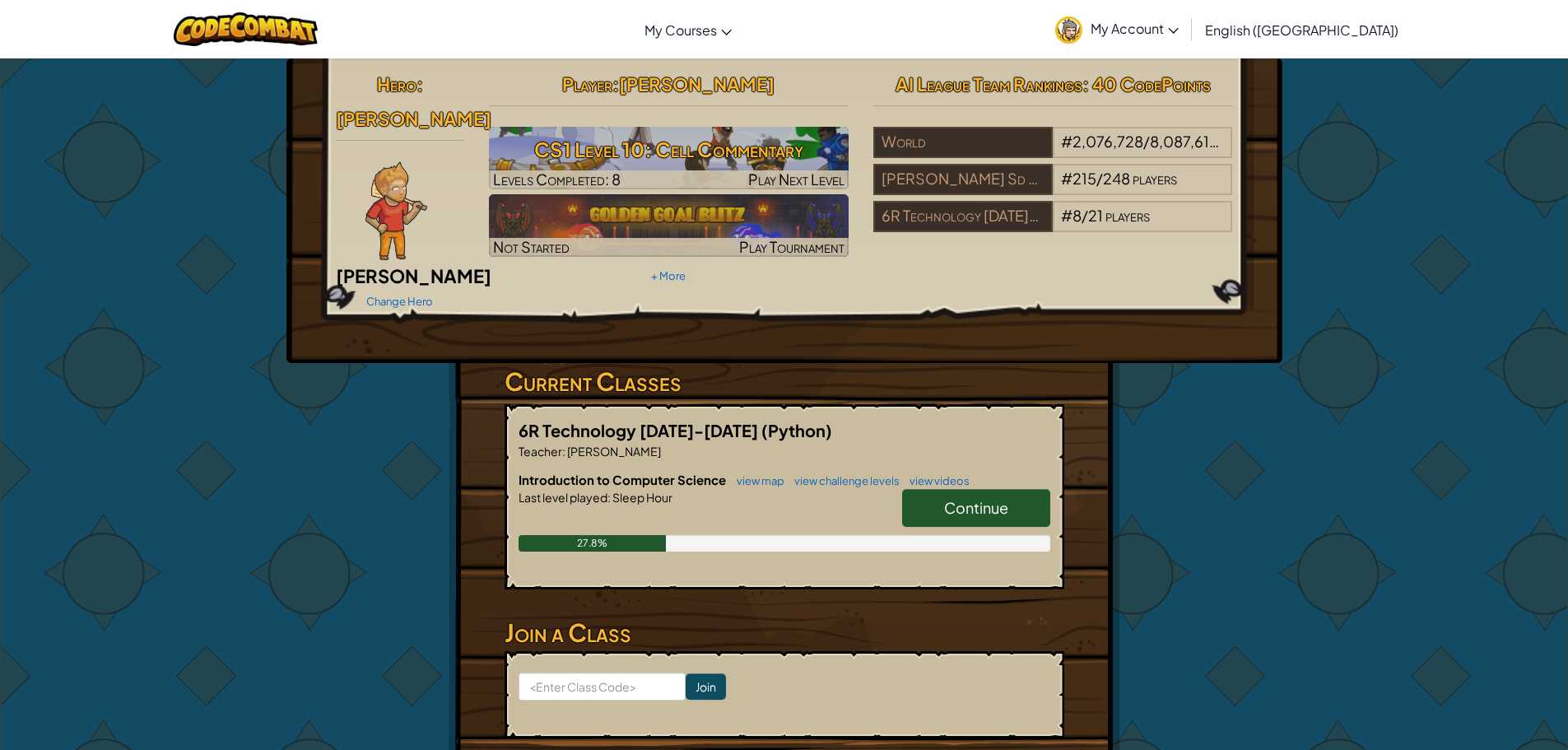
click at [975, 498] on span "Continue" at bounding box center [976, 507] width 64 height 19
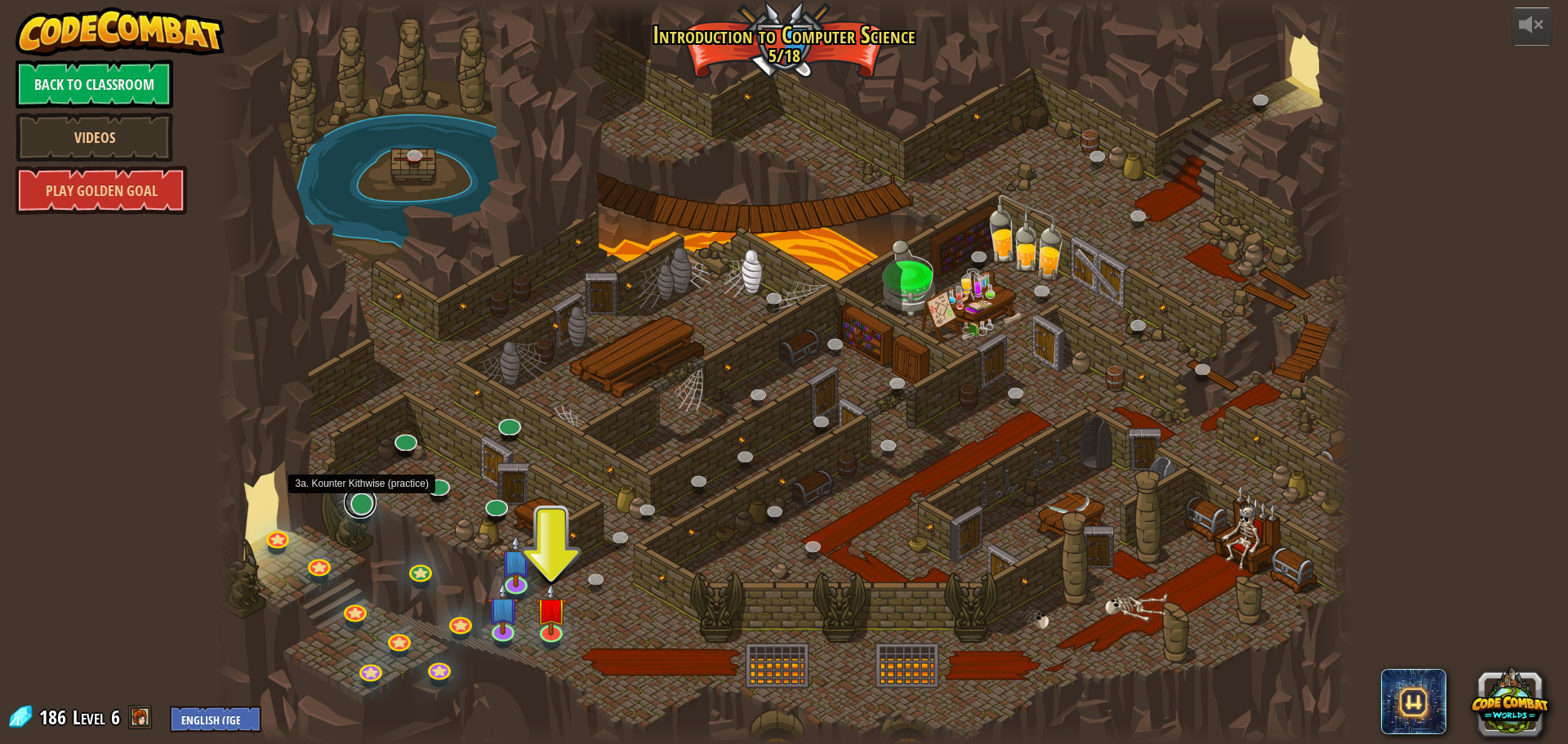
click at [355, 506] on link at bounding box center [360, 501] width 33 height 33
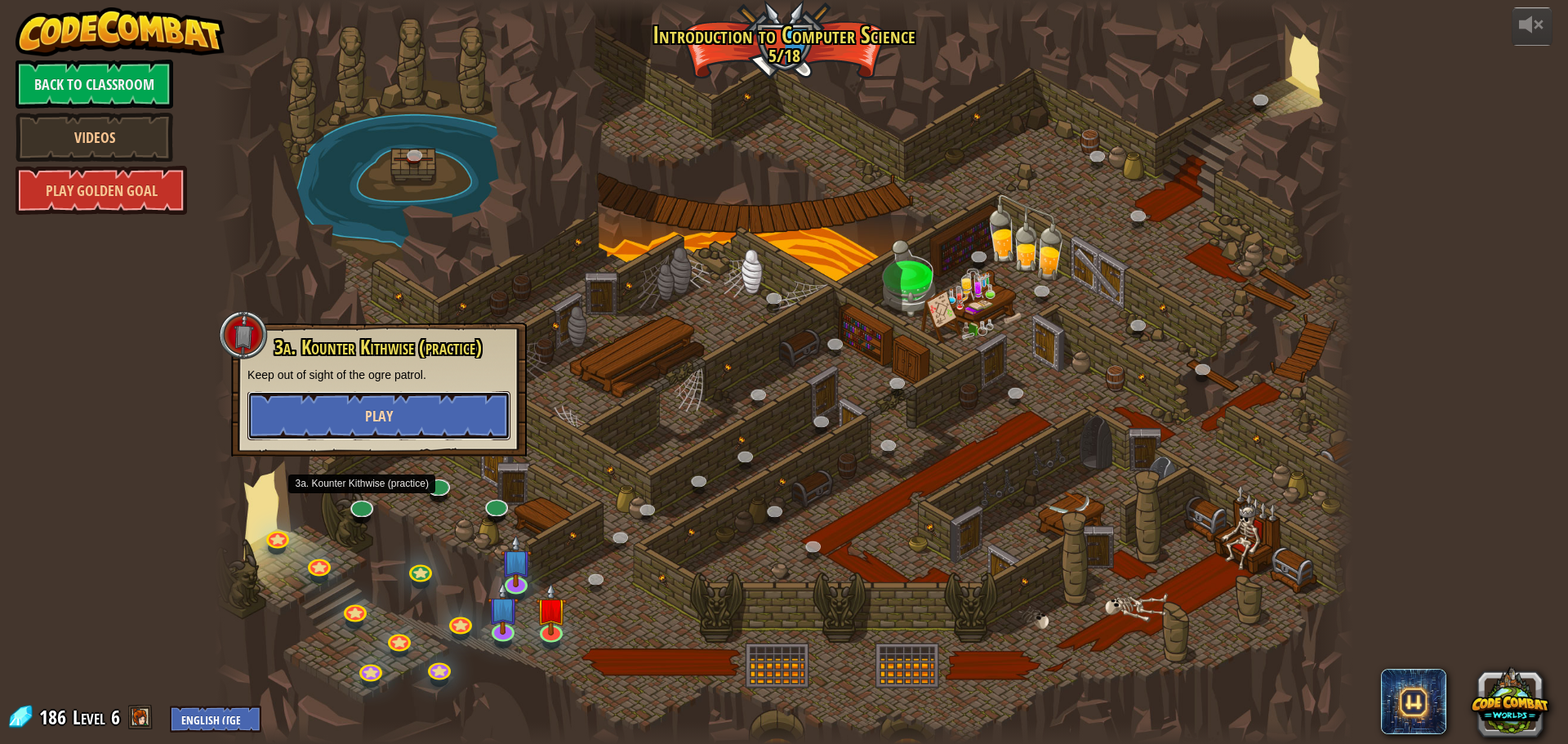
click at [381, 433] on button "Play" at bounding box center [378, 416] width 263 height 49
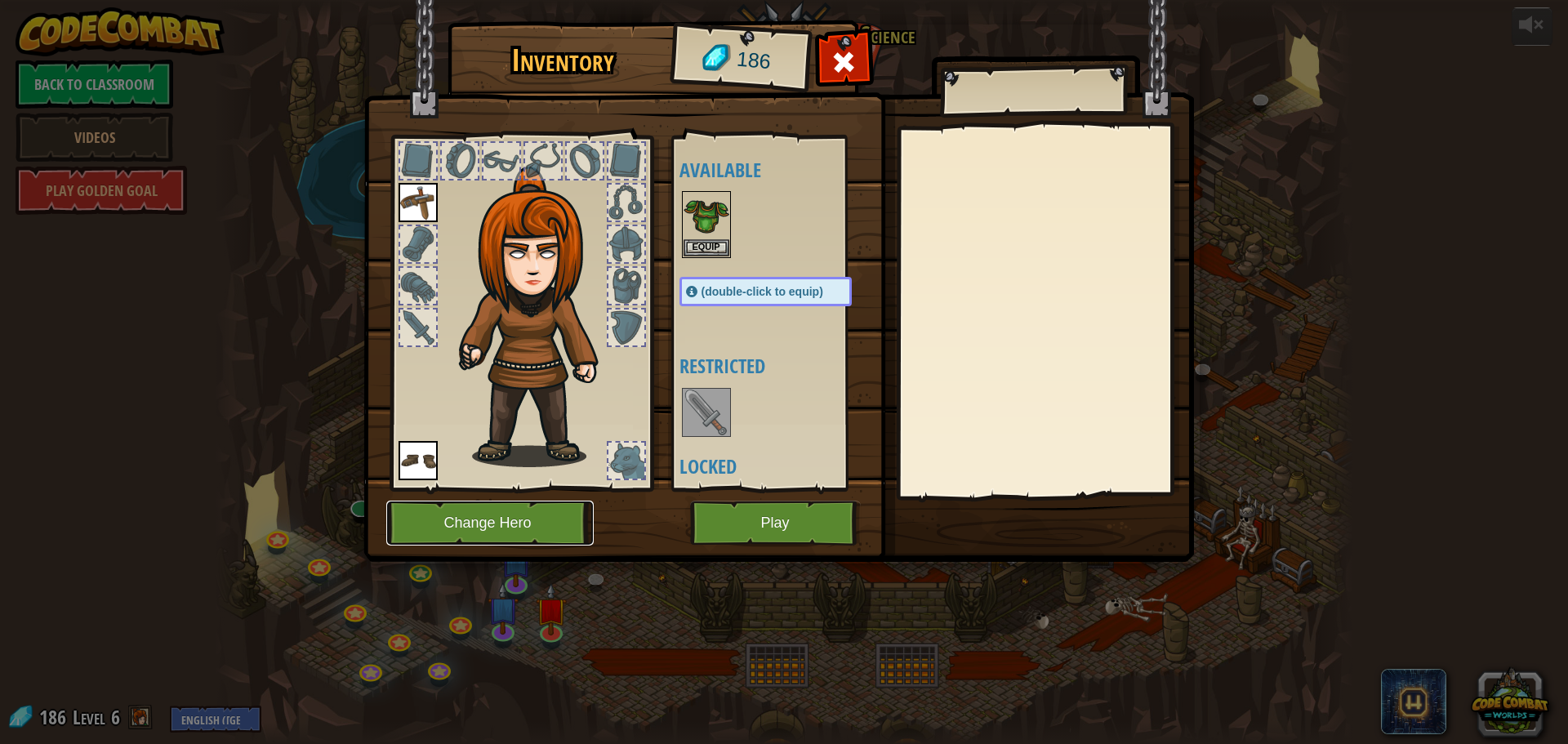
click at [479, 517] on button "Change Hero" at bounding box center [490, 522] width 208 height 45
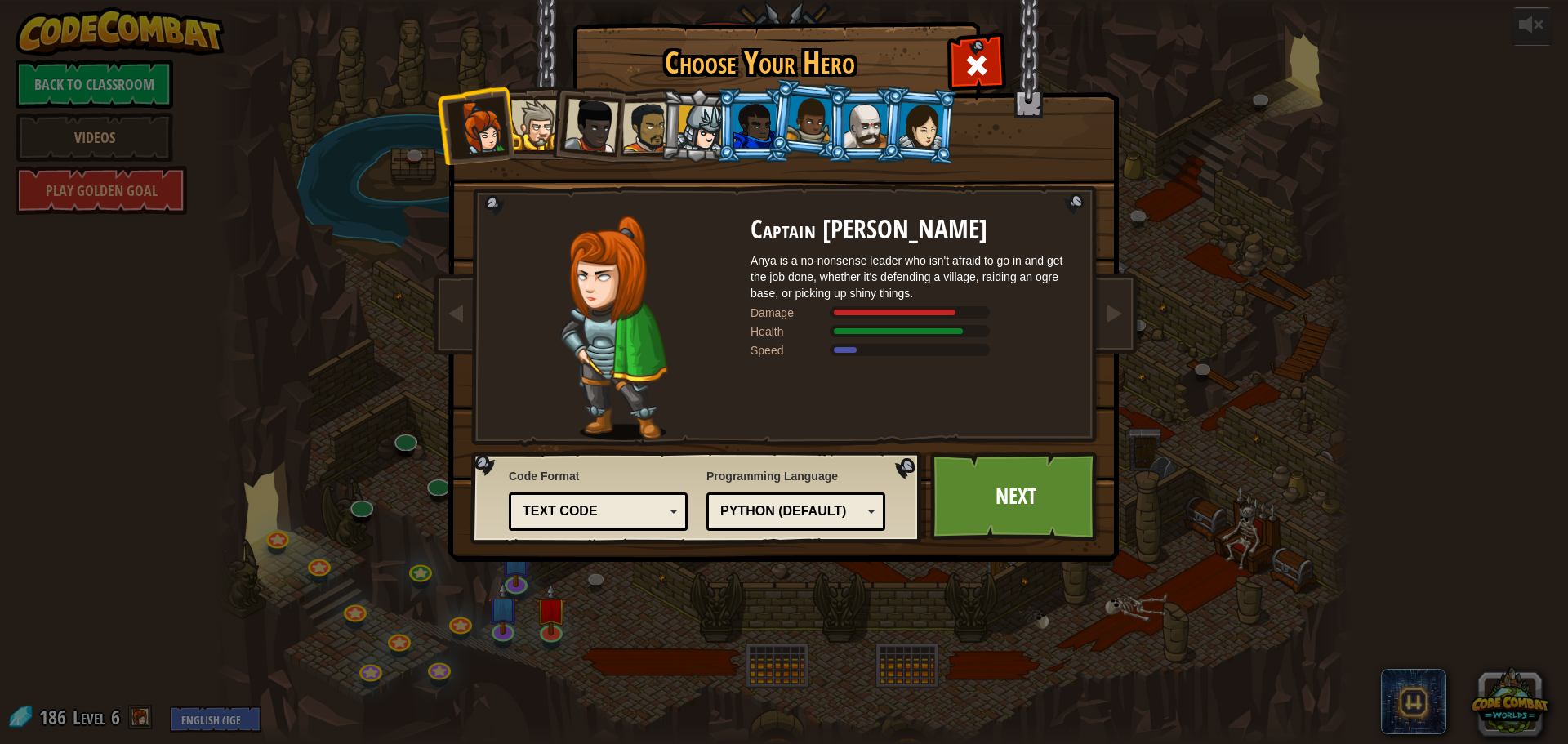
click at [539, 111] on div at bounding box center [536, 125] width 50 height 50
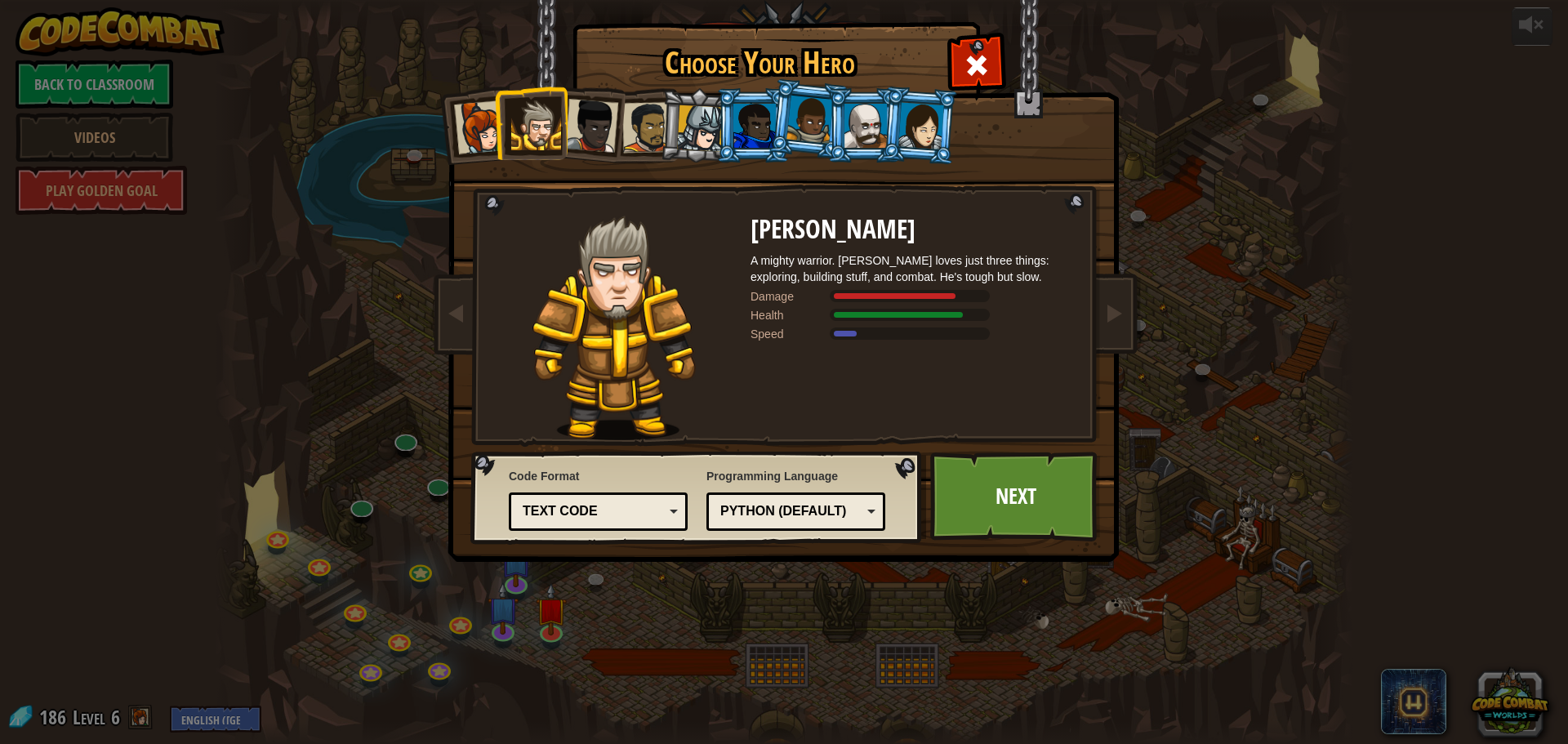
click at [881, 88] on ol at bounding box center [785, 88] width 674 height 0
click at [871, 124] on div at bounding box center [866, 126] width 42 height 44
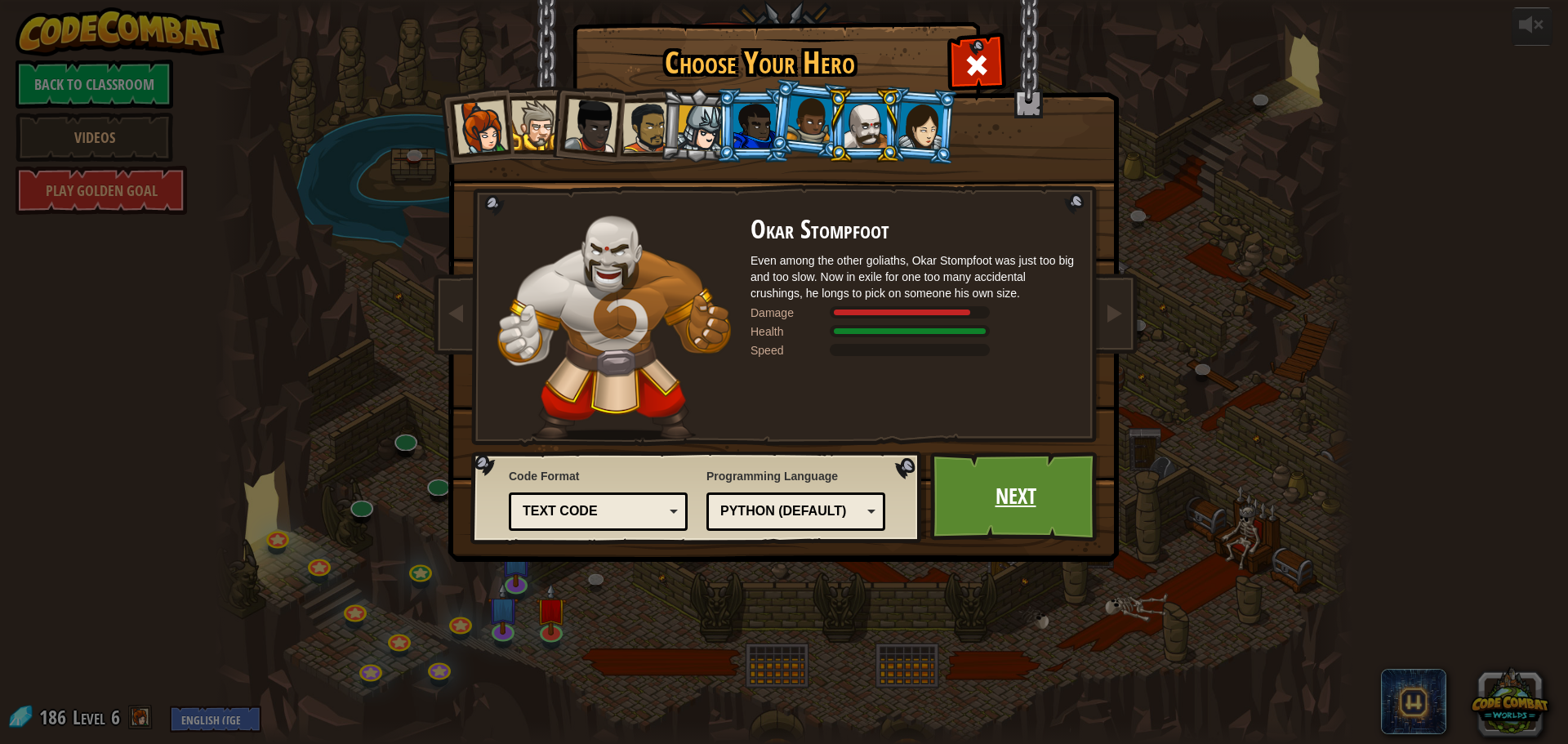
click at [998, 476] on link "Next" at bounding box center [1015, 496] width 171 height 90
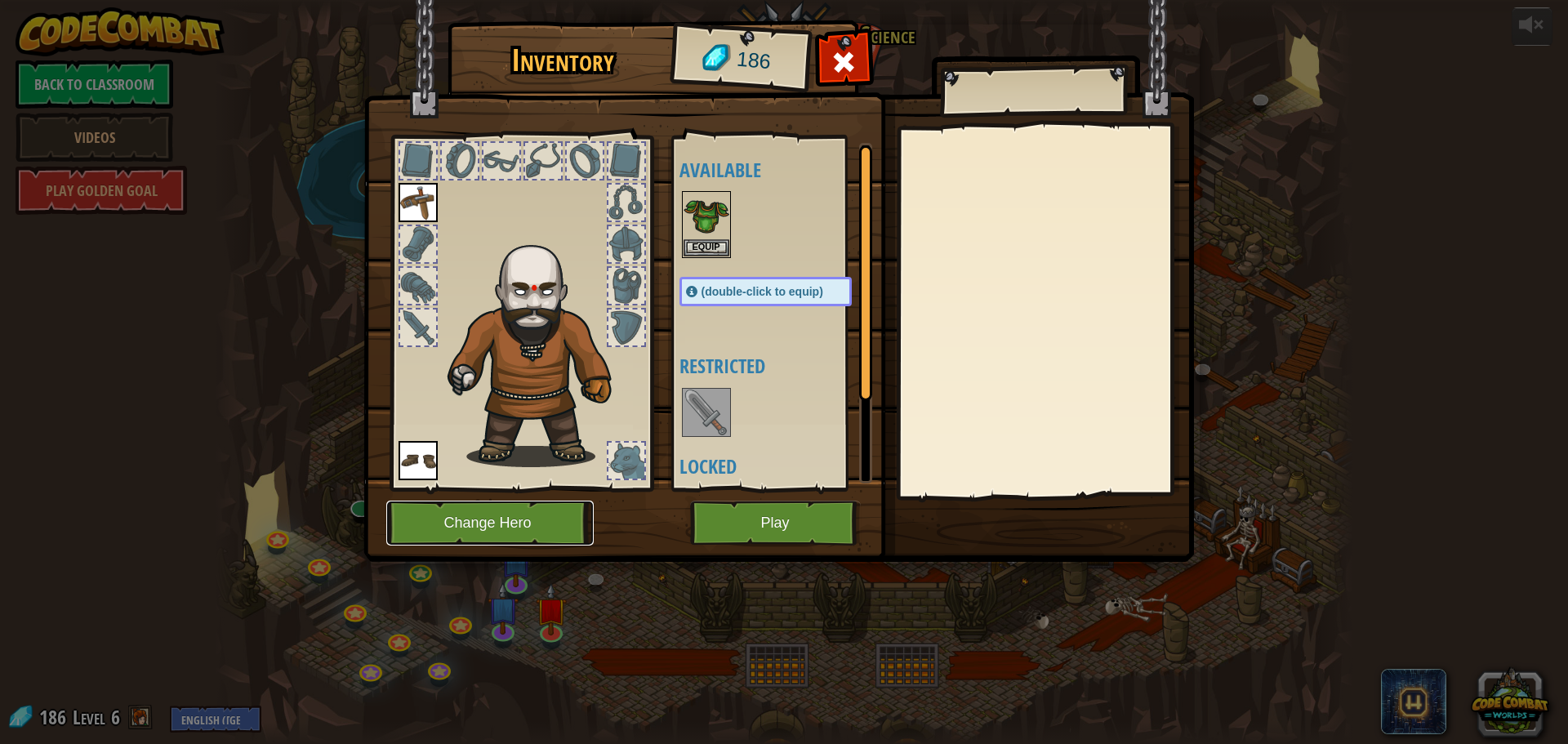
click at [527, 522] on button "Change Hero" at bounding box center [490, 522] width 208 height 45
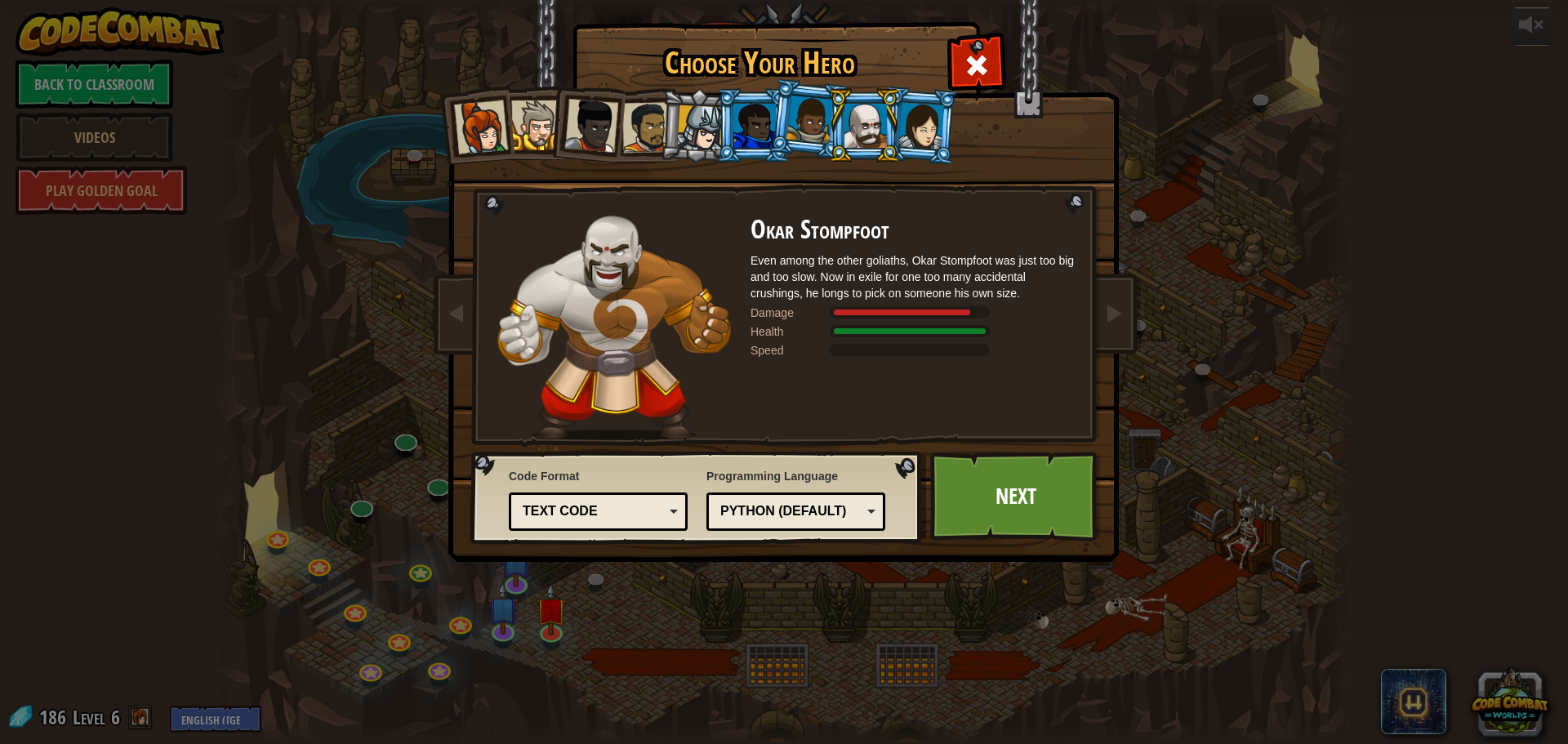
click at [930, 120] on div at bounding box center [921, 125] width 46 height 47
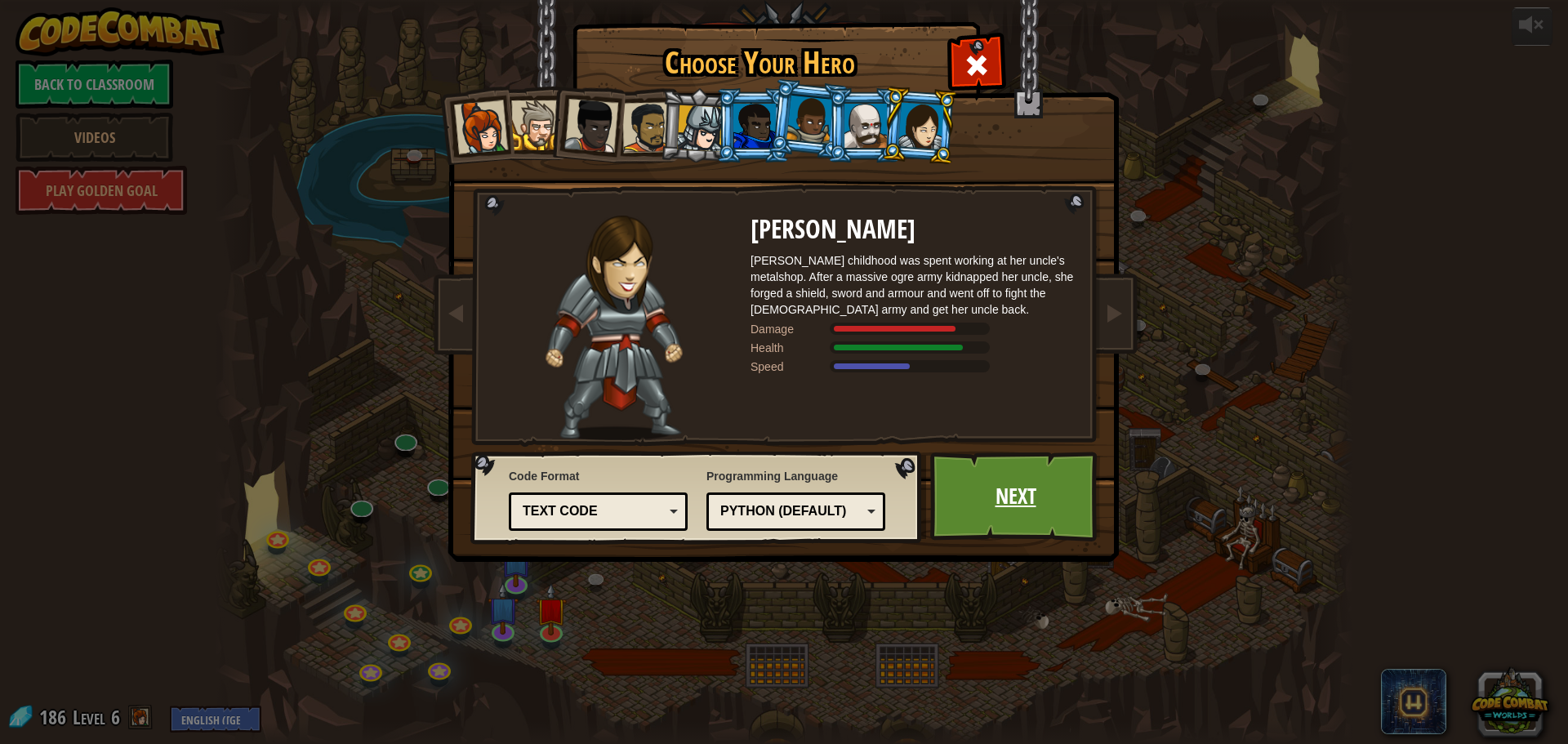
click at [982, 494] on link "Next" at bounding box center [1015, 496] width 171 height 90
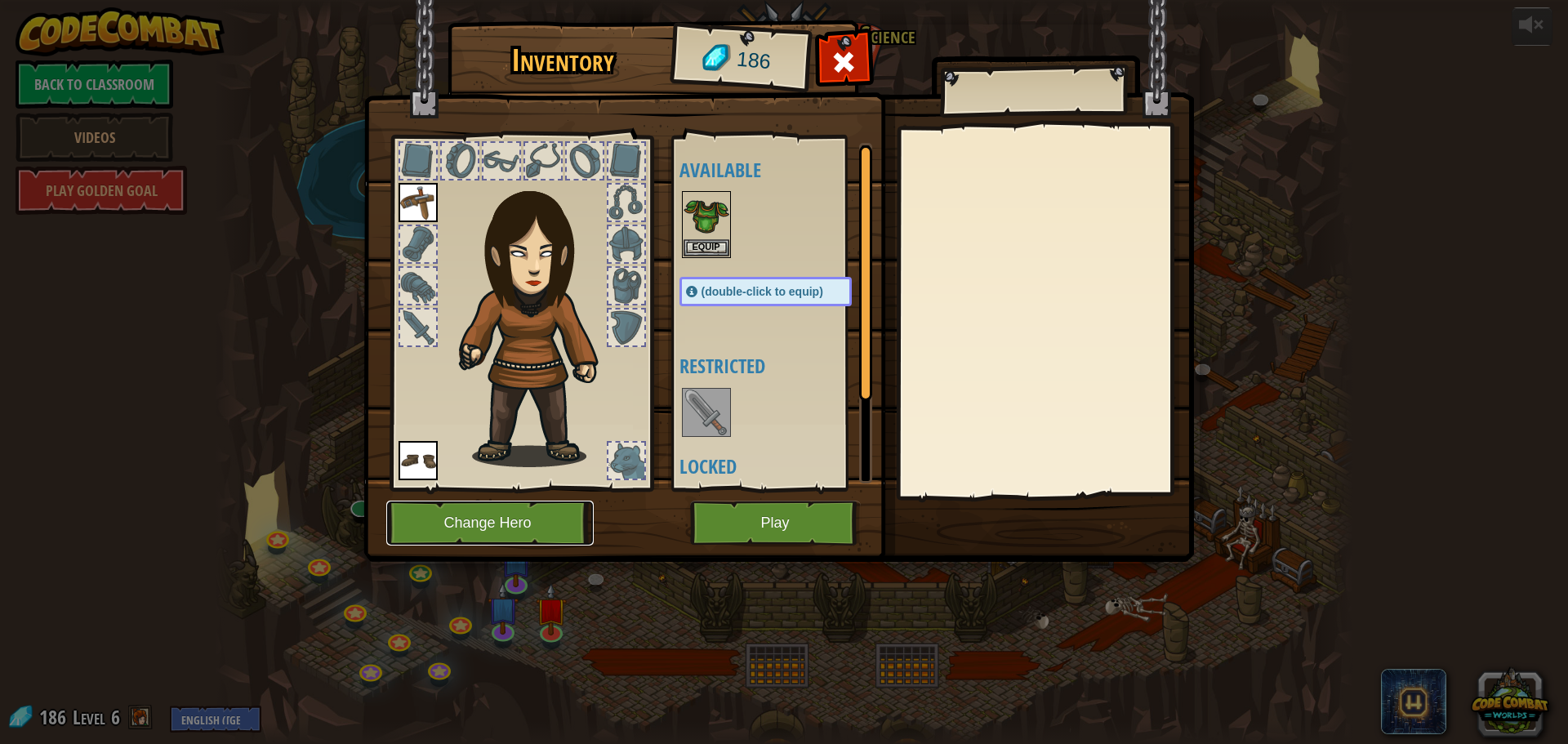
click at [506, 508] on button "Change Hero" at bounding box center [490, 522] width 208 height 45
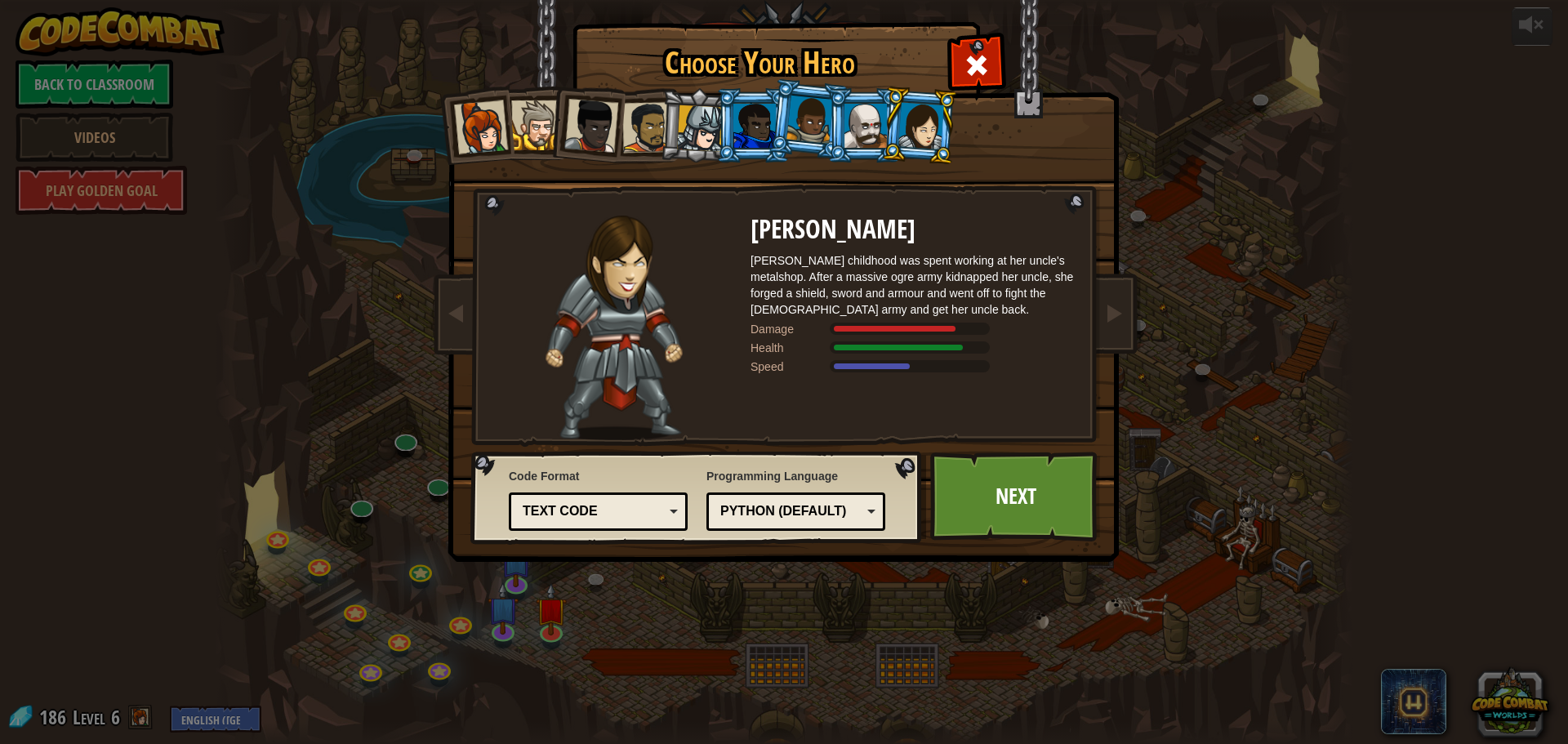
click at [757, 118] on div at bounding box center [755, 126] width 42 height 44
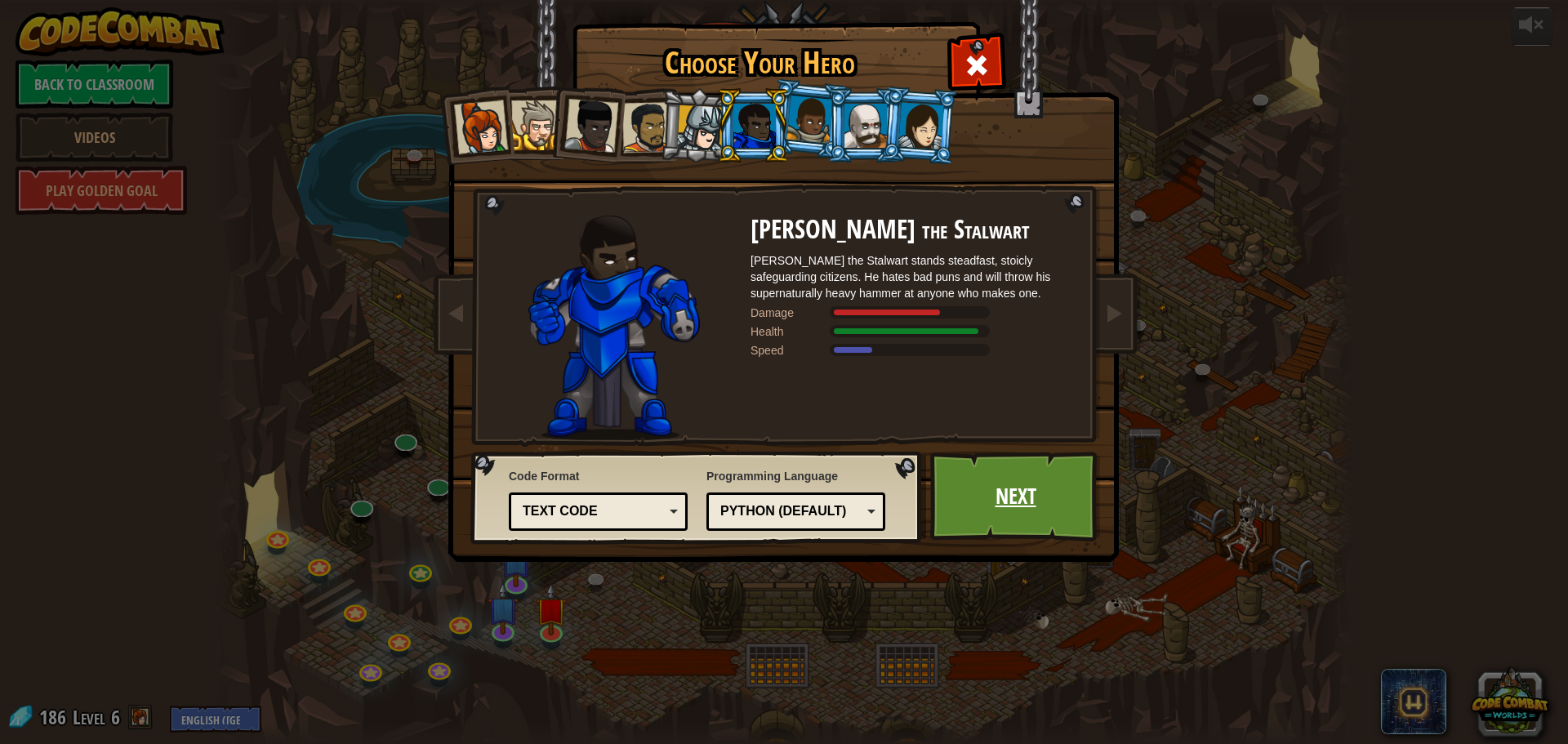
click at [975, 510] on link "Next" at bounding box center [1015, 496] width 171 height 90
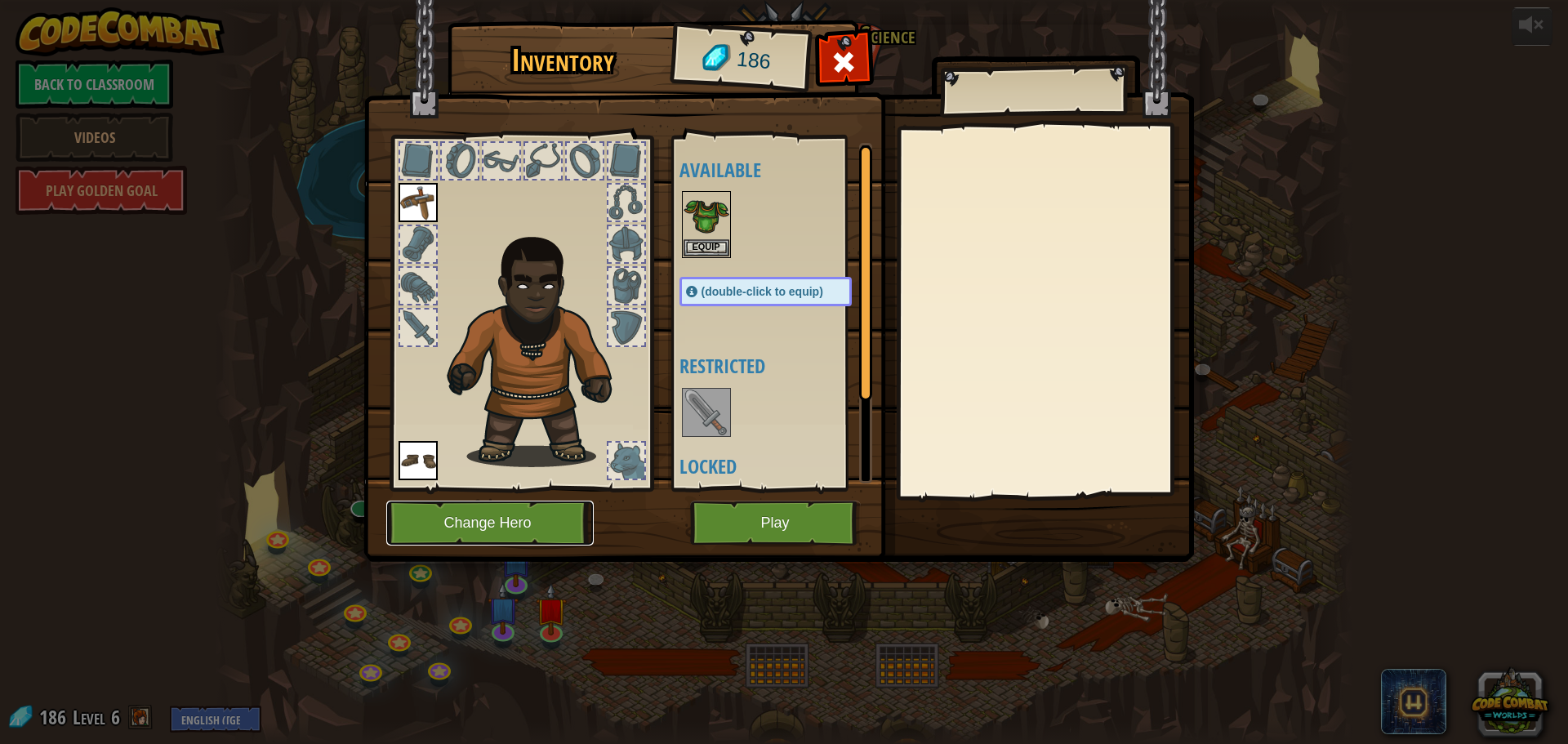
click at [575, 517] on button "Change Hero" at bounding box center [490, 522] width 208 height 45
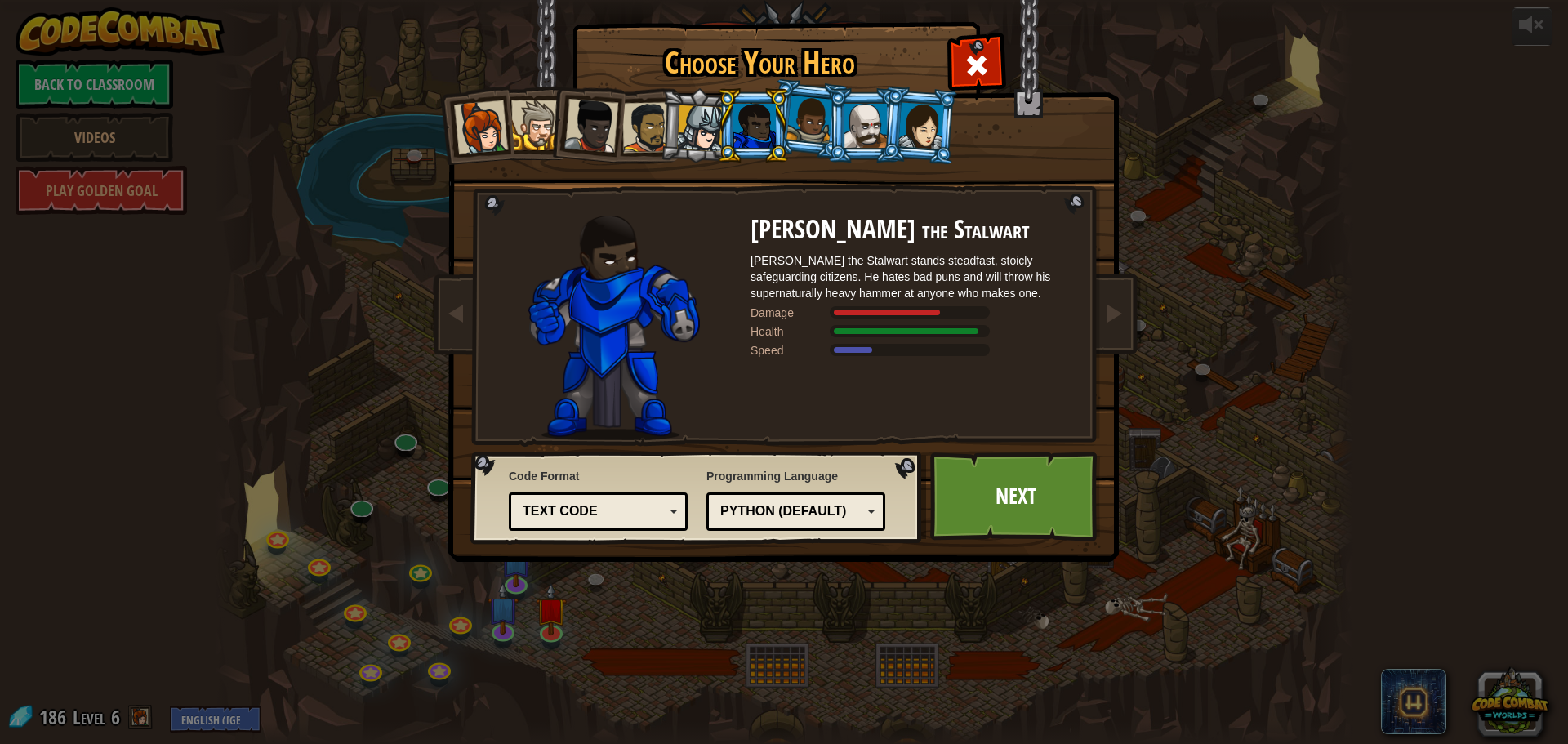
click at [719, 119] on li at bounding box center [753, 125] width 74 height 74
click at [680, 138] on div at bounding box center [700, 128] width 47 height 47
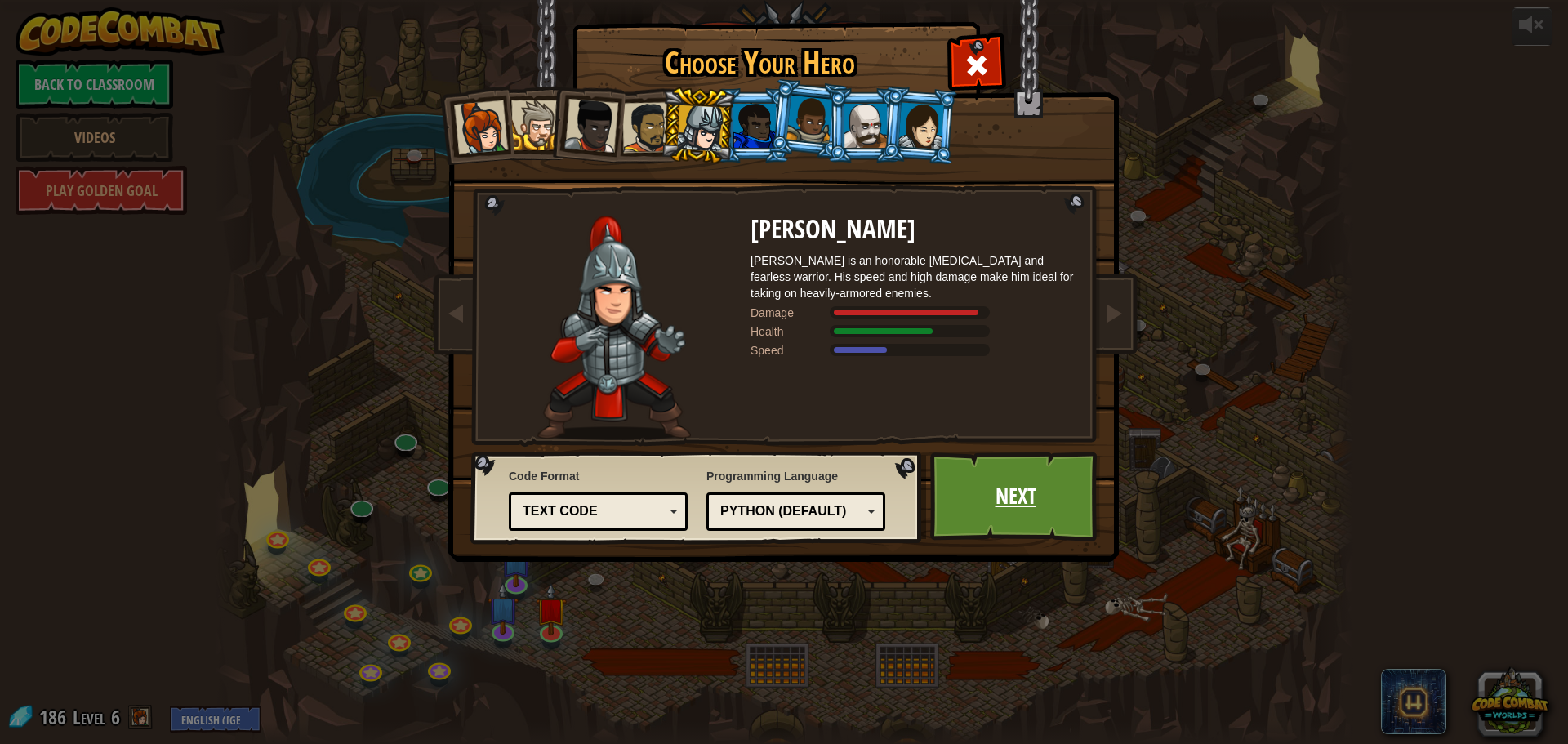
click at [973, 535] on link "Next" at bounding box center [1015, 496] width 171 height 90
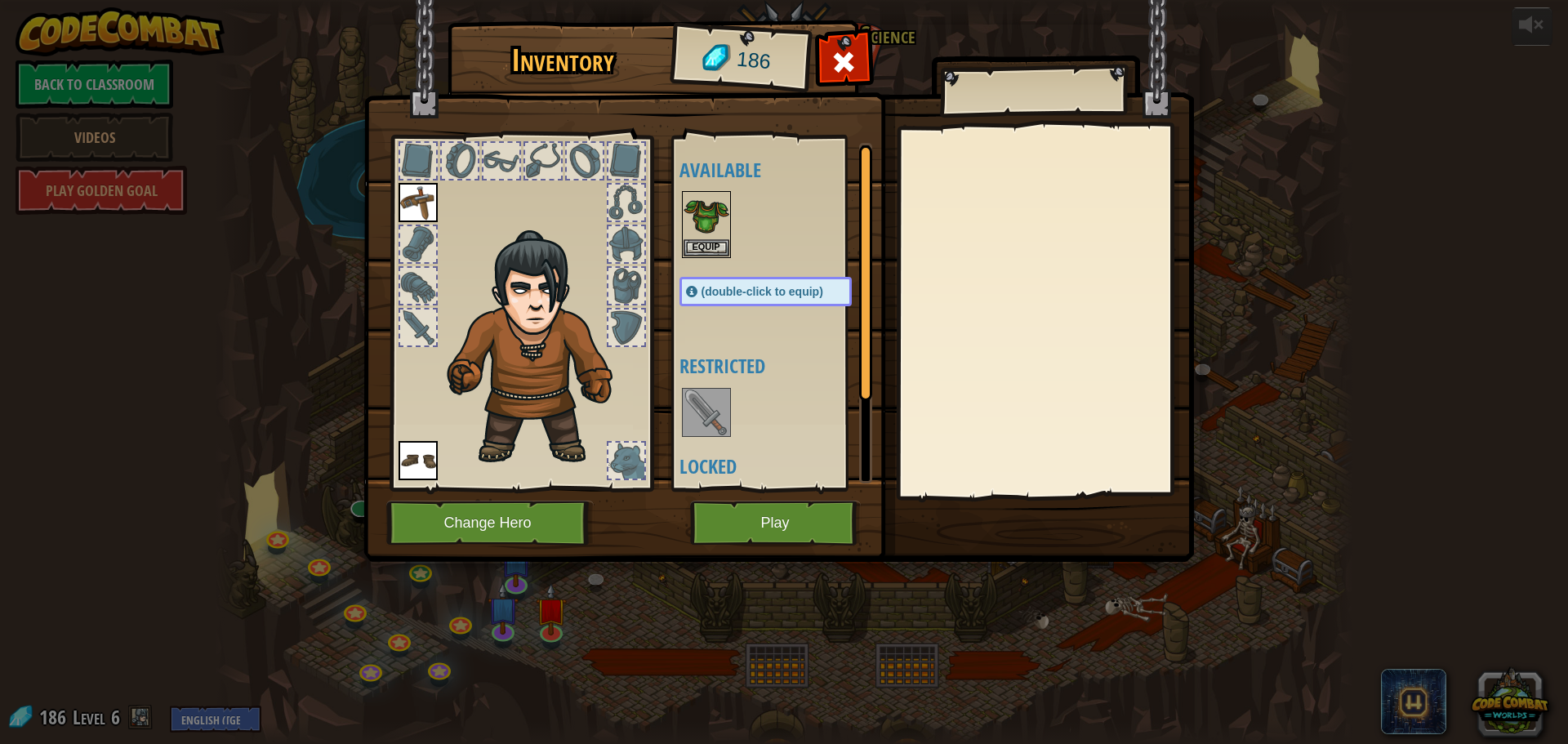
click at [510, 498] on img at bounding box center [779, 266] width 831 height 593
click at [507, 546] on img at bounding box center [779, 266] width 831 height 593
click at [509, 515] on button "Change Hero" at bounding box center [490, 522] width 208 height 45
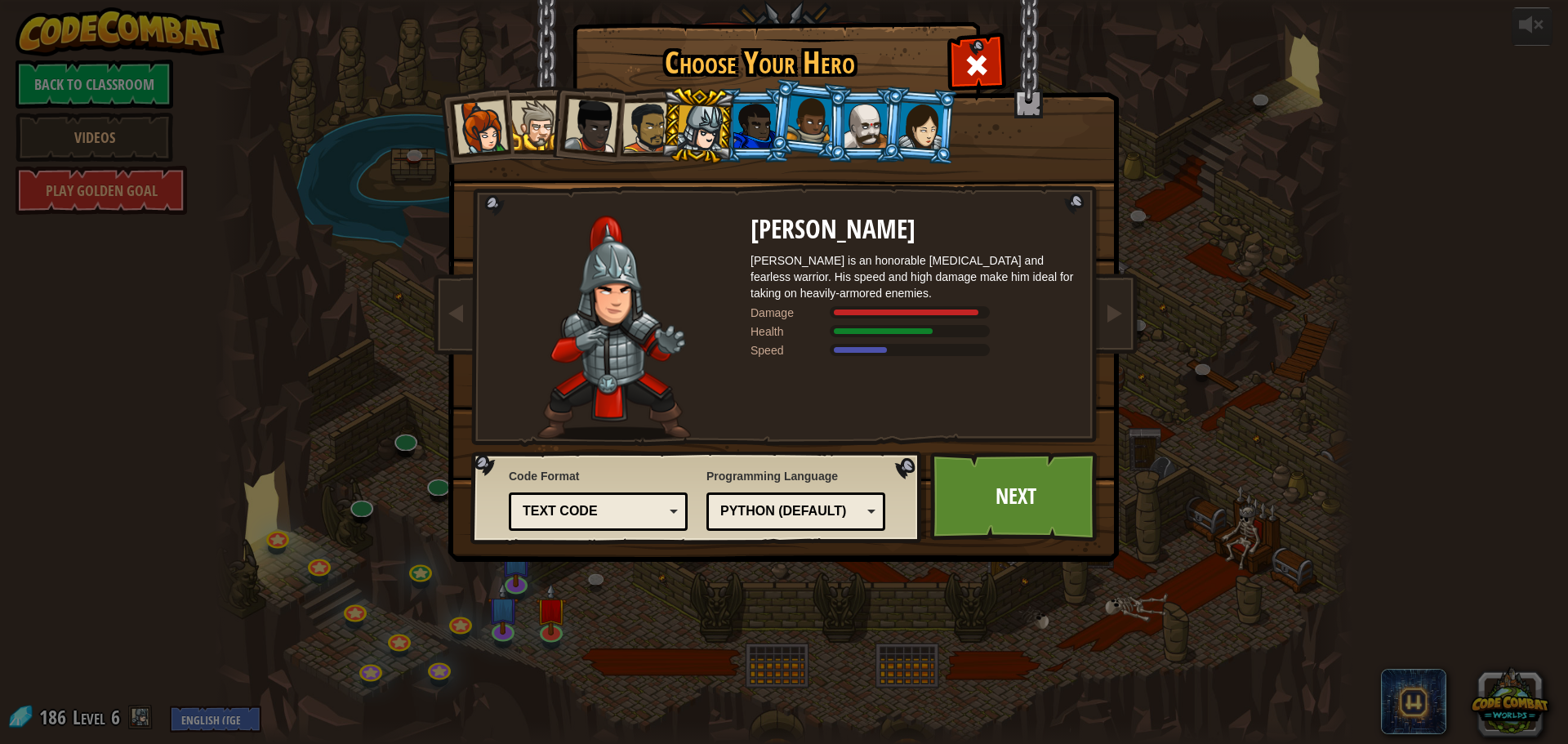
click at [658, 110] on div at bounding box center [648, 128] width 51 height 51
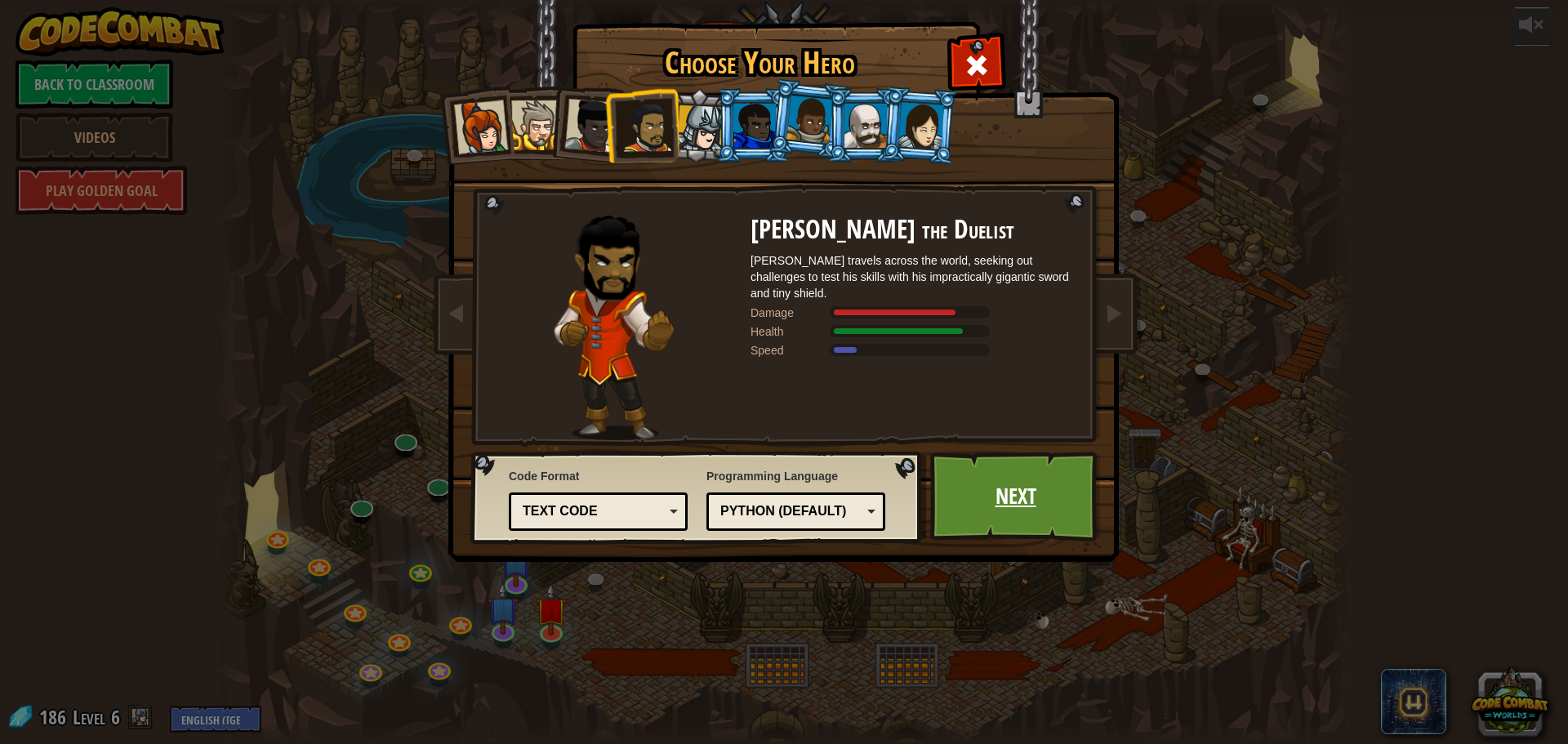
click at [978, 503] on link "Next" at bounding box center [1015, 496] width 171 height 90
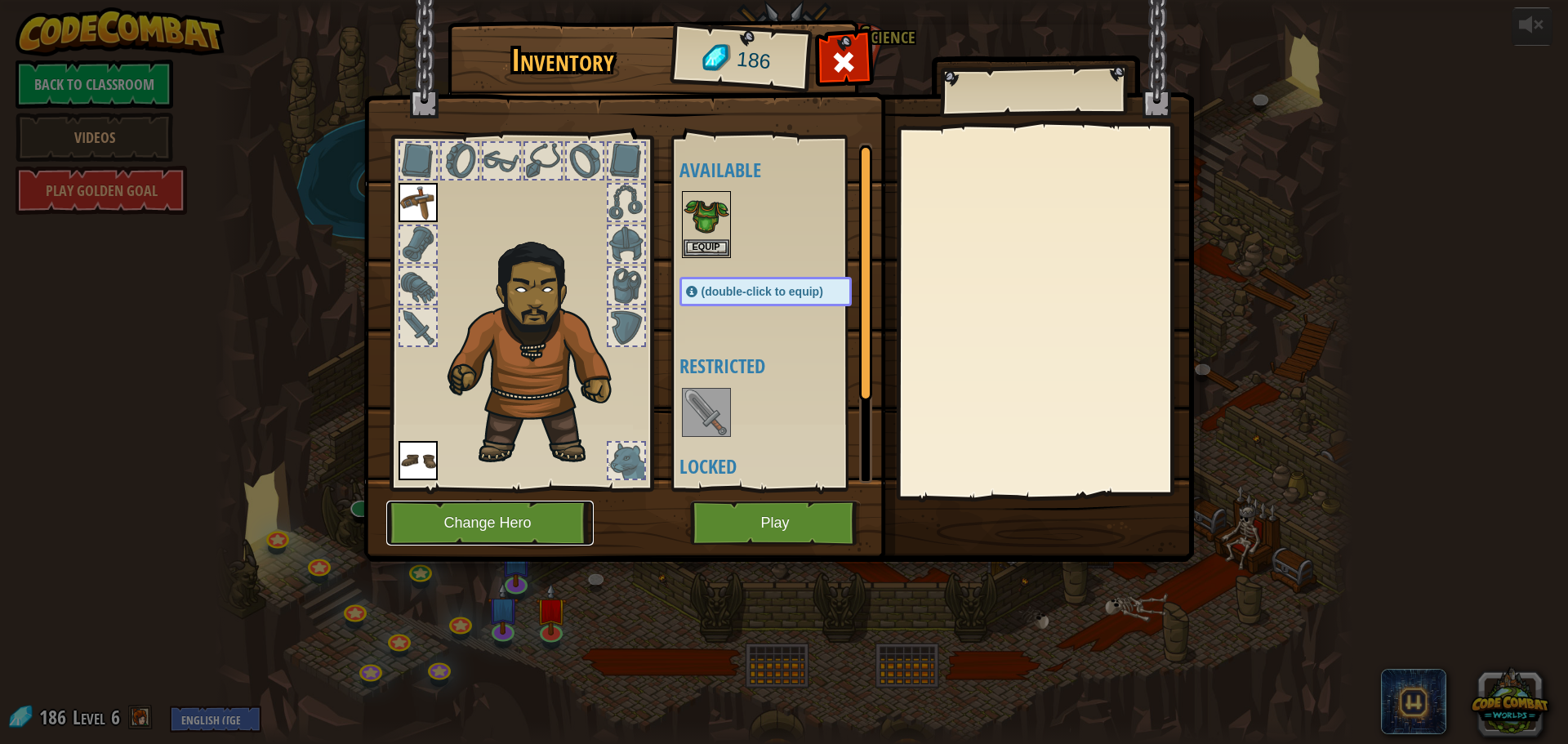
click at [484, 521] on button "Change Hero" at bounding box center [490, 522] width 208 height 45
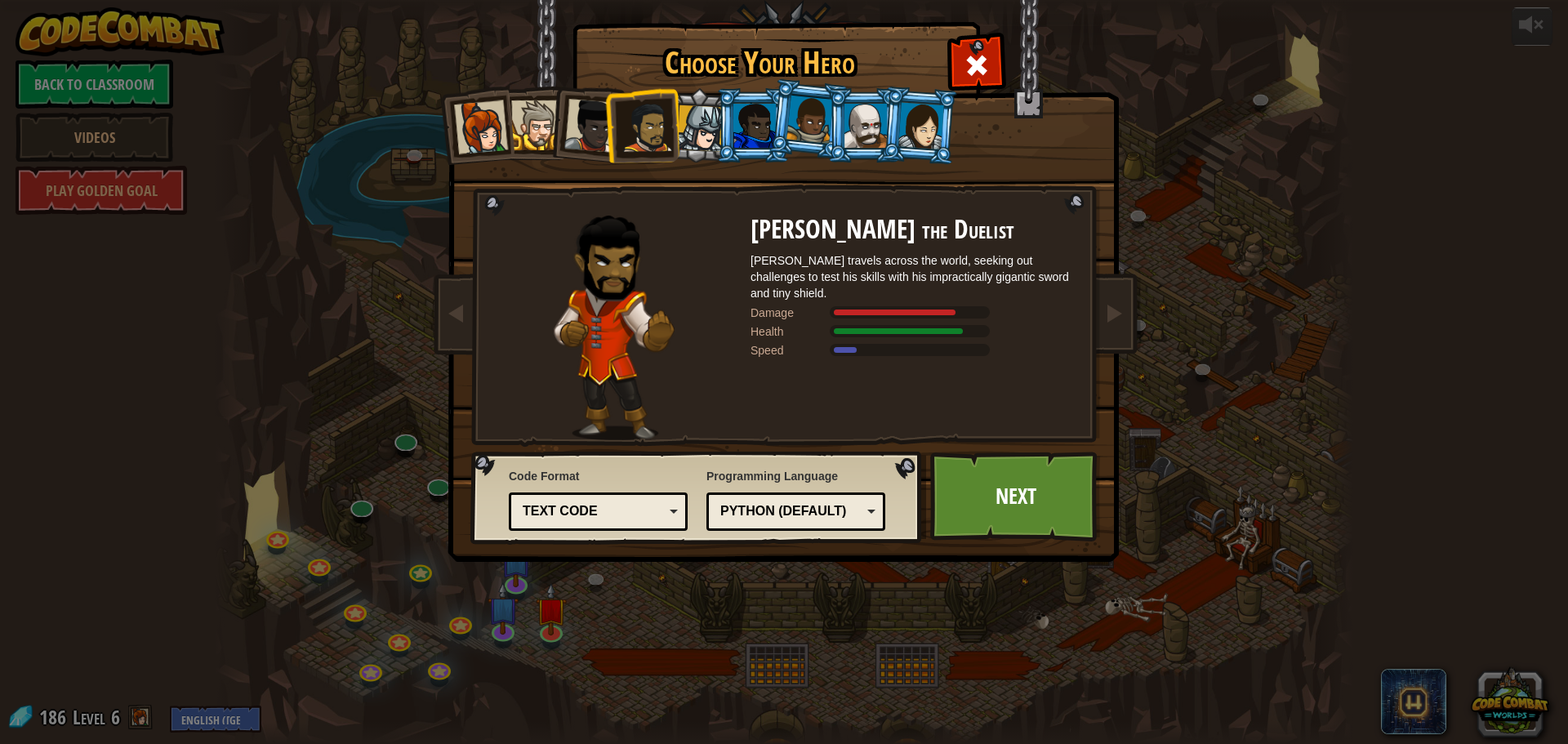
click at [539, 131] on div at bounding box center [536, 125] width 50 height 50
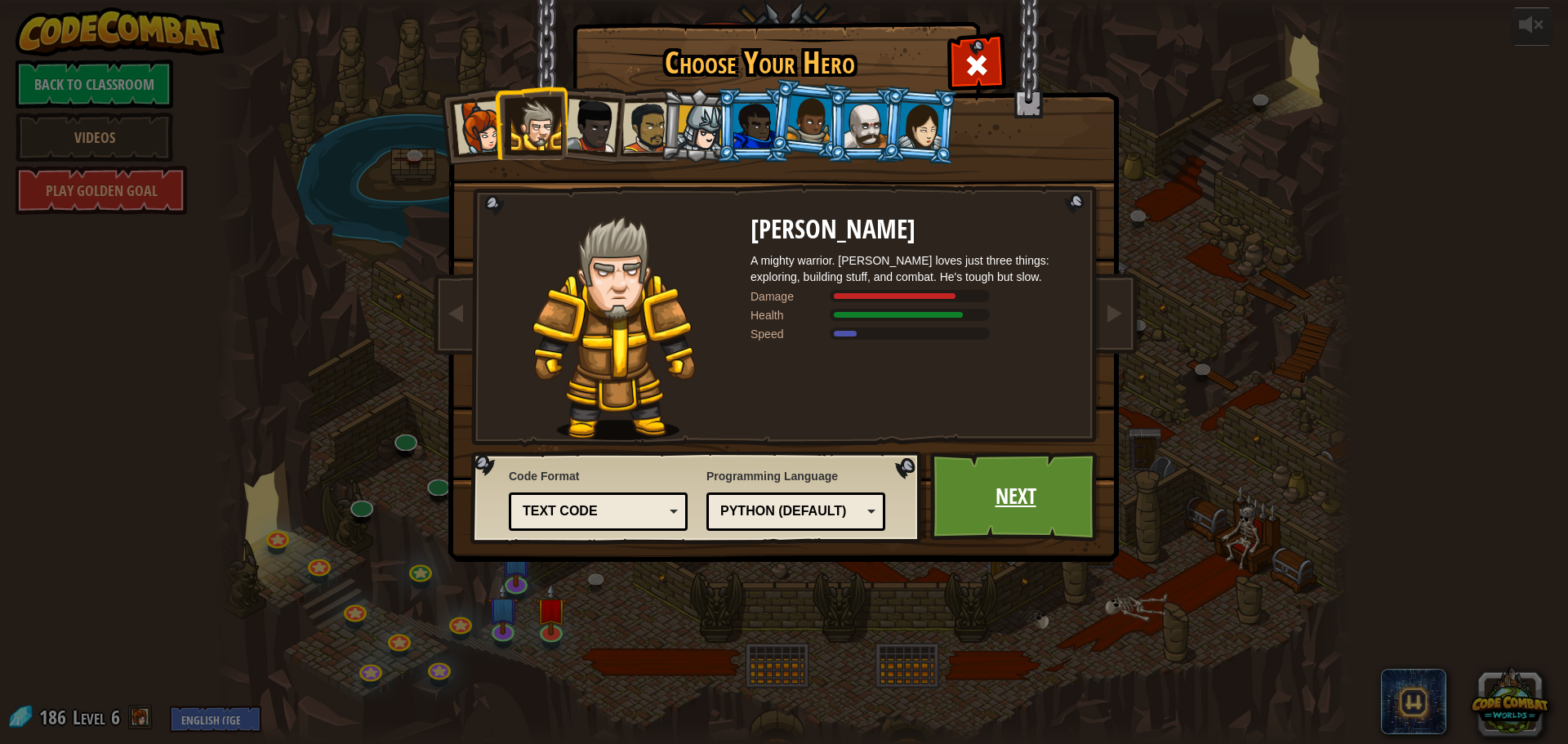
click at [986, 475] on link "Next" at bounding box center [1015, 496] width 171 height 90
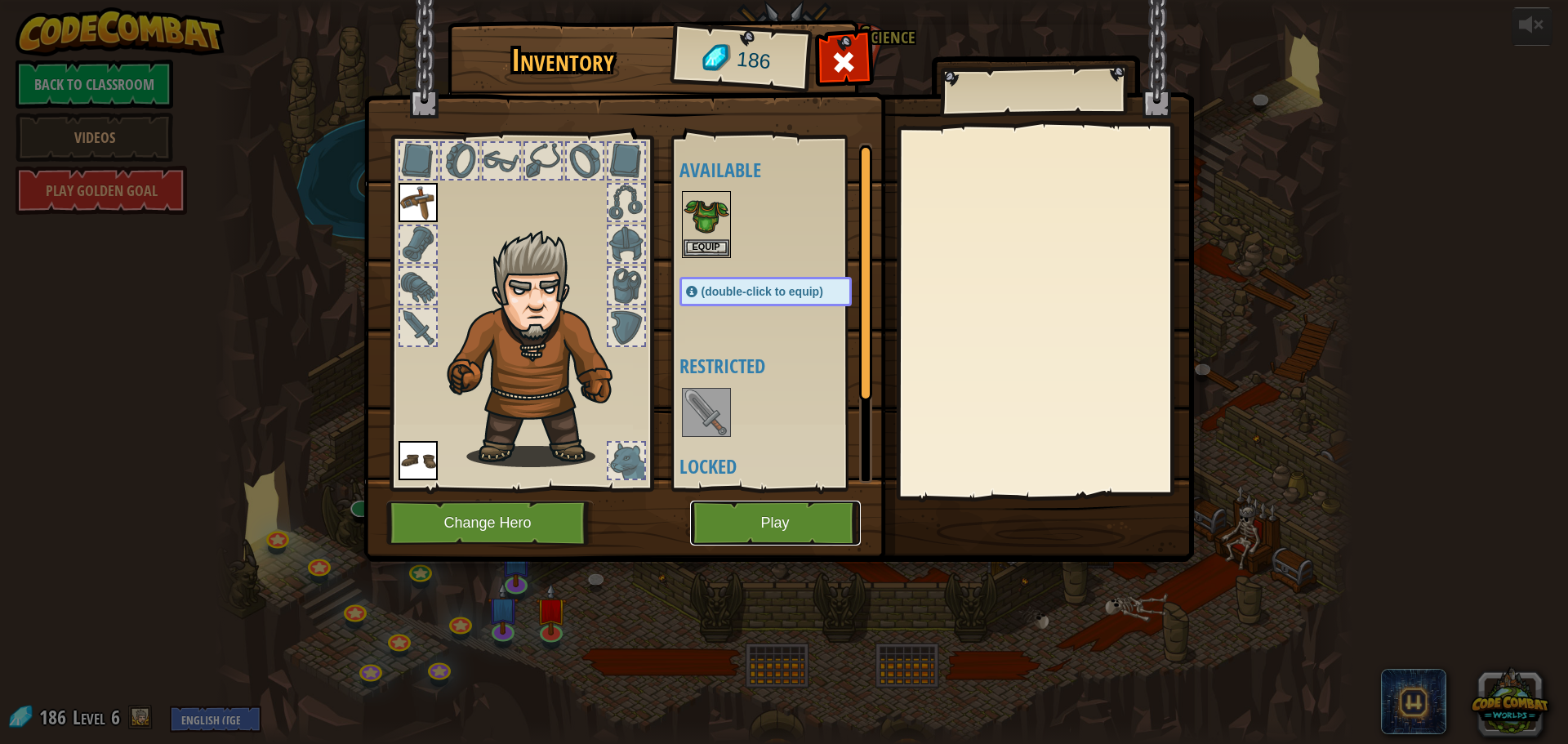
click at [777, 528] on button "Play" at bounding box center [775, 522] width 171 height 45
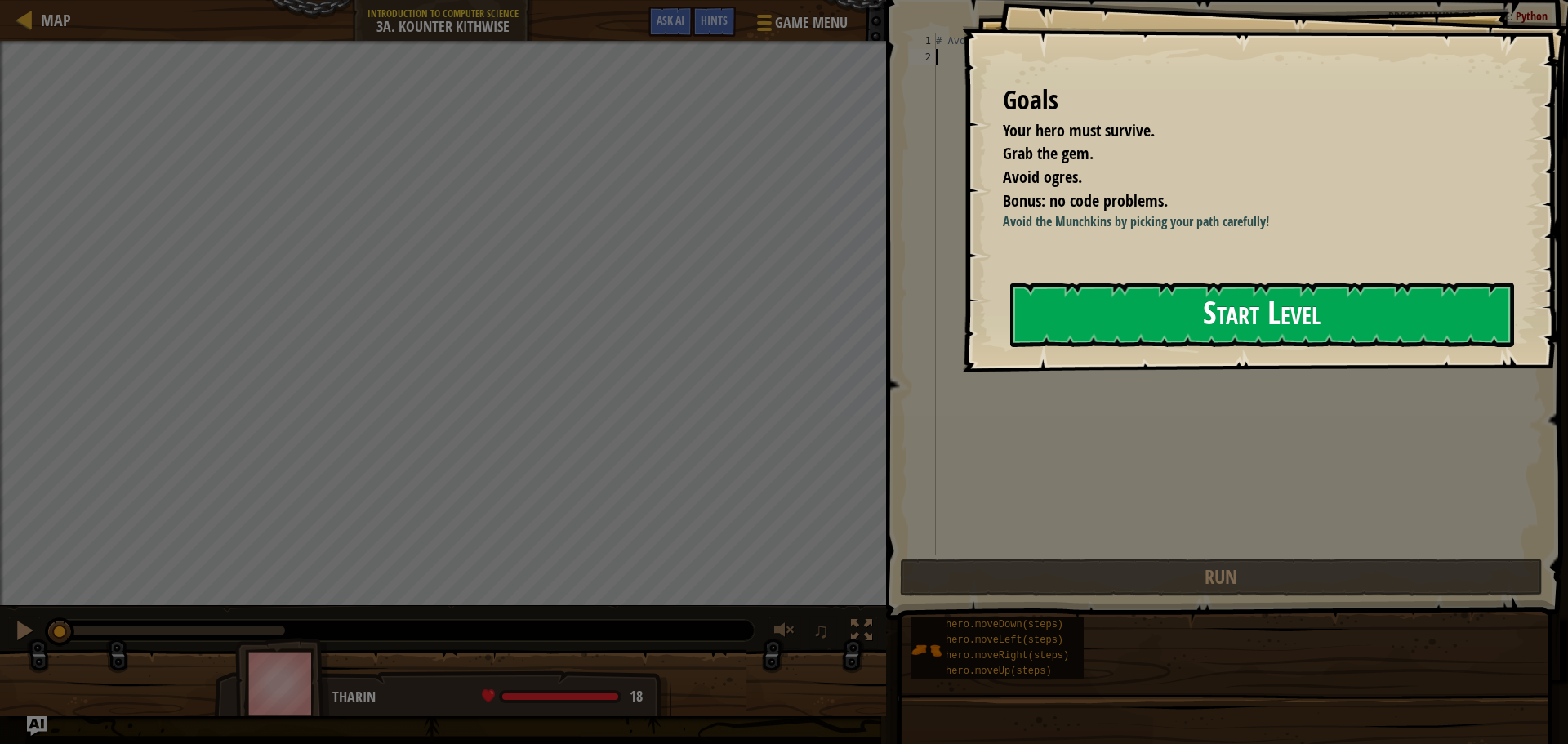
click at [1136, 322] on button "Start Level" at bounding box center [1262, 314] width 504 height 64
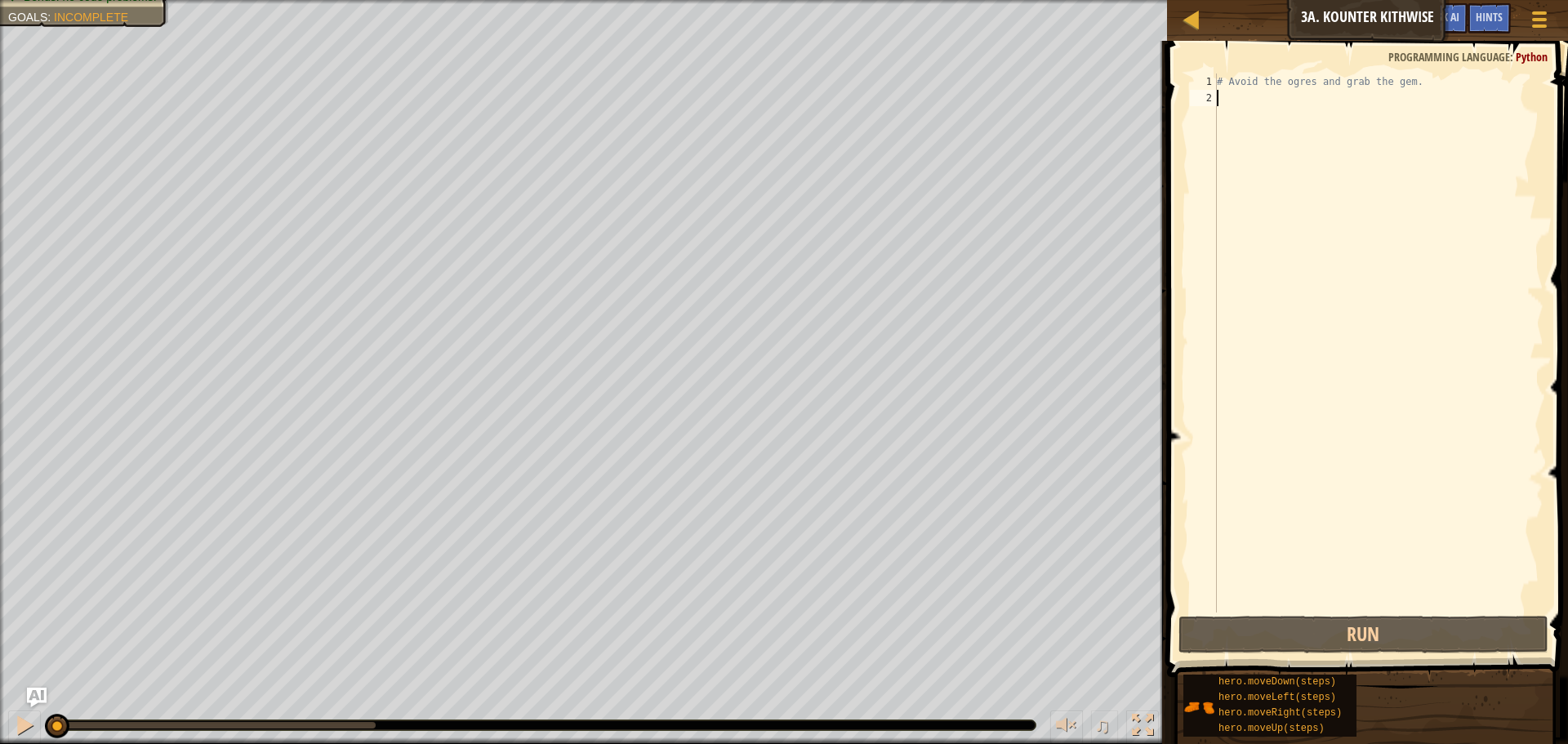
type textarea "h"
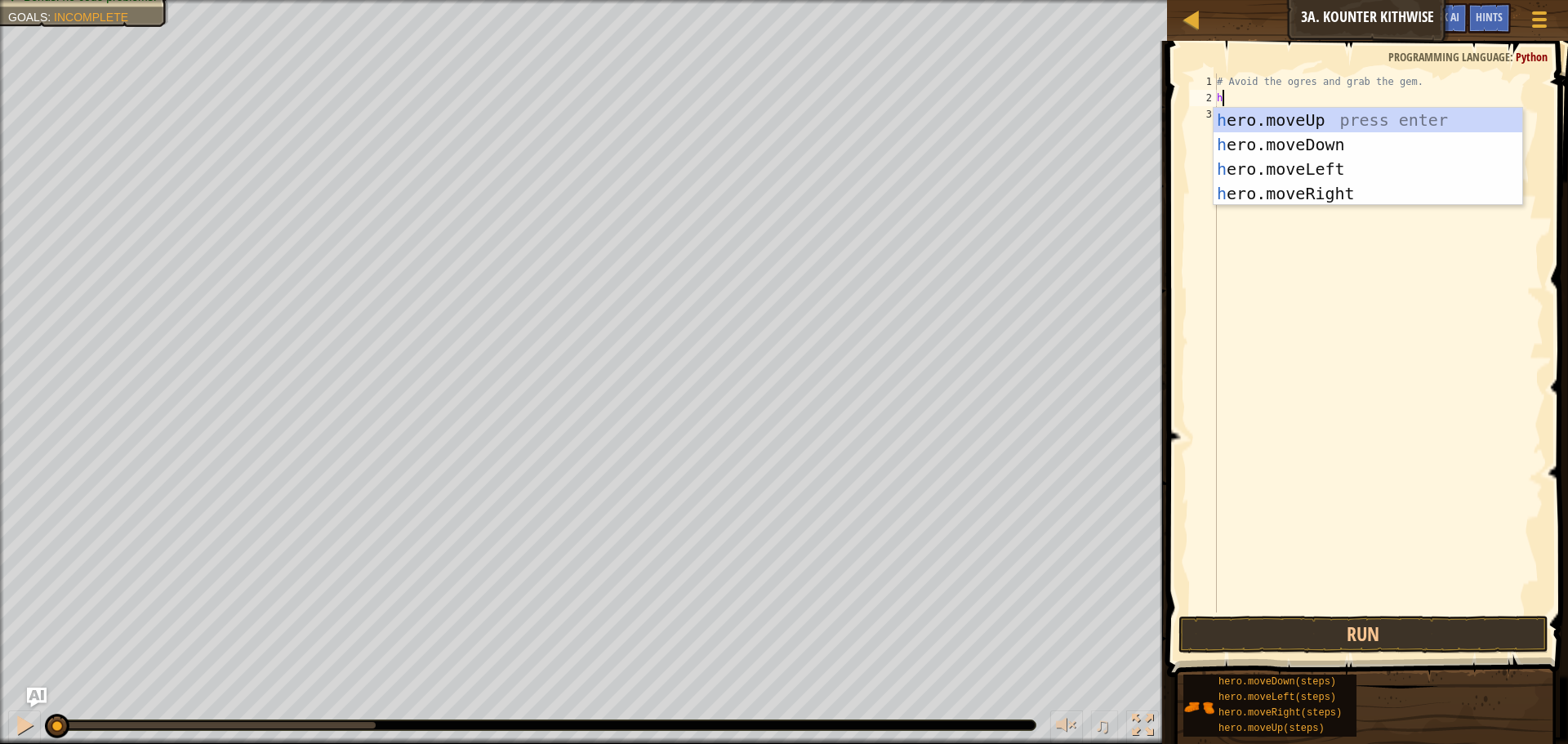
scroll to position [7, 0]
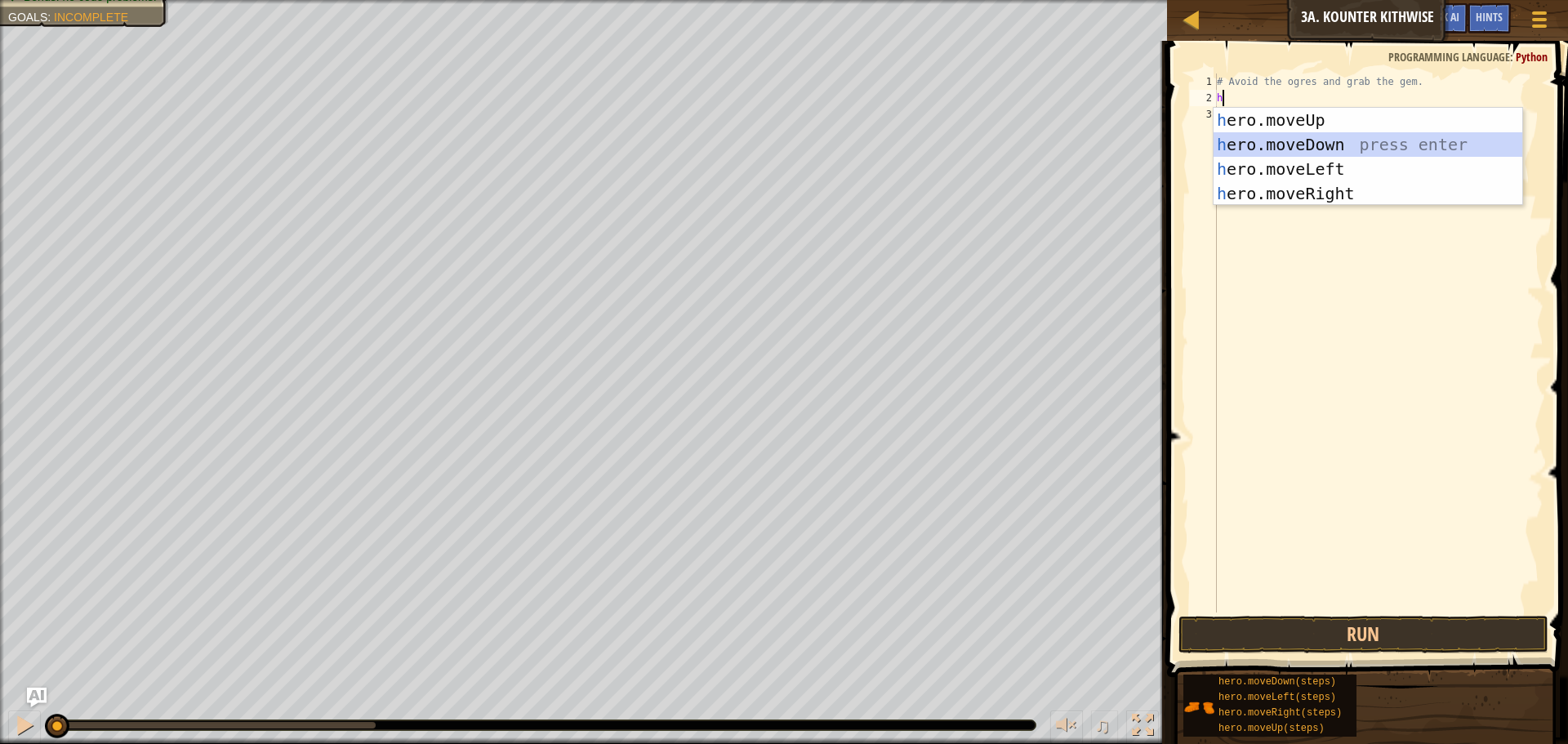
click at [1286, 142] on div "h ero.moveUp press enter h ero.moveDown press enter h ero.moveLeft press enter …" at bounding box center [1367, 181] width 309 height 147
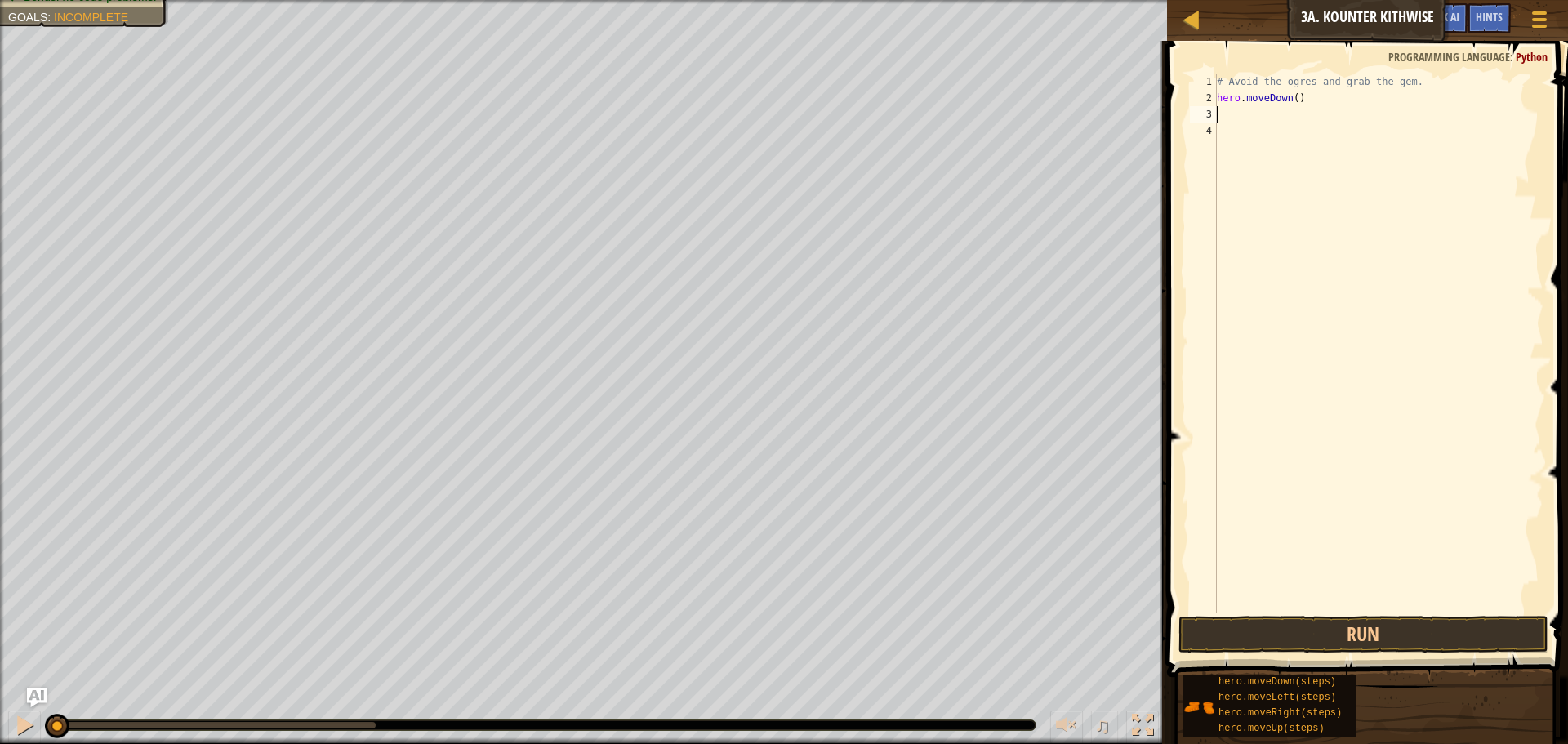
type textarea "h"
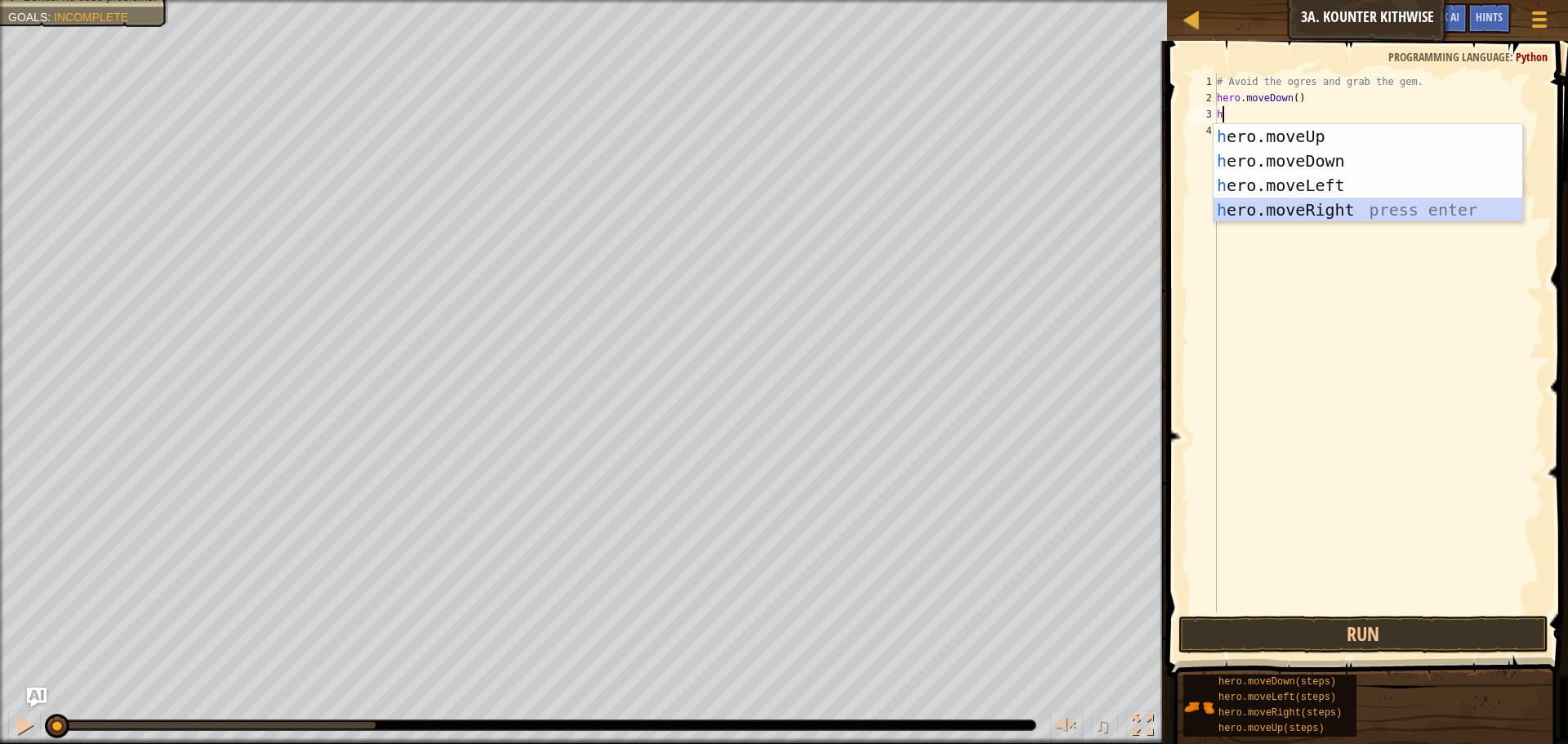
click at [1316, 208] on div "h ero.moveUp press enter h ero.moveDown press enter h ero.moveLeft press enter …" at bounding box center [1367, 197] width 309 height 147
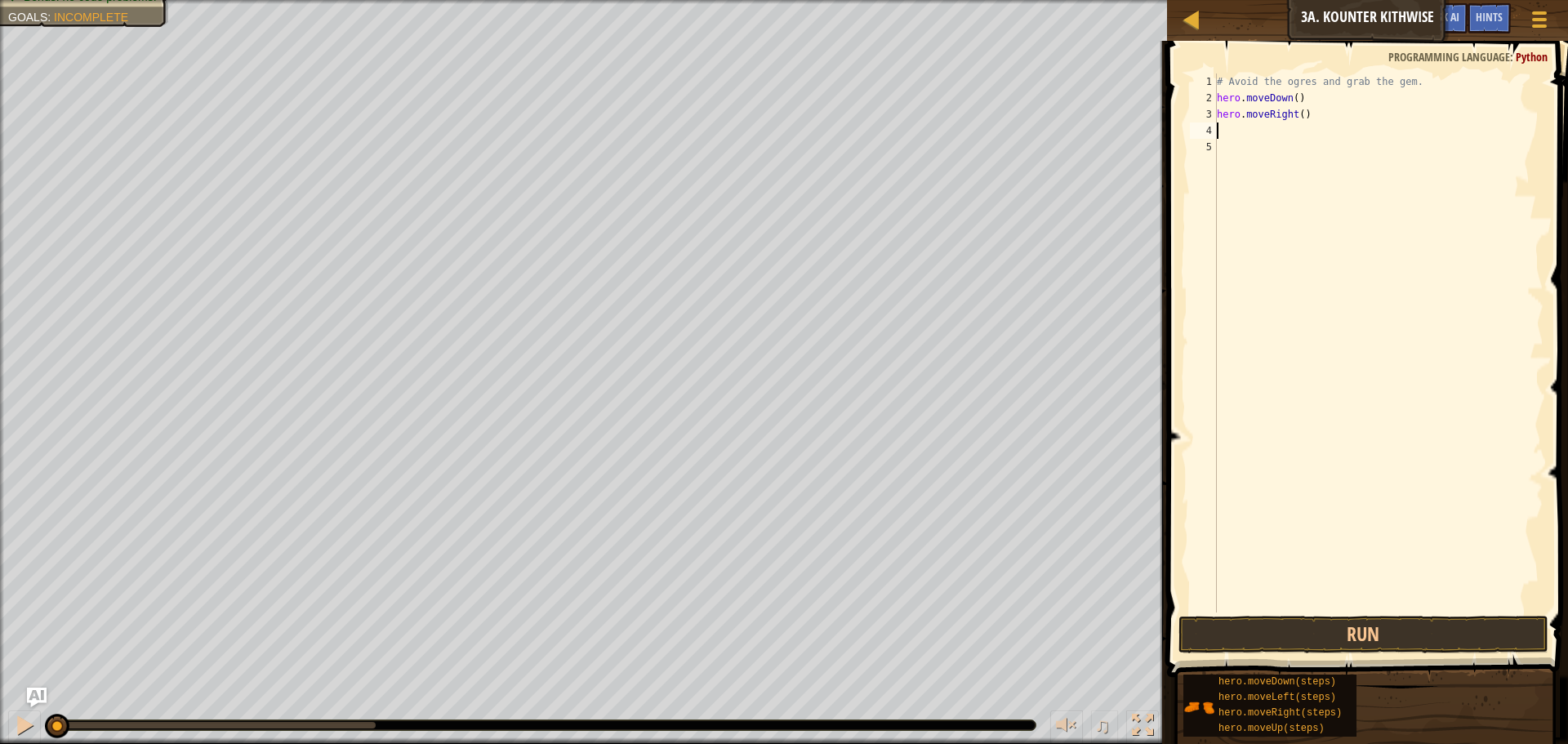
type textarea "h"
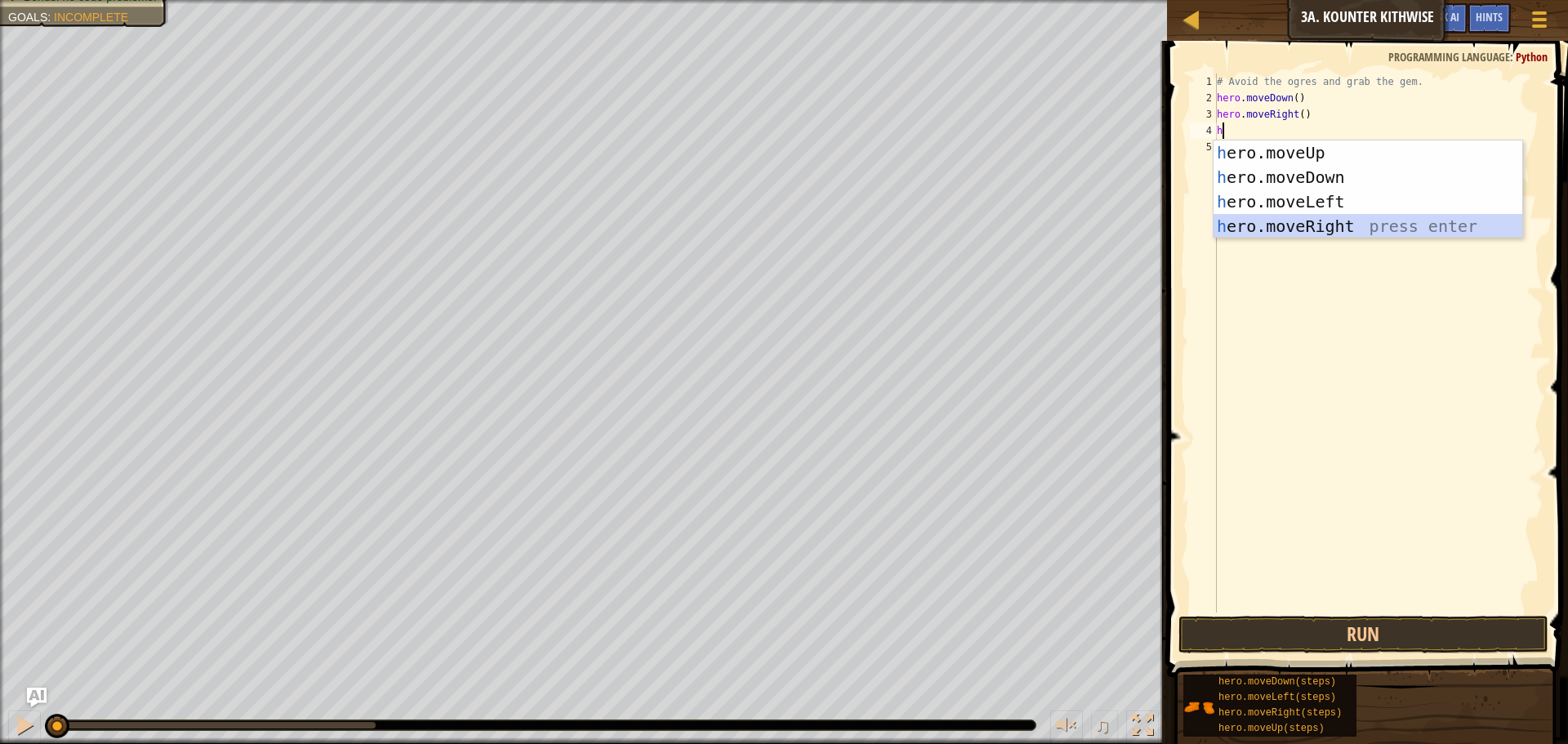
click at [1295, 216] on div "h ero.moveUp press enter h ero.moveDown press enter h ero.moveLeft press enter …" at bounding box center [1367, 214] width 309 height 147
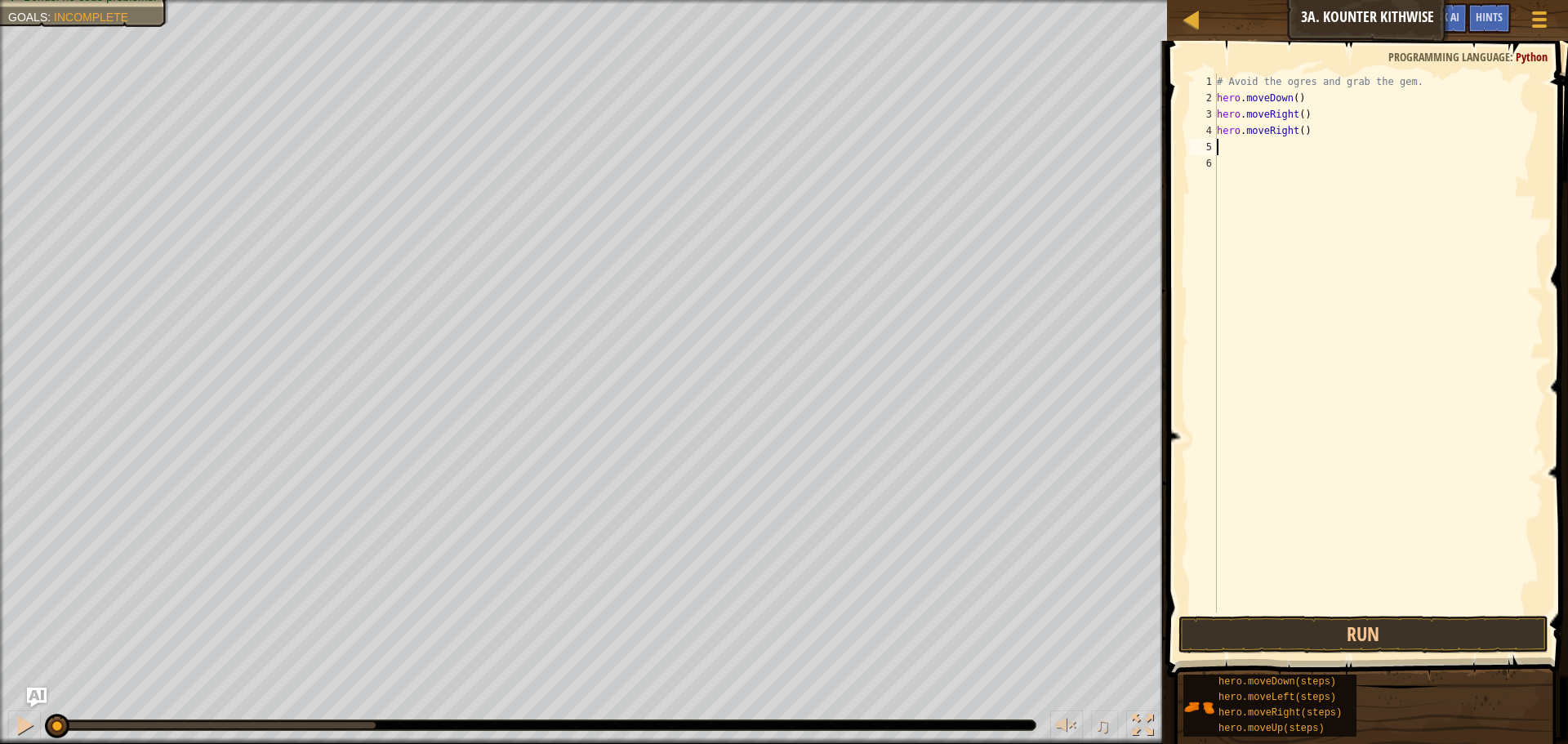
type textarea "h"
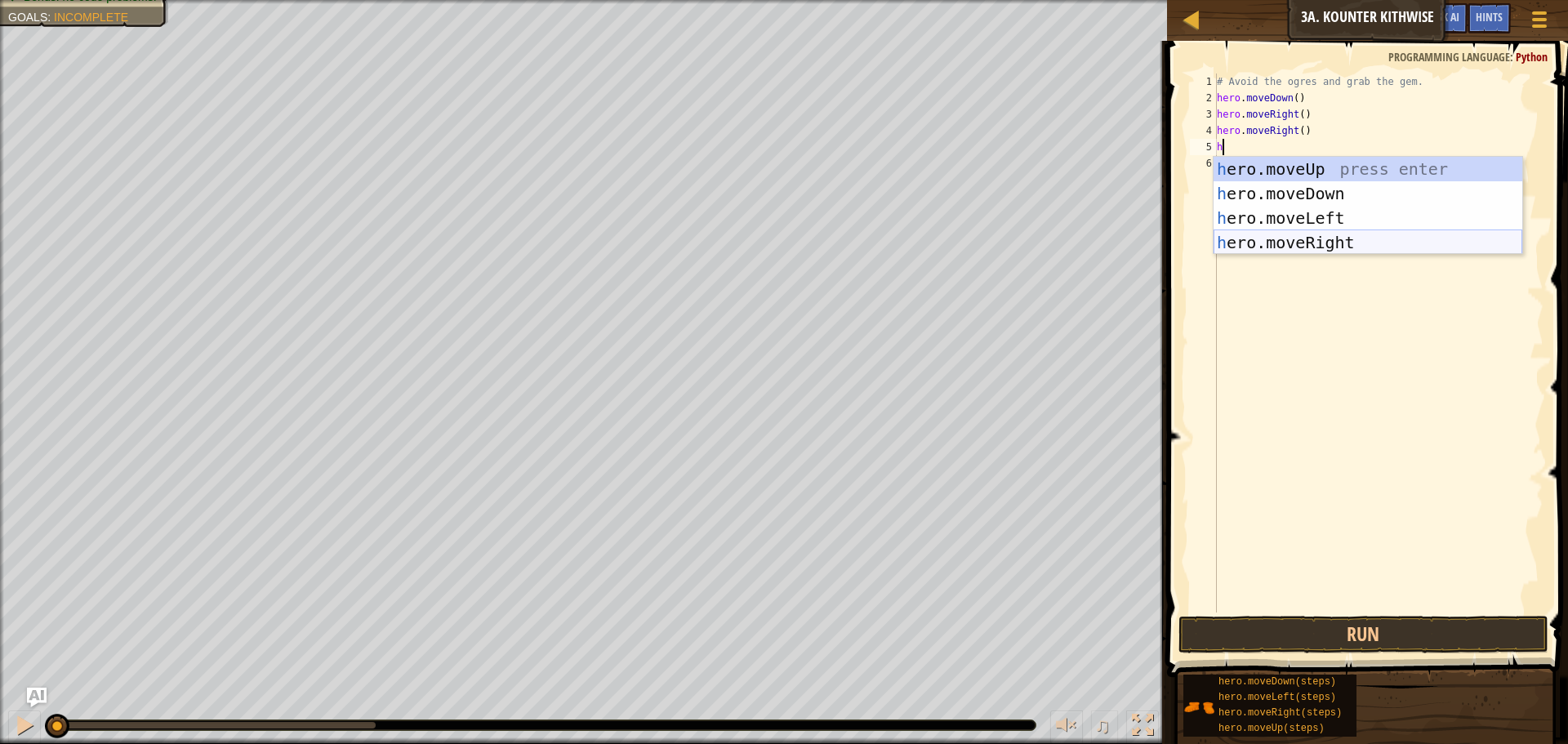
click at [1288, 237] on div "h ero.moveUp press enter h ero.moveDown press enter h ero.moveLeft press enter …" at bounding box center [1367, 230] width 309 height 147
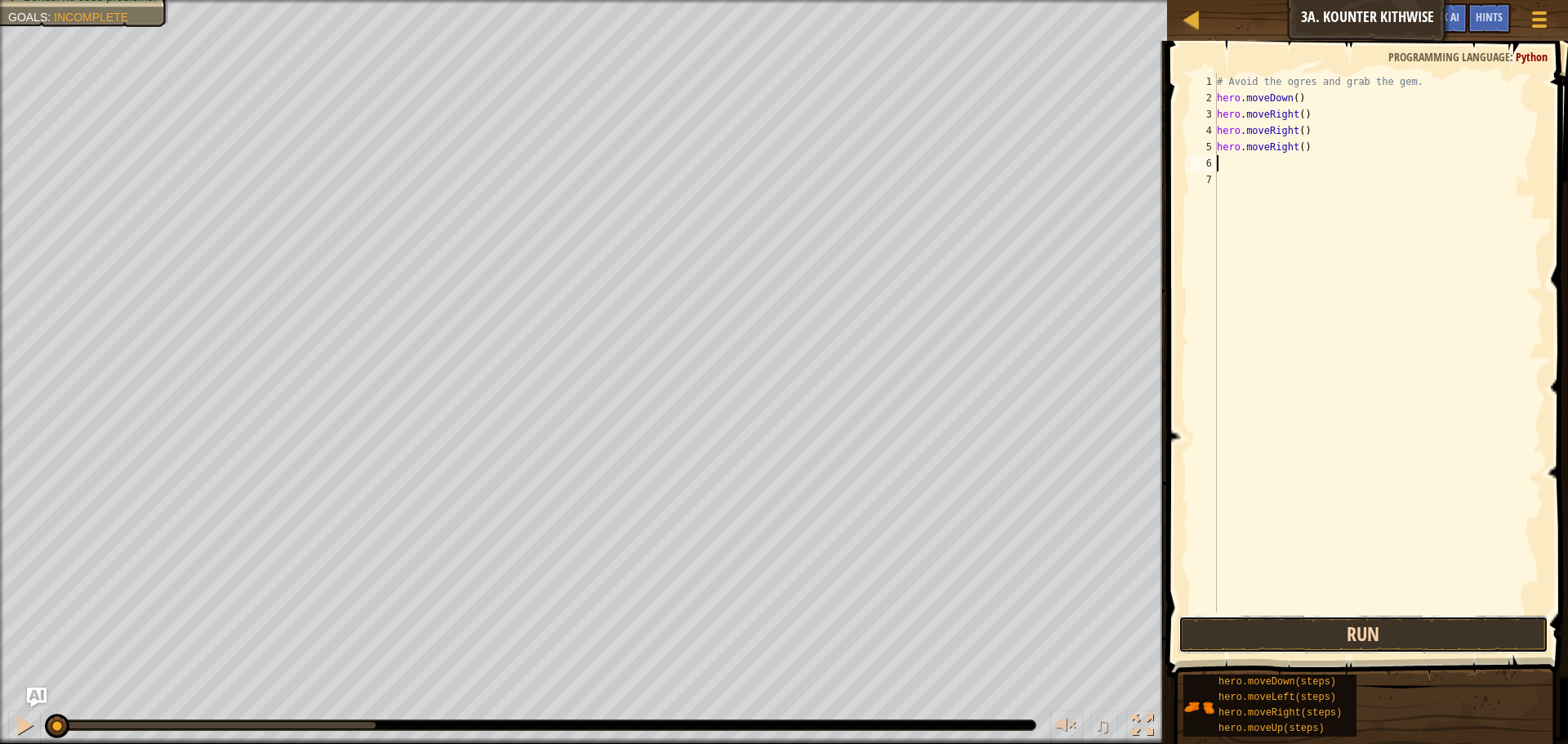
click at [1296, 642] on button "Run" at bounding box center [1363, 634] width 370 height 38
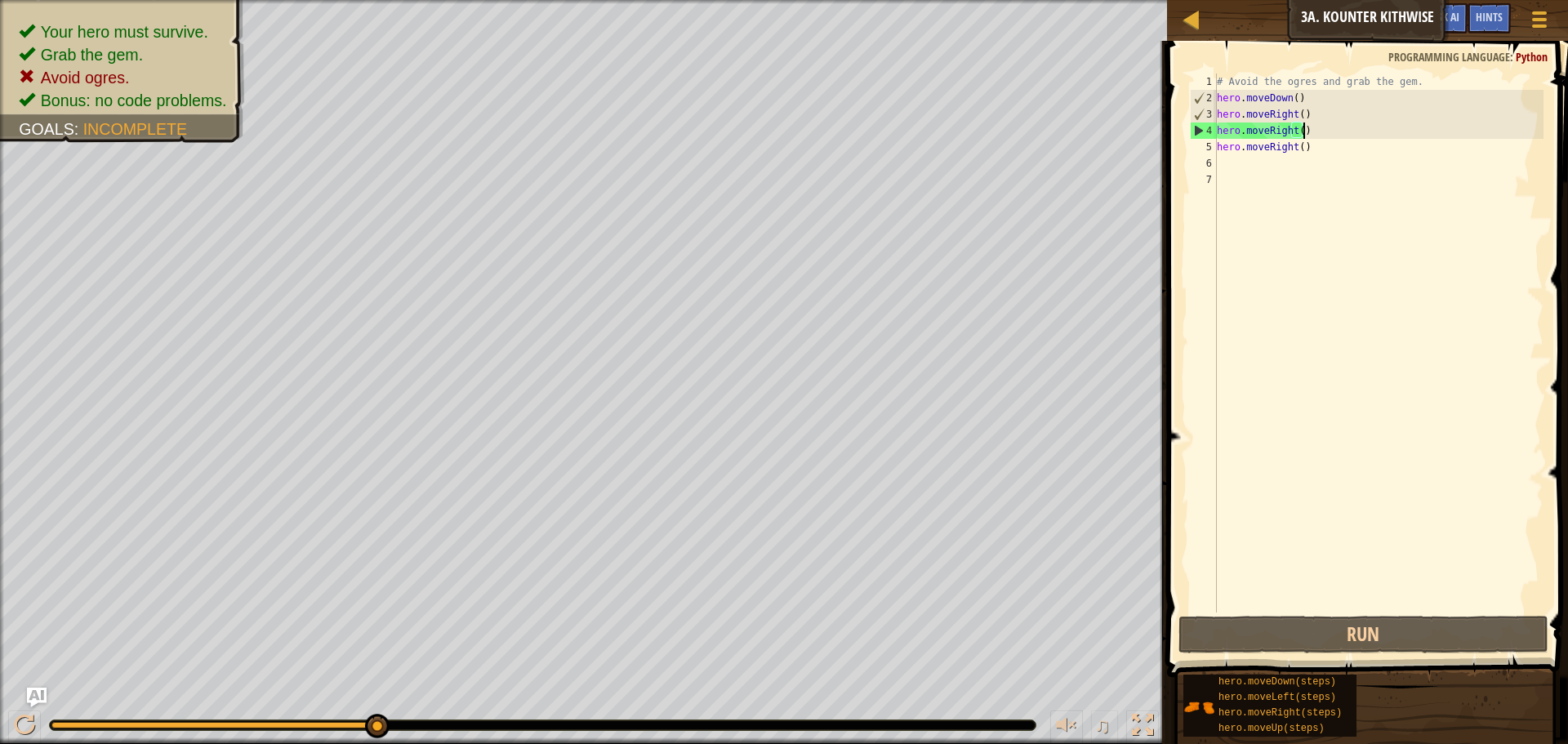
click at [1315, 131] on div "# Avoid the ogres and grab the gem. hero . moveDown ( ) hero . moveRight ( ) he…" at bounding box center [1378, 360] width 330 height 572
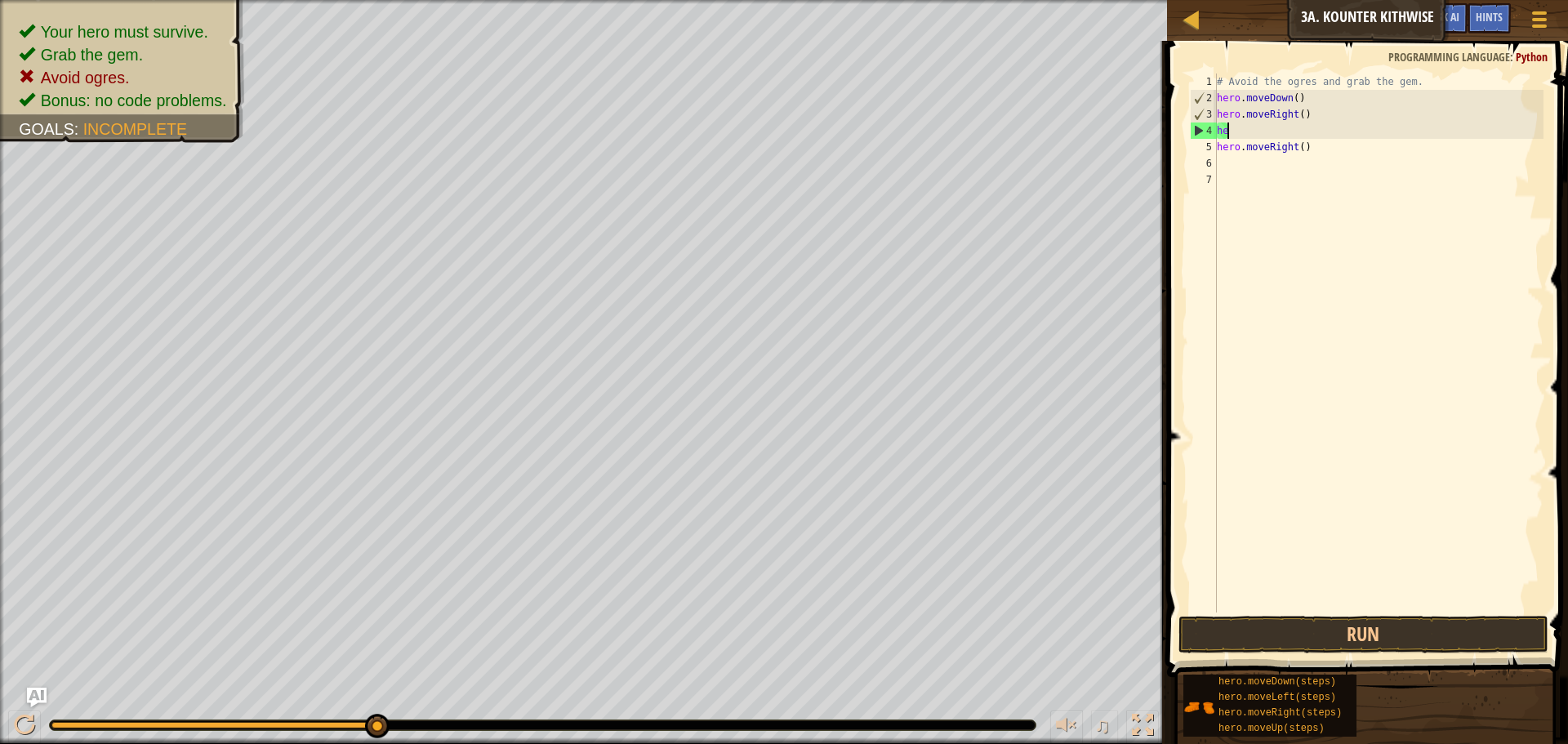
type textarea "h"
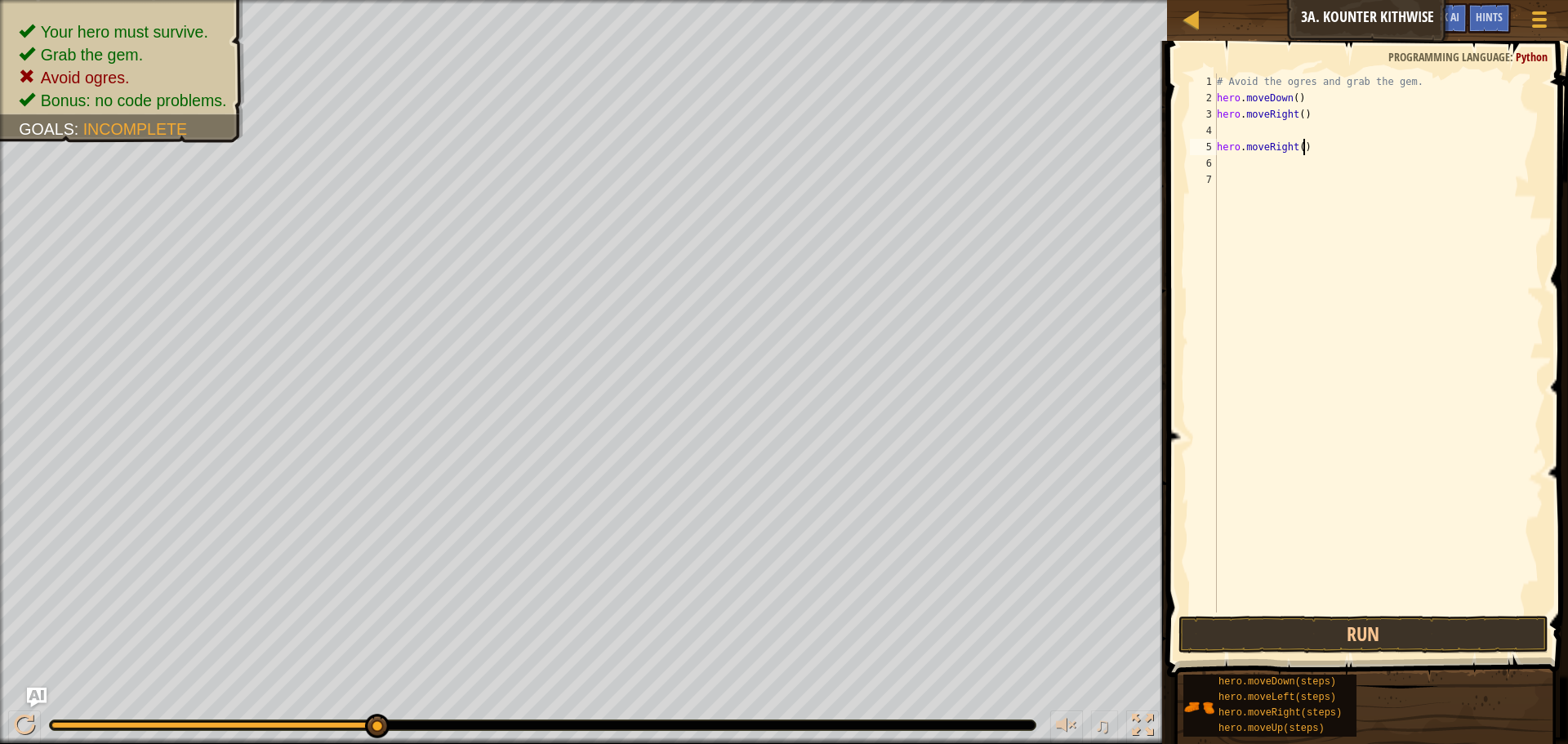
click at [1325, 144] on div "# Avoid the ogres and grab the gem. hero . moveDown ( ) hero . moveRight ( ) he…" at bounding box center [1378, 360] width 330 height 572
click at [467, 126] on div "Your hero must survive. Grab the gem. Avoid ogres. Bonus: no code problems. Goa…" at bounding box center [784, 372] width 1568 height 744
type textarea "h"
click at [1291, 102] on div "# Avoid the ogres and grab the gem. hero . moveDown ( )" at bounding box center [1378, 360] width 330 height 572
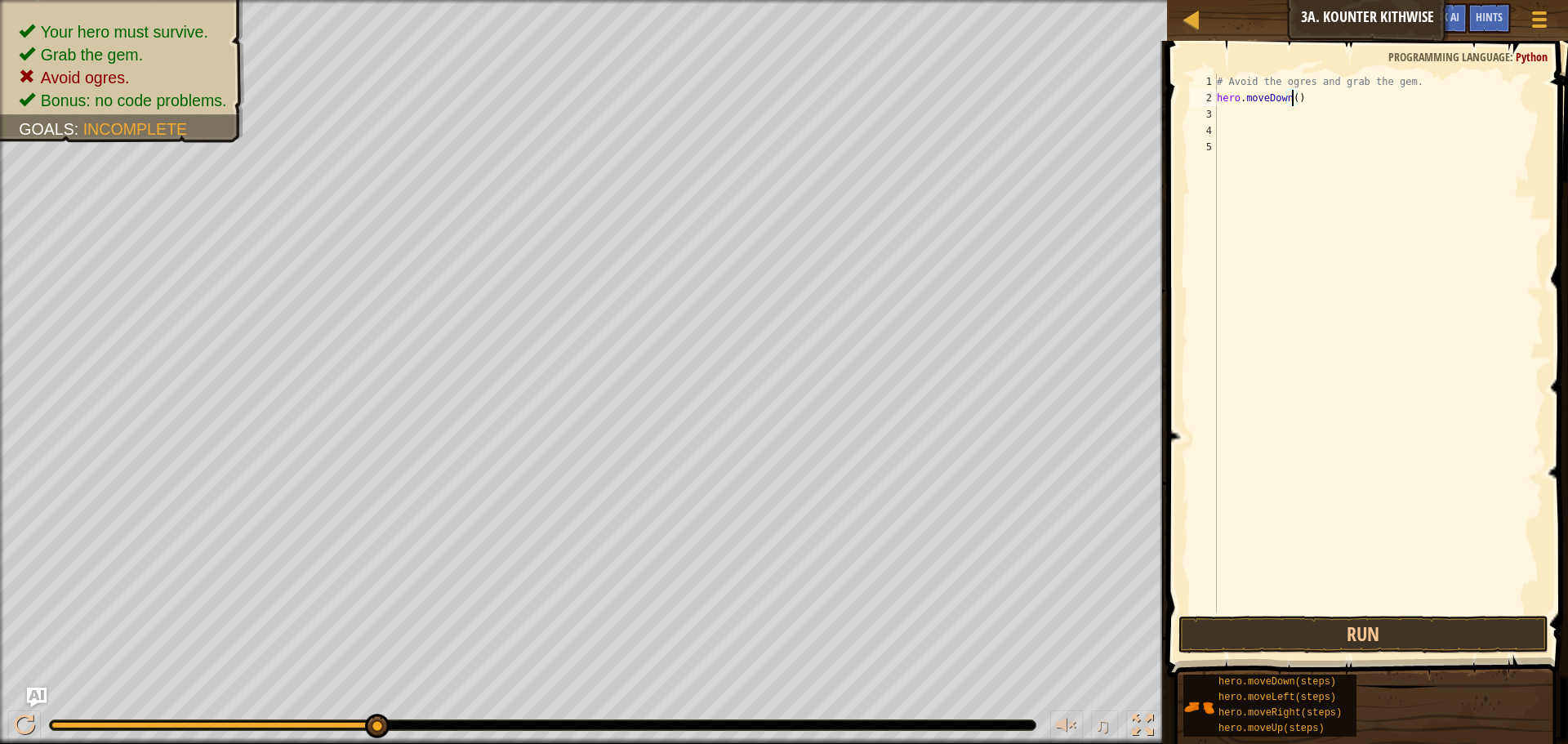
type textarea "hero.moveDown(2)"
click at [1228, 114] on div "# Avoid the ogres and grab the gem. hero . moveDown ( 2 )" at bounding box center [1378, 360] width 330 height 572
type textarea "h"
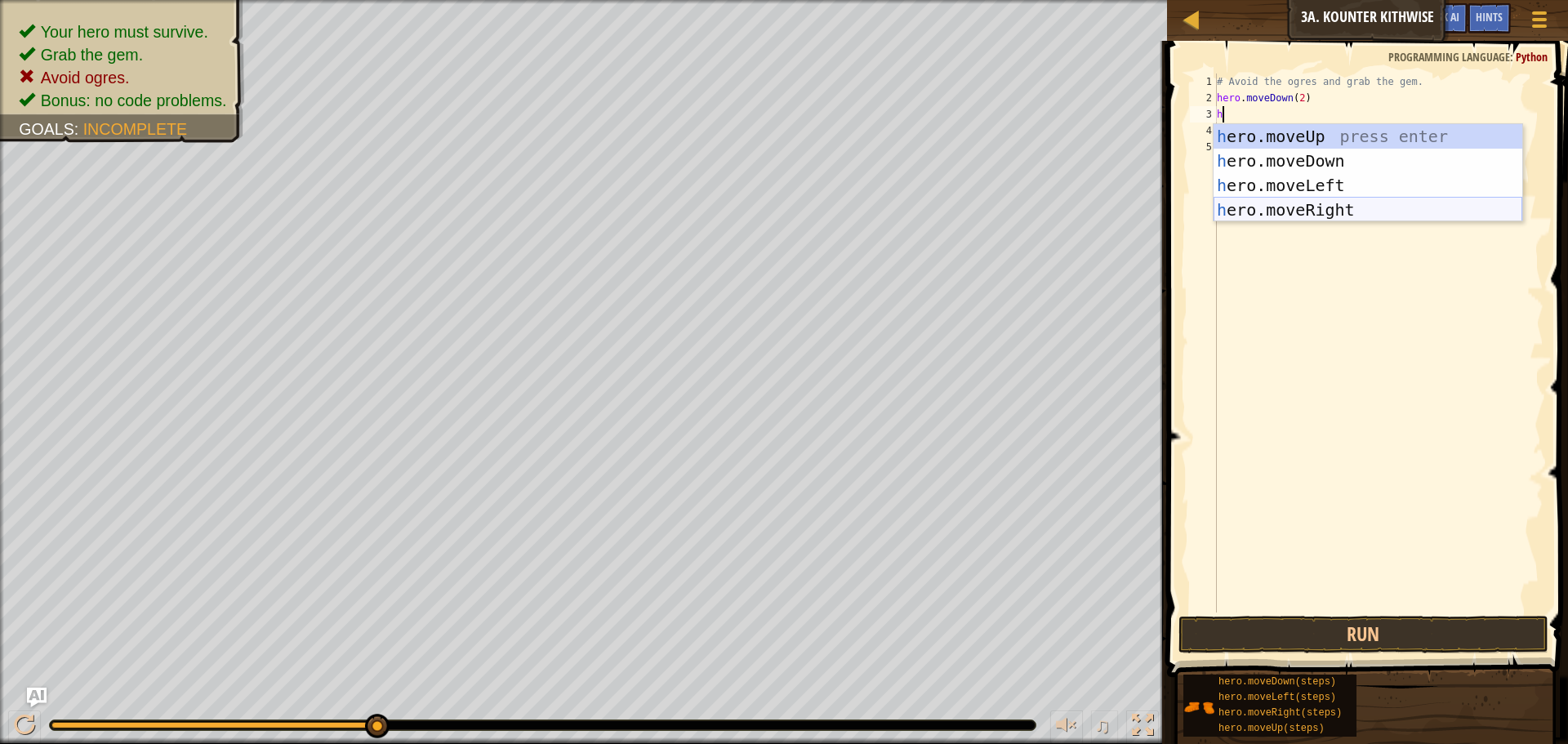
click at [1322, 204] on div "h ero.moveUp press enter h ero.moveDown press enter h ero.moveLeft press enter …" at bounding box center [1367, 197] width 309 height 147
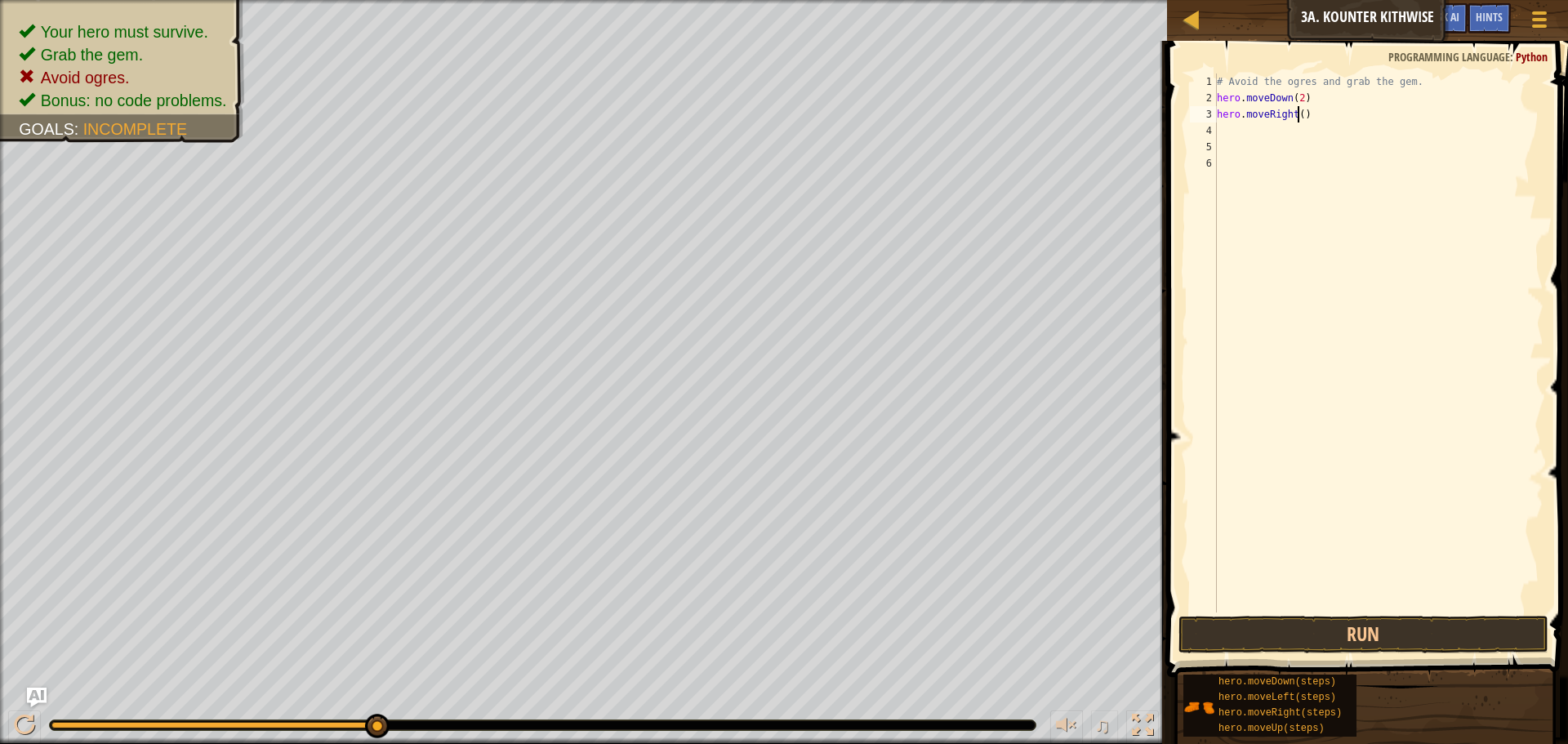
click at [1297, 118] on div "# Avoid the ogres and grab the gem. hero . moveDown ( 2 ) hero . moveRight ( )" at bounding box center [1378, 360] width 330 height 572
type textarea "hero.moveRight()"
click at [1256, 141] on div "# Avoid the ogres and grab the gem. hero . moveDown ( 2 ) hero . moveRight ( )" at bounding box center [1378, 360] width 330 height 572
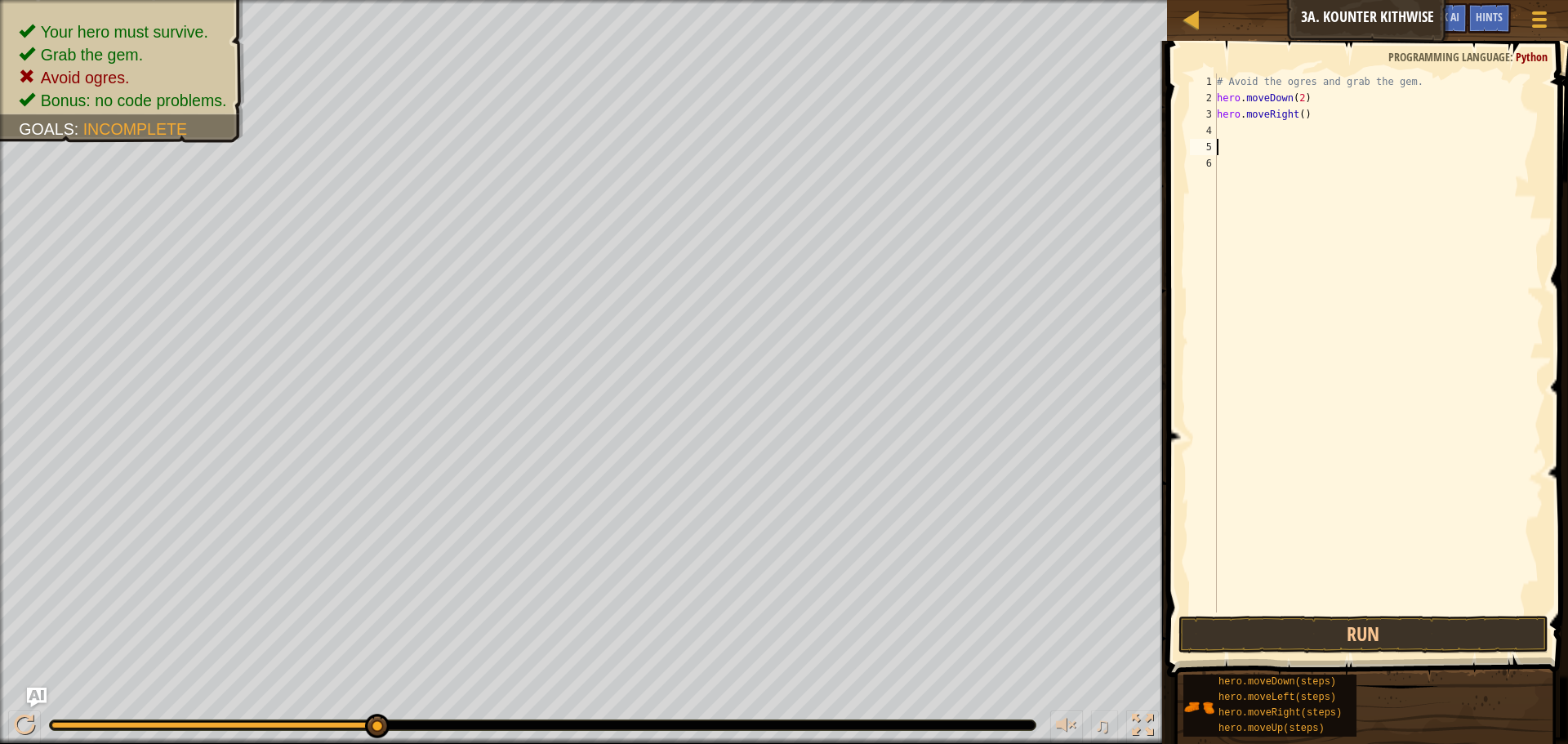
click at [1255, 131] on div "# Avoid the ogres and grab the gem. hero . moveDown ( 2 ) hero . moveRight ( )" at bounding box center [1378, 360] width 330 height 572
type textarea "h"
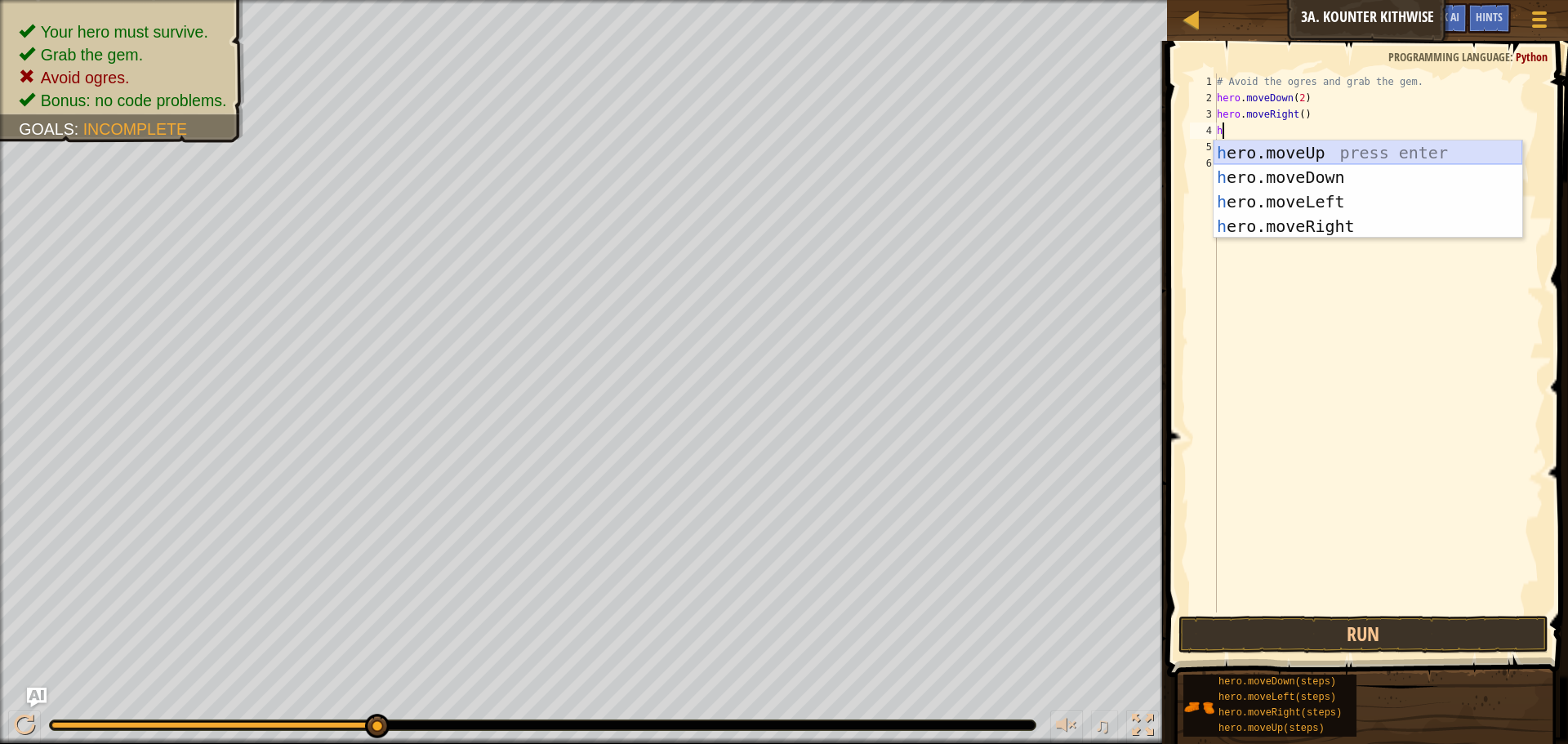
click at [1299, 150] on div "h ero.moveUp press enter h ero.moveDown press enter h ero.moveLeft press enter …" at bounding box center [1367, 214] width 309 height 147
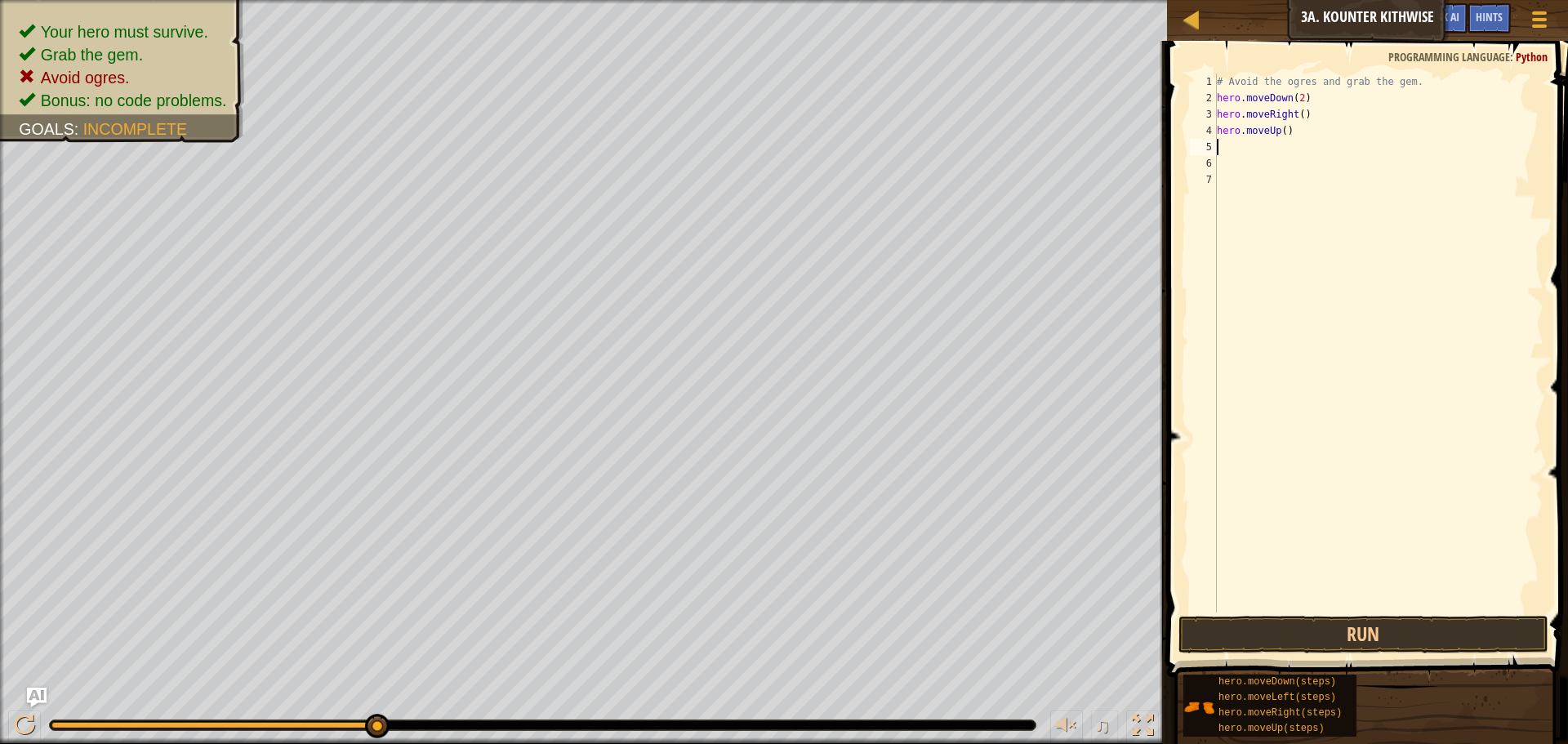
type textarea "h"
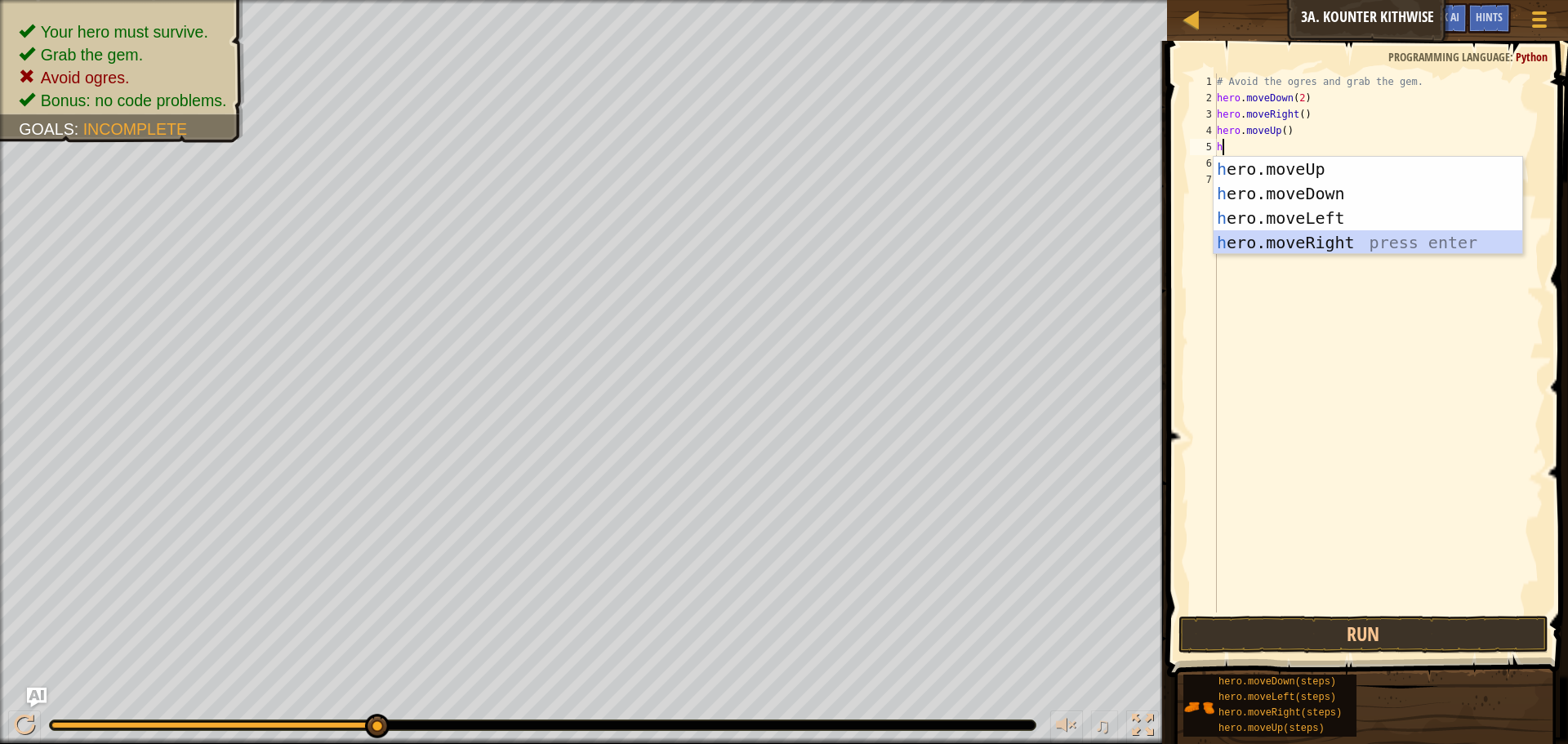
click at [1303, 237] on div "h ero.moveUp press enter h ero.moveDown press enter h ero.moveLeft press enter …" at bounding box center [1367, 230] width 309 height 147
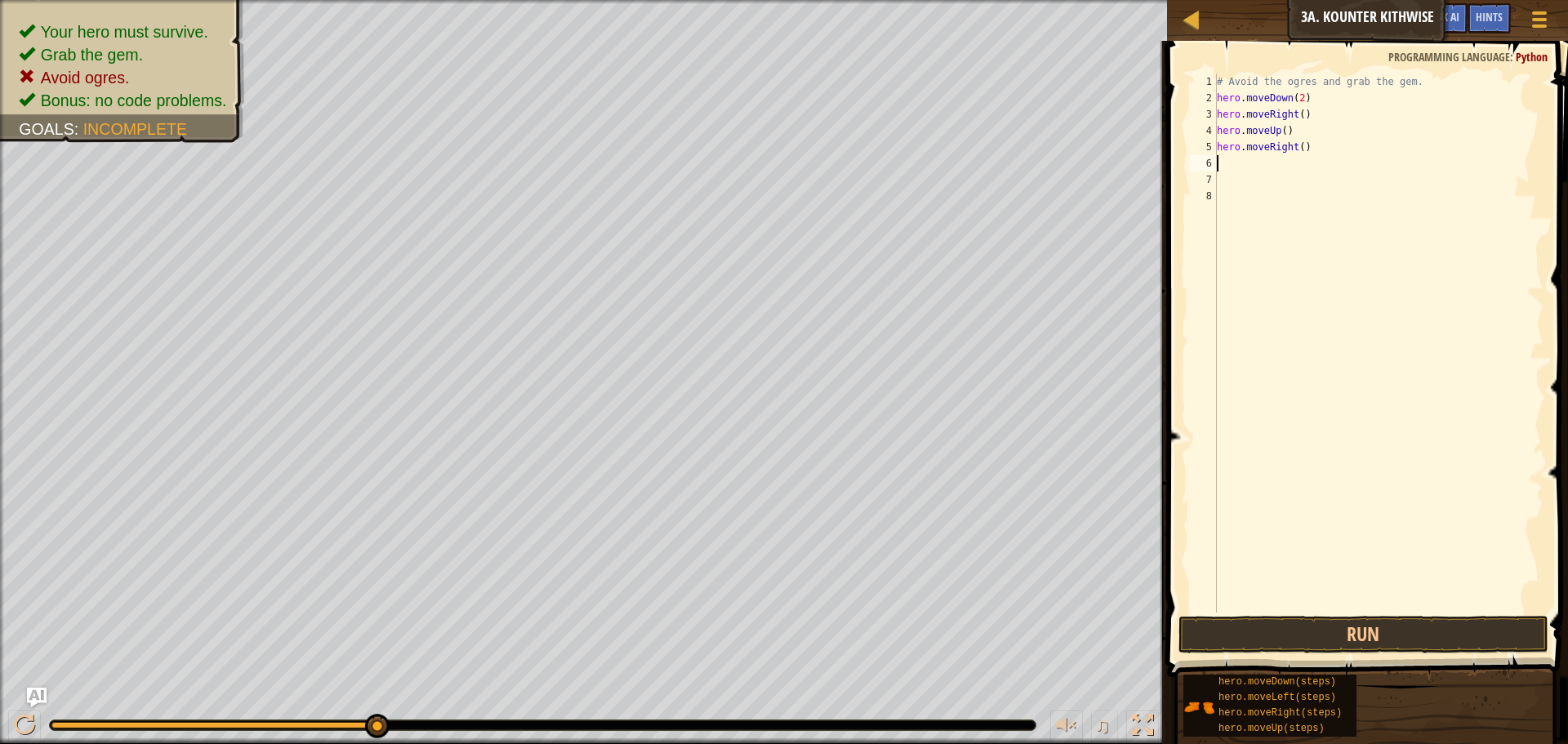
type textarea "h"
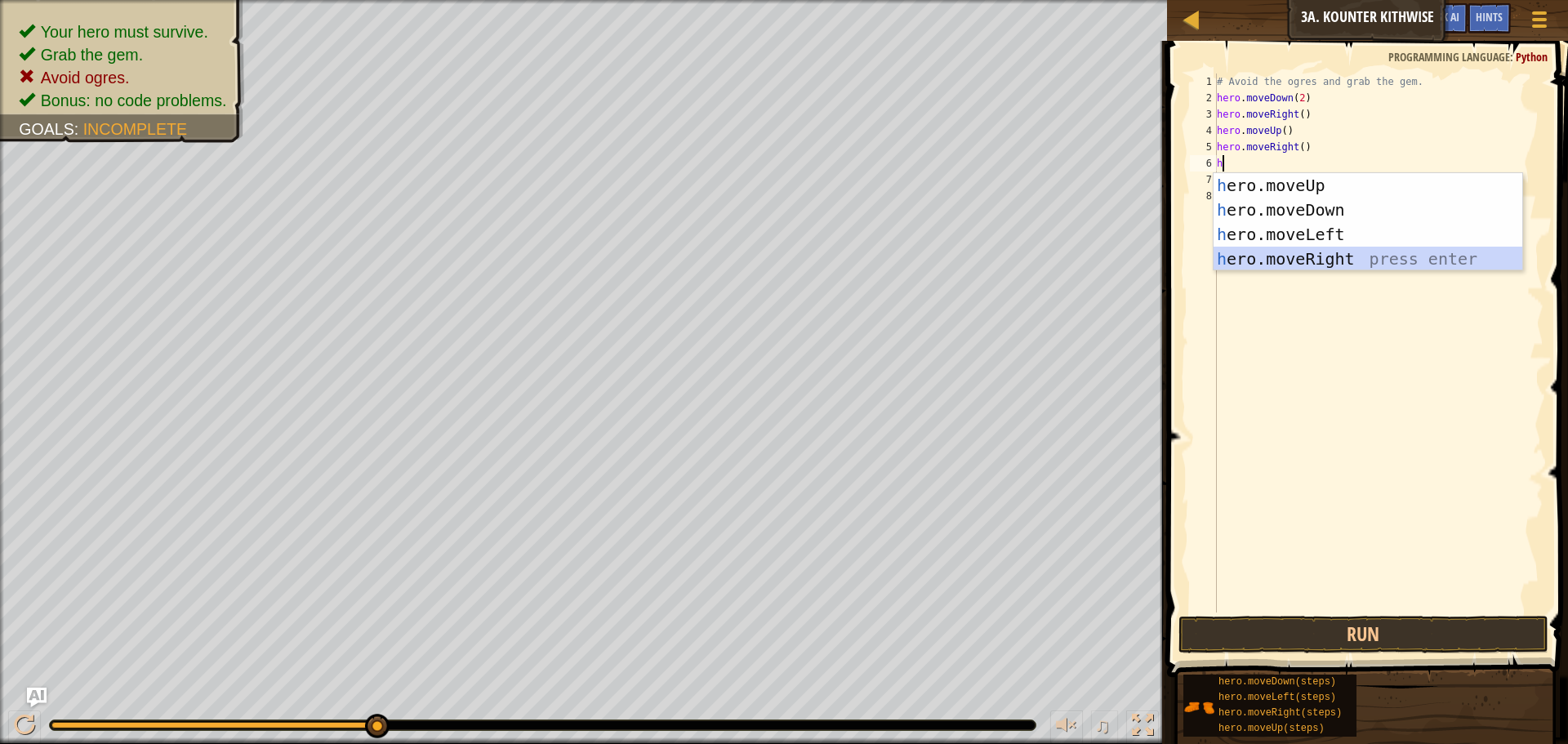
click at [1291, 260] on div "h ero.moveUp press enter h ero.moveDown press enter h ero.moveLeft press enter …" at bounding box center [1367, 246] width 309 height 147
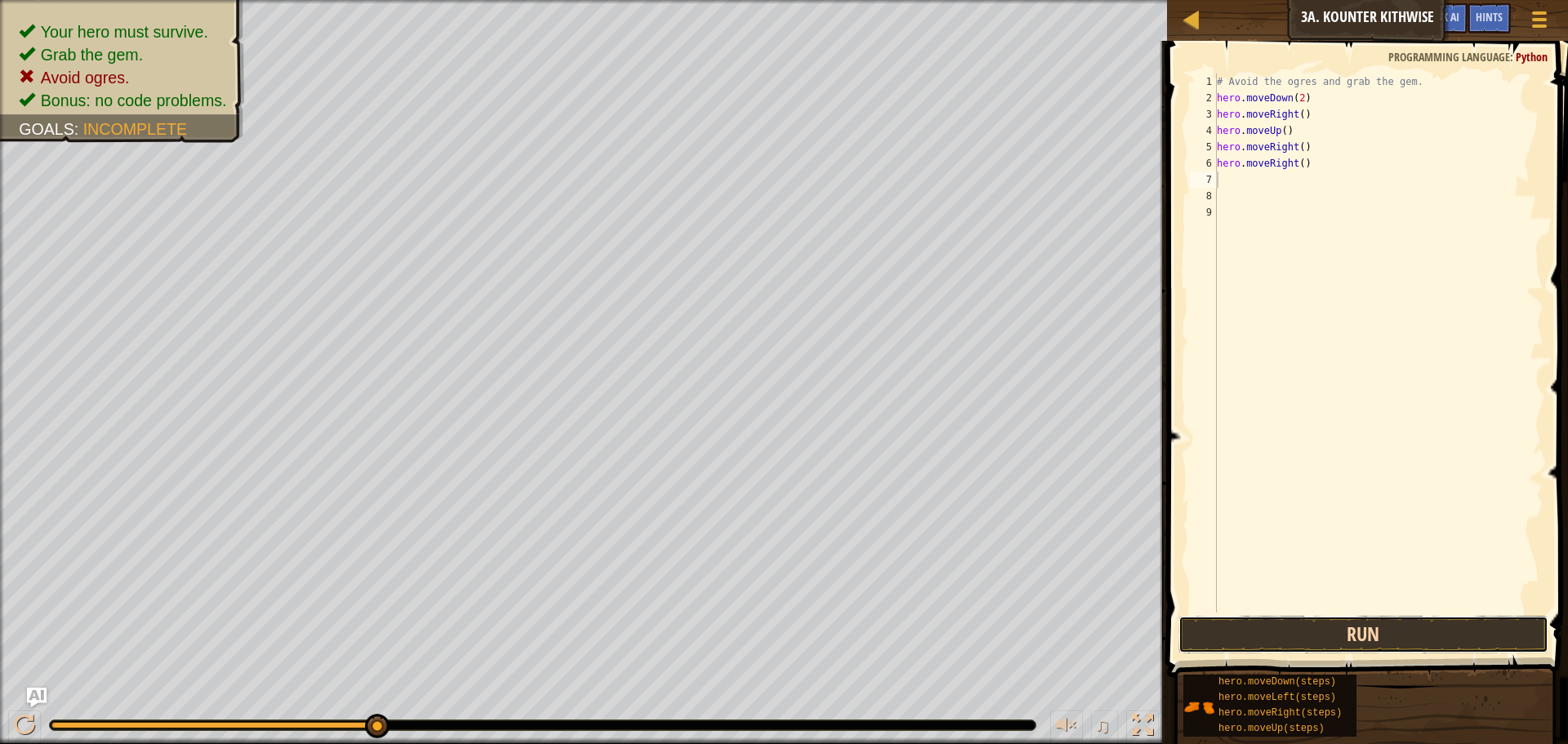
click at [1237, 620] on button "Run" at bounding box center [1363, 634] width 370 height 38
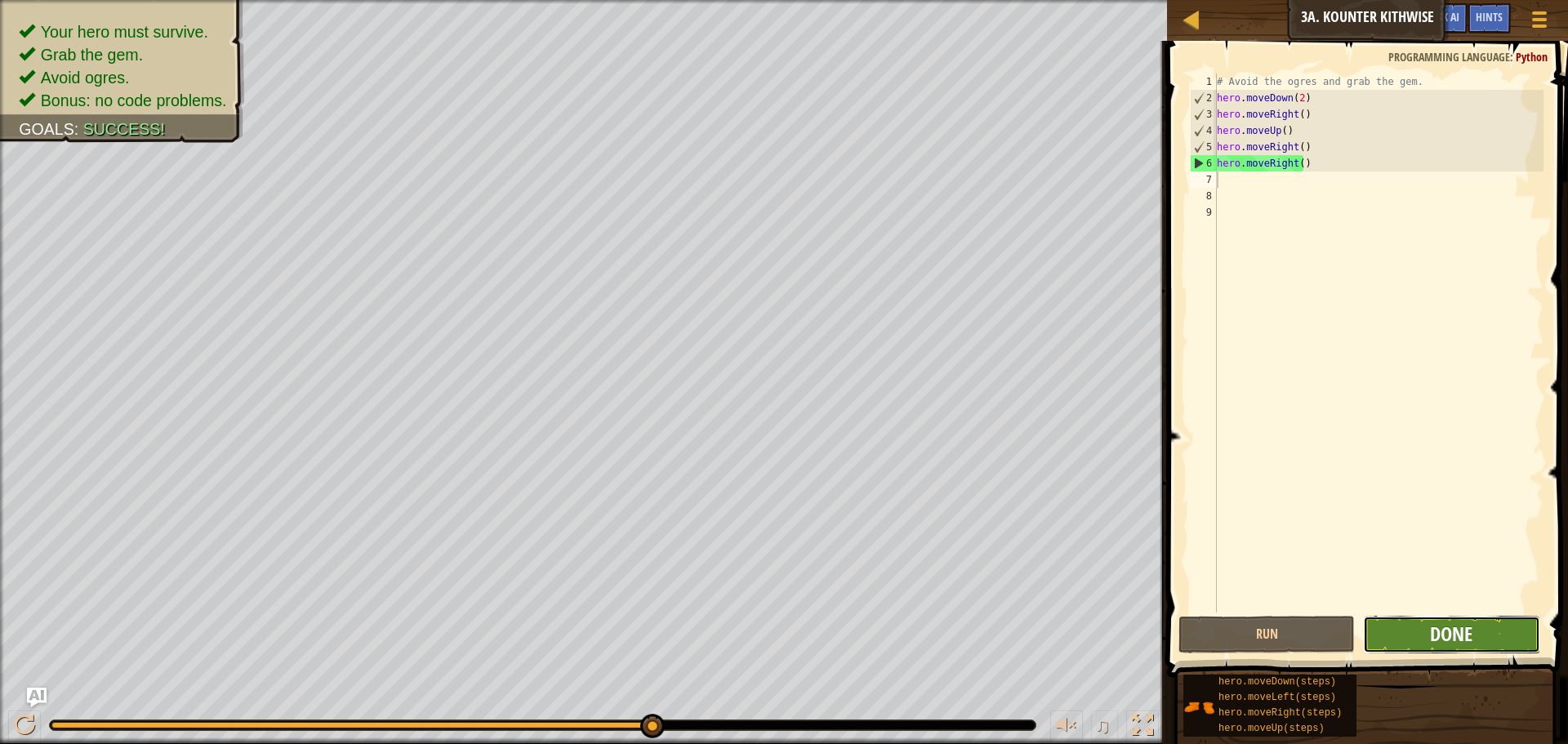
click at [1447, 639] on span "Done" at bounding box center [1451, 633] width 42 height 26
